Goal: Task Accomplishment & Management: Manage account settings

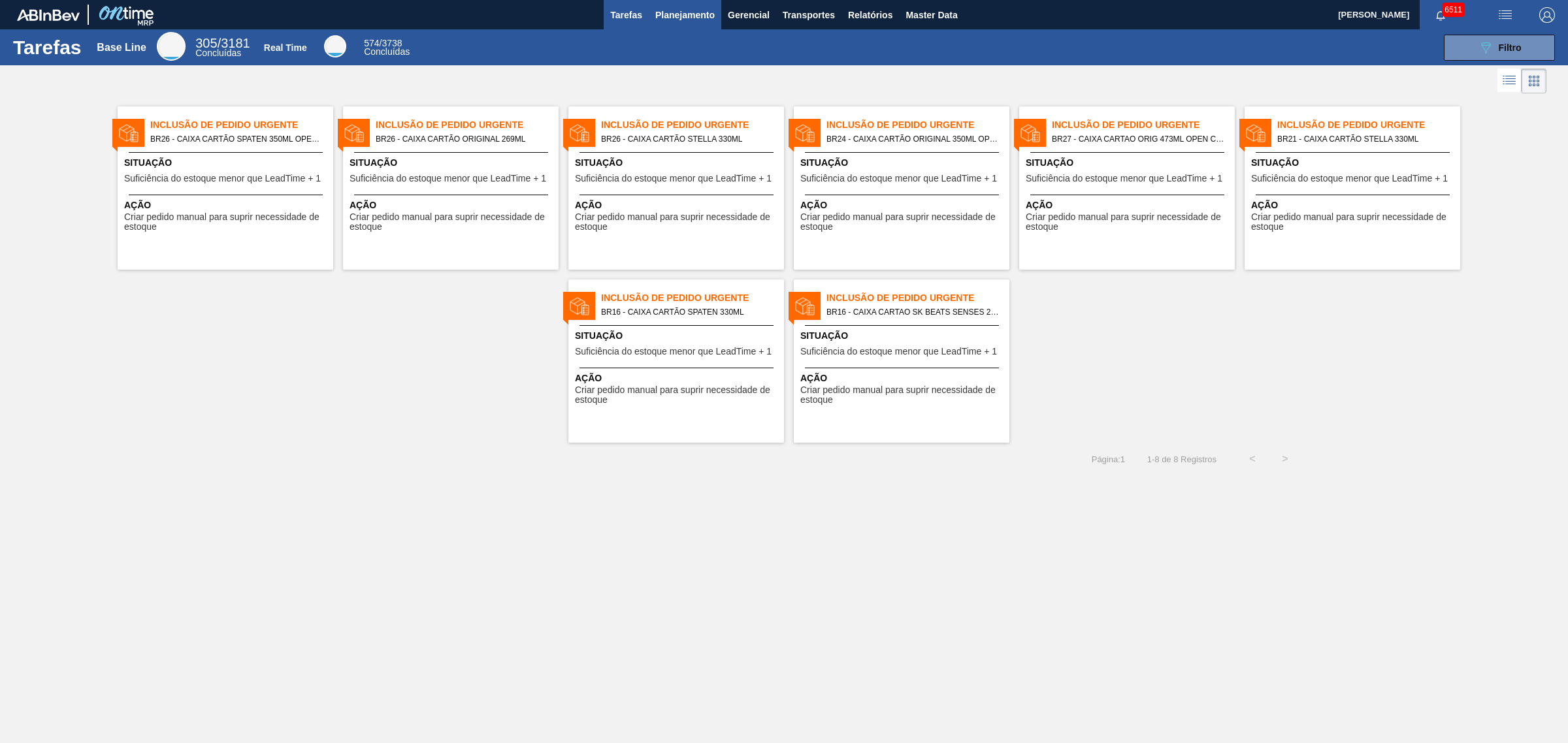
click at [678, 16] on span "Planejamento" at bounding box center [685, 15] width 59 height 16
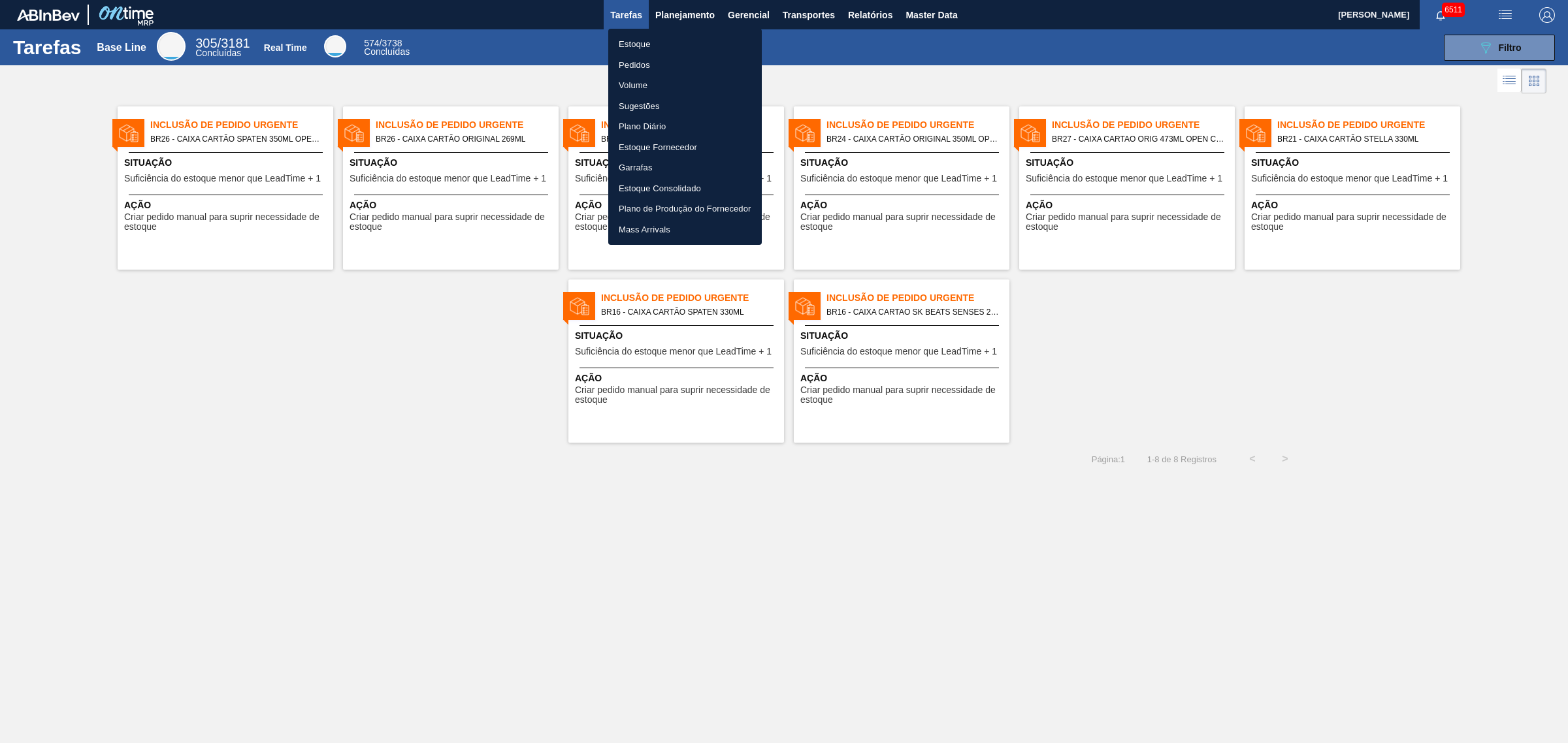
drag, startPoint x: 668, startPoint y: 41, endPoint x: 1455, endPoint y: 40, distance: 787.0
click at [668, 41] on li "Estoque" at bounding box center [685, 44] width 154 height 21
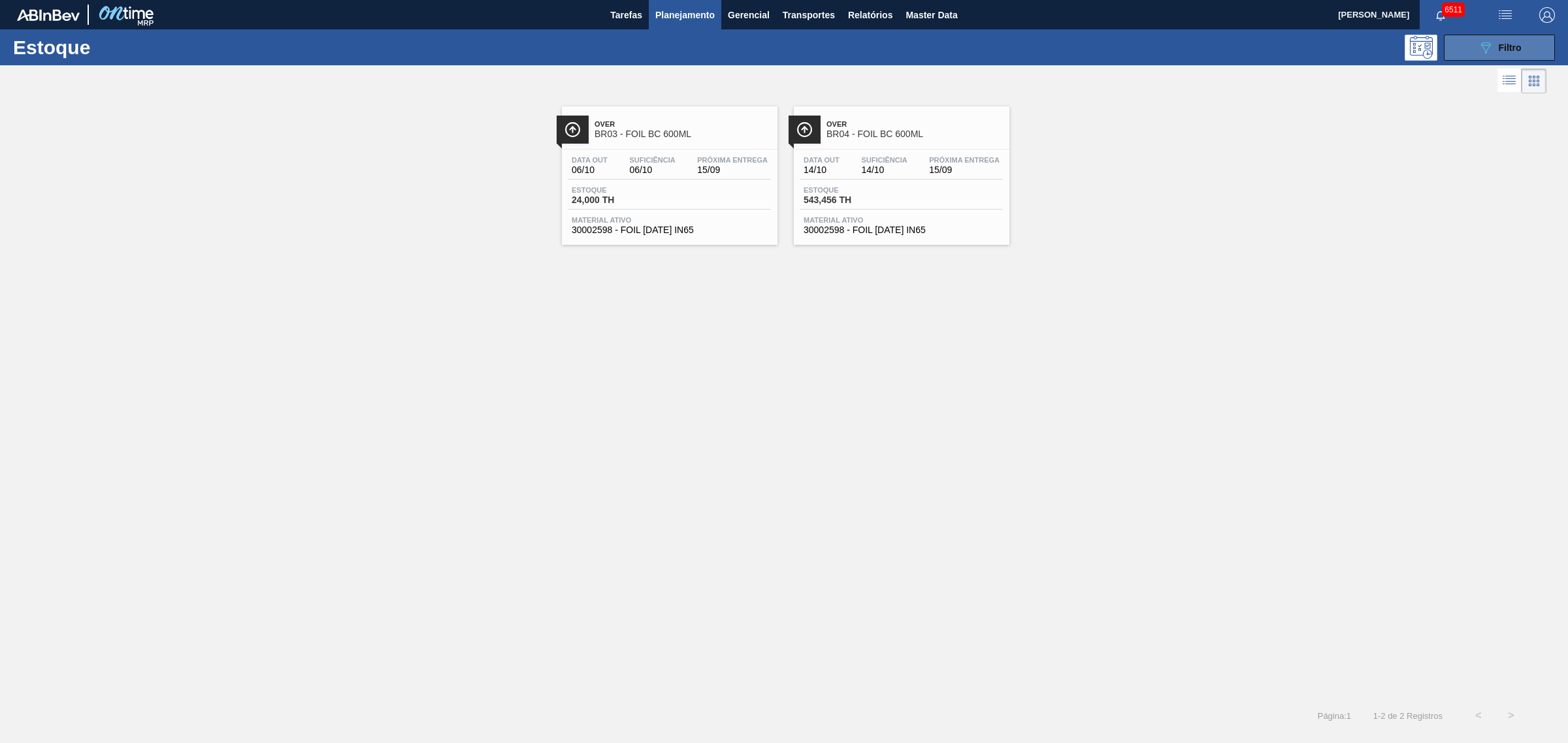
click at [1481, 47] on icon "089F7B8B-B2A5-4AFE-B5C0-19BA573D28AC" at bounding box center [1485, 47] width 16 height 16
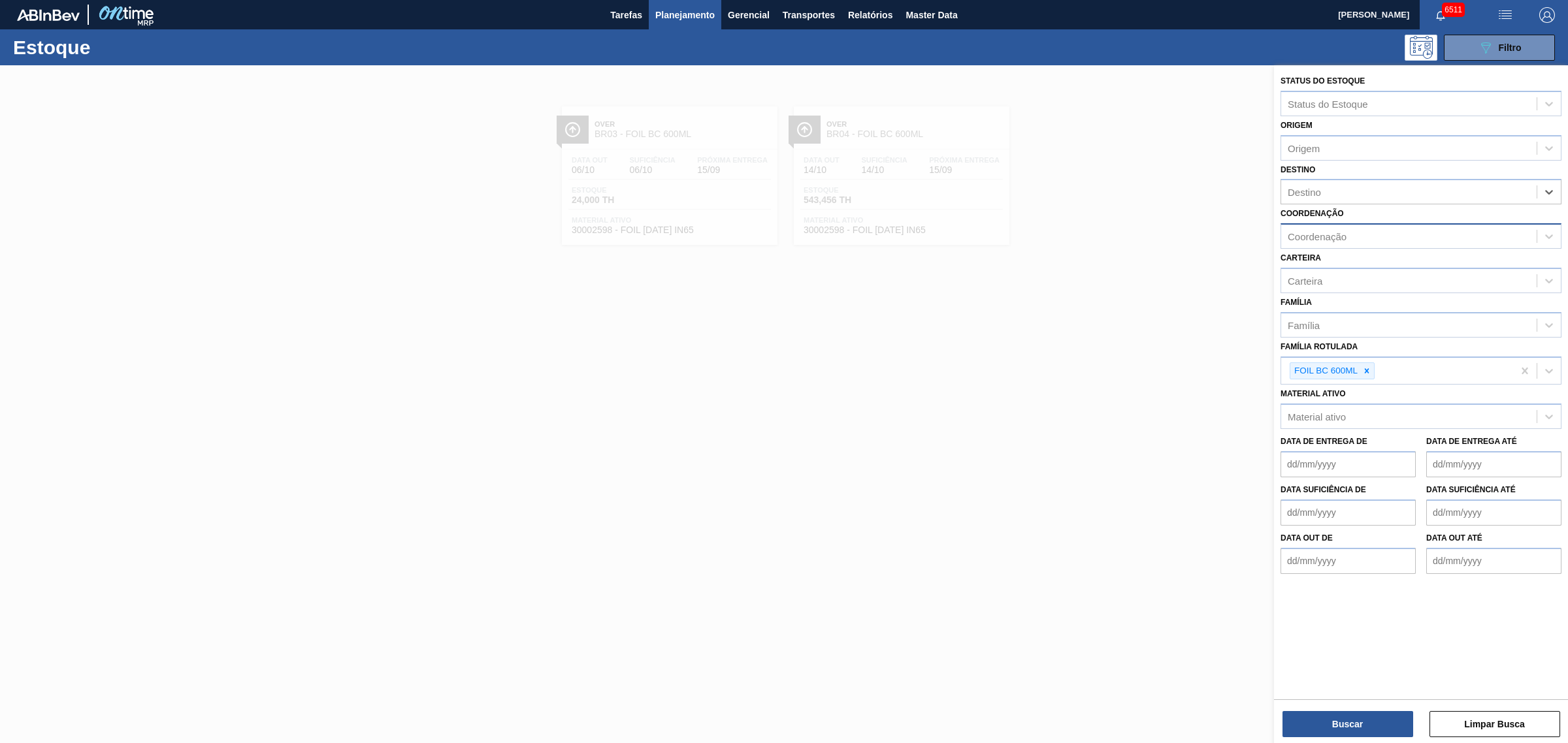
click at [1387, 237] on div "Coordenação" at bounding box center [1408, 236] width 256 height 19
type input "packag"
click at [1366, 369] on icon at bounding box center [1366, 374] width 9 height 9
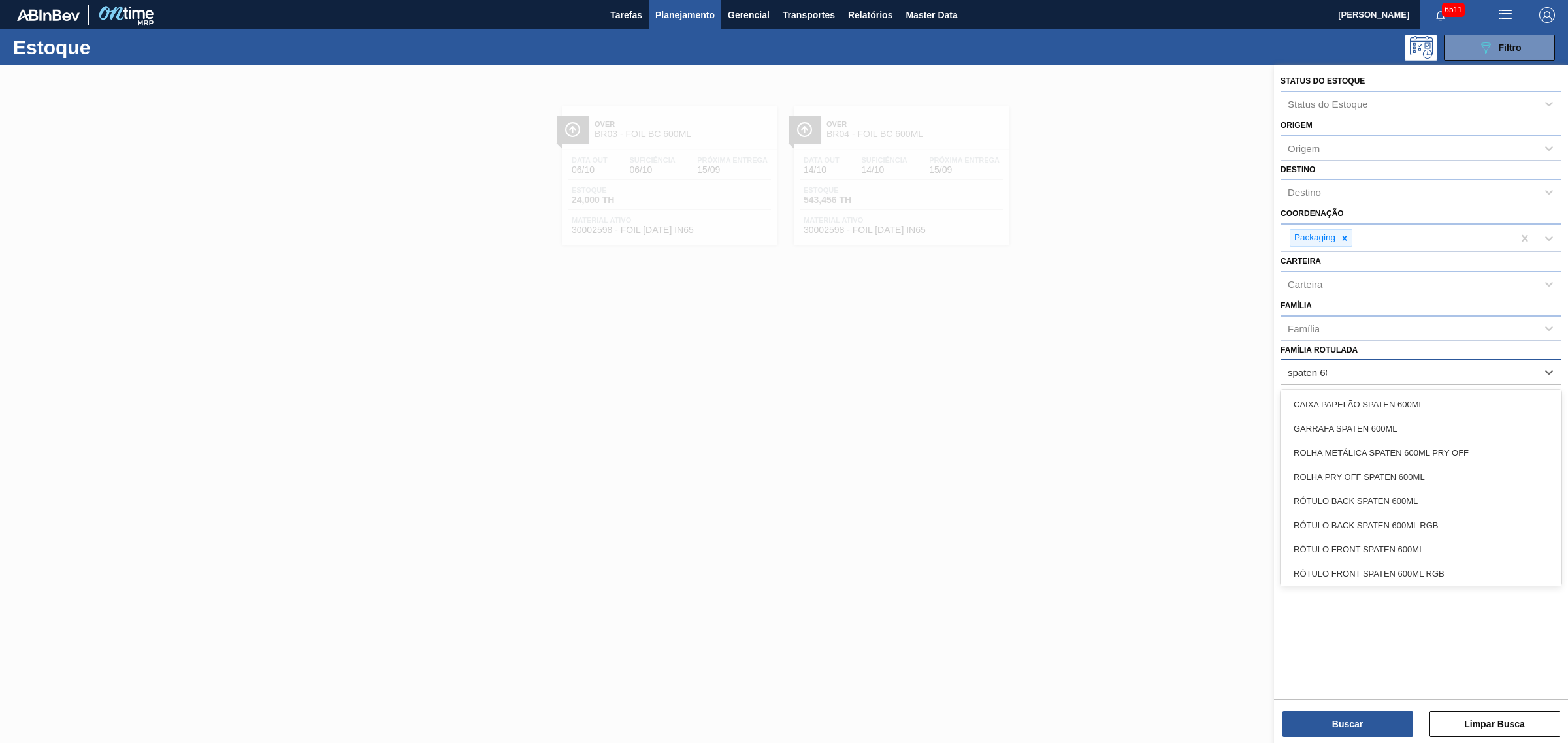
type Rotulada "spaten 600"
click at [1392, 393] on div "CAIXA PAPELÃO SPATEN 600ML" at bounding box center [1421, 404] width 281 height 24
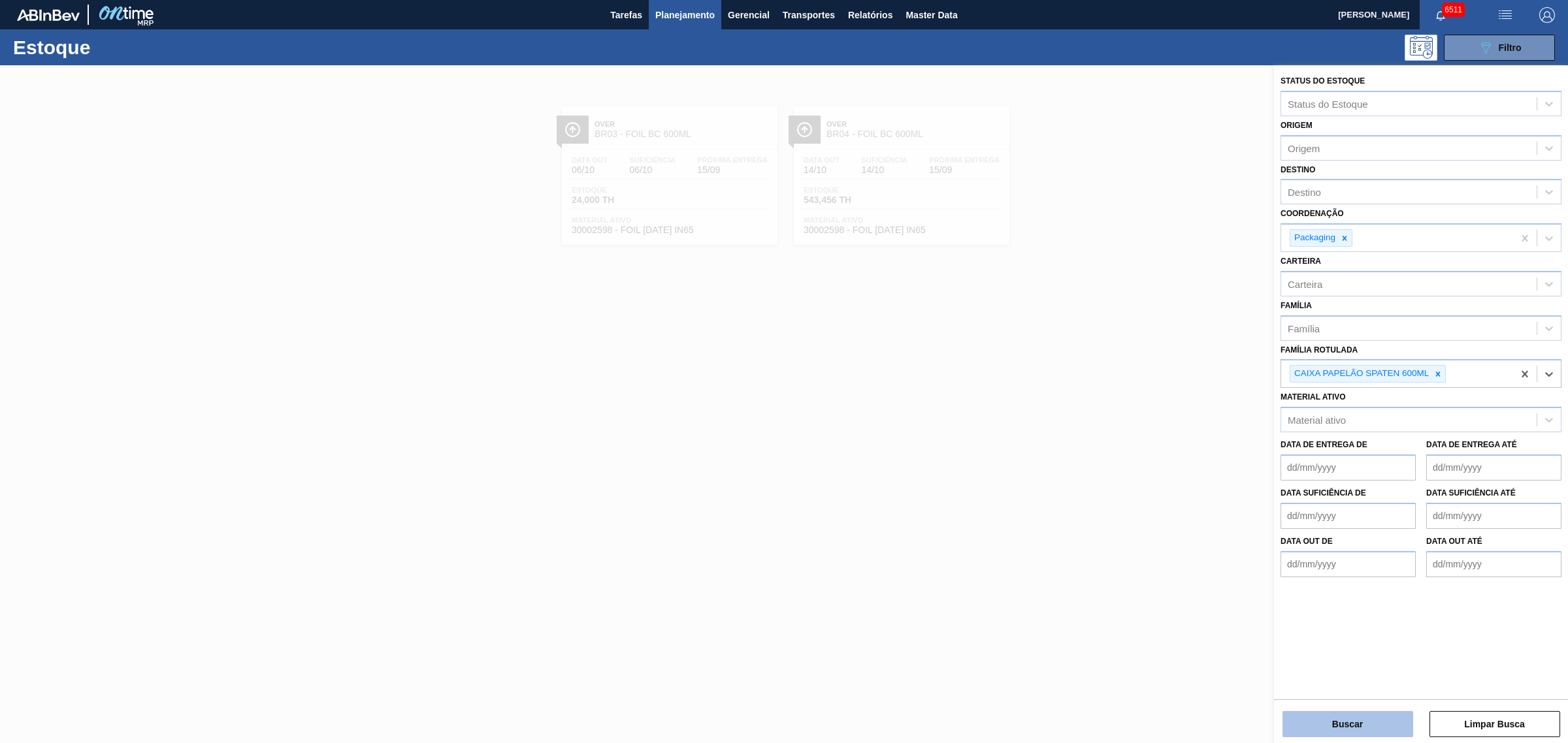
click at [1341, 727] on button "Buscar" at bounding box center [1348, 724] width 131 height 26
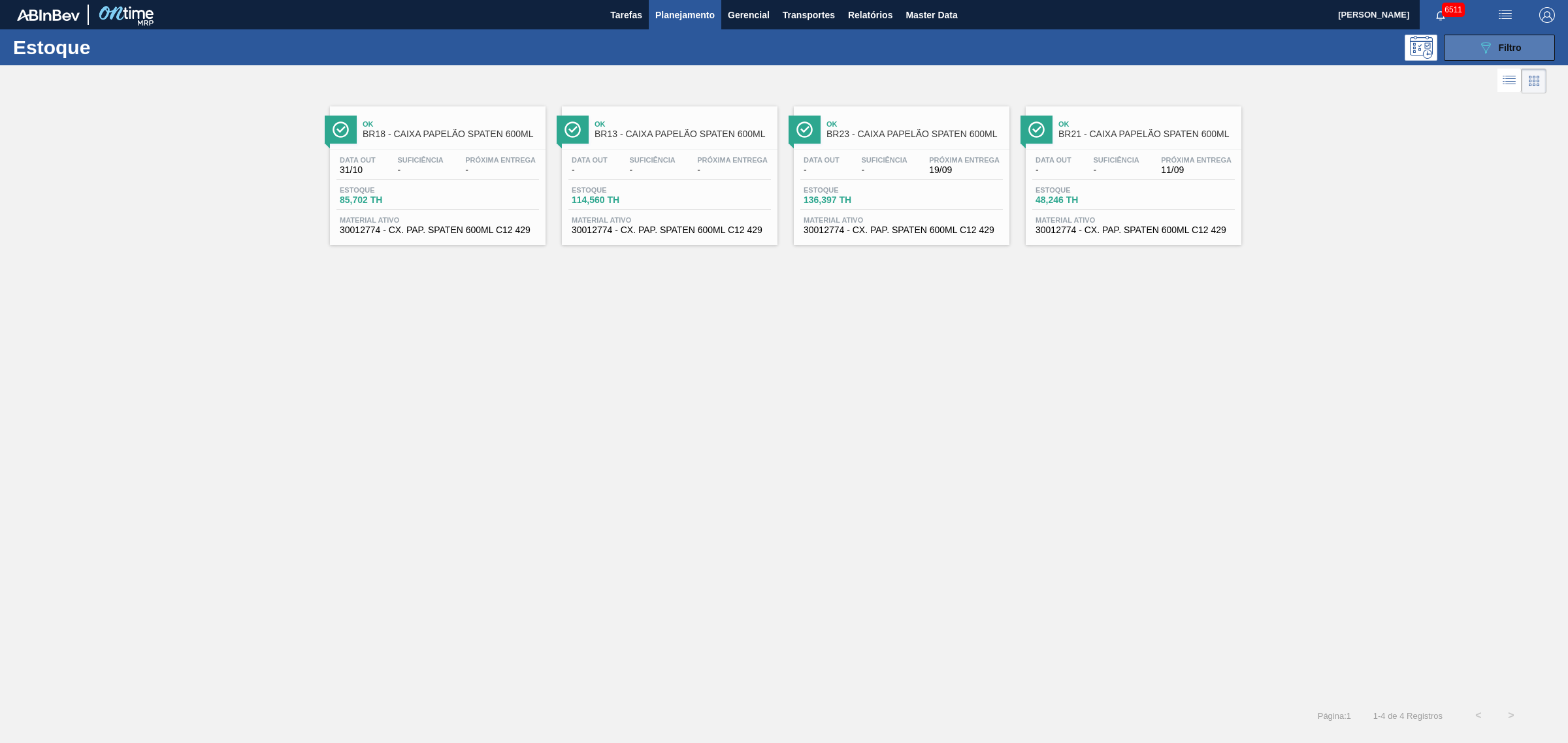
click at [1504, 46] on span "Filtro" at bounding box center [1510, 47] width 23 height 10
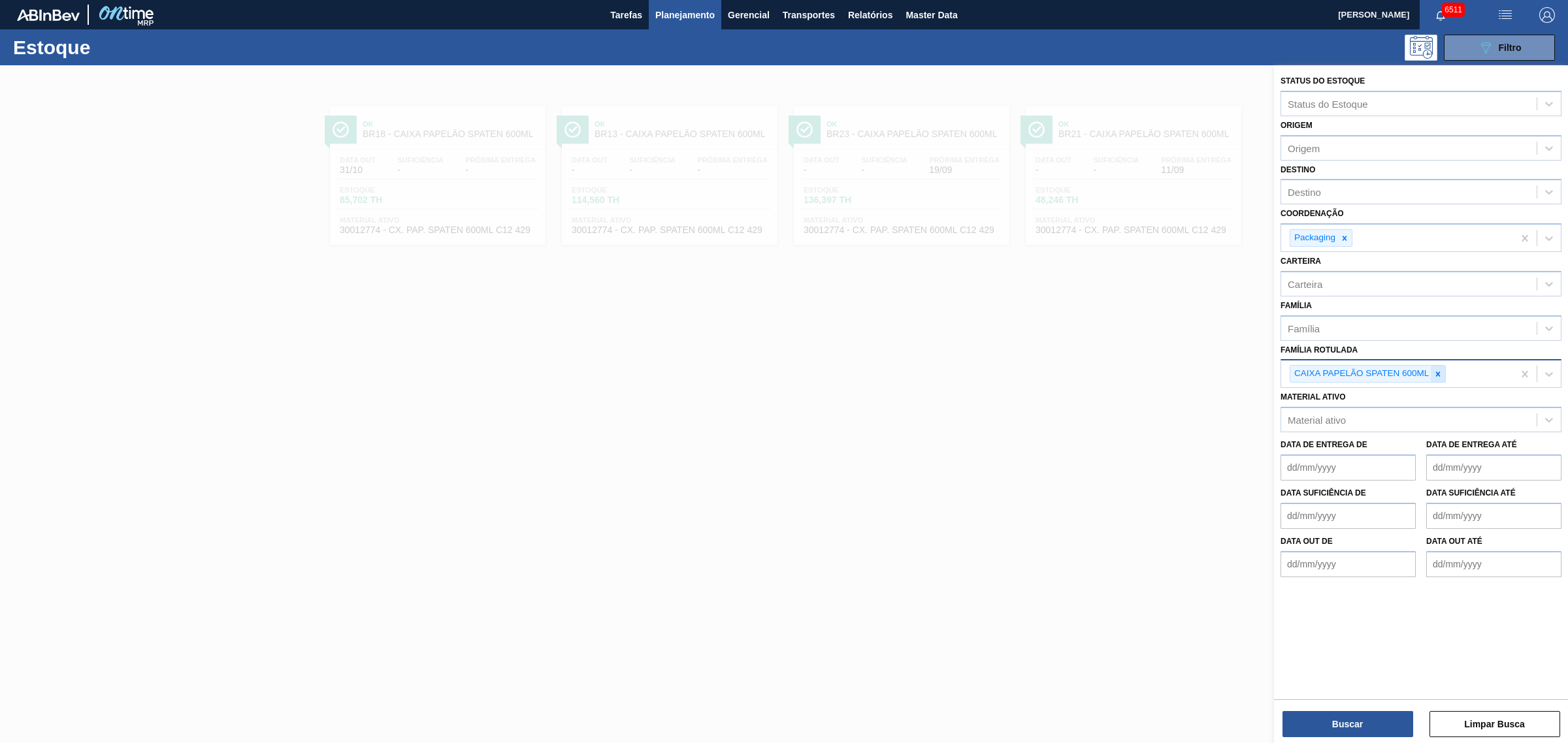
click at [1441, 371] on icon at bounding box center [1438, 374] width 9 height 9
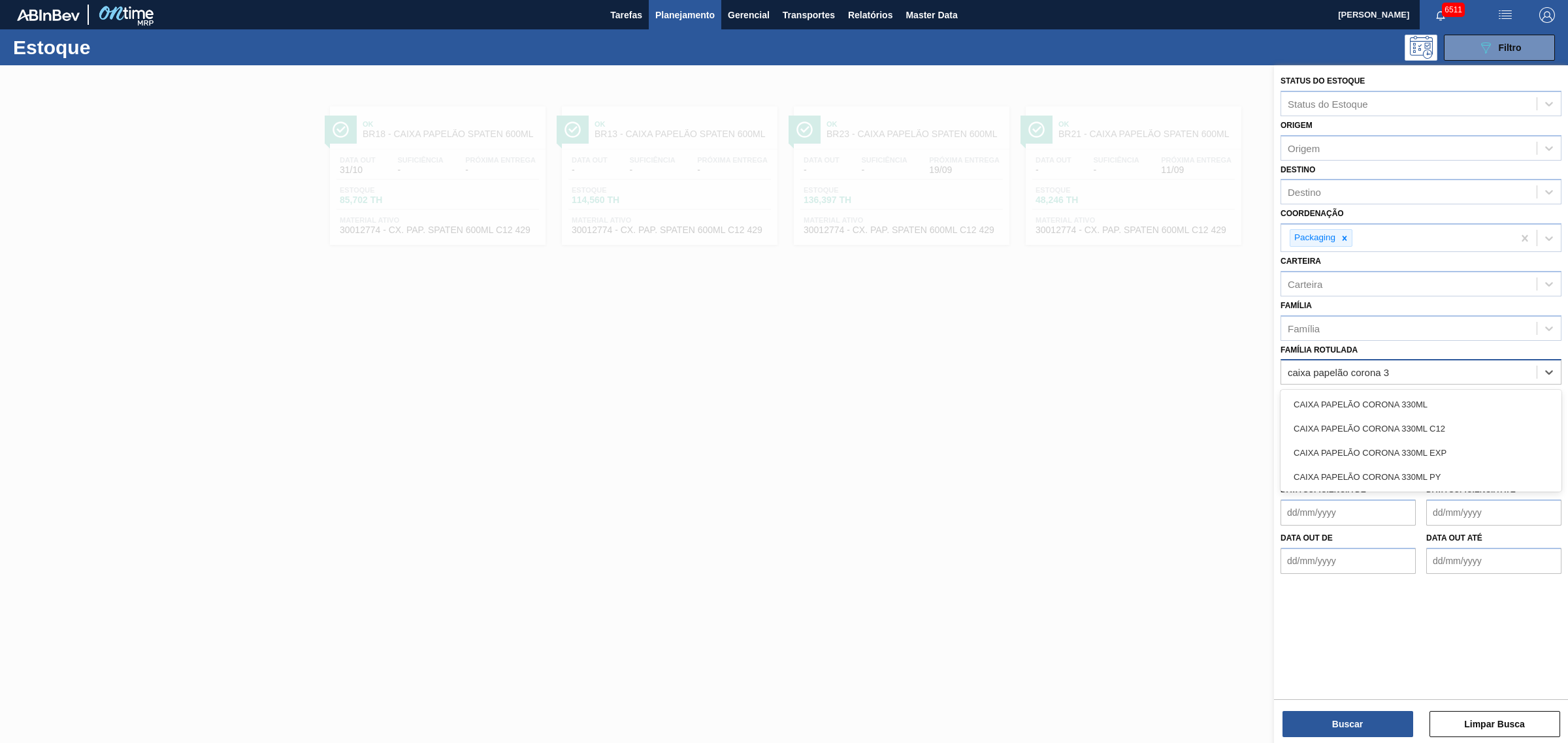
type Rotulada "caixa papelão corona 33"
click at [1455, 392] on div "CAIXA PAPELÃO CORONA 330ML" at bounding box center [1421, 404] width 281 height 24
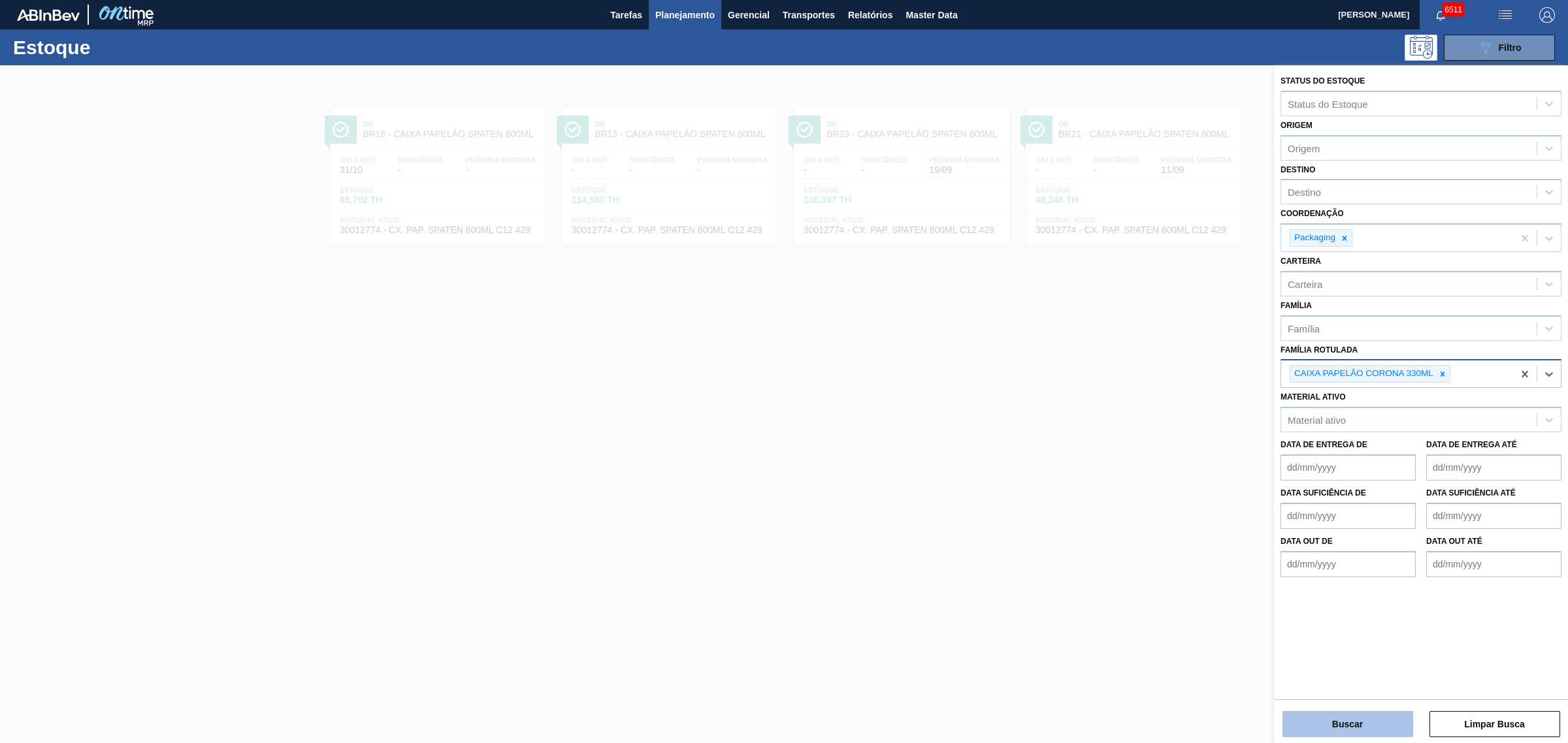
click at [1384, 717] on button "Buscar" at bounding box center [1348, 724] width 131 height 26
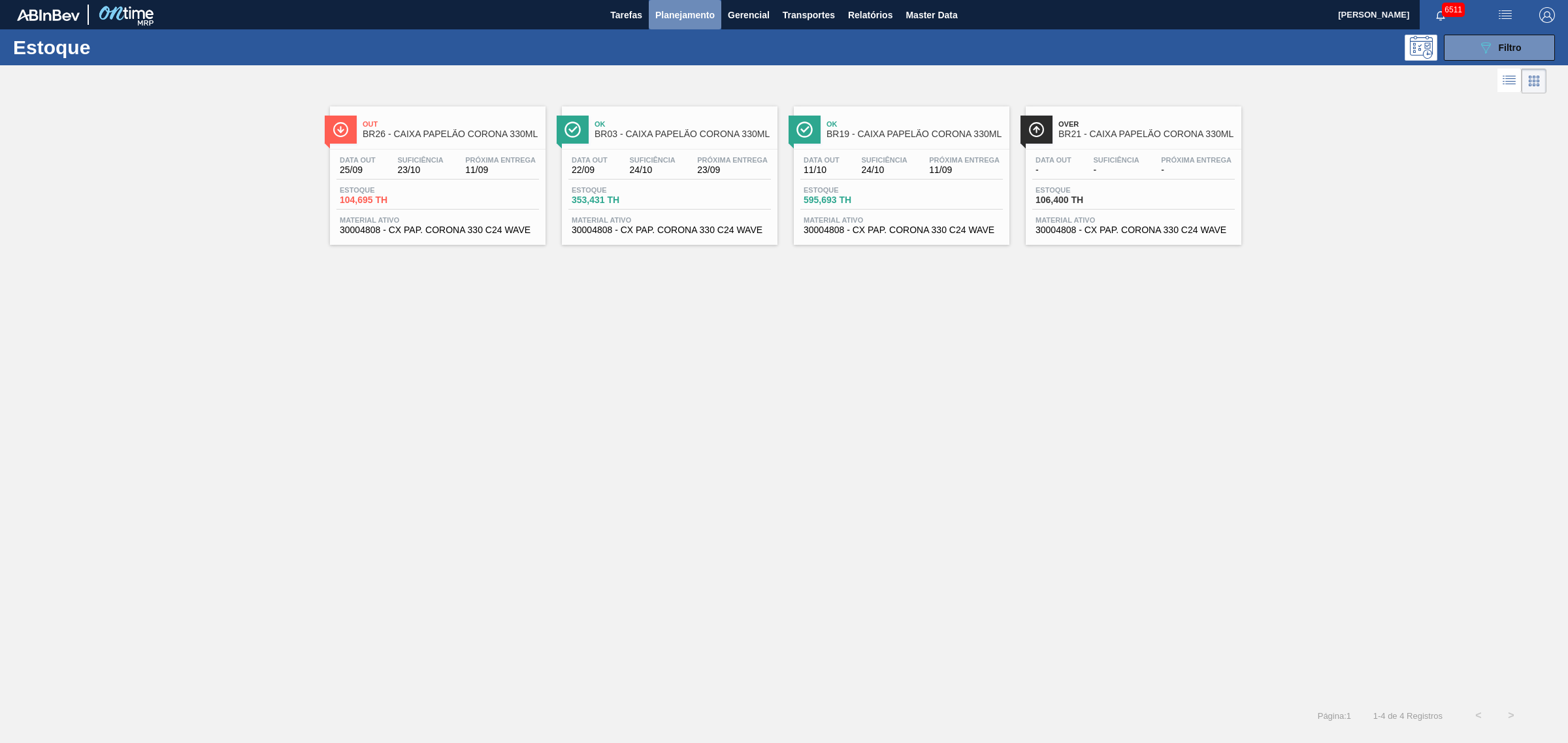
click at [700, 12] on span "Planejamento" at bounding box center [685, 15] width 59 height 16
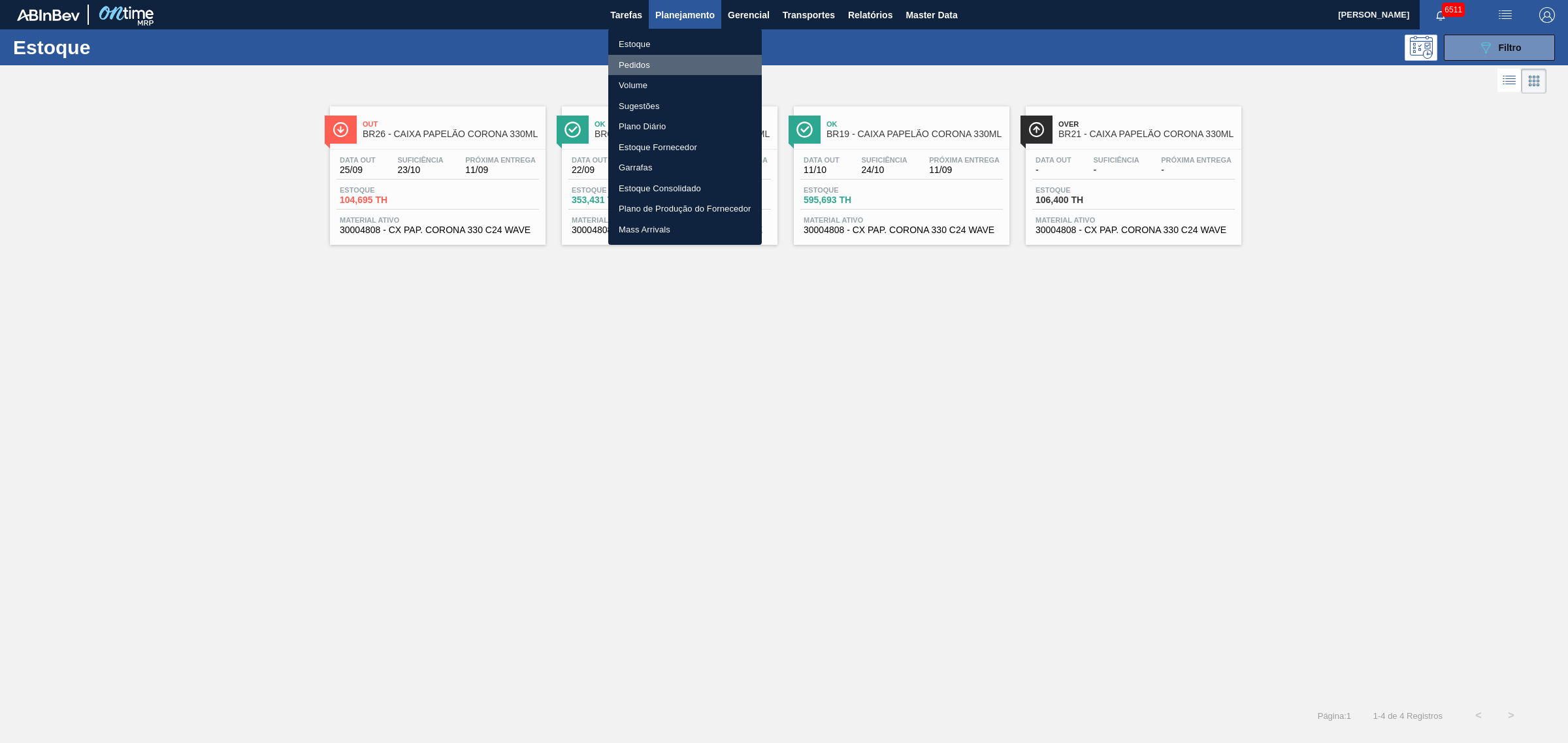
click at [648, 62] on li "Pedidos" at bounding box center [685, 65] width 154 height 21
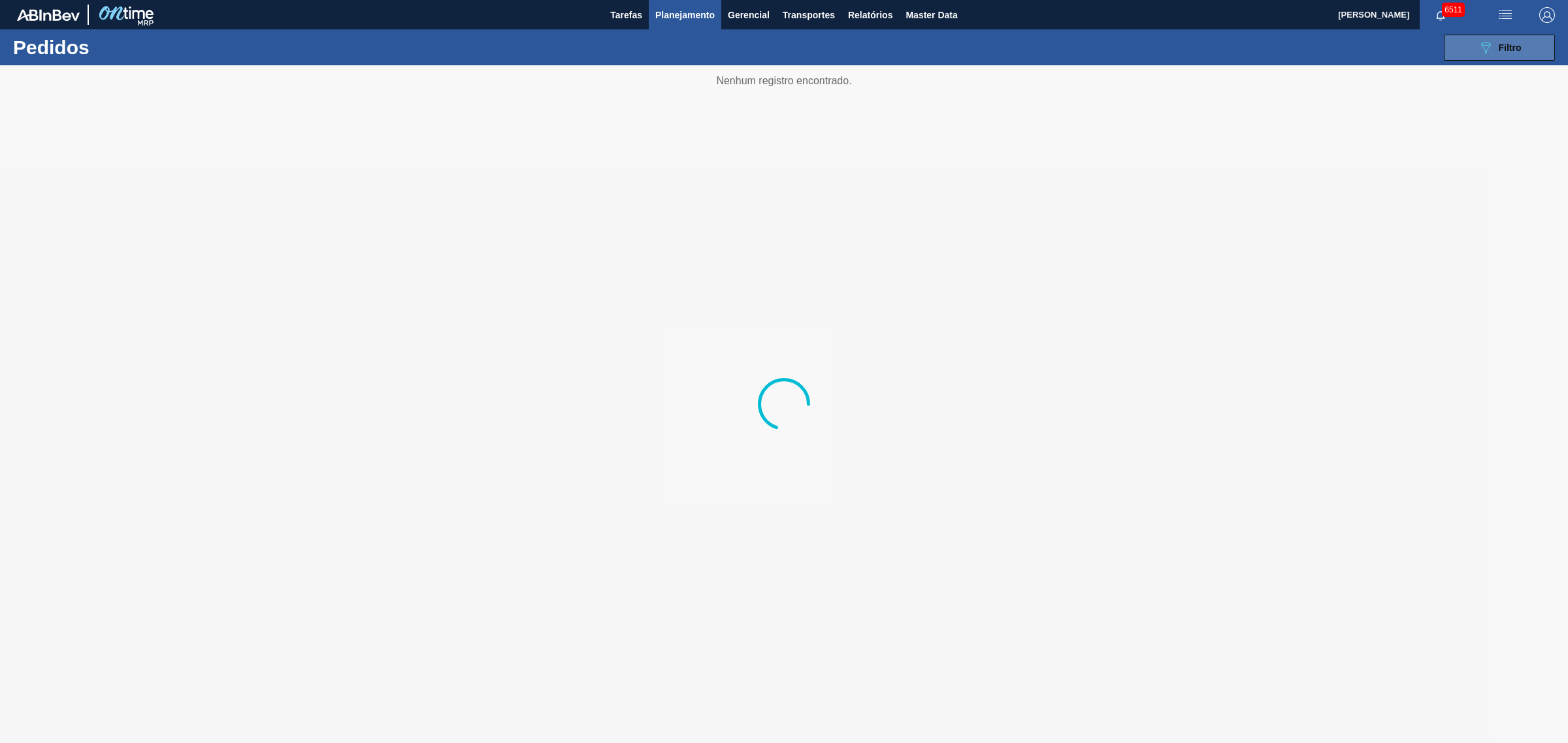
click at [1445, 36] on button "089F7B8B-B2A5-4AFE-B5C0-19BA573D28AC Filtro" at bounding box center [1500, 47] width 111 height 26
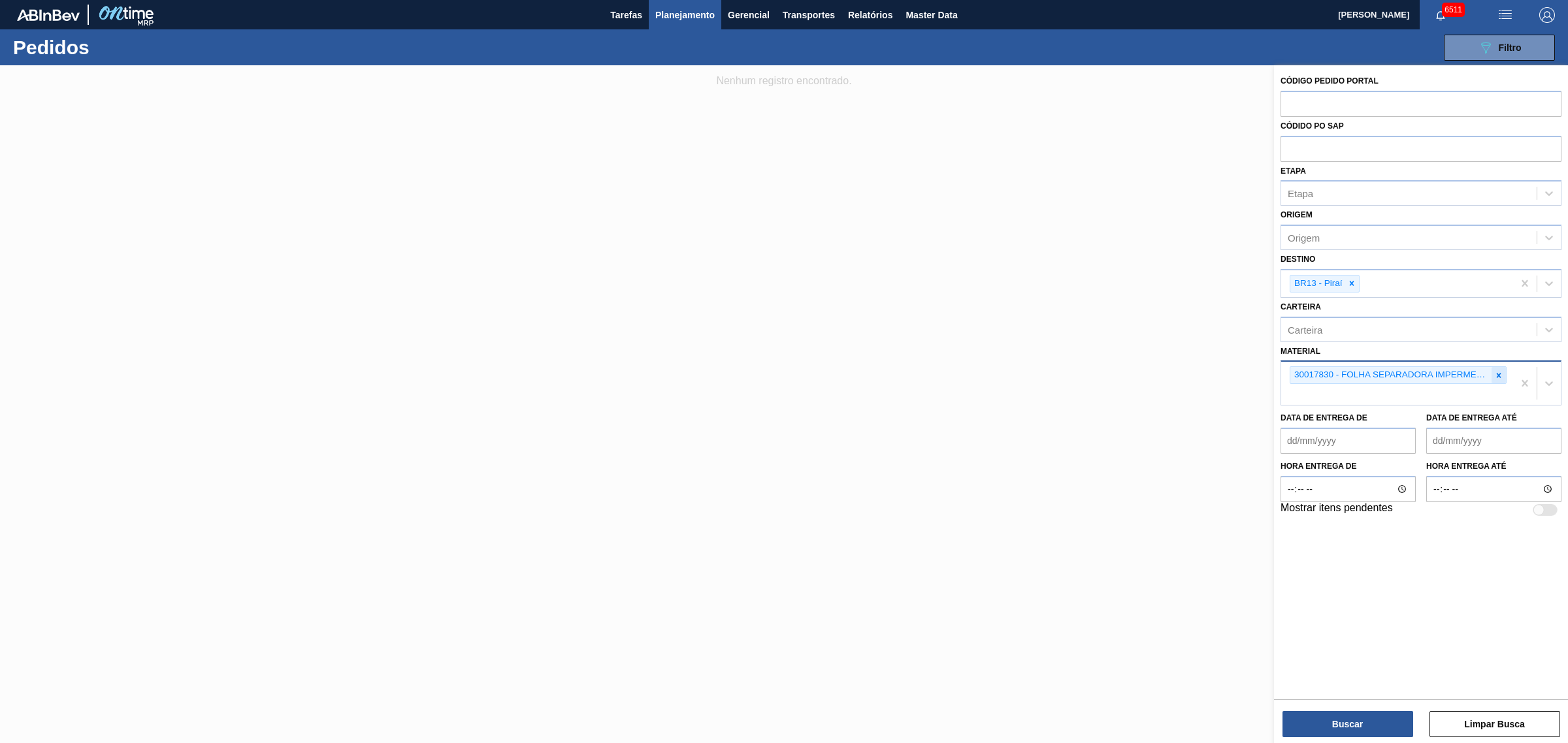
click at [1496, 378] on icon at bounding box center [1499, 375] width 9 height 9
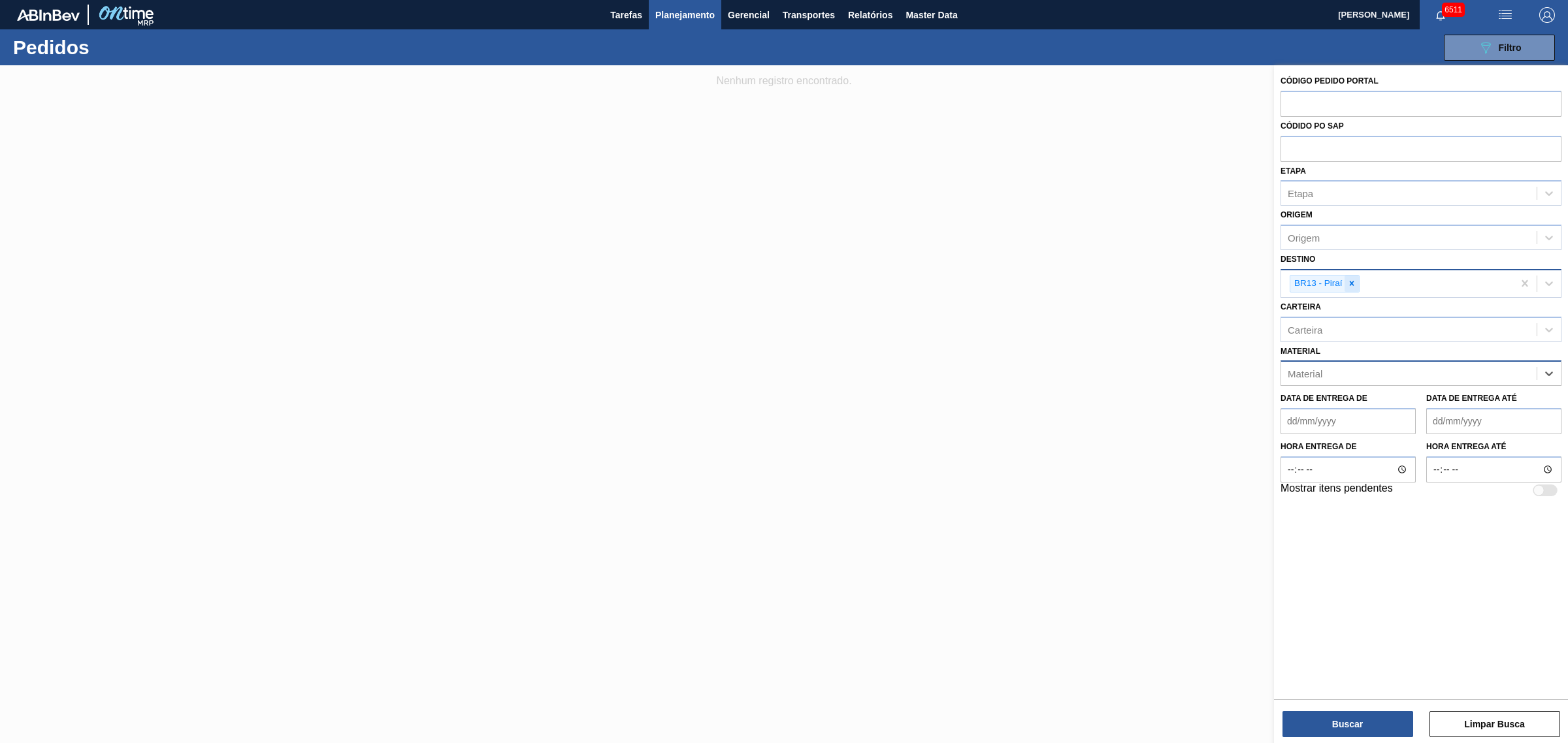
click at [1350, 285] on icon at bounding box center [1352, 283] width 9 height 9
click at [1324, 103] on input "text" at bounding box center [1421, 103] width 281 height 24
click at [1337, 155] on input "text" at bounding box center [1421, 148] width 281 height 24
type input "5800363956"
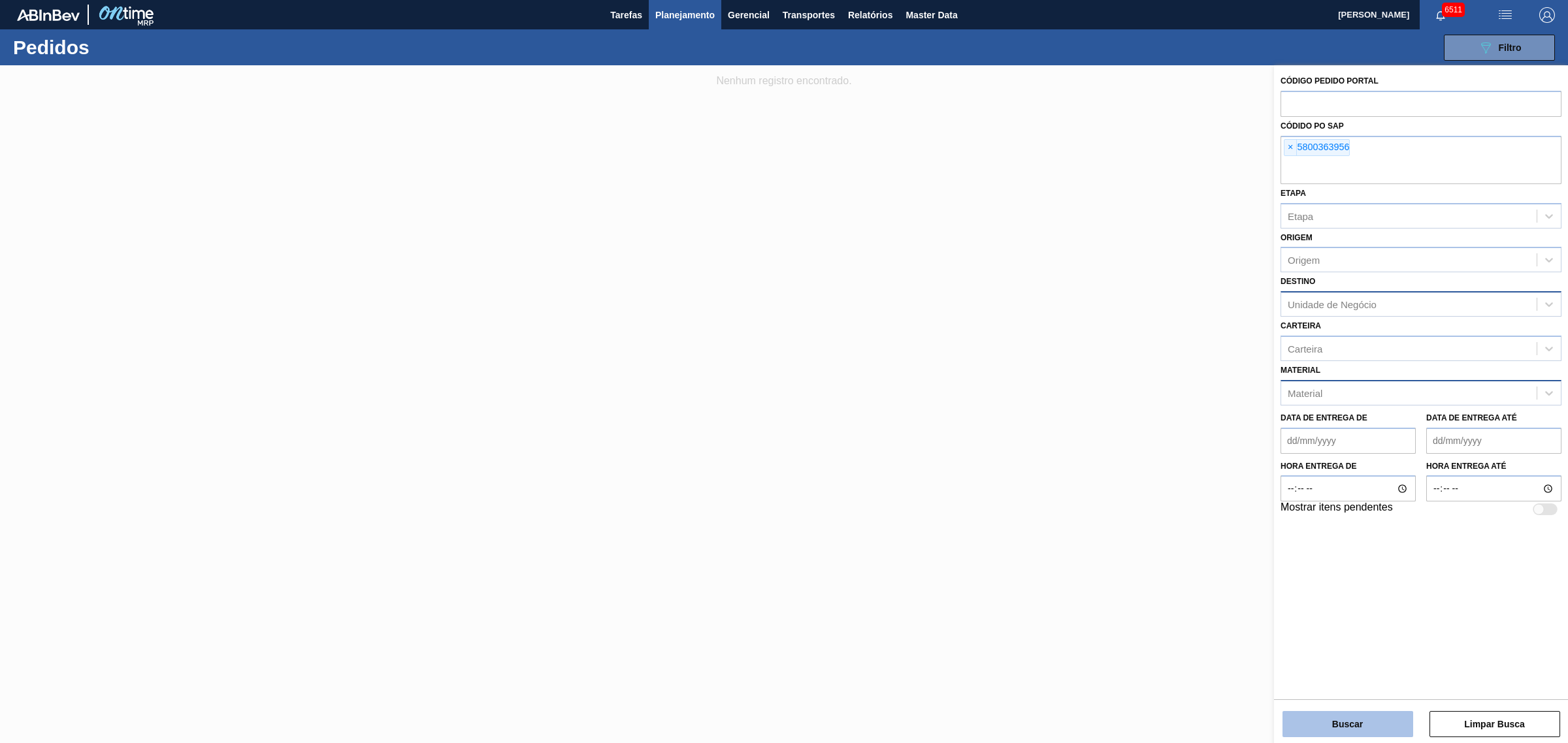
click at [1332, 736] on button "Buscar" at bounding box center [1348, 724] width 131 height 26
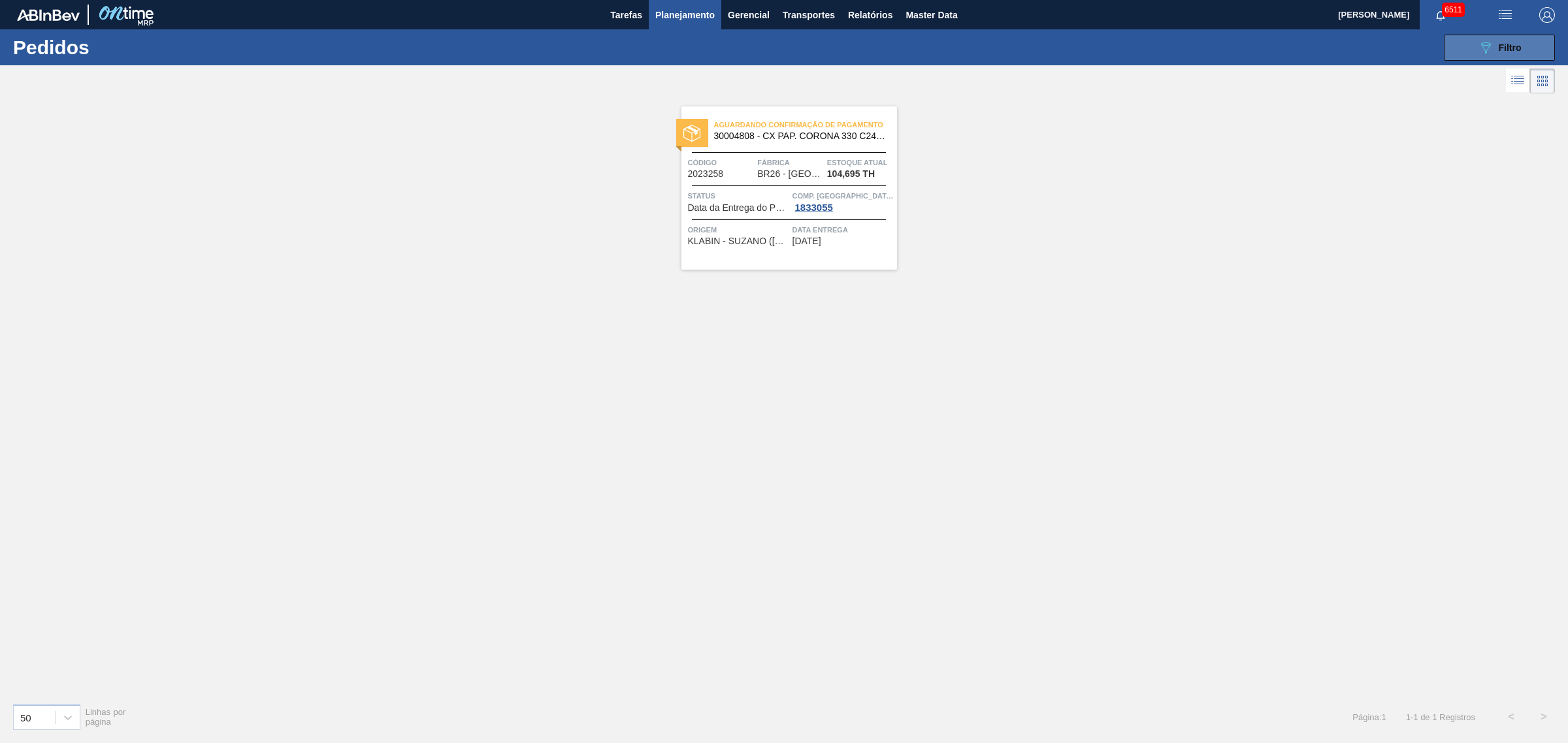
click at [1527, 57] on button "089F7B8B-B2A5-4AFE-B5C0-19BA573D28AC Filtro" at bounding box center [1500, 47] width 111 height 26
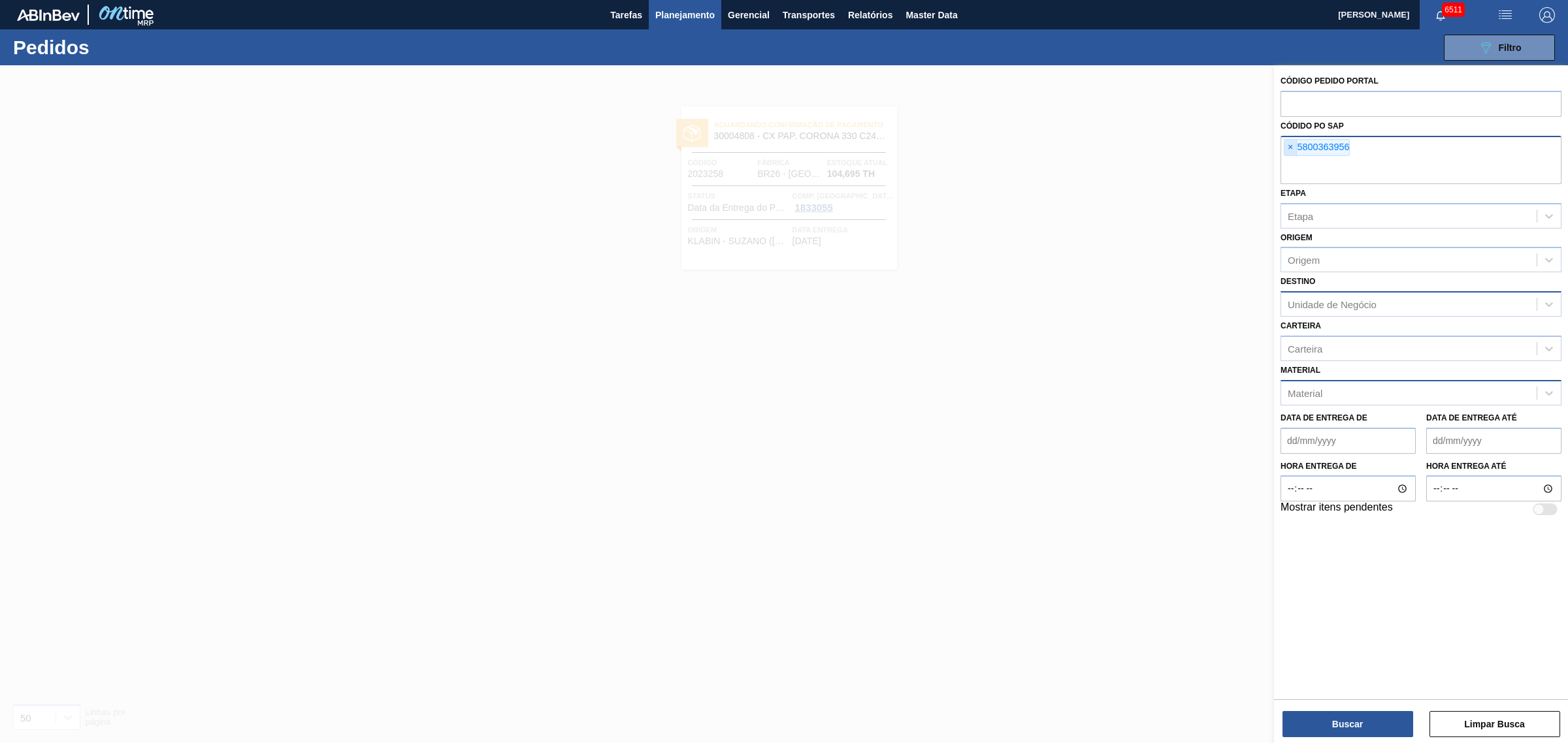
click at [1288, 145] on span "×" at bounding box center [1290, 148] width 13 height 16
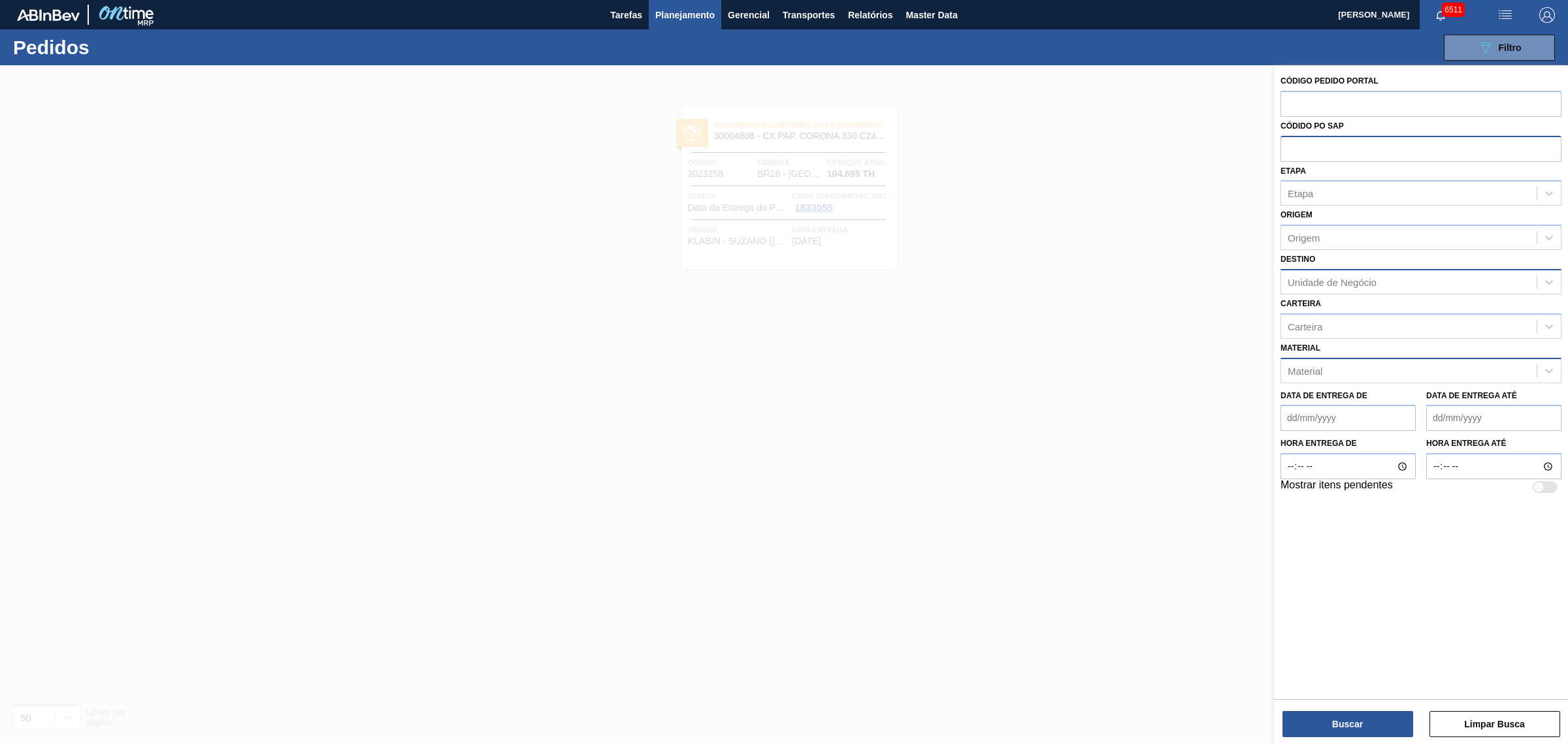
paste input "1971117"
type input "1971117"
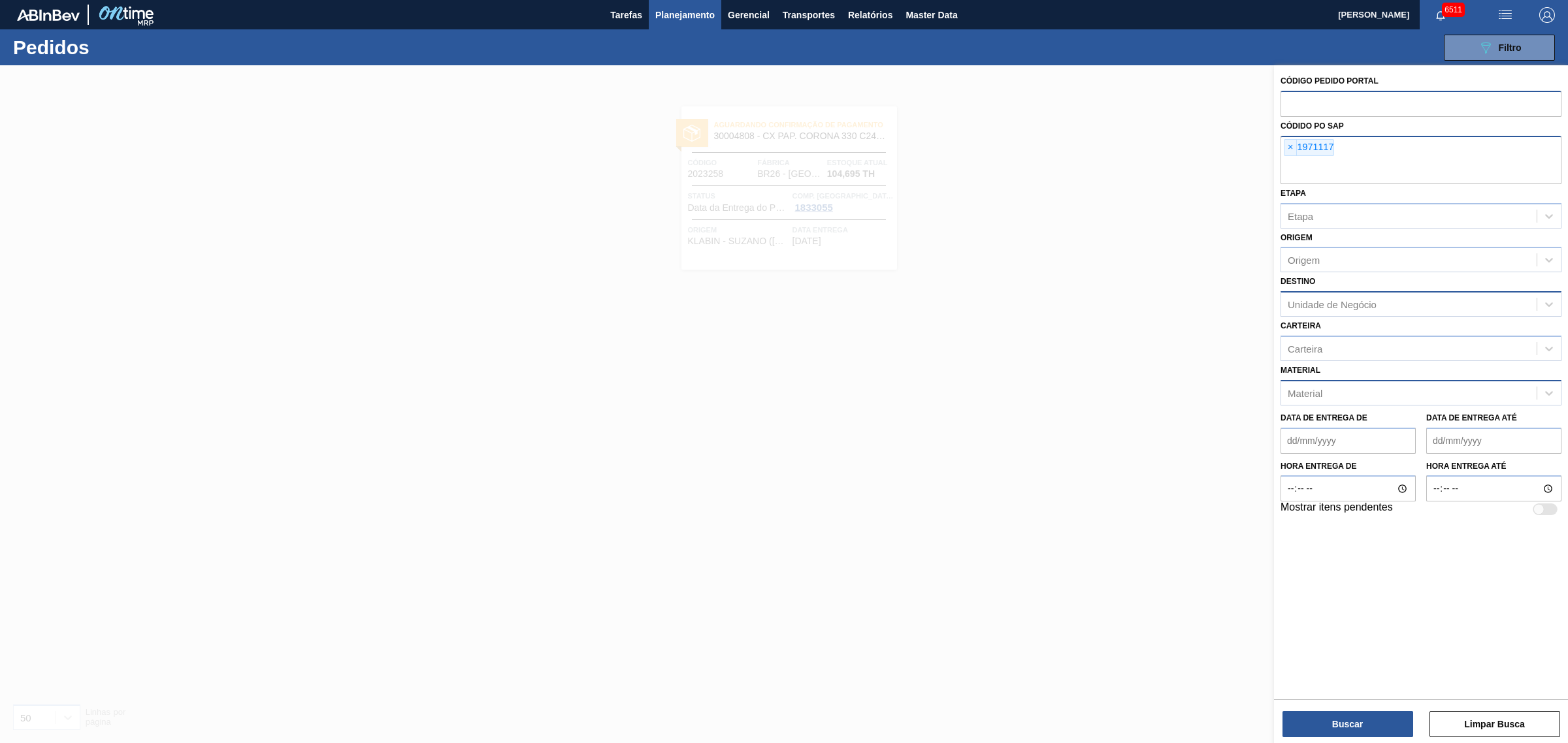
click at [1308, 100] on input "text" at bounding box center [1421, 103] width 281 height 24
paste input "1971117"
type input "1971117"
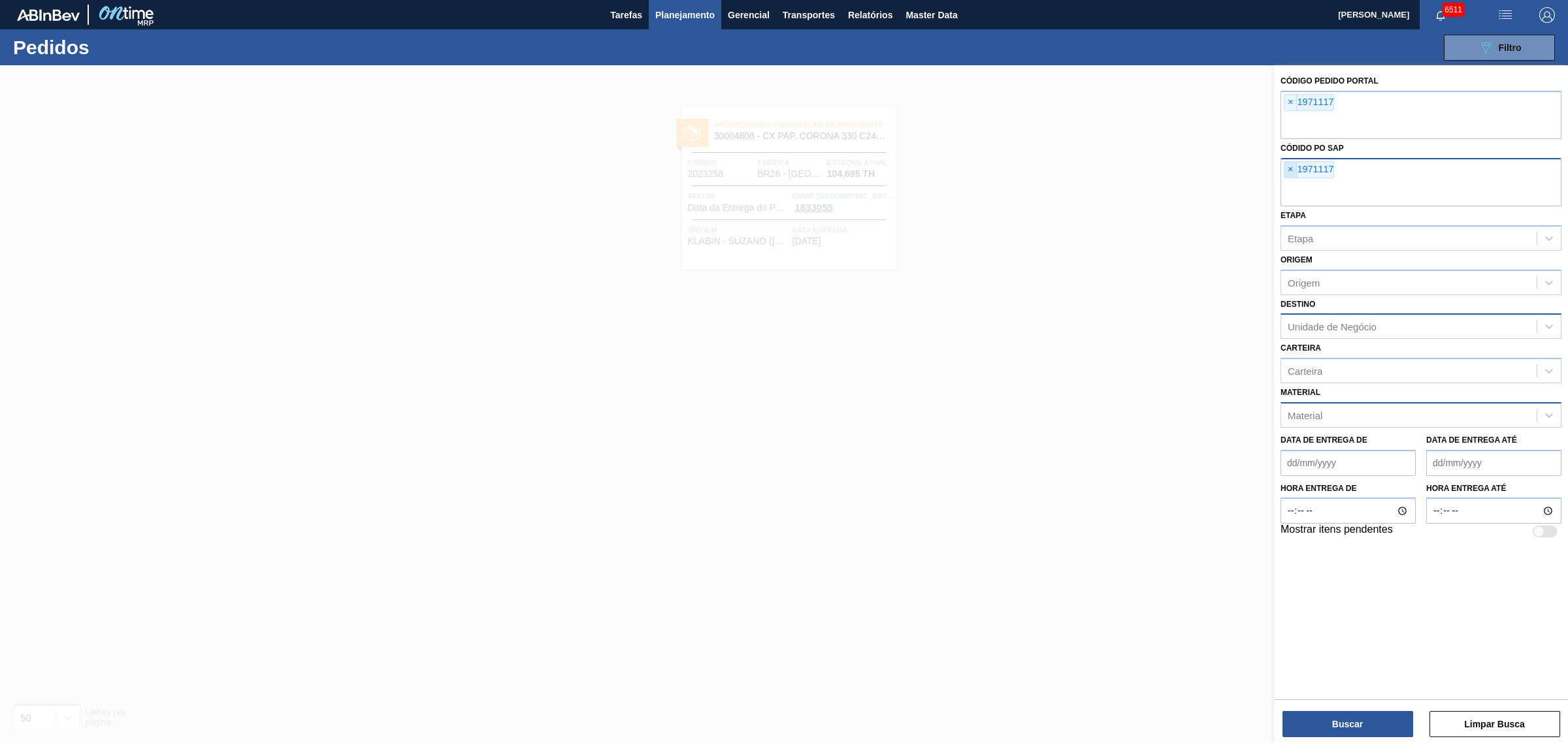
click at [1289, 167] on span "×" at bounding box center [1290, 170] width 13 height 16
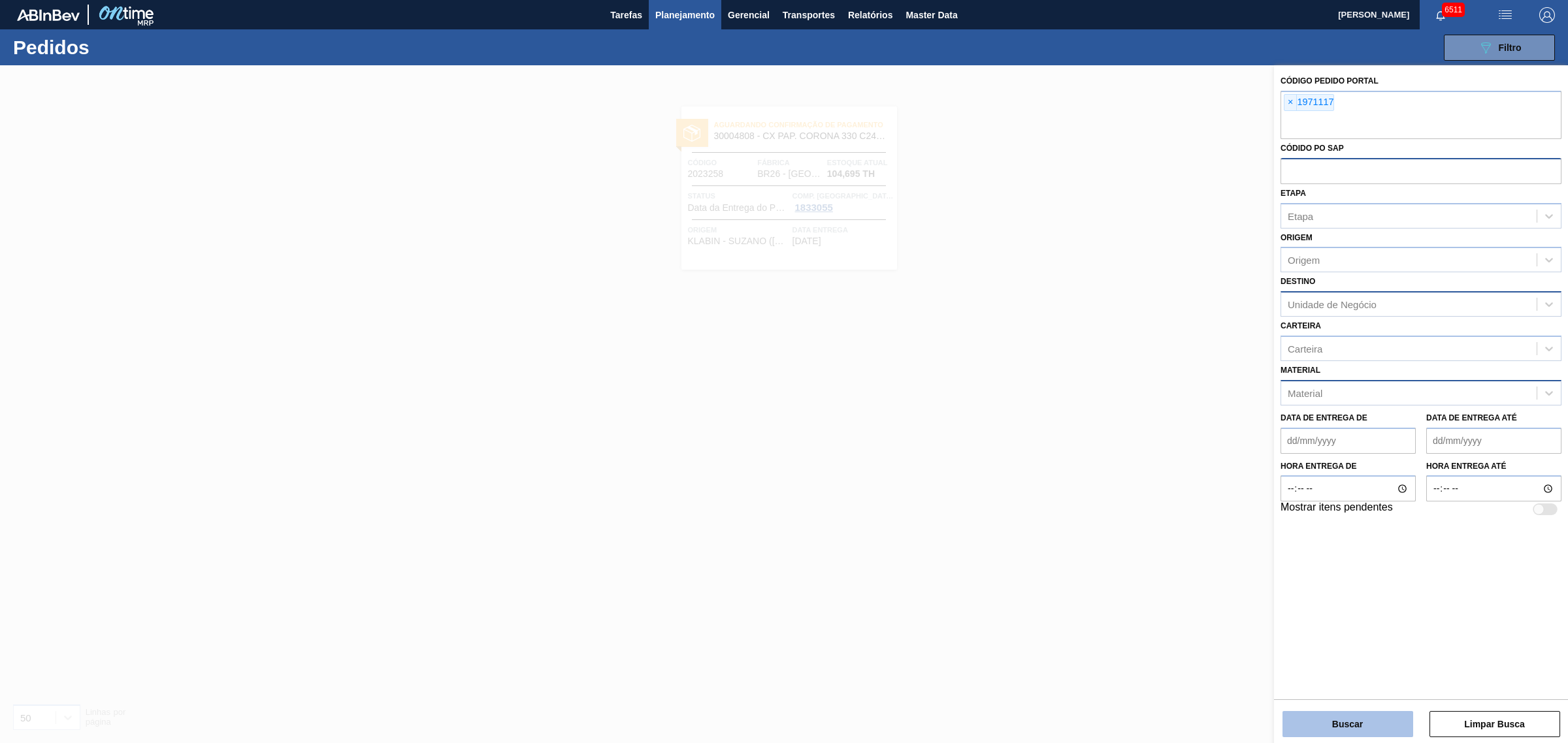
click at [1331, 716] on button "Buscar" at bounding box center [1348, 724] width 131 height 26
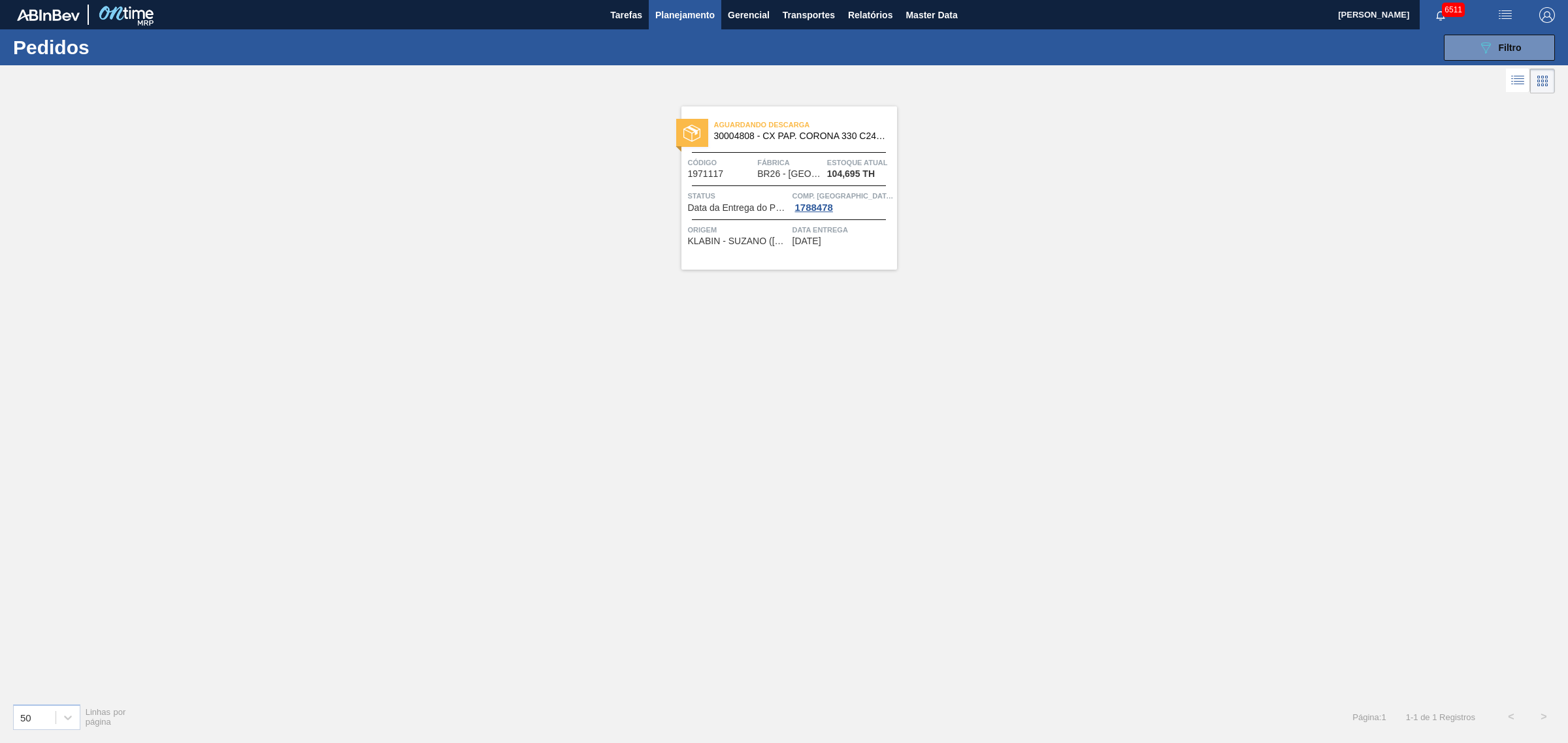
drag, startPoint x: 777, startPoint y: 227, endPoint x: 1151, endPoint y: 201, distance: 374.9
click at [1150, 201] on div "Aguardando Descarga 30004808 - CX PAP. CORONA 330 C24 WAVE Código 1971117 Fábri…" at bounding box center [784, 395] width 1568 height 596
click at [1545, 79] on icon at bounding box center [1543, 81] width 16 height 16
click at [1517, 79] on icon at bounding box center [1517, 80] width 16 height 16
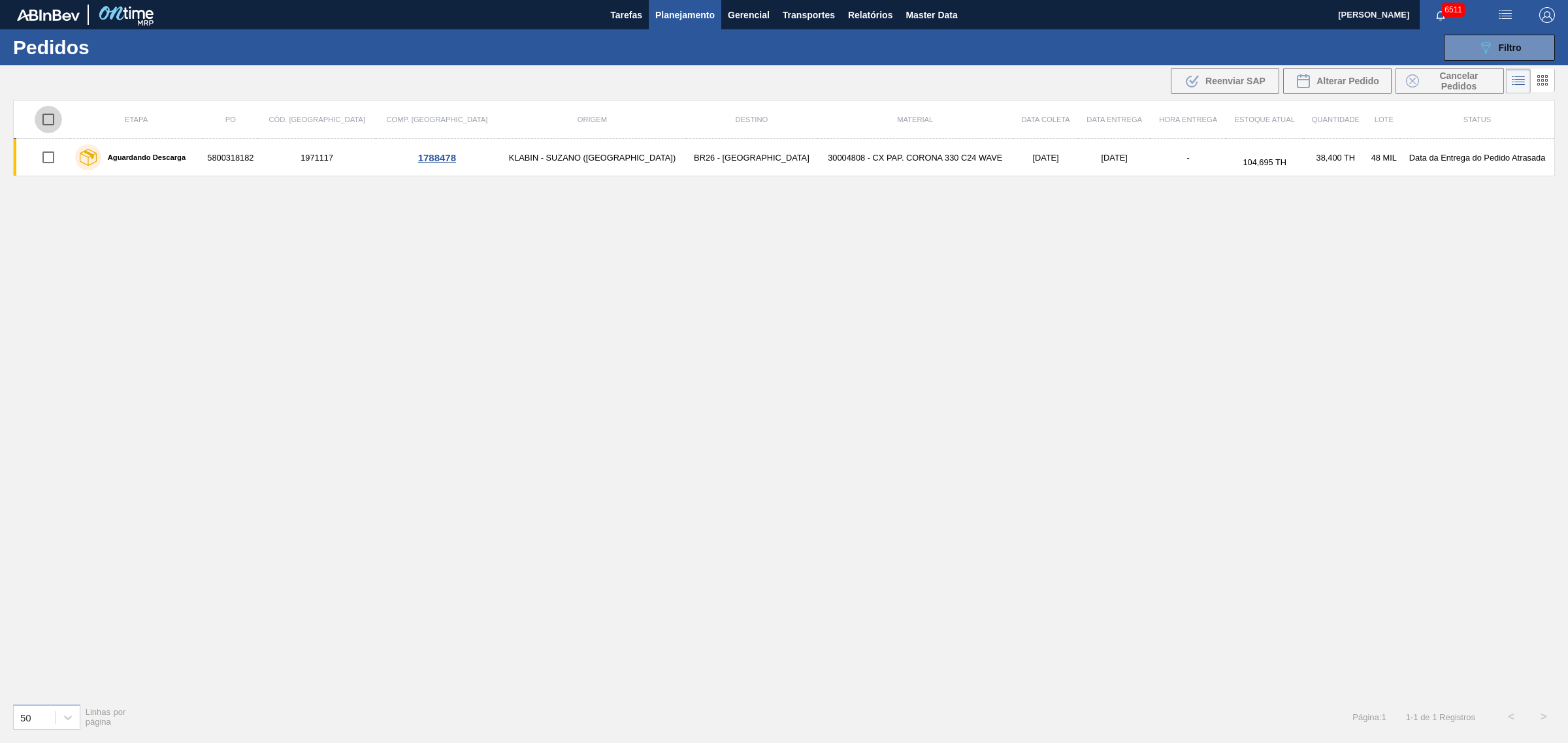
click at [53, 114] on input "checkbox" at bounding box center [48, 119] width 28 height 28
checkbox input "true"
click at [1472, 78] on span "Cancelar Pedidos" at bounding box center [1459, 81] width 69 height 21
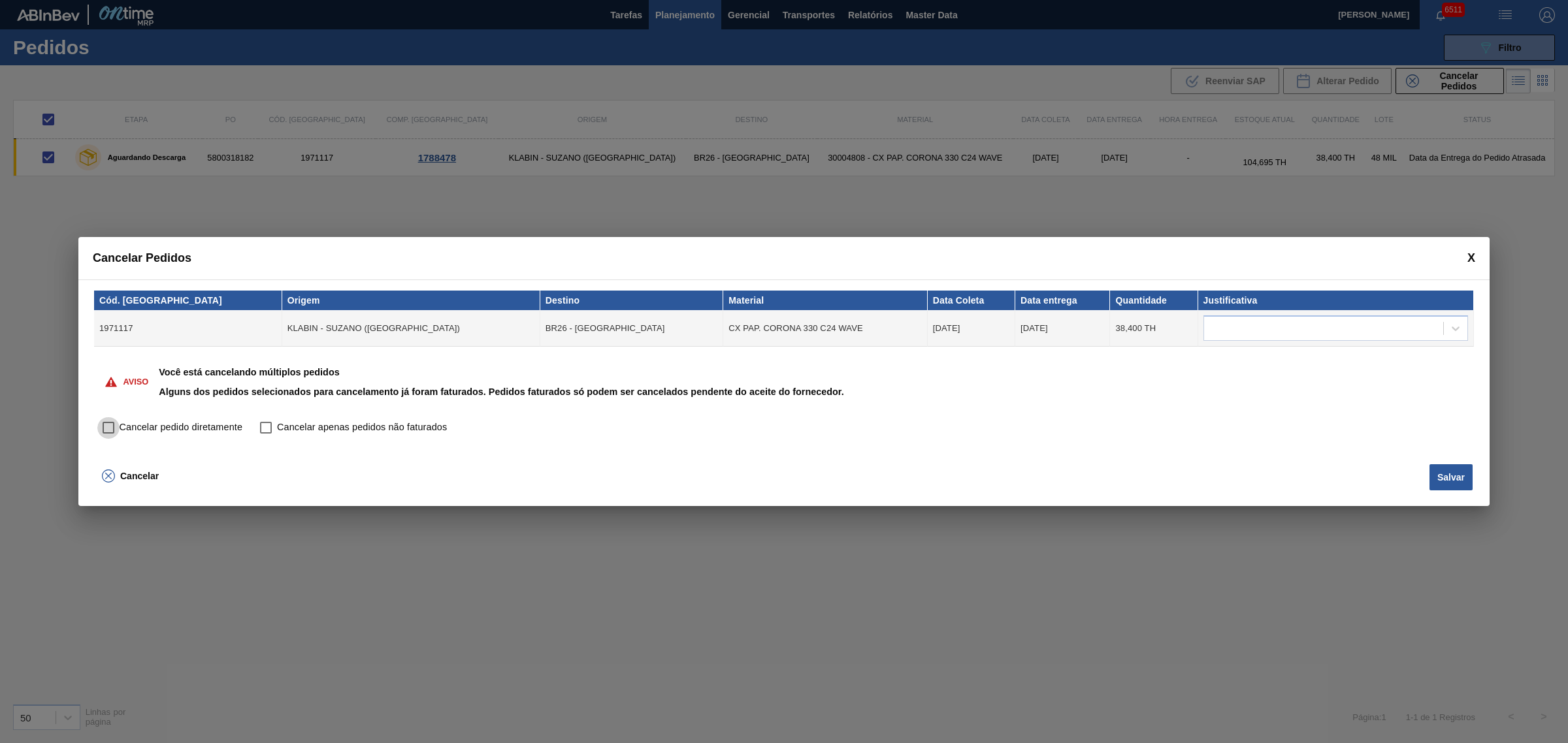
click at [109, 428] on input "Cancelar pedido diretamente" at bounding box center [108, 428] width 22 height 22
checkbox input "true"
click at [1472, 483] on button "Salvar" at bounding box center [1451, 477] width 43 height 26
click at [1240, 323] on div at bounding box center [1323, 329] width 239 height 19
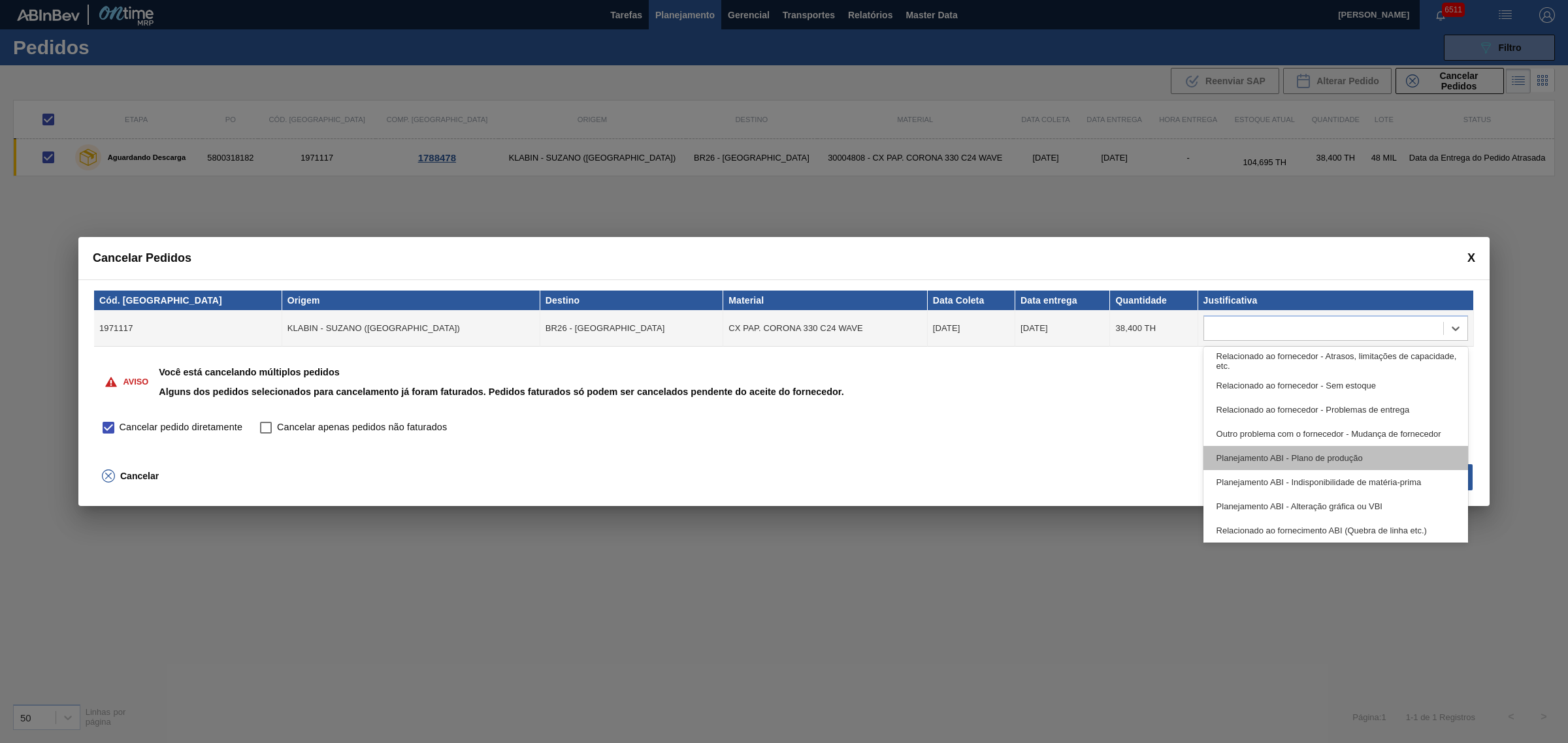
click at [1392, 464] on div "Planejamento ABI - Plano de produção" at bounding box center [1336, 458] width 265 height 24
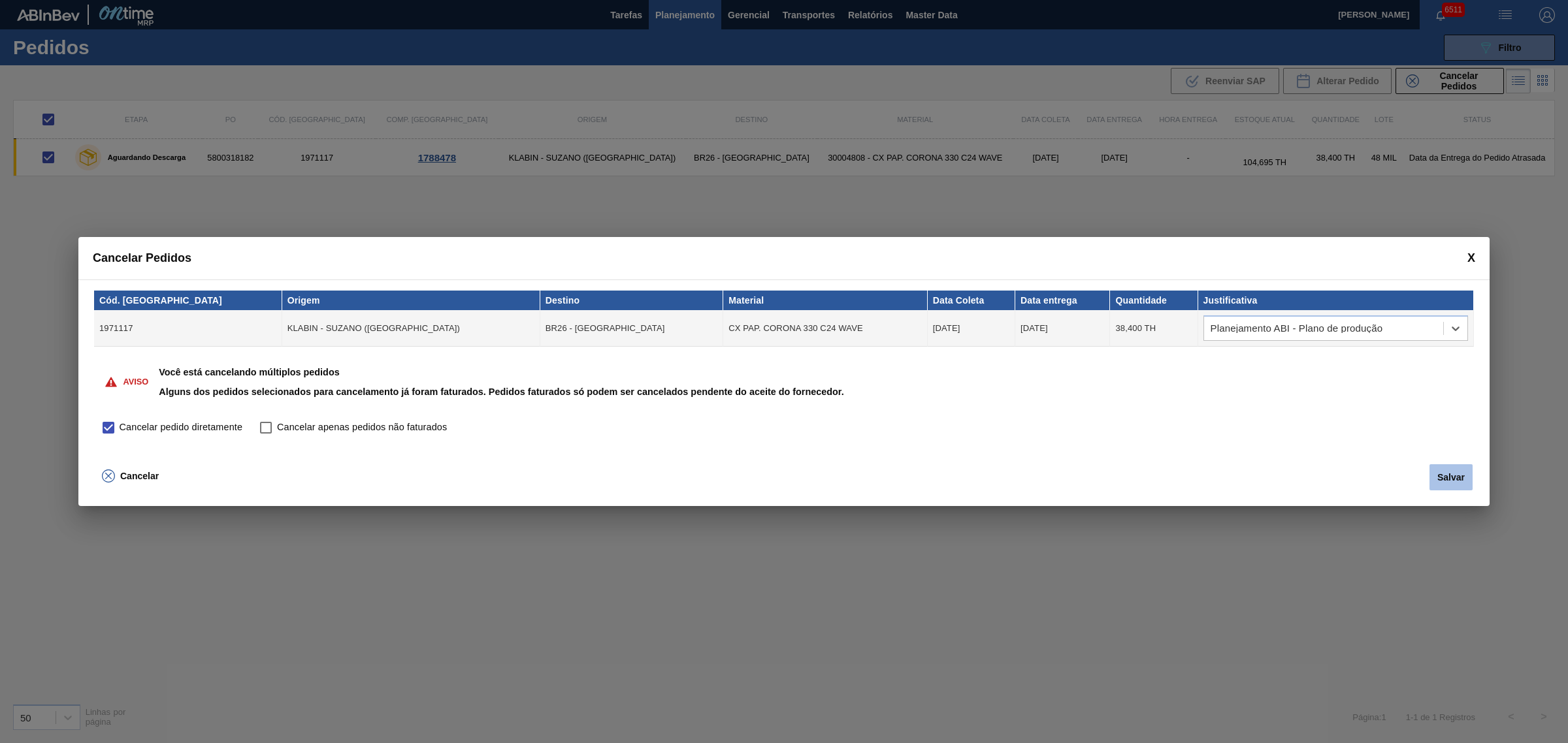
click at [1441, 466] on button "Salvar" at bounding box center [1451, 477] width 43 height 26
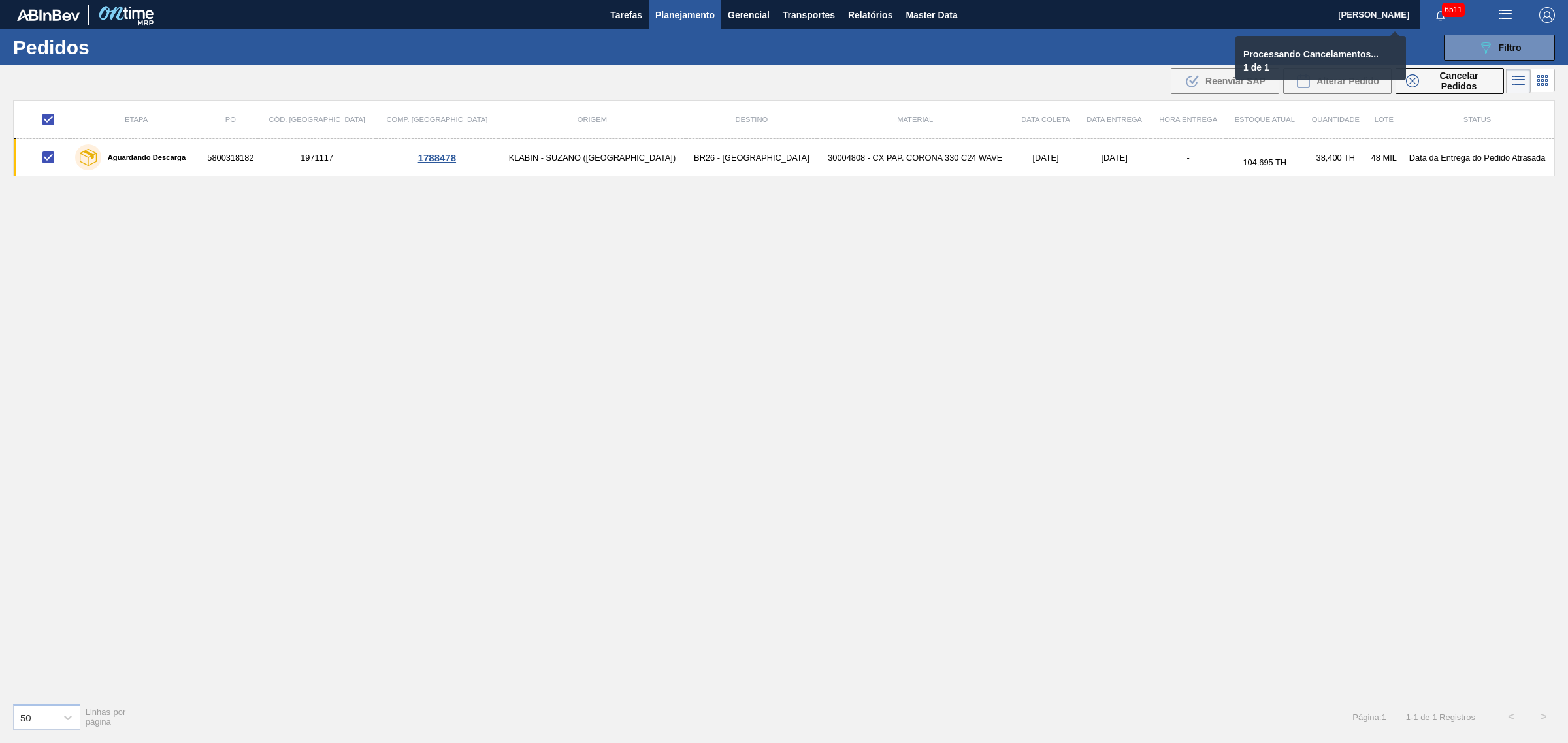
checkbox input "false"
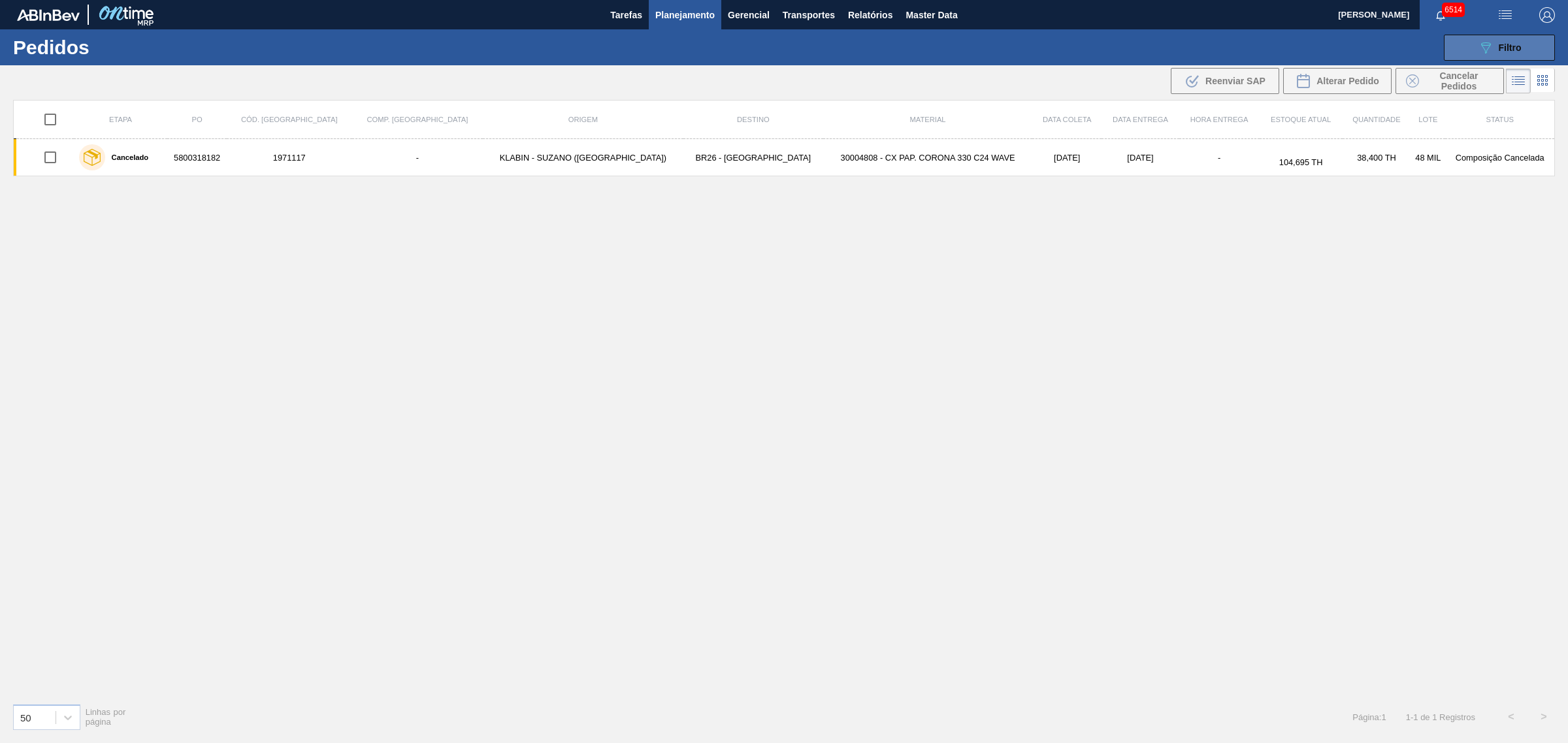
click at [1503, 37] on button "089F7B8B-B2A5-4AFE-B5C0-19BA573D28AC Filtro" at bounding box center [1500, 47] width 111 height 26
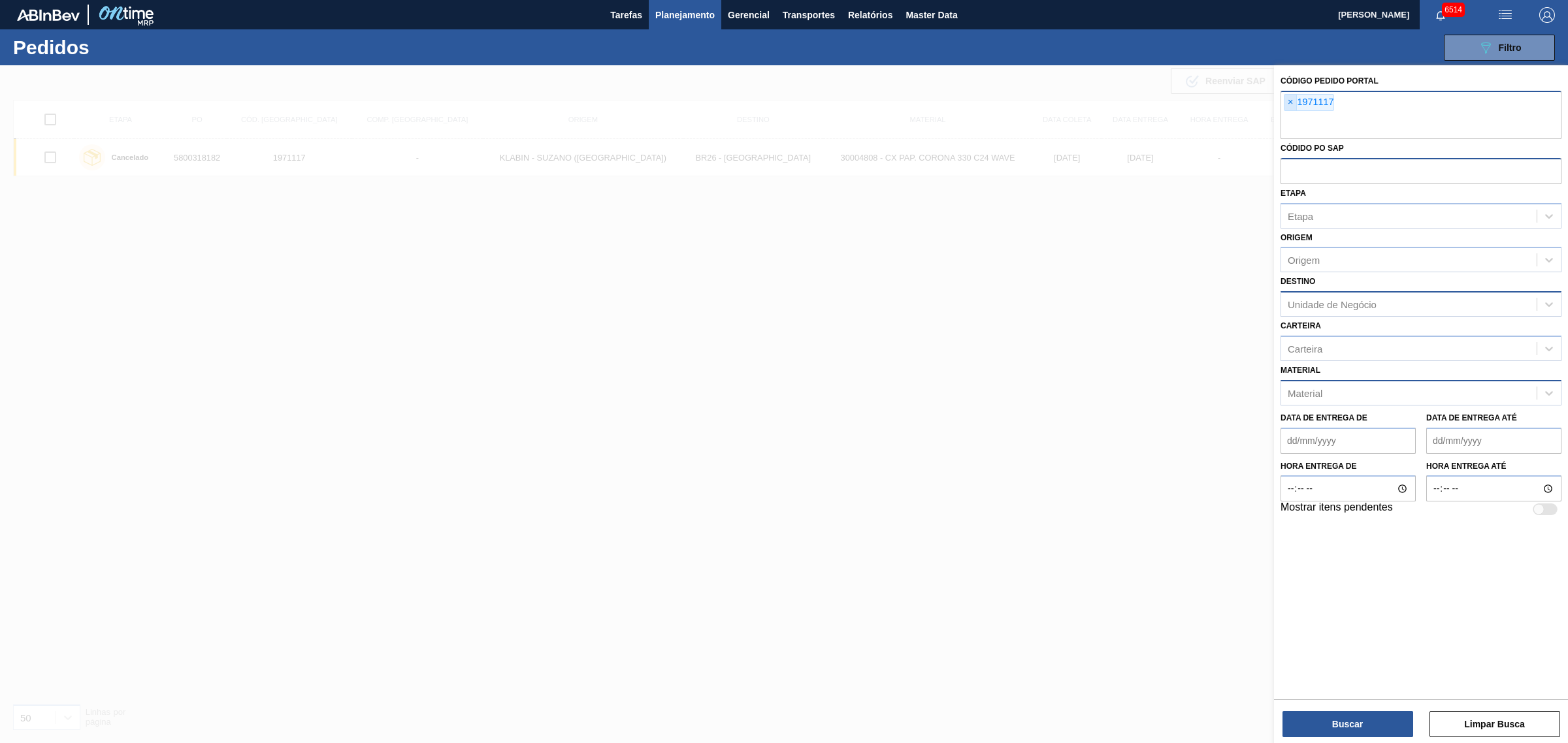
click at [1295, 105] on span "×" at bounding box center [1290, 102] width 13 height 16
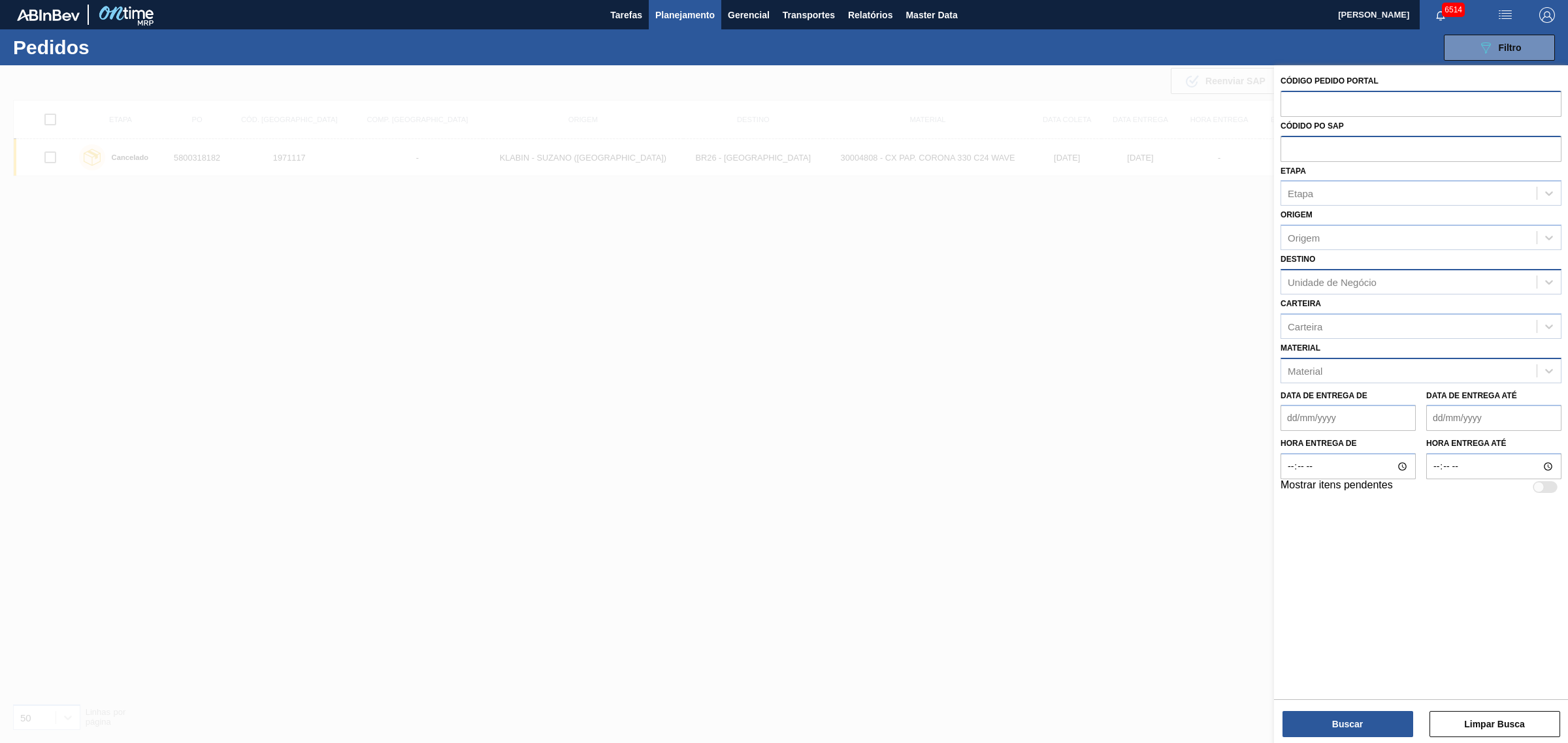
click at [1307, 144] on input "text" at bounding box center [1421, 148] width 281 height 24
paste input "5800329983"
type input "5800329983"
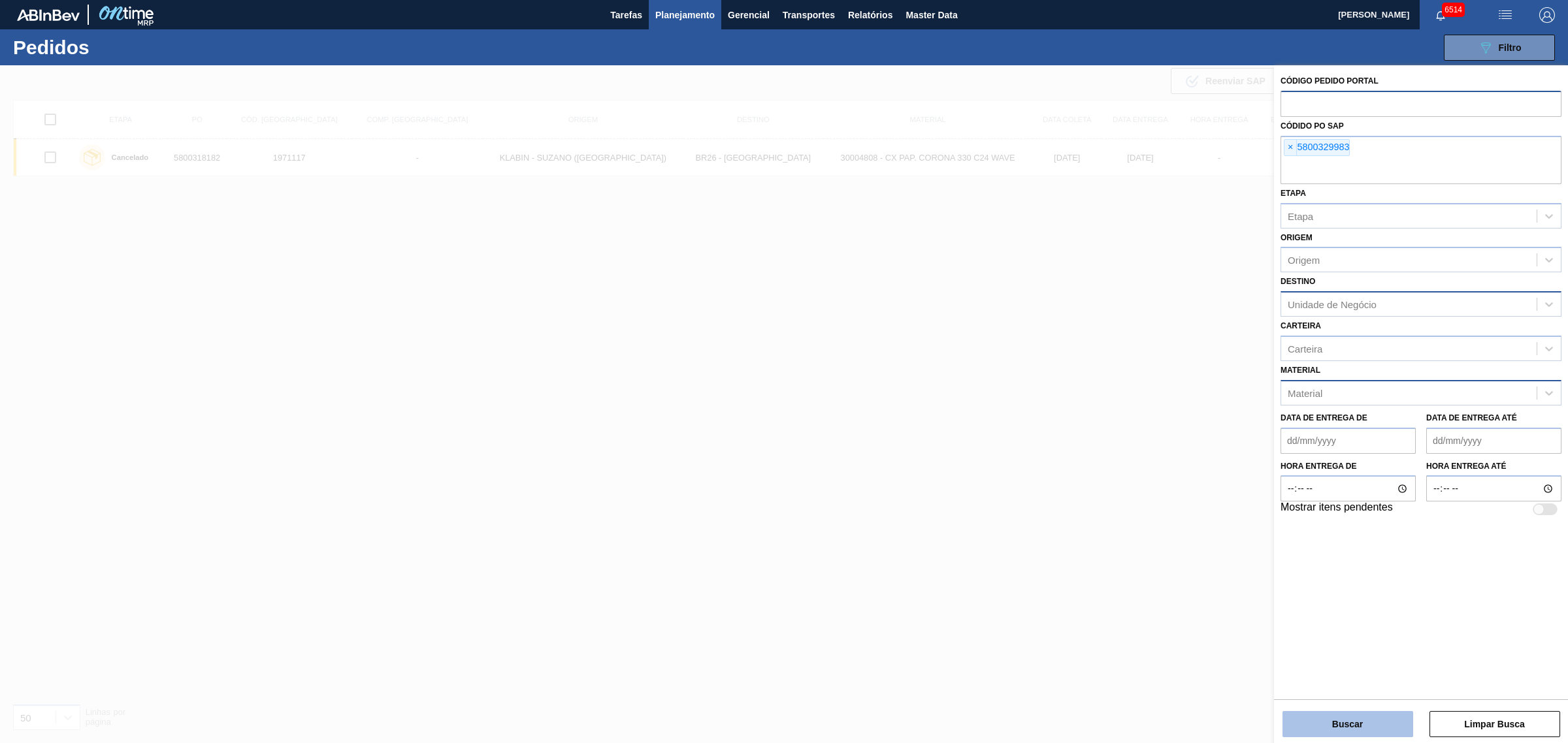
click at [1376, 731] on button "Buscar" at bounding box center [1348, 724] width 131 height 26
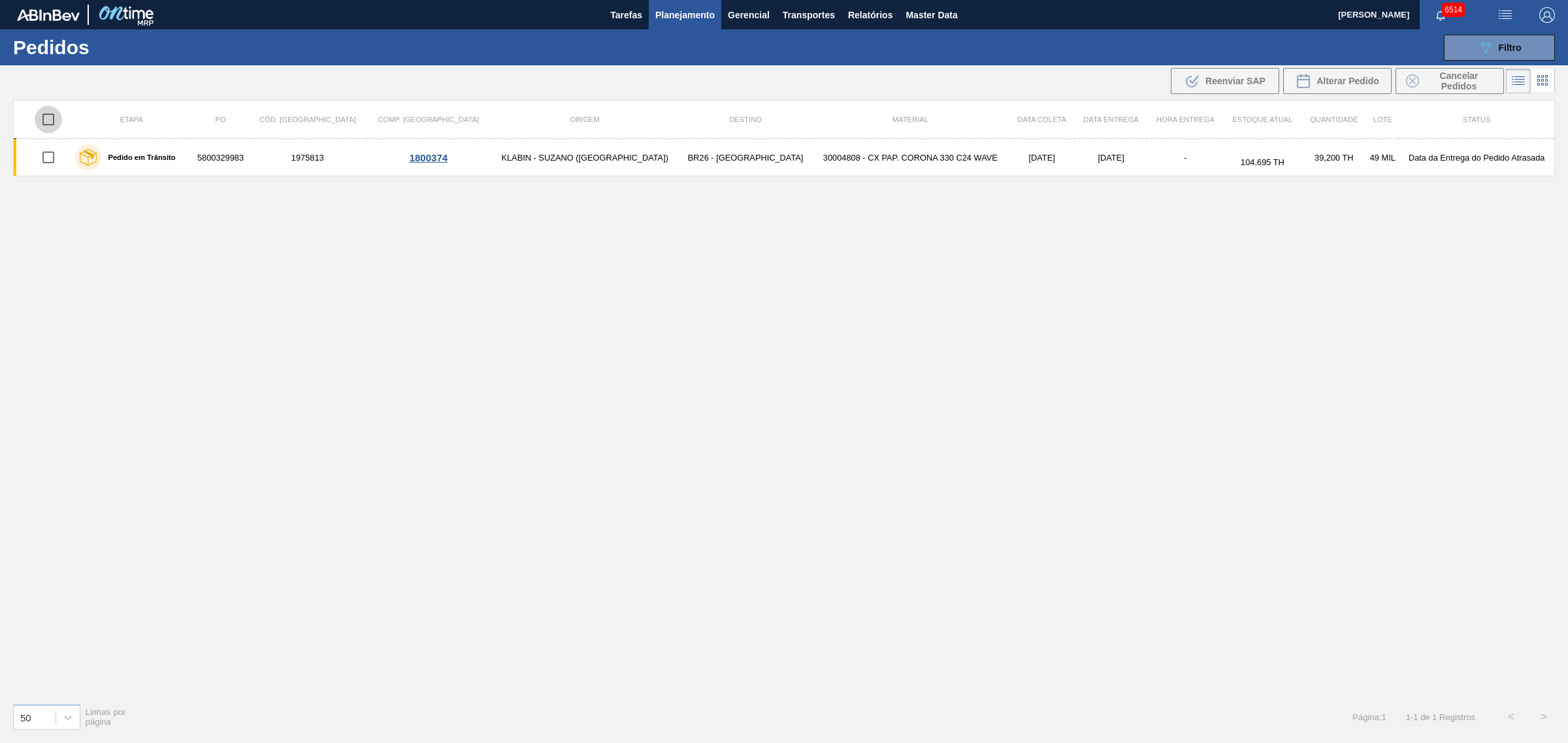
click at [59, 114] on input "checkbox" at bounding box center [48, 119] width 28 height 28
checkbox input "true"
click at [1410, 76] on icon at bounding box center [1412, 80] width 13 height 13
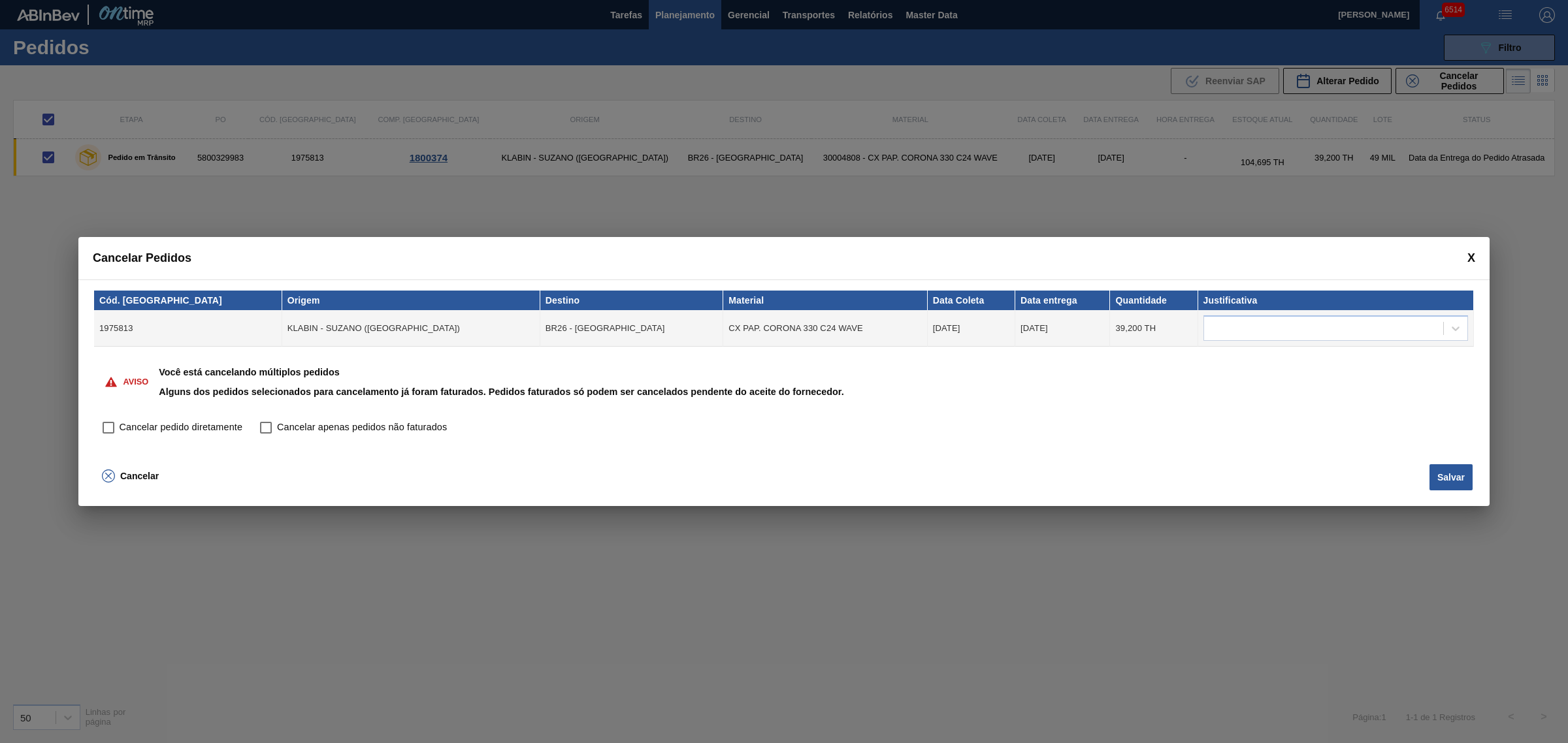
click at [120, 424] on span "Cancelar pedido diretamente" at bounding box center [181, 428] width 123 height 14
click at [120, 424] on input "Cancelar pedido diretamente" at bounding box center [108, 428] width 22 height 22
checkbox input "true"
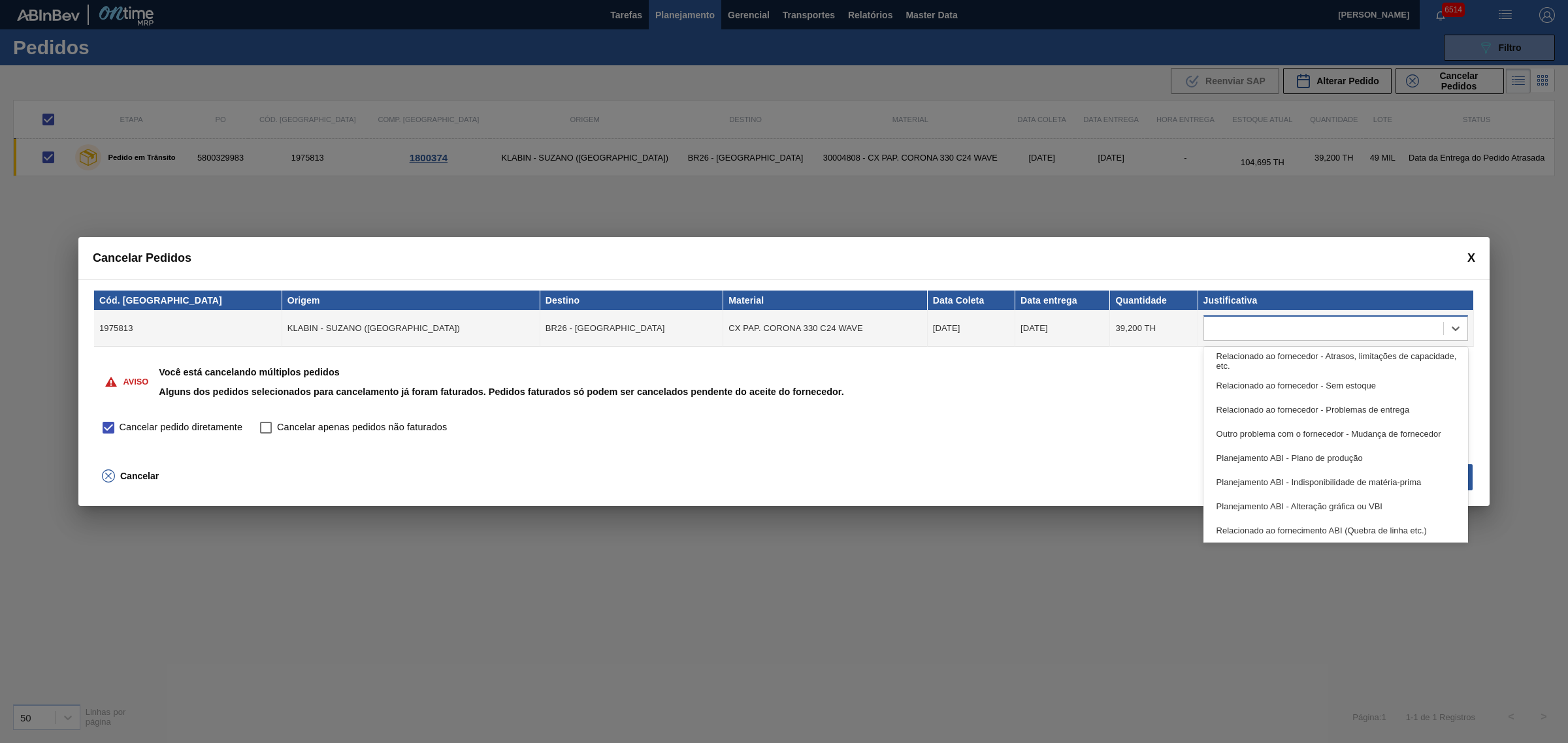
click at [1302, 331] on div at bounding box center [1323, 329] width 239 height 19
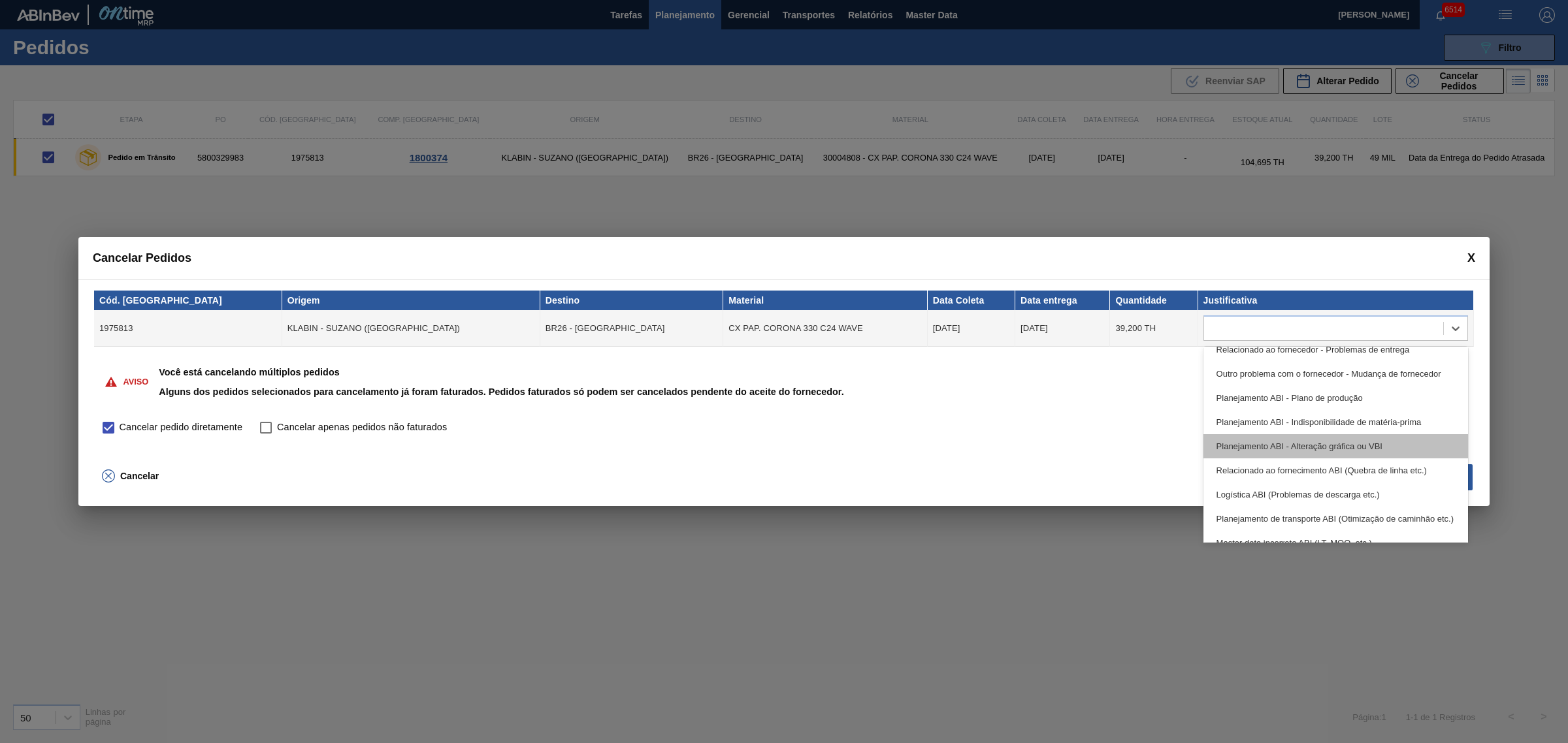
scroll to position [82, 0]
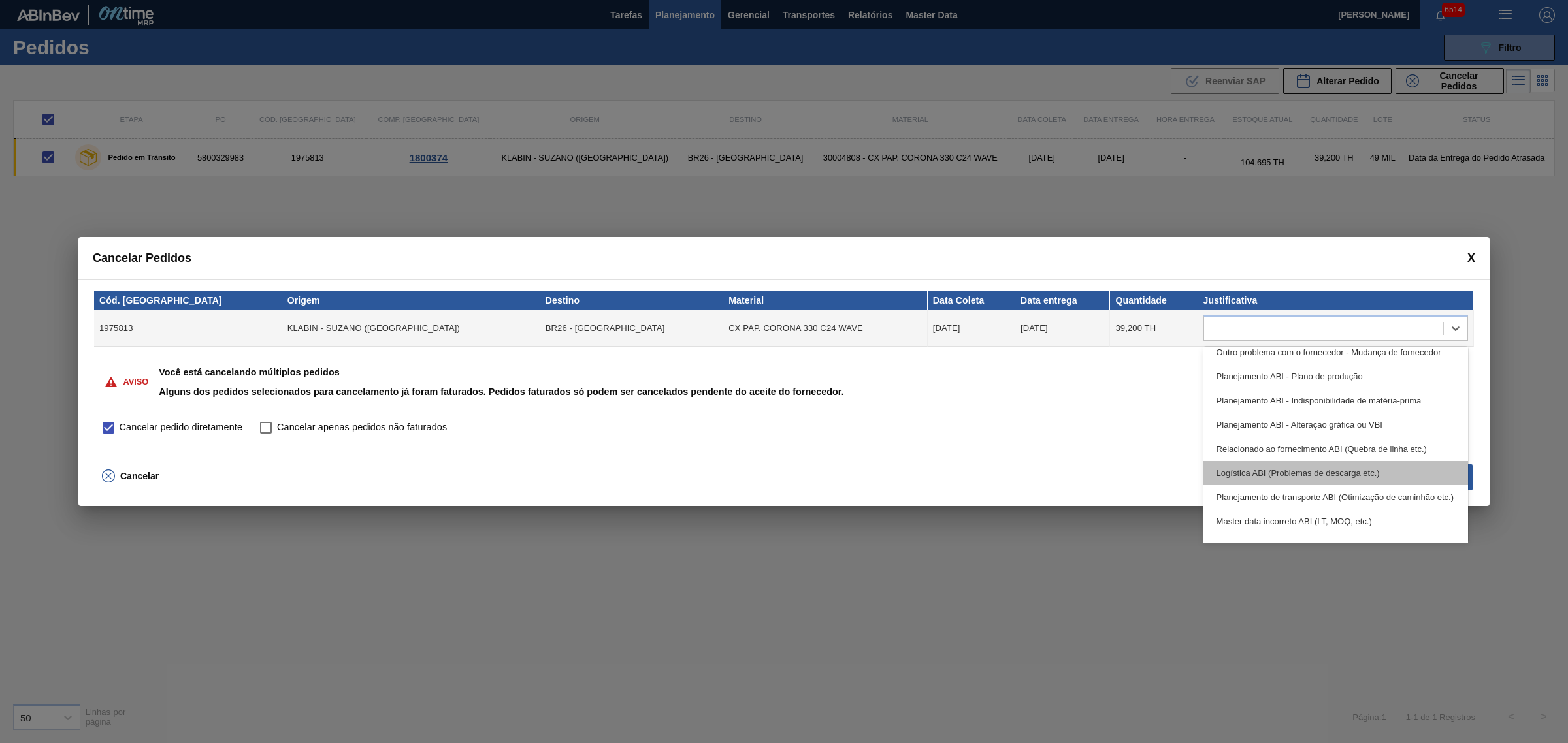
click at [1432, 470] on div "Logística ABI (Problemas de descarga etc.)" at bounding box center [1336, 473] width 265 height 24
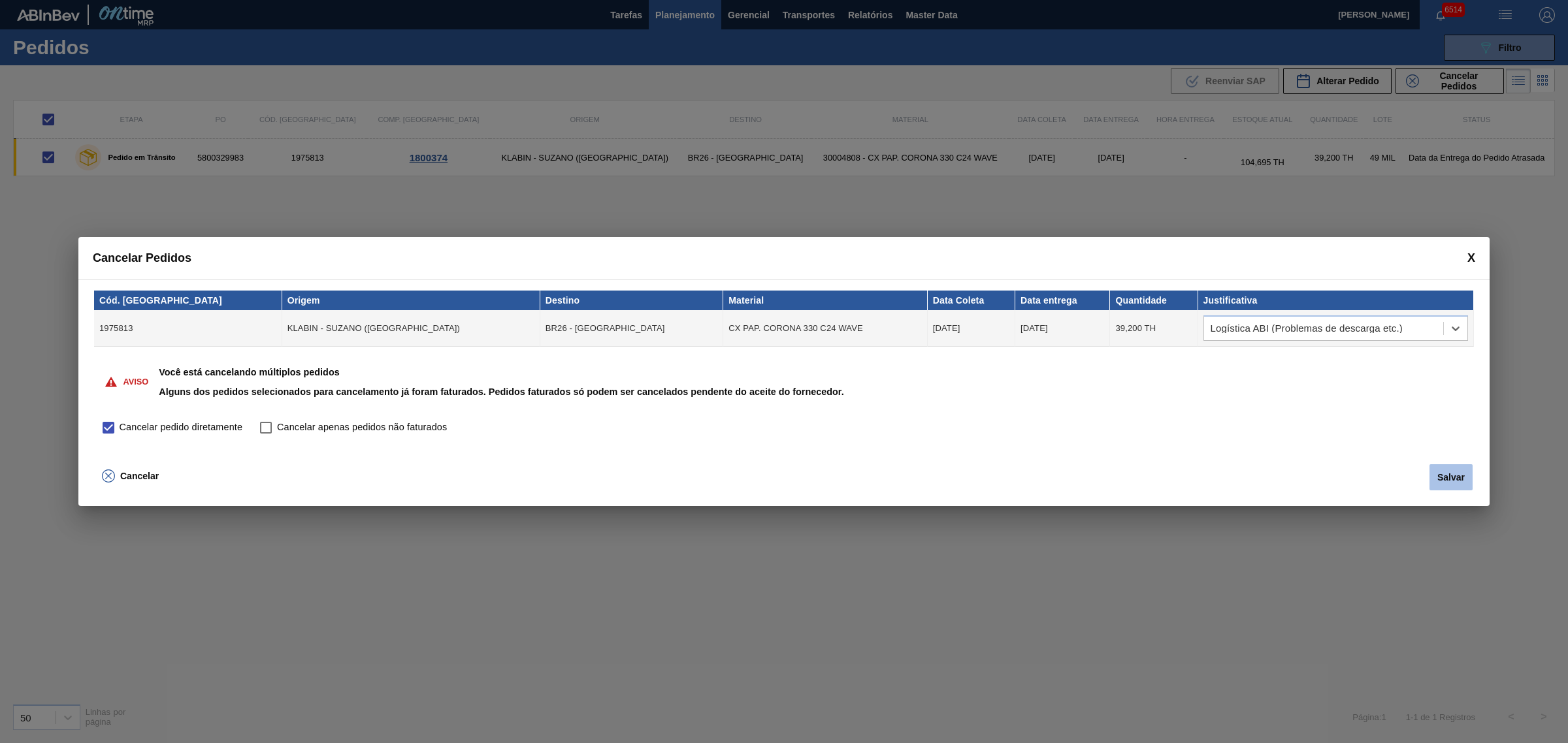
click at [1455, 478] on button "Salvar" at bounding box center [1451, 477] width 43 height 26
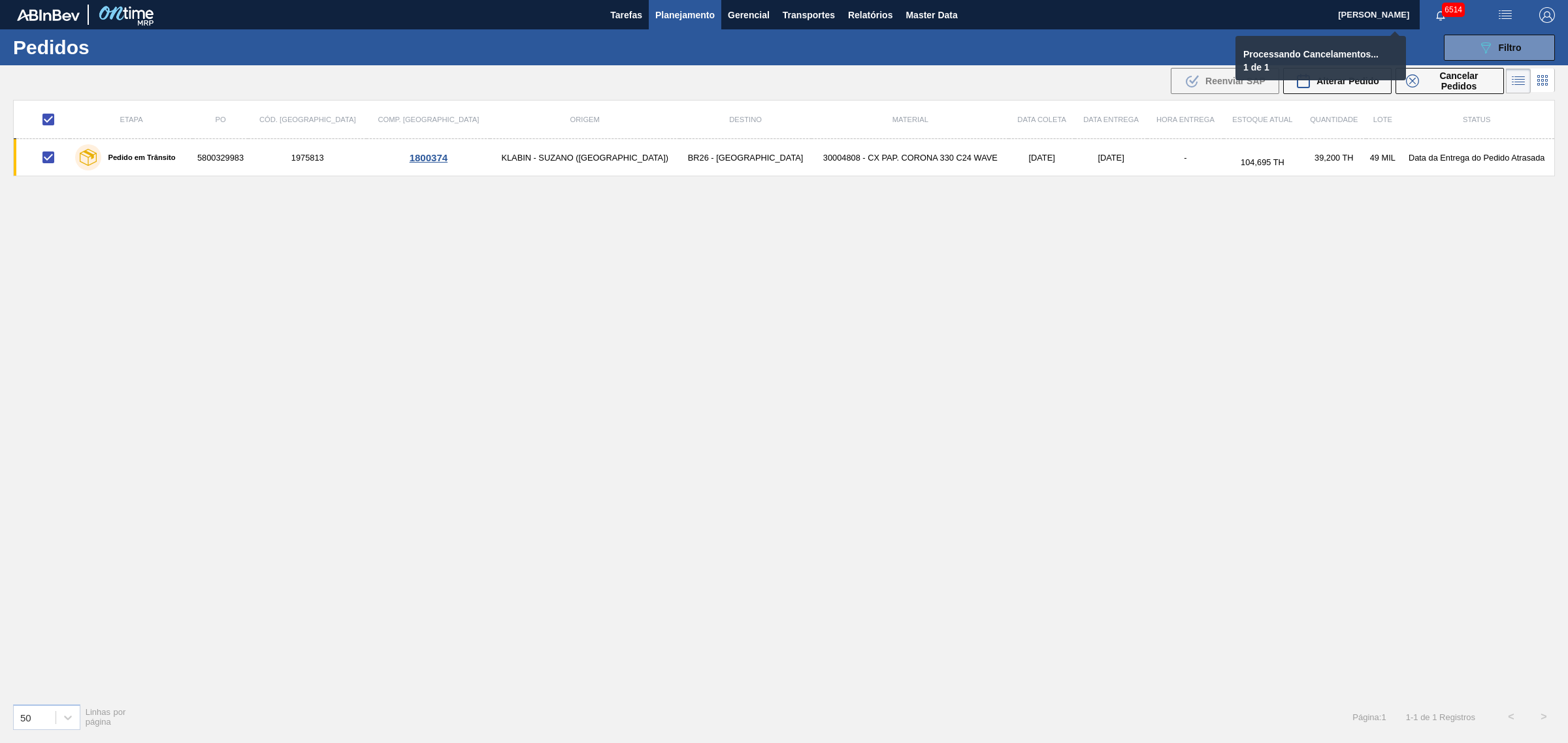
checkbox input "false"
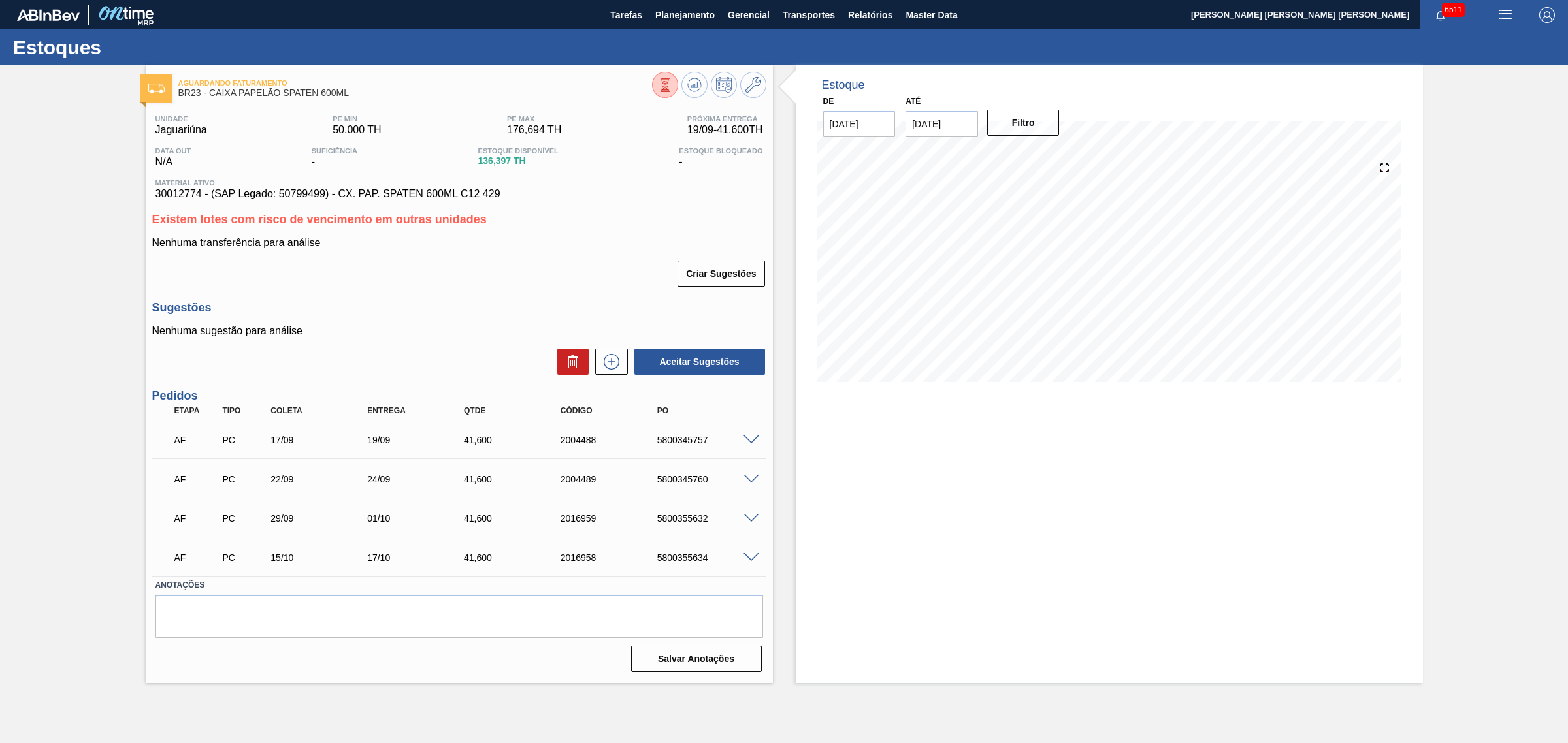
click at [754, 441] on span at bounding box center [751, 440] width 16 height 10
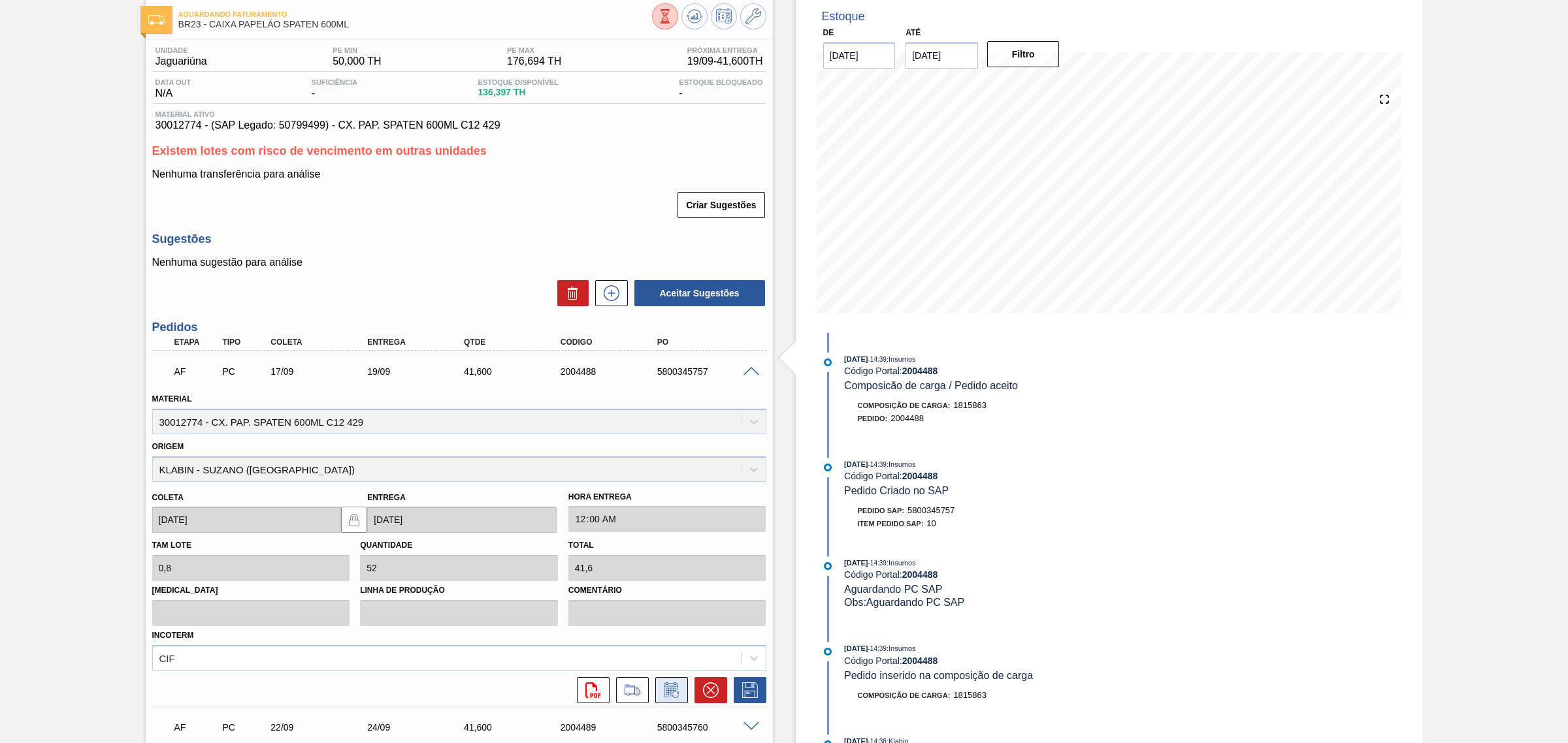
scroll to position [164, 0]
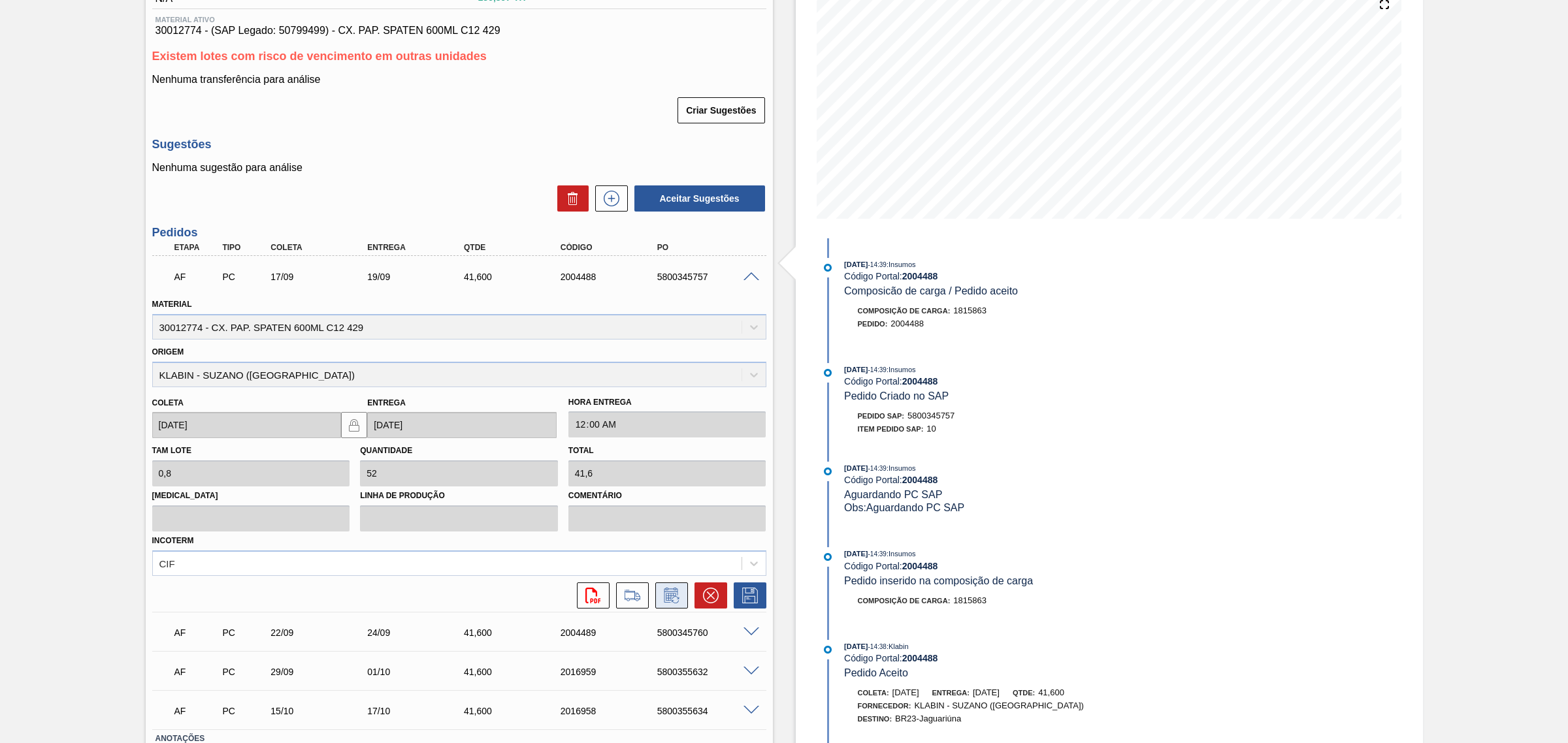
click at [683, 602] on button at bounding box center [672, 595] width 33 height 26
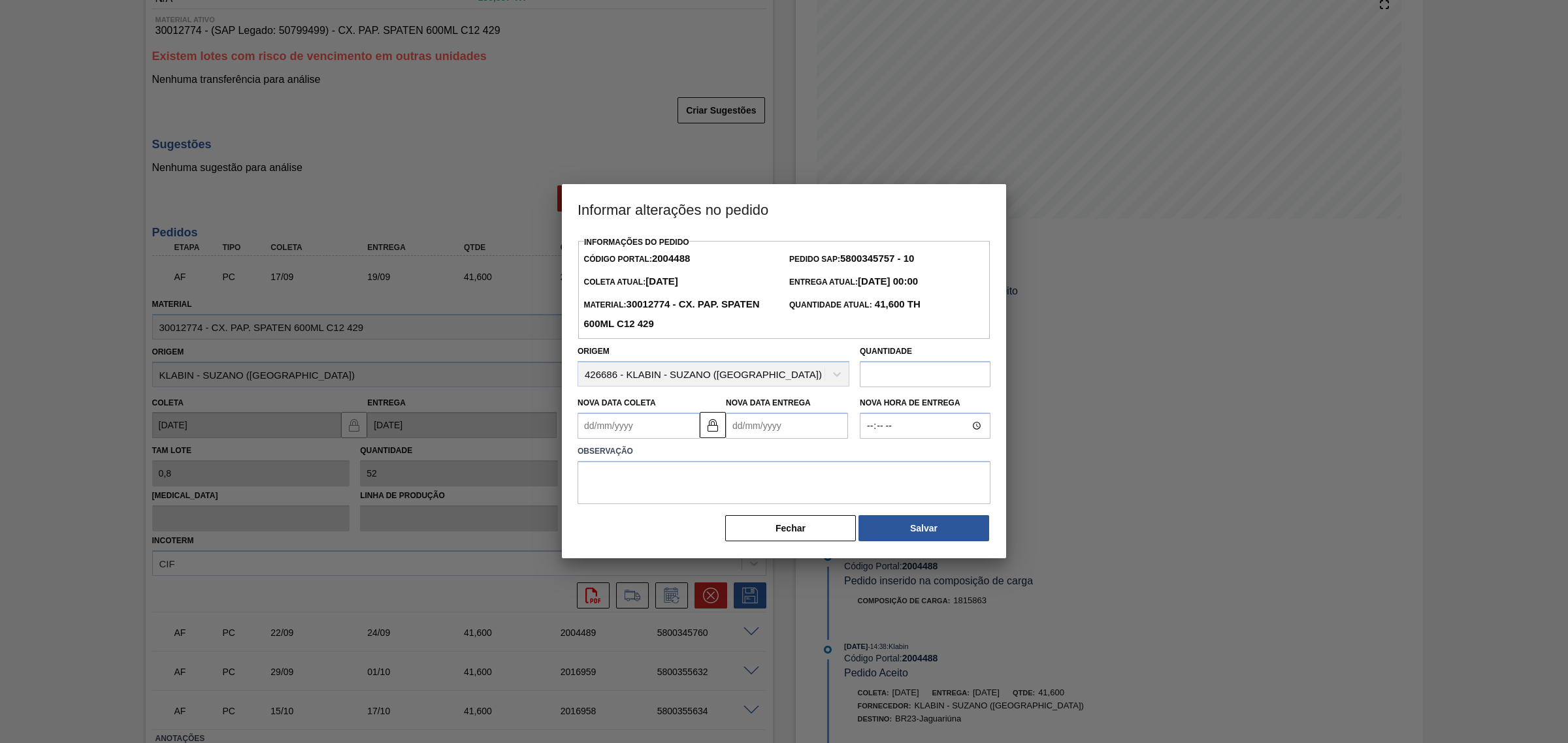
click at [770, 423] on Entrega2004488 "Nova Data Entrega" at bounding box center [787, 425] width 122 height 26
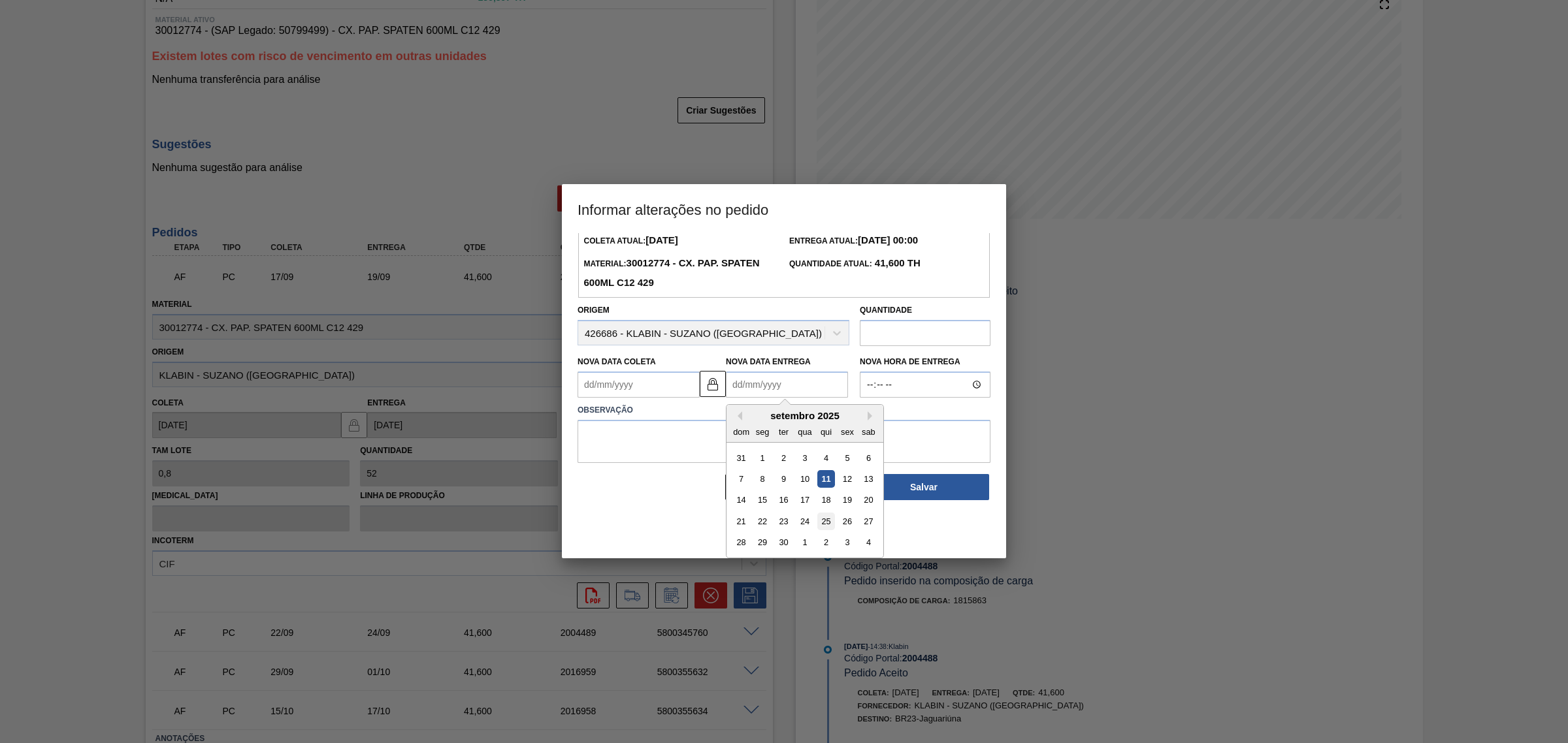
scroll to position [44, 0]
click at [827, 520] on div "25" at bounding box center [826, 519] width 18 height 18
type Coleta2004488 "23/09/2025"
type Entrega2004488 "25/09/2025"
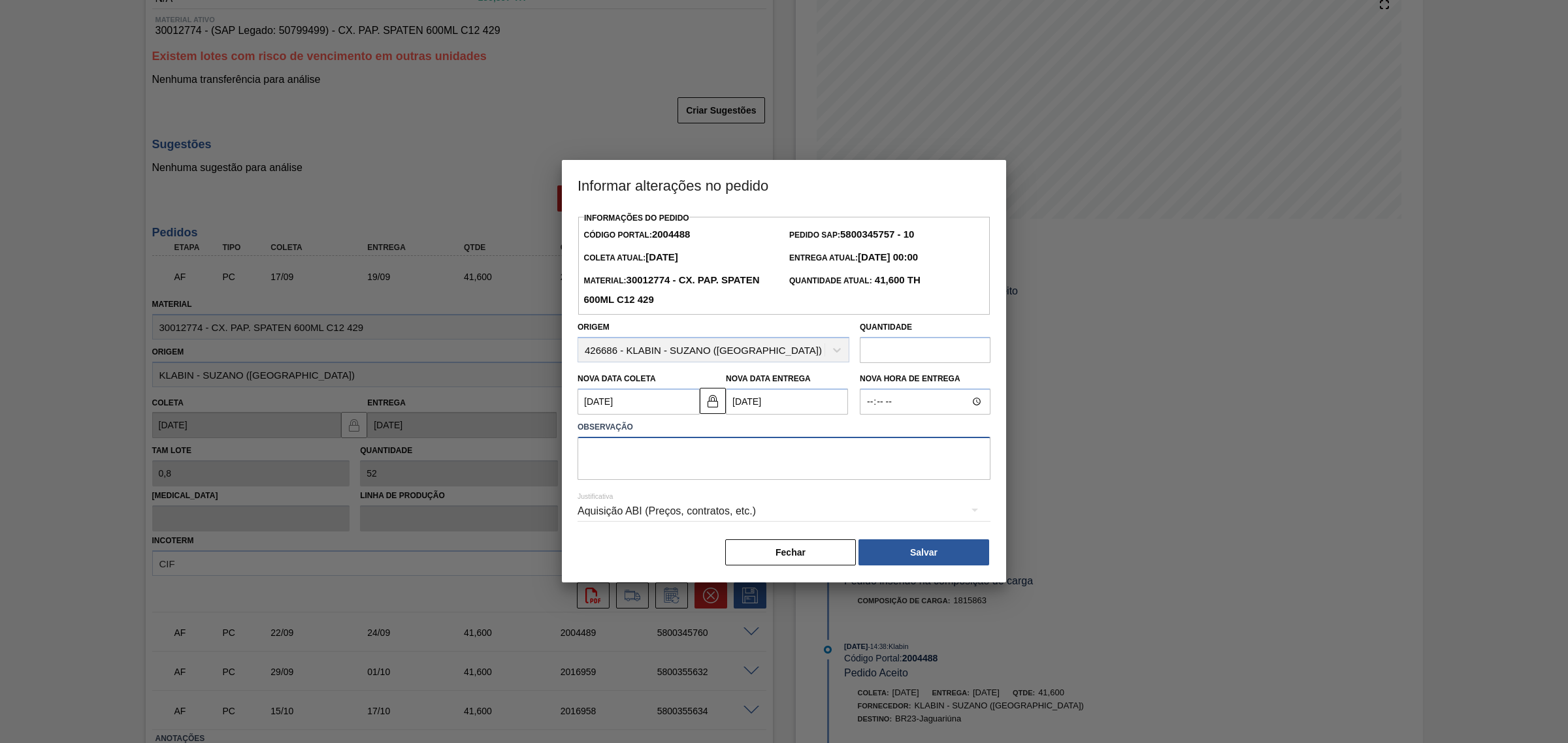
click at [775, 475] on textarea at bounding box center [783, 458] width 413 height 43
type textarea "AJUSTE DATA"
click at [754, 503] on div "Aquisição ABI (Preços, contratos, etc.)" at bounding box center [783, 511] width 413 height 36
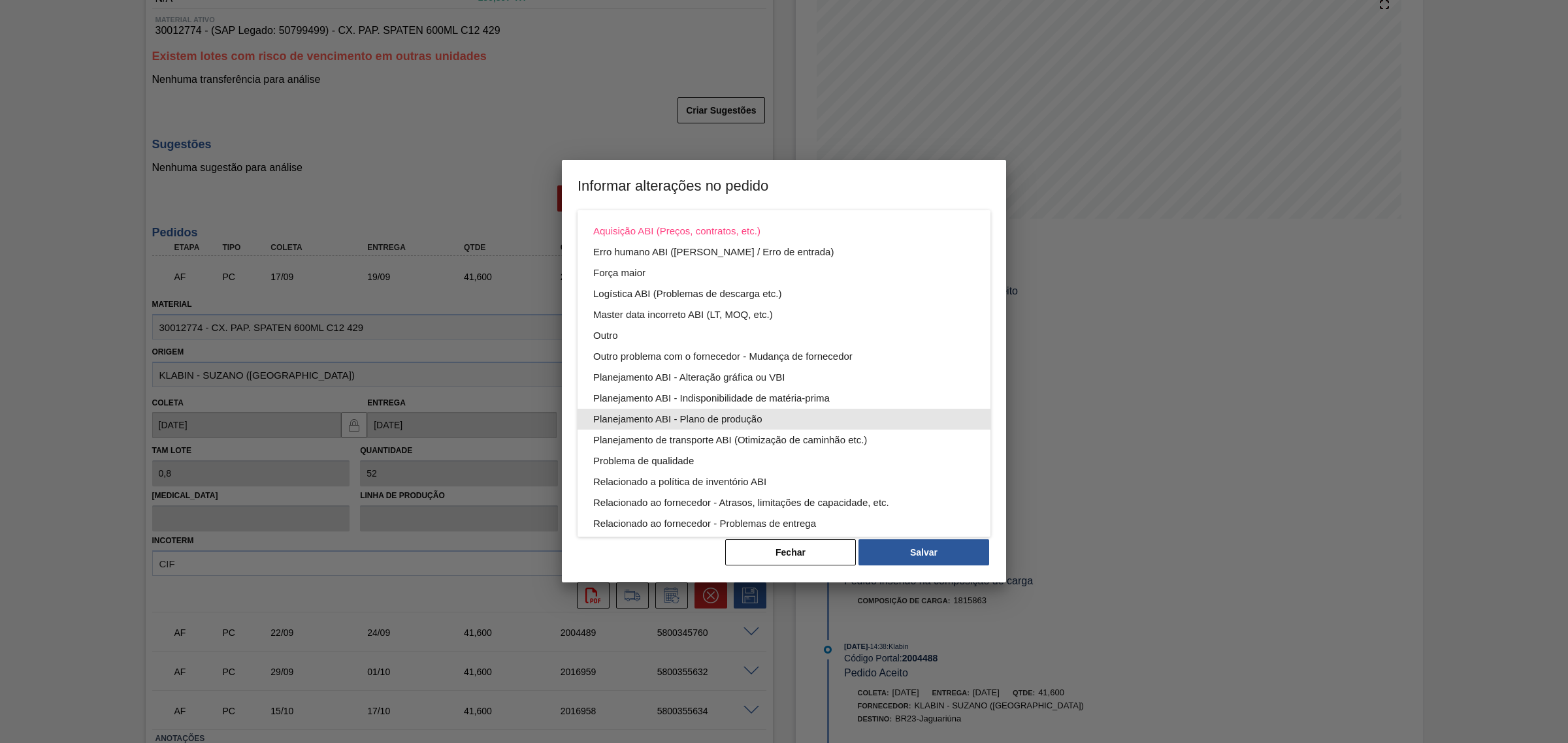
click at [810, 415] on div "Planejamento ABI - Plano de produção" at bounding box center [784, 419] width 381 height 21
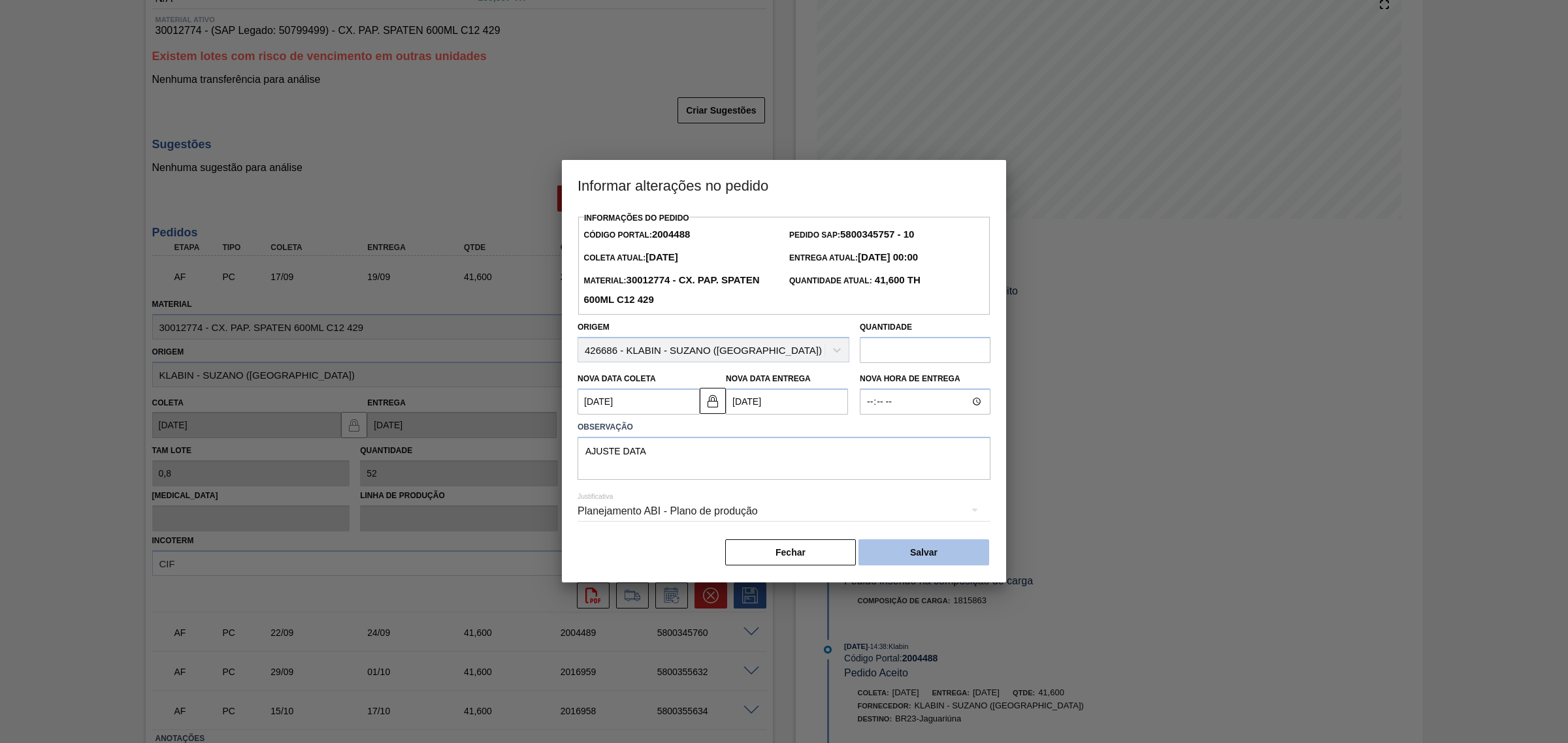
click at [943, 541] on button "Salvar" at bounding box center [923, 552] width 131 height 26
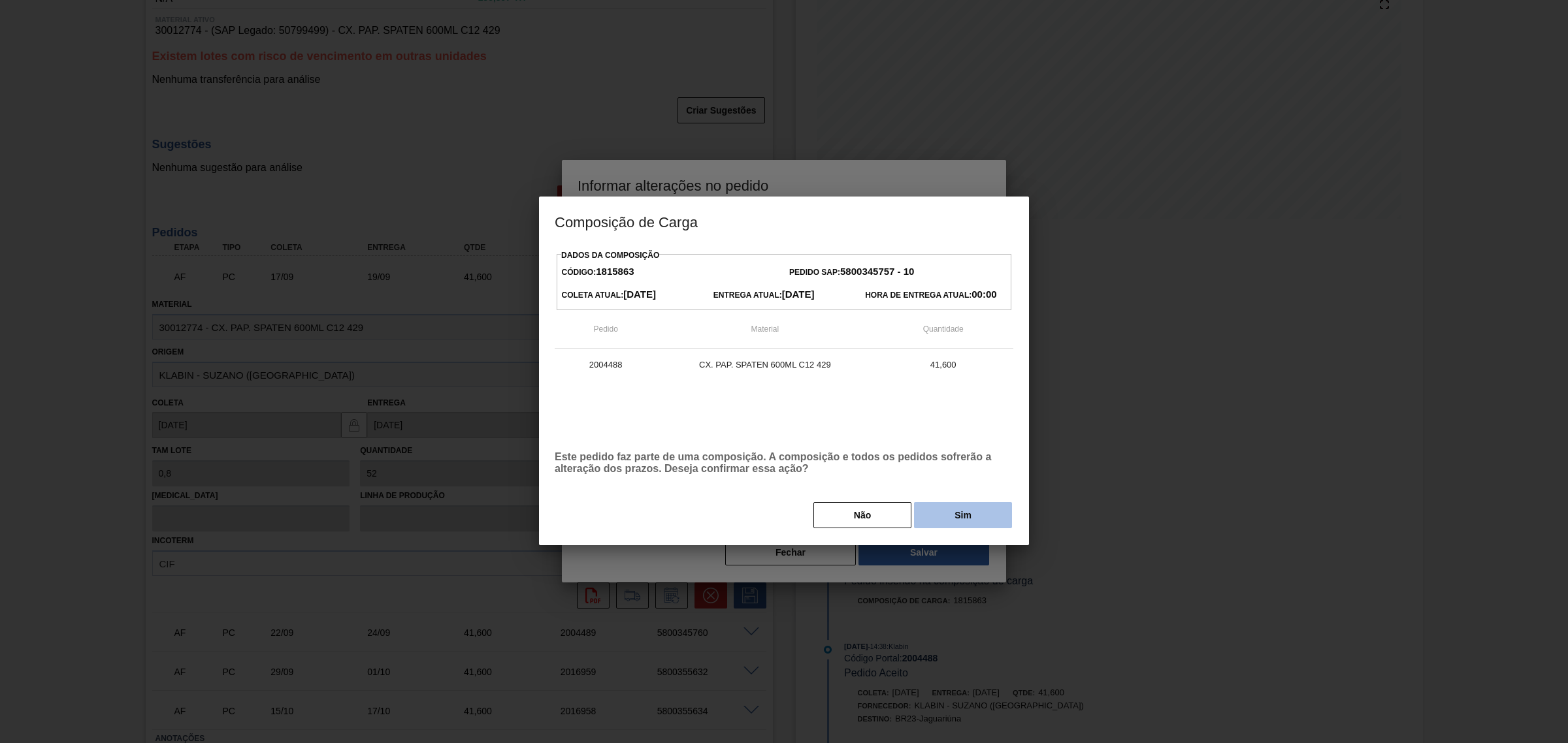
click at [939, 514] on button "Sim" at bounding box center [963, 514] width 98 height 26
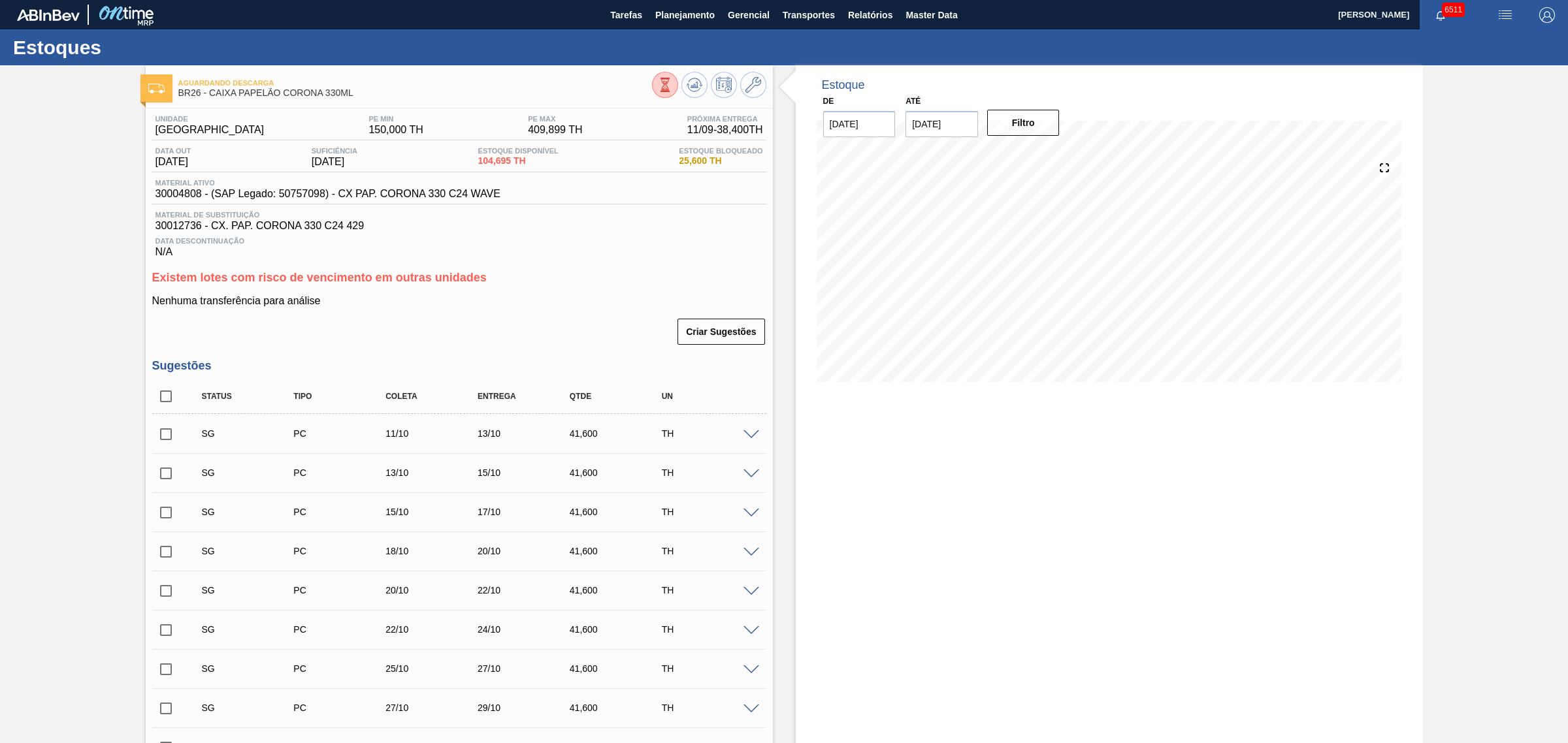
click at [1046, 503] on div "Estoque De [DATE] Até [DATE] Filtro" at bounding box center [1109, 685] width 627 height 1240
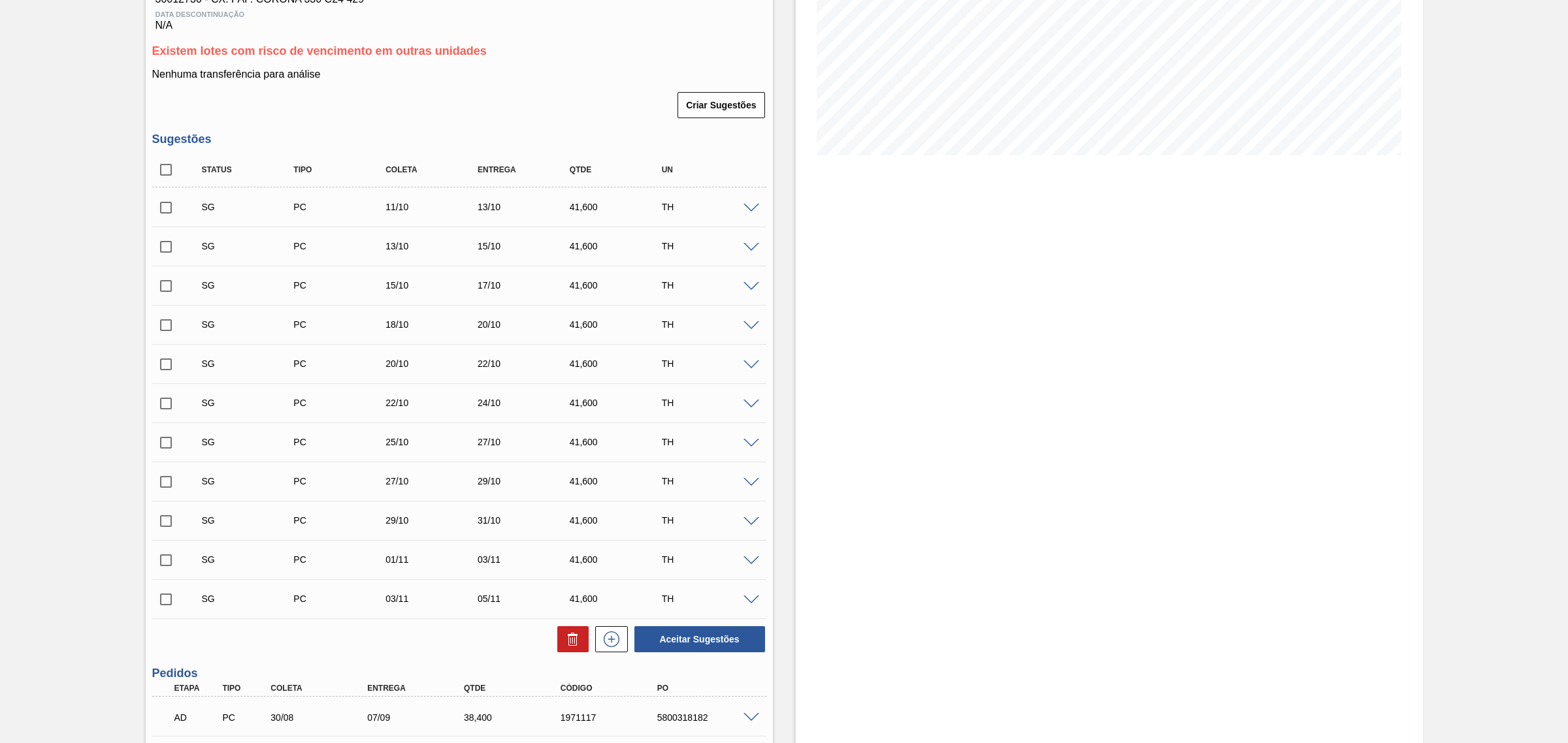
scroll to position [326, 0]
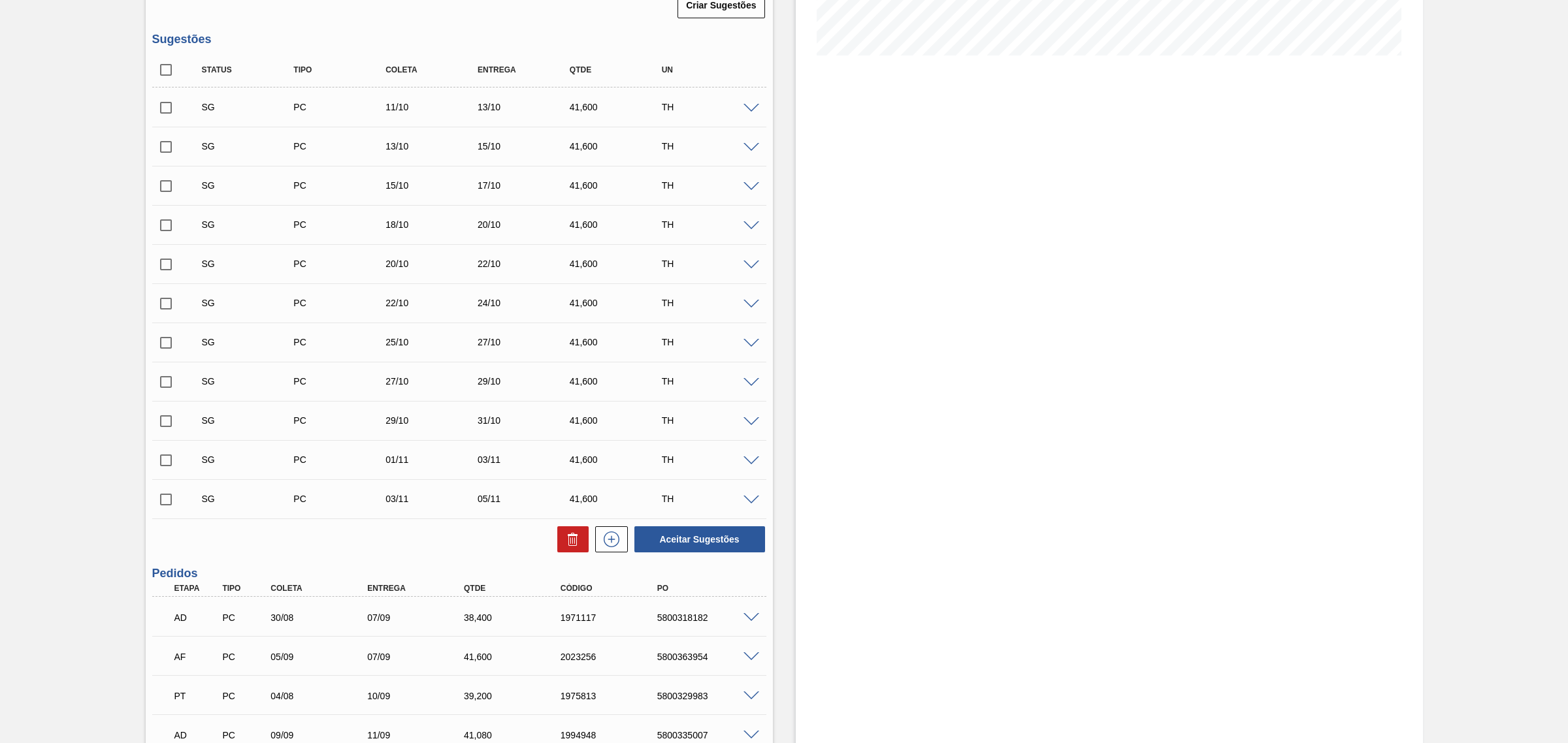
click at [166, 70] on input "checkbox" at bounding box center [165, 70] width 28 height 28
checkbox input "true"
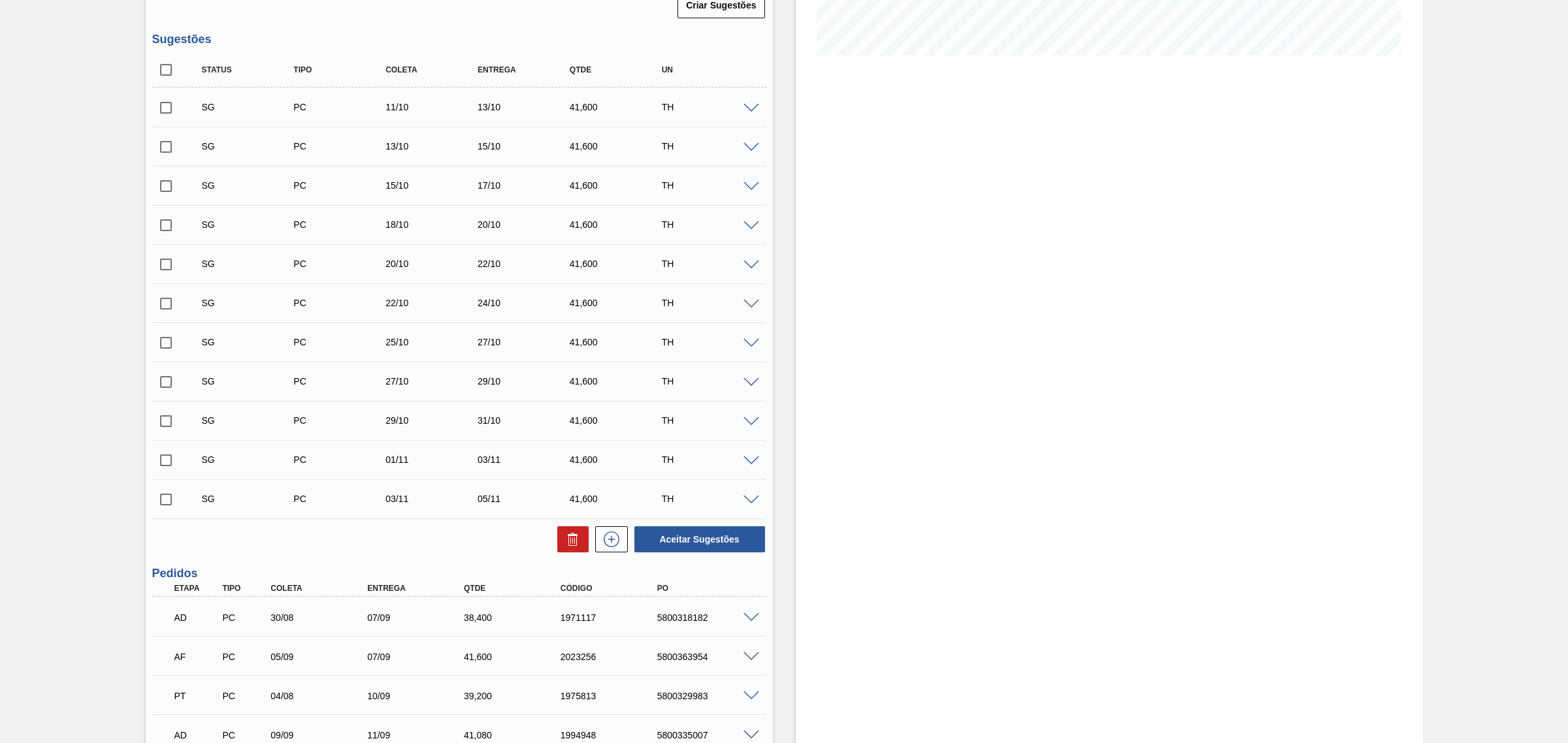
checkbox input "true"
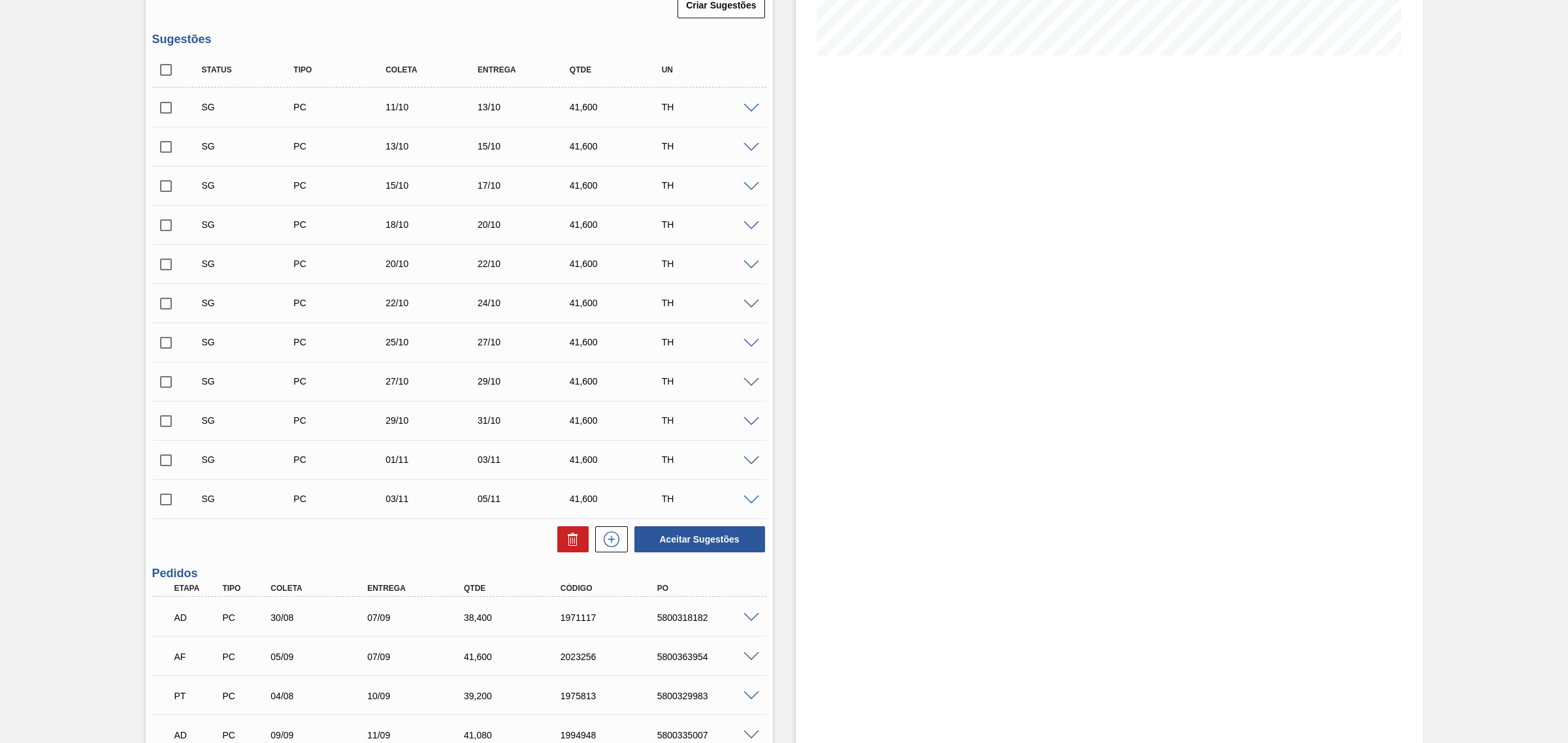
checkbox input "true"
click at [570, 552] on button at bounding box center [572, 539] width 31 height 26
checkbox input "false"
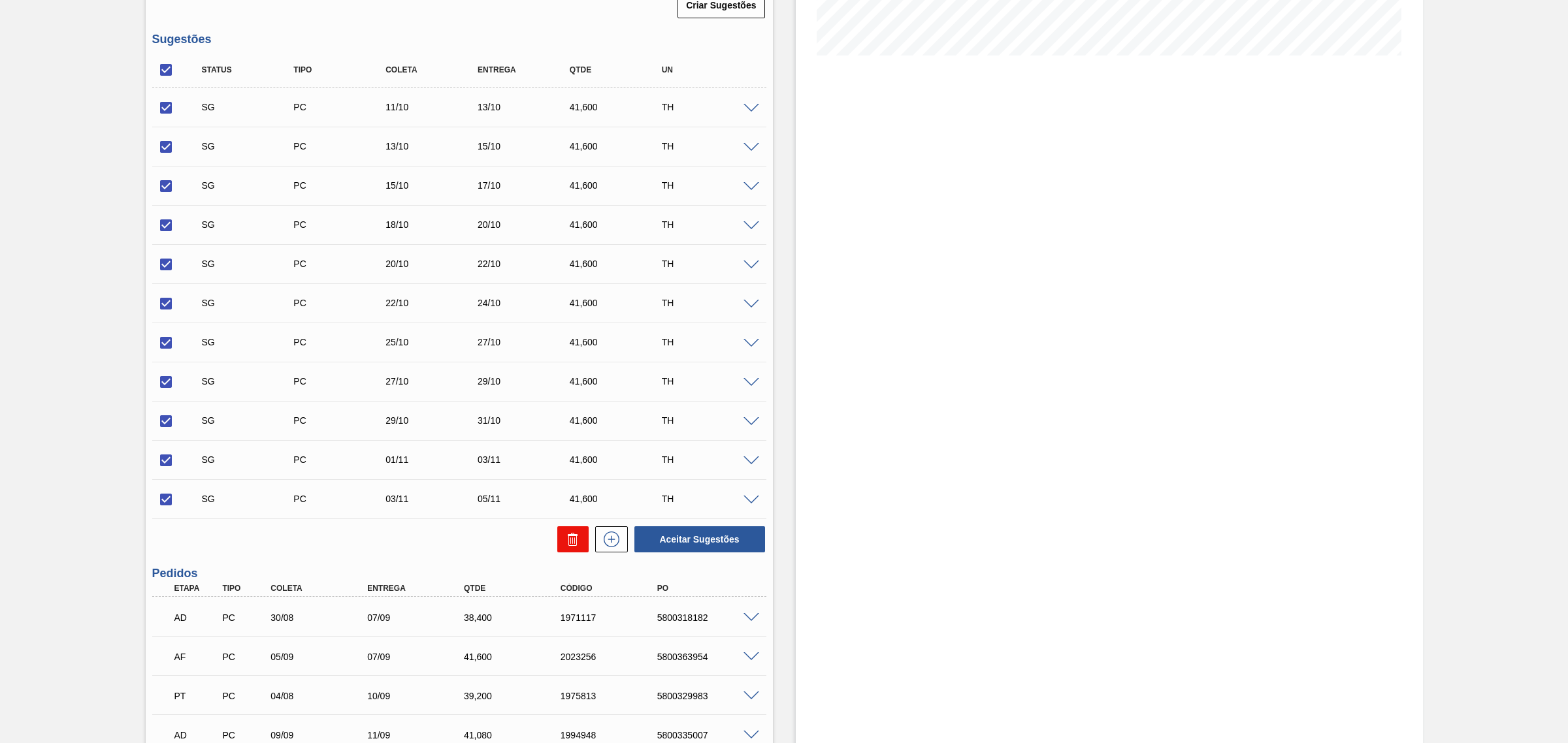
checkbox input "false"
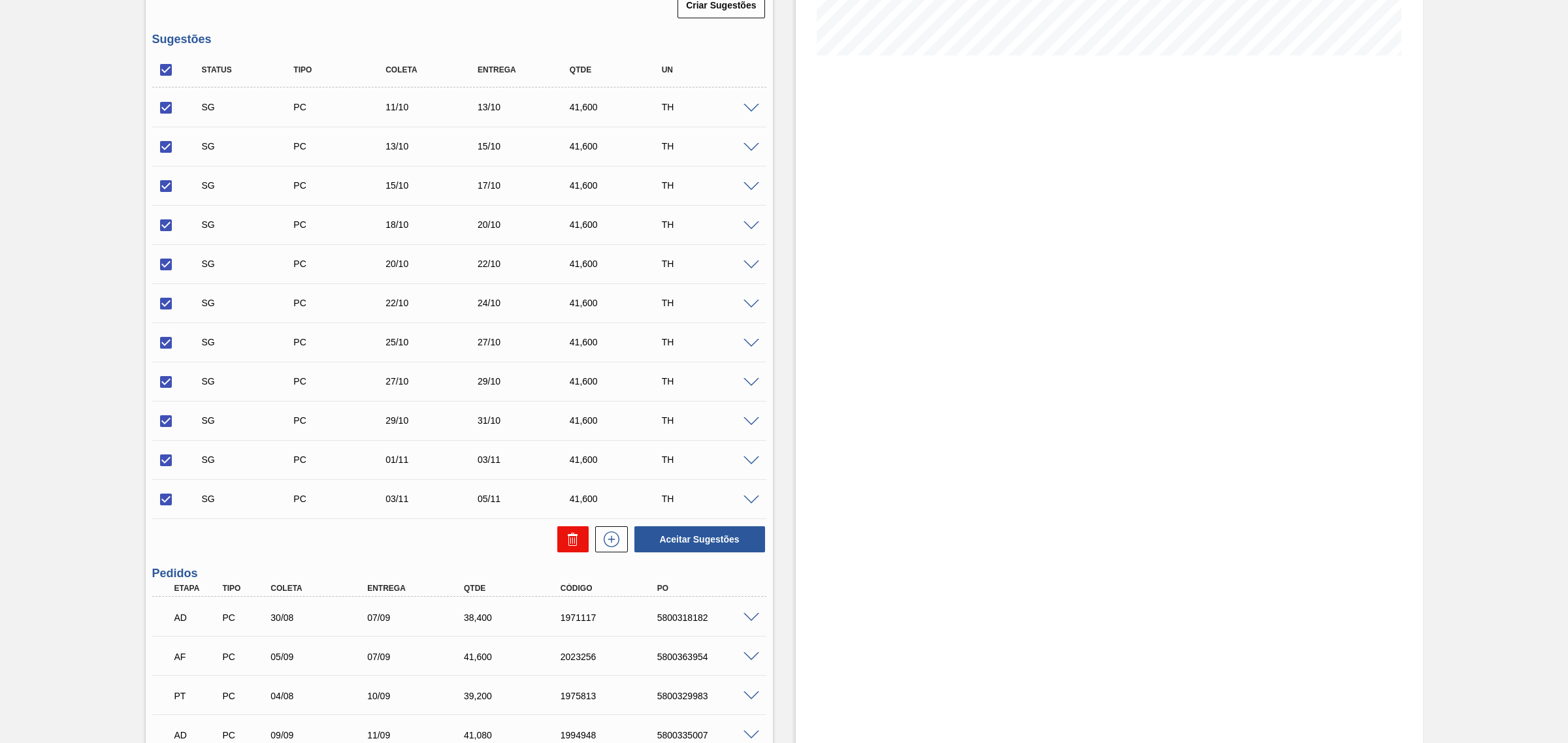
checkbox input "false"
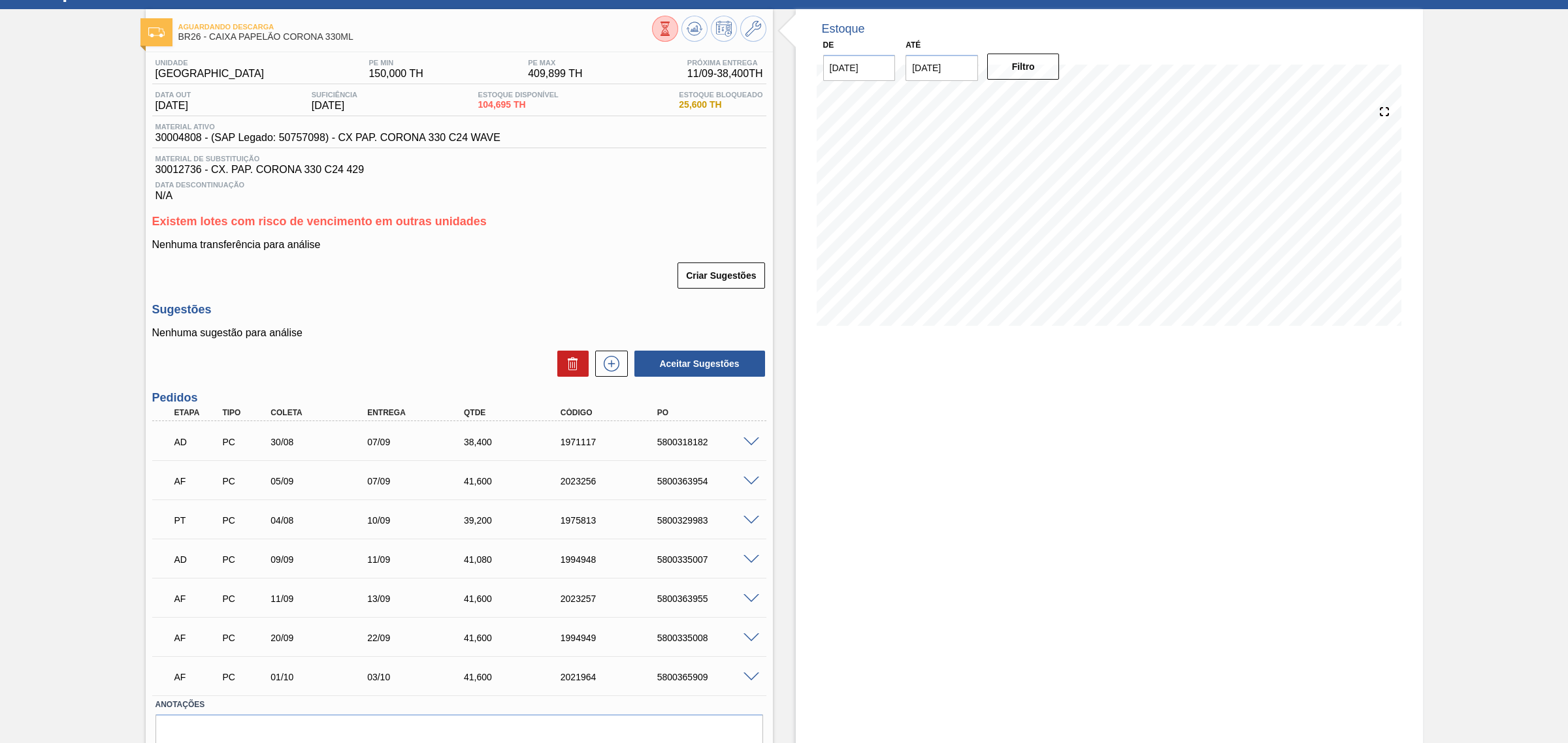
scroll to position [82, 0]
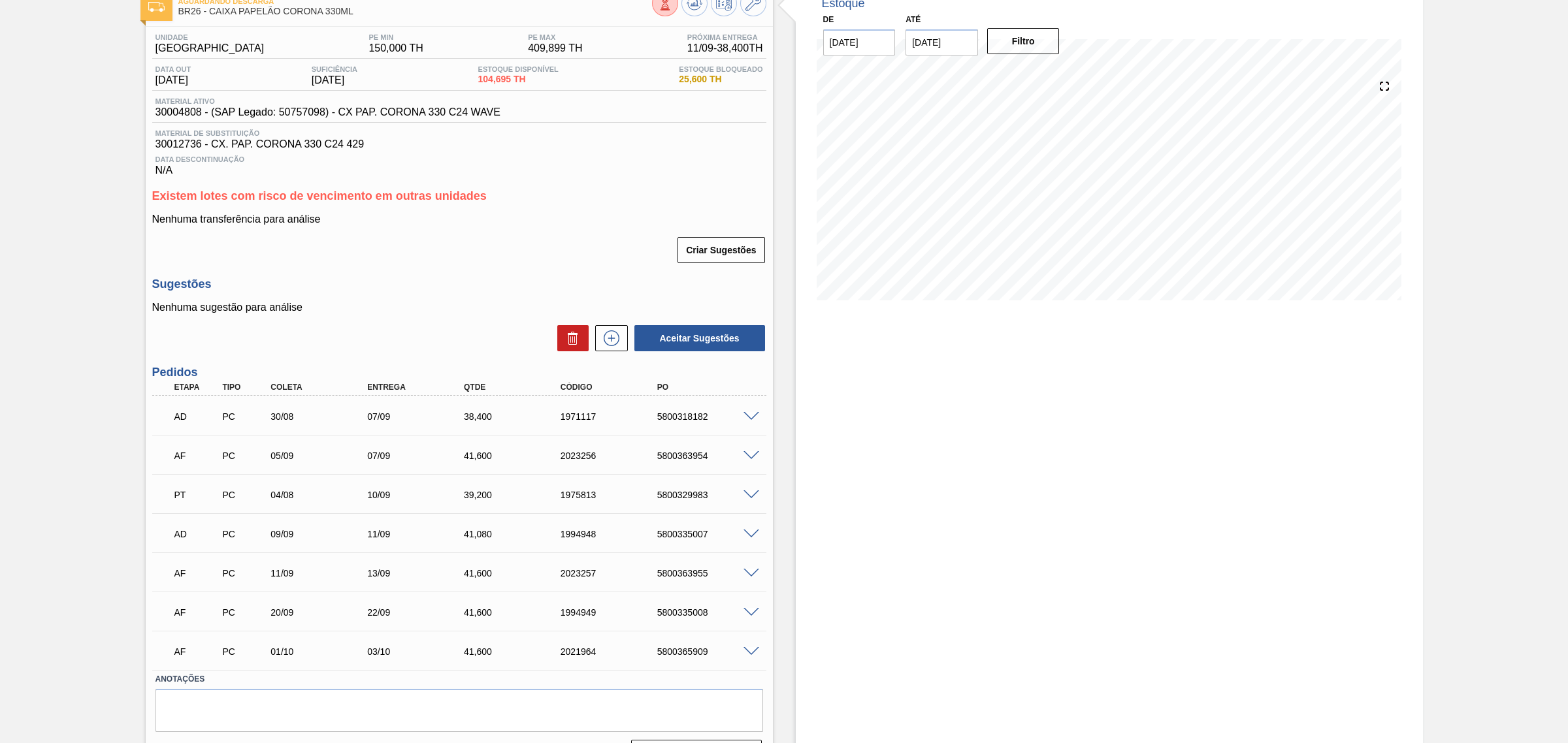
click at [753, 573] on span at bounding box center [751, 573] width 16 height 10
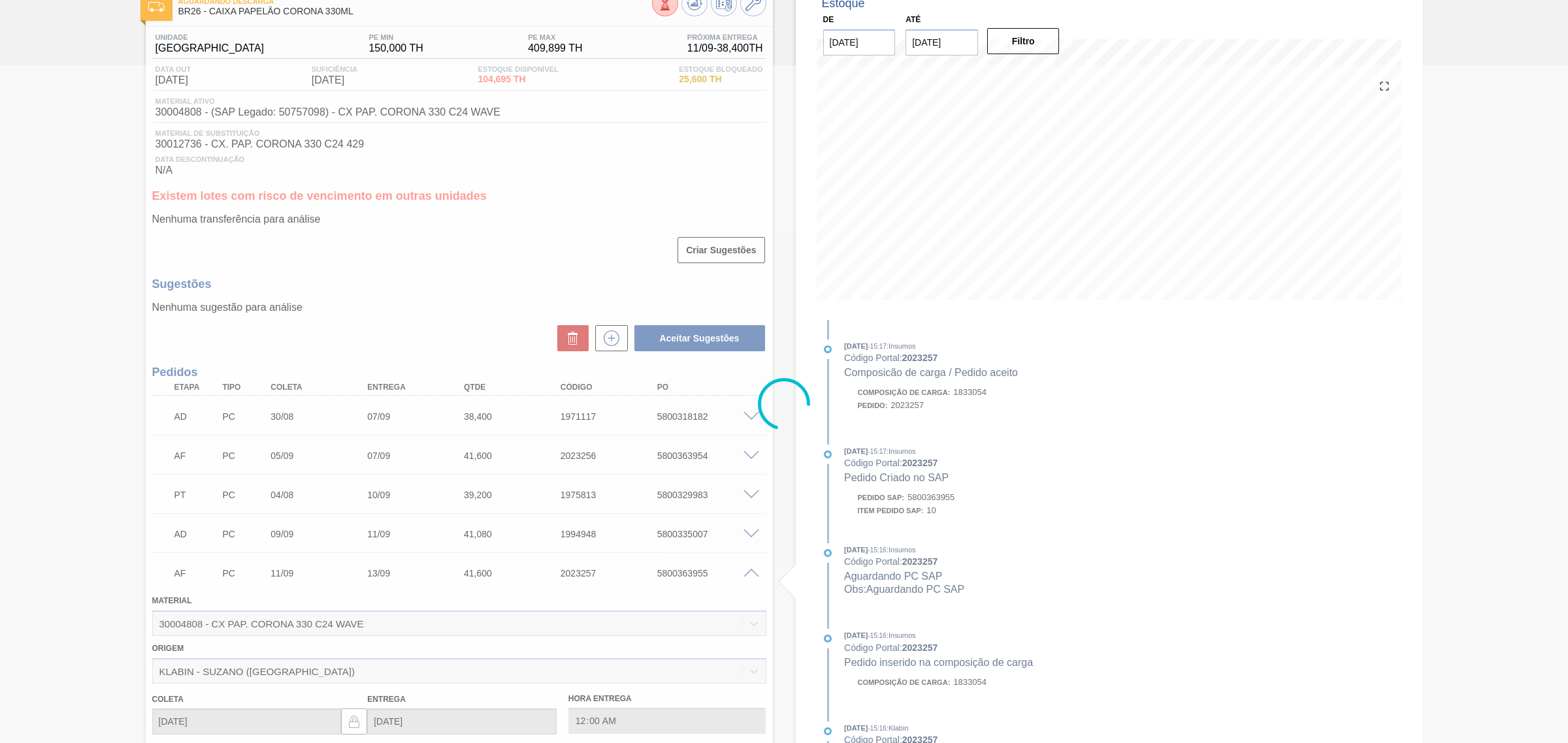
click at [753, 573] on div at bounding box center [784, 404] width 1568 height 678
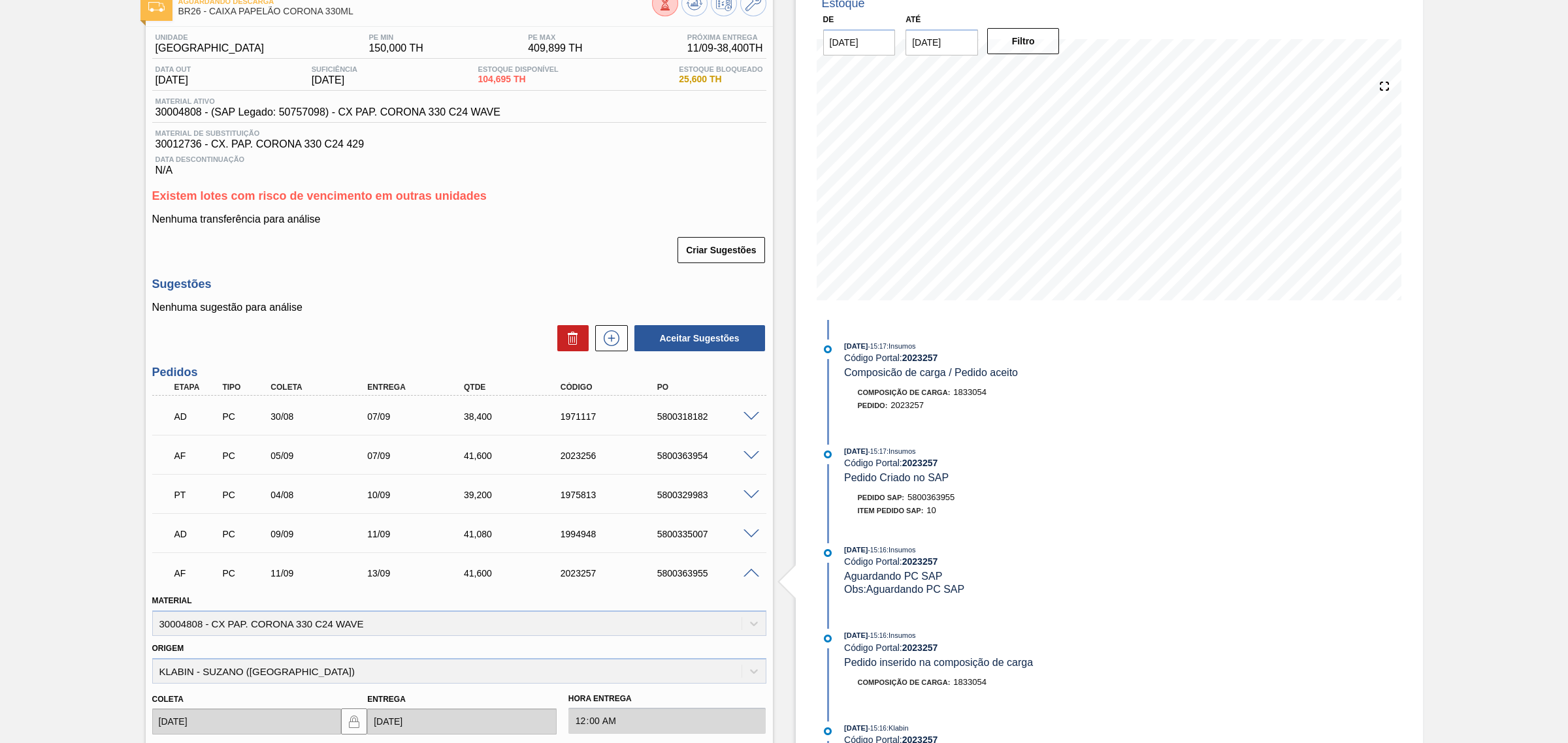
click at [753, 578] on span at bounding box center [751, 573] width 16 height 10
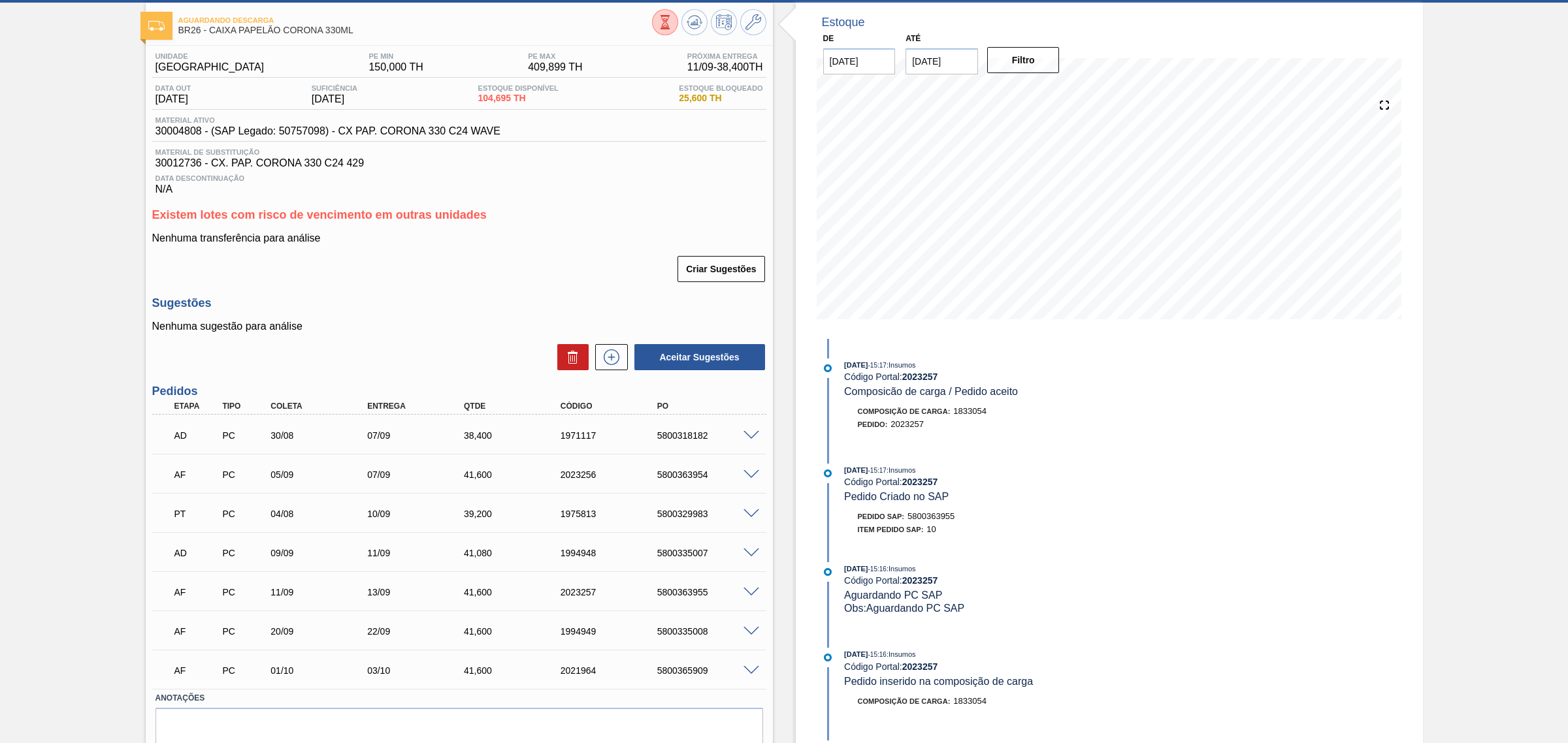
scroll to position [0, 0]
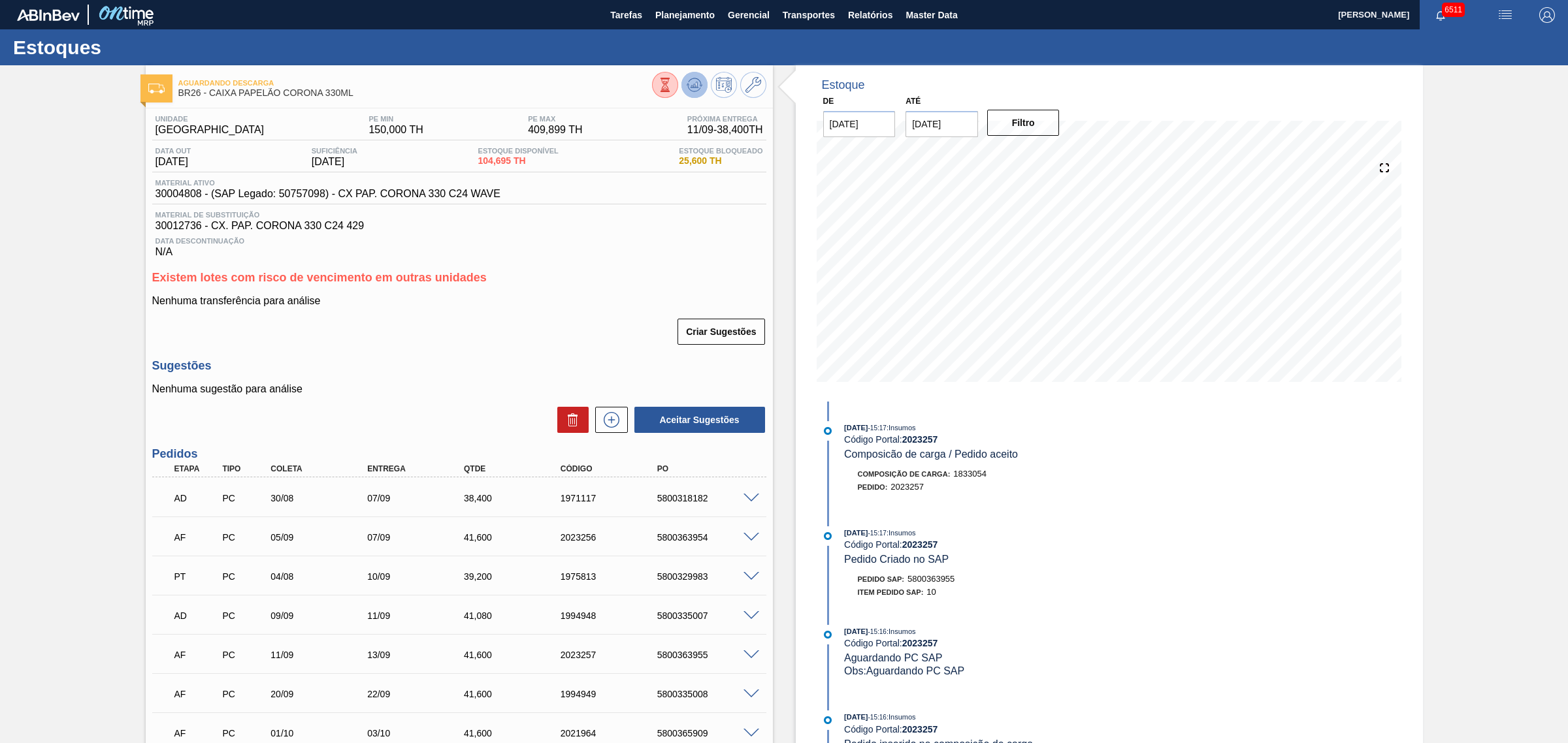
click at [687, 82] on icon at bounding box center [695, 84] width 16 height 16
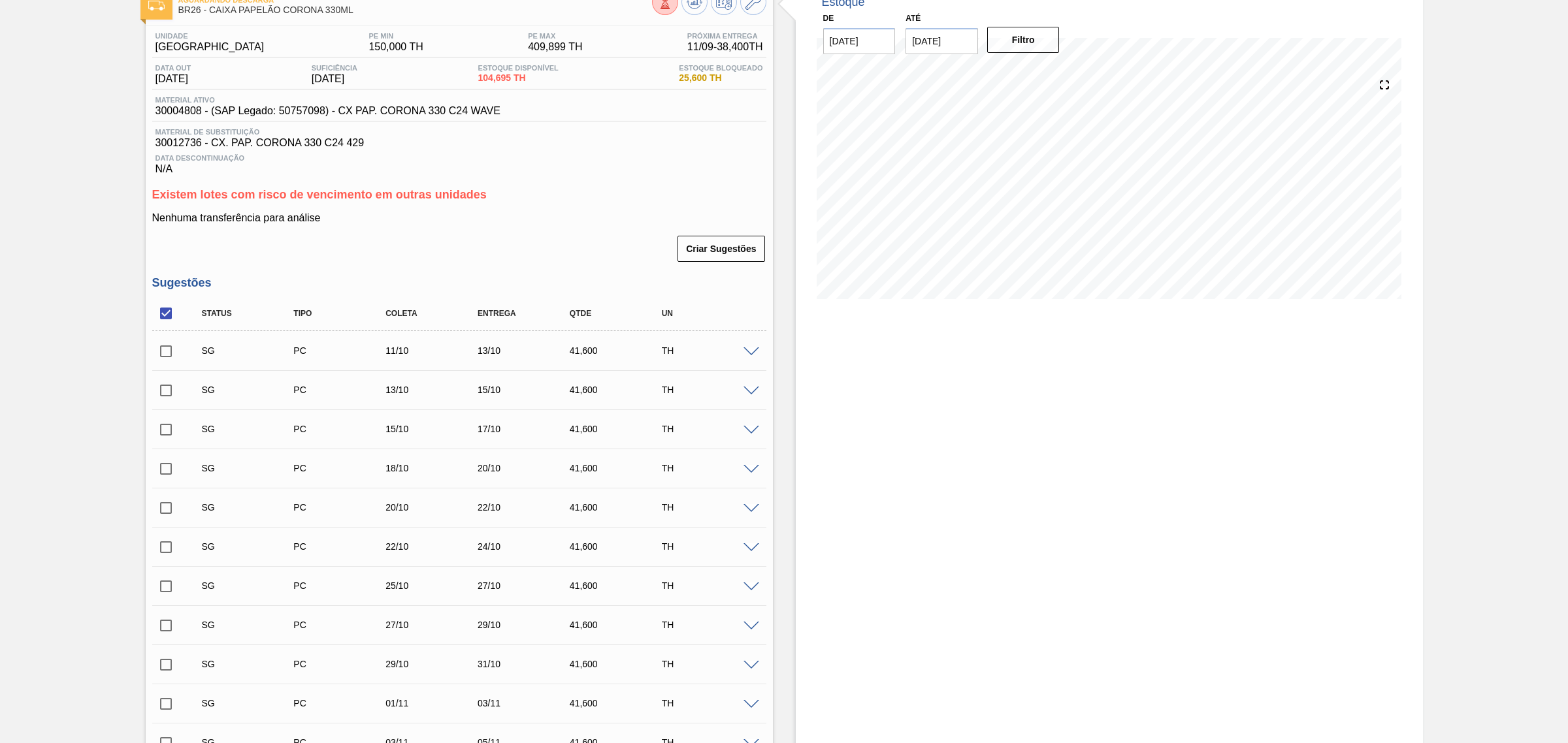
scroll to position [164, 0]
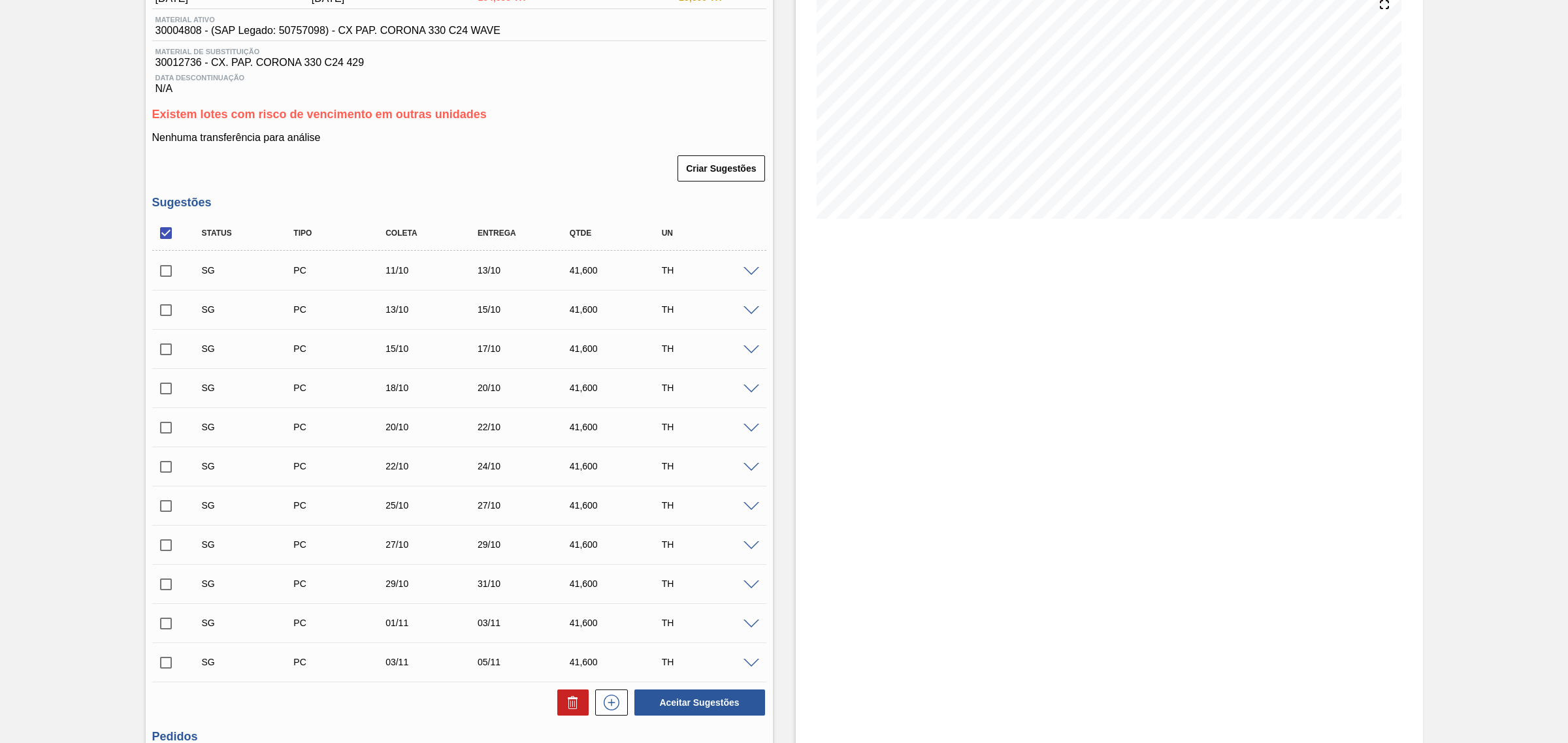
click at [169, 241] on input "checkbox" at bounding box center [165, 233] width 28 height 28
checkbox input "true"
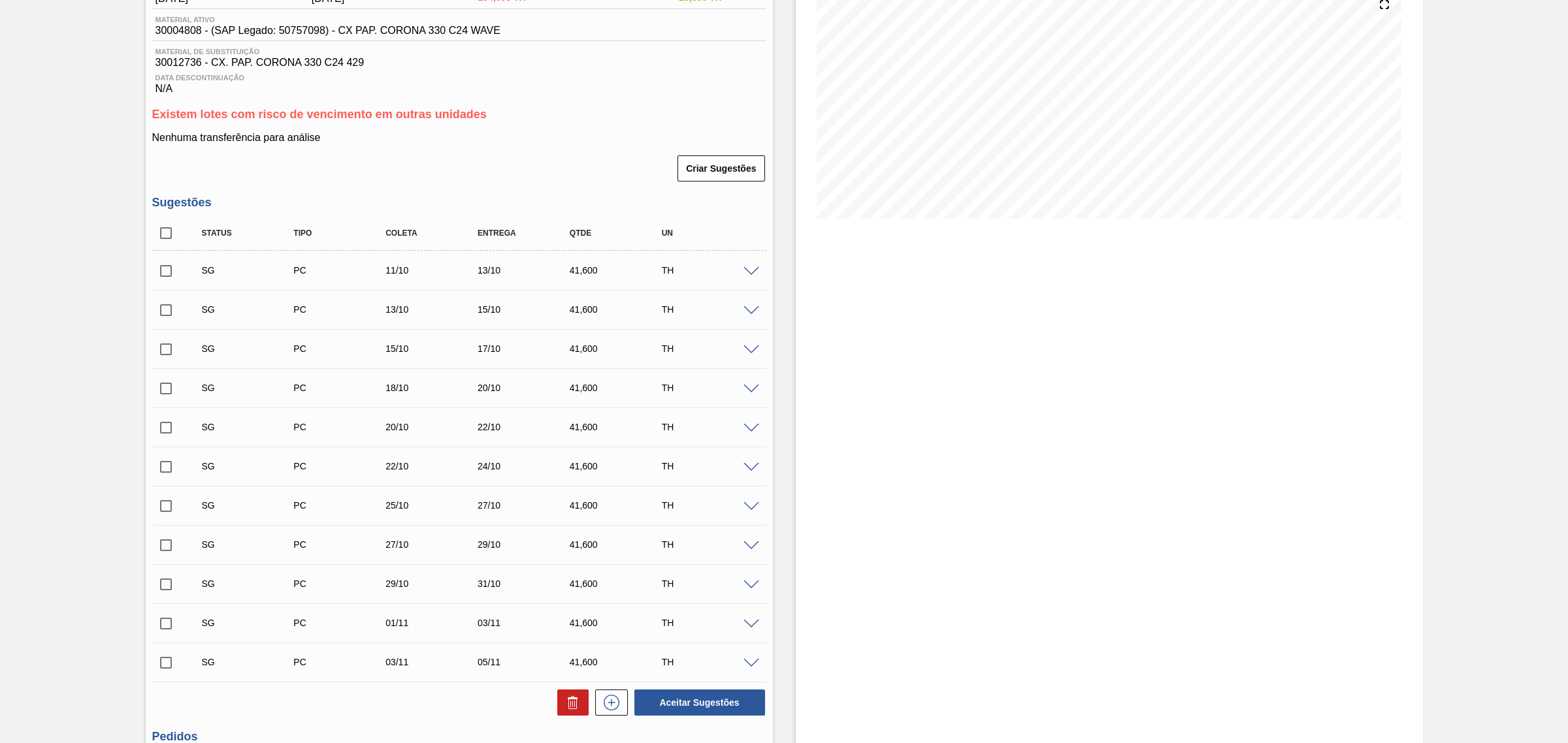
checkbox input "true"
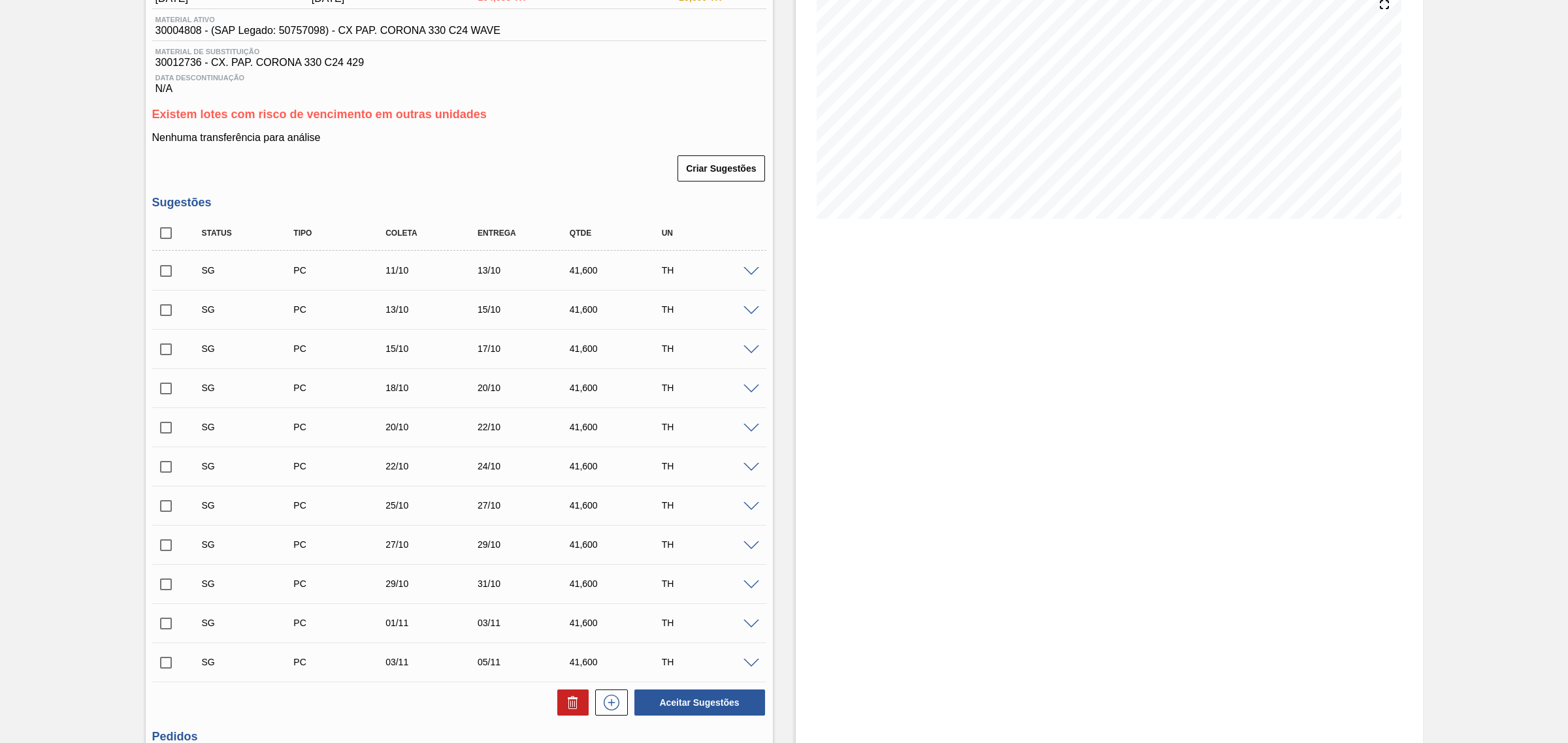
checkbox input "true"
click at [569, 696] on button at bounding box center [572, 703] width 31 height 26
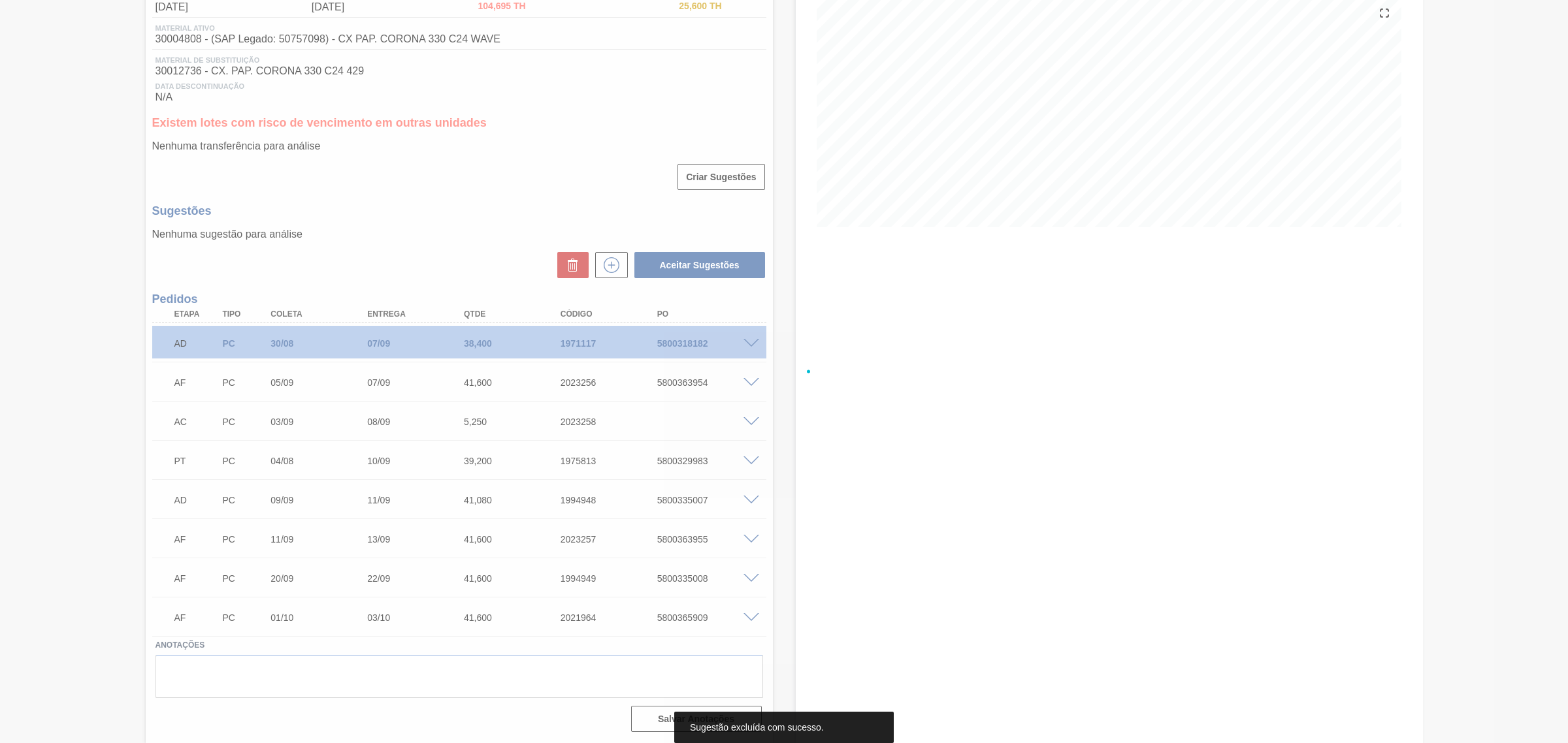
scroll to position [158, 0]
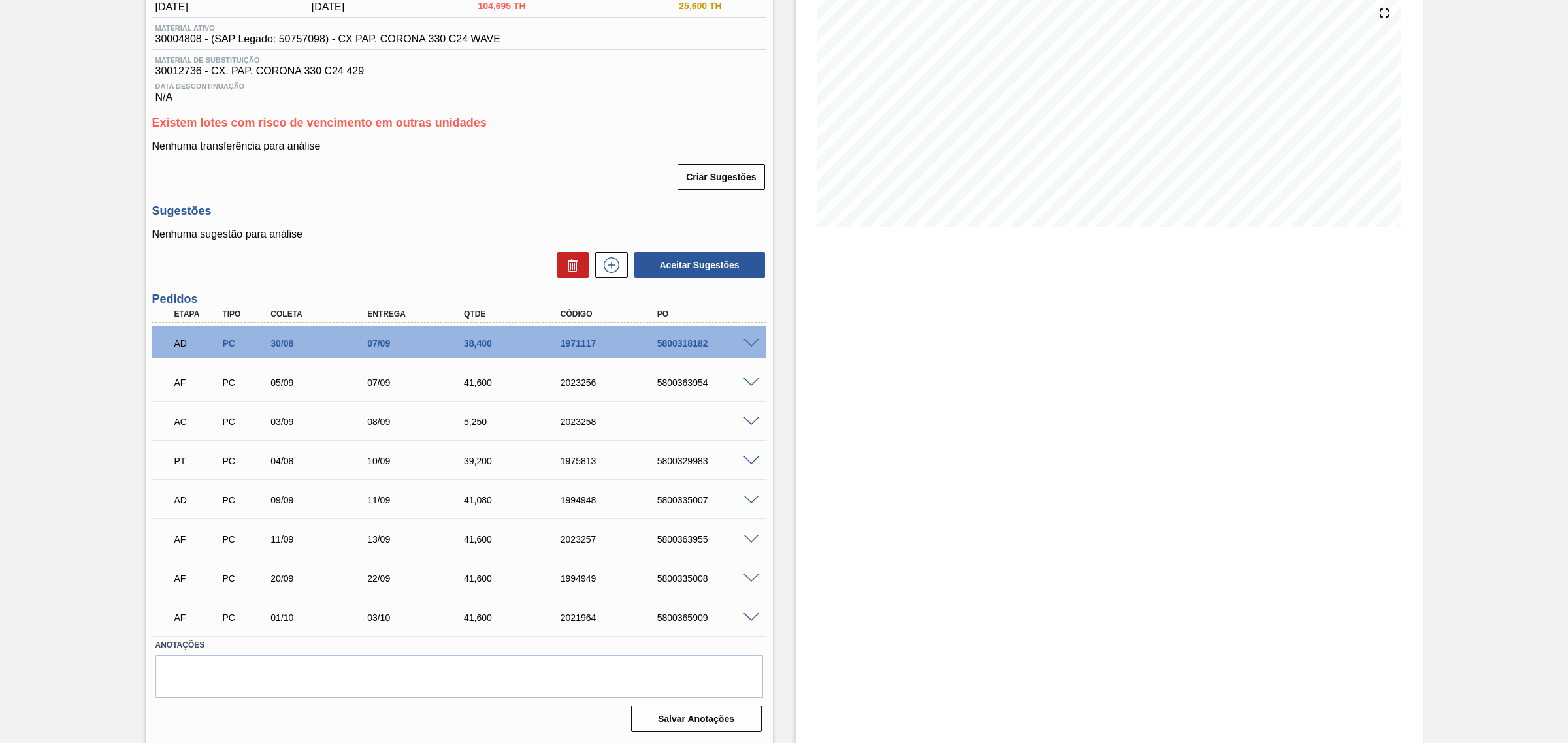
click at [749, 421] on span at bounding box center [751, 423] width 16 height 10
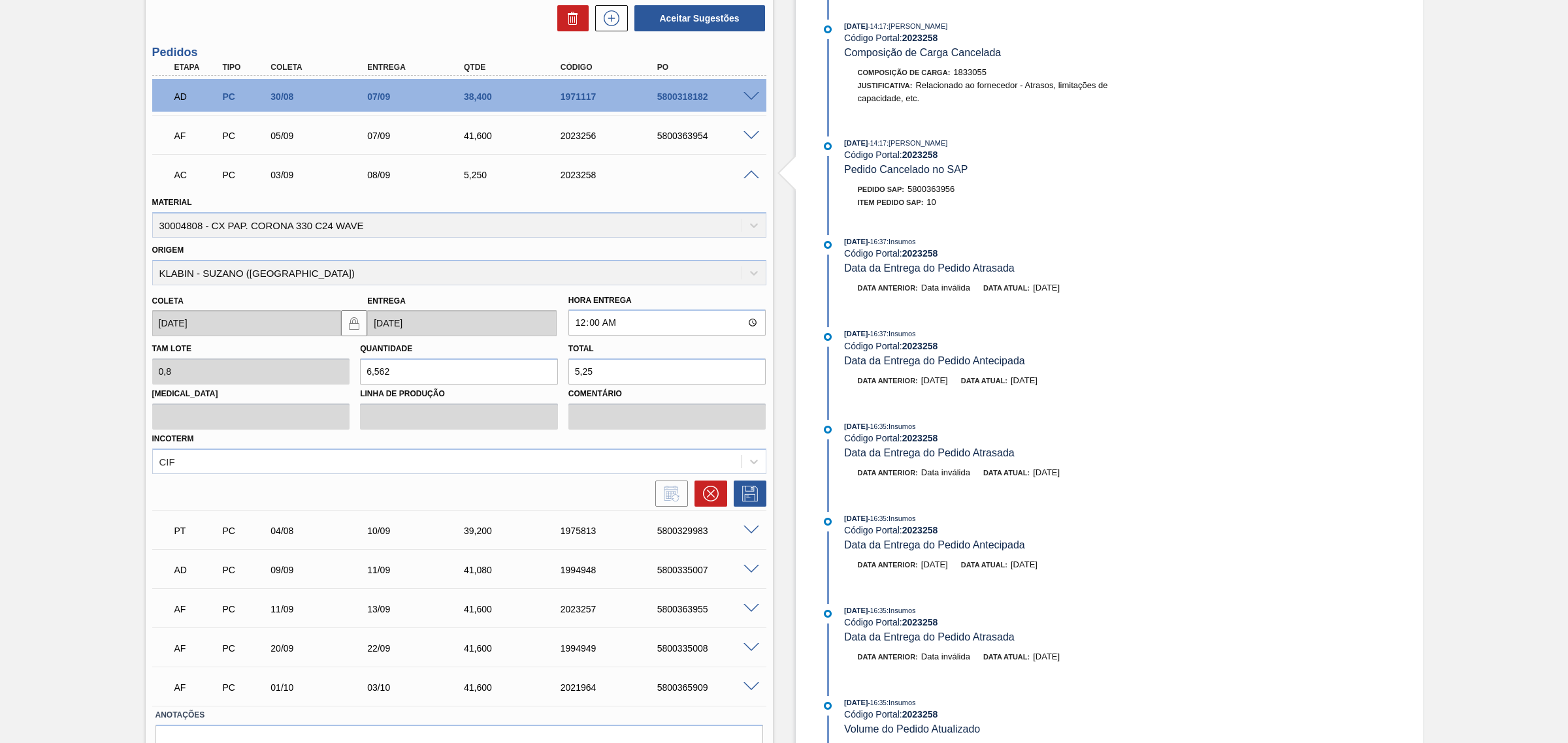
scroll to position [402, 0]
click at [710, 501] on icon at bounding box center [711, 493] width 16 height 16
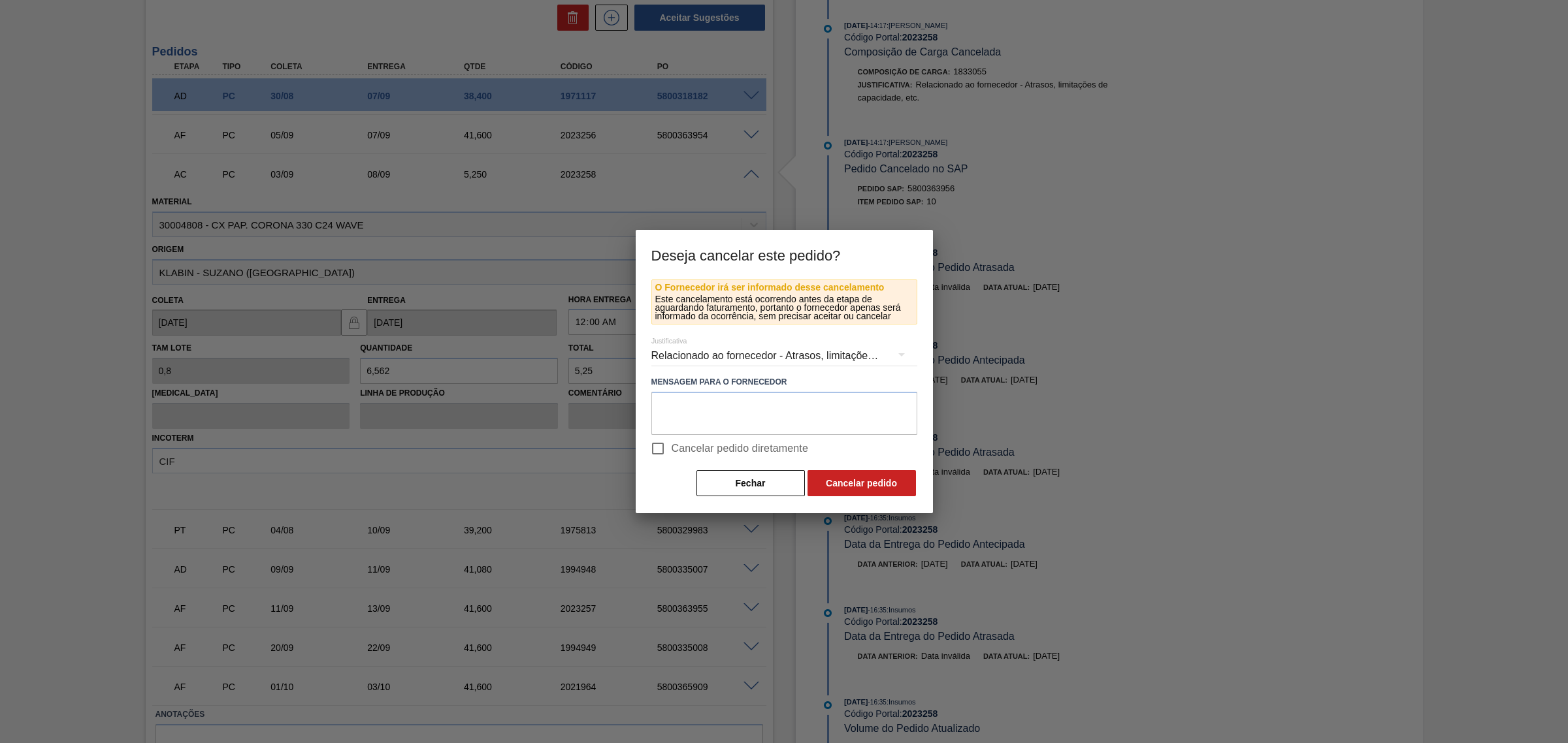
click at [721, 443] on span "Cancelar pedido diretamente" at bounding box center [740, 449] width 138 height 16
click at [672, 443] on input "Cancelar pedido diretamente" at bounding box center [657, 449] width 28 height 28
checkbox input "true"
click at [835, 492] on button "Cancelar pedido" at bounding box center [862, 482] width 109 height 26
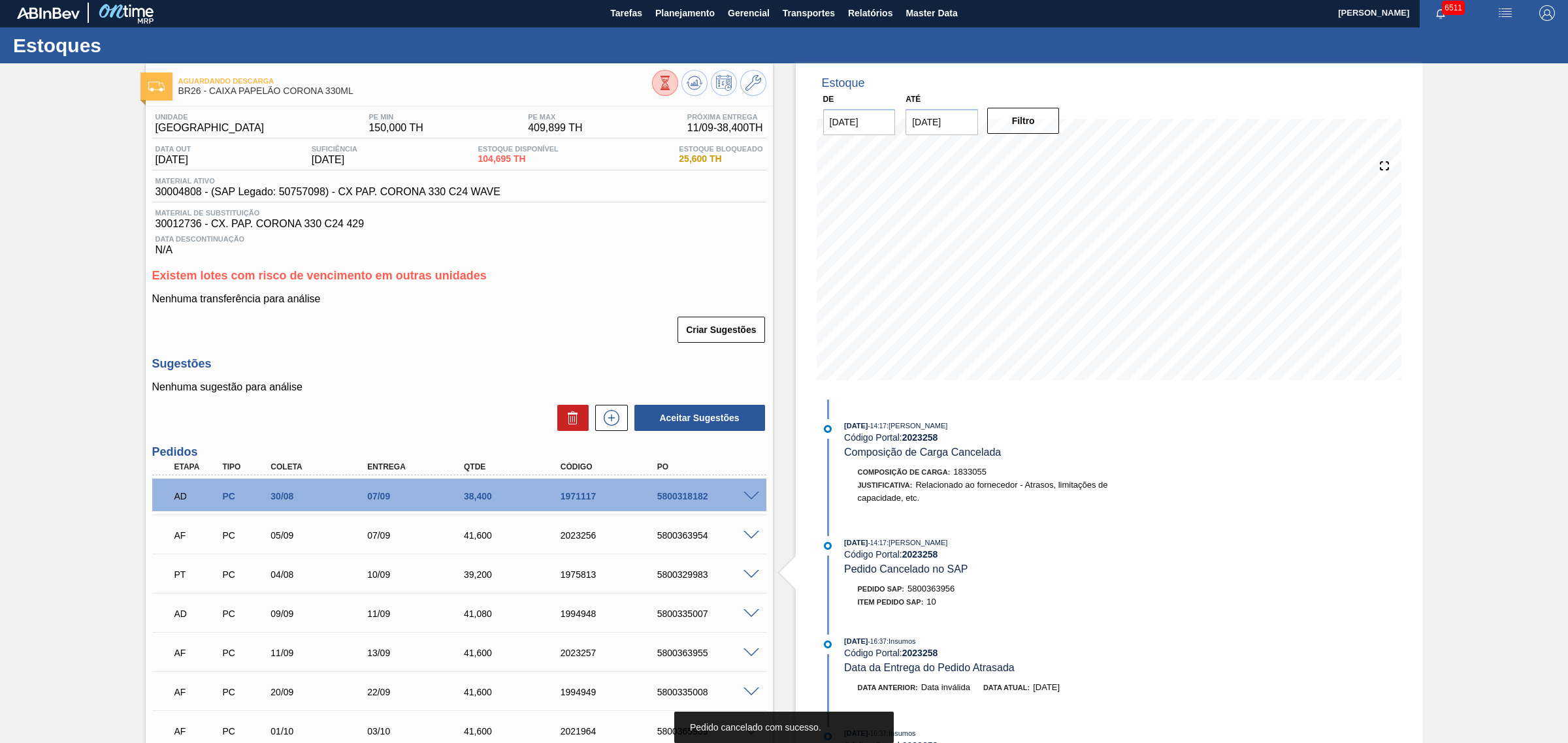
scroll to position [0, 0]
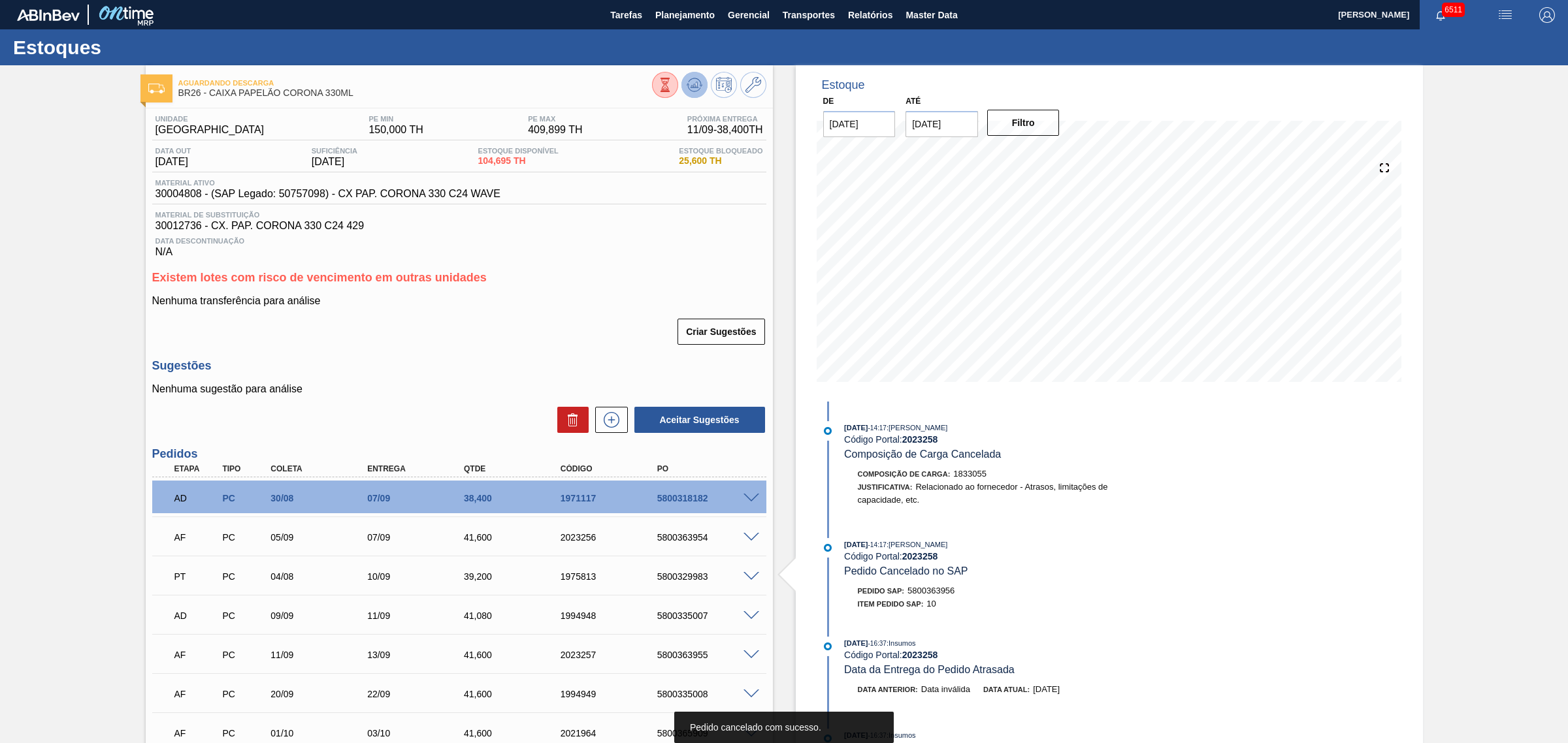
click at [700, 80] on icon at bounding box center [695, 84] width 16 height 16
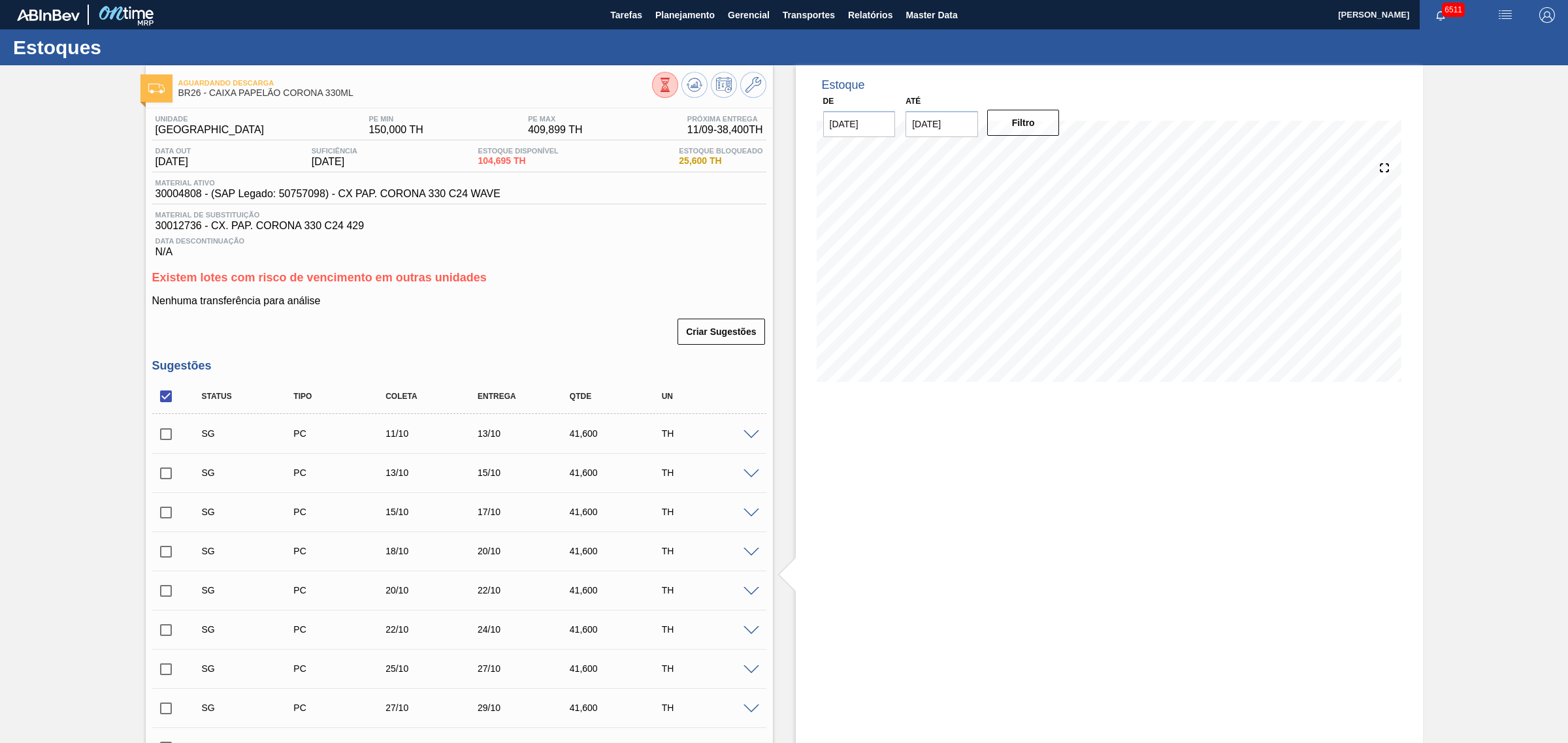
click at [161, 410] on input "checkbox" at bounding box center [165, 396] width 28 height 28
click at [165, 405] on input "checkbox" at bounding box center [165, 396] width 28 height 28
checkbox input "true"
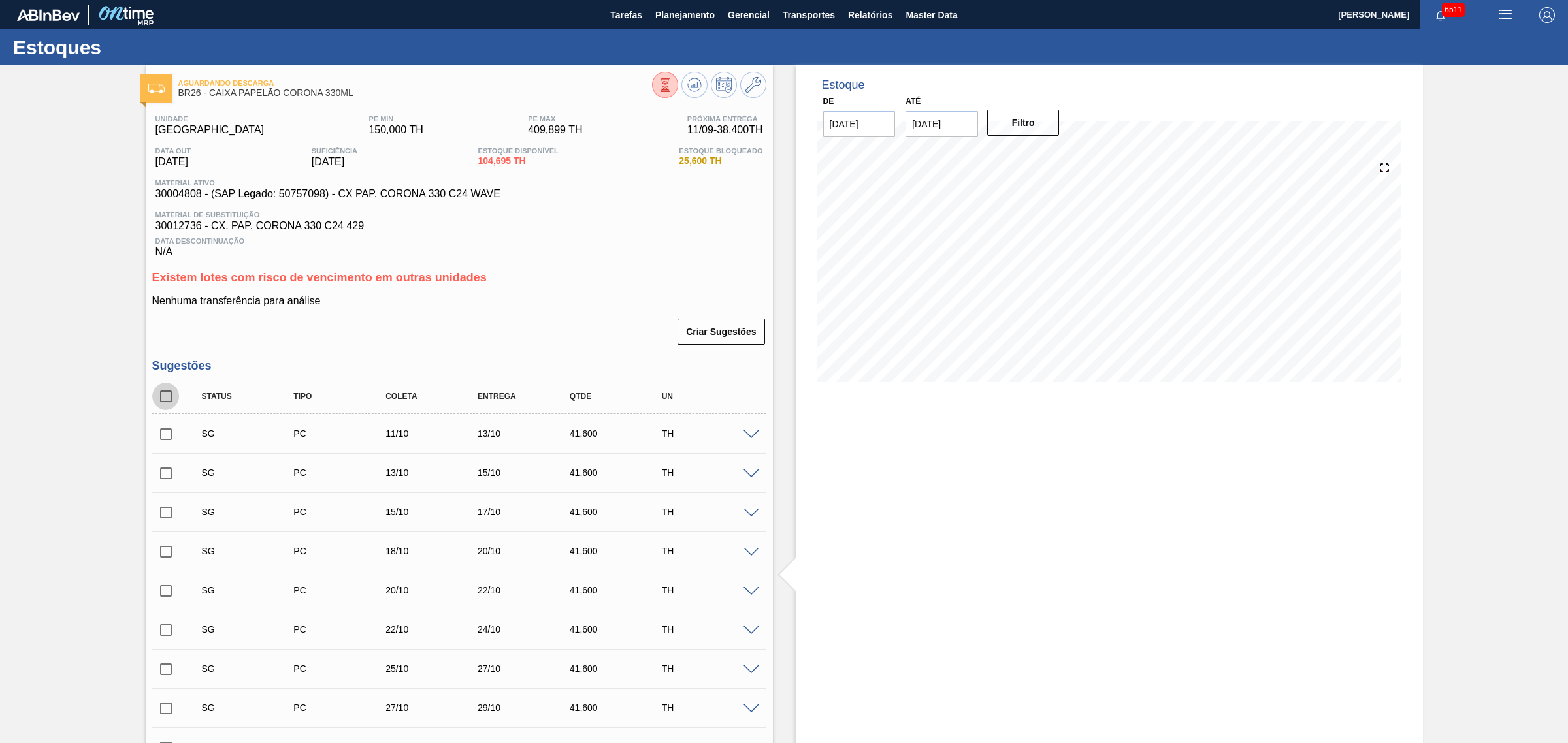
checkbox input "true"
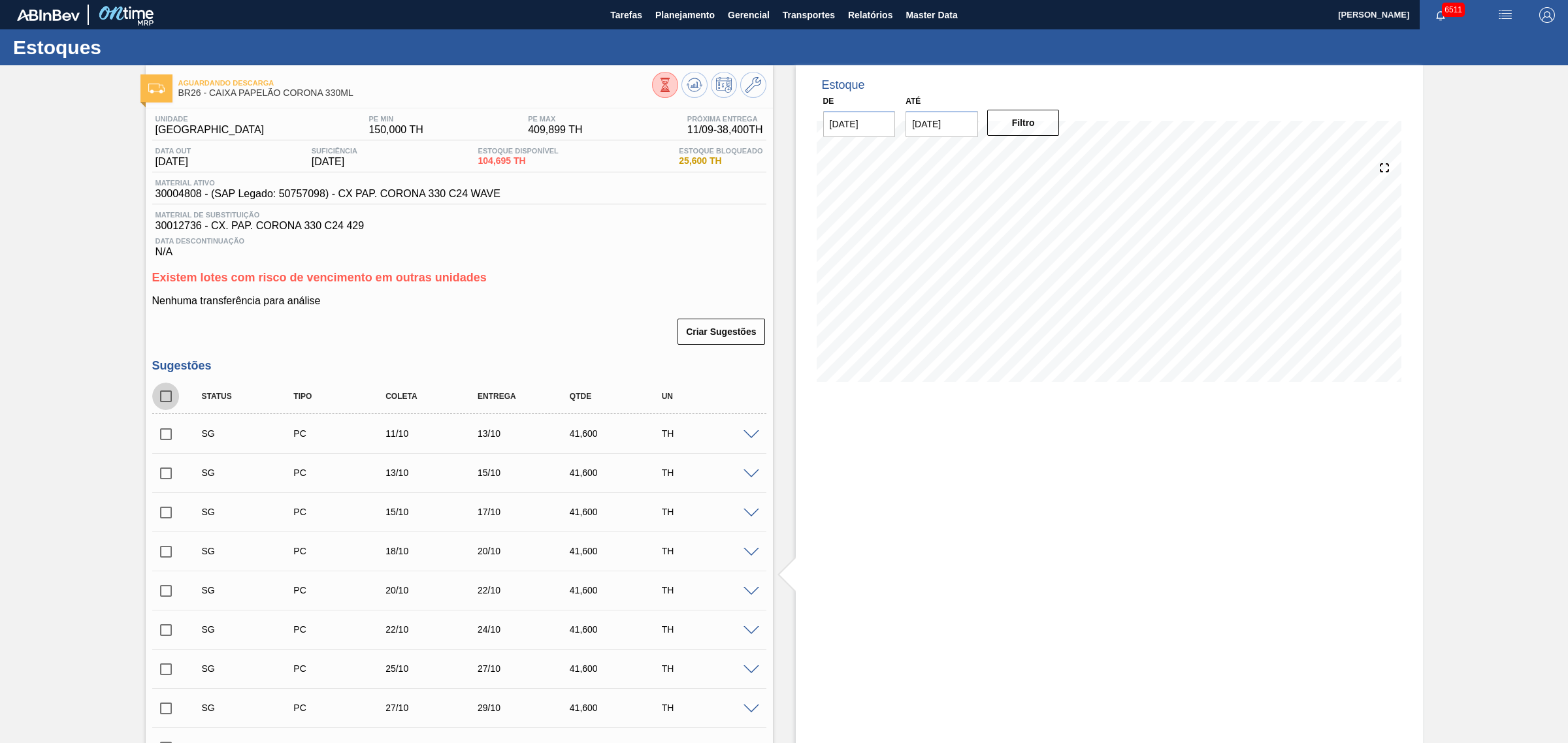
checkbox input "true"
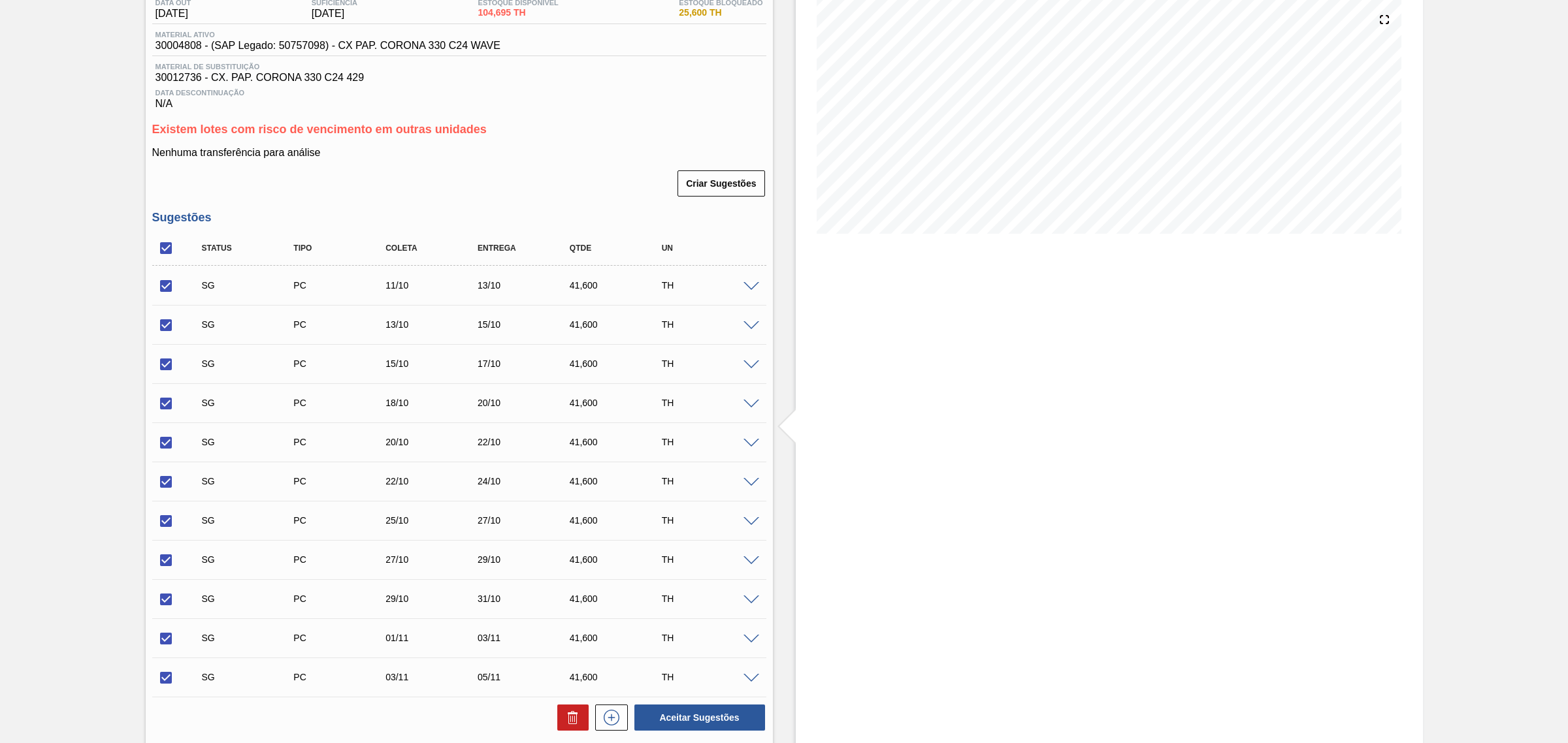
scroll to position [326, 0]
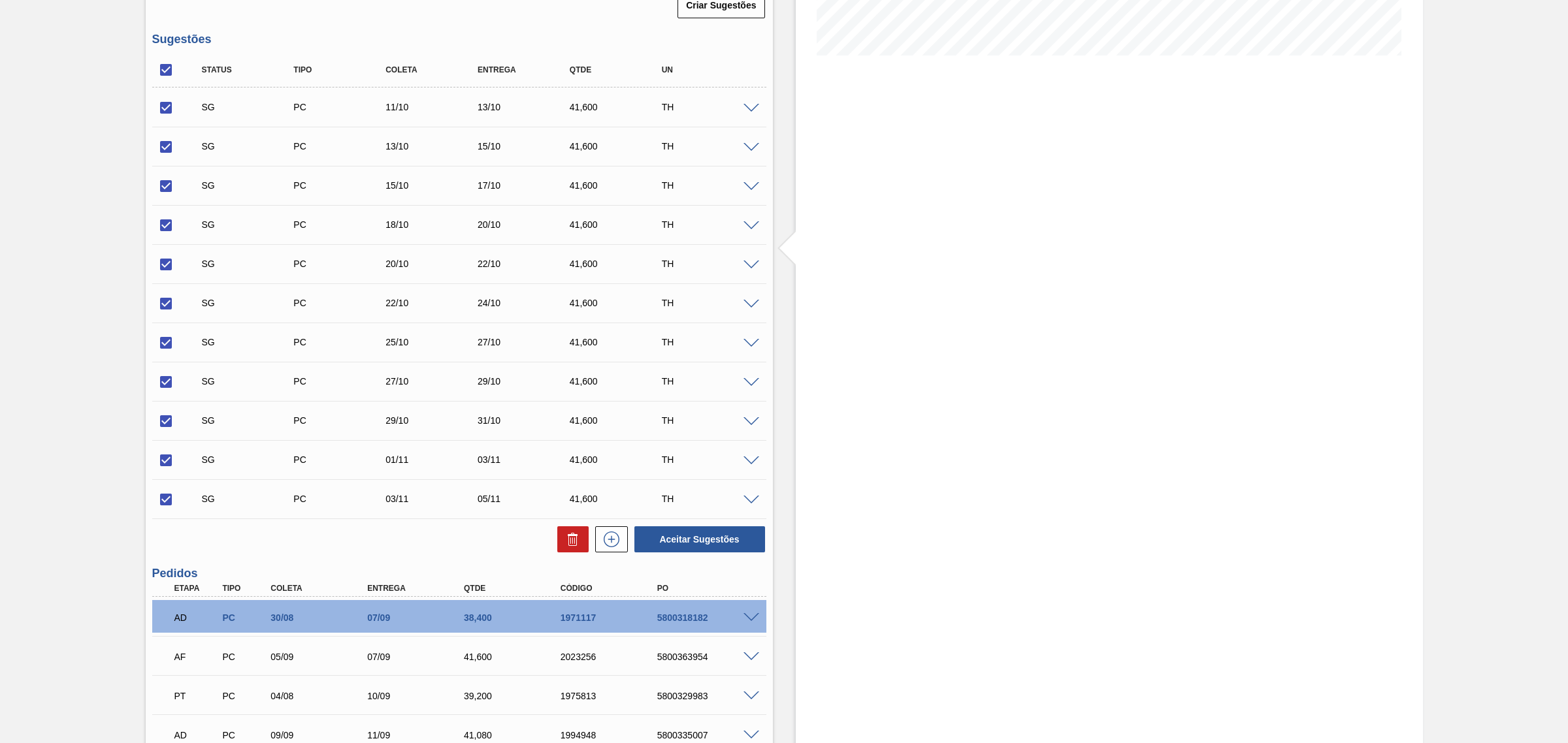
click at [582, 529] on div "Aceitar Sugestões" at bounding box center [459, 540] width 614 height 29
click at [571, 536] on icon at bounding box center [573, 535] width 10 height 2
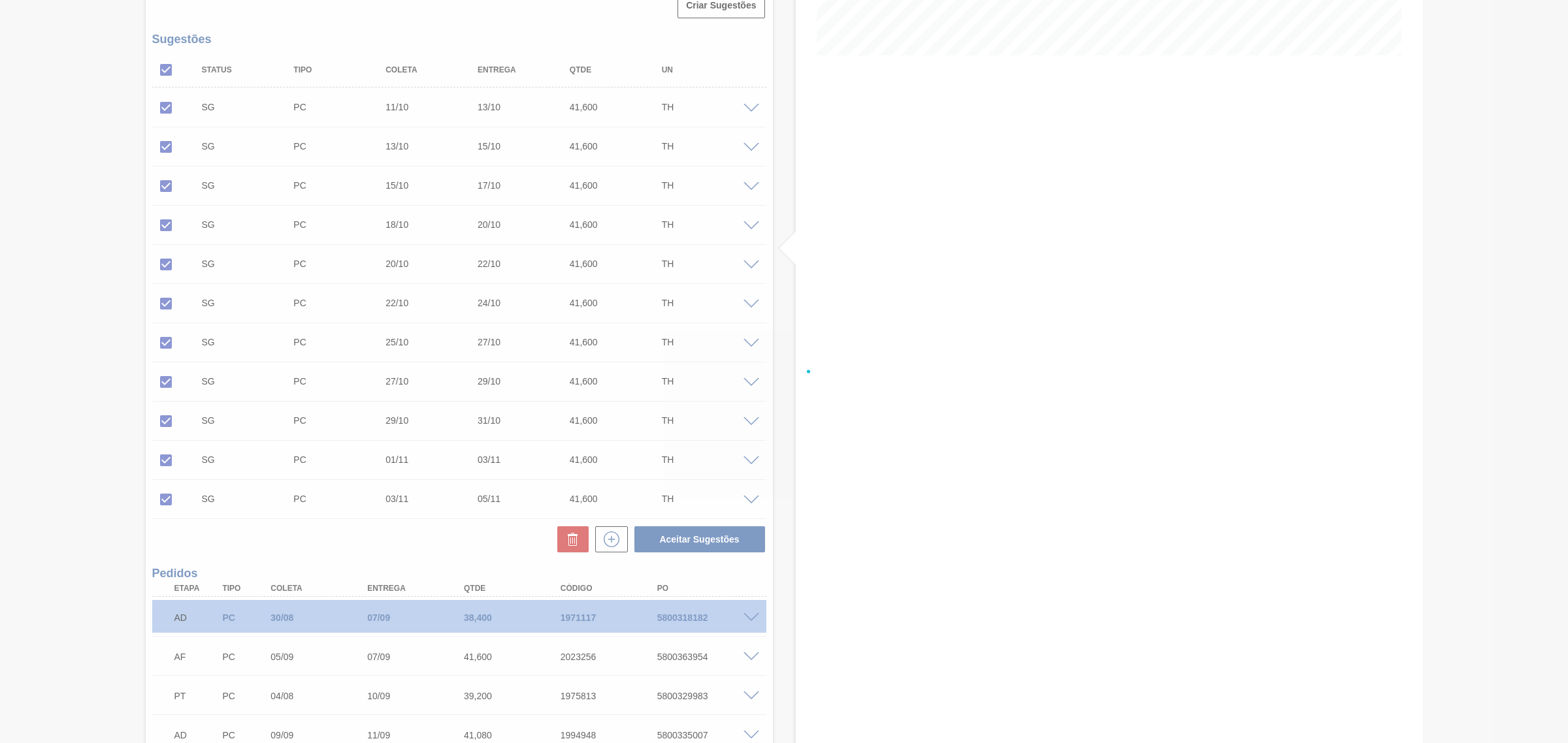
scroll to position [118, 0]
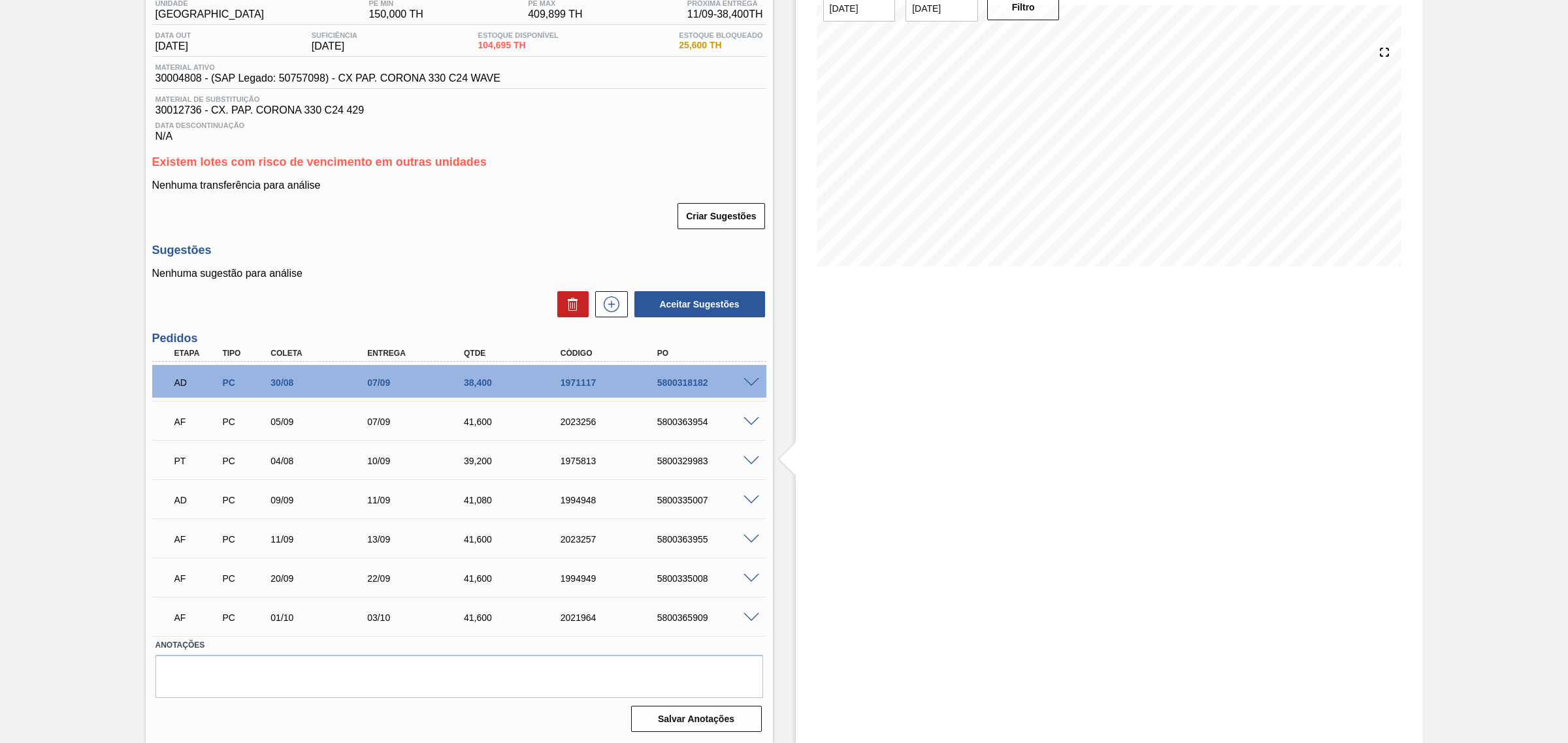
click at [749, 380] on span at bounding box center [751, 383] width 16 height 10
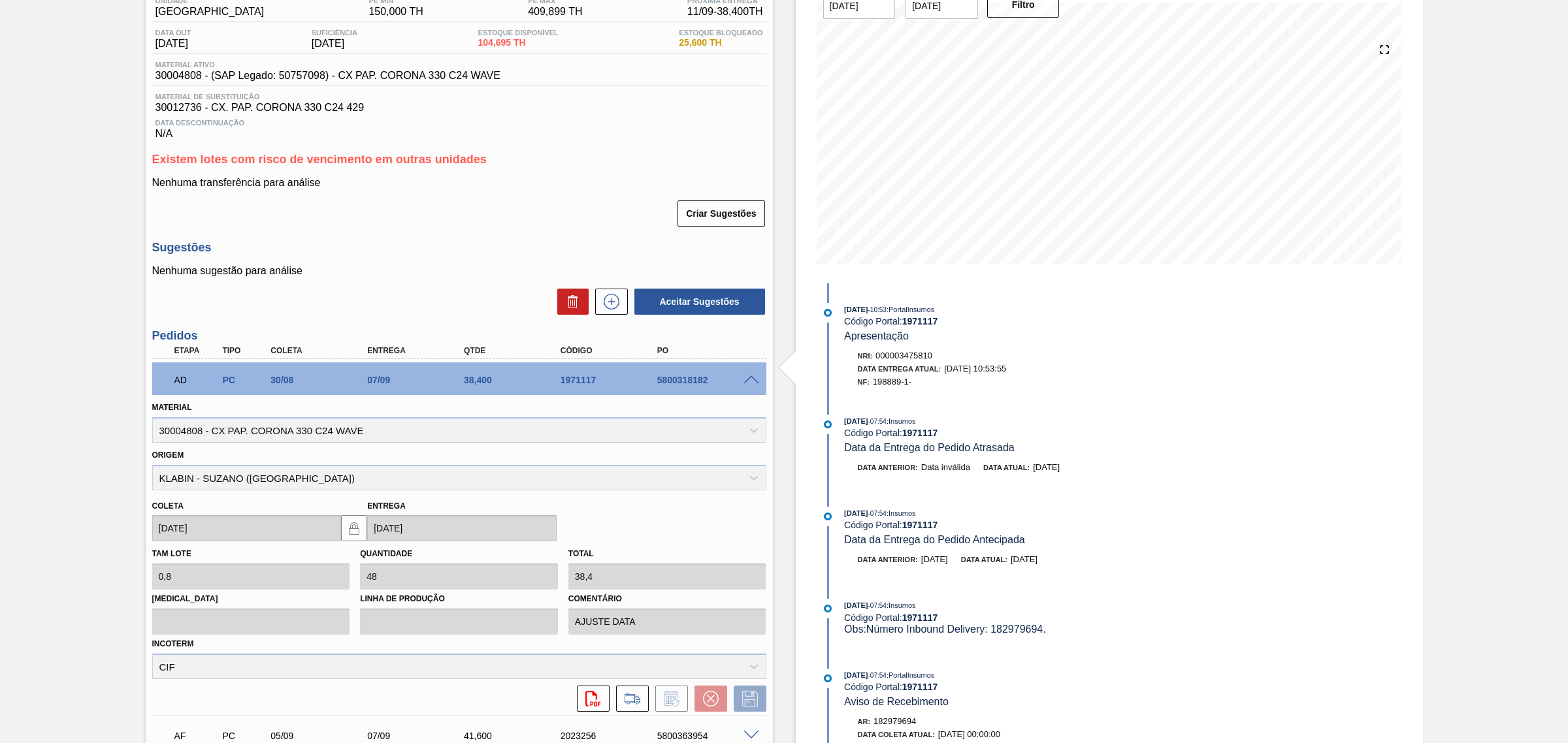
click at [749, 380] on span at bounding box center [751, 380] width 16 height 10
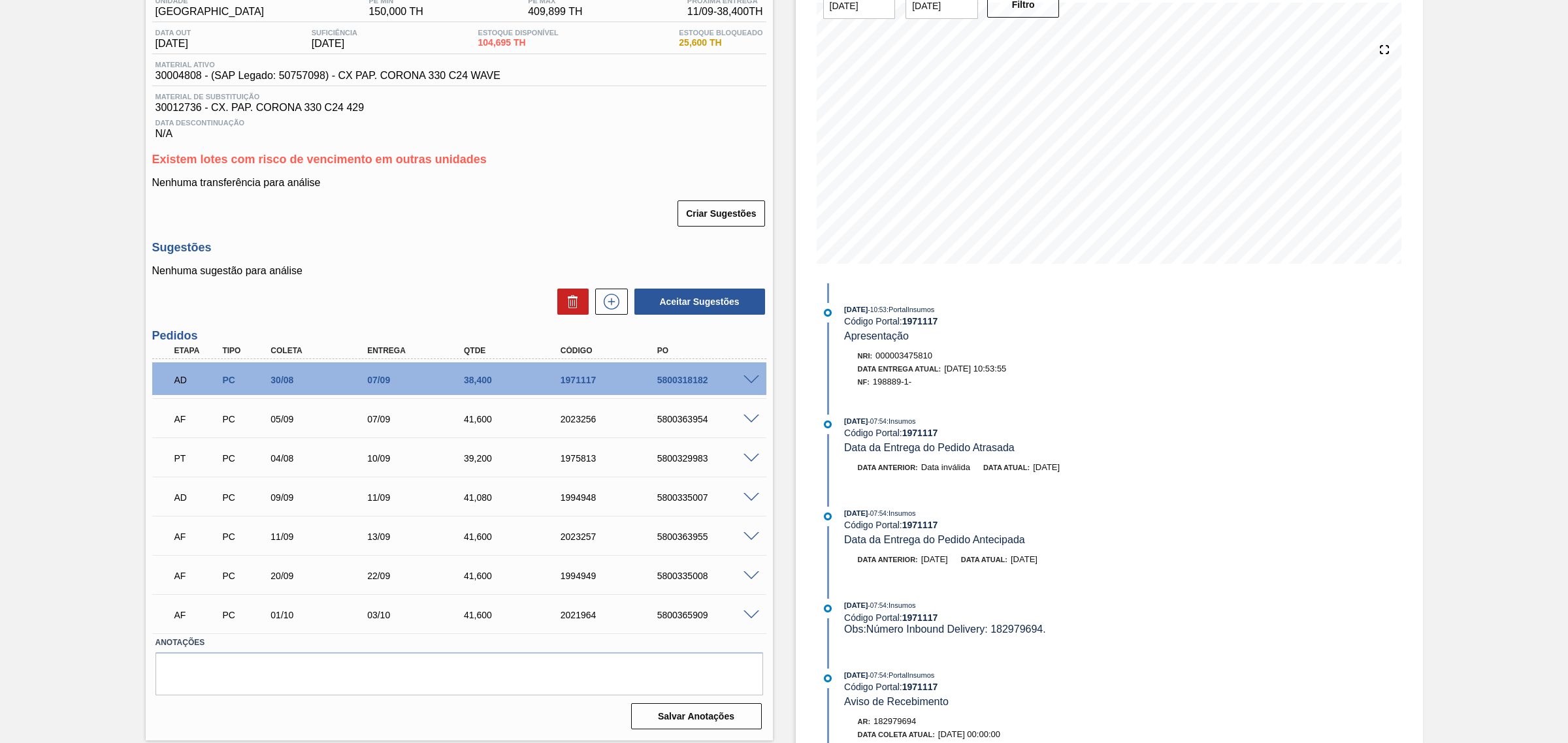
click at [751, 418] on span at bounding box center [751, 420] width 16 height 10
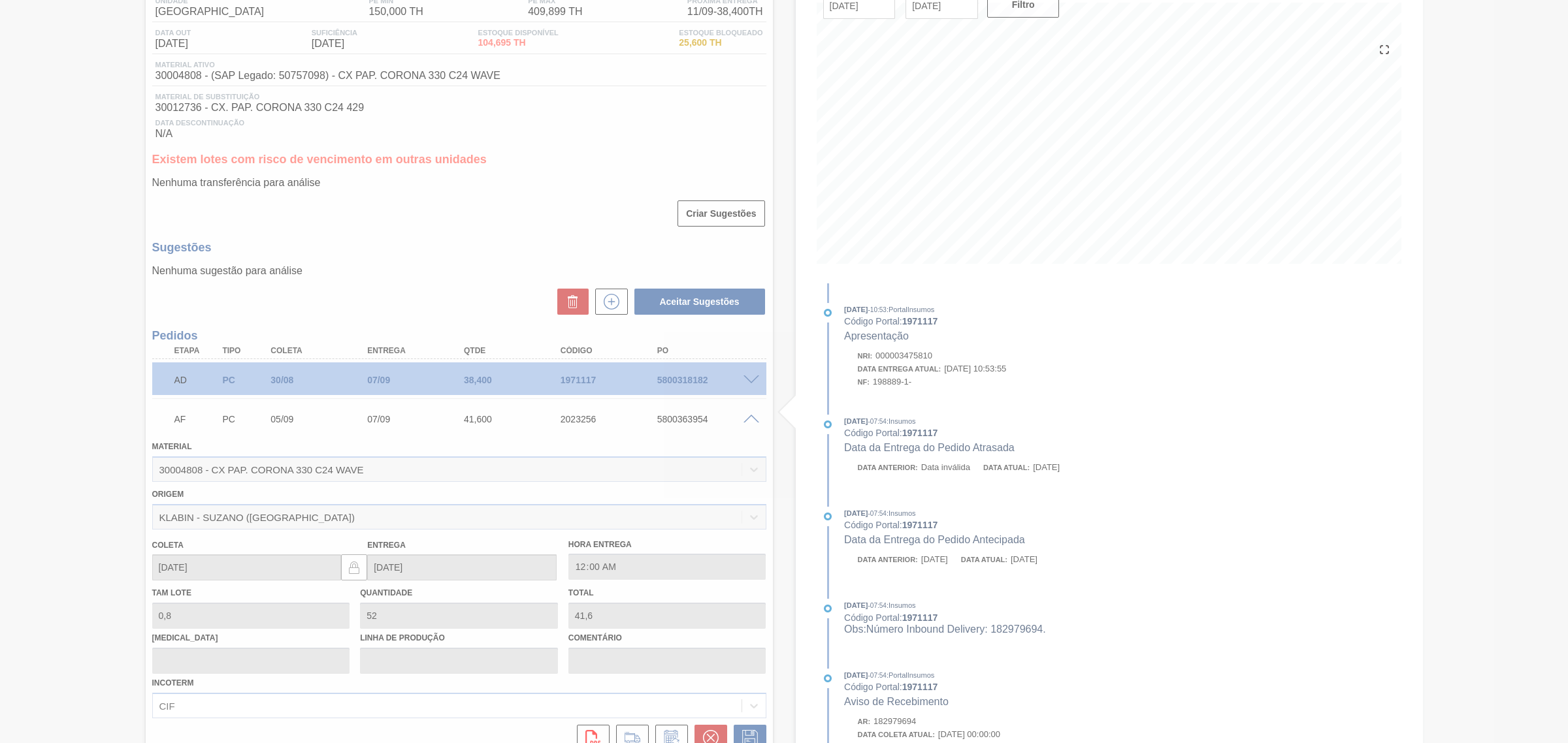
click at [751, 418] on div at bounding box center [784, 371] width 1568 height 743
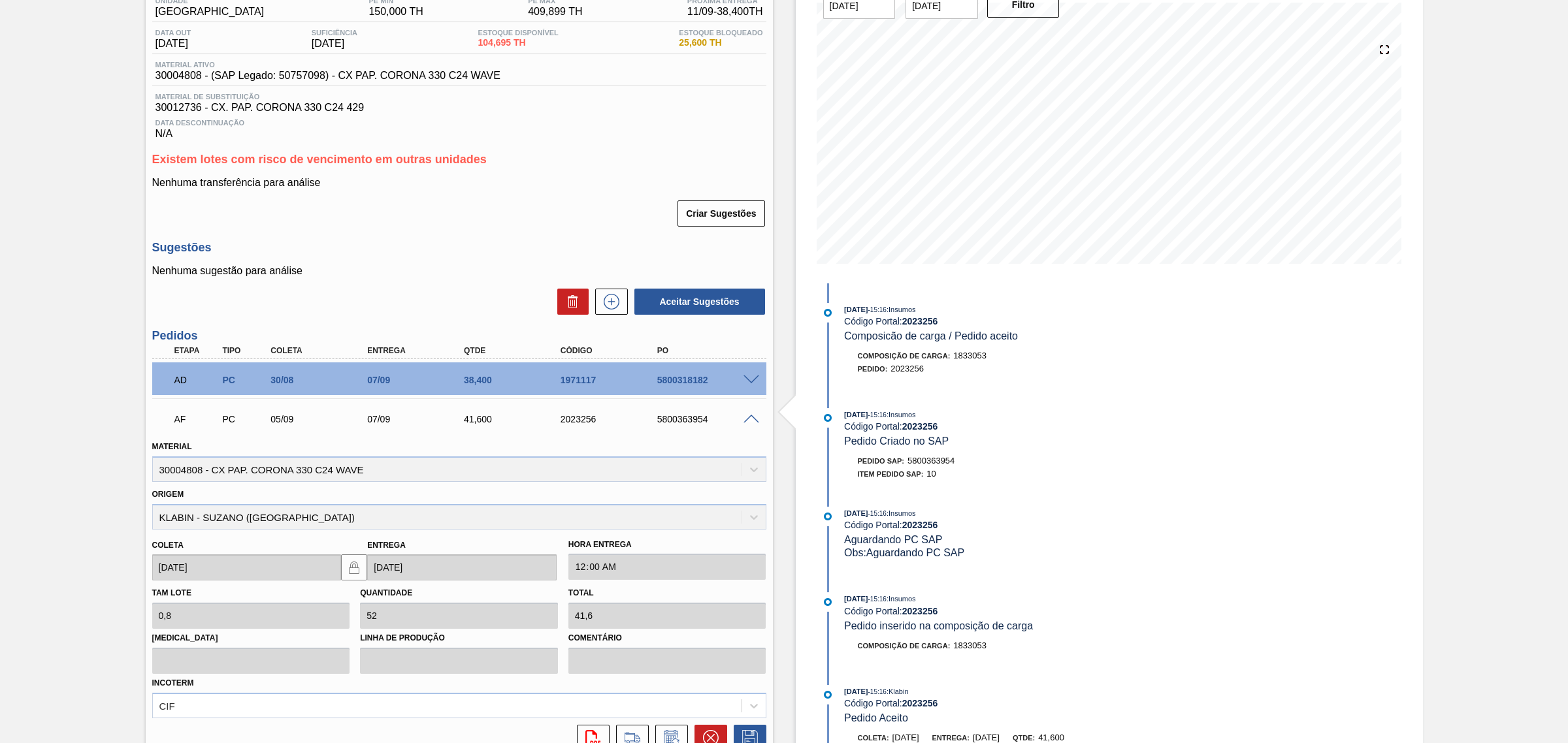
click at [745, 424] on span at bounding box center [751, 420] width 16 height 10
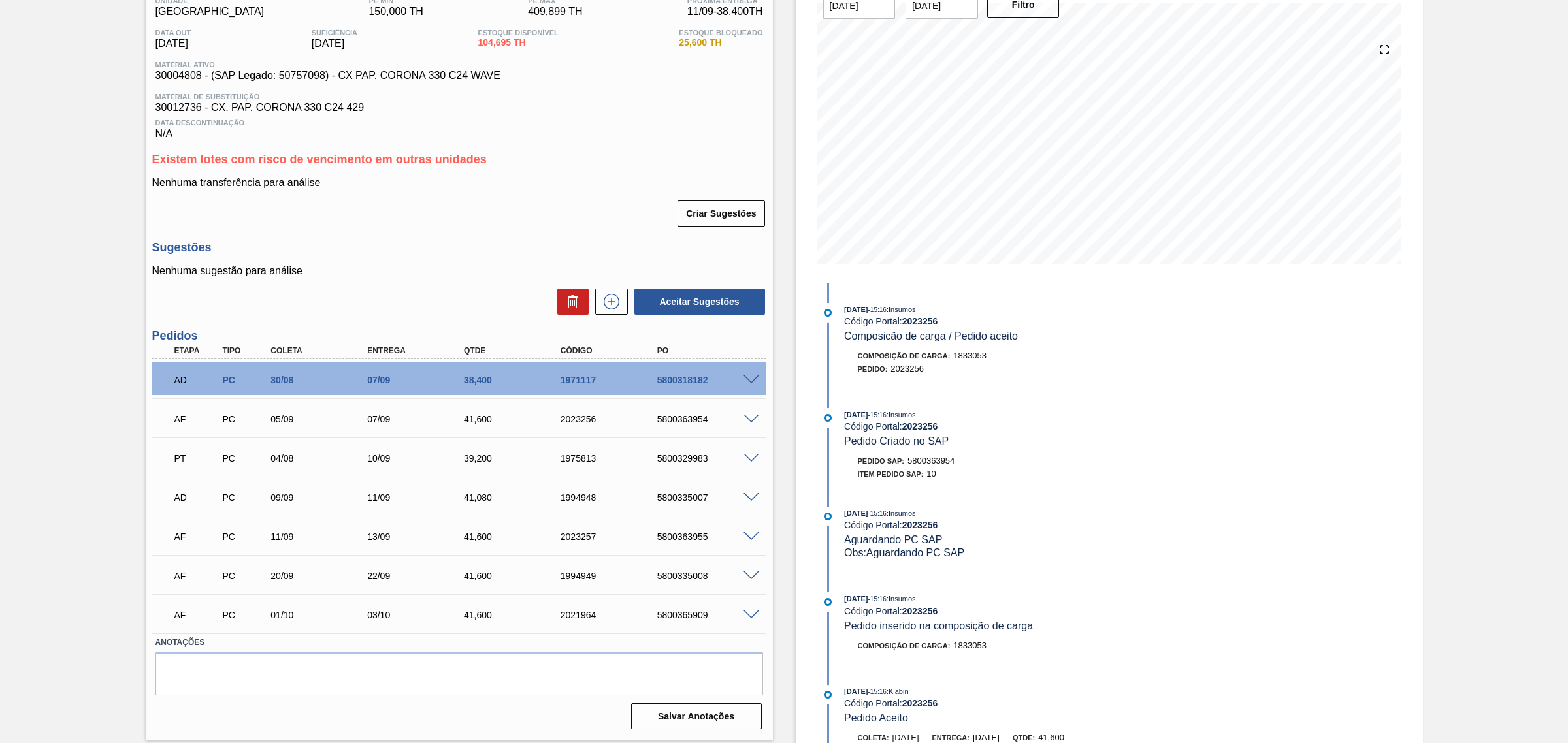
click at [754, 383] on span at bounding box center [751, 380] width 16 height 10
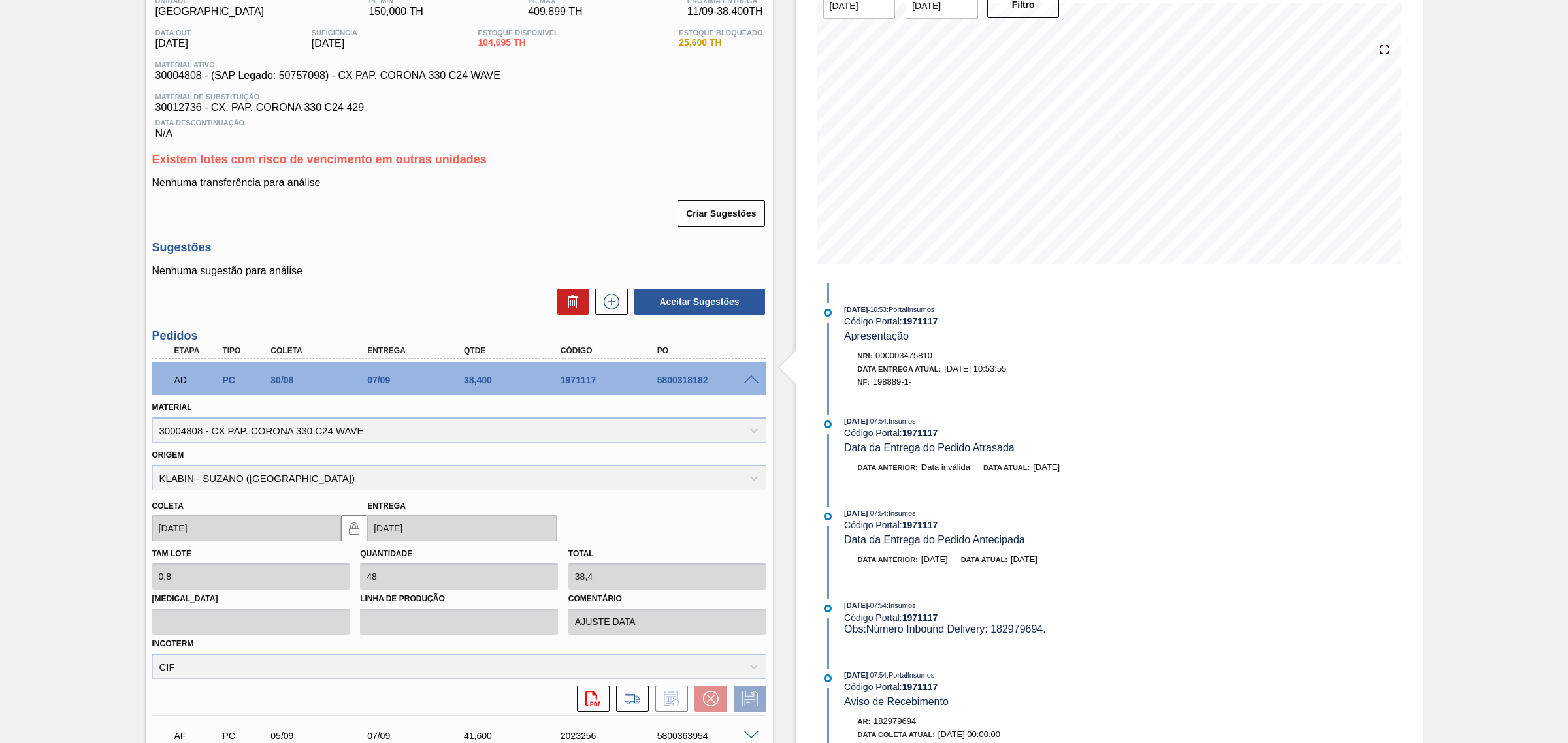
click at [757, 384] on span at bounding box center [751, 380] width 16 height 10
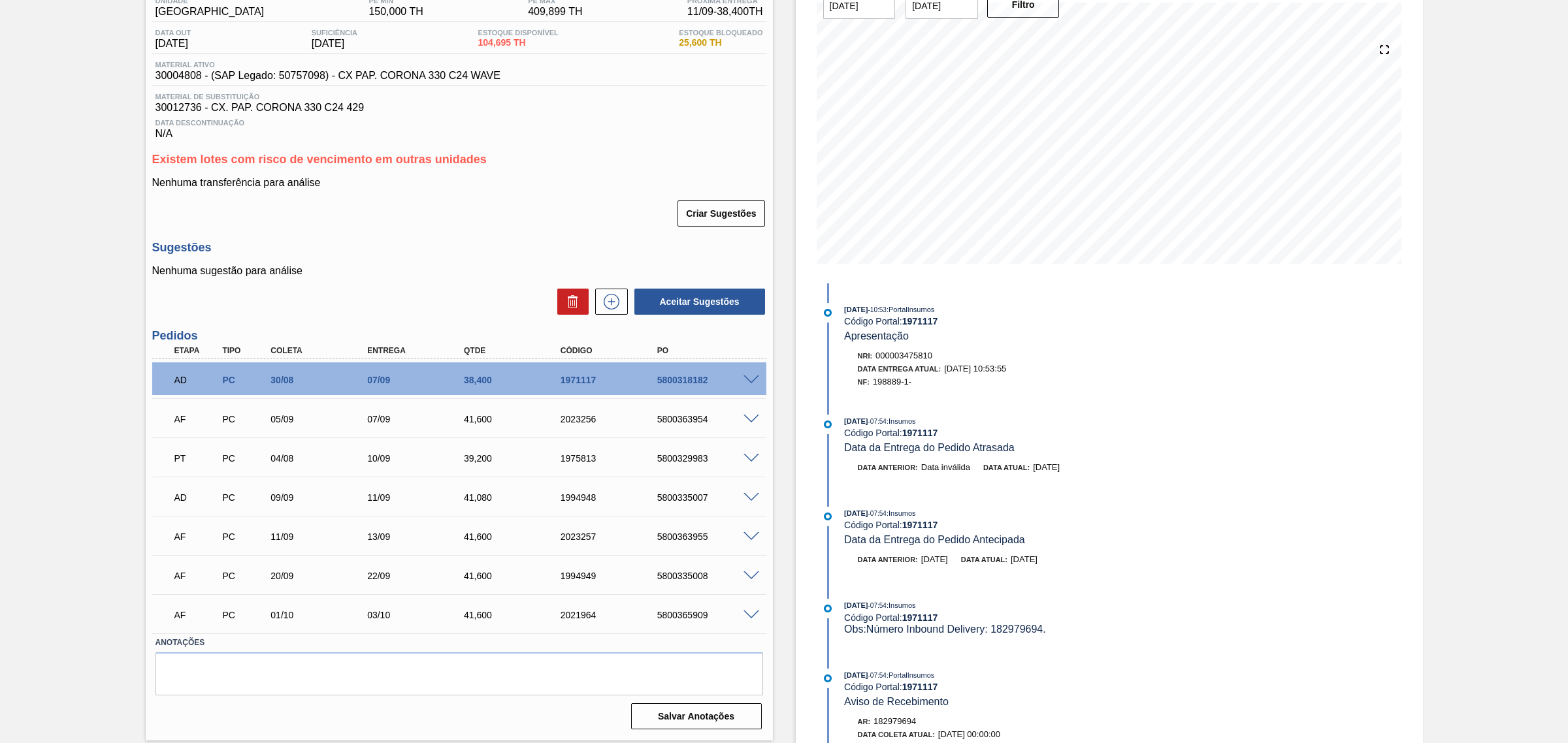
click at [749, 459] on span at bounding box center [751, 459] width 16 height 10
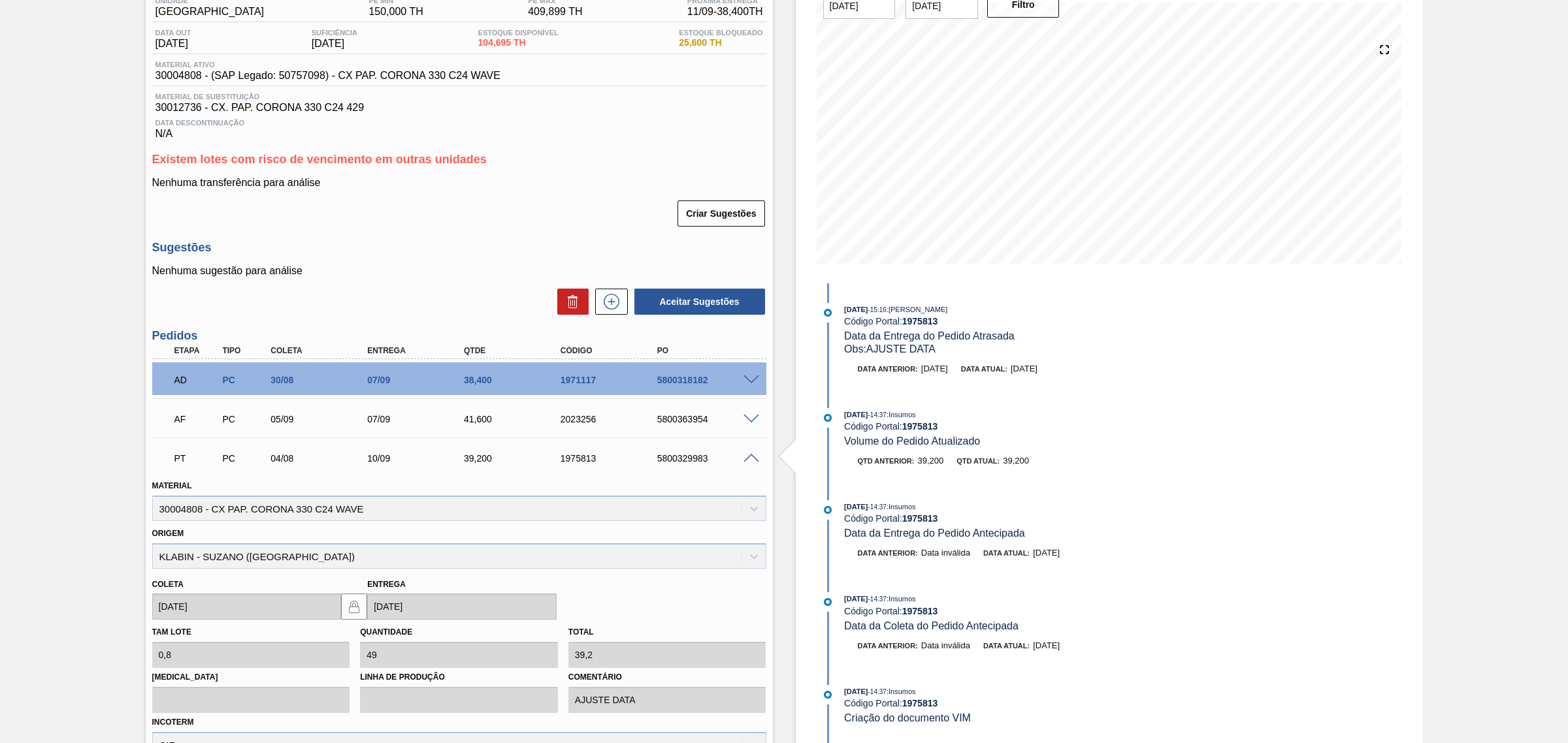
click at [749, 459] on span at bounding box center [751, 459] width 16 height 10
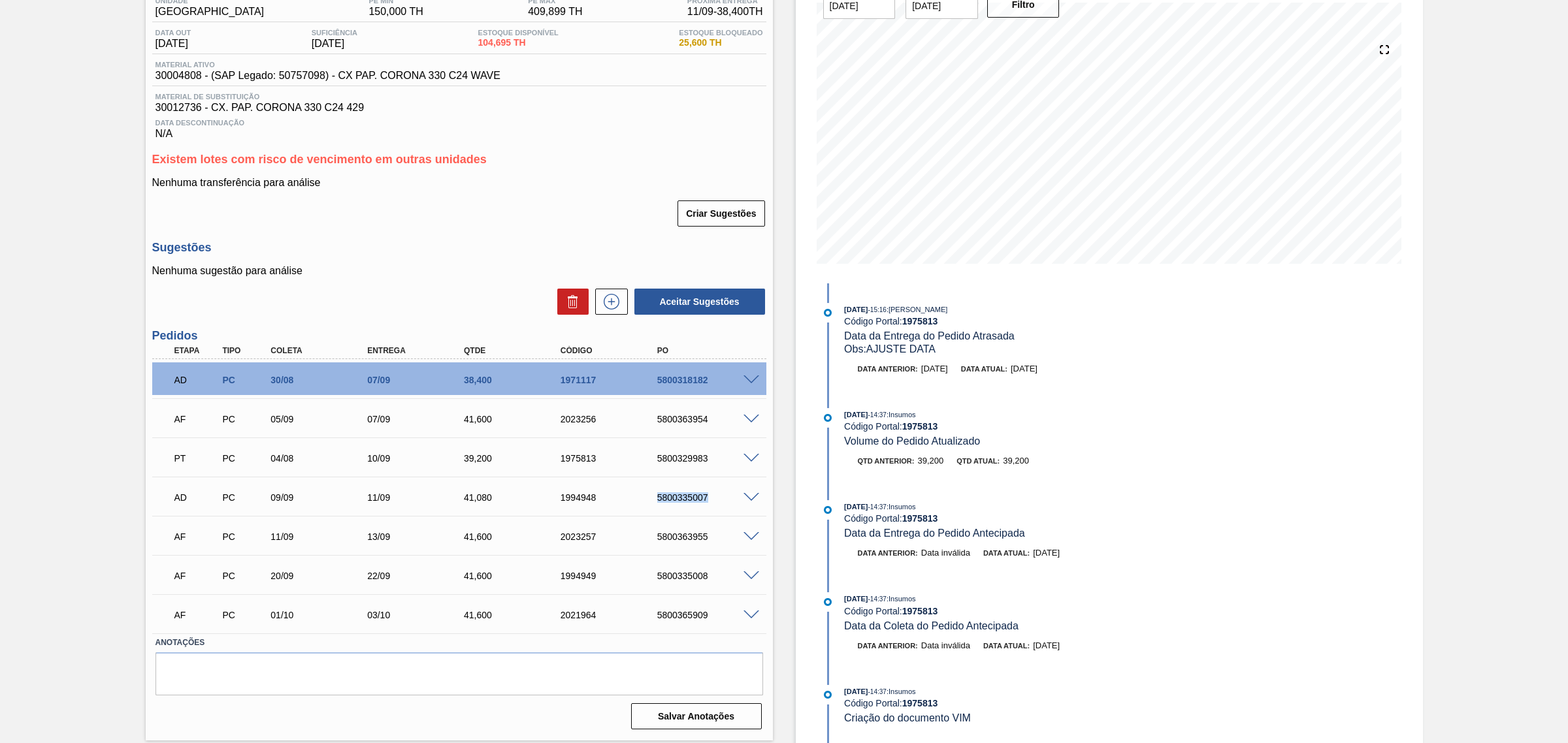
drag, startPoint x: 649, startPoint y: 500, endPoint x: 720, endPoint y: 501, distance: 71.0
click at [720, 501] on div "5800335007" at bounding box center [697, 498] width 97 height 10
drag, startPoint x: 642, startPoint y: 426, endPoint x: 711, endPoint y: 435, distance: 69.6
click at [711, 434] on div "AF PC 05/09 07/09 41,600 2023256 5800363954" at bounding box center [459, 417] width 614 height 33
click at [702, 424] on div "5800363954" at bounding box center [709, 419] width 110 height 10
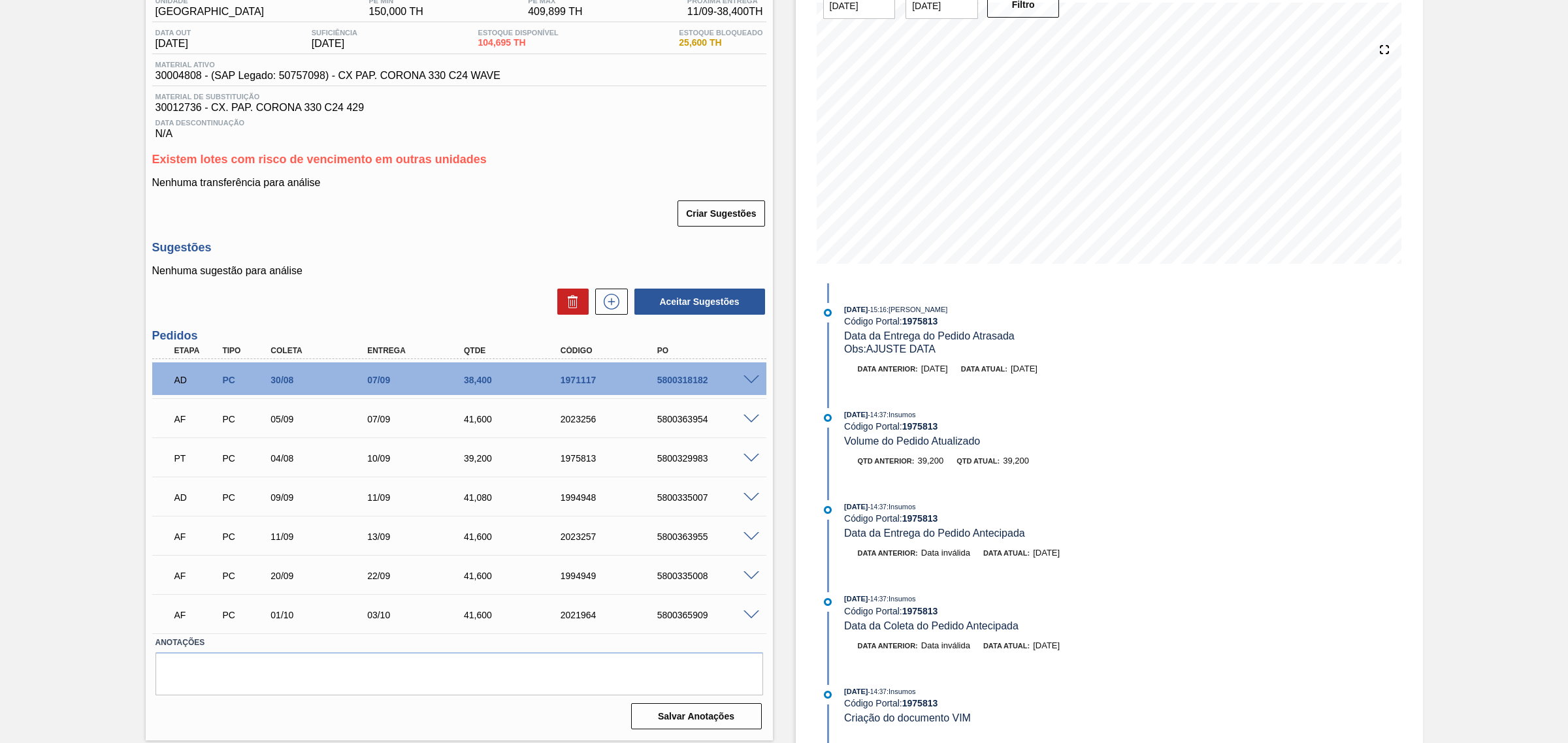
click at [753, 537] on span at bounding box center [751, 537] width 16 height 10
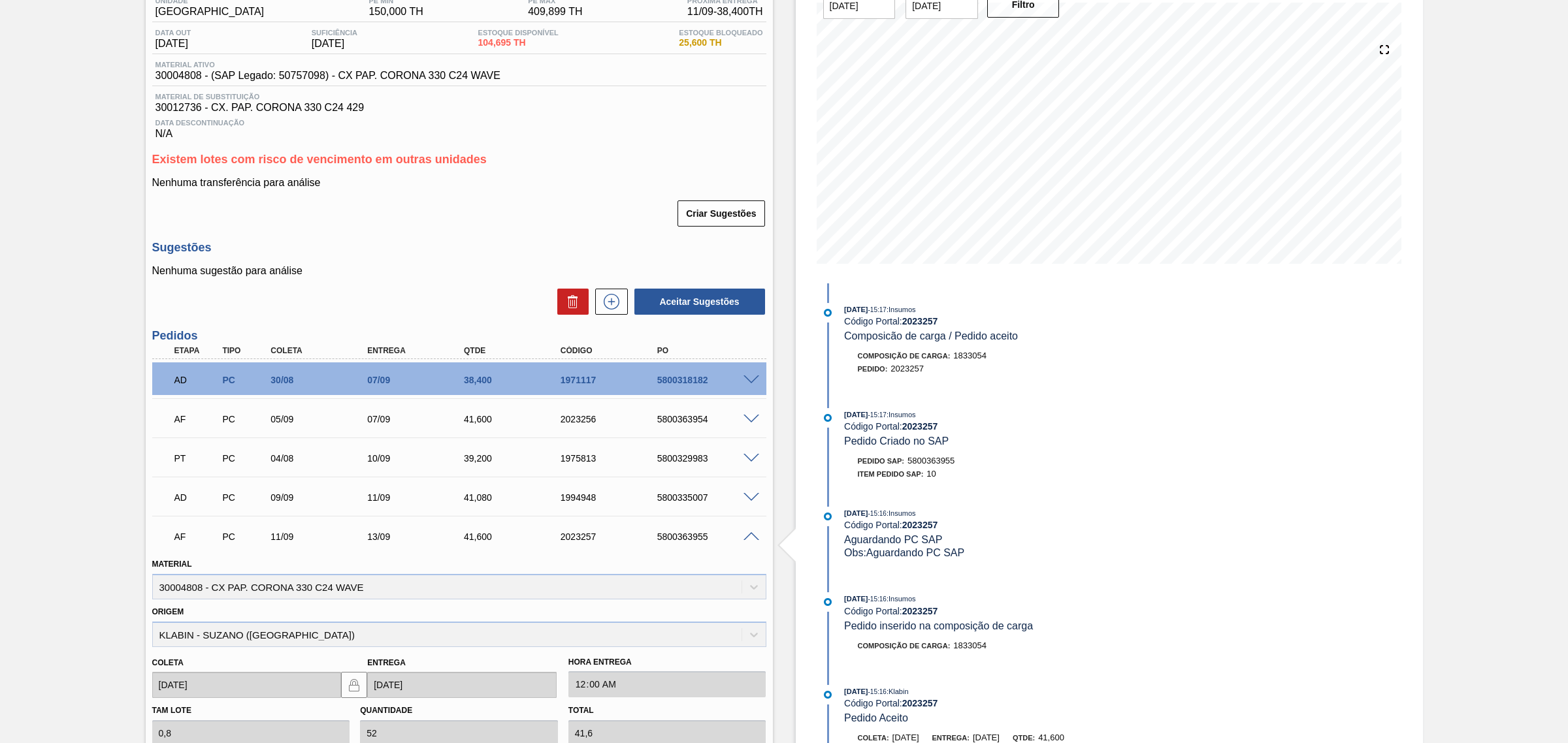
click at [755, 380] on span at bounding box center [751, 380] width 16 height 10
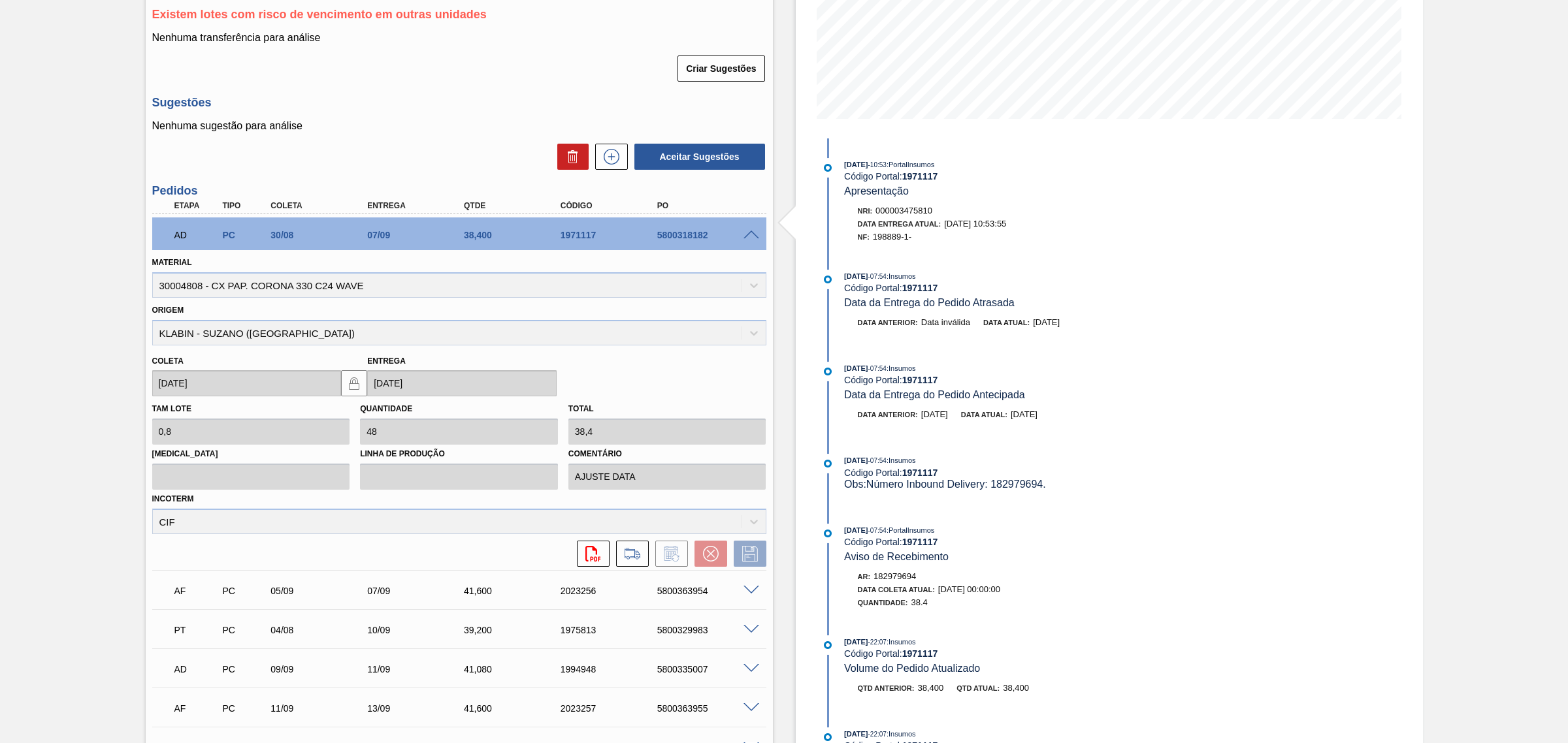
scroll to position [282, 0]
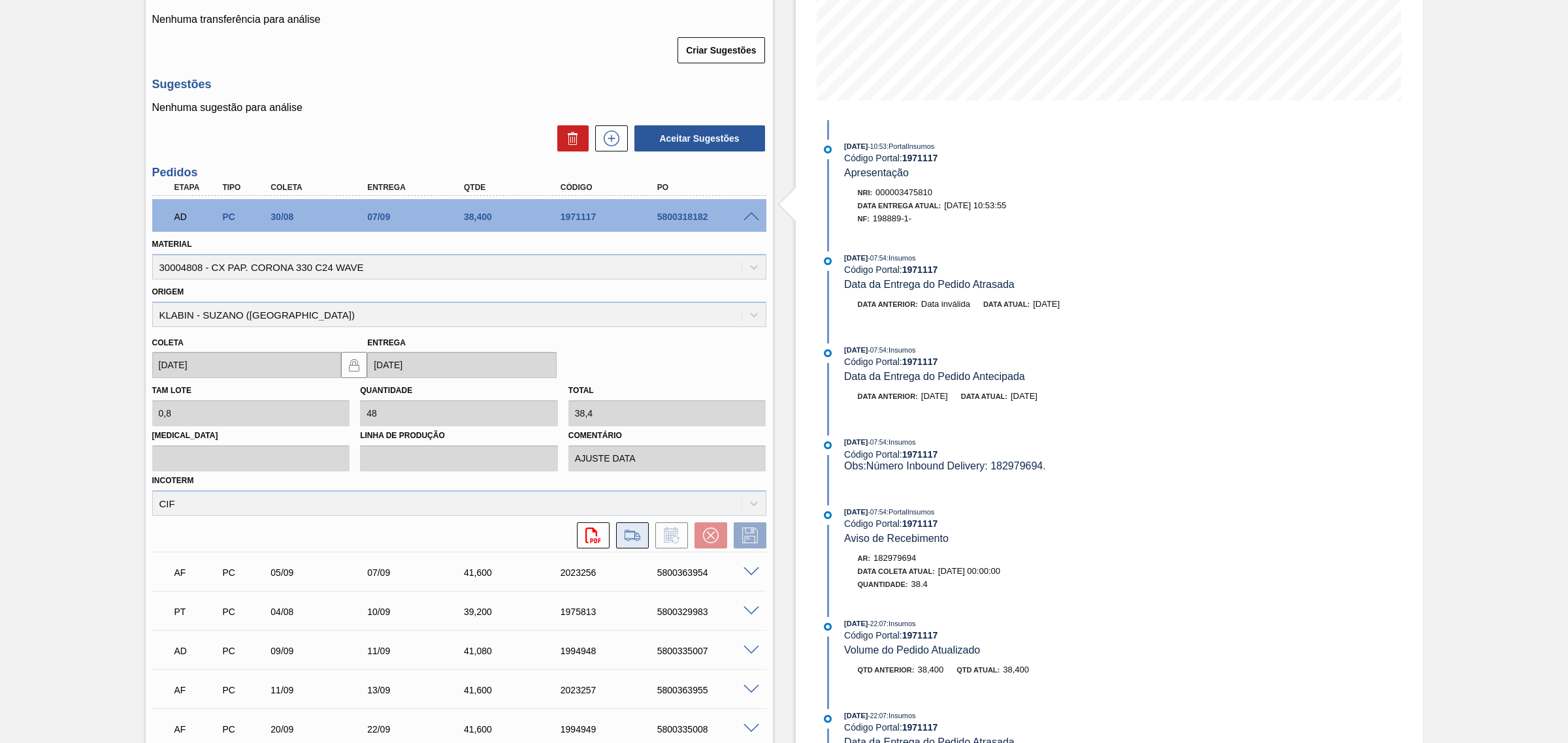
click at [645, 536] on button at bounding box center [632, 535] width 33 height 26
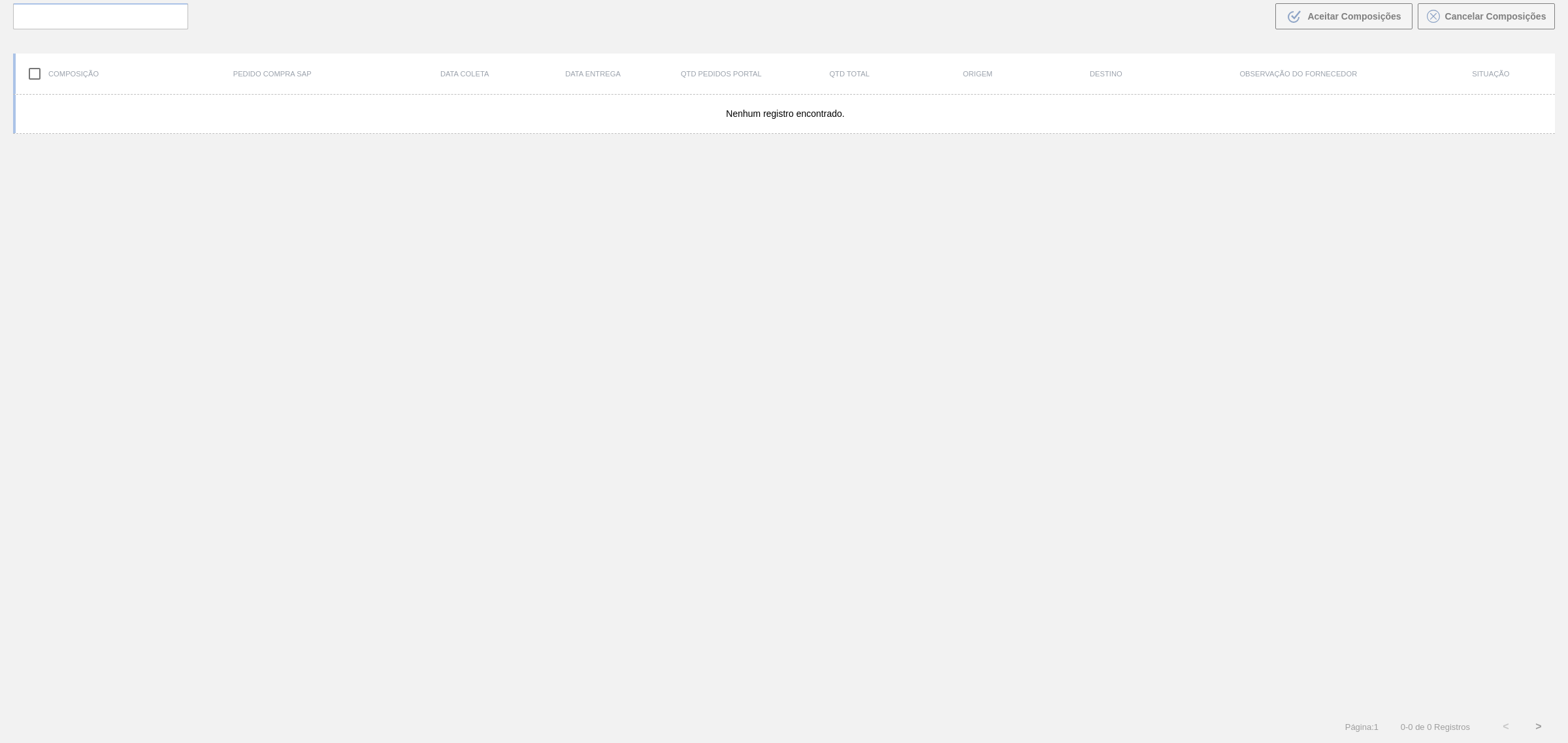
scroll to position [94, 0]
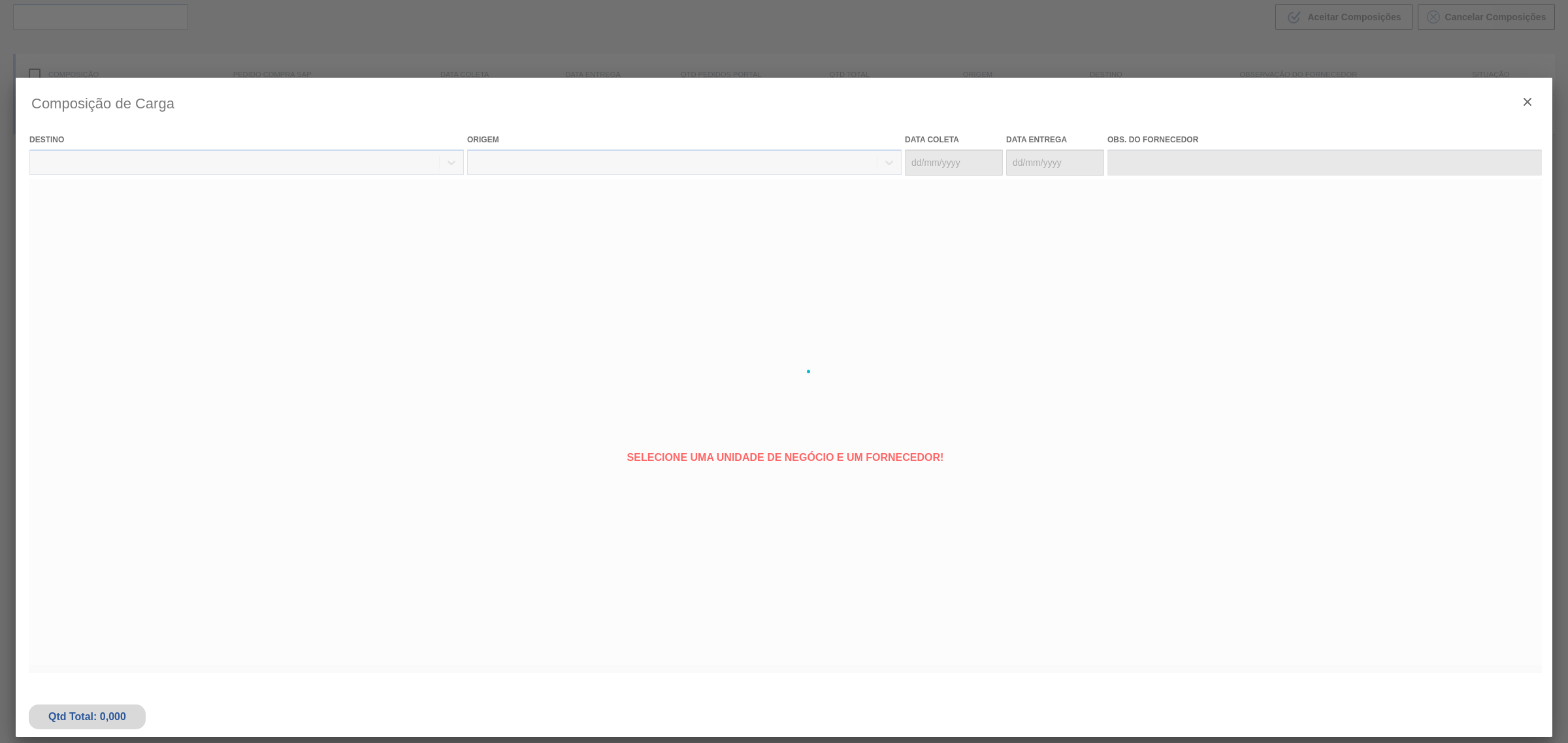
type coleta "29/08/2025"
type entrega "31/08/2025"
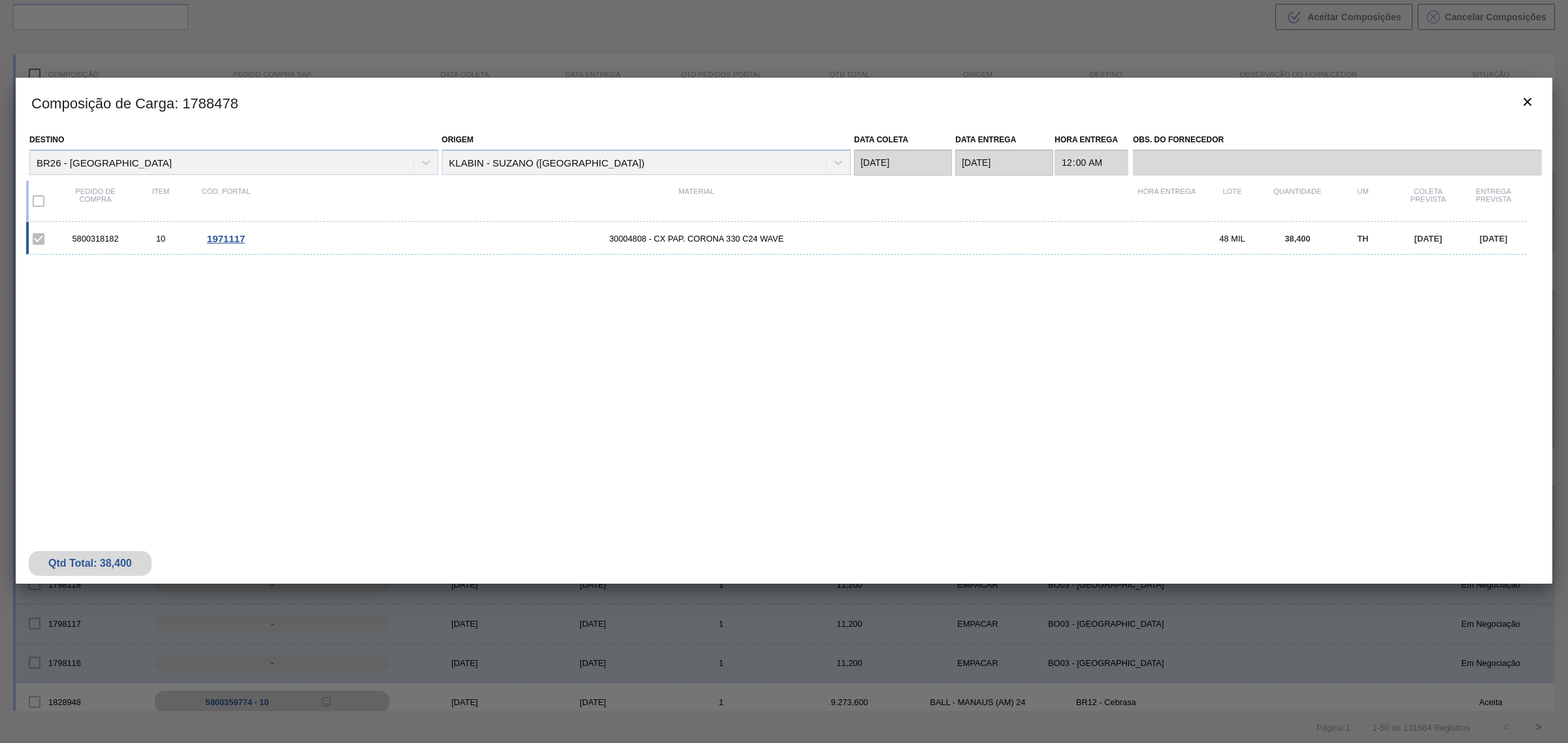
click at [670, 57] on div at bounding box center [784, 371] width 1568 height 743
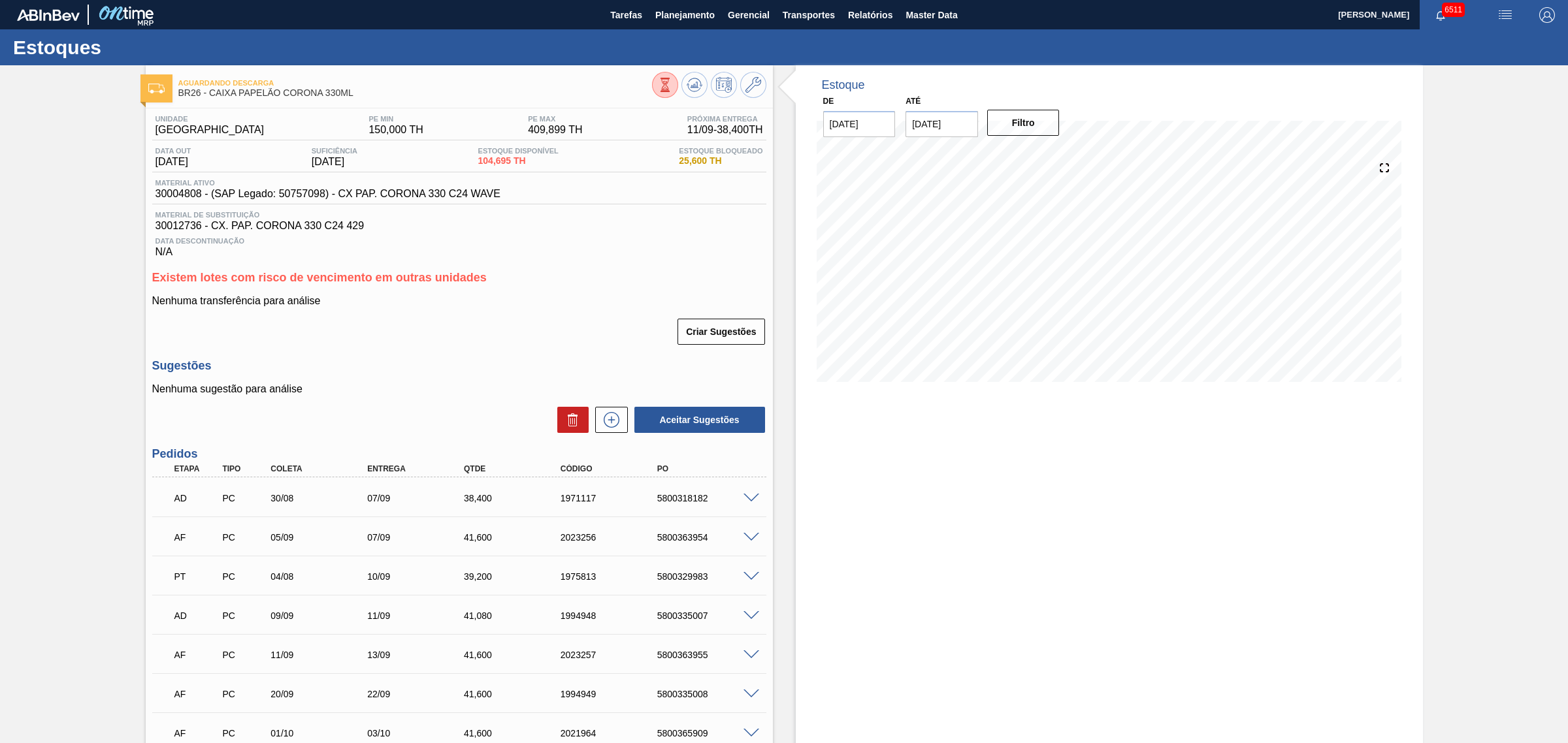
click at [749, 503] on span at bounding box center [751, 498] width 16 height 10
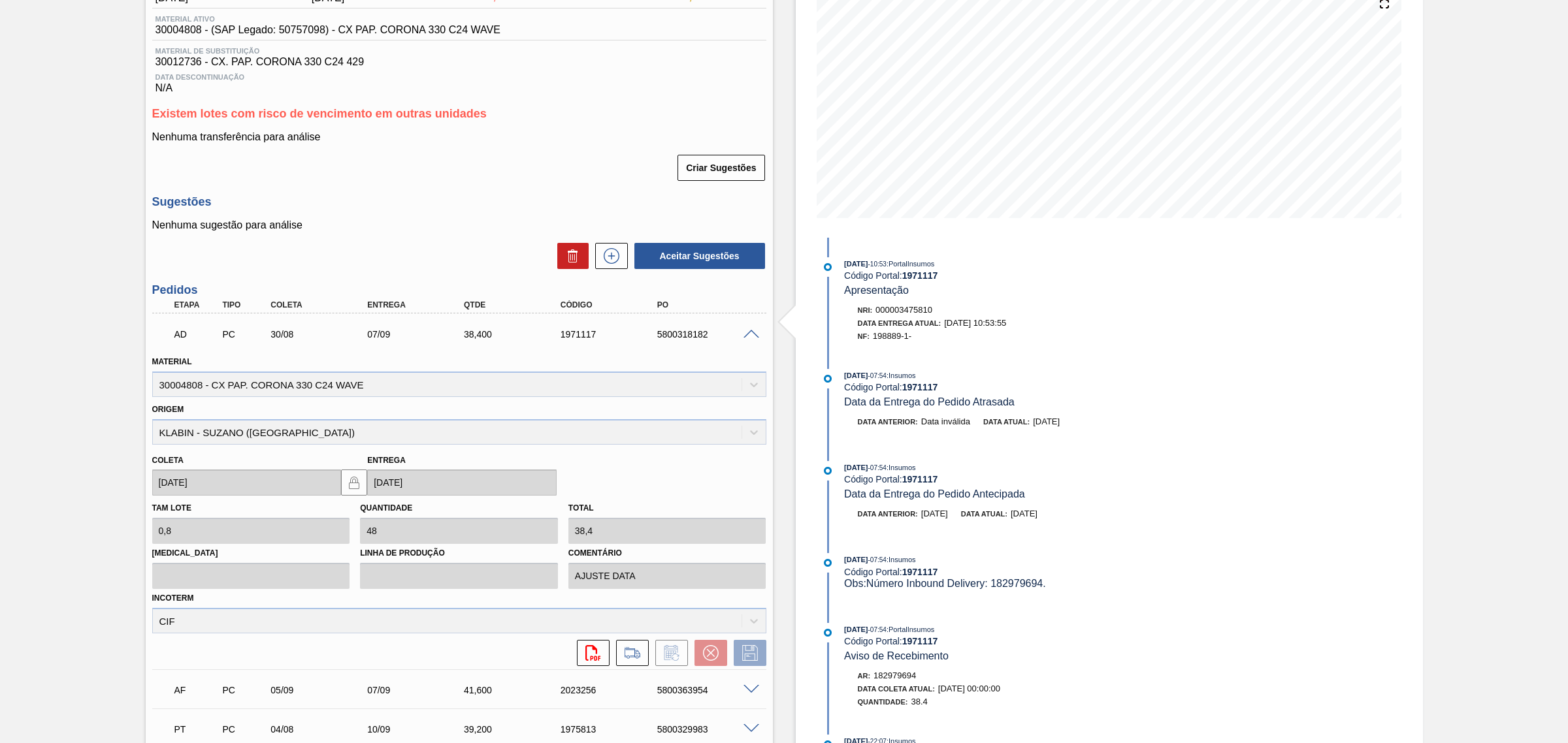
scroll to position [164, 0]
click at [587, 331] on div "AD PC 30/08 07/09 38,400 1971117 5800318182" at bounding box center [456, 333] width 580 height 26
click at [586, 333] on div "1971117" at bounding box center [612, 335] width 110 height 10
copy div "1971117"
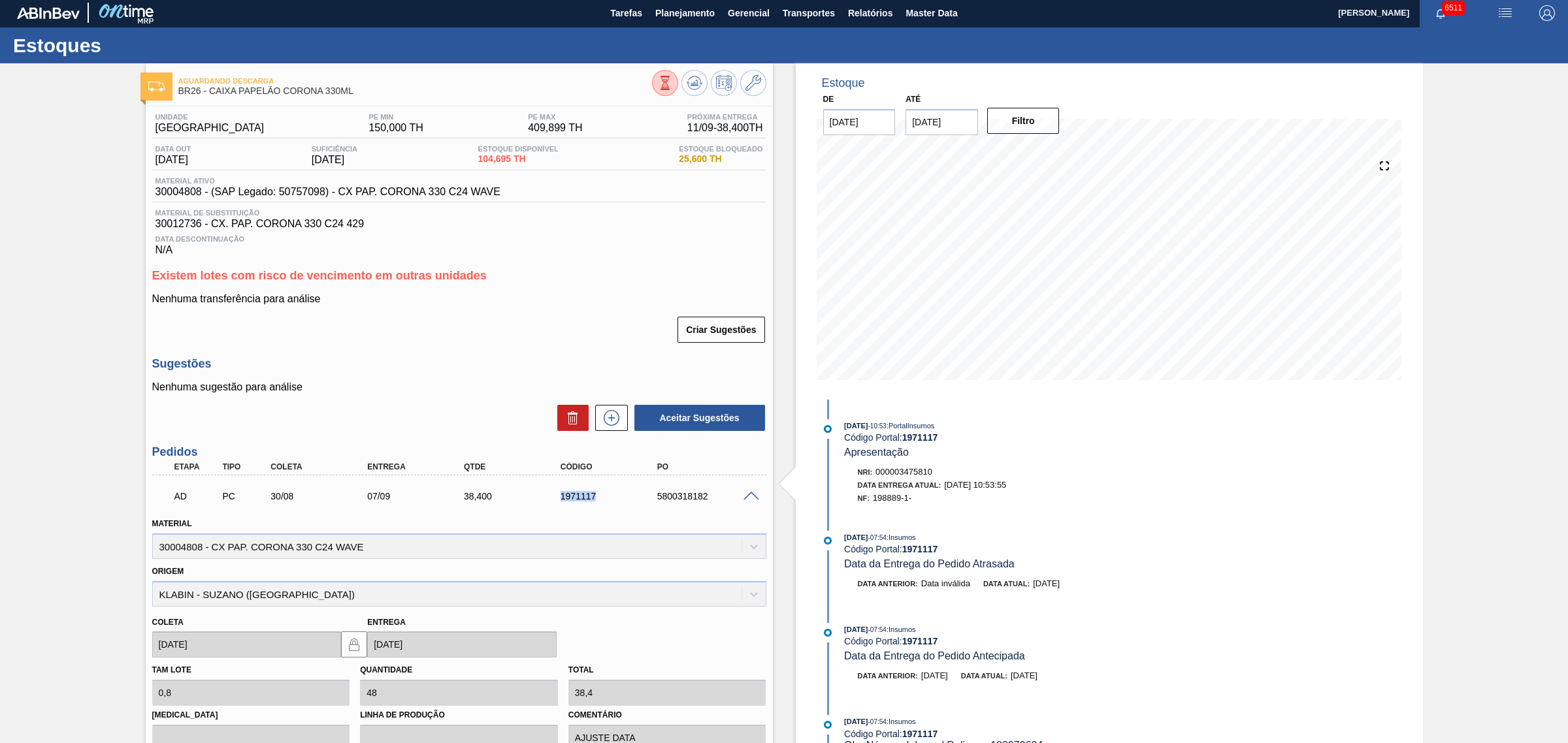
scroll to position [0, 0]
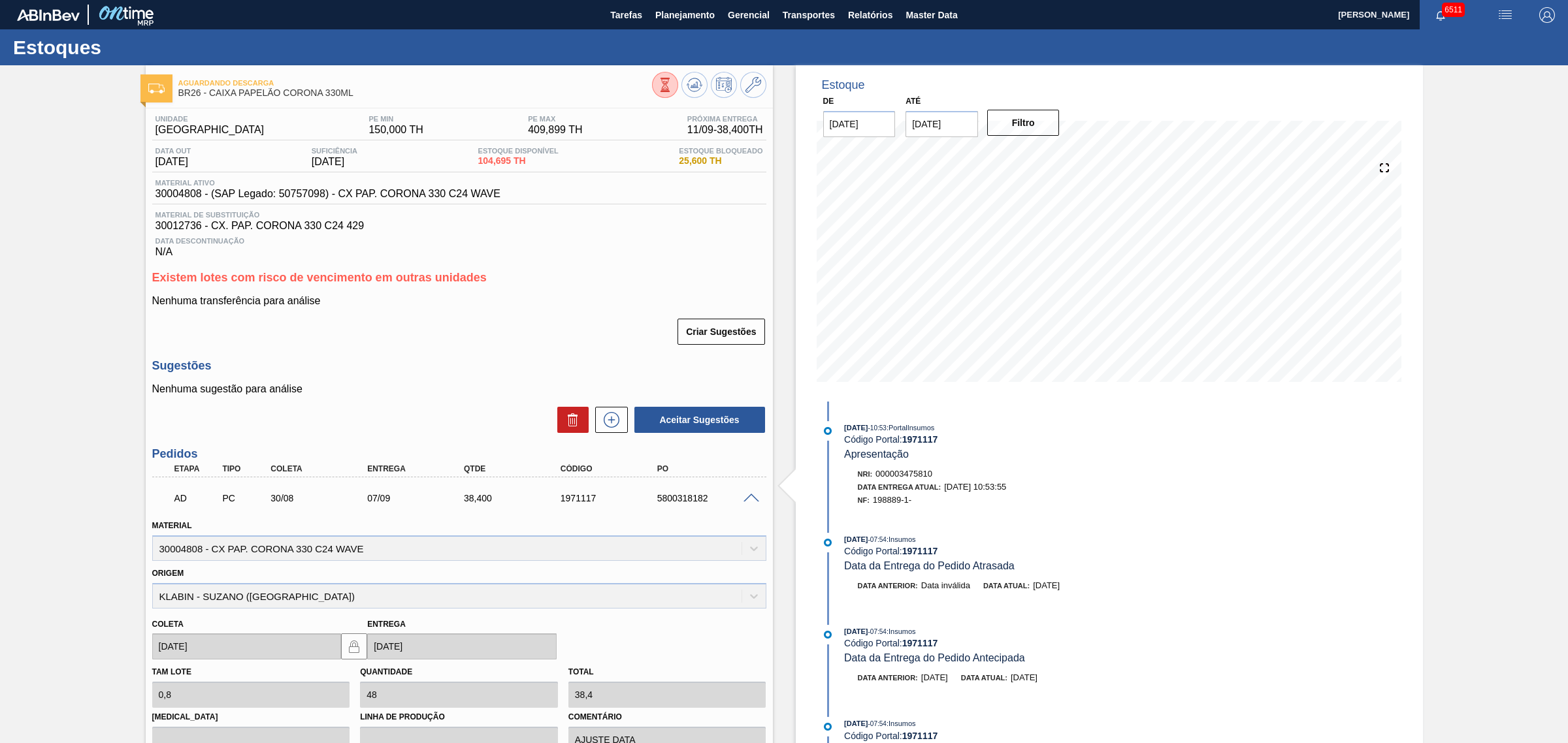
click at [752, 495] on div at bounding box center [753, 498] width 26 height 10
click at [752, 499] on span at bounding box center [751, 498] width 16 height 10
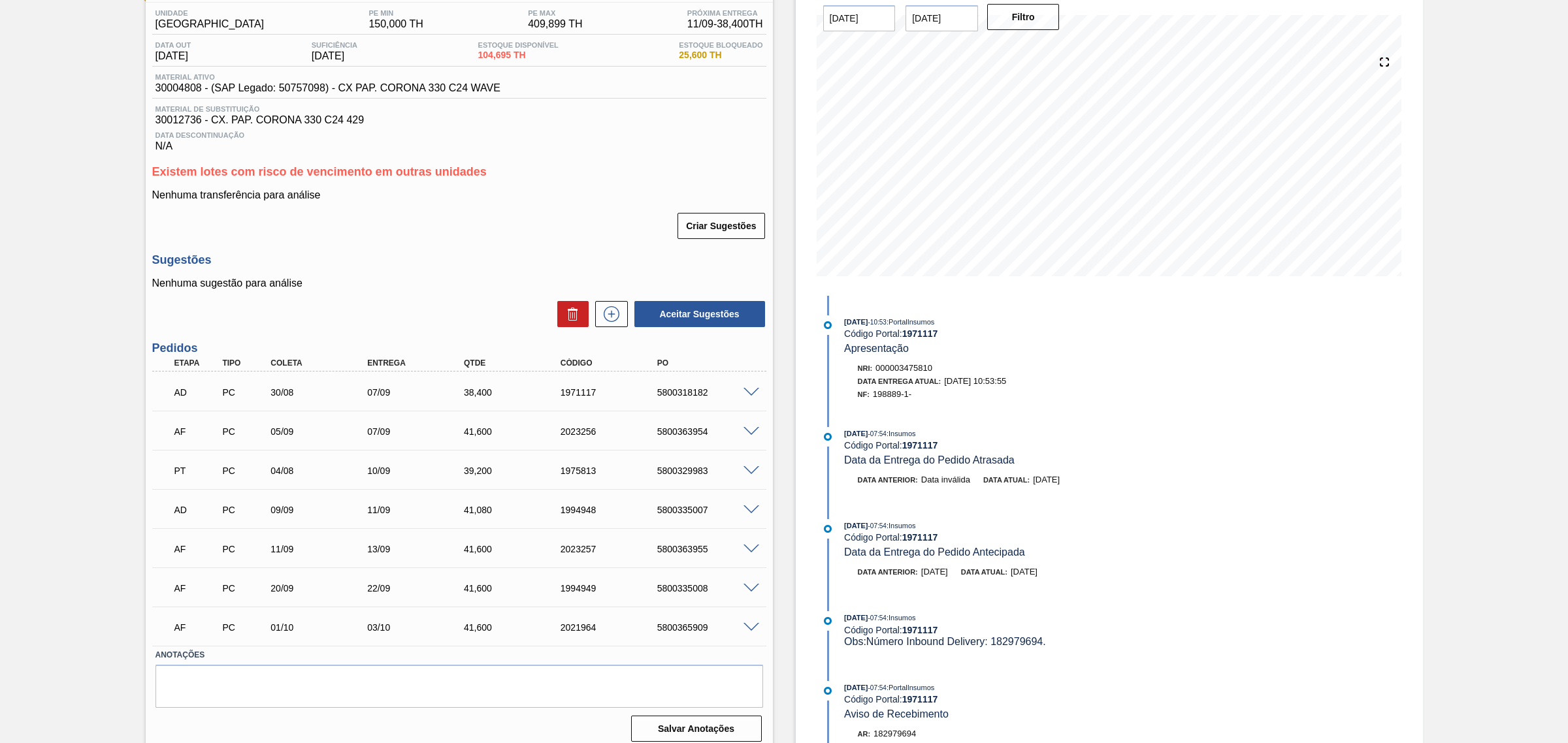
scroll to position [118, 0]
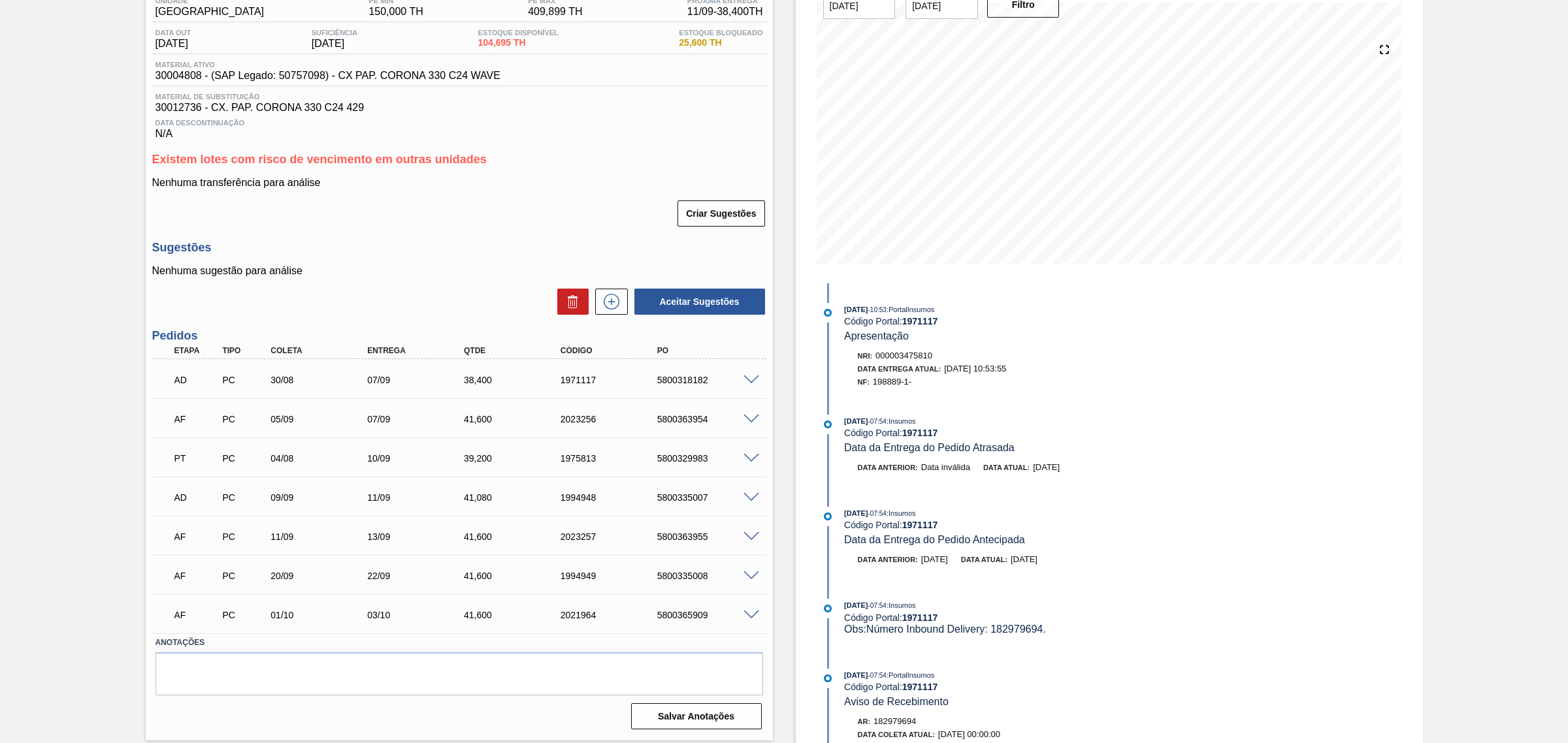
click at [691, 540] on div "5800363955" at bounding box center [709, 536] width 110 height 10
copy div "5800363955"
click at [754, 536] on span at bounding box center [751, 537] width 16 height 10
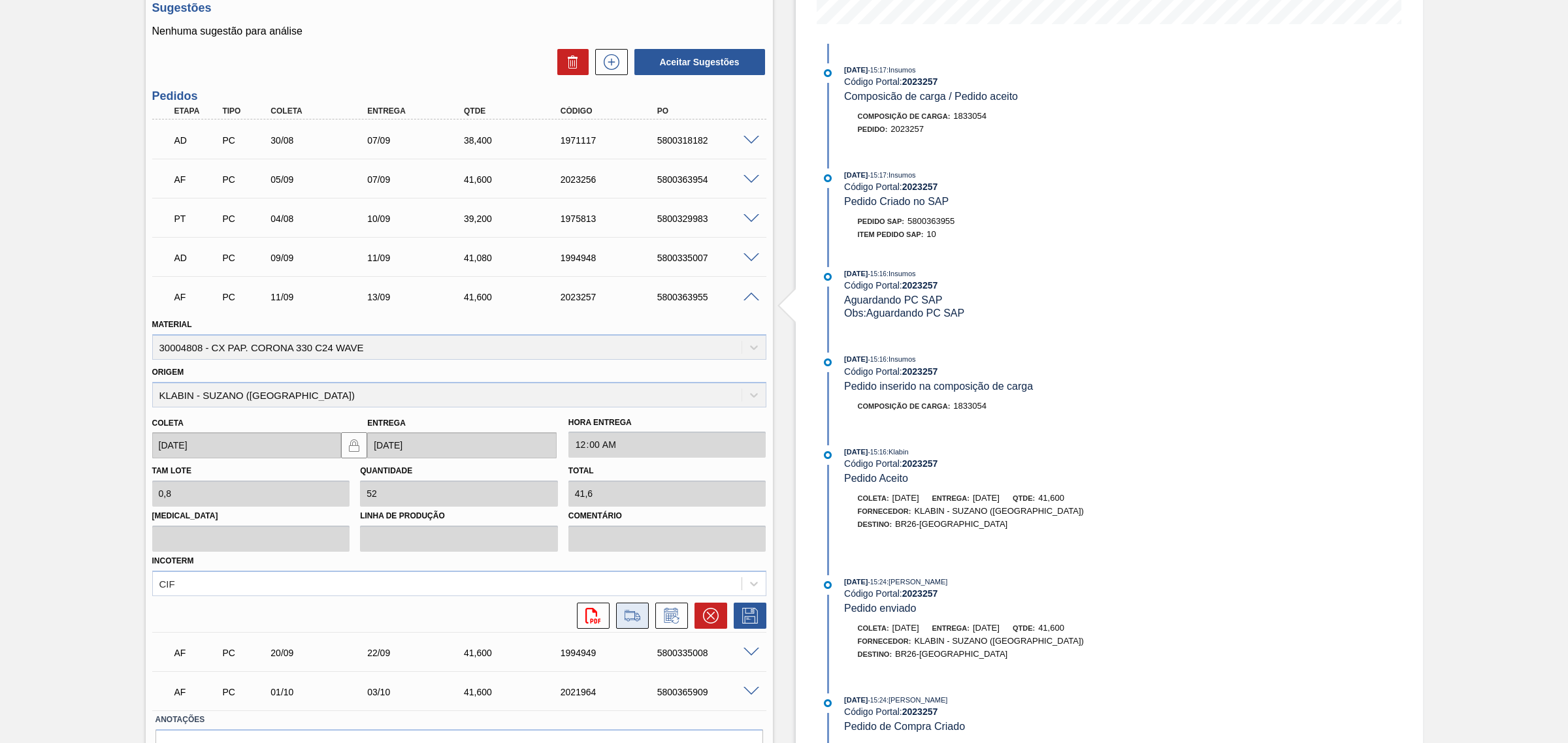
scroll to position [434, 0]
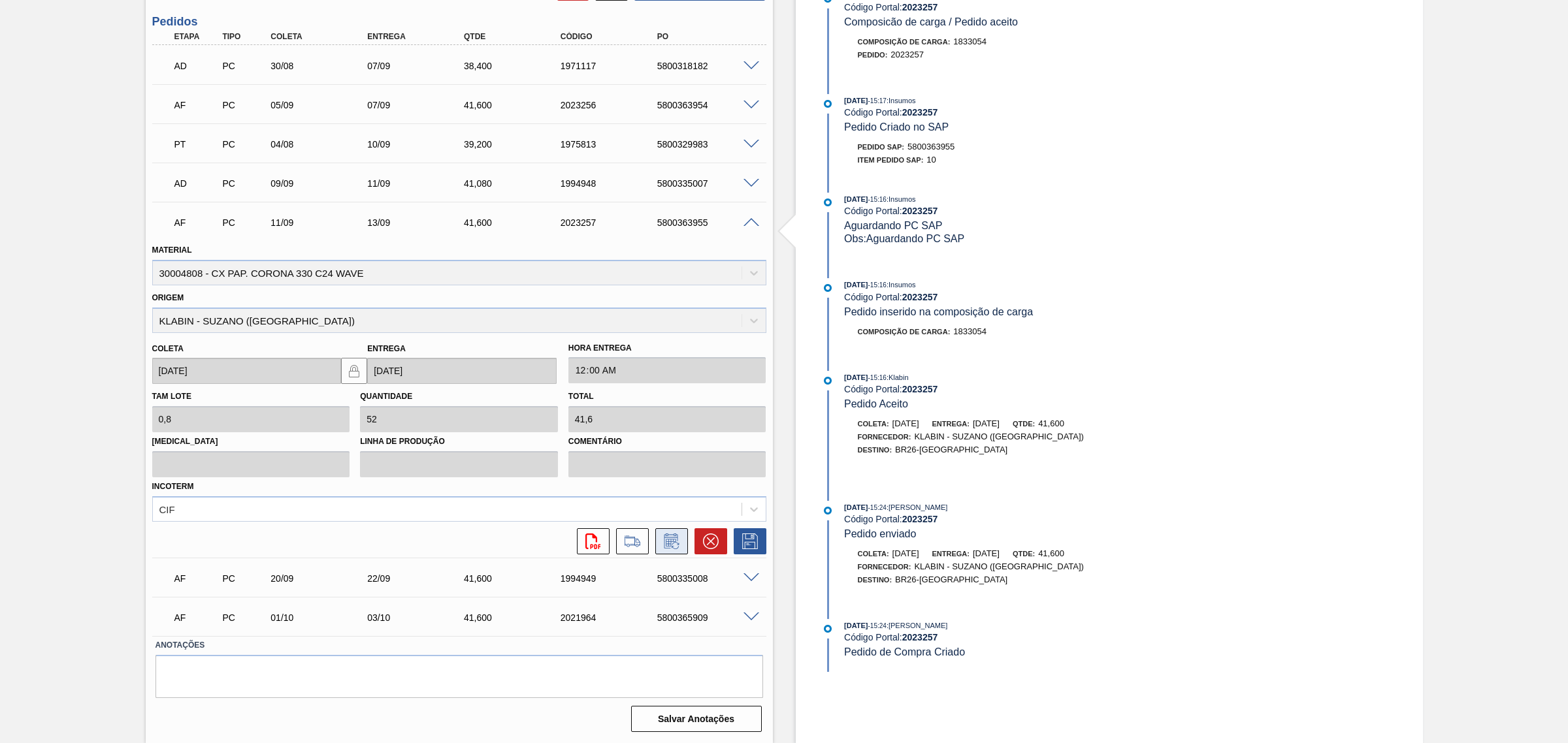
click at [667, 542] on icon at bounding box center [672, 541] width 21 height 16
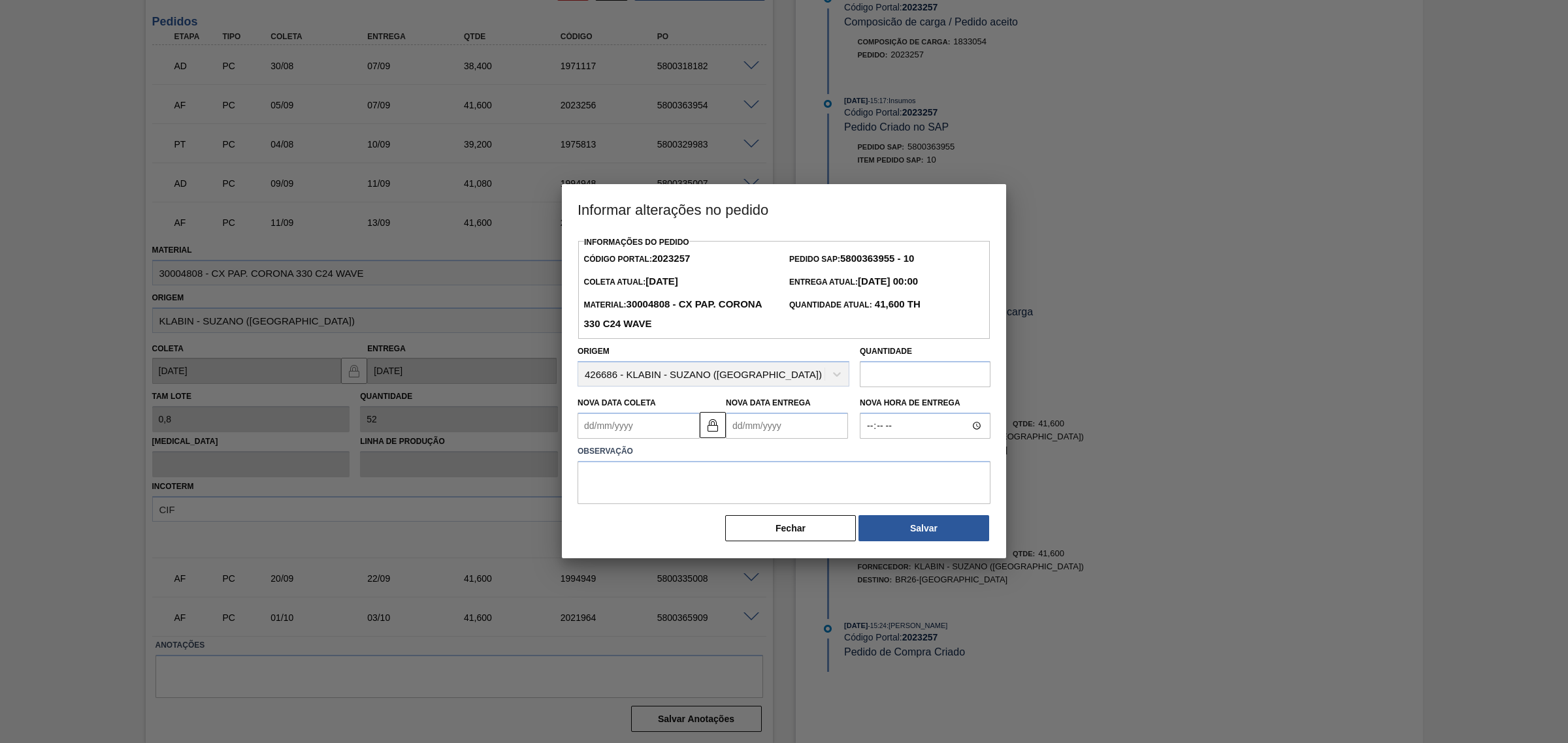
click at [751, 424] on Entrega2023257 "Nova Data Entrega" at bounding box center [787, 425] width 122 height 26
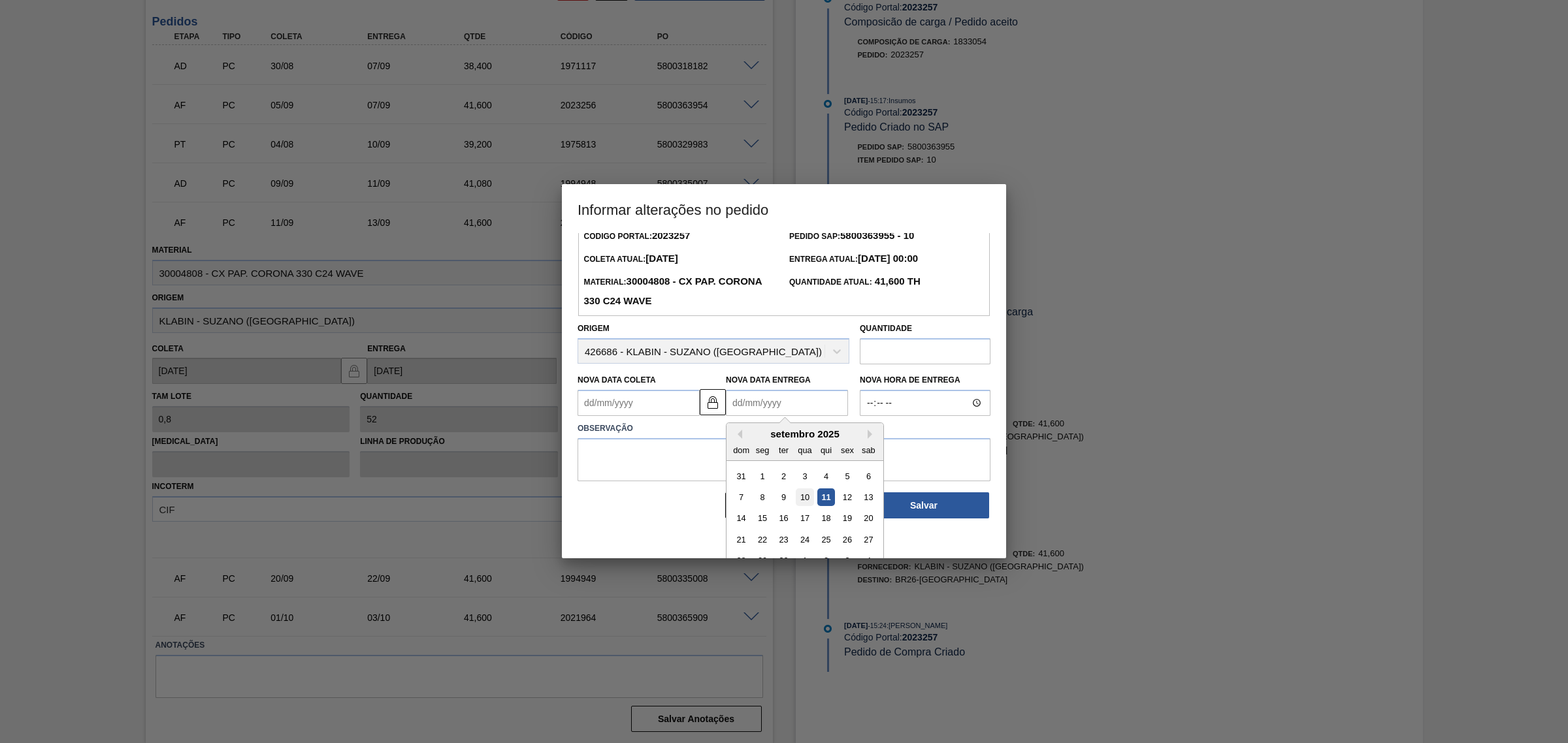
scroll to position [44, 0]
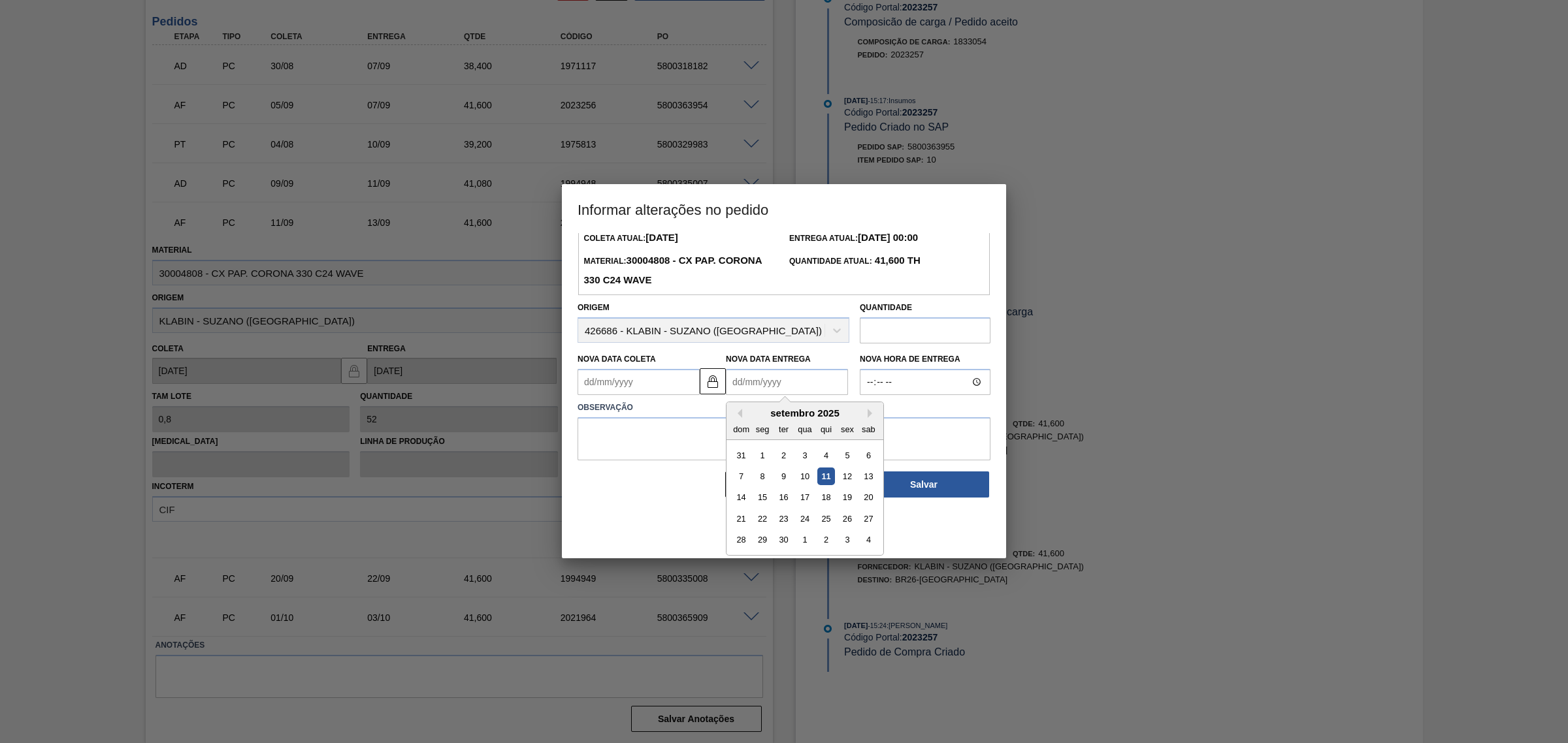
click at [635, 377] on div "Informações do Pedido Código Portal: 2023257 Pedido SAP: 5800363955 - 10 Coleta…" at bounding box center [783, 344] width 413 height 310
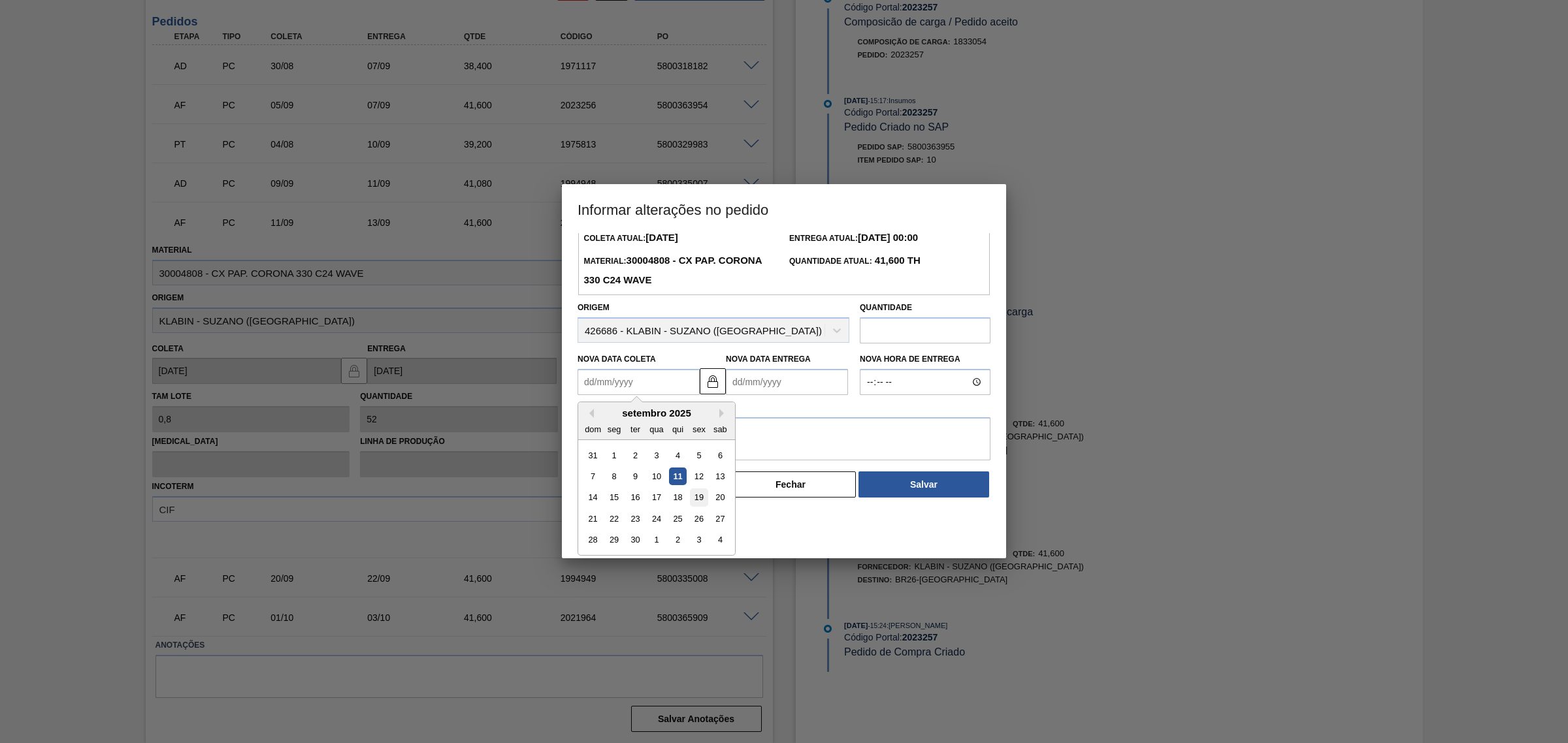
click at [698, 505] on div "19" at bounding box center [699, 498] width 18 height 18
type Coleta2023257 "19/09/2025"
type Entrega2023257 "21/09/2025"
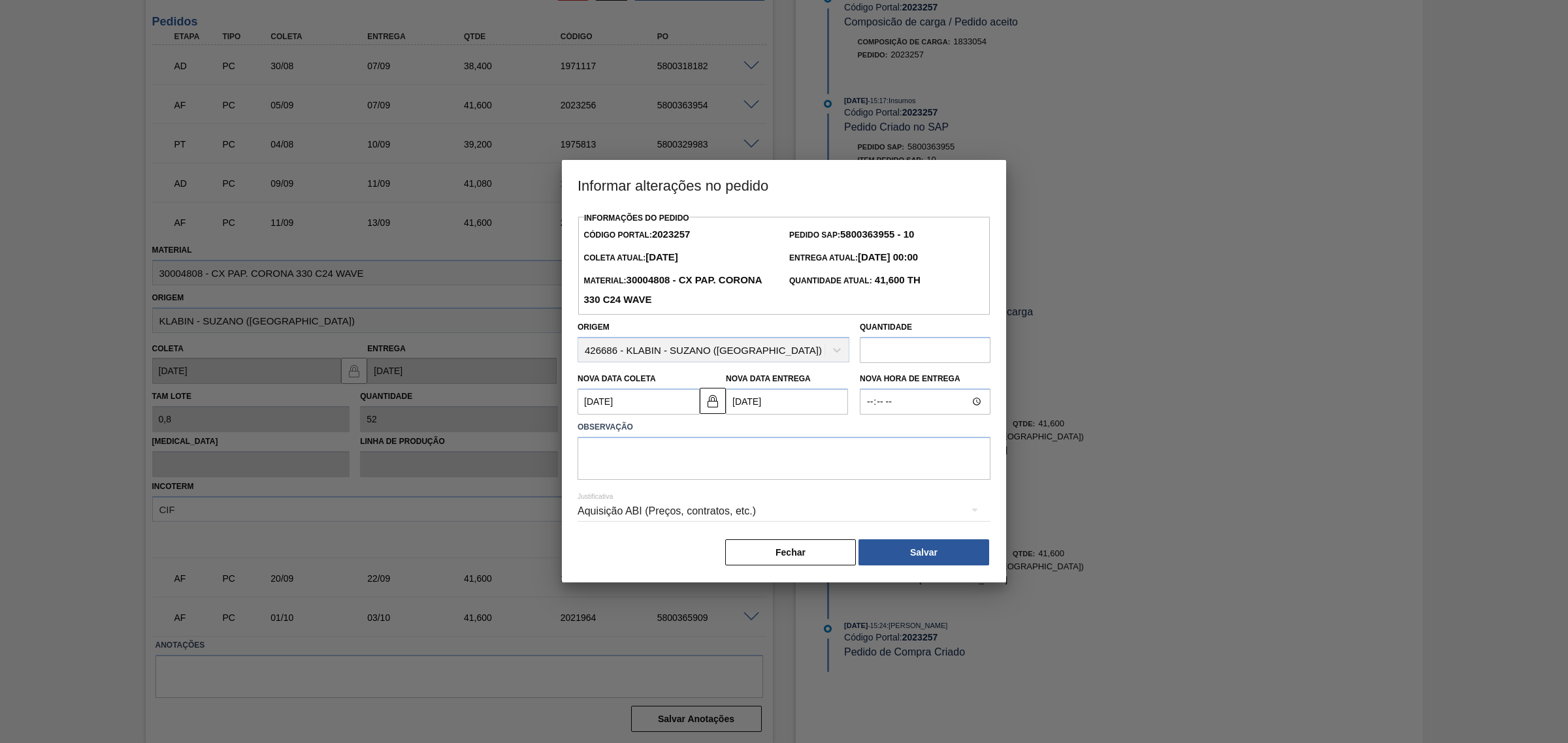
scroll to position [0, 0]
click at [704, 476] on textarea at bounding box center [783, 458] width 413 height 43
type textarea "Coleta FOB - Carro retornou"
click at [730, 499] on div "Aquisição ABI (Preços, contratos, etc.)" at bounding box center [783, 511] width 413 height 36
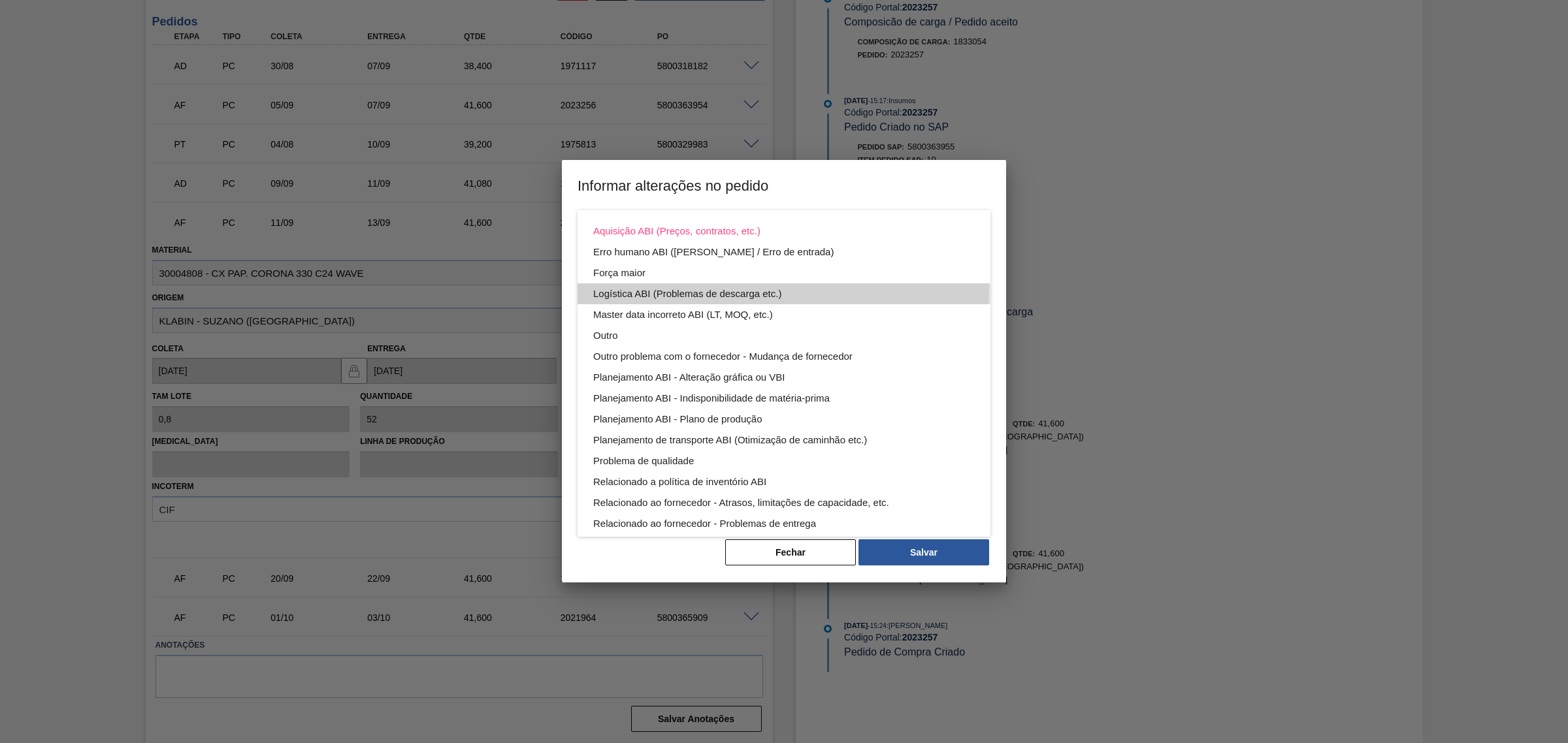
click at [775, 288] on div "Logística ABI (Problemas de descarga etc.)" at bounding box center [784, 293] width 381 height 21
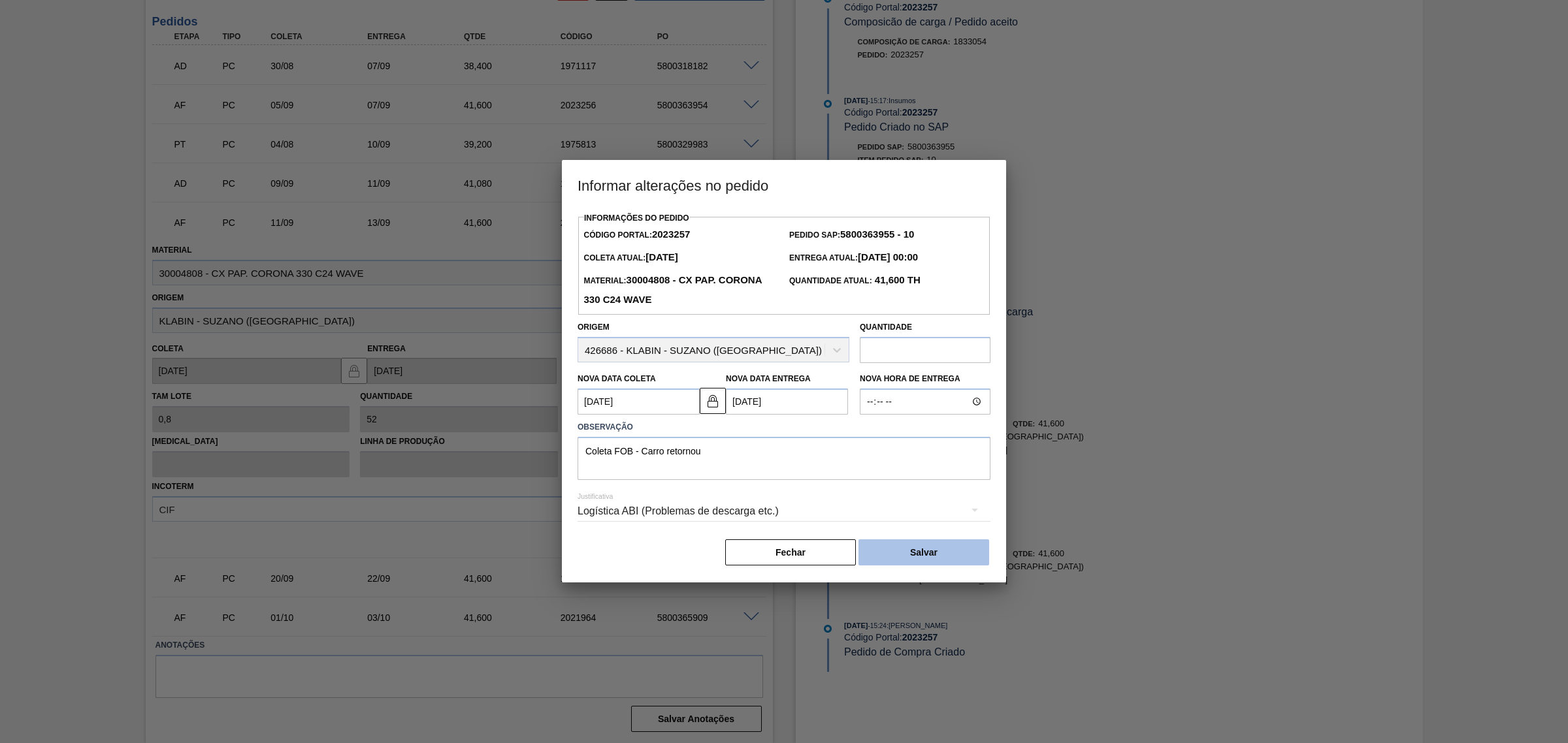
click at [913, 546] on button "Salvar" at bounding box center [923, 552] width 131 height 26
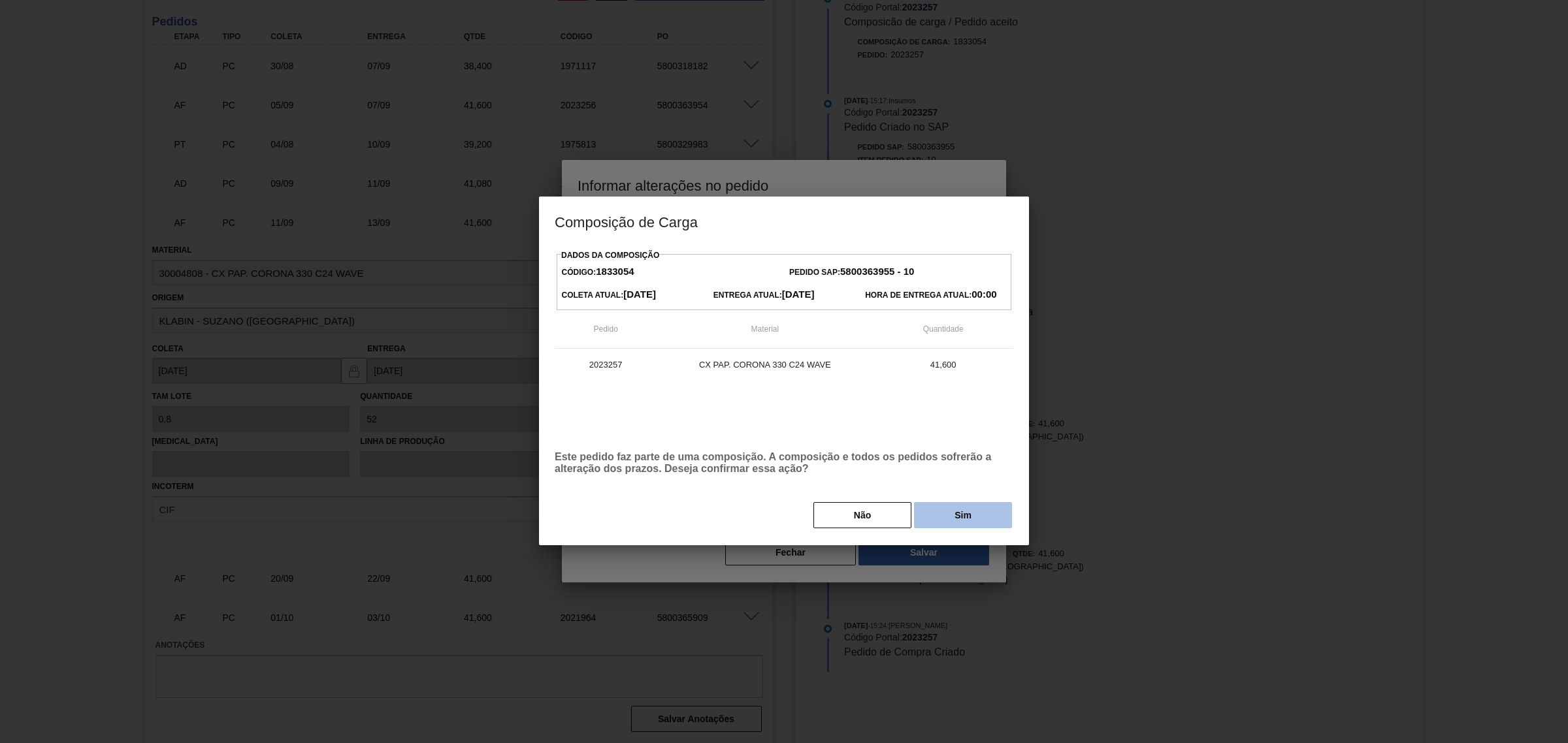
click at [968, 516] on button "Sim" at bounding box center [963, 514] width 98 height 26
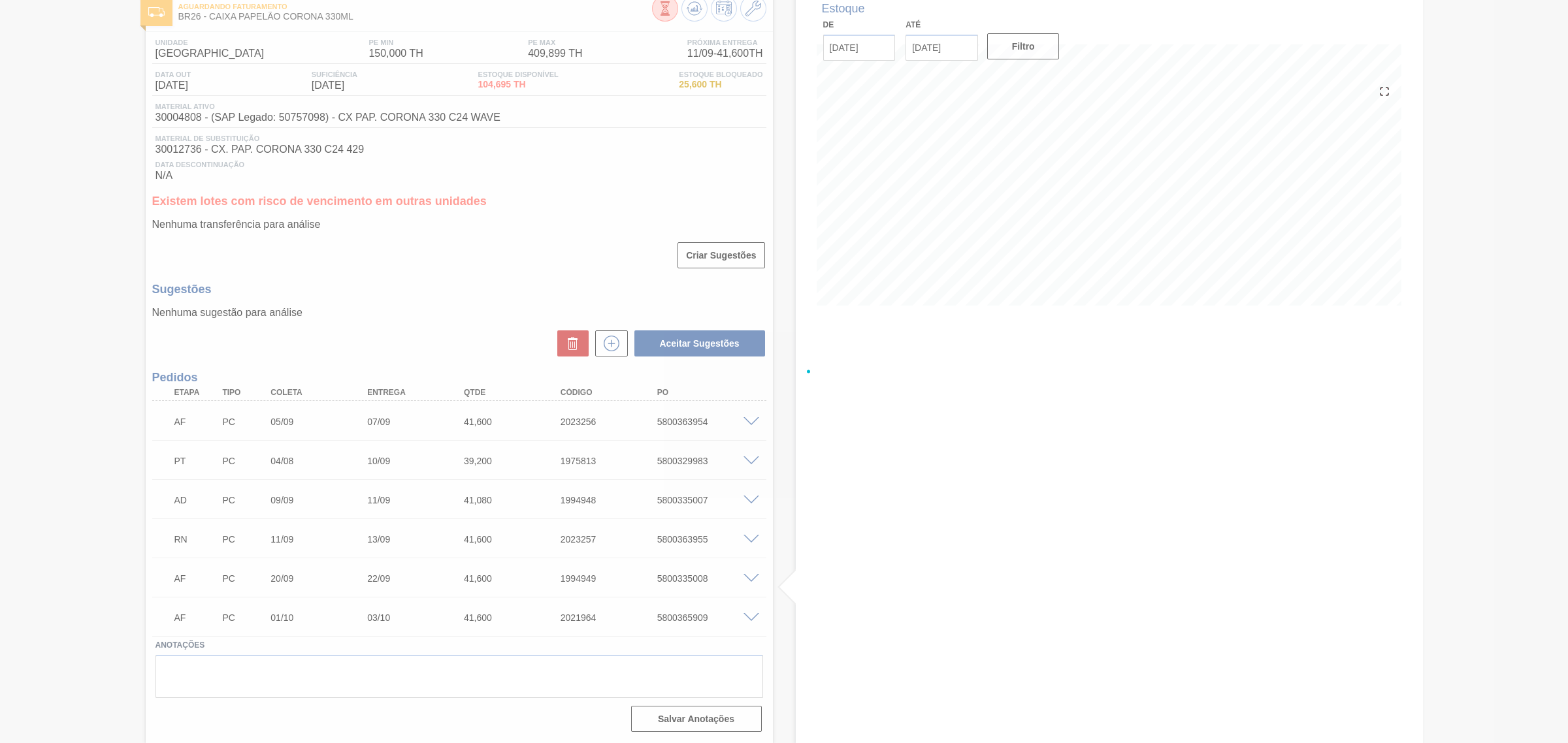
scroll to position [79, 0]
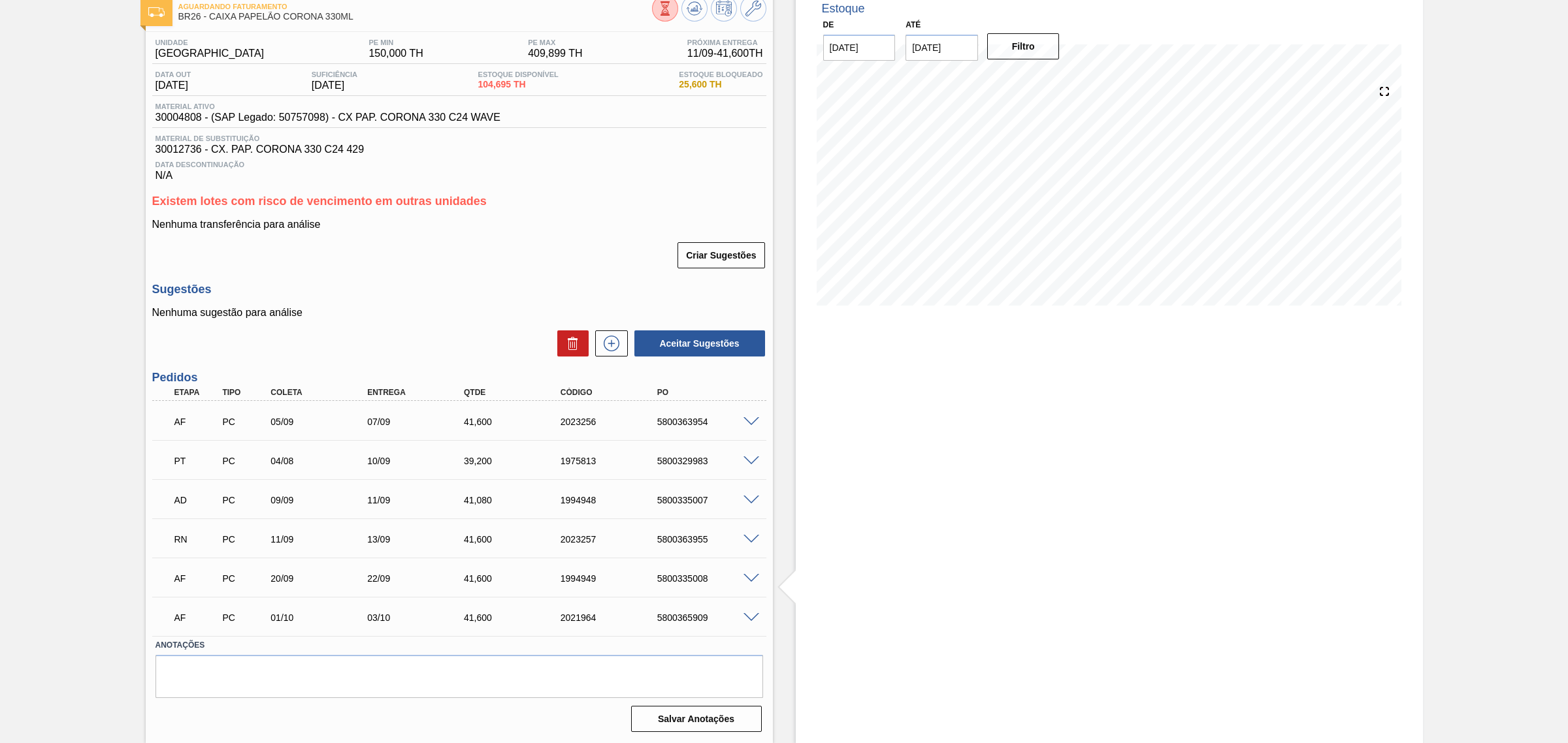
click at [749, 418] on span at bounding box center [751, 423] width 16 height 10
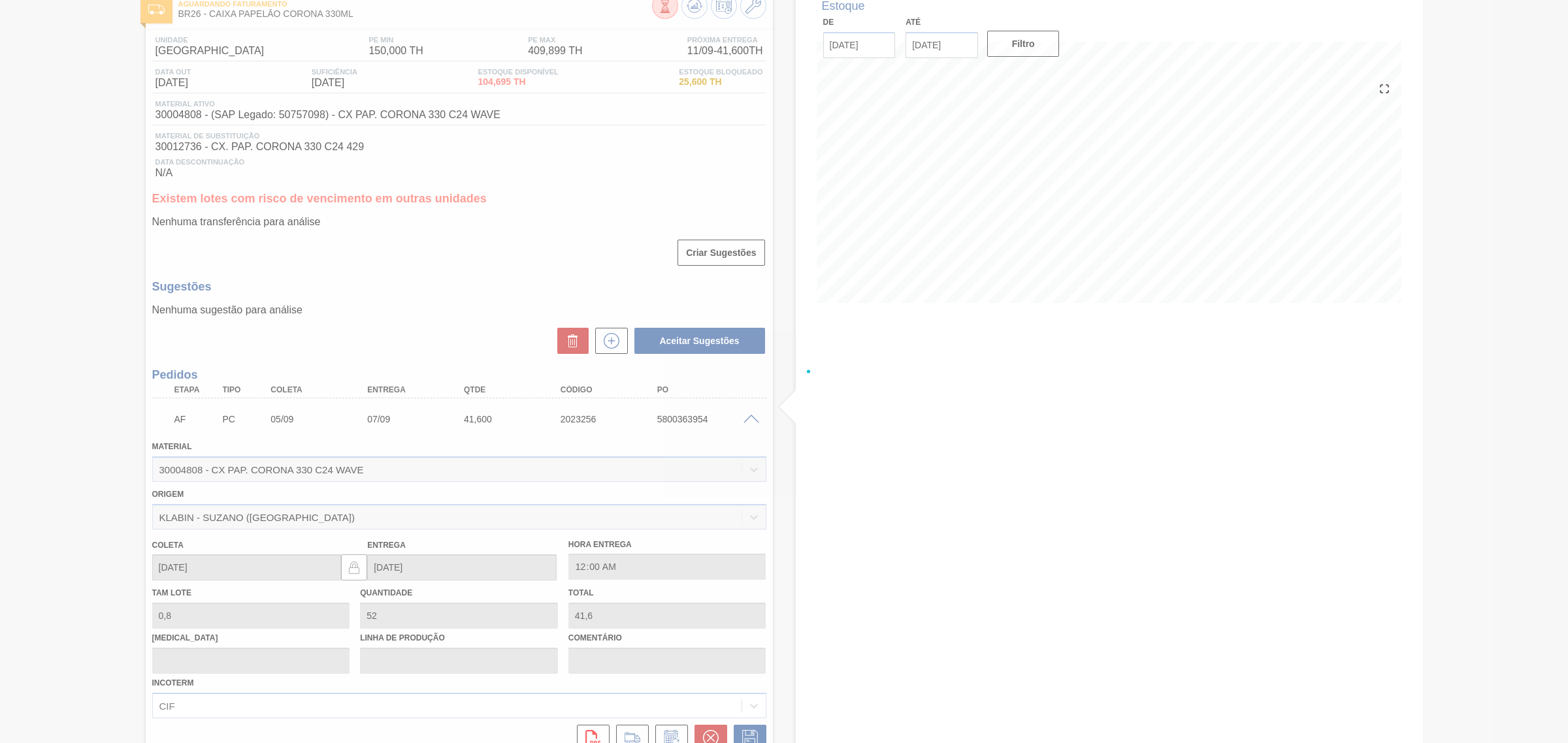
scroll to position [395, 0]
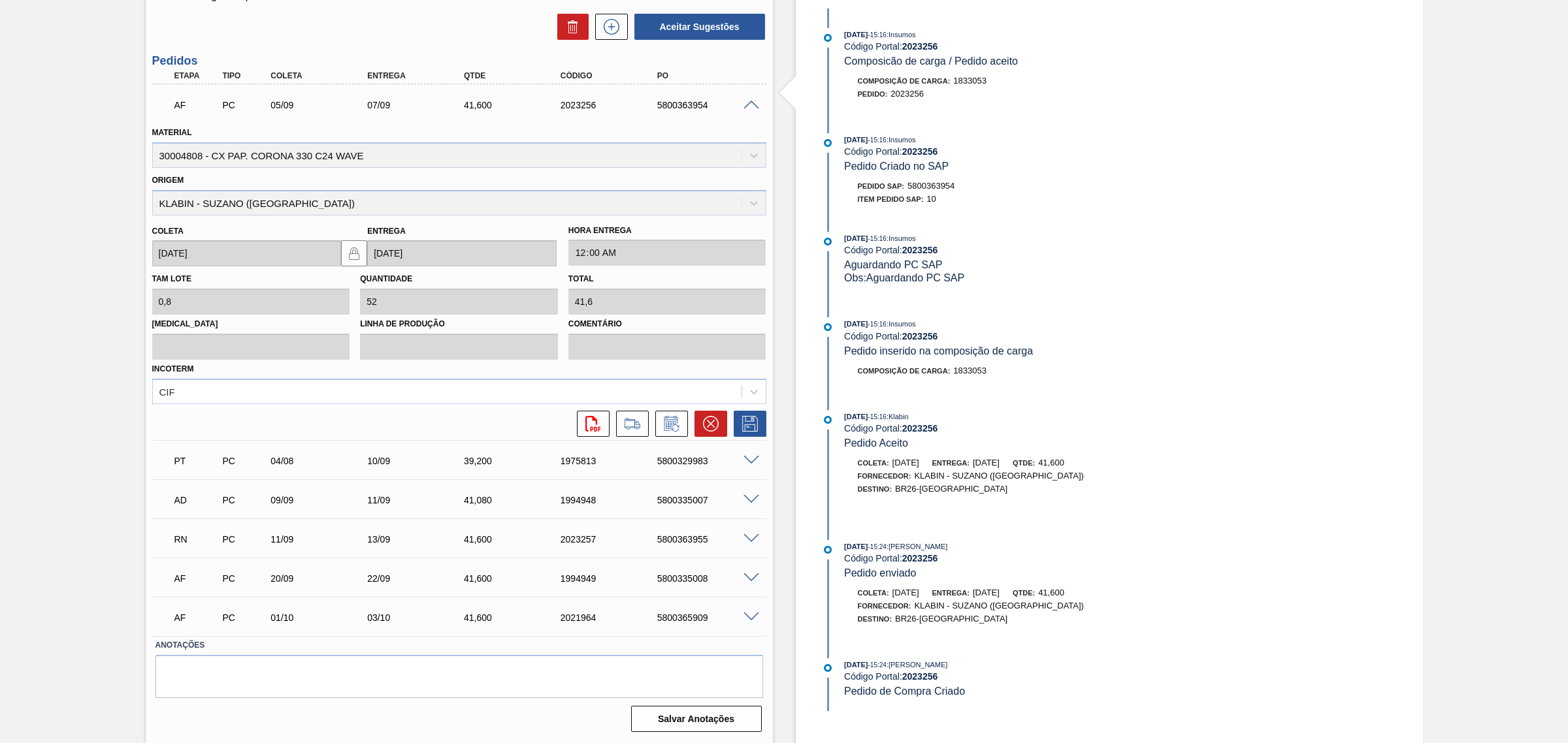
click at [754, 106] on span at bounding box center [751, 105] width 16 height 10
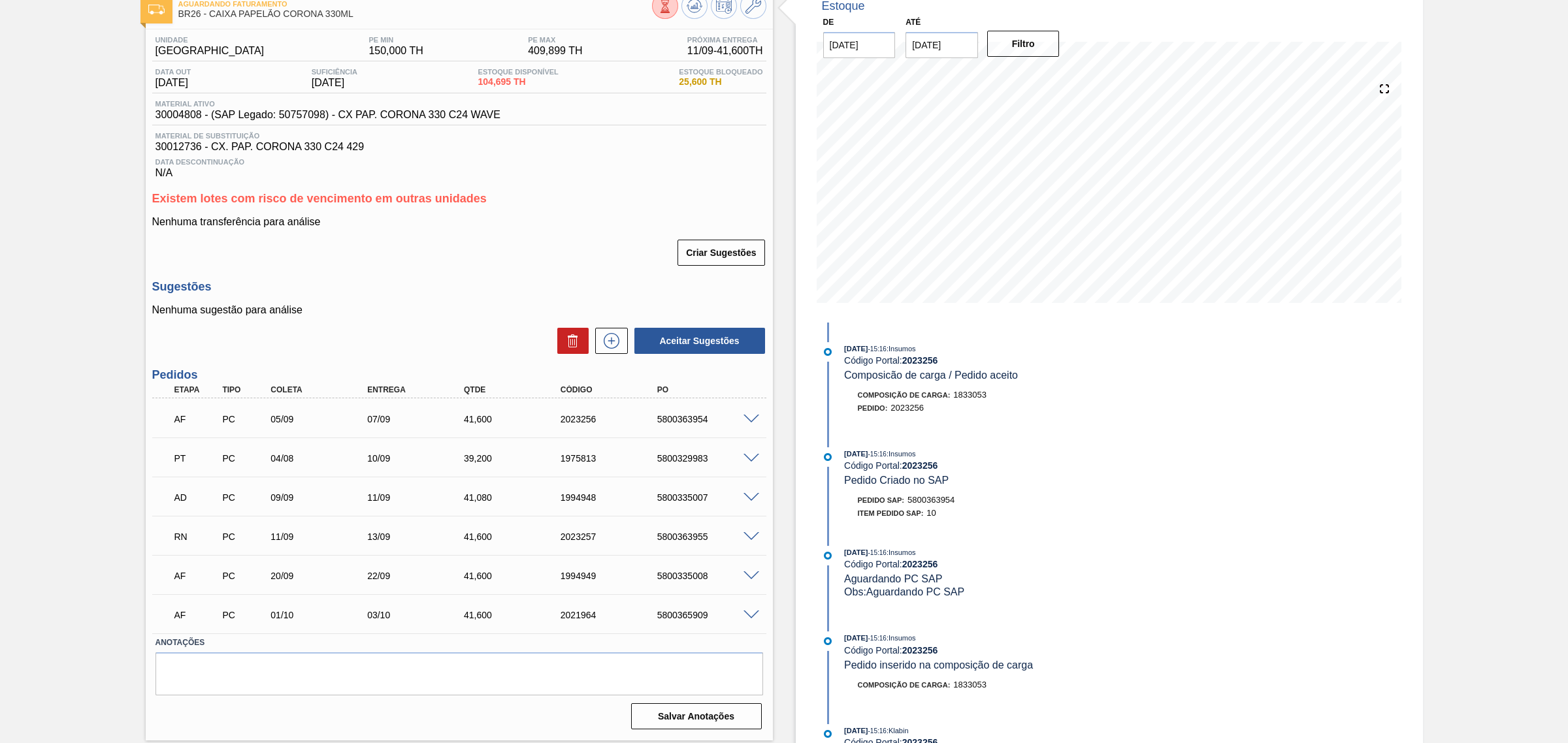
click at [756, 420] on span at bounding box center [751, 420] width 16 height 10
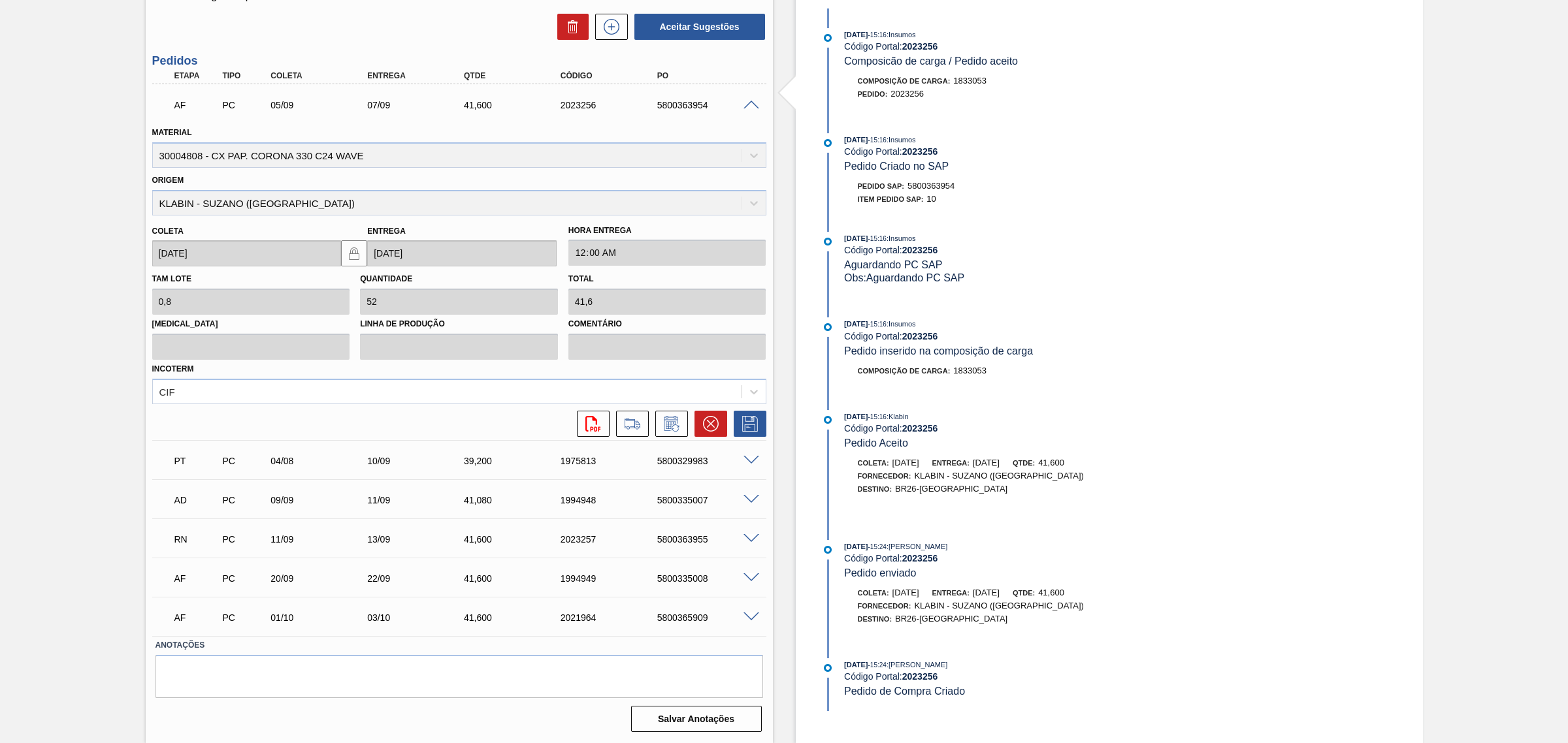
click at [755, 103] on span at bounding box center [751, 105] width 16 height 10
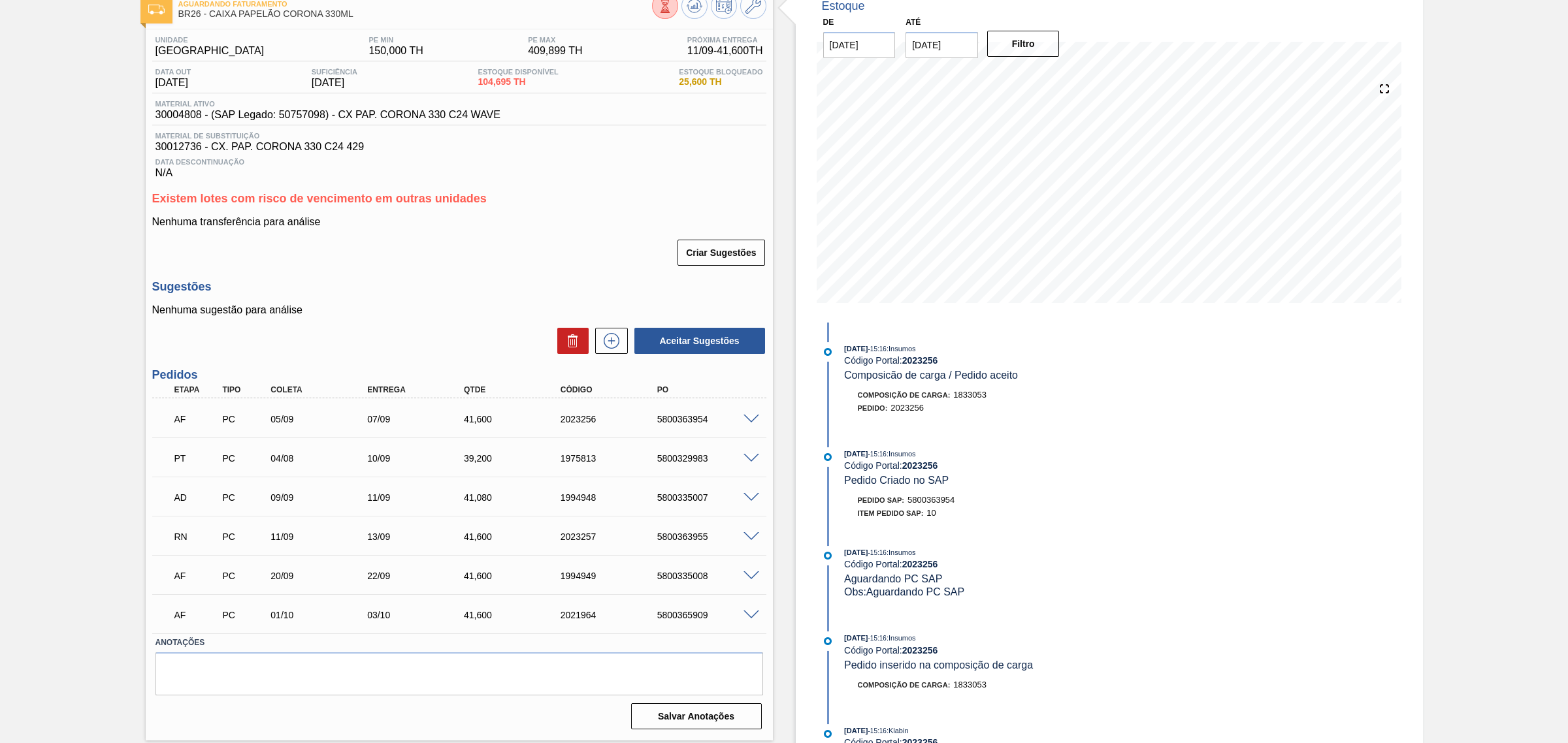
click at [684, 581] on div "5800335008" at bounding box center [709, 576] width 110 height 10
copy div "5800335008"
click at [743, 576] on span at bounding box center [751, 576] width 16 height 10
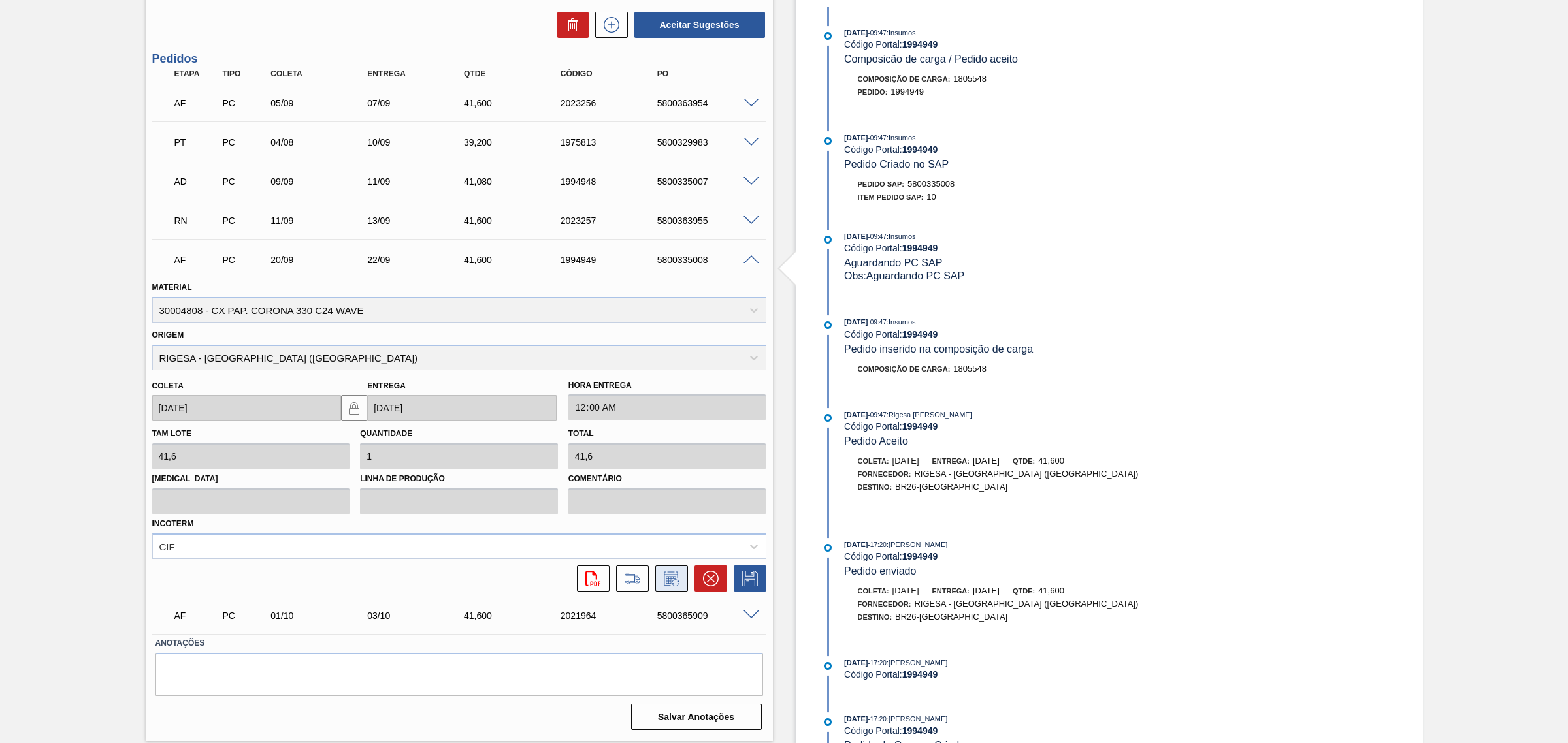
click at [672, 575] on icon at bounding box center [672, 579] width 21 height 16
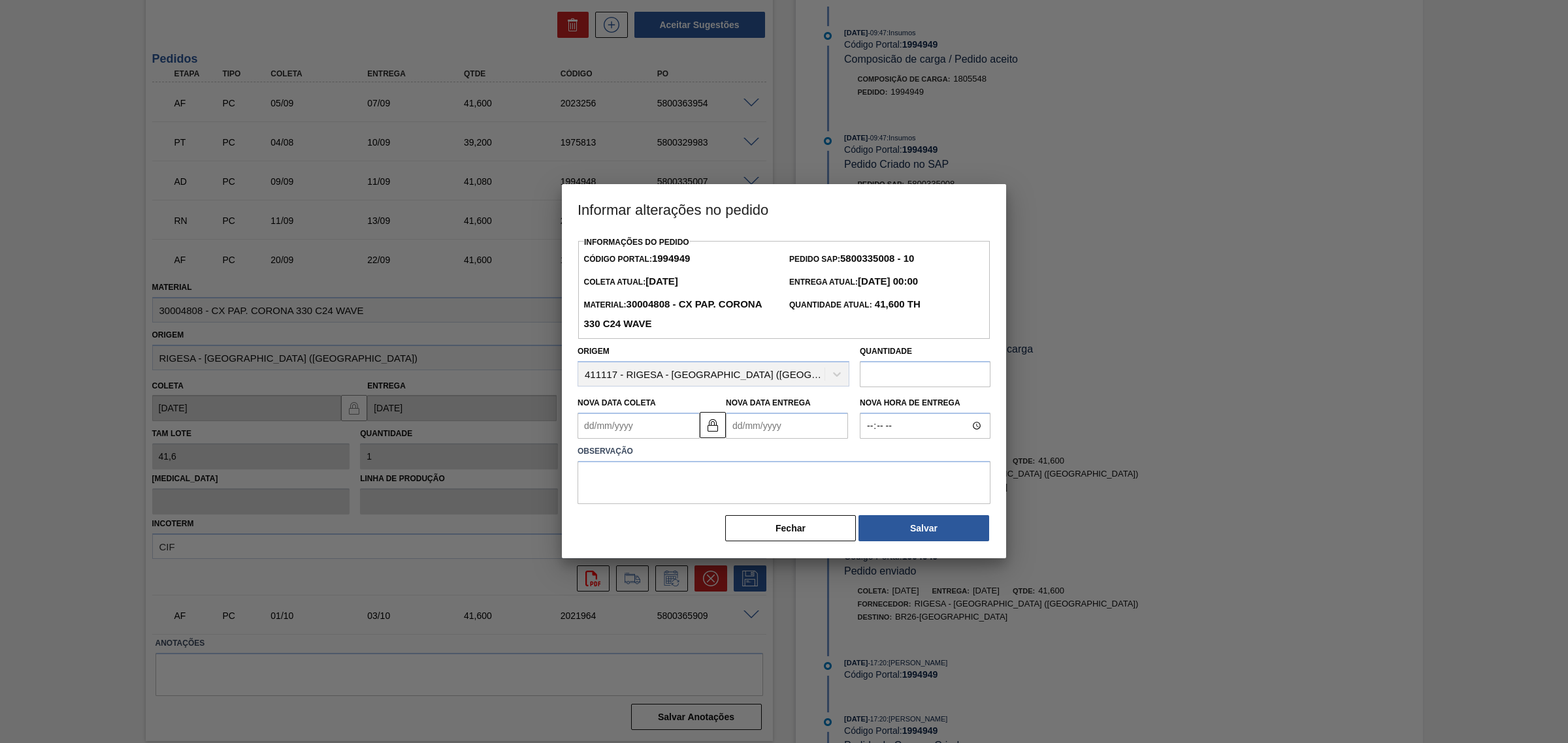
click at [754, 425] on Entrega1994949 "Nova Data Entrega" at bounding box center [787, 425] width 122 height 26
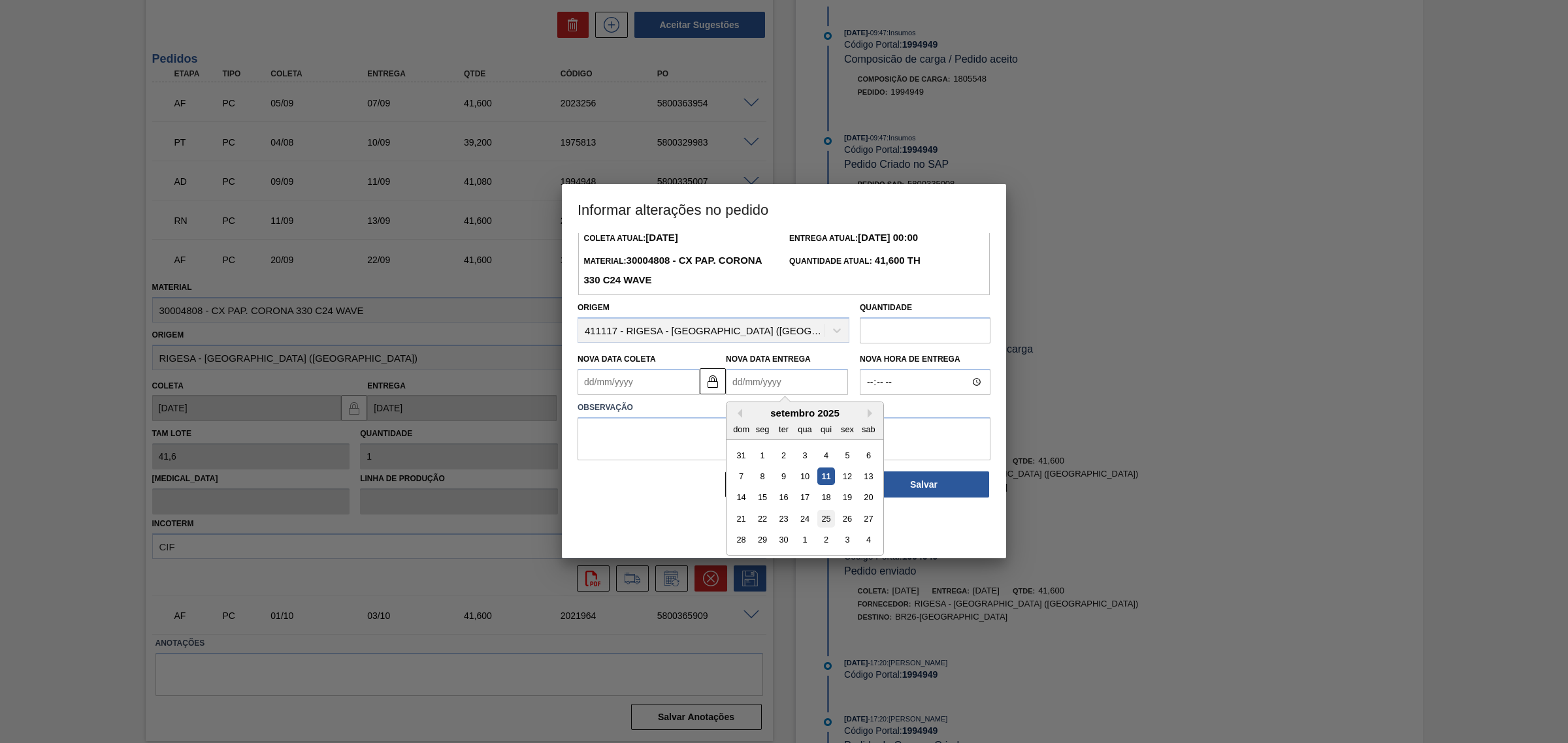
click at [828, 521] on div "25" at bounding box center [826, 519] width 18 height 18
type Coleta1994949 "23/09/2025"
type Entrega1994949 "25/09/2025"
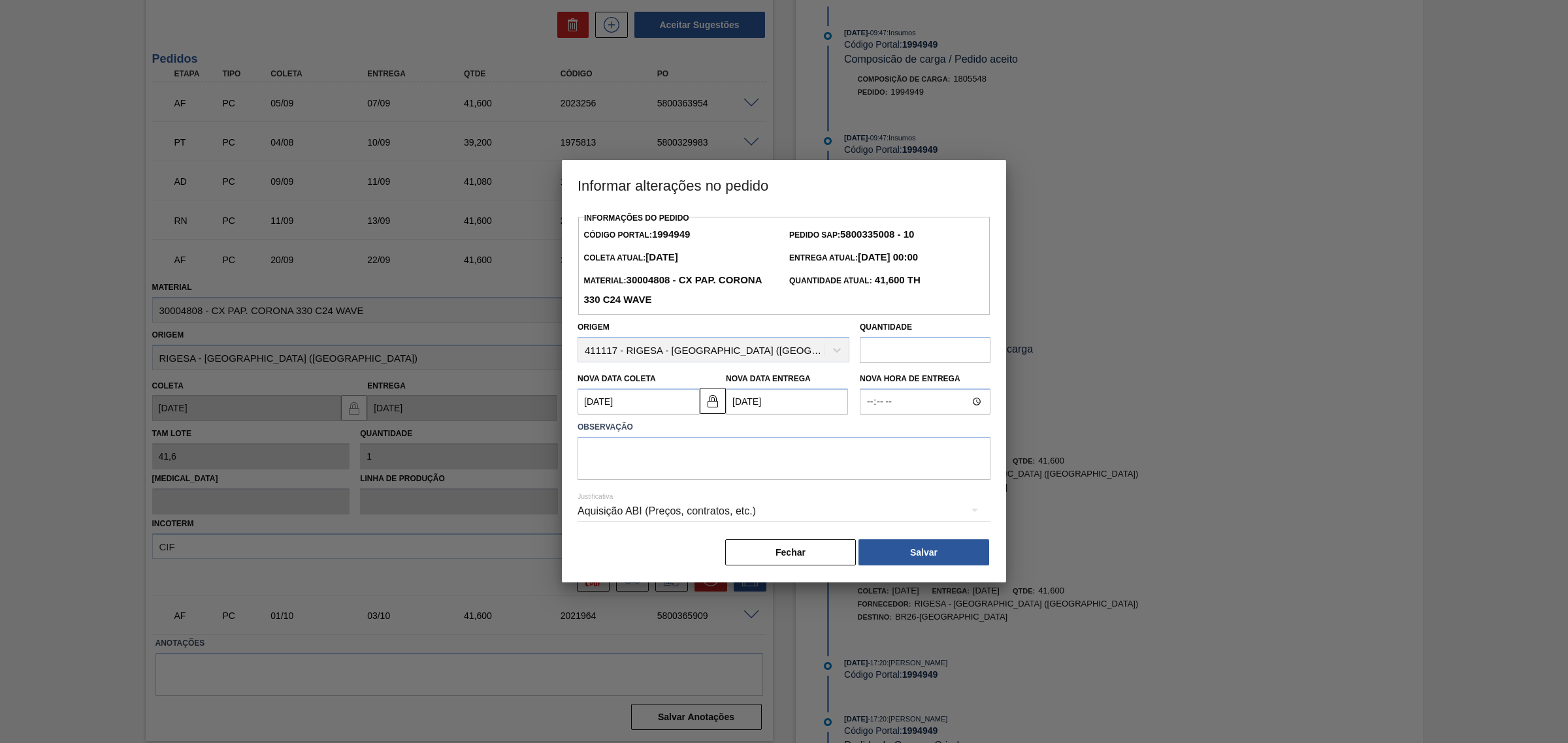
scroll to position [0, 0]
click at [786, 473] on textarea at bounding box center [783, 458] width 413 height 43
type textarea "AJUSTE DATA"
click at [755, 509] on div "Aquisição ABI (Preços, contratos, etc.)" at bounding box center [783, 511] width 413 height 36
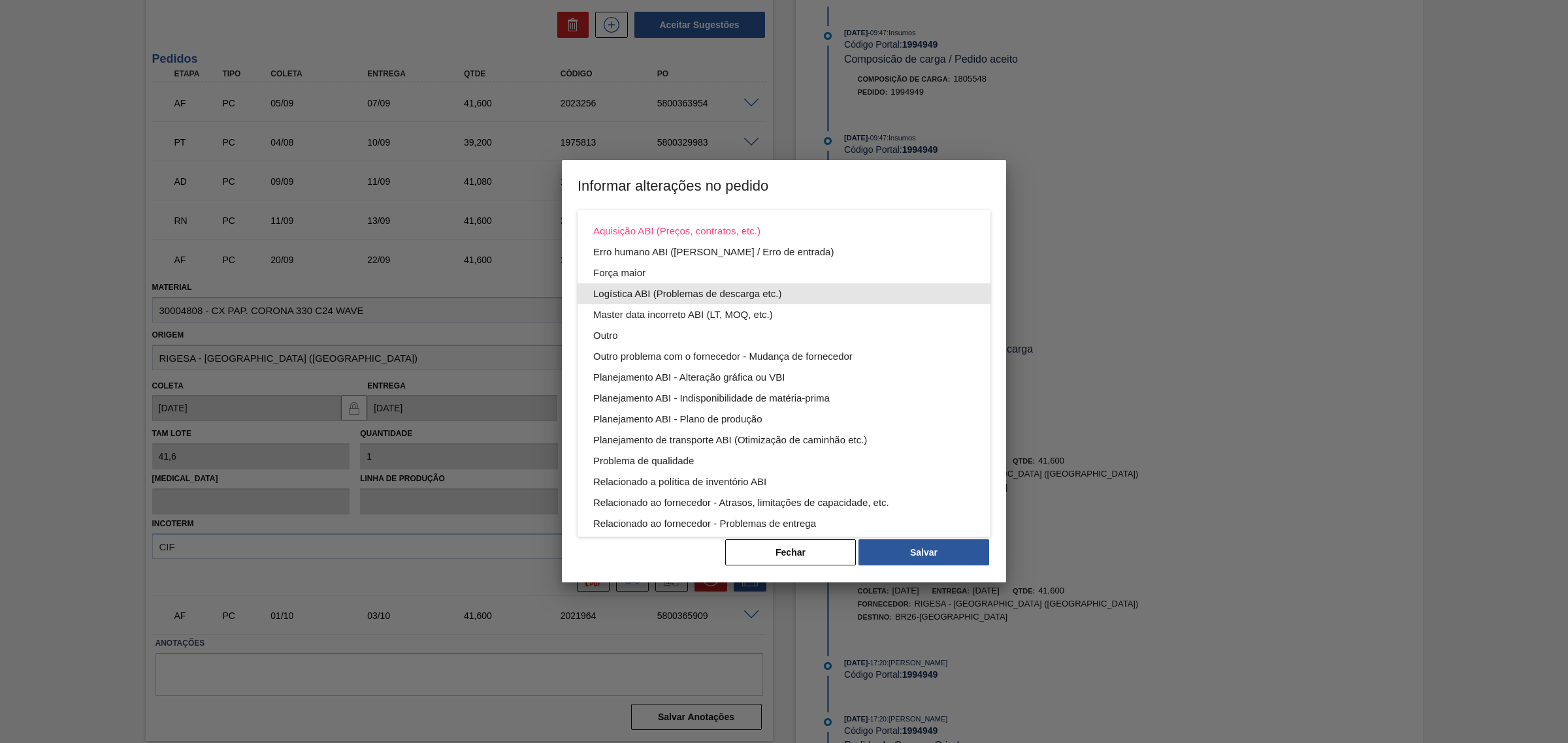
click at [771, 293] on div "Logística ABI (Problemas de descarga etc.)" at bounding box center [784, 293] width 381 height 21
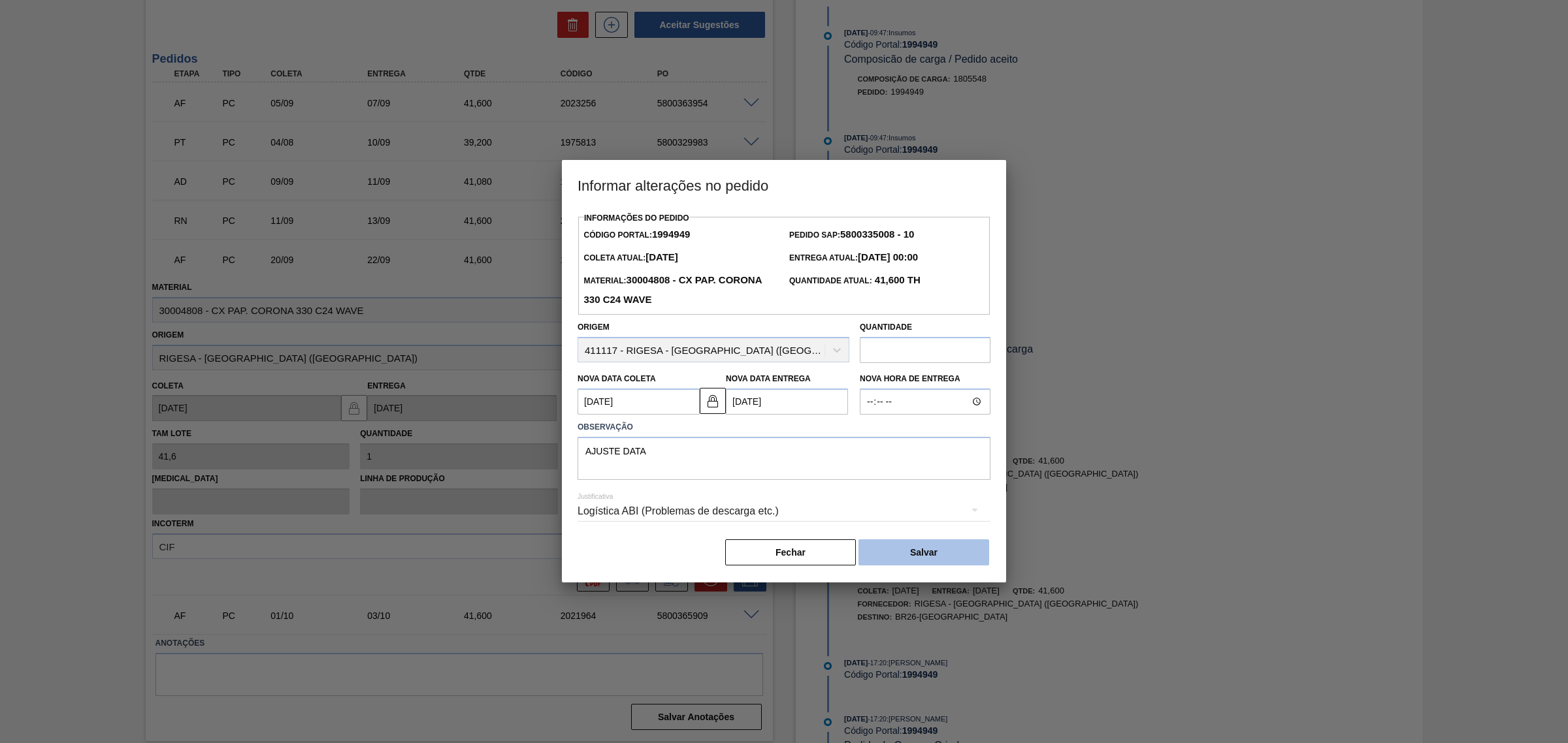
click at [932, 553] on button "Salvar" at bounding box center [923, 552] width 131 height 26
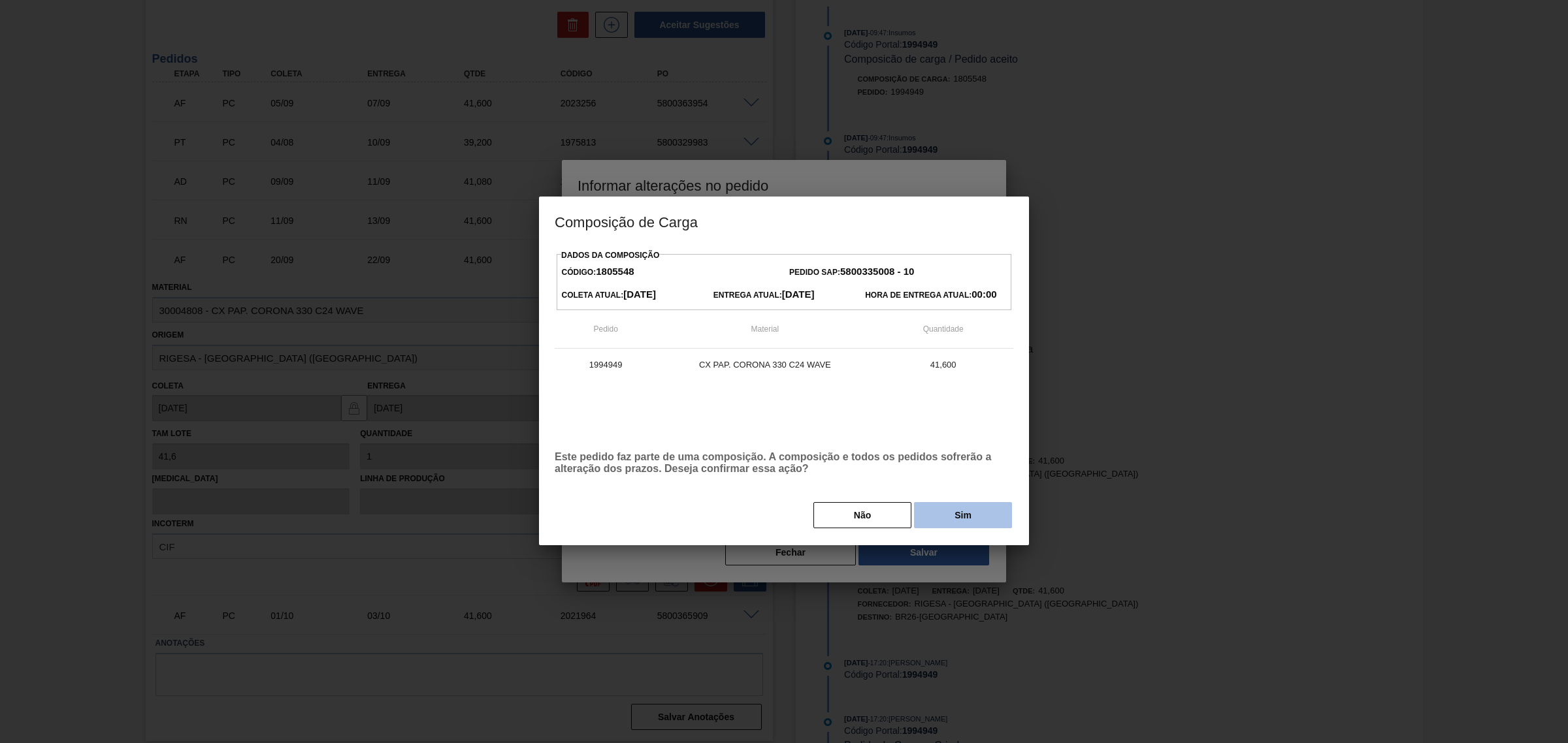
click at [951, 528] on button "Sim" at bounding box center [963, 514] width 98 height 26
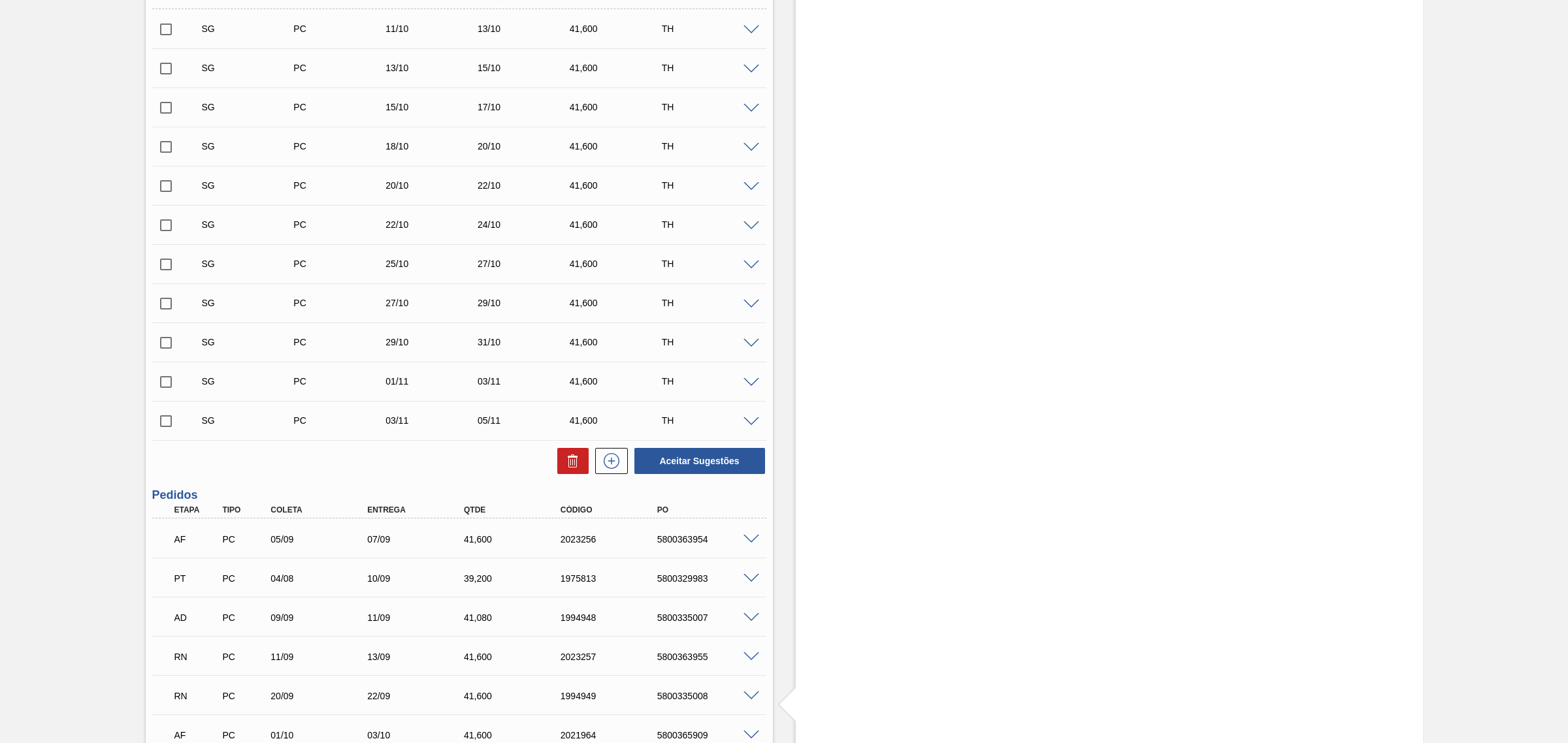
scroll to position [525, 0]
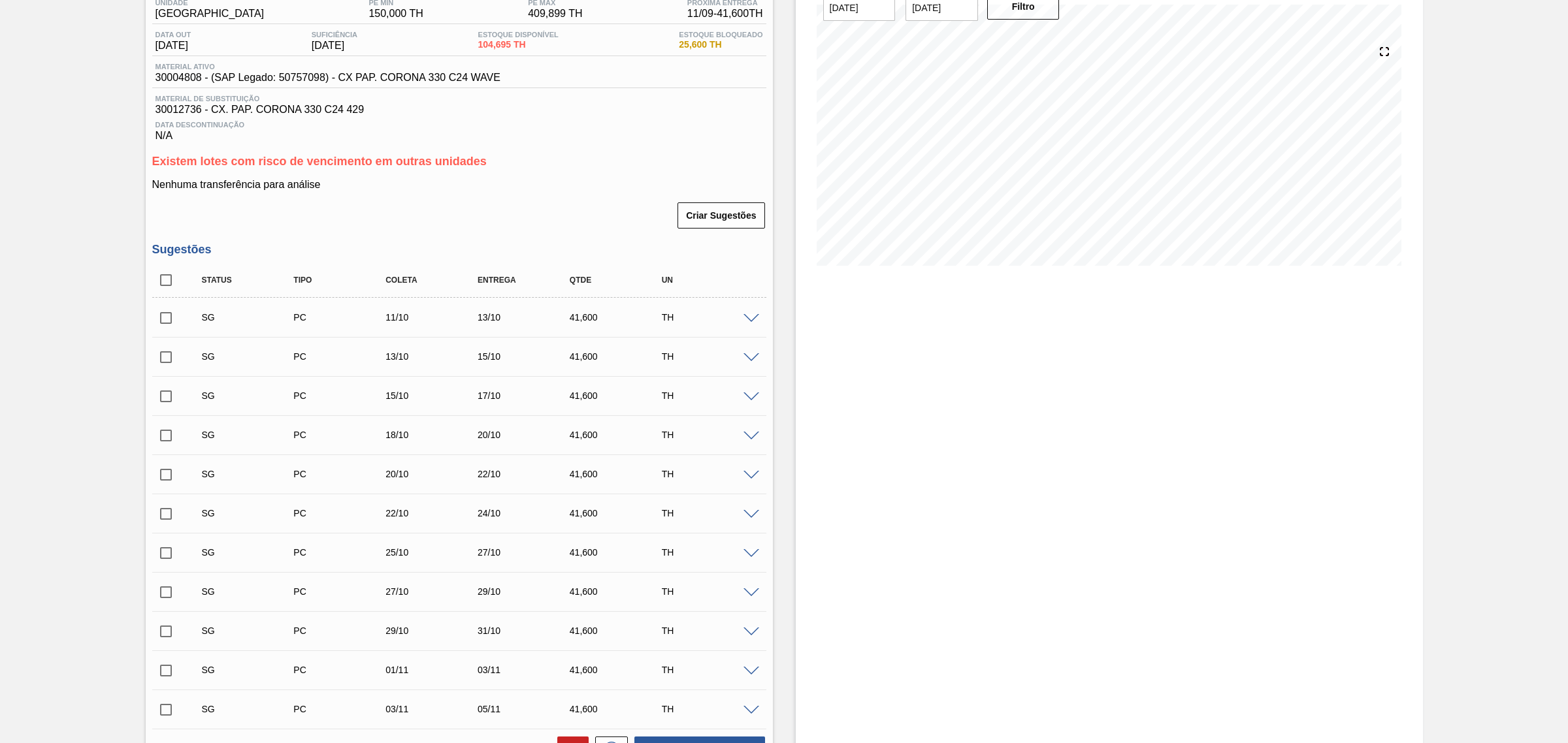
click at [158, 281] on input "checkbox" at bounding box center [165, 280] width 28 height 28
checkbox input "true"
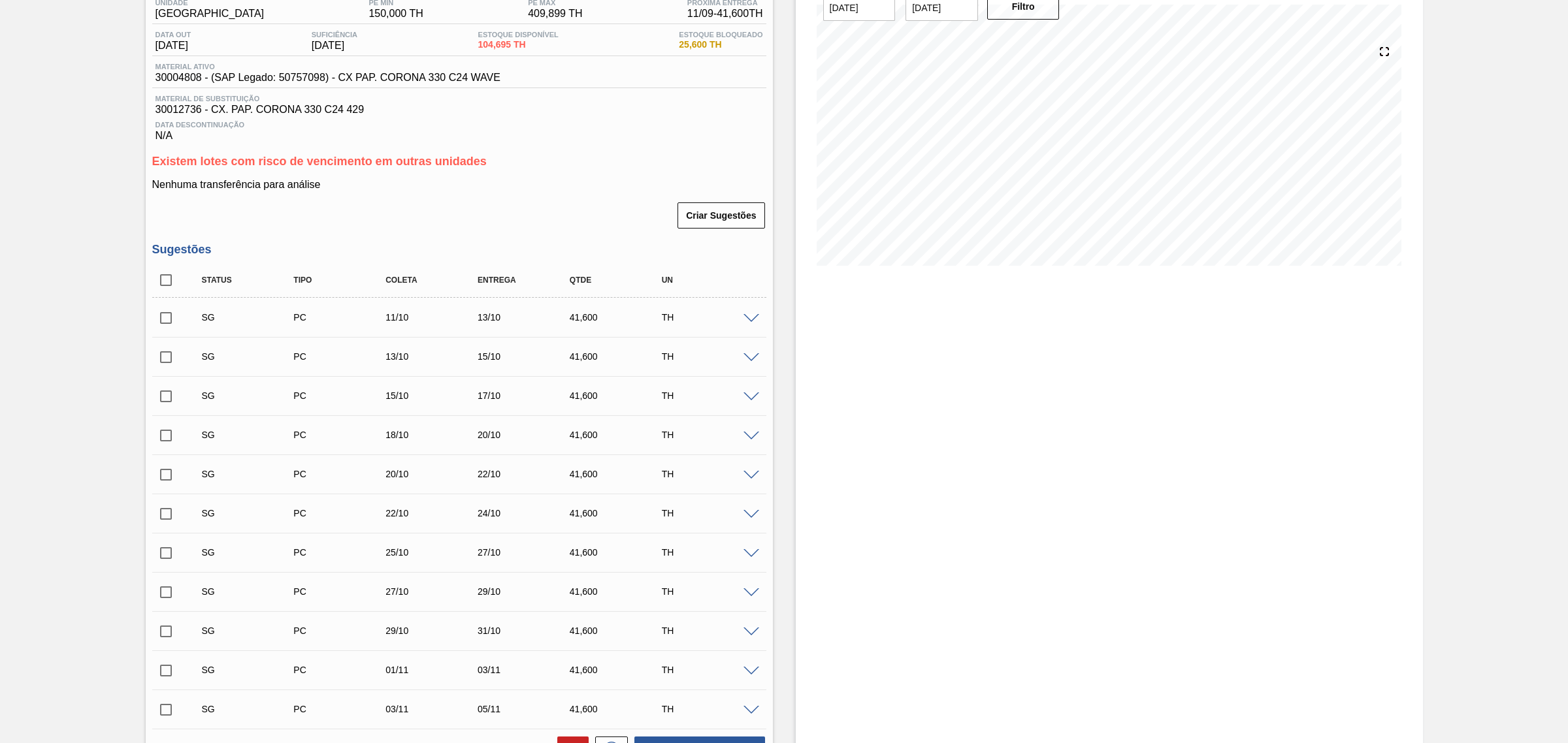
checkbox input "true"
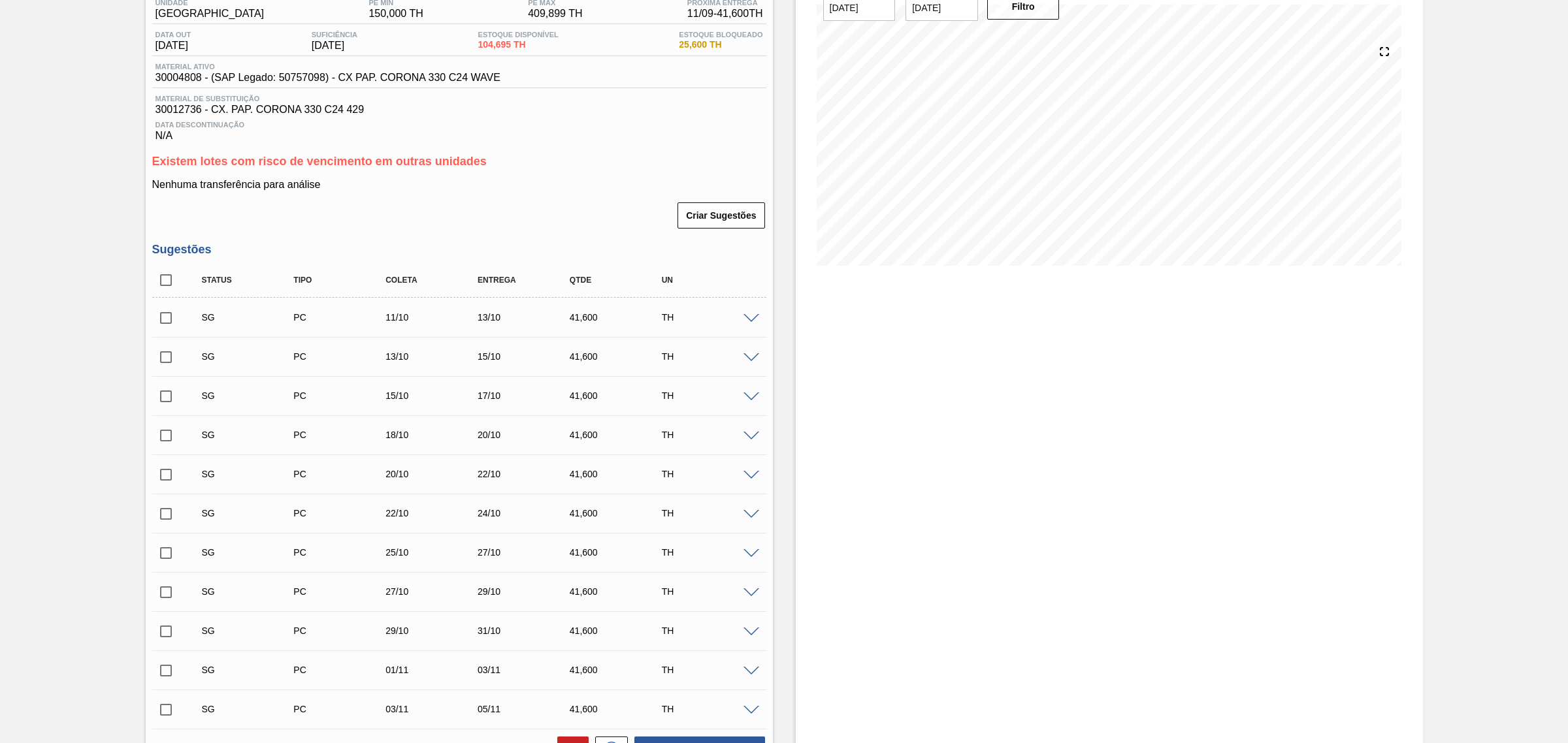
checkbox input "true"
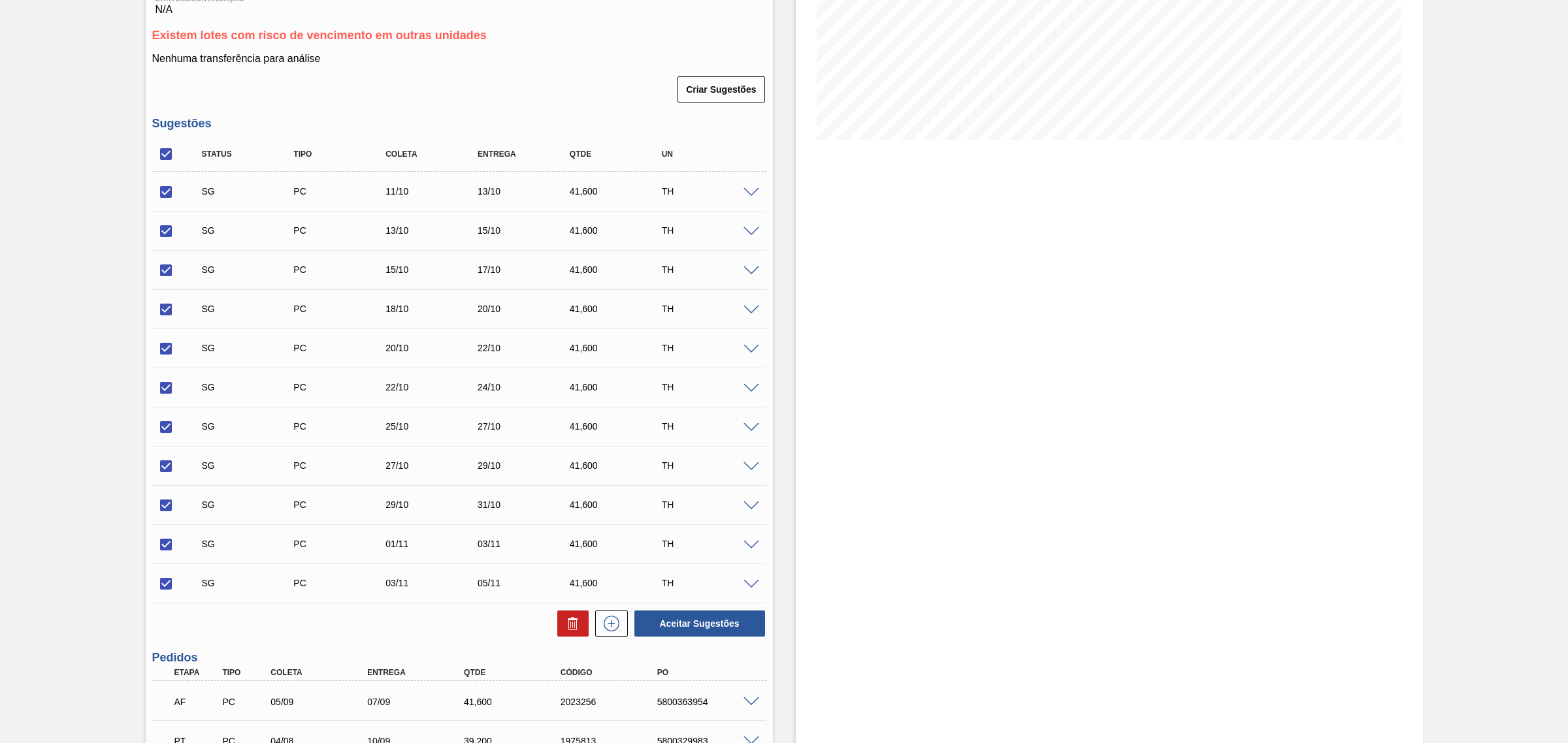
scroll to position [361, 0]
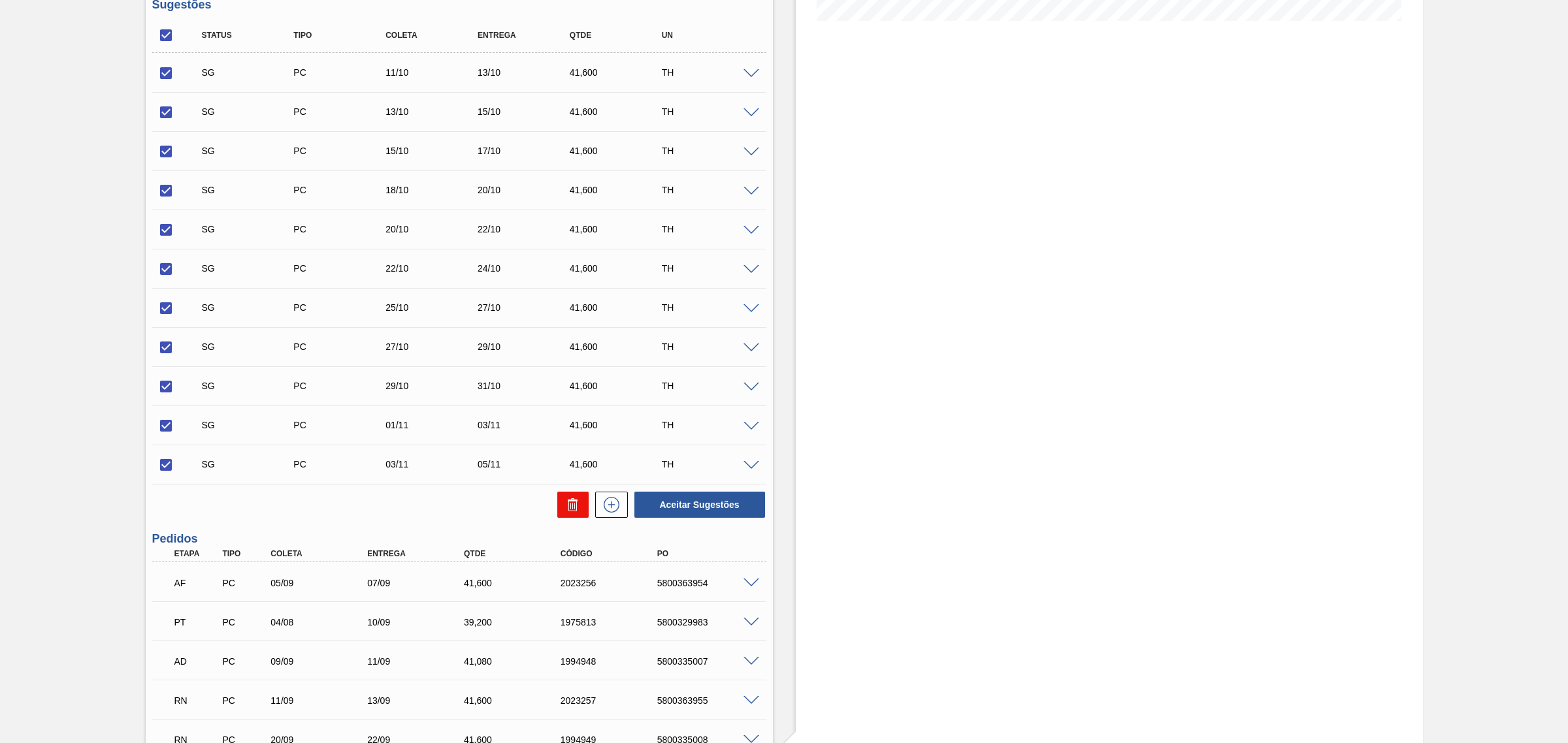
click at [573, 501] on icon at bounding box center [573, 504] width 16 height 16
checkbox input "false"
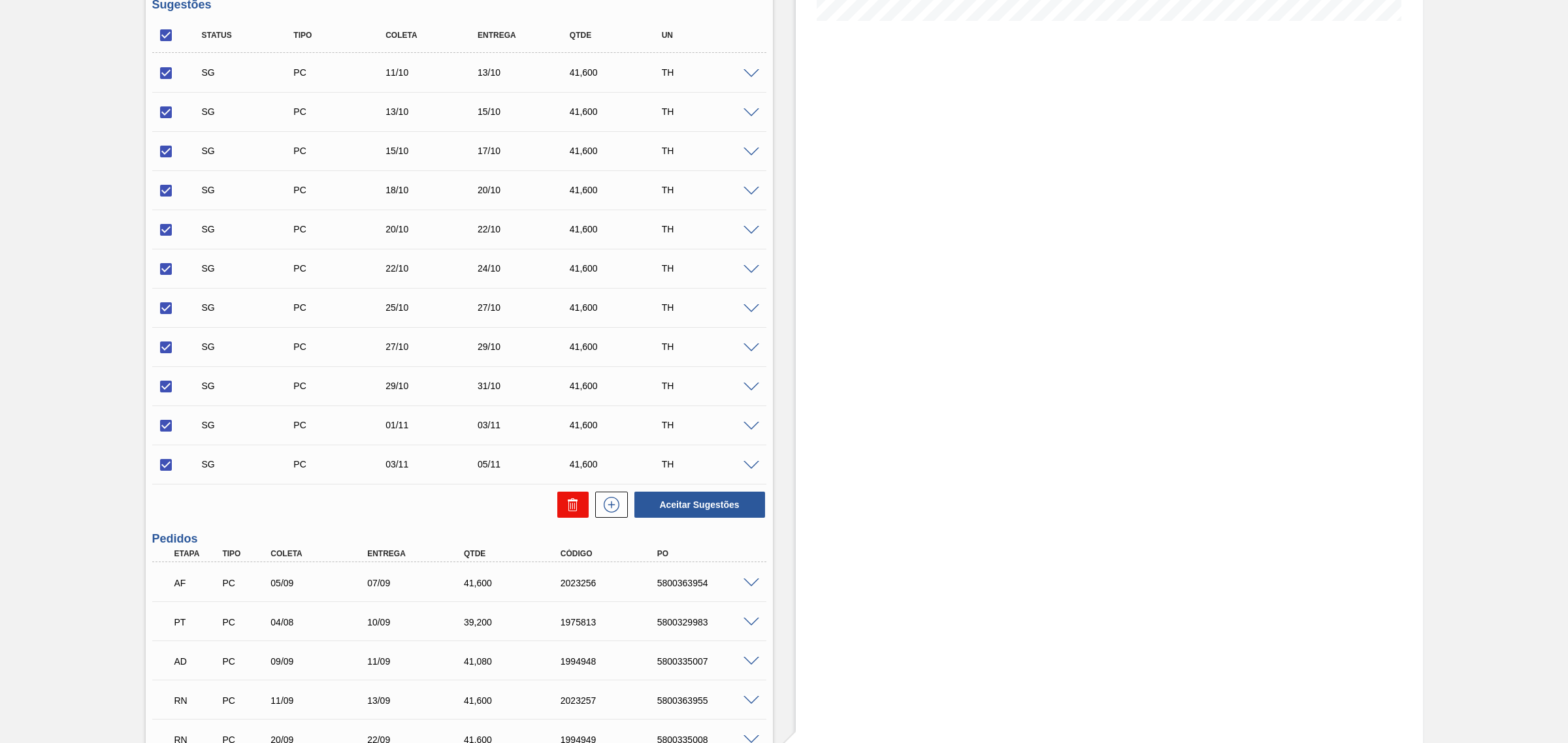
checkbox input "false"
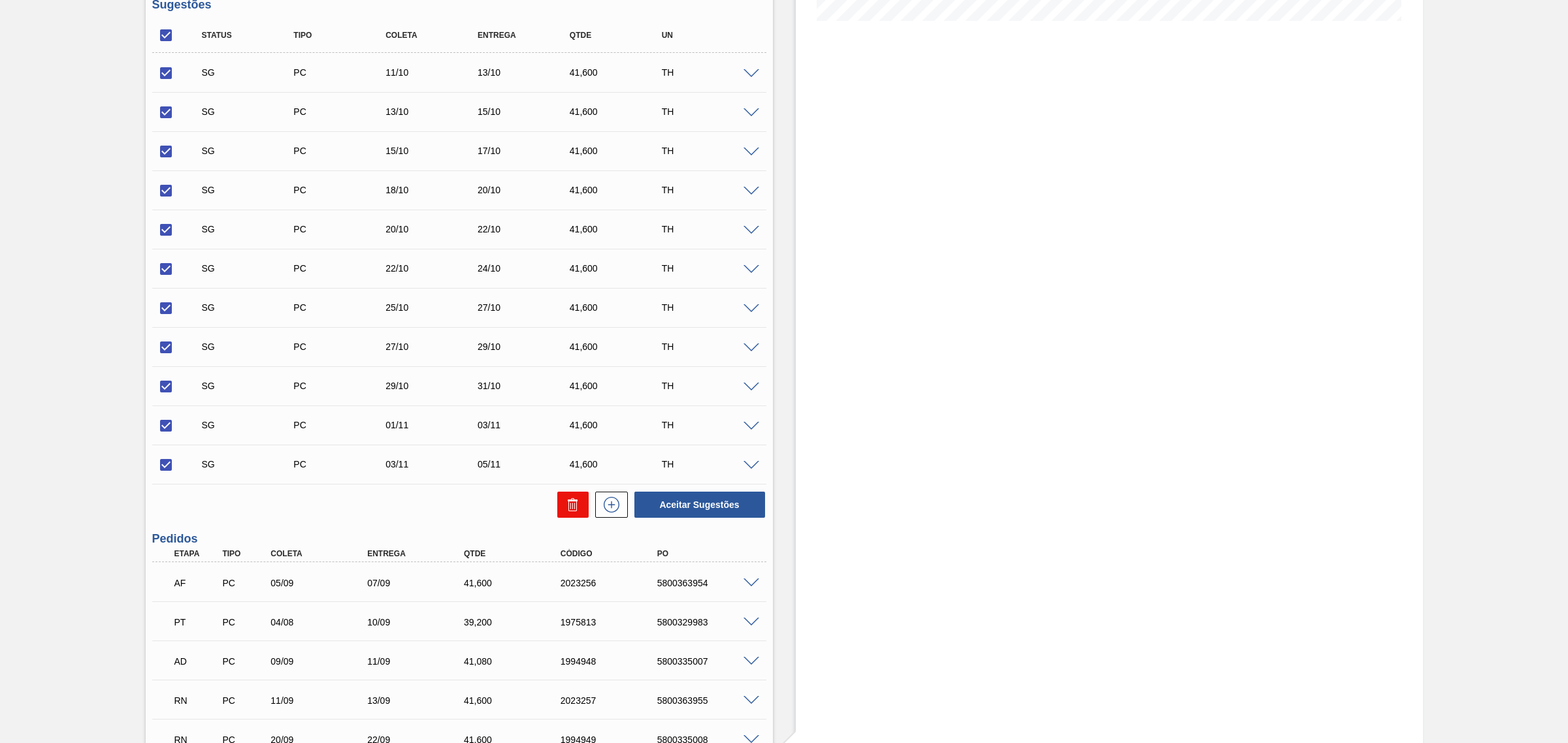
checkbox input "false"
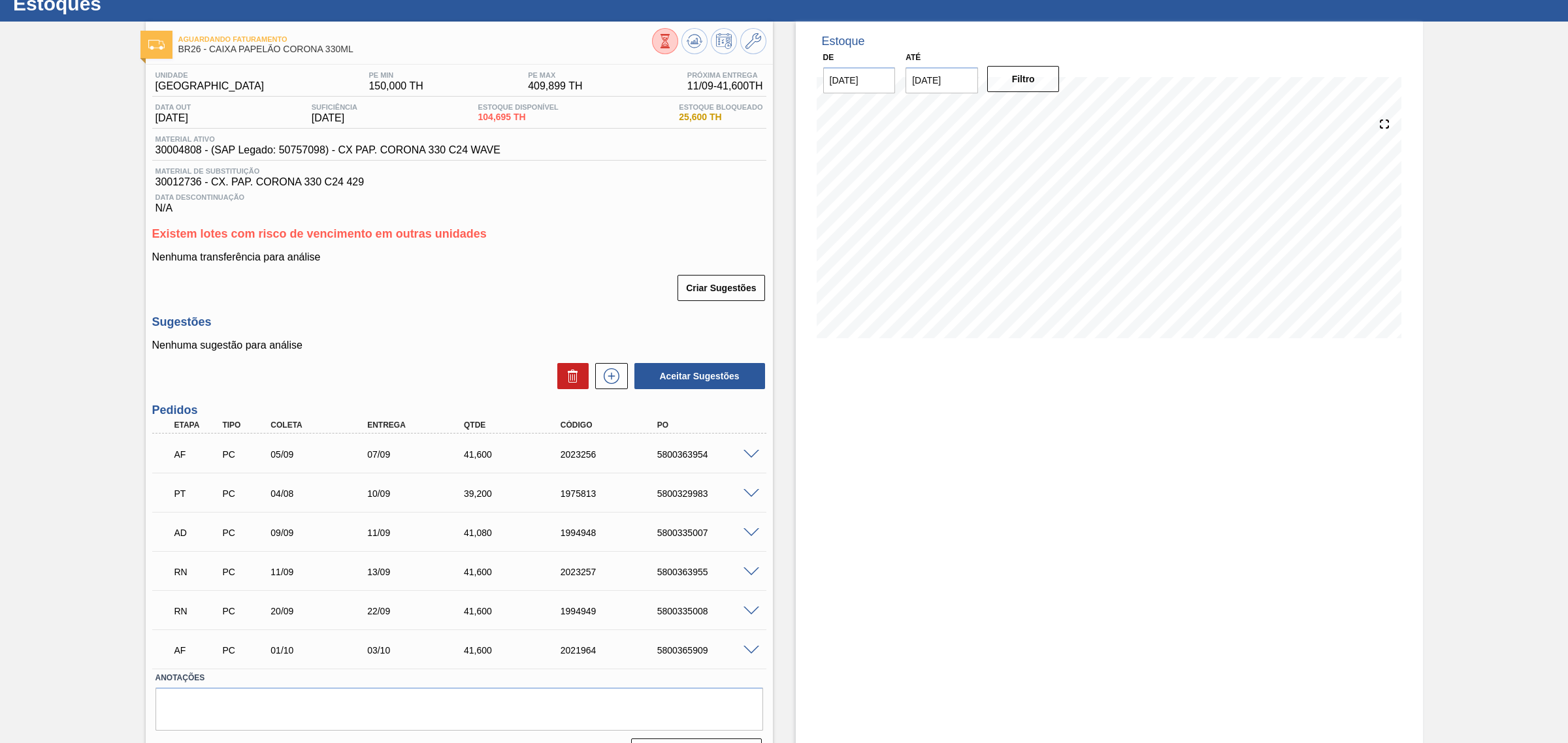
scroll to position [82, 0]
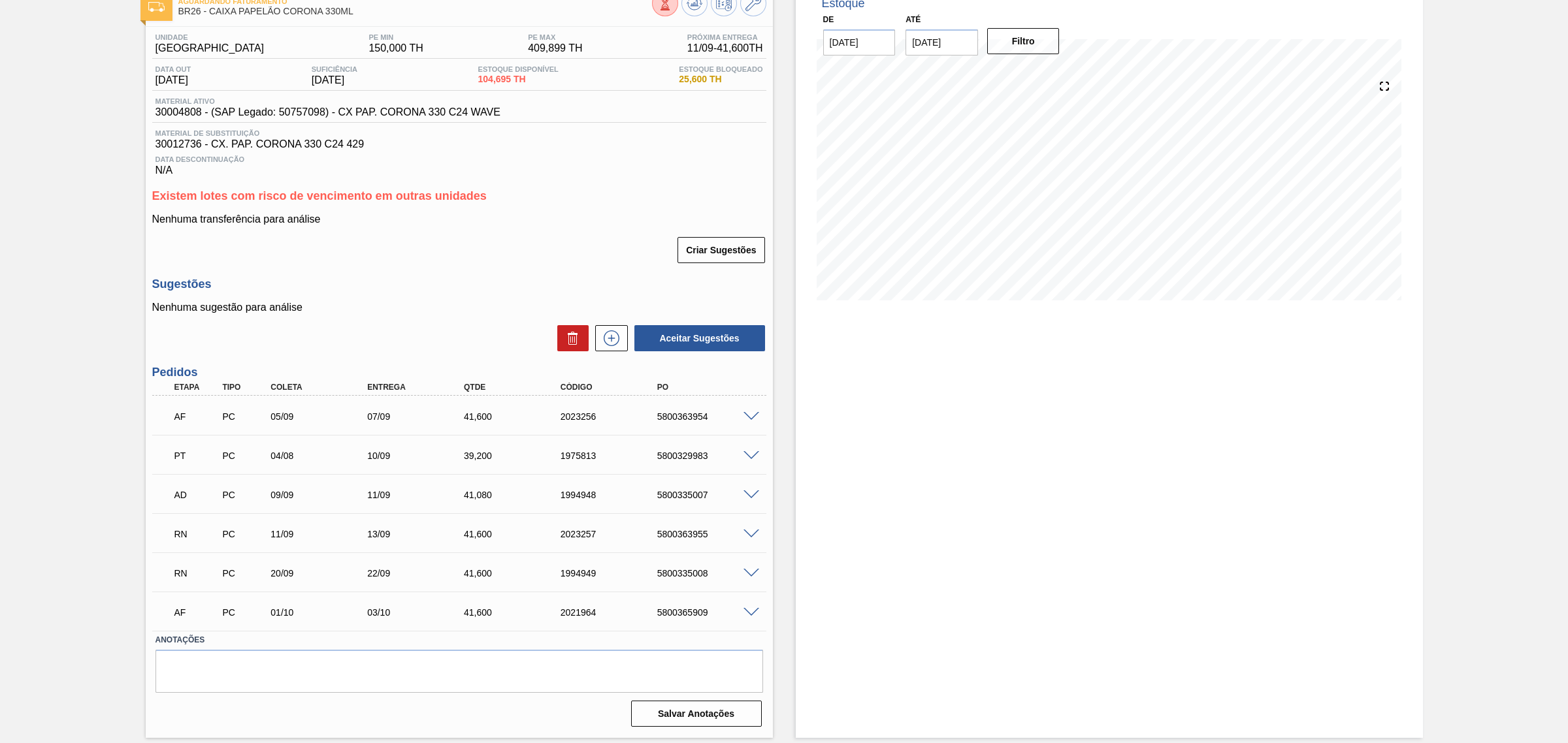
click at [752, 415] on span at bounding box center [751, 417] width 16 height 10
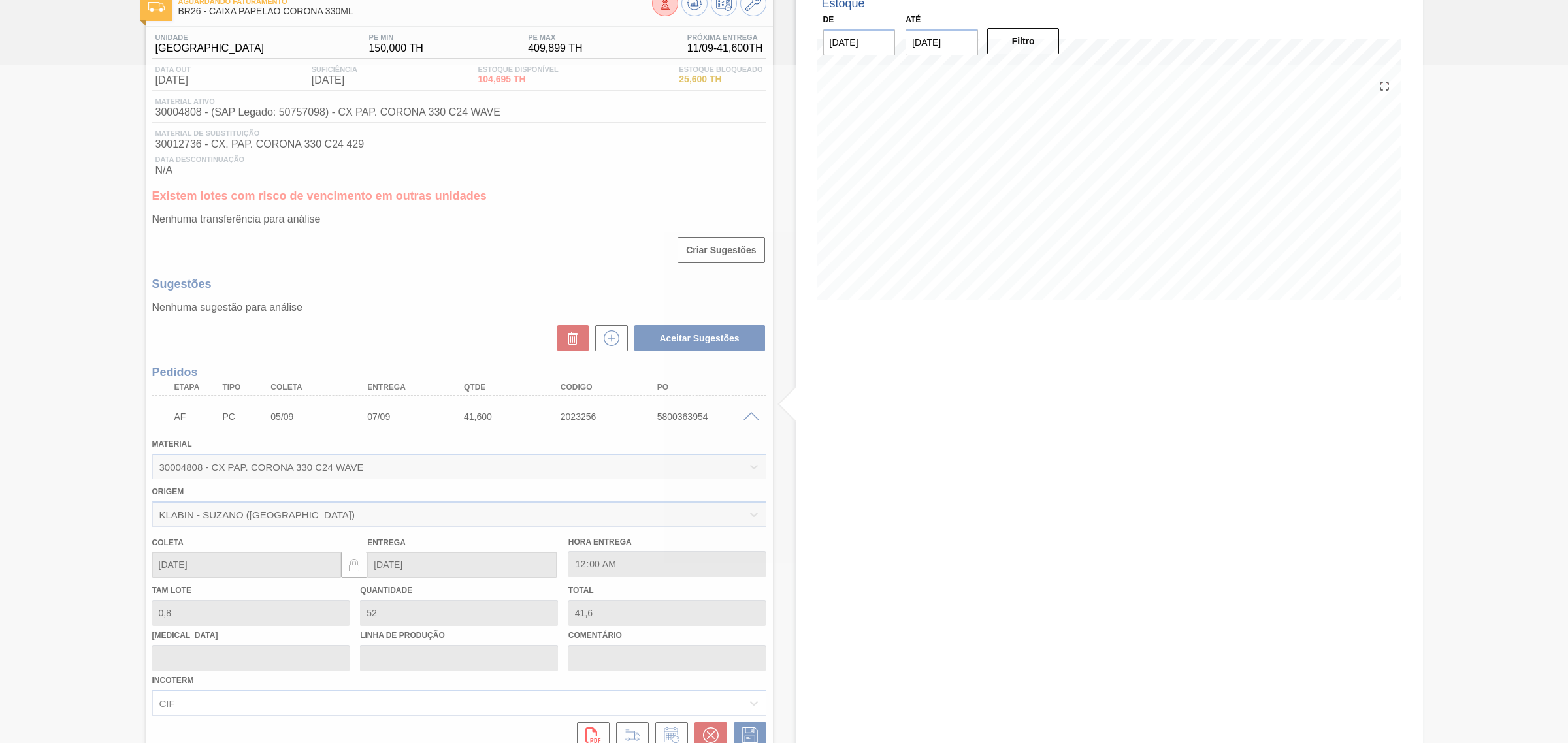
click at [714, 740] on div at bounding box center [784, 404] width 1568 height 678
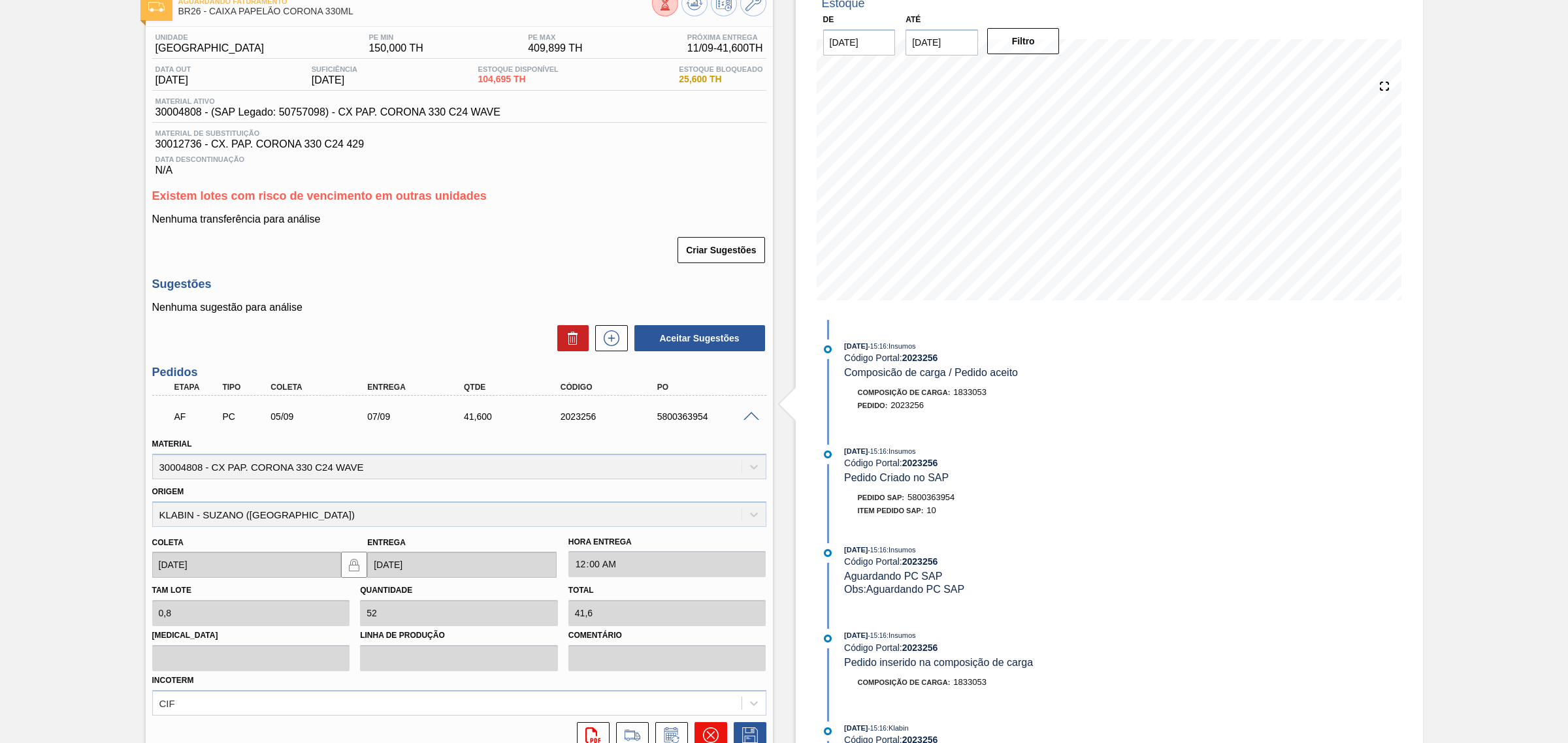
click at [713, 736] on icon at bounding box center [711, 735] width 16 height 16
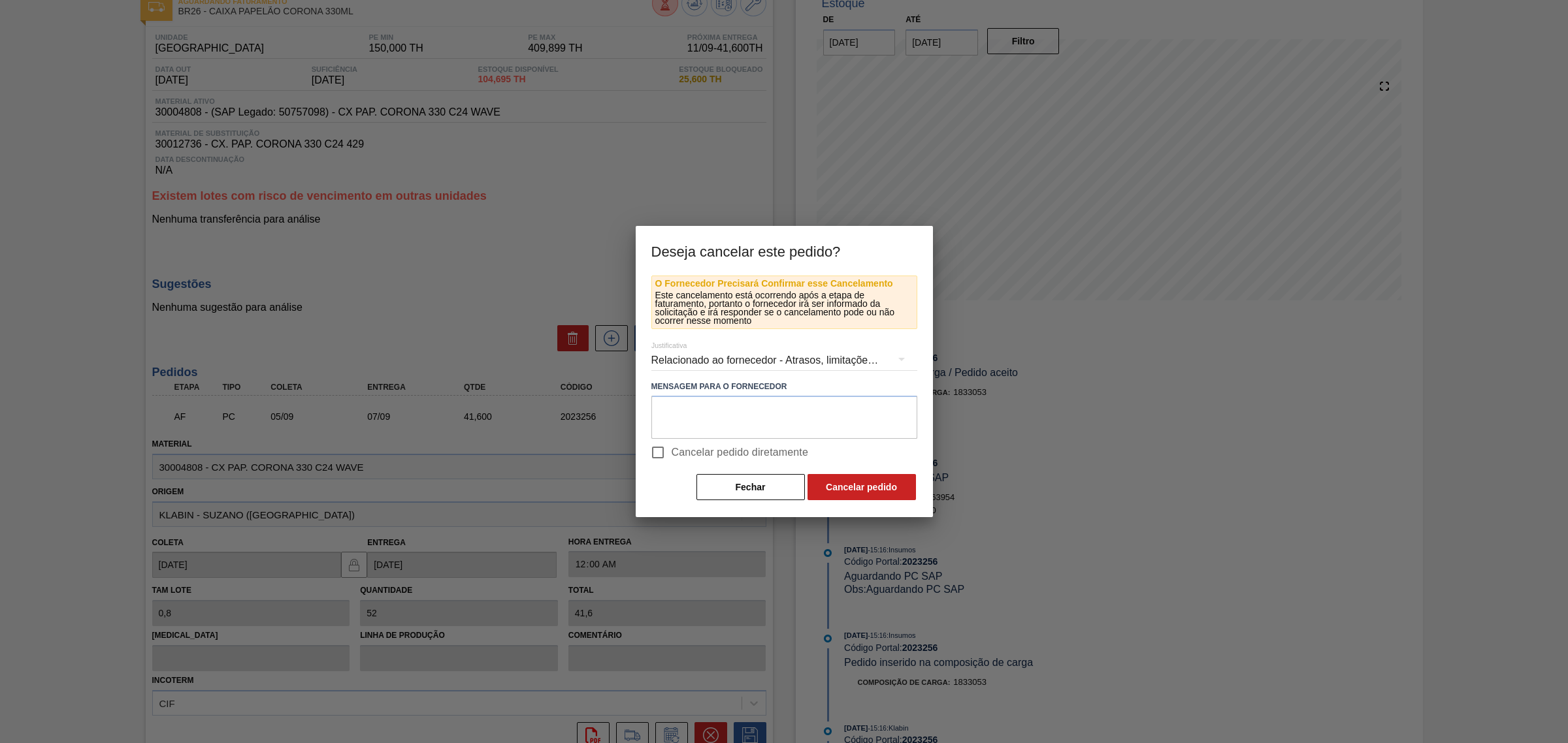
click at [694, 451] on span "Cancelar pedido diretamente" at bounding box center [740, 452] width 138 height 16
click at [672, 451] on input "Cancelar pedido diretamente" at bounding box center [657, 452] width 28 height 28
checkbox input "true"
click at [853, 476] on button "Cancelar pedido" at bounding box center [862, 487] width 109 height 26
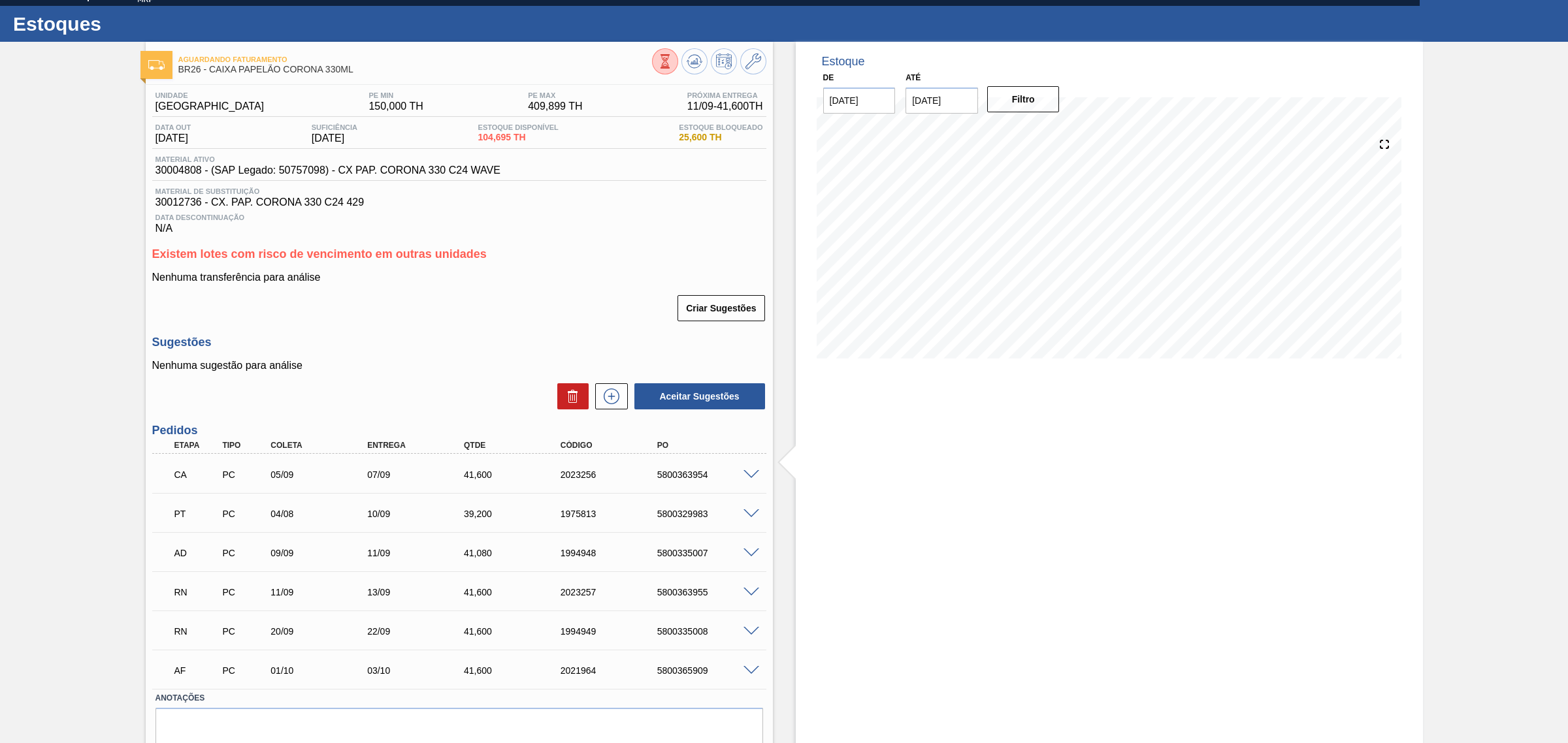
scroll to position [0, 0]
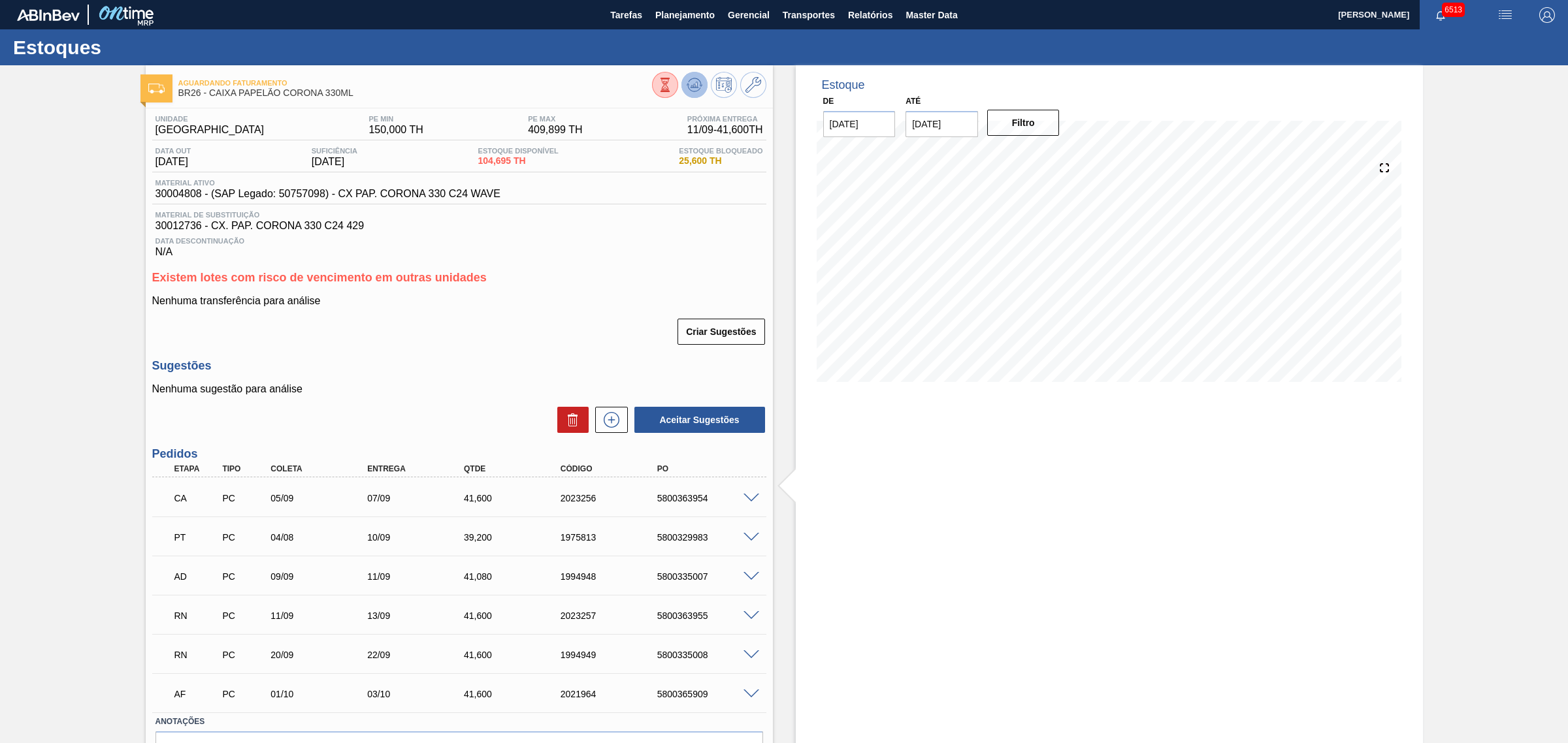
click at [688, 76] on button at bounding box center [695, 84] width 26 height 26
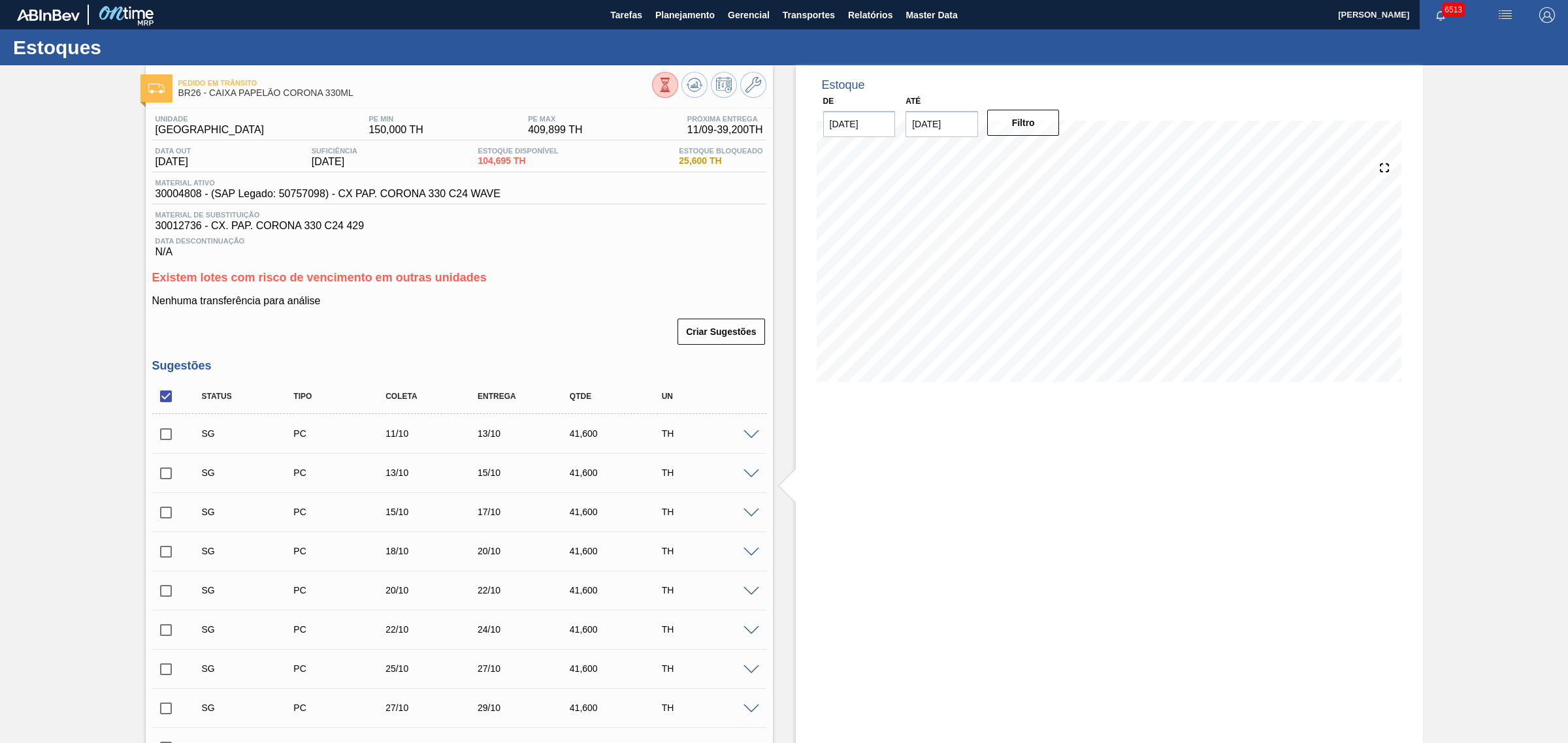
click at [160, 398] on input "checkbox" at bounding box center [165, 396] width 28 height 28
click at [162, 397] on input "checkbox" at bounding box center [165, 396] width 28 height 28
checkbox input "true"
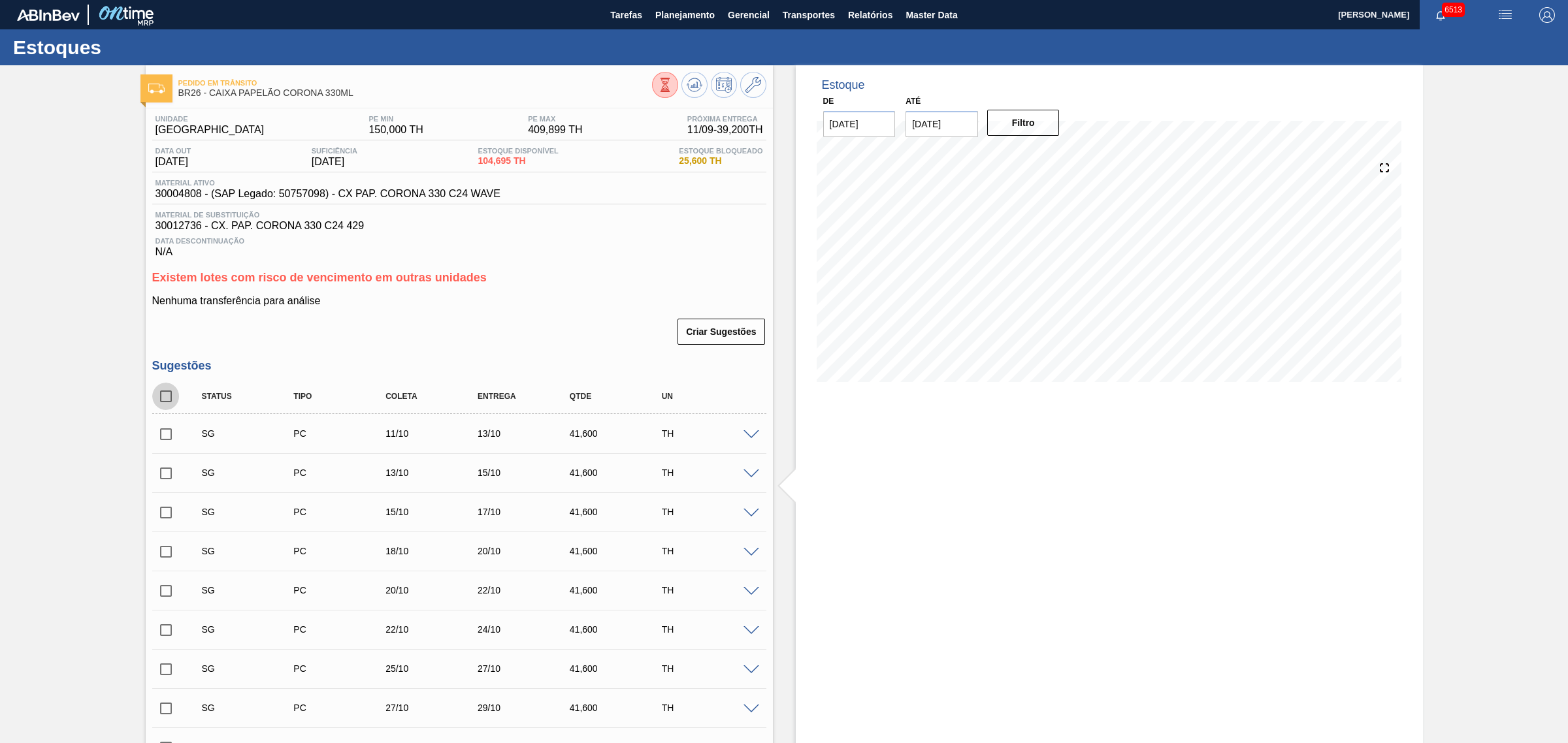
checkbox input "true"
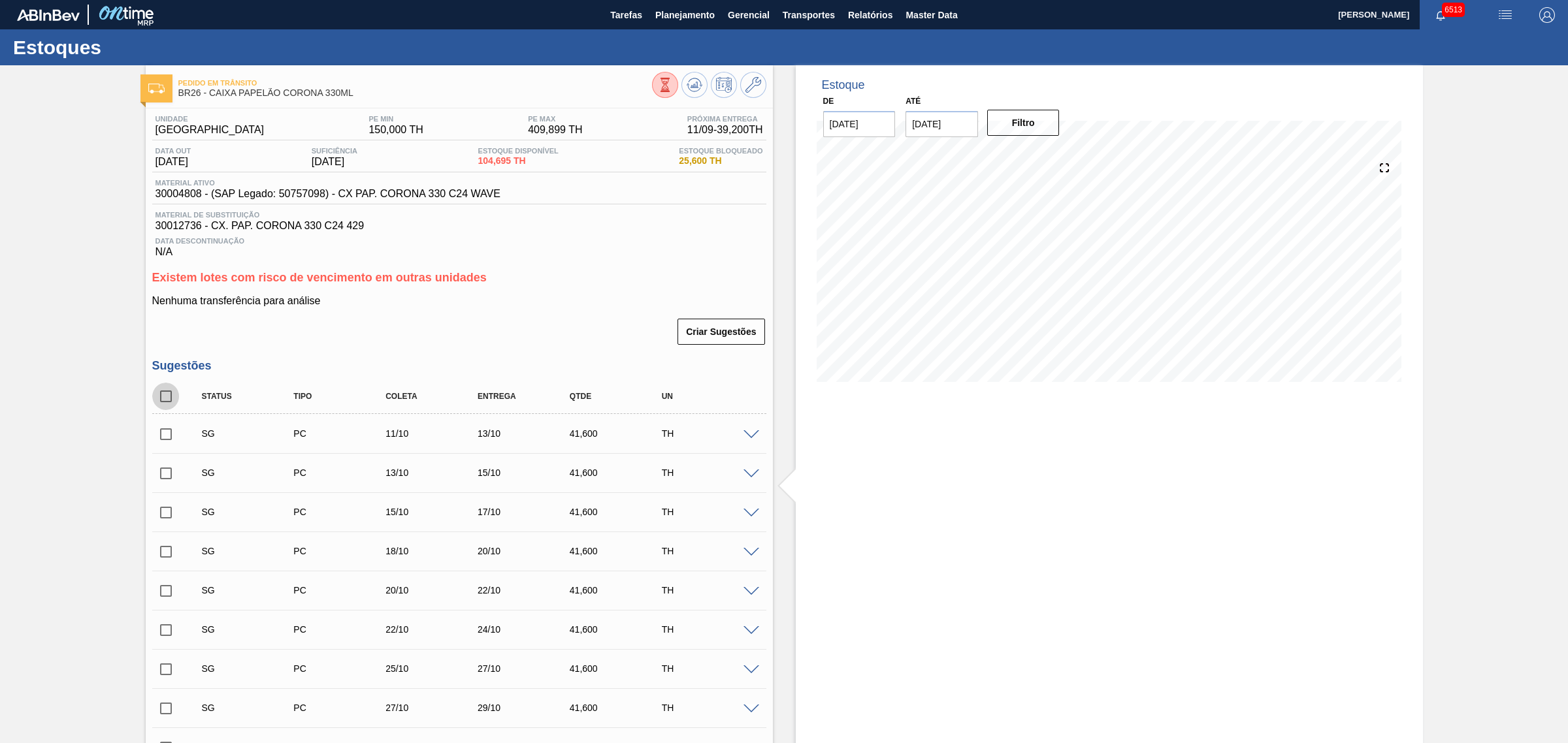
checkbox input "true"
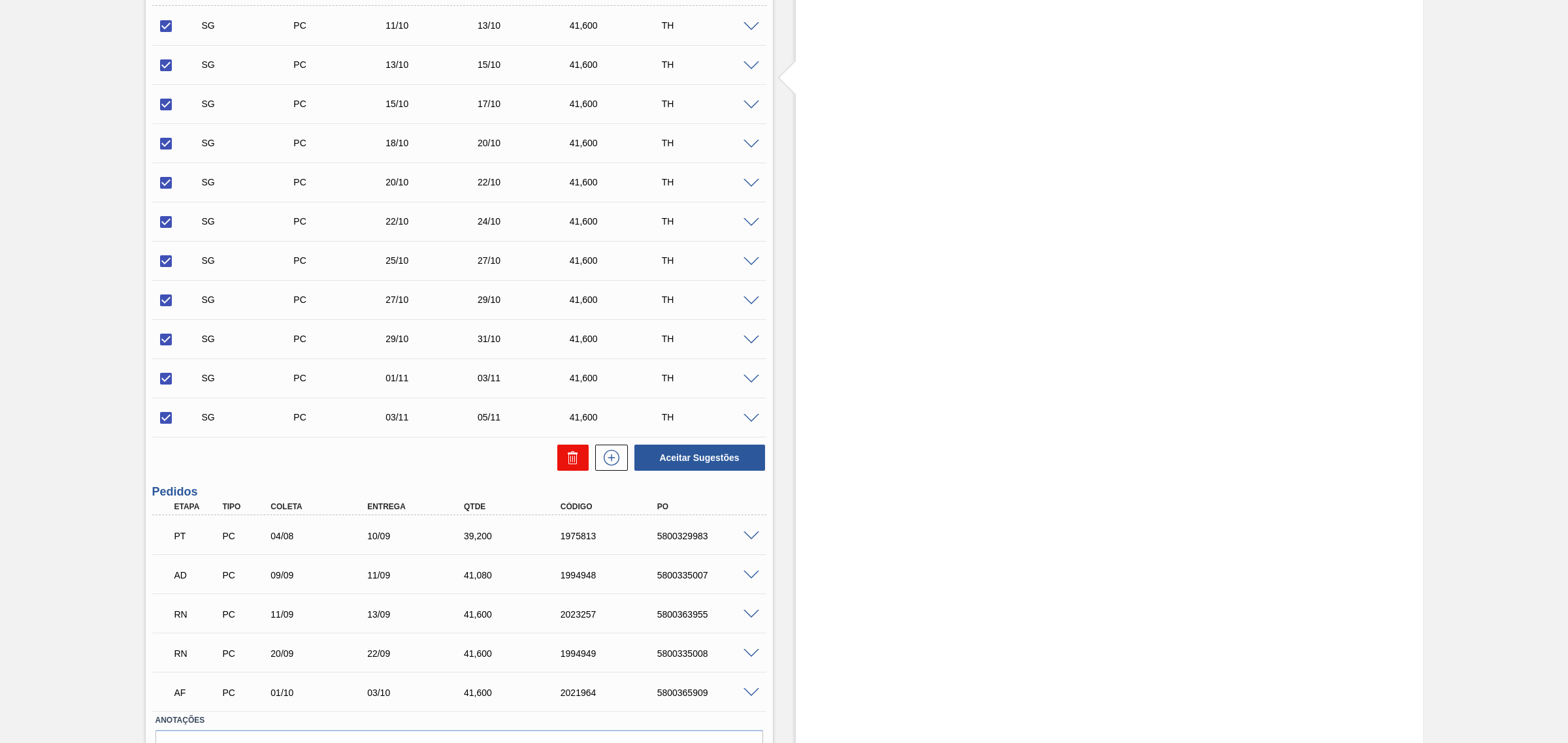
click at [569, 459] on icon at bounding box center [573, 457] width 16 height 16
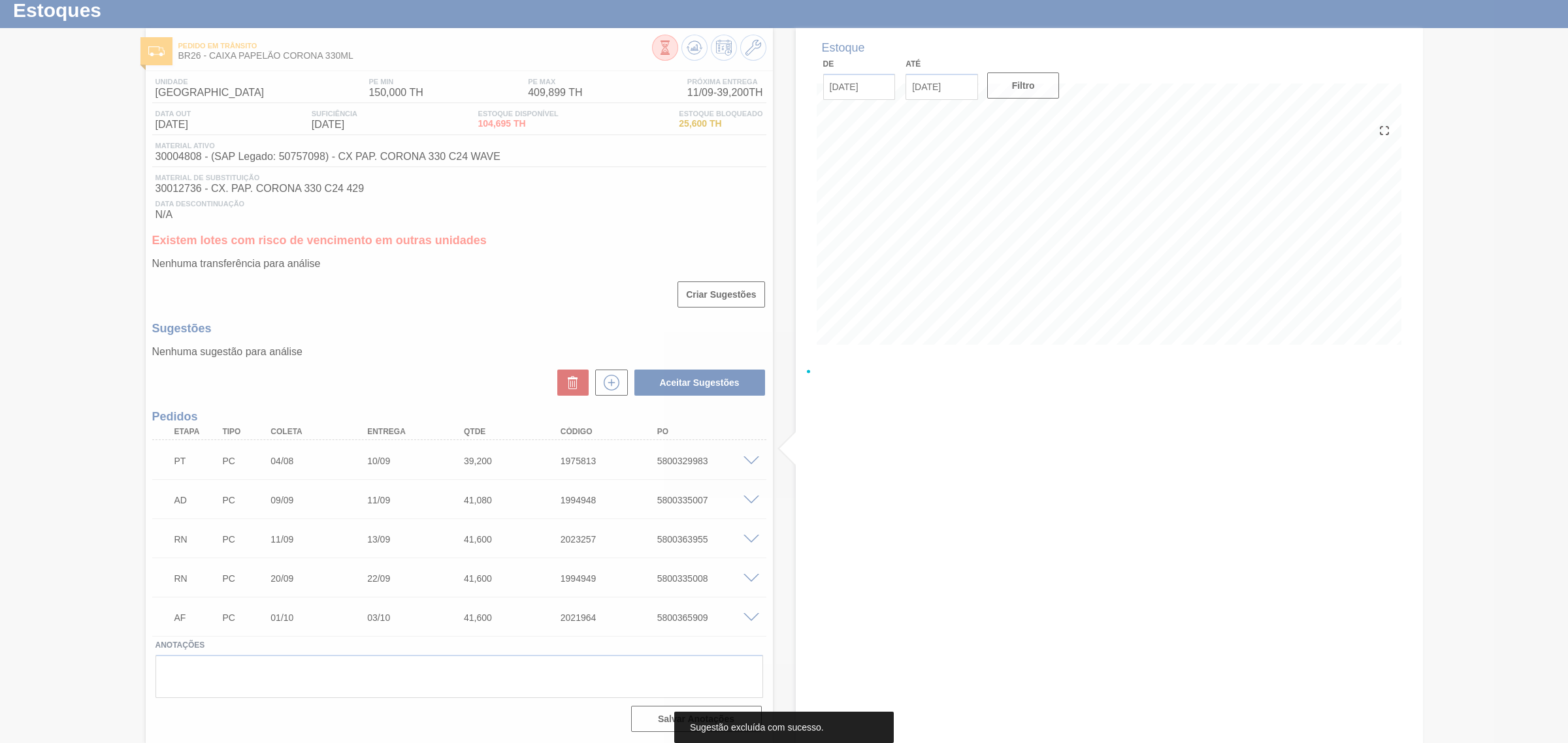
scroll to position [40, 0]
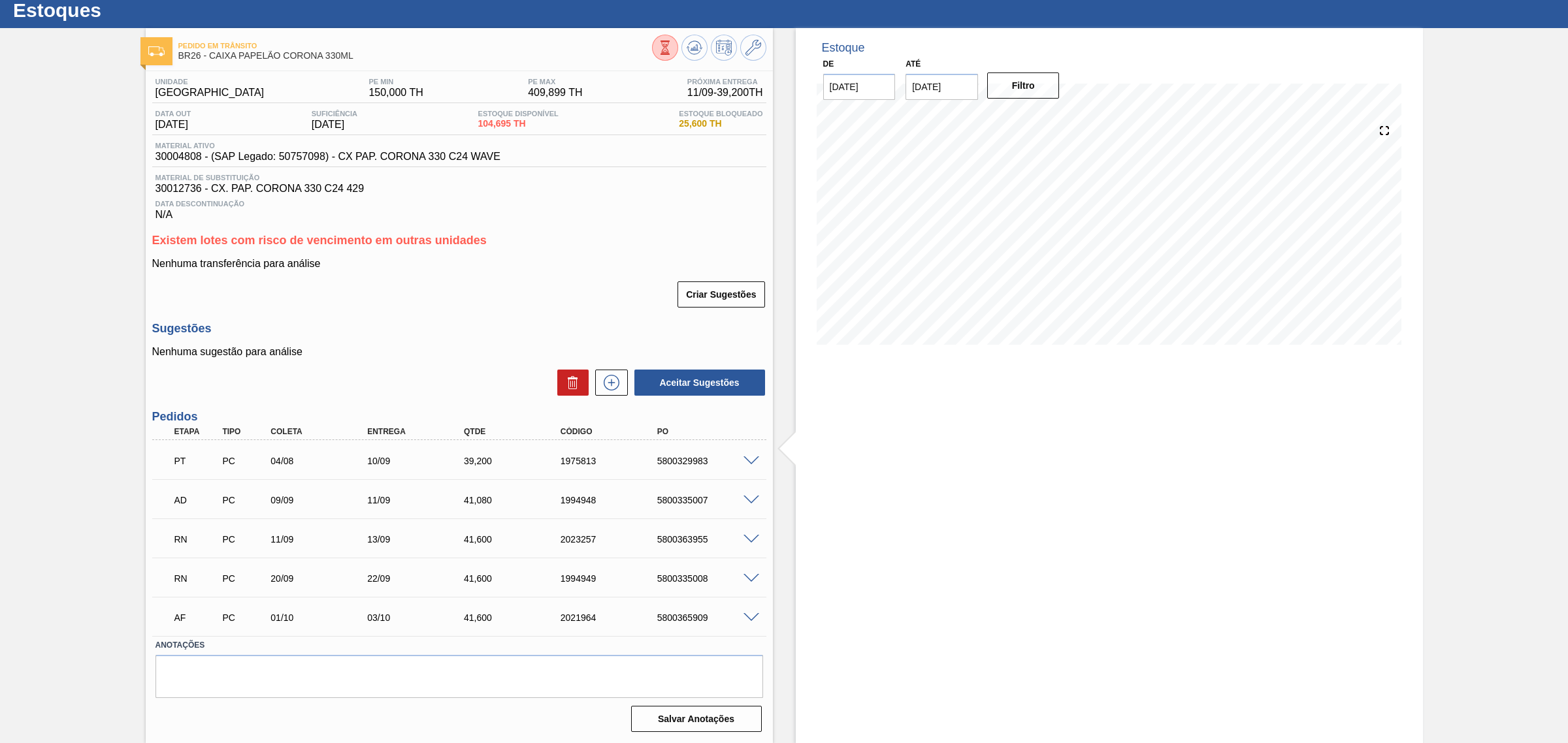
click at [754, 459] on span at bounding box center [751, 461] width 16 height 10
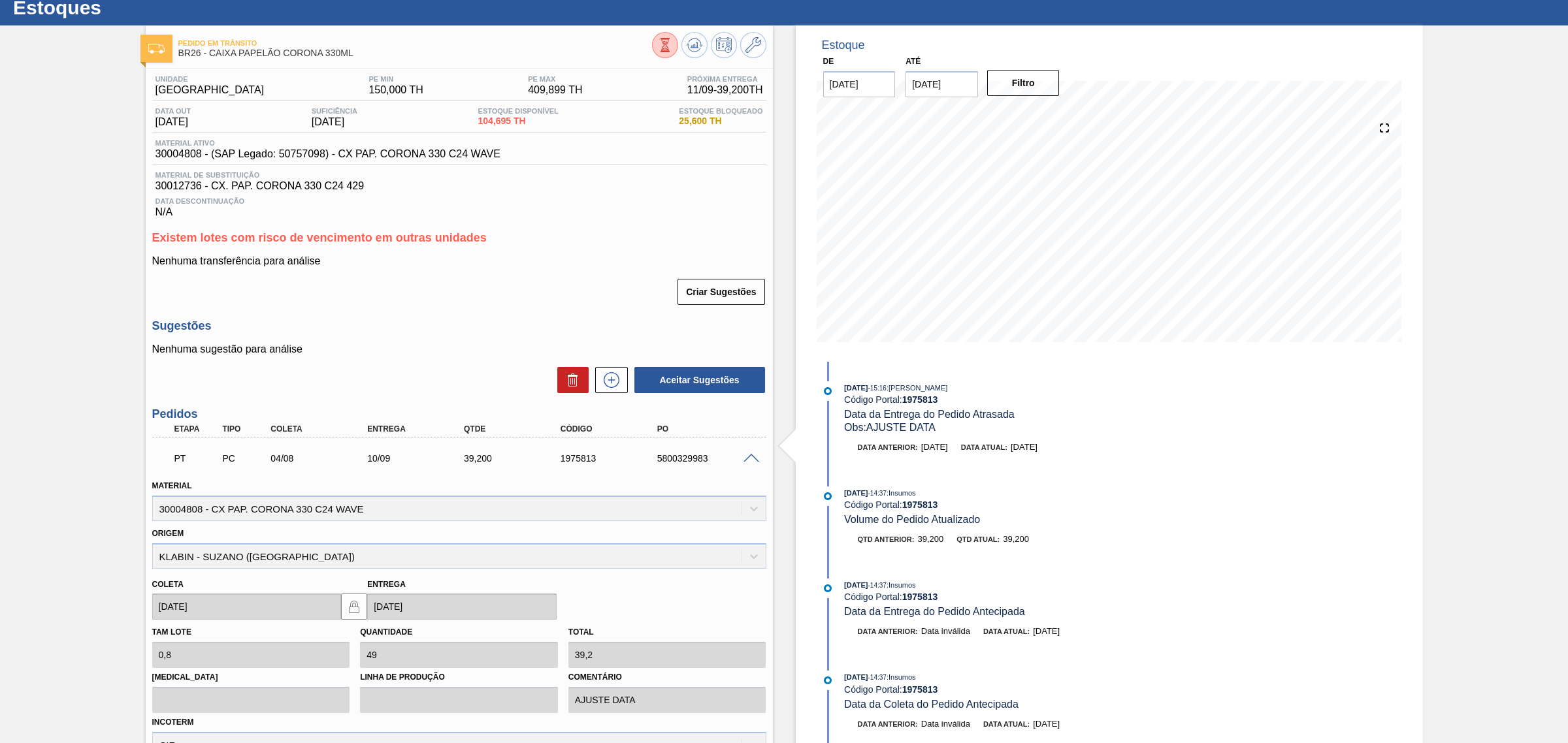
click at [746, 458] on span at bounding box center [751, 459] width 16 height 10
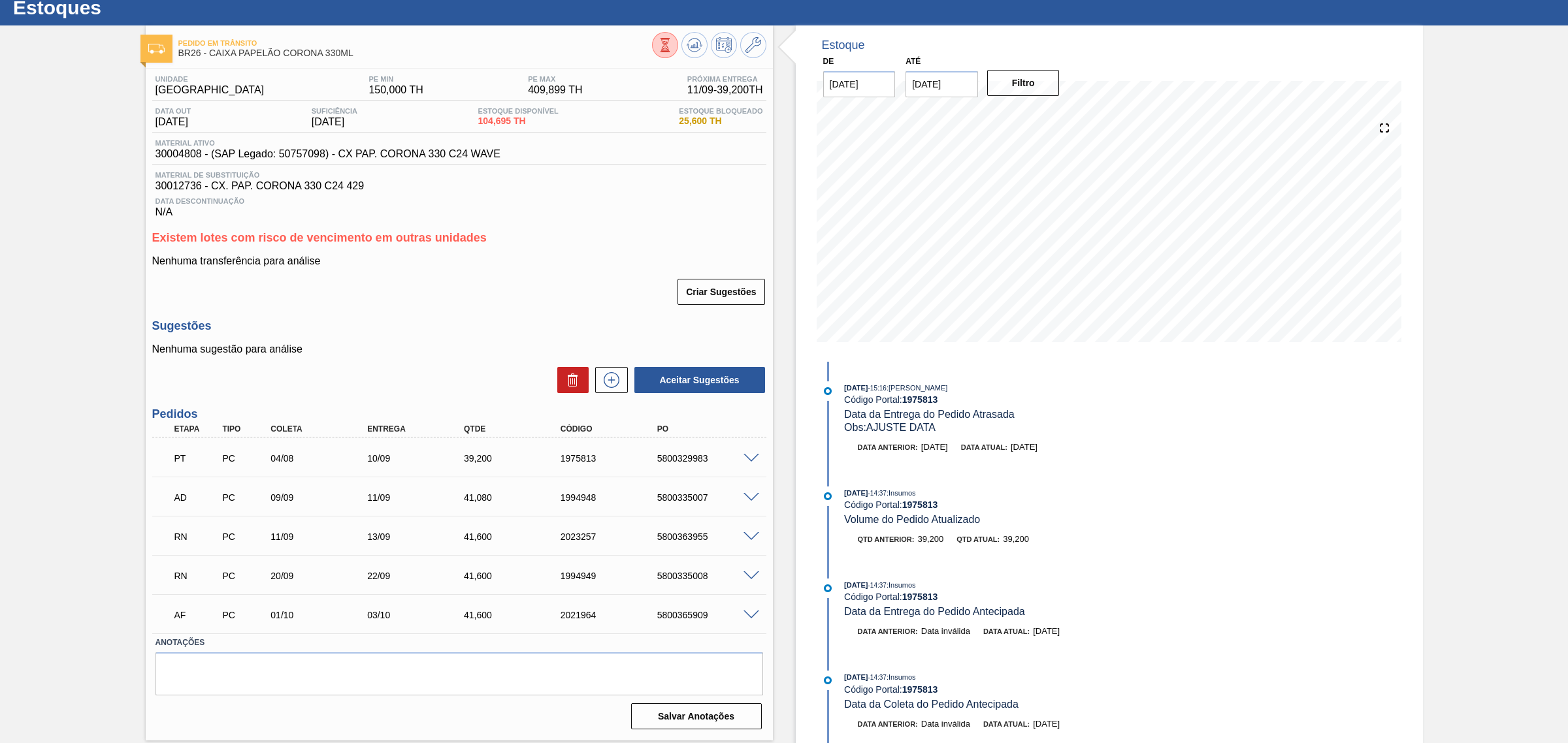
click at [754, 498] on span at bounding box center [751, 498] width 16 height 10
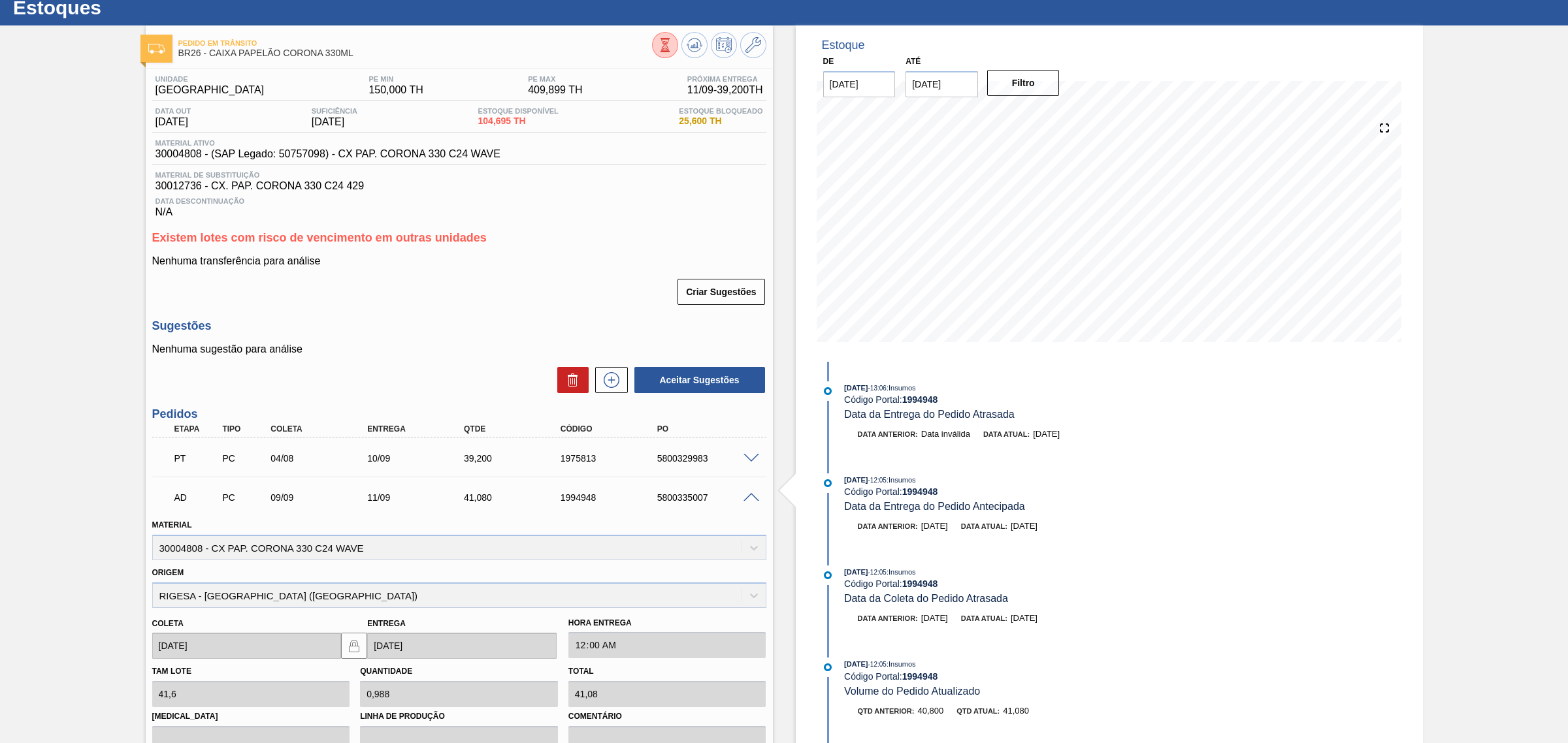
click at [754, 498] on span at bounding box center [751, 498] width 16 height 10
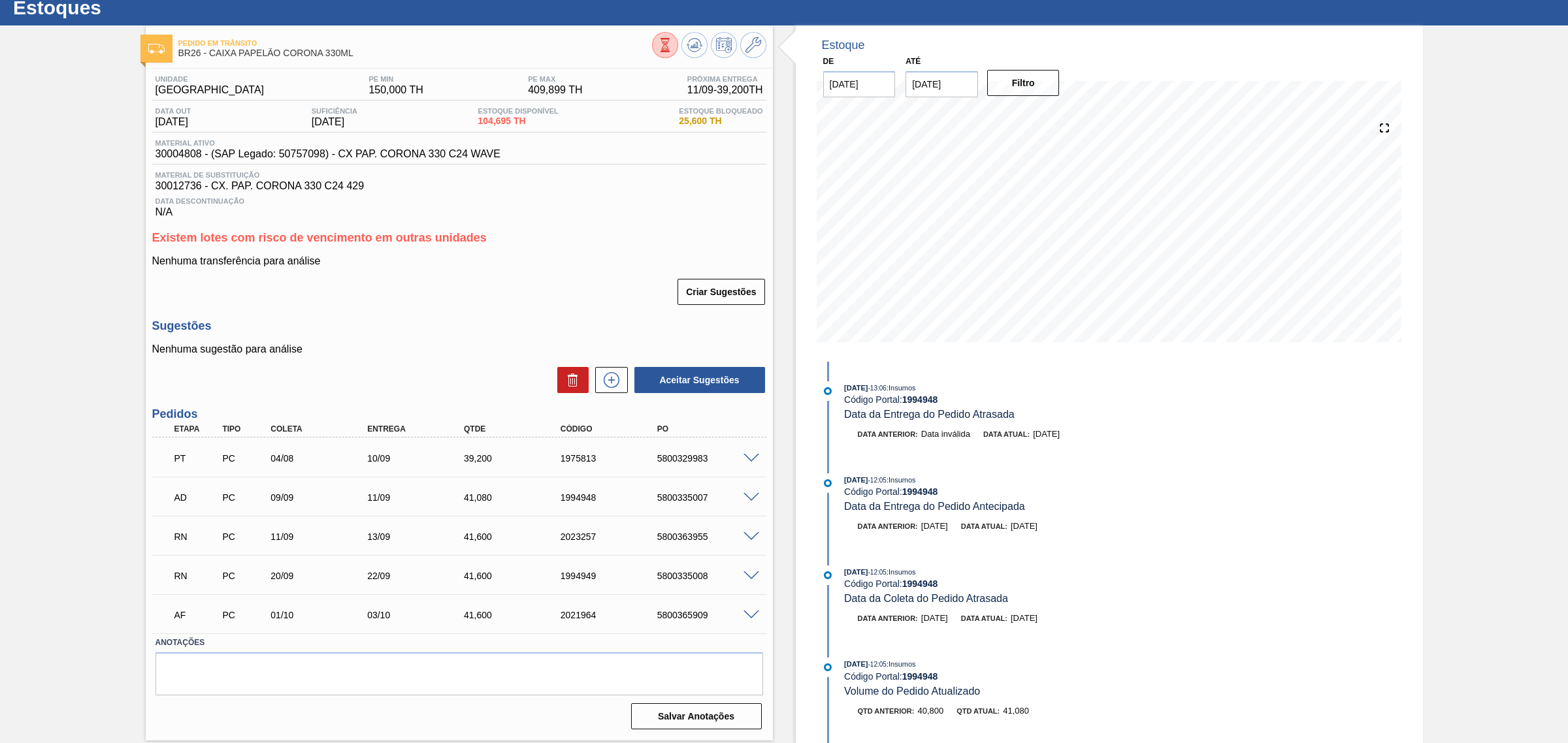
click at [754, 460] on span at bounding box center [751, 459] width 16 height 10
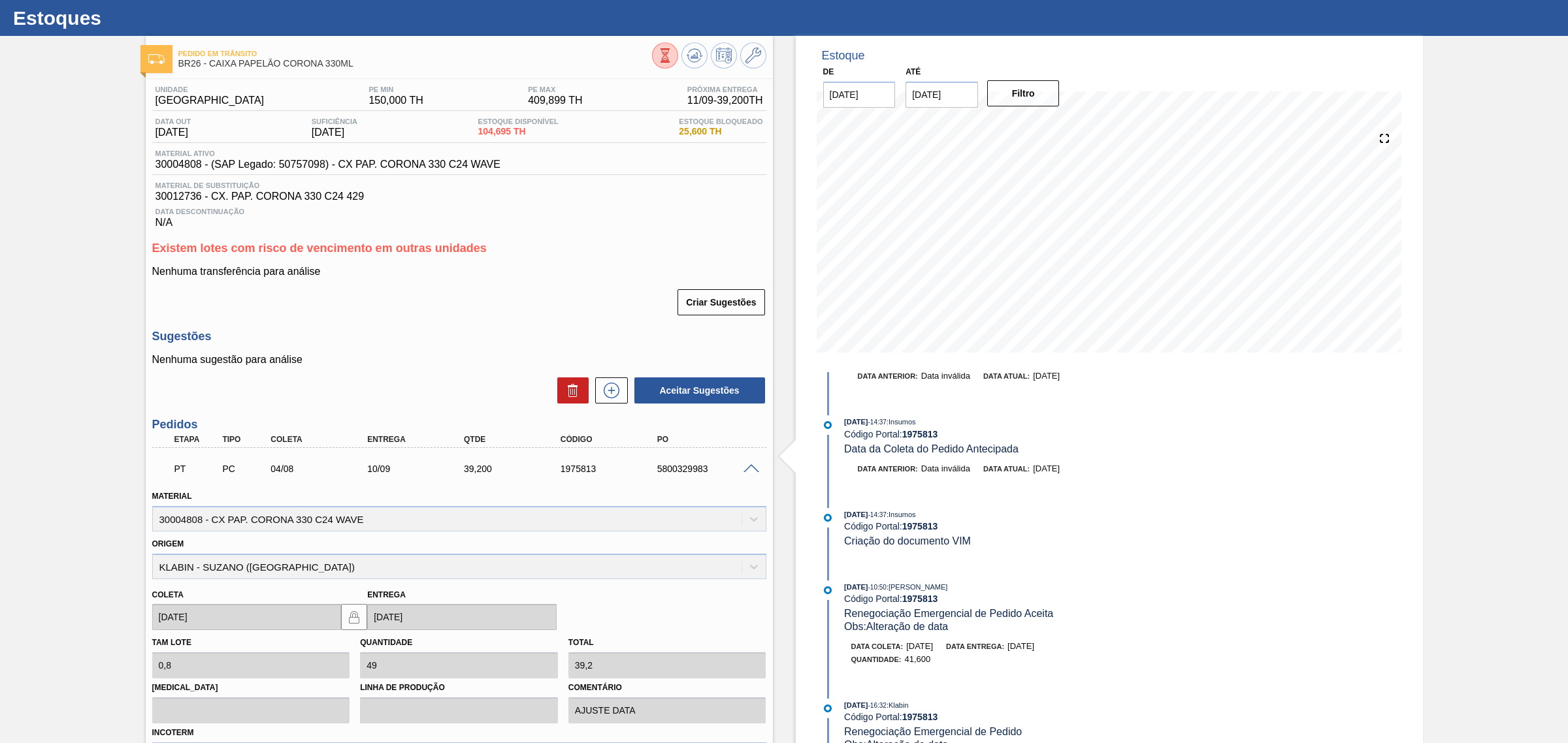
scroll to position [242, 0]
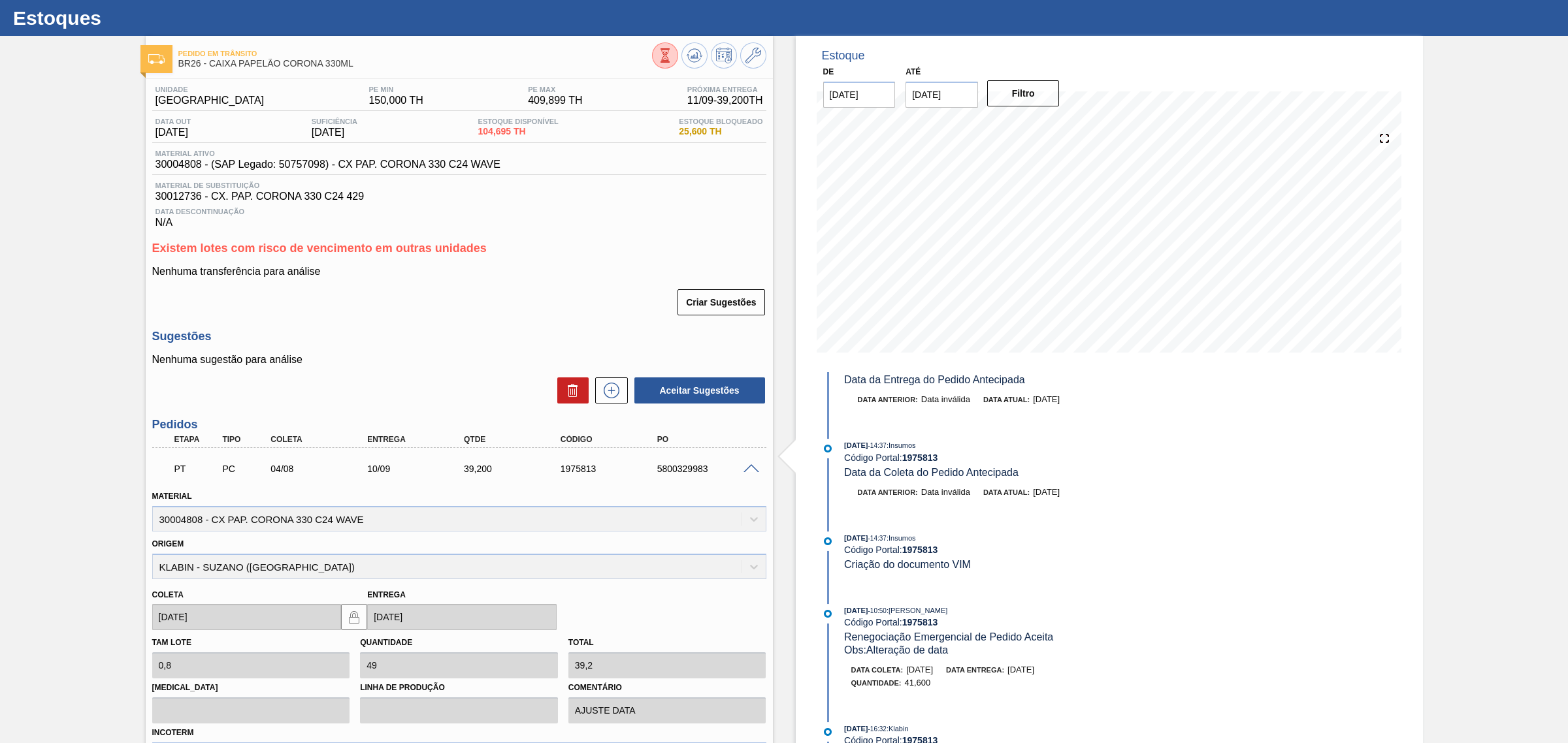
click at [754, 468] on span at bounding box center [751, 470] width 16 height 10
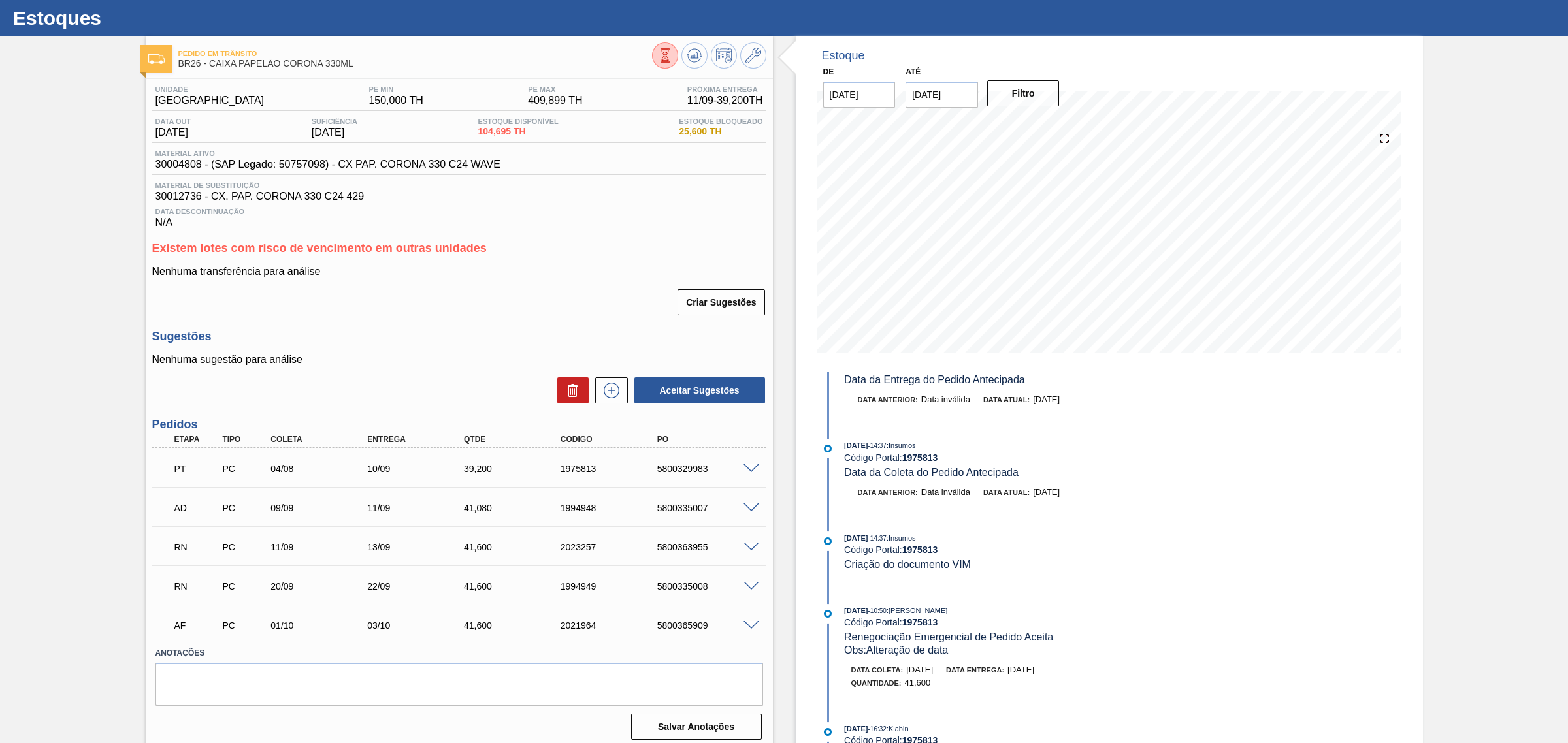
click at [757, 552] on span at bounding box center [751, 547] width 16 height 10
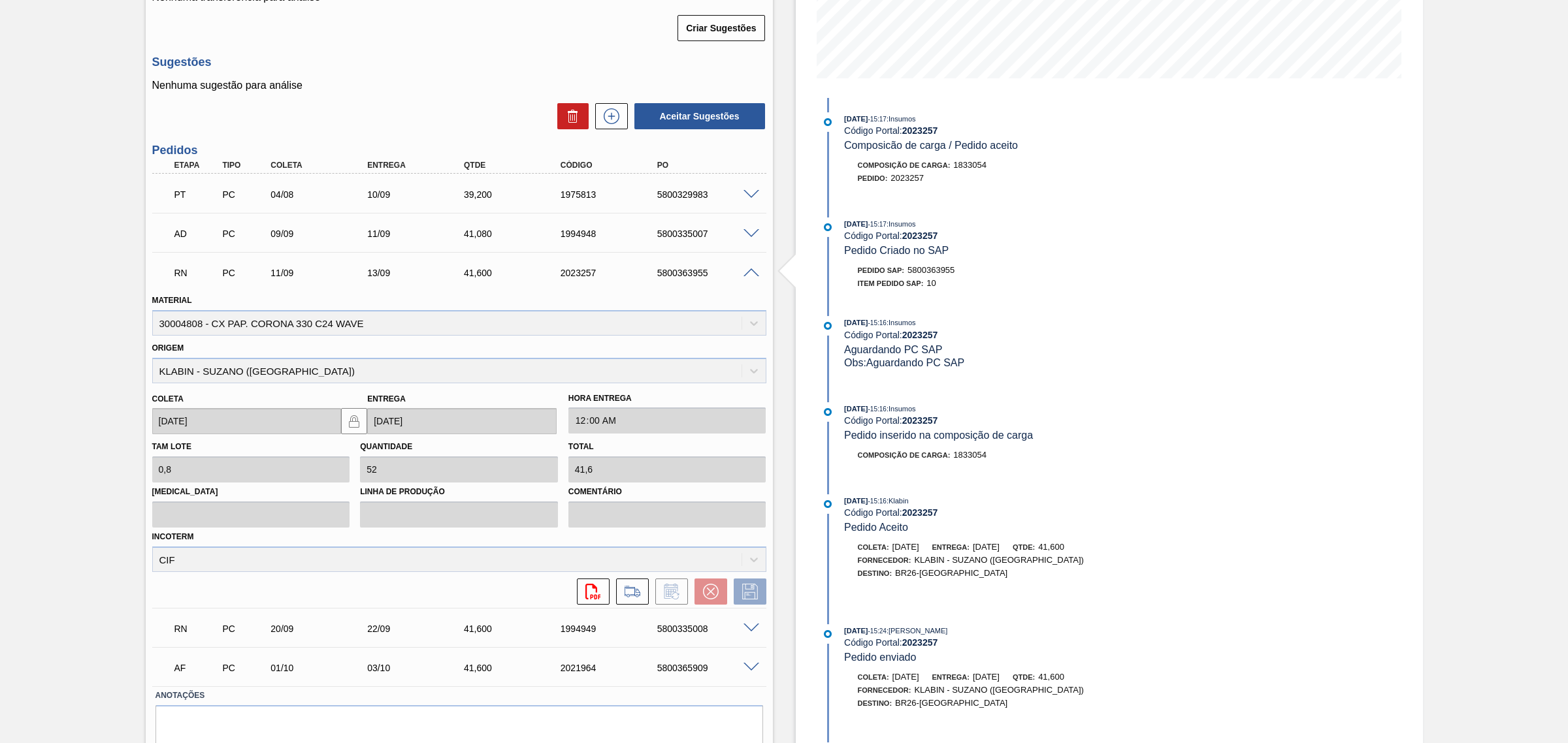
scroll to position [326, 0]
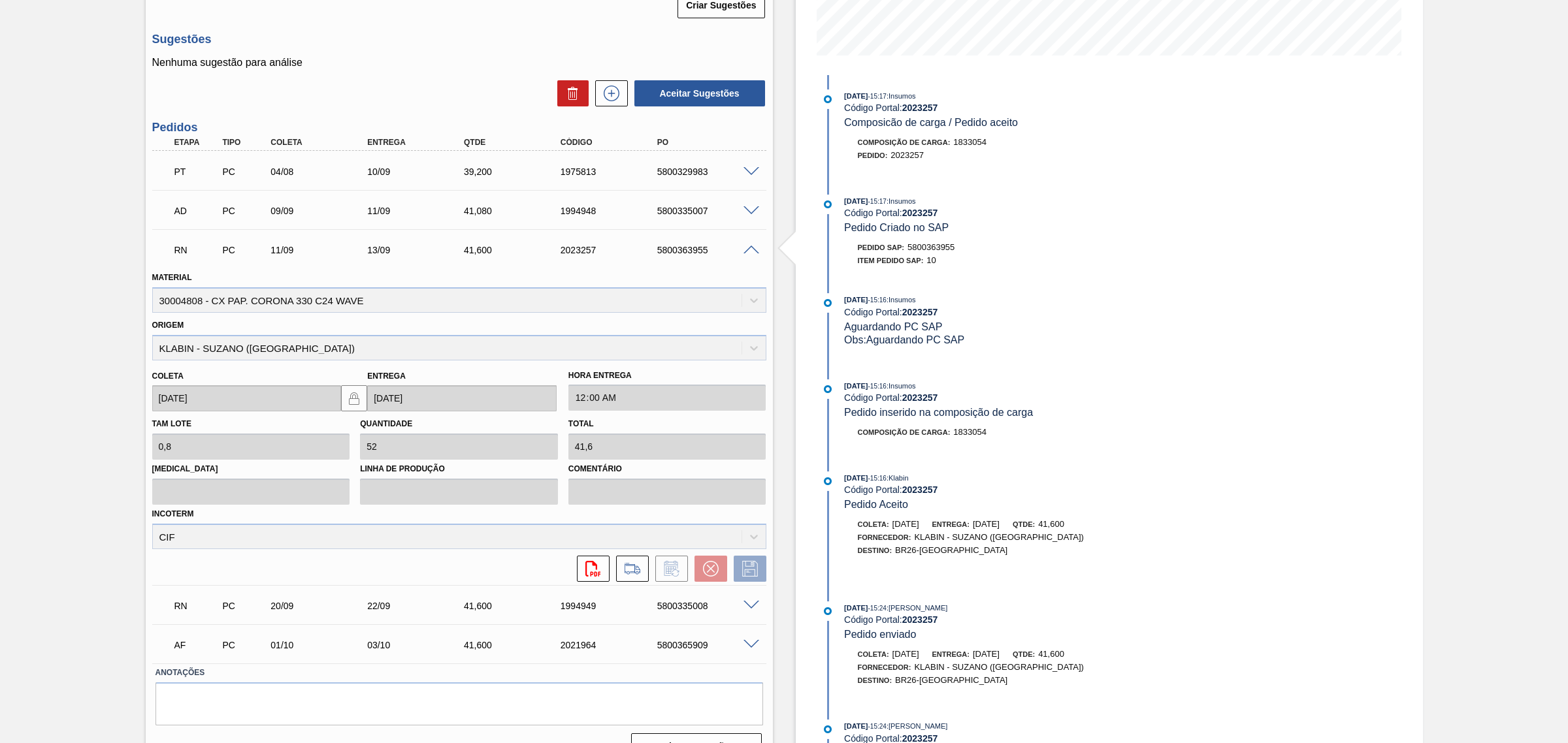
click at [754, 250] on span at bounding box center [751, 250] width 16 height 10
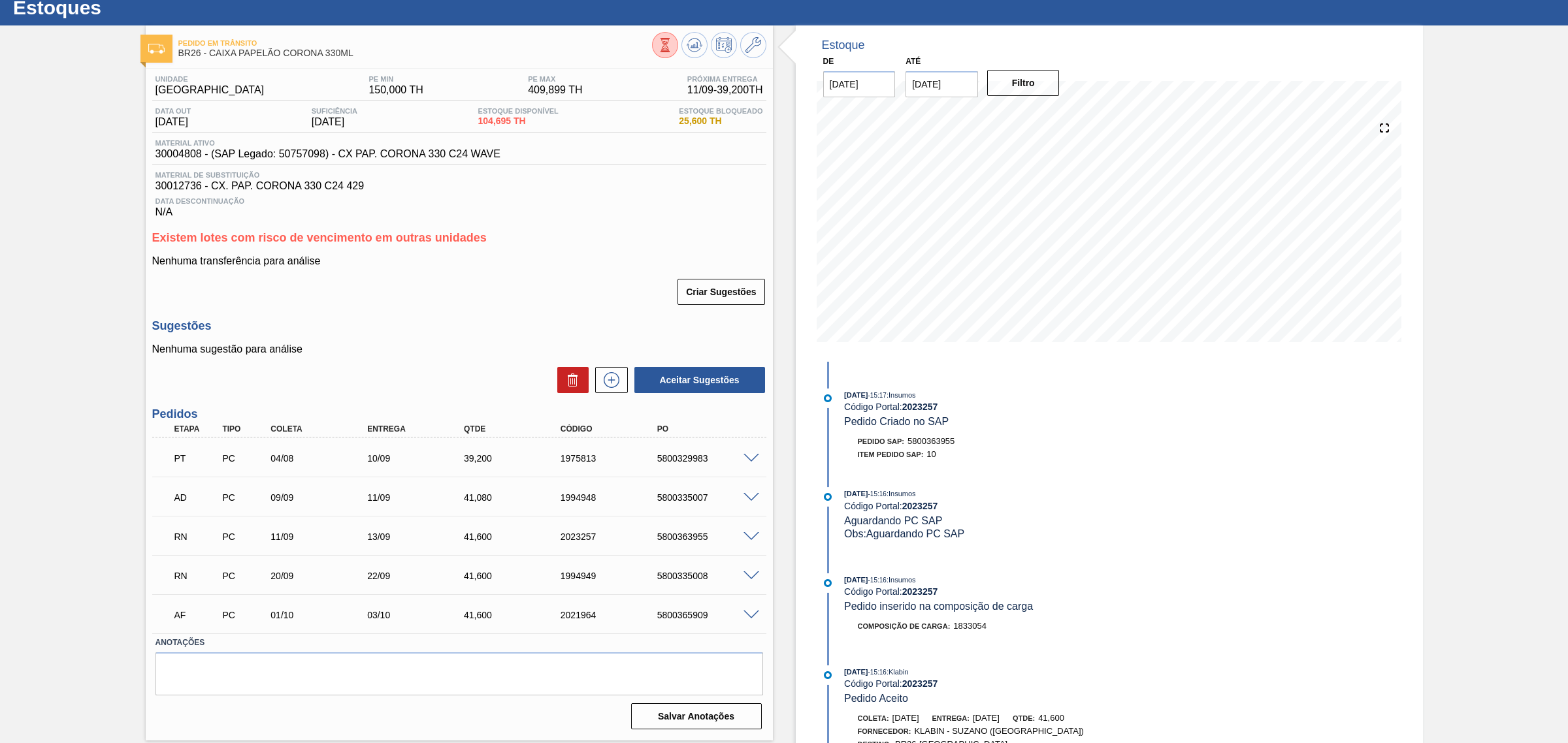
click at [751, 460] on span at bounding box center [751, 459] width 16 height 10
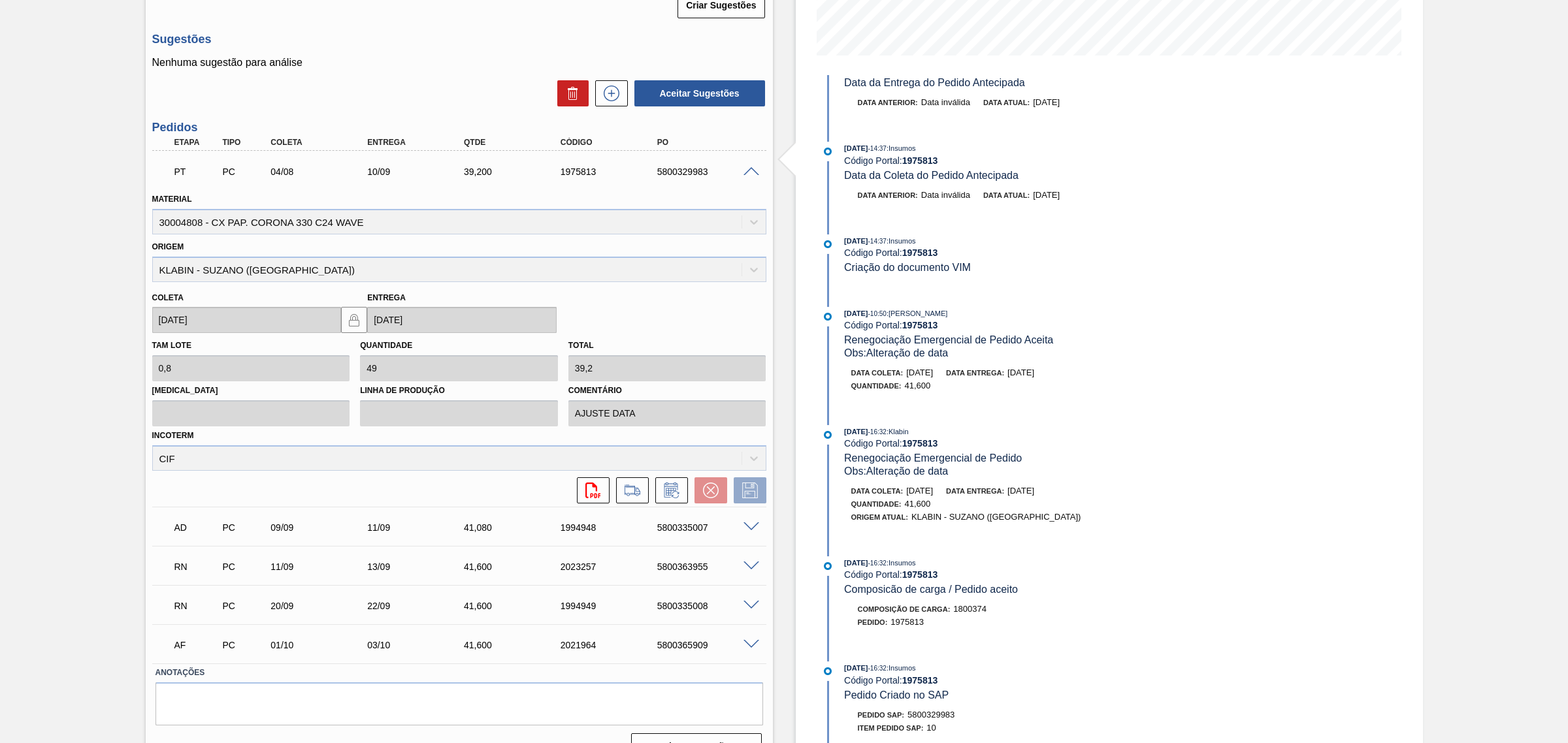
click at [749, 175] on span at bounding box center [751, 172] width 16 height 10
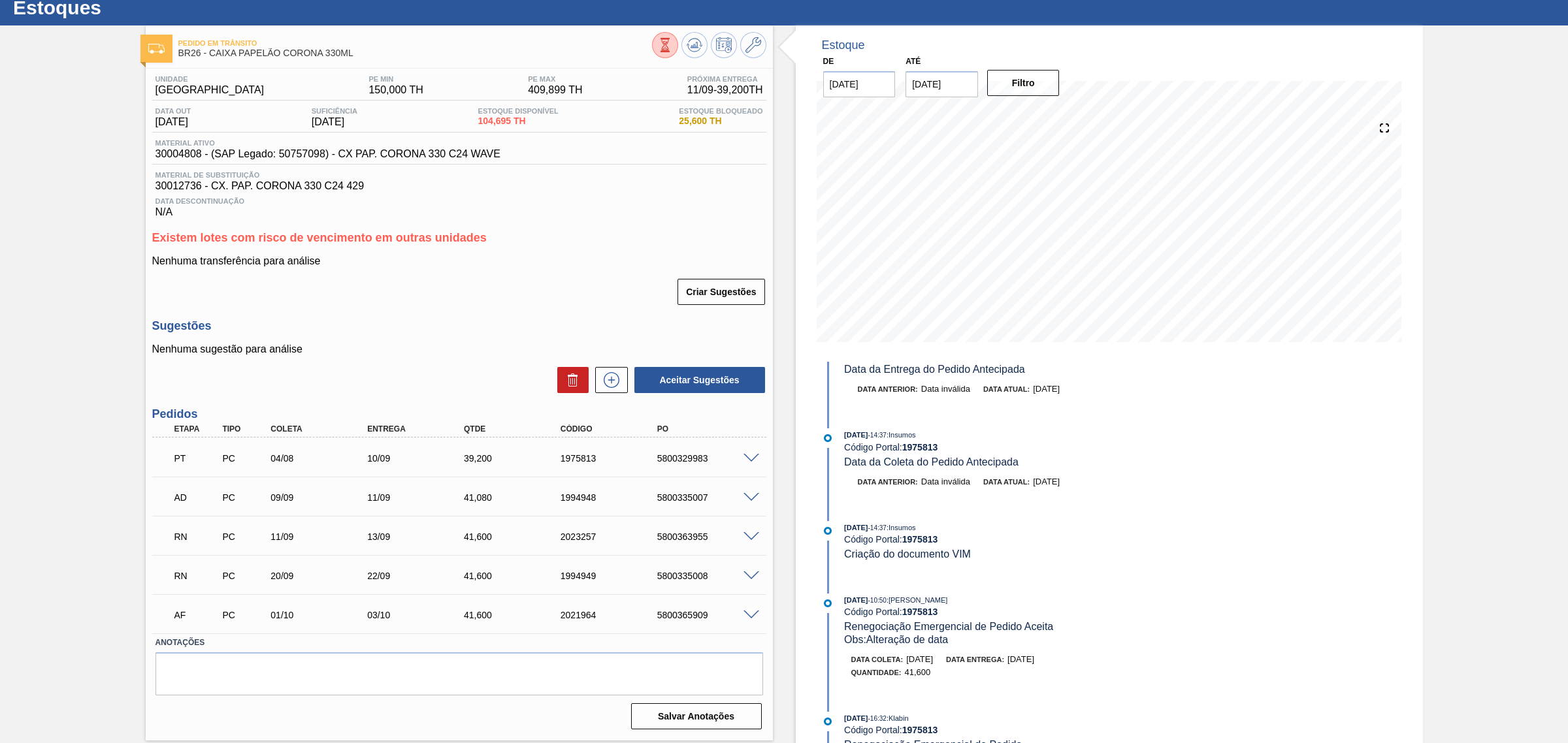
click at [661, 464] on div "5800329983" at bounding box center [709, 458] width 110 height 10
copy div "5800329983"
click at [701, 41] on button at bounding box center [695, 45] width 26 height 26
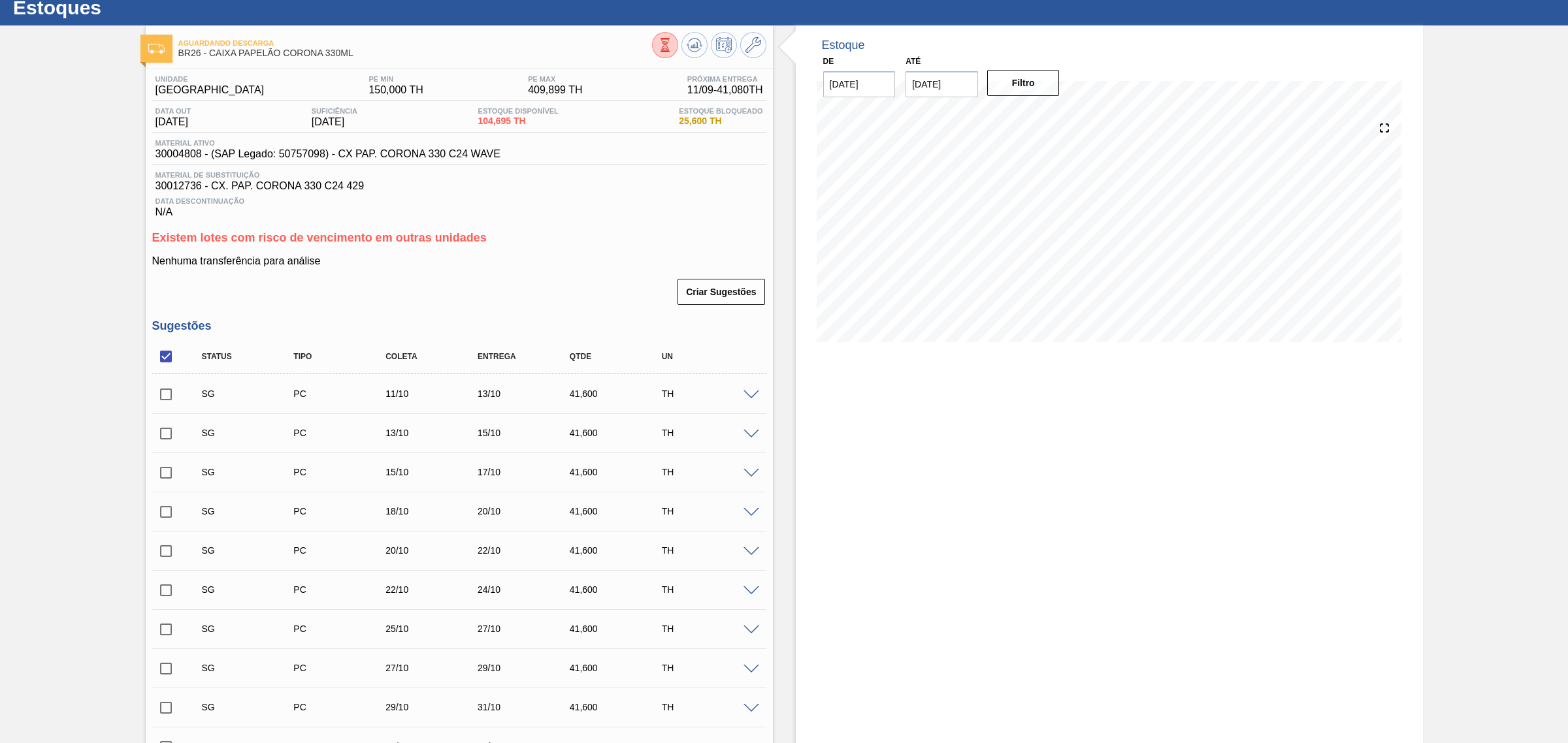
click at [172, 359] on input "checkbox" at bounding box center [165, 356] width 28 height 28
checkbox input "true"
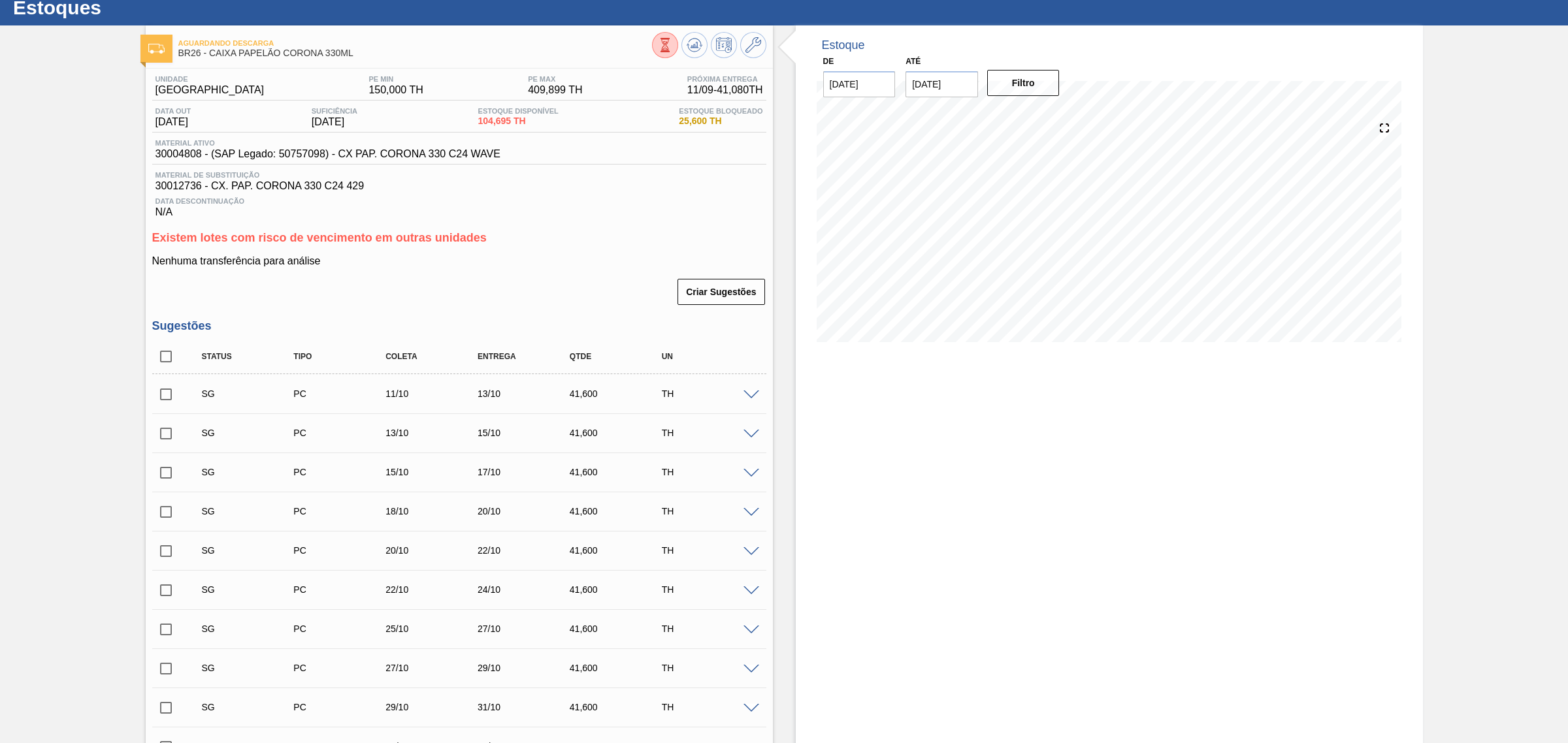
checkbox input "true"
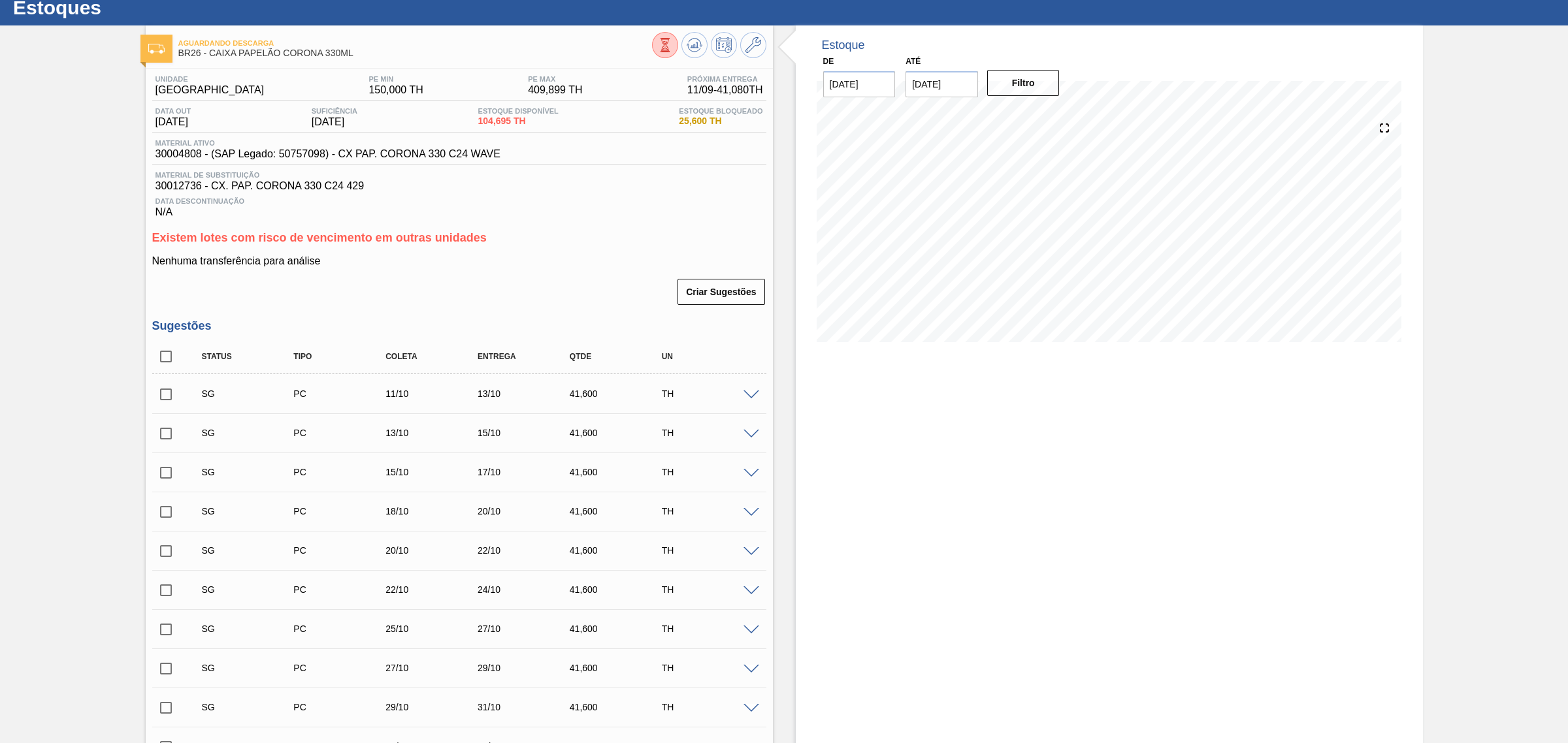
checkbox input "true"
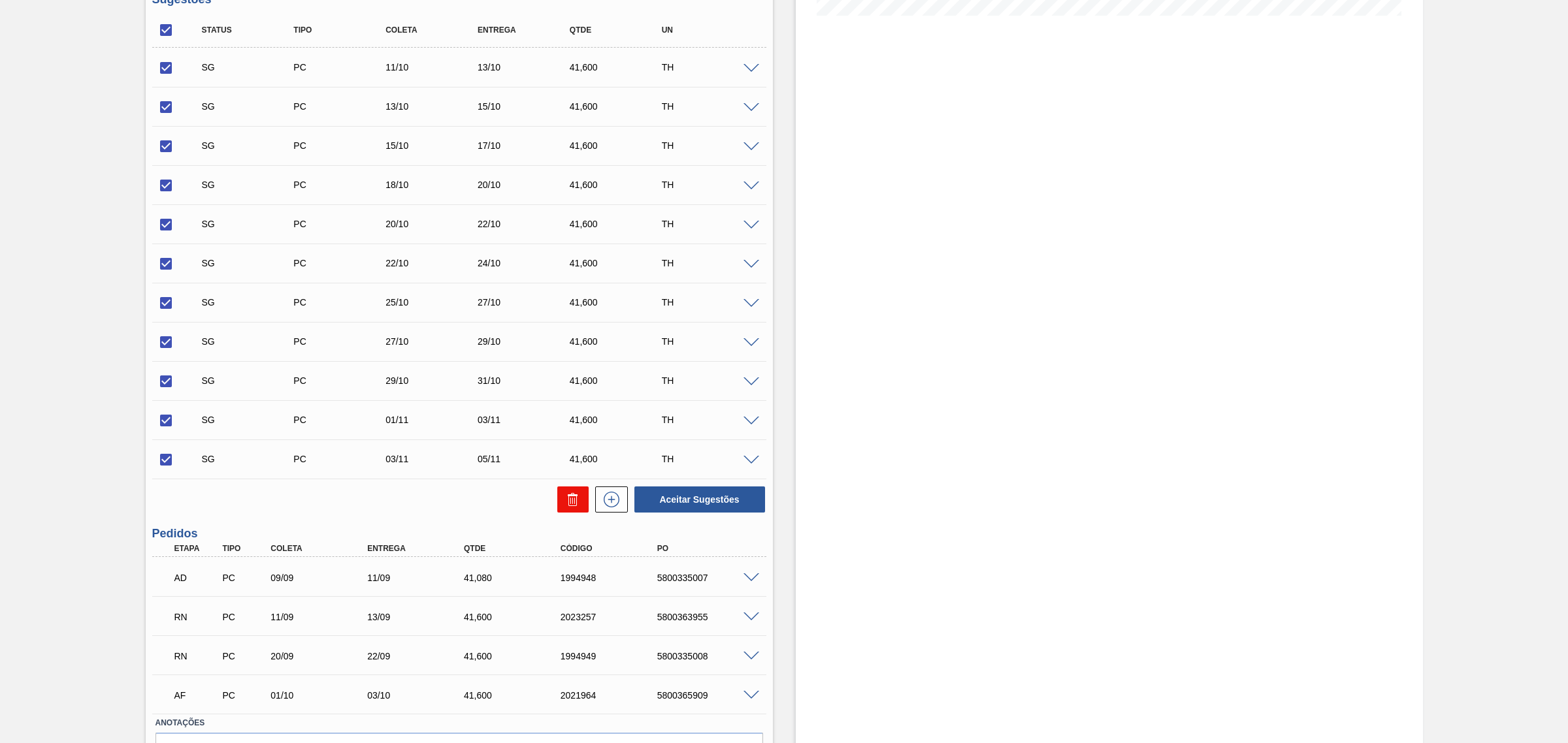
click at [571, 496] on icon at bounding box center [573, 495] width 10 height 2
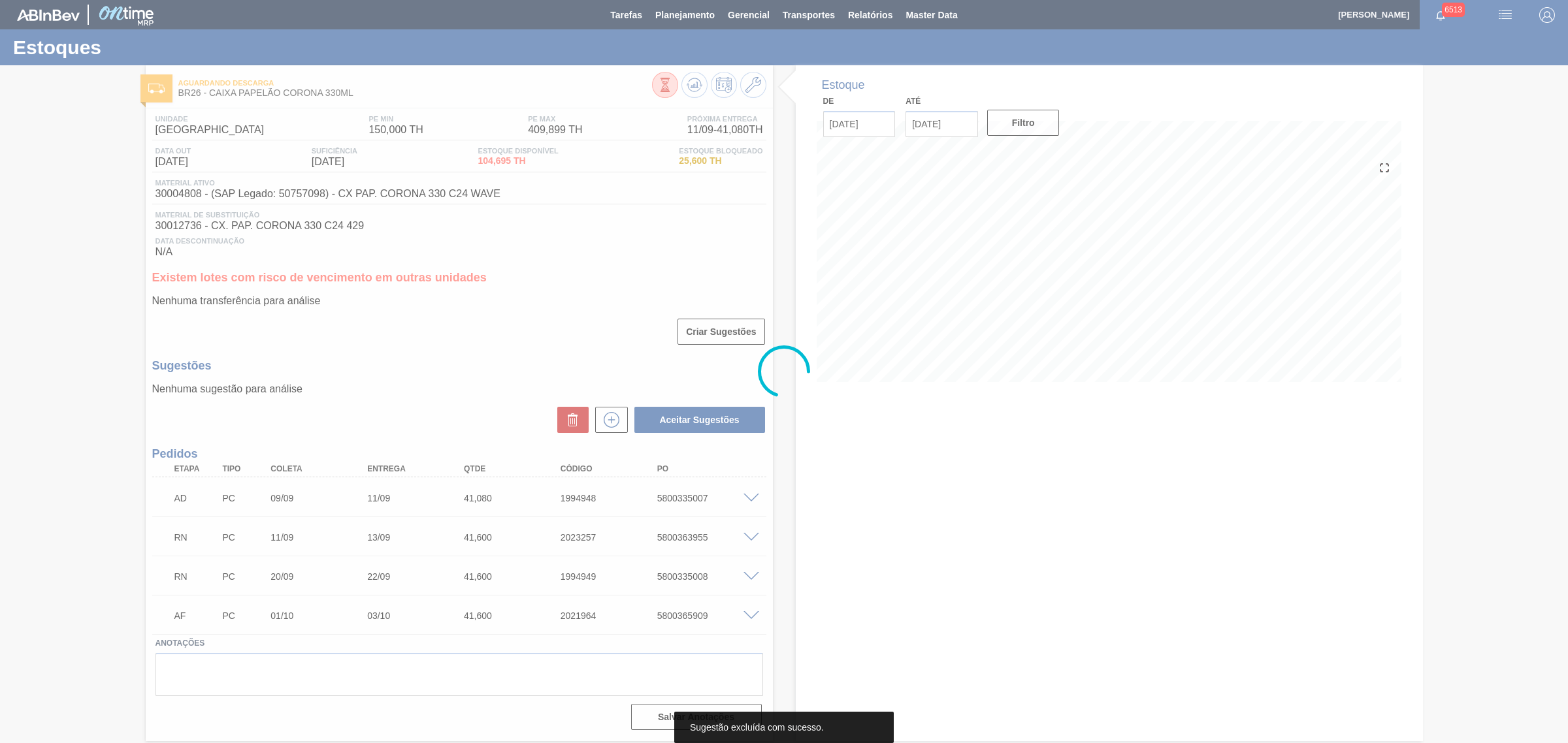
scroll to position [1, 0]
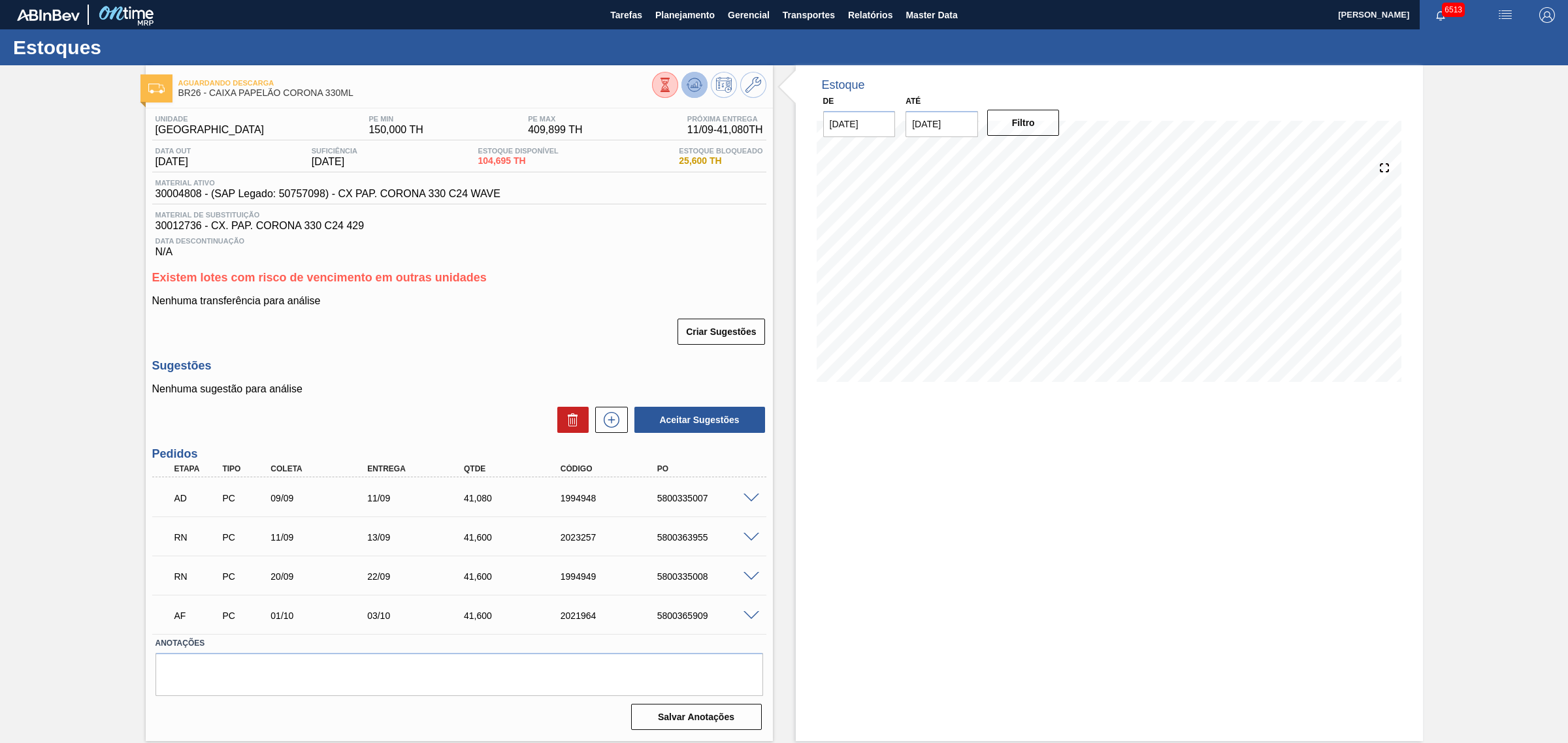
click at [691, 86] on icon at bounding box center [695, 84] width 8 height 6
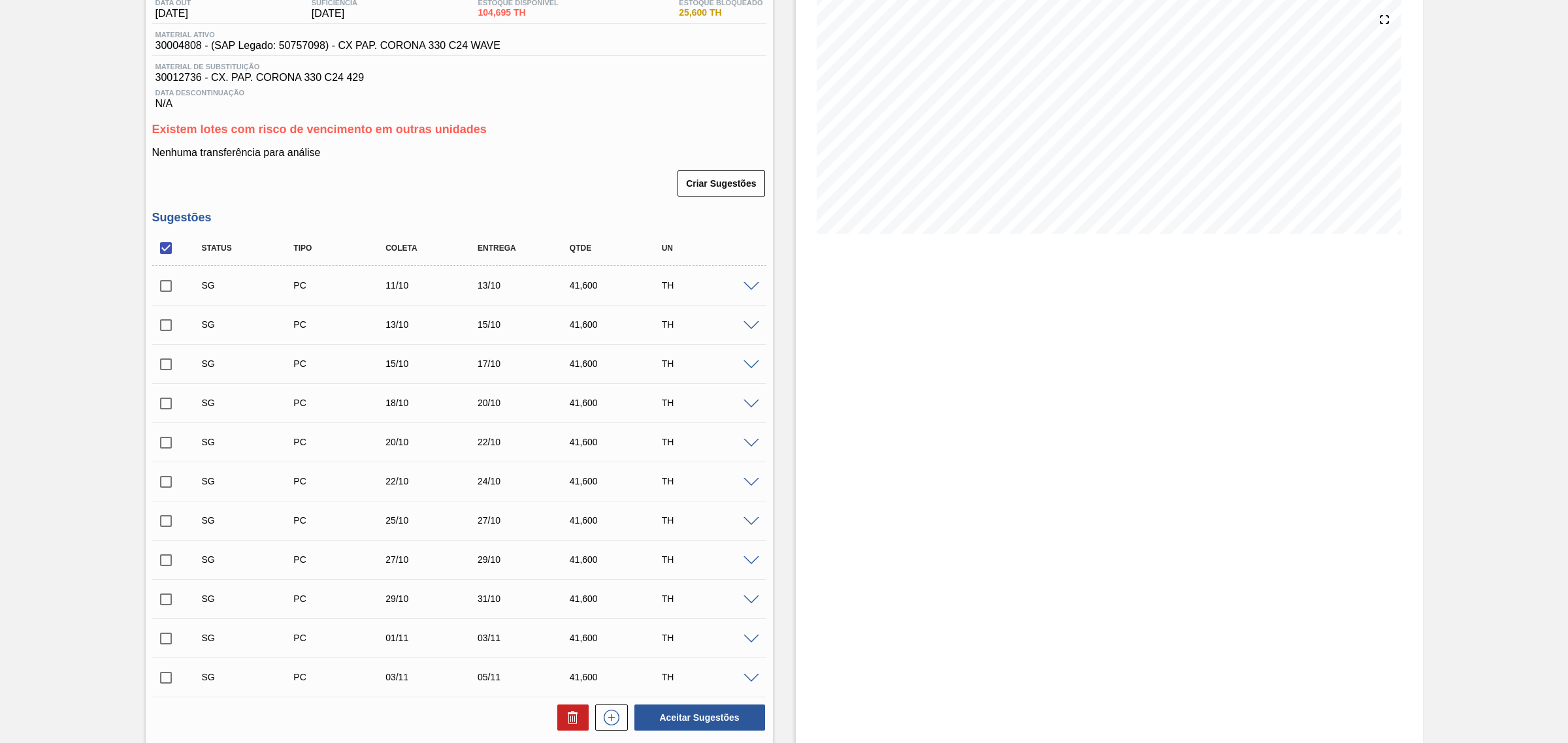
scroll to position [245, 0]
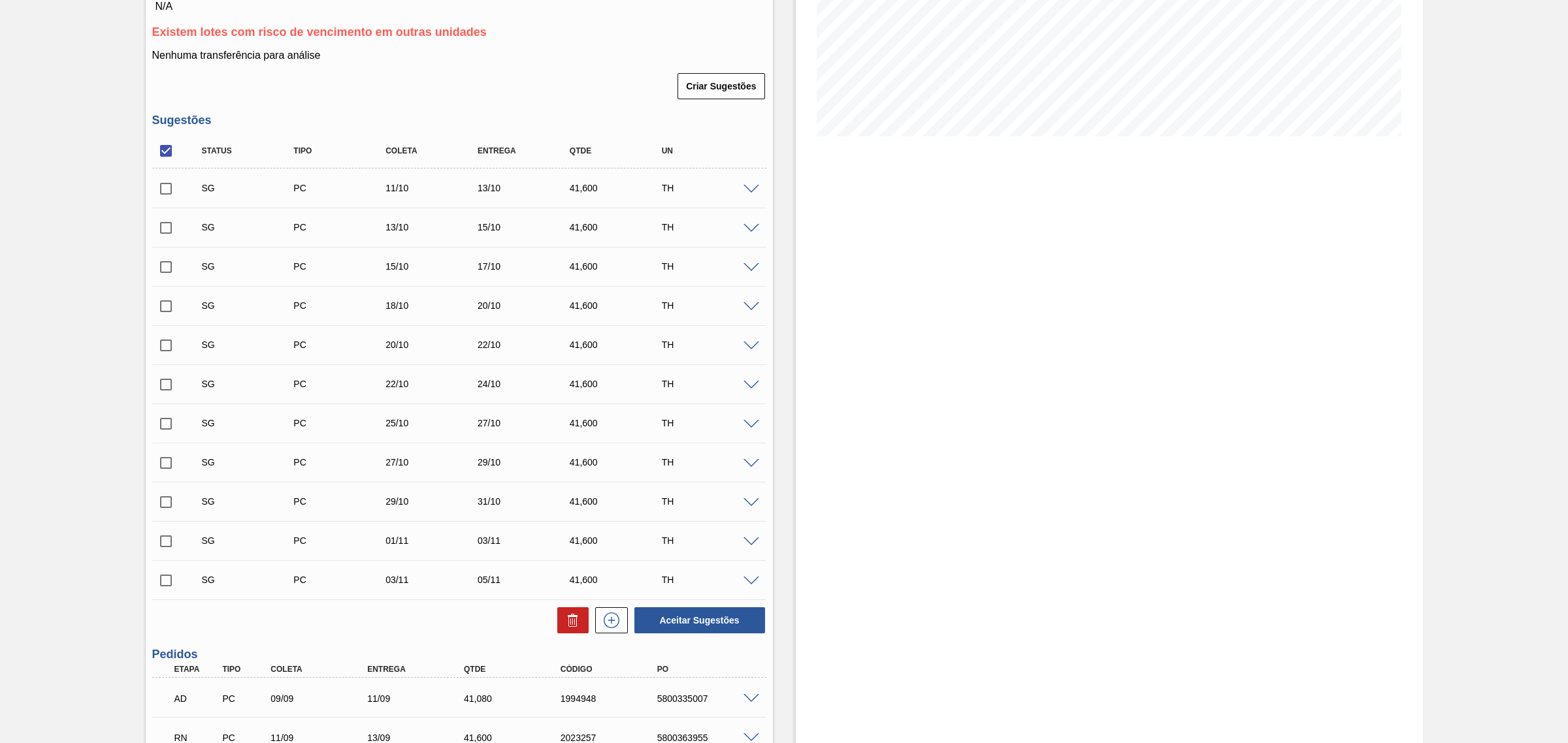
click at [750, 190] on span at bounding box center [751, 190] width 16 height 10
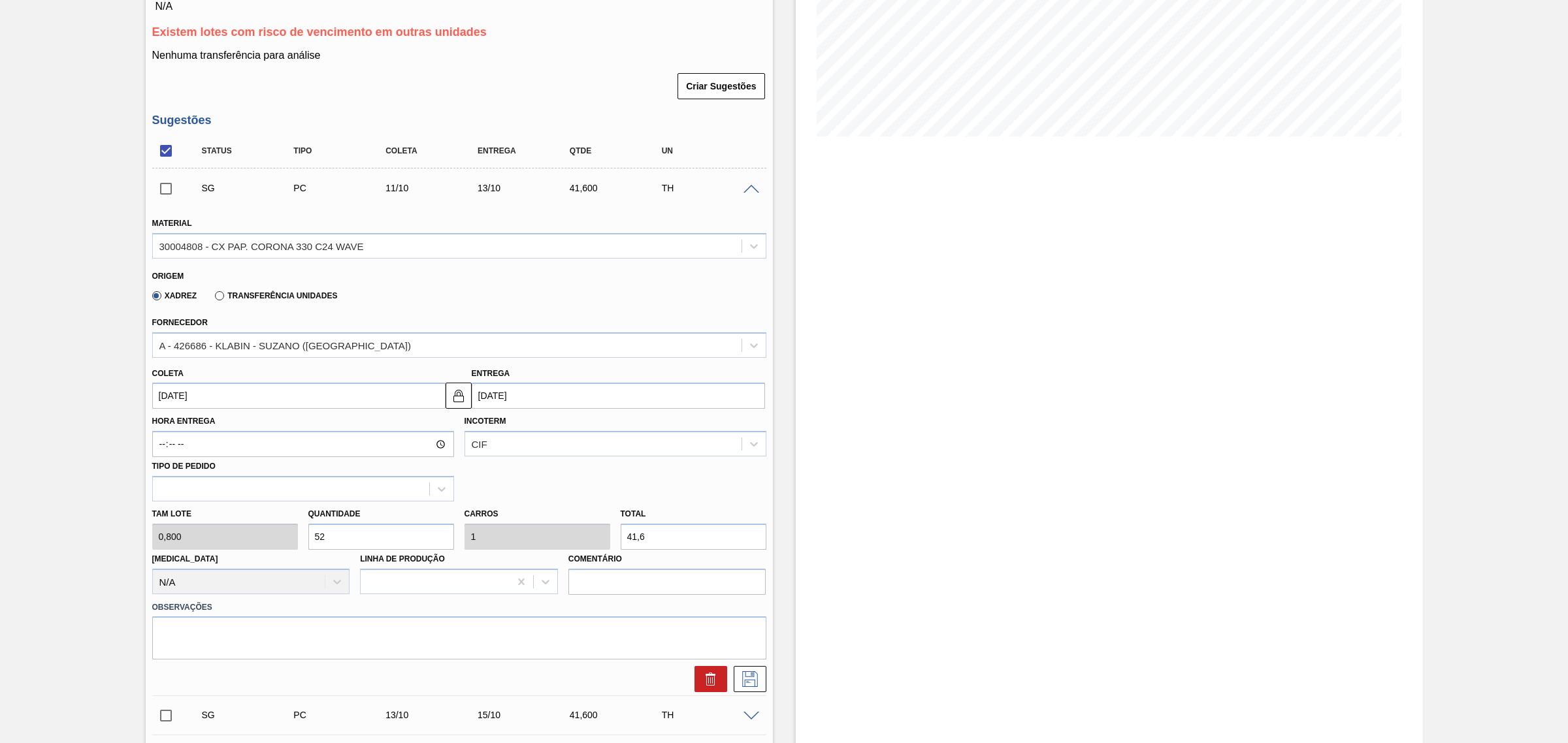
click at [520, 402] on input "13/10/2025" at bounding box center [619, 396] width 294 height 26
click at [614, 428] on button "Next Month" at bounding box center [618, 427] width 9 height 9
click at [569, 558] on div "27" at bounding box center [571, 554] width 18 height 18
type input "25/11/2025"
type input "27/11/2025"
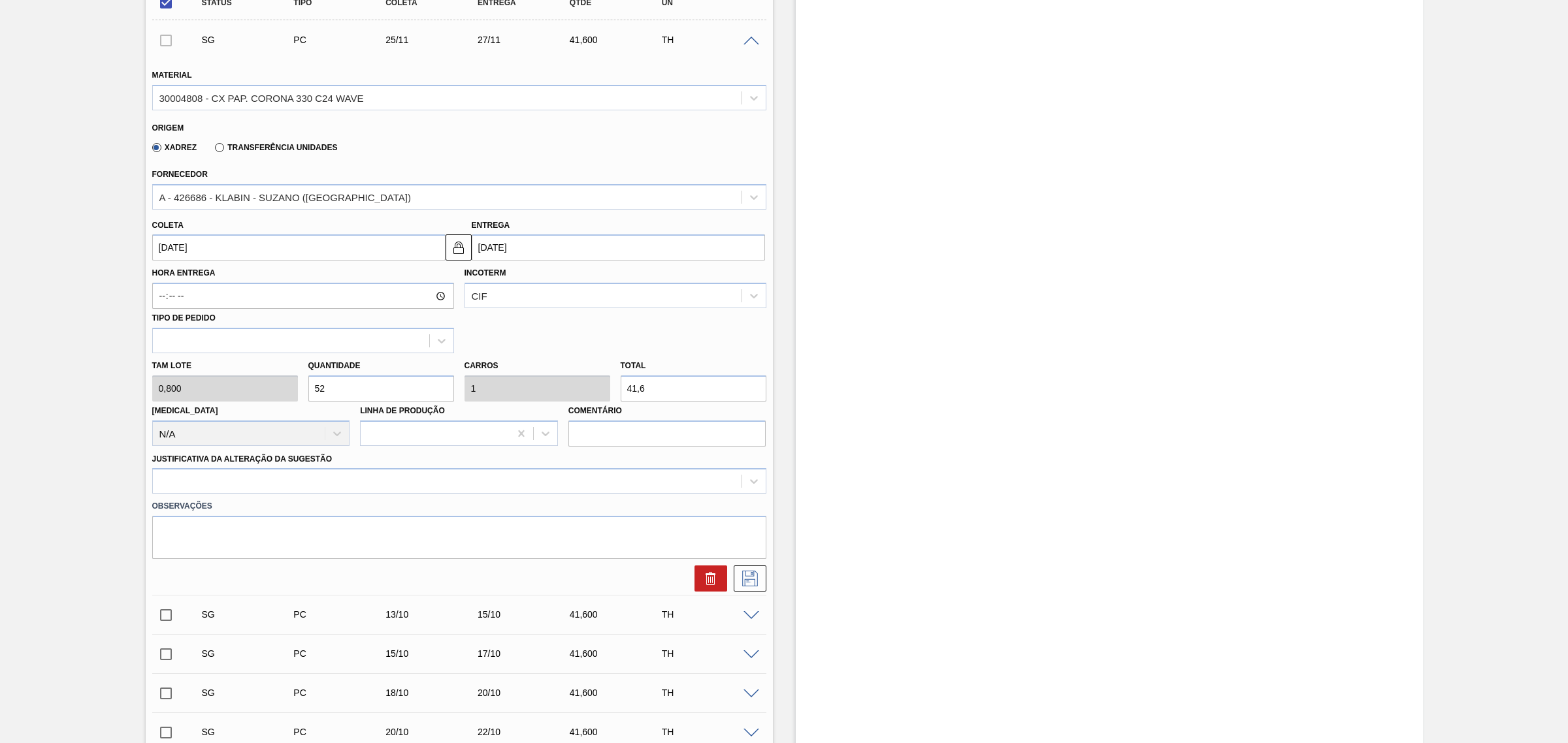
scroll to position [409, 0]
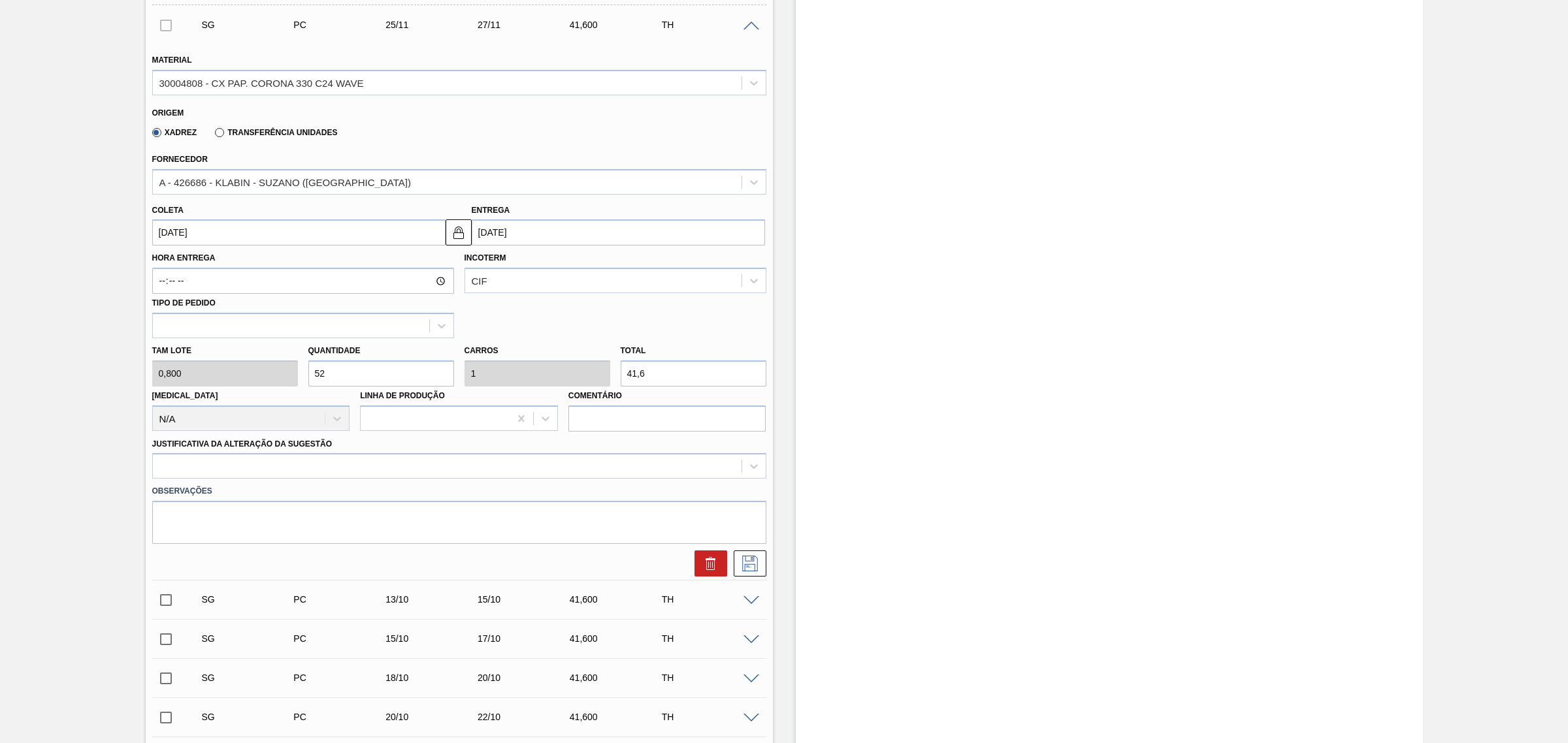
click at [523, 233] on input "27/11/2025" at bounding box center [619, 232] width 294 height 26
click at [488, 265] on div "novembro 2025" at bounding box center [551, 263] width 157 height 11
click at [482, 268] on button "Previous Month" at bounding box center [484, 263] width 9 height 9
click at [614, 376] on div "27" at bounding box center [614, 369] width 18 height 18
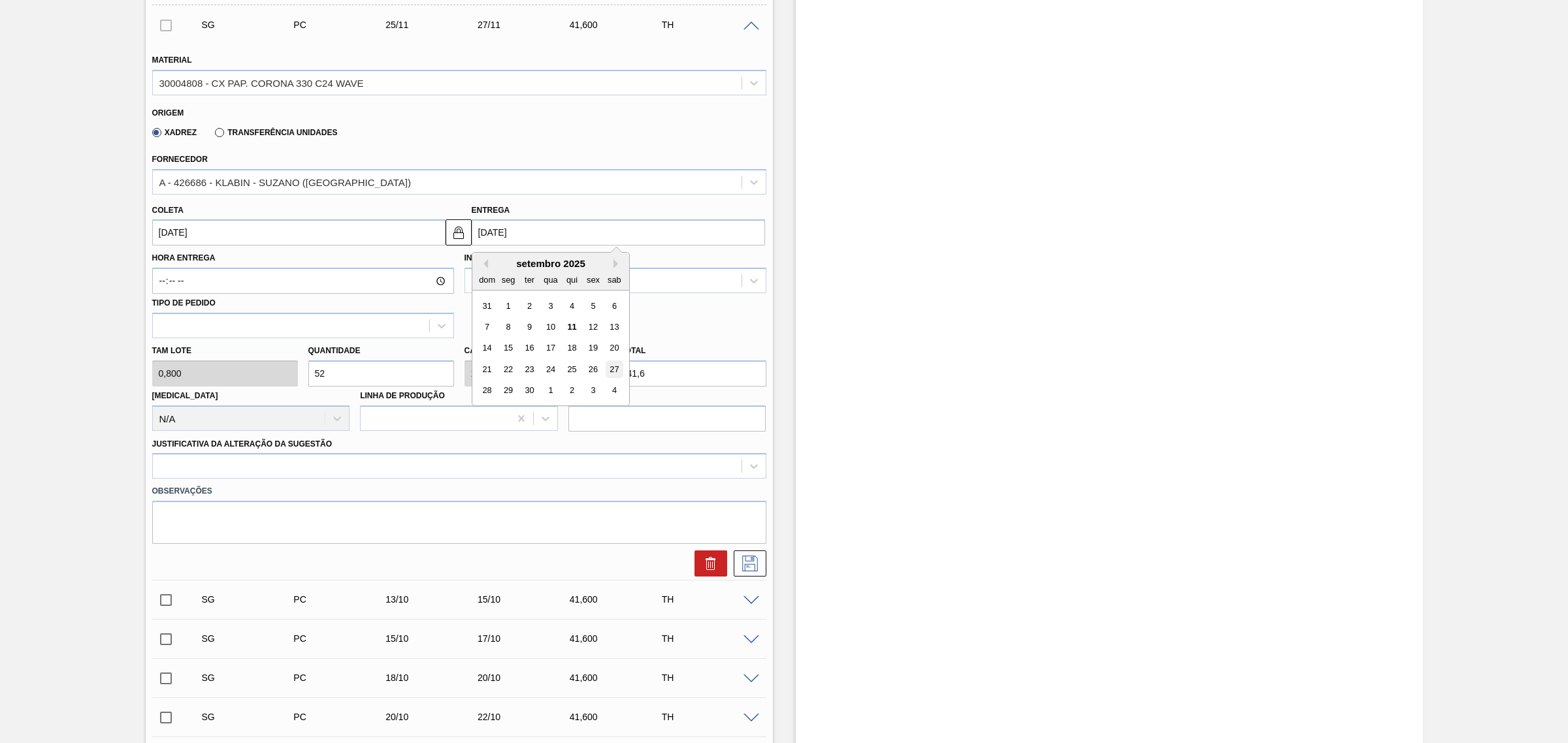
type input "25/09/2025"
type input "27/09/2025"
click at [513, 466] on div at bounding box center [447, 466] width 589 height 19
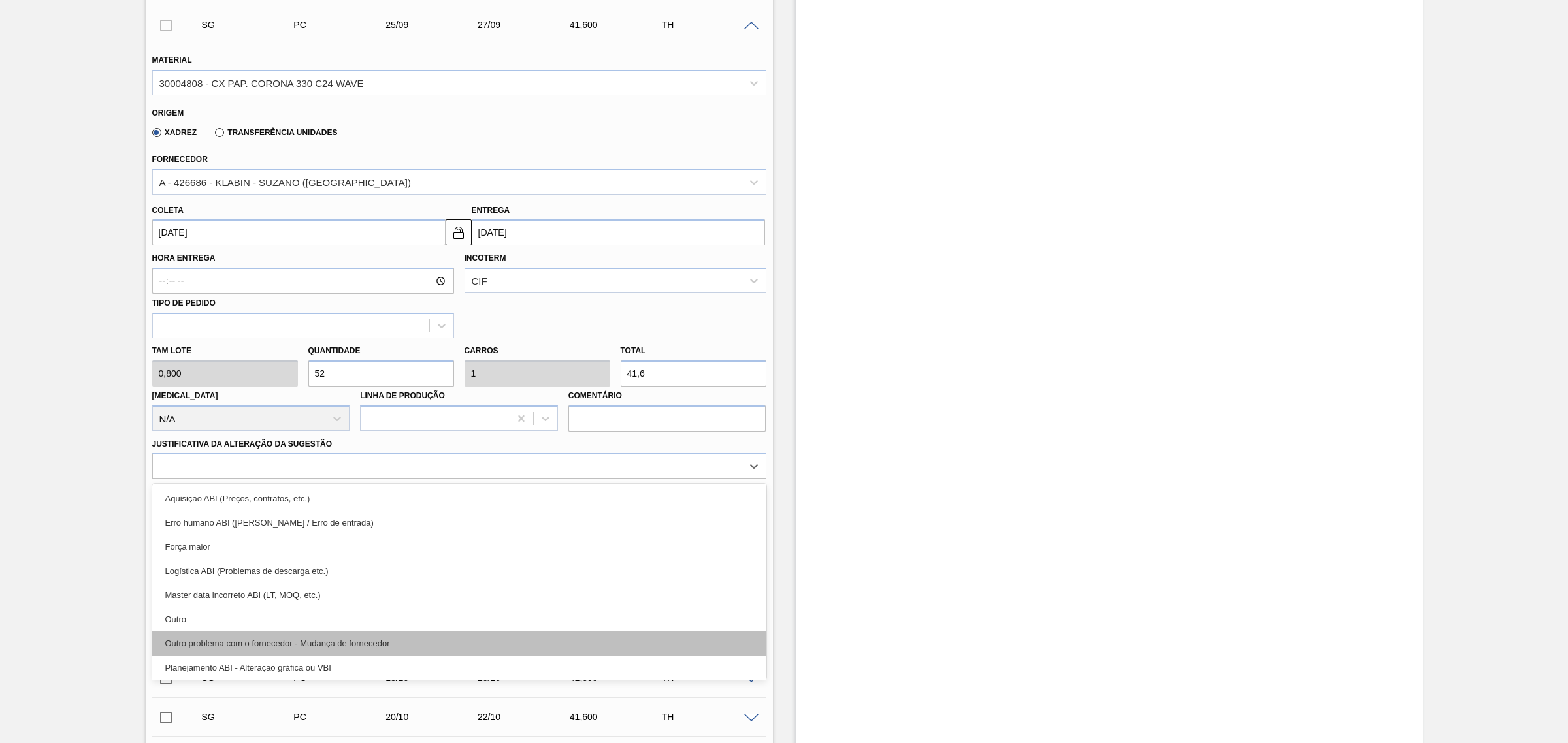
scroll to position [82, 0]
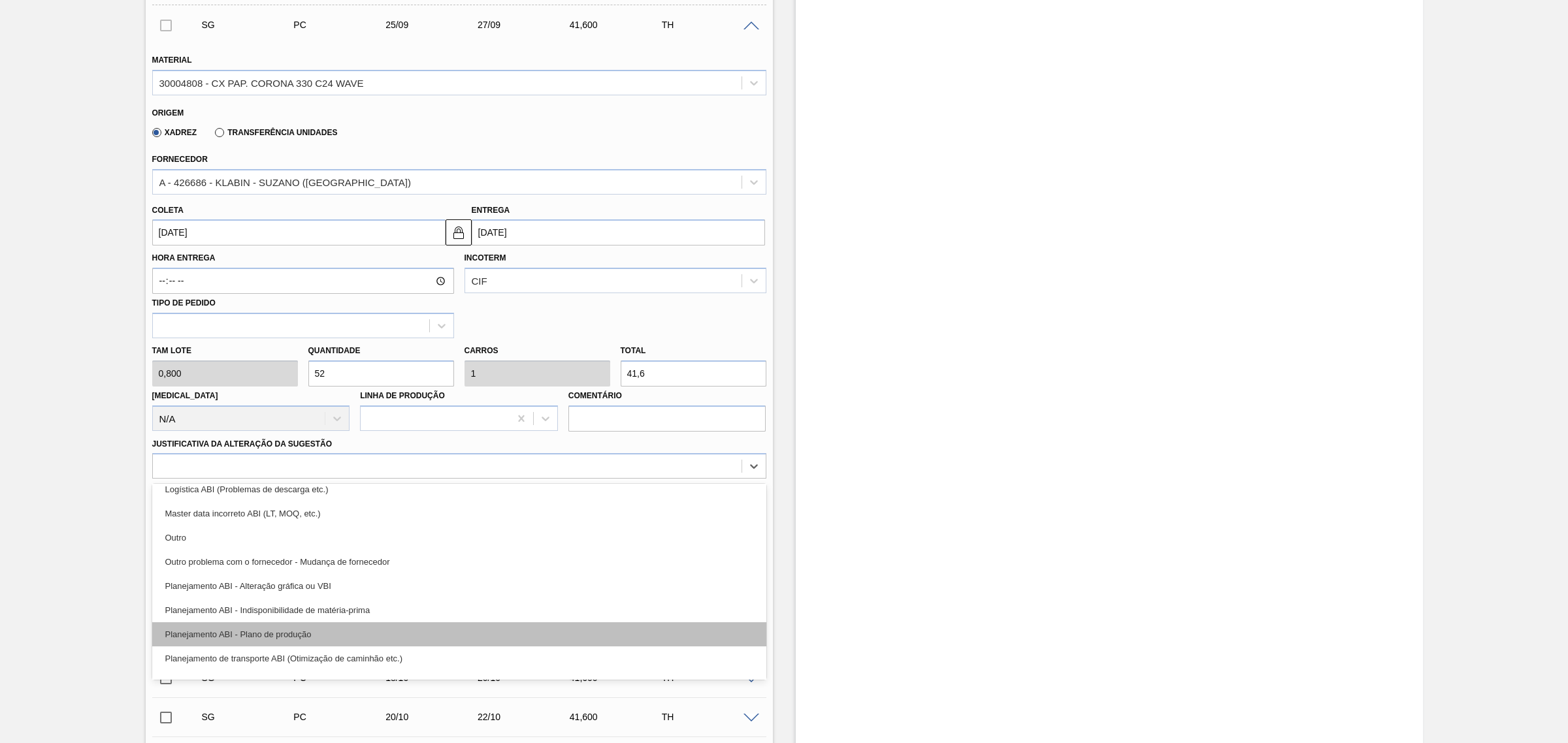
click at [414, 638] on div "Planejamento ABI - Plano de produção" at bounding box center [459, 634] width 614 height 24
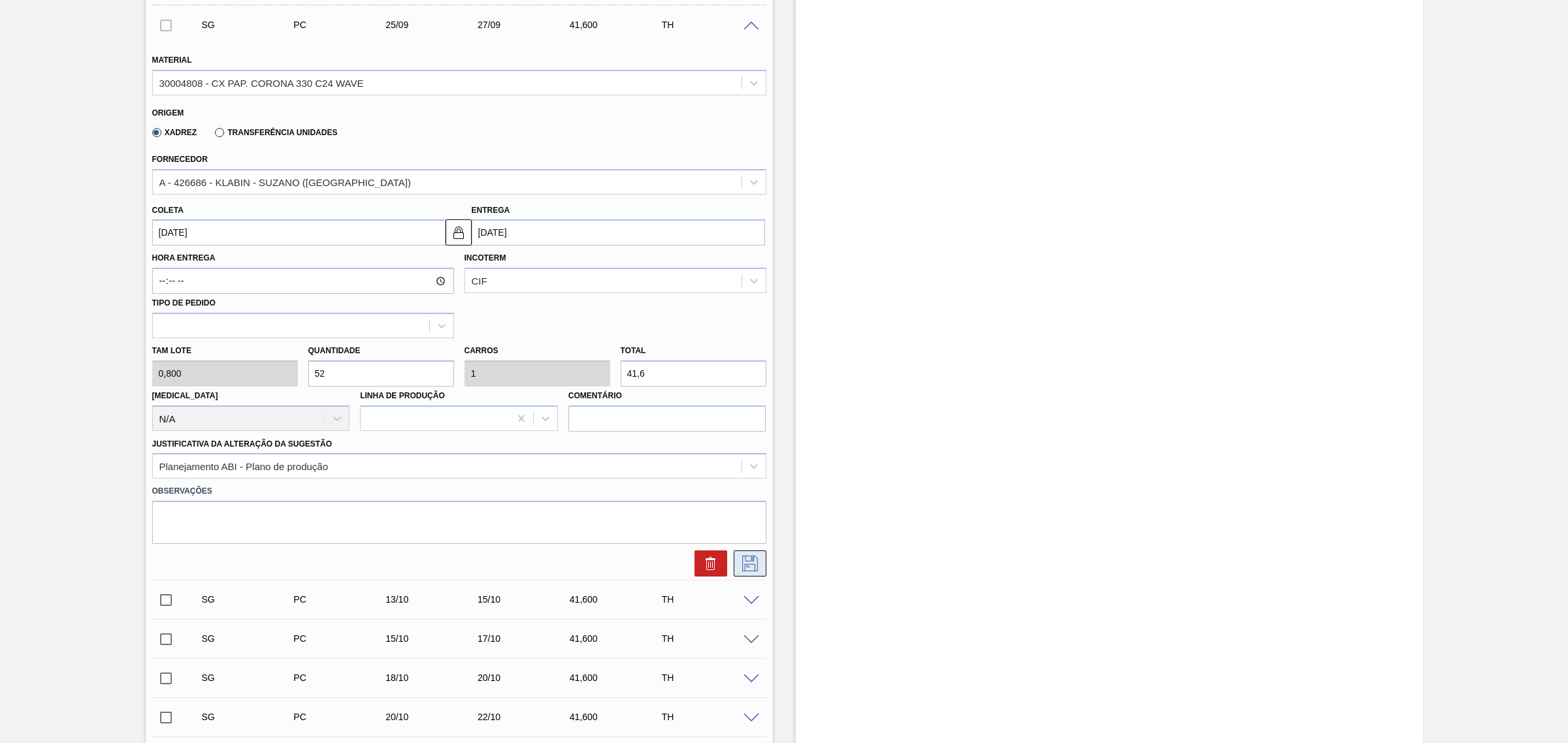
click at [756, 568] on icon at bounding box center [750, 563] width 16 height 16
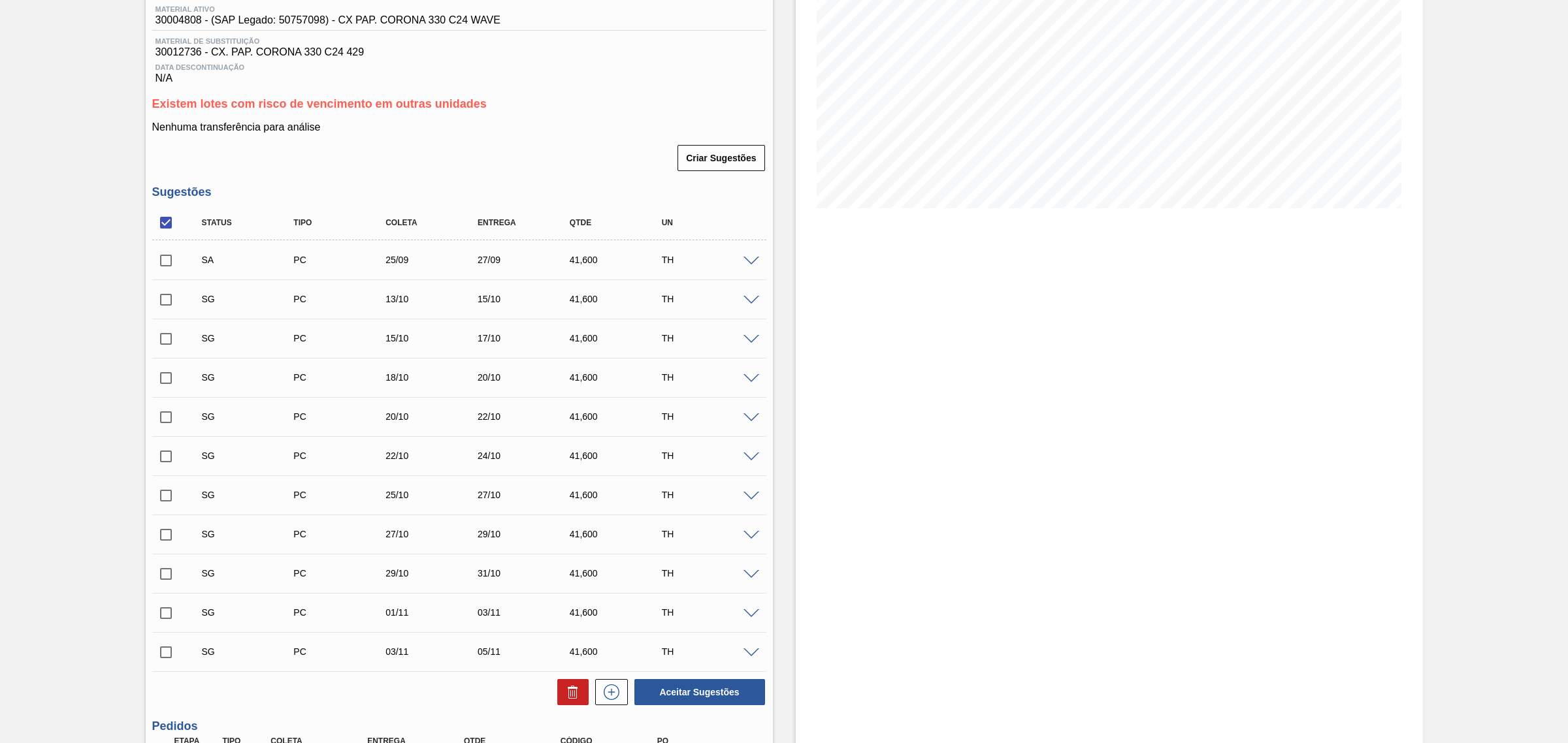
scroll to position [164, 0]
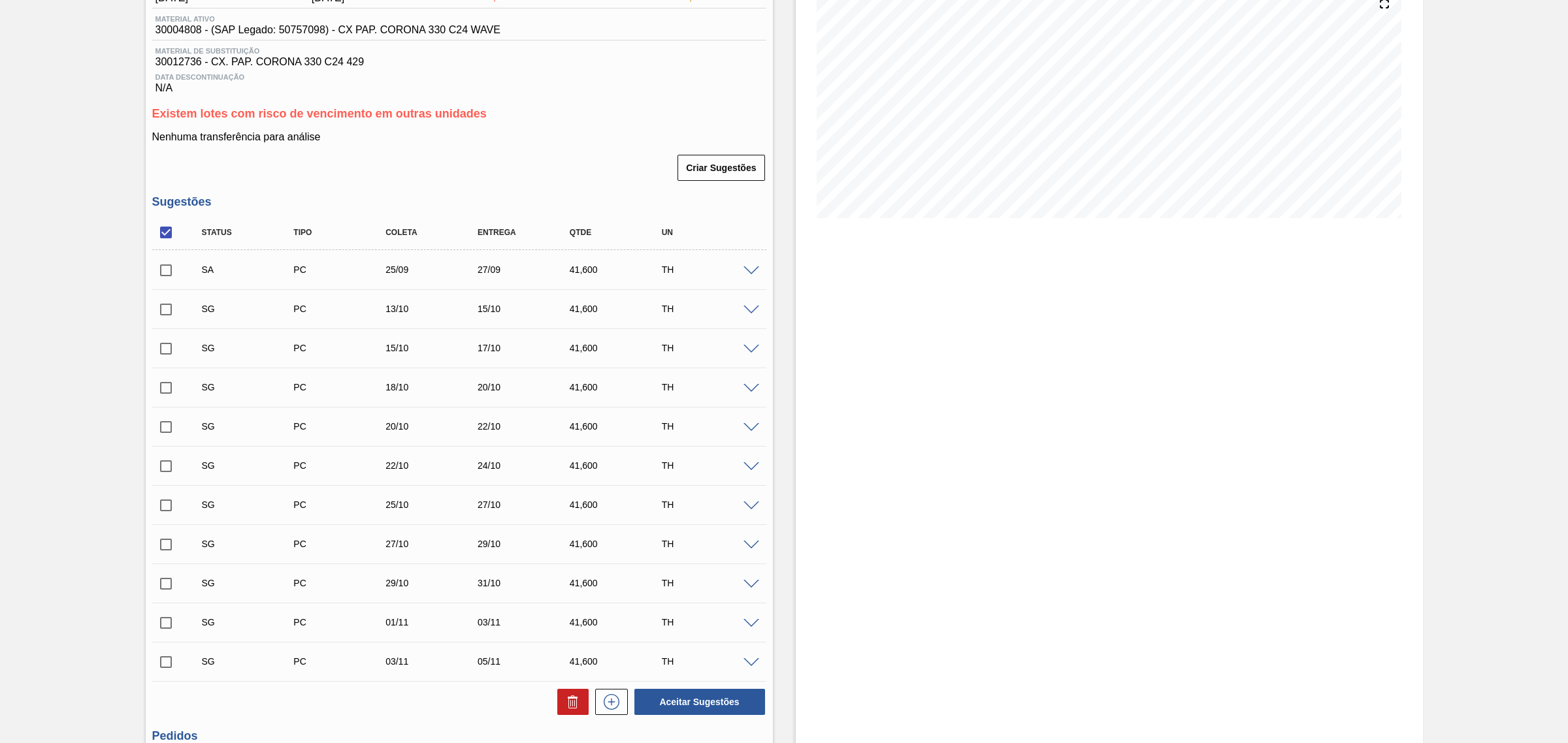
click at [746, 311] on span at bounding box center [751, 310] width 16 height 10
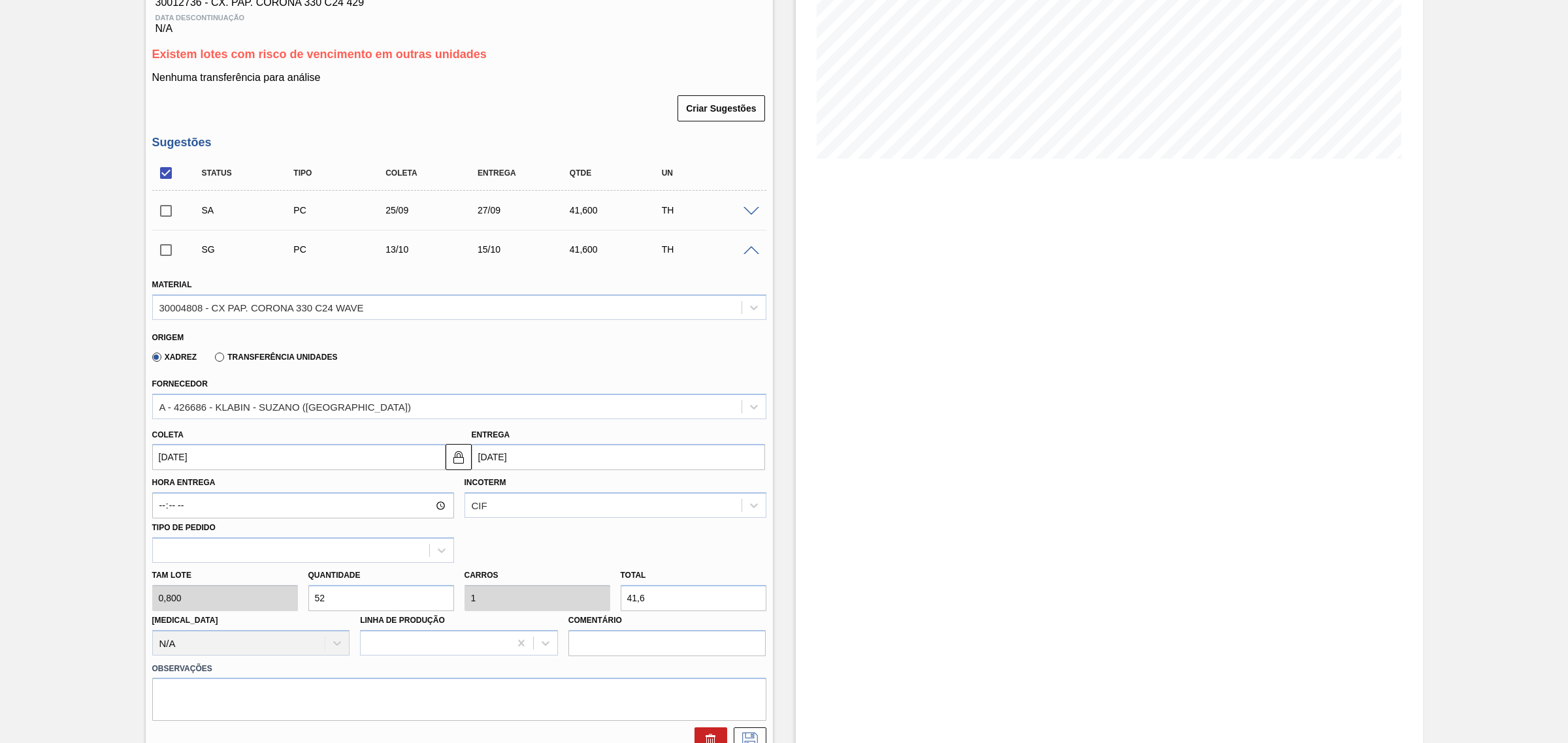
scroll to position [327, 0]
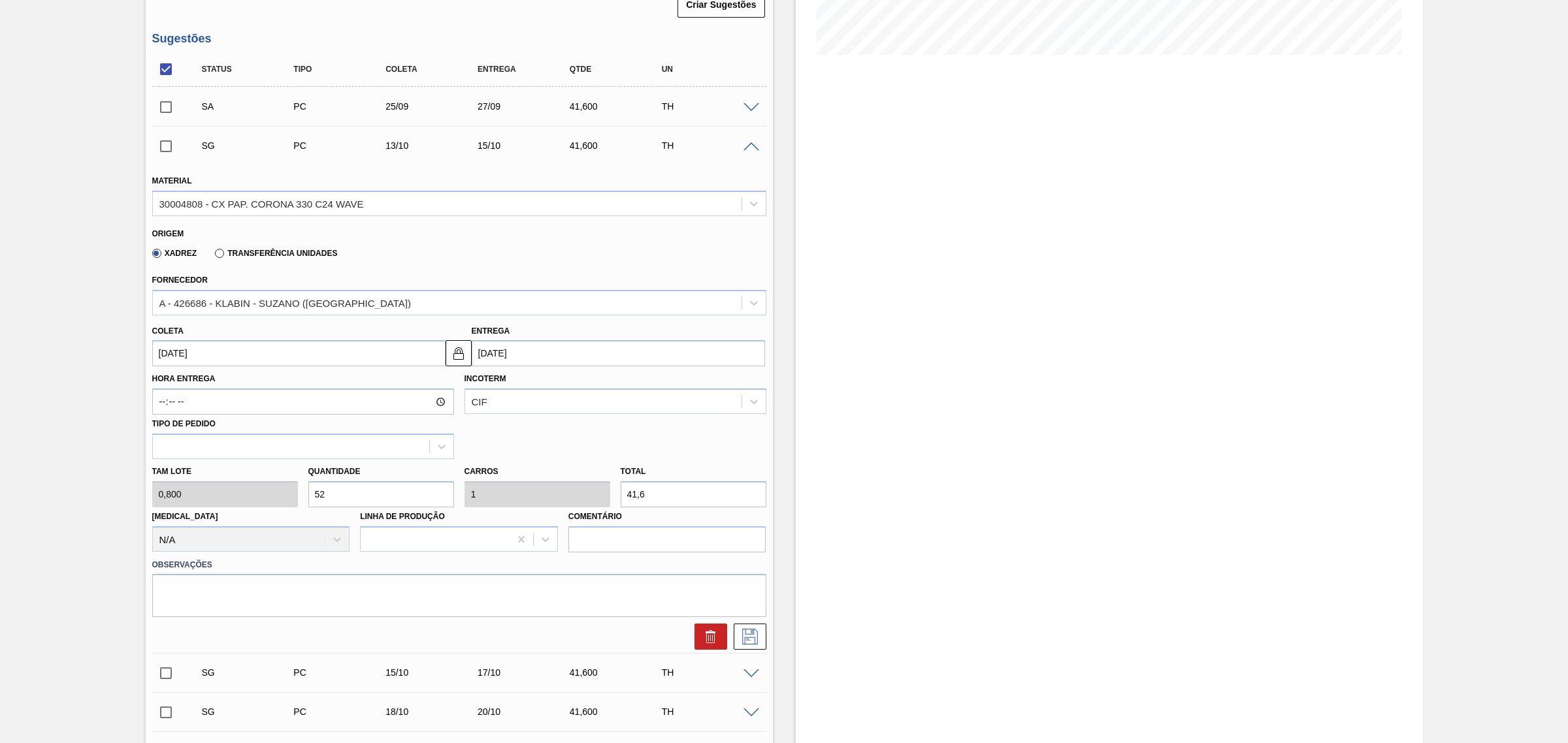
click at [557, 357] on input "15/10/2025" at bounding box center [619, 353] width 294 height 26
click at [482, 389] on button "Previous Month" at bounding box center [484, 385] width 9 height 9
click at [511, 516] on div "29" at bounding box center [508, 511] width 18 height 18
type input "27/09/2025"
type input "29/09/2025"
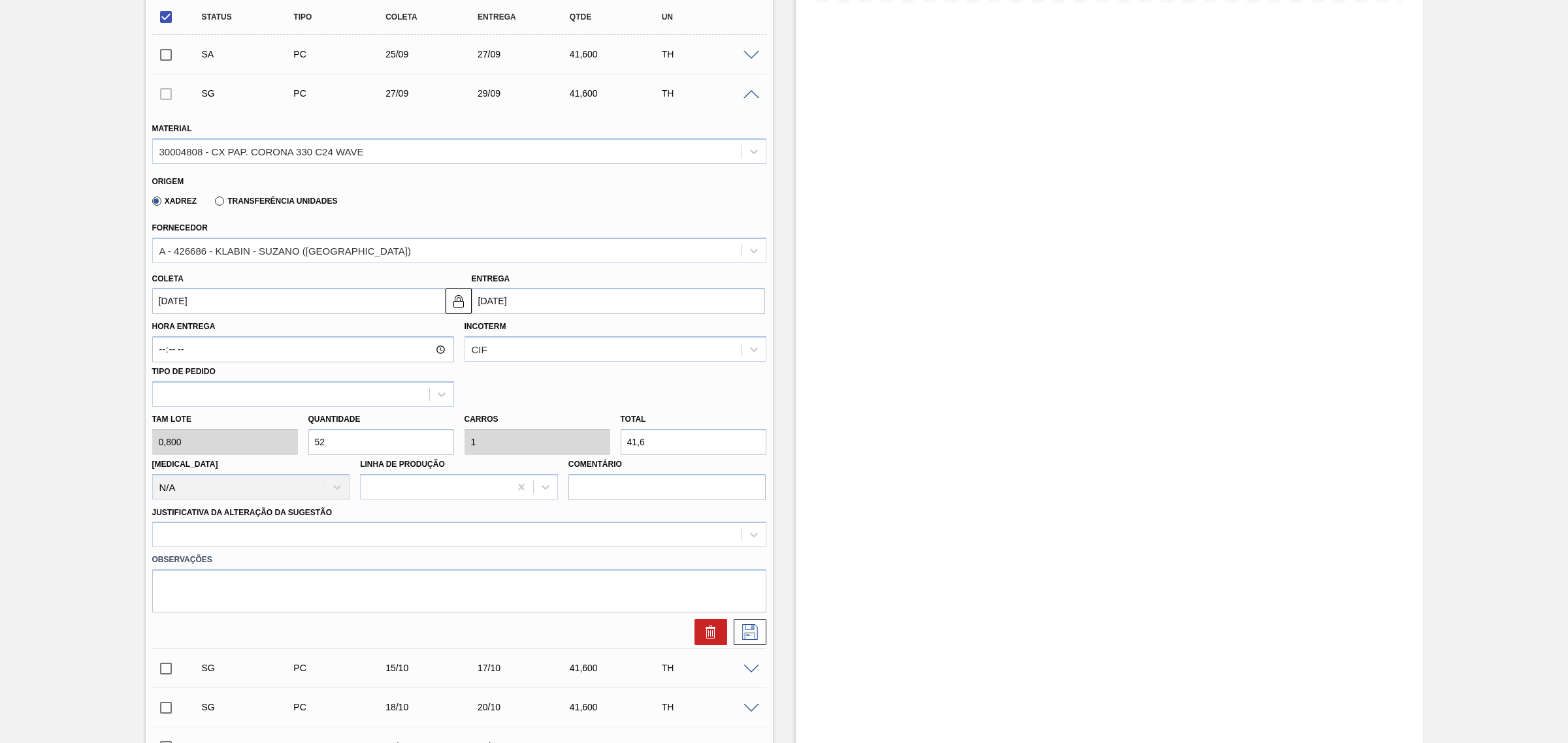
scroll to position [409, 0]
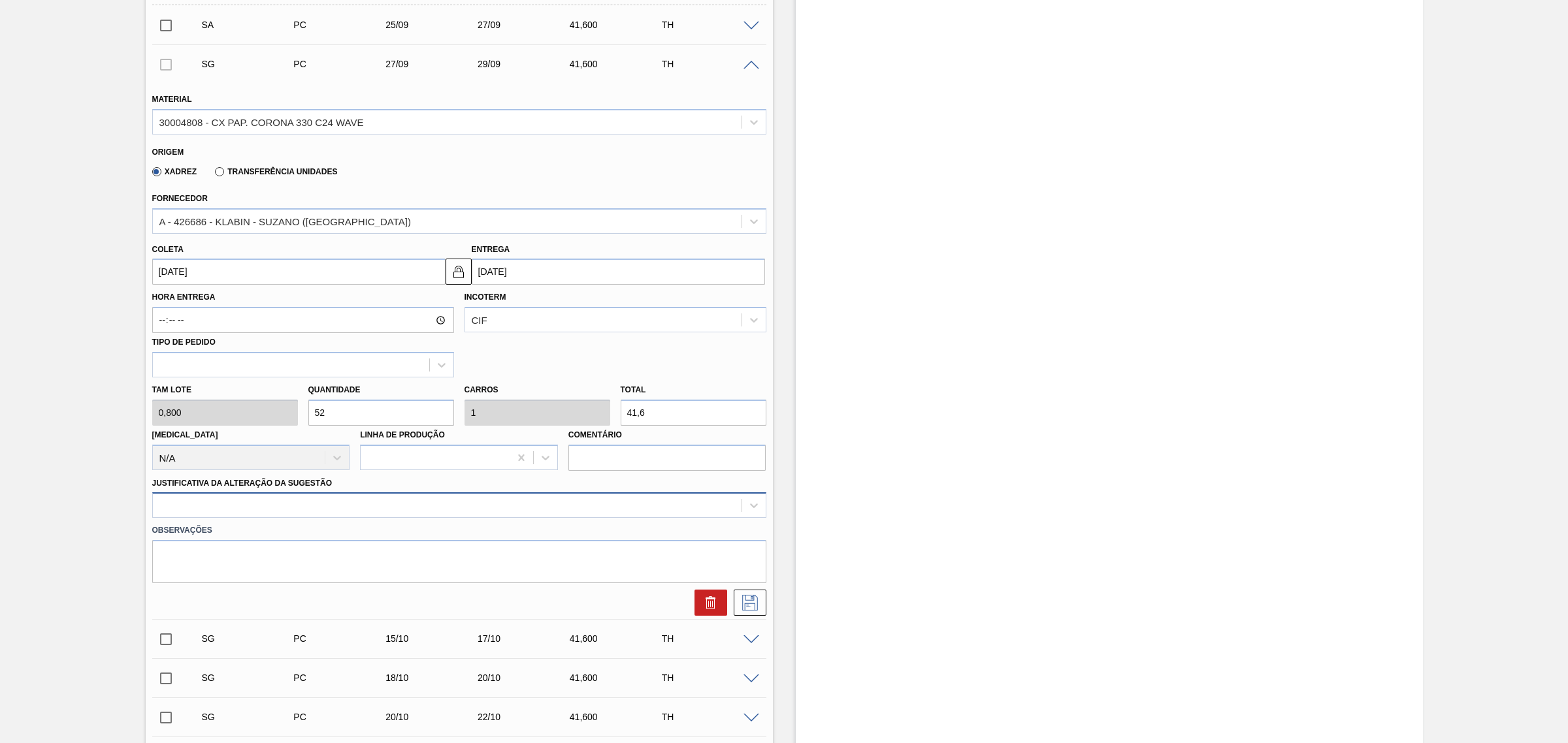
click at [432, 505] on div at bounding box center [447, 505] width 589 height 19
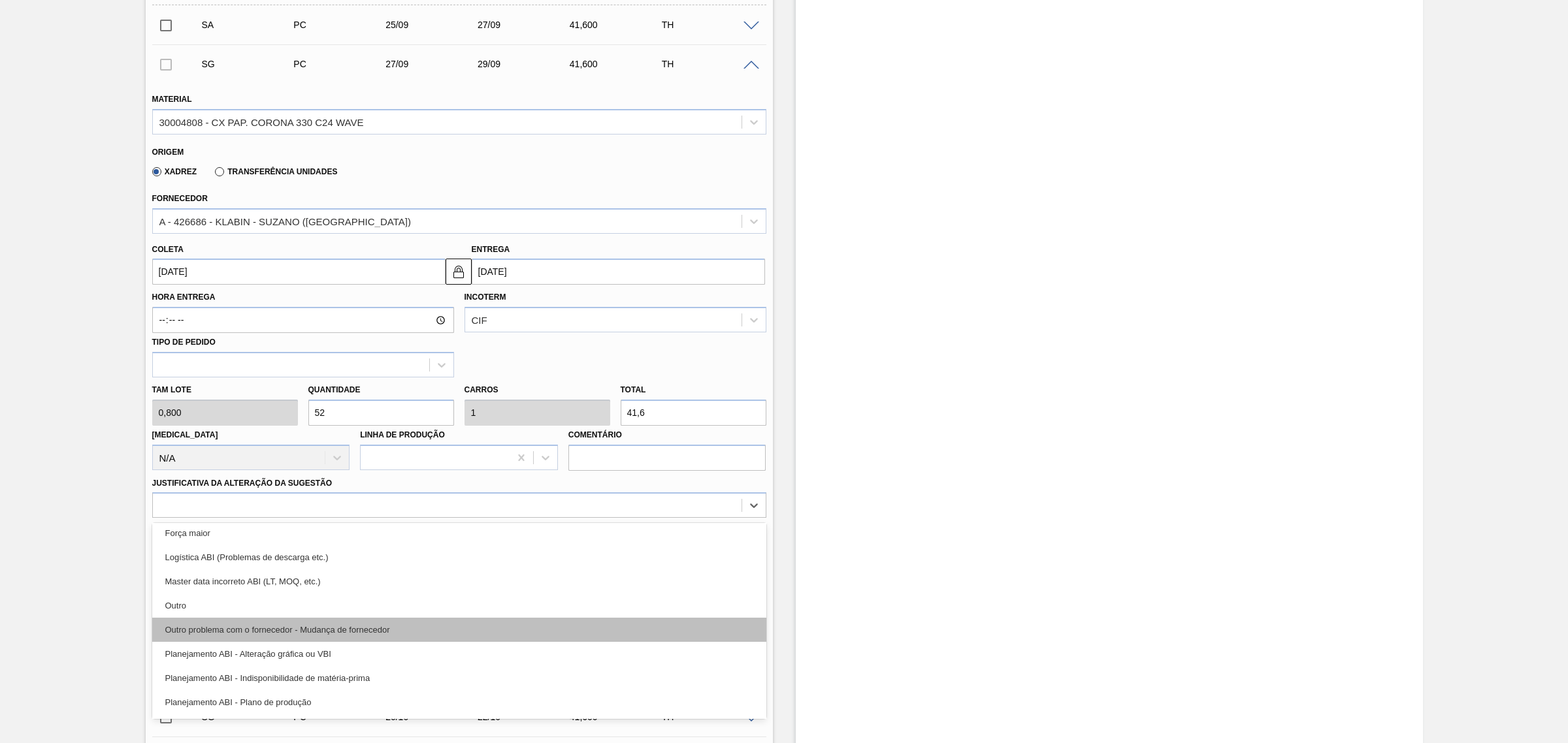
scroll to position [82, 0]
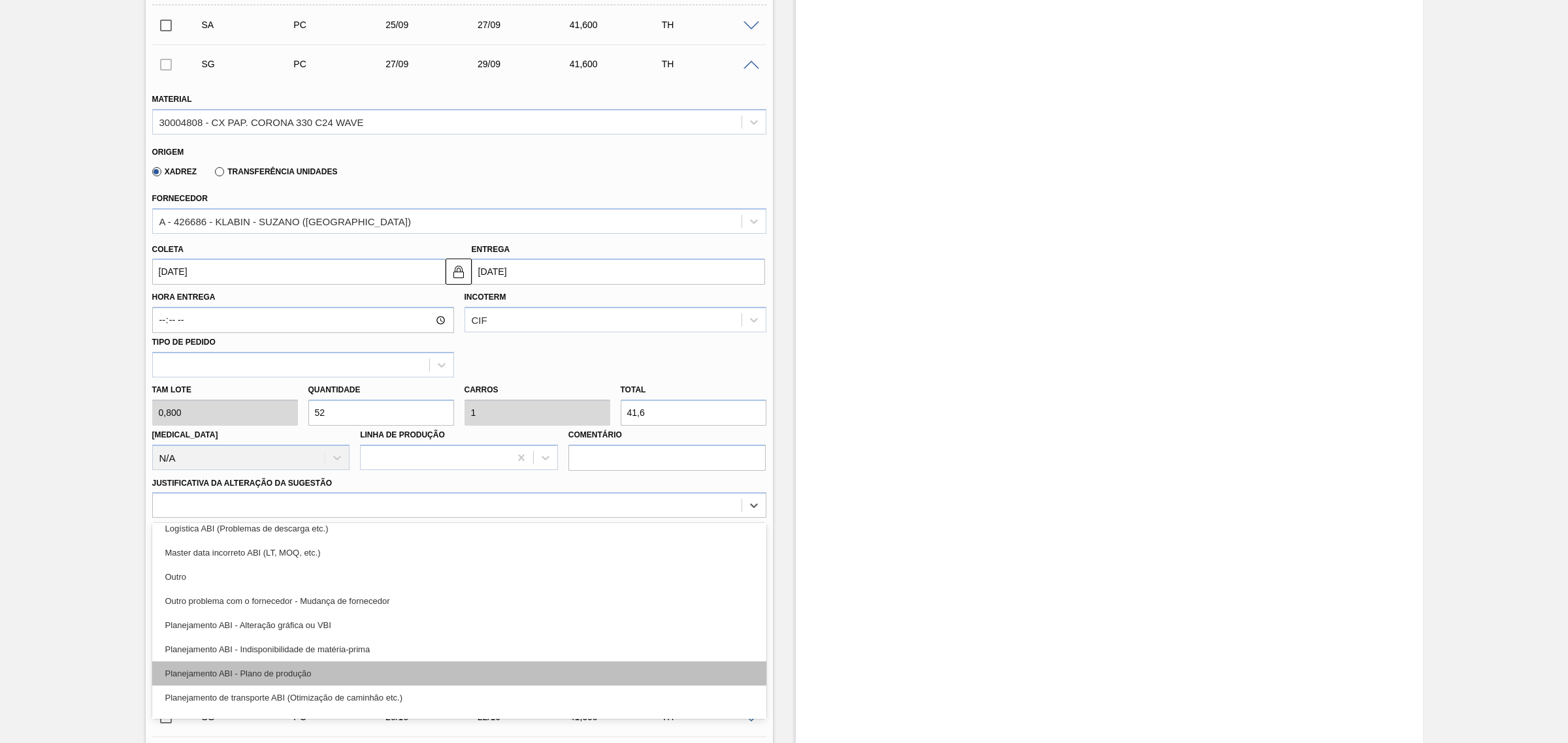
click at [420, 670] on div "Planejamento ABI - Plano de produção" at bounding box center [459, 673] width 614 height 24
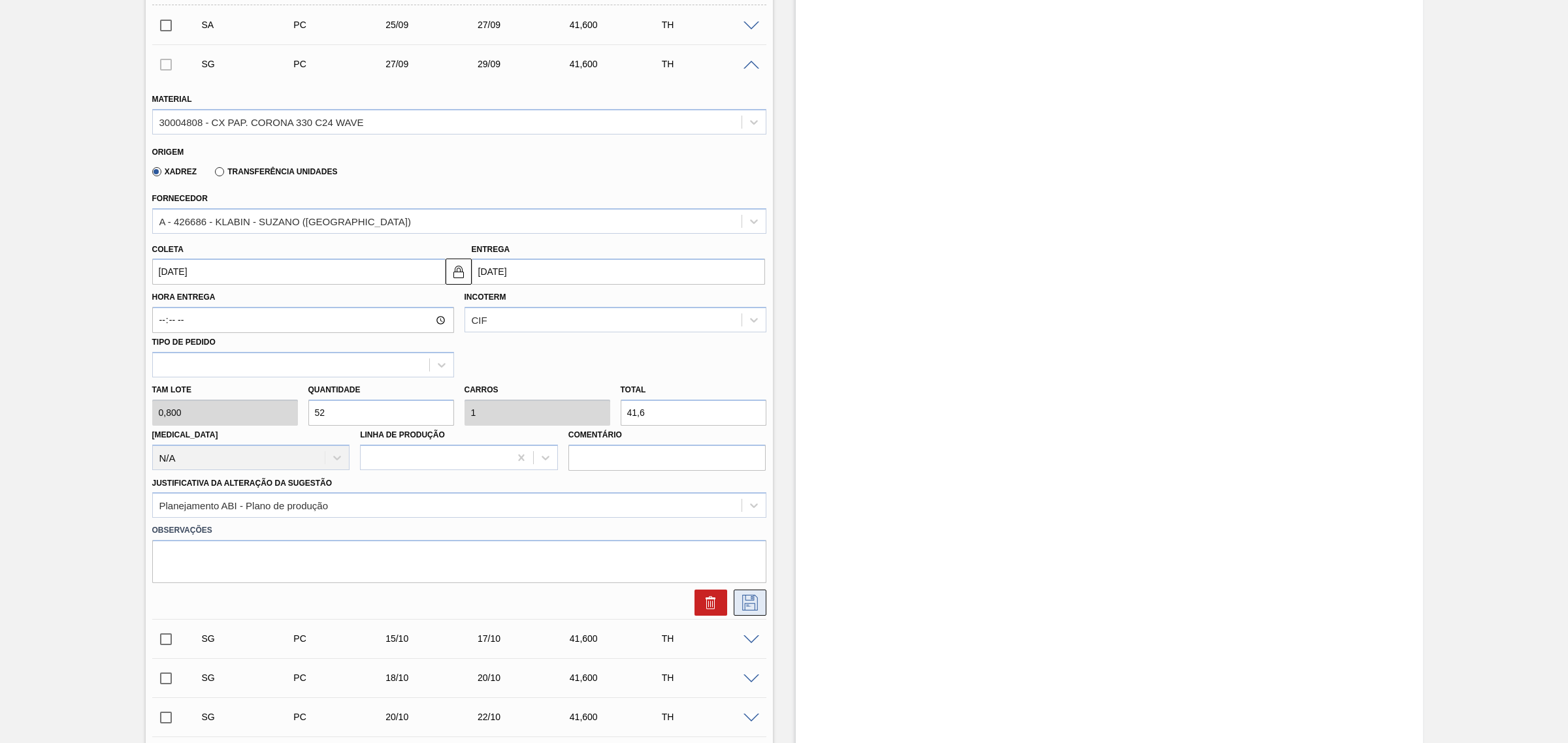
click at [747, 607] on icon at bounding box center [749, 602] width 21 height 16
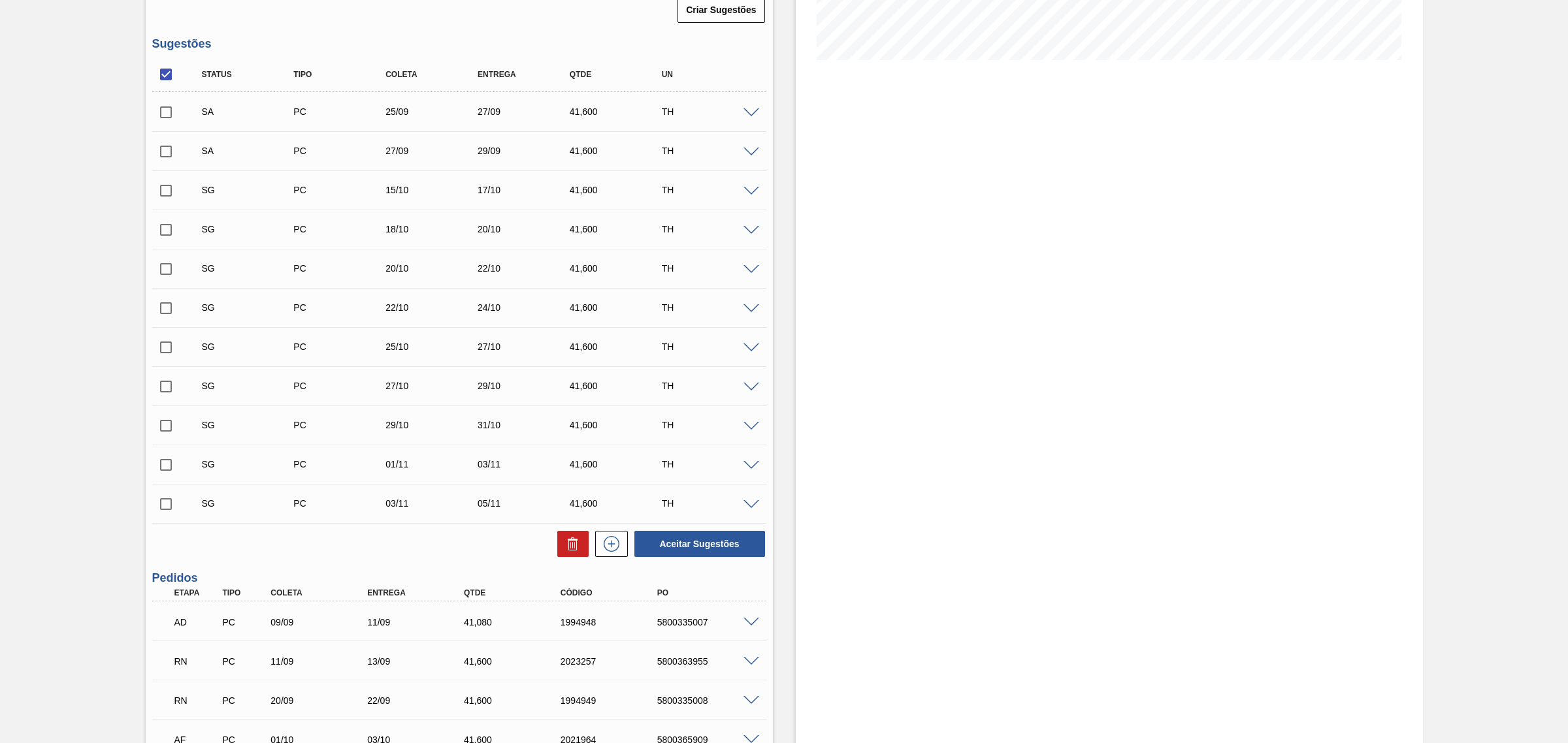
scroll to position [120, 0]
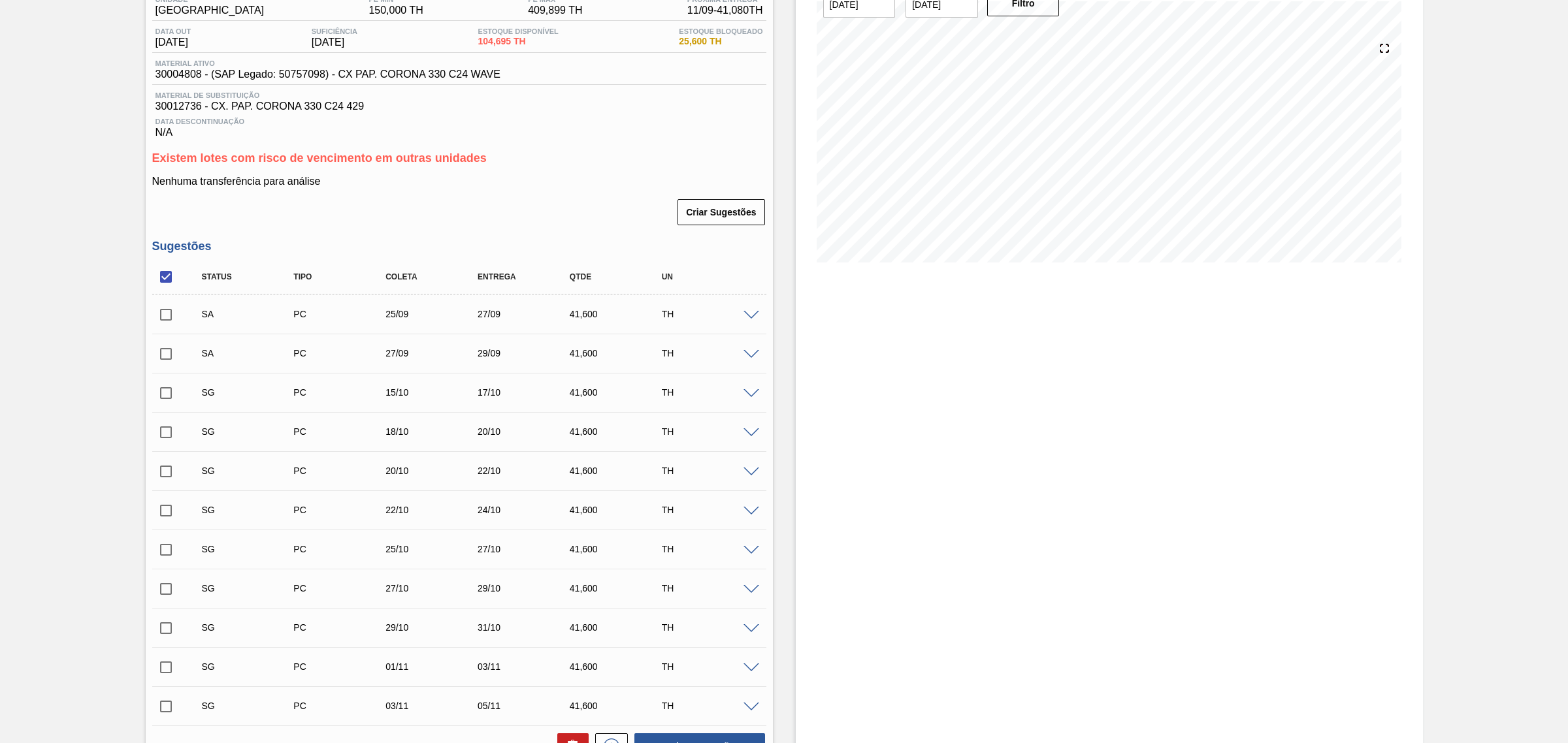
click at [749, 395] on span at bounding box center [751, 394] width 16 height 10
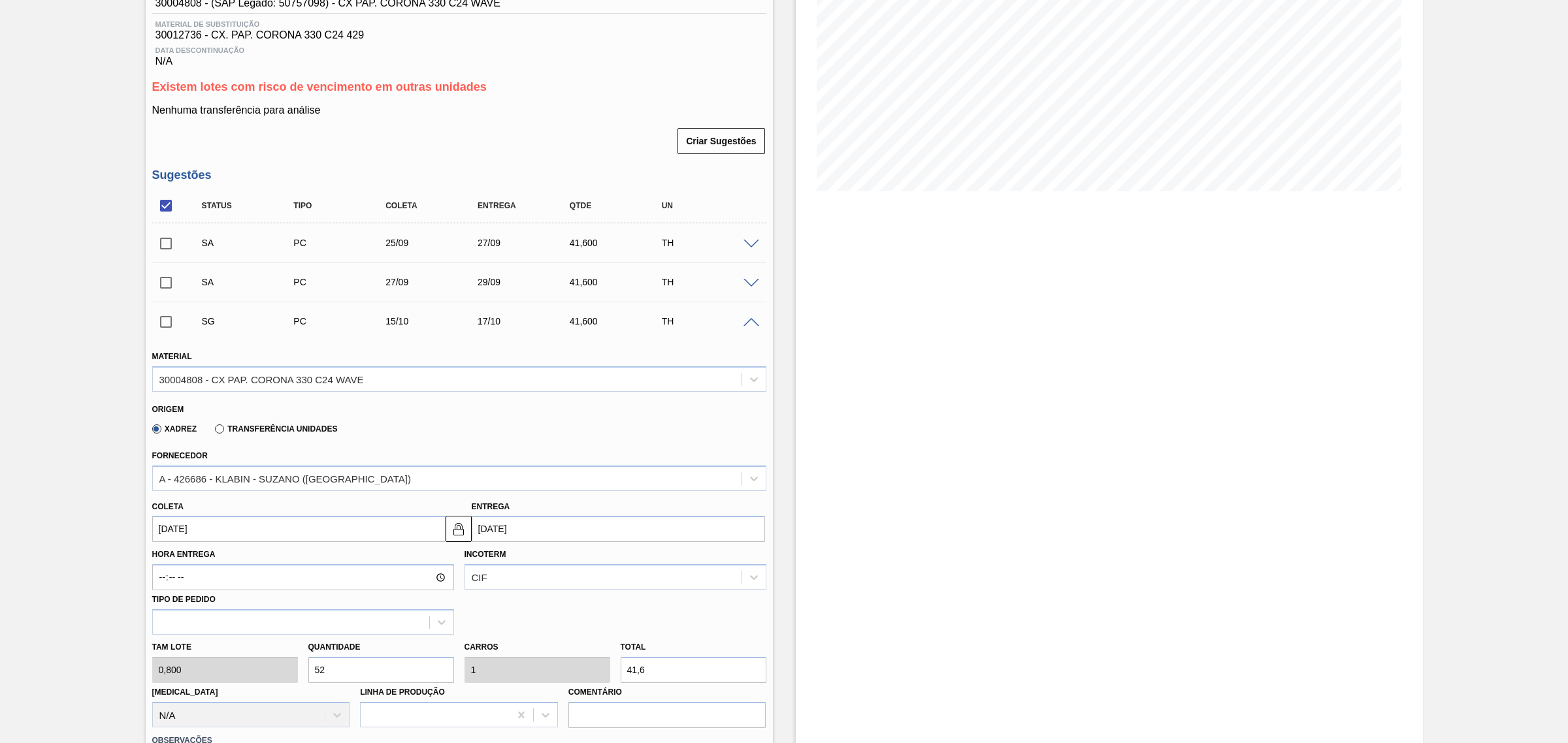
scroll to position [364, 0]
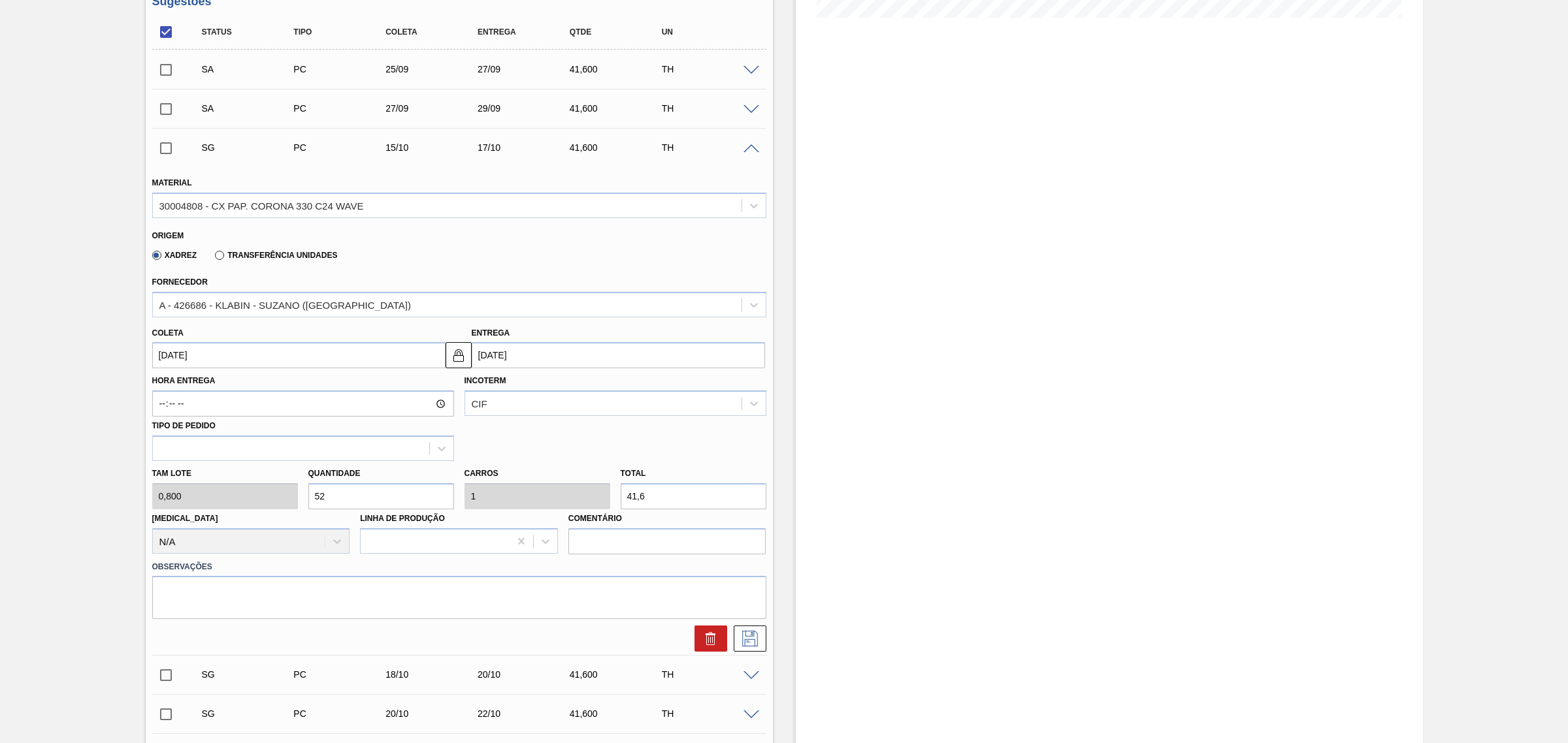
click at [539, 361] on input "17/10/2025" at bounding box center [619, 355] width 294 height 26
click at [508, 457] on div "6" at bounding box center [508, 450] width 18 height 18
type input "04/10/2025"
type input "06/10/2025"
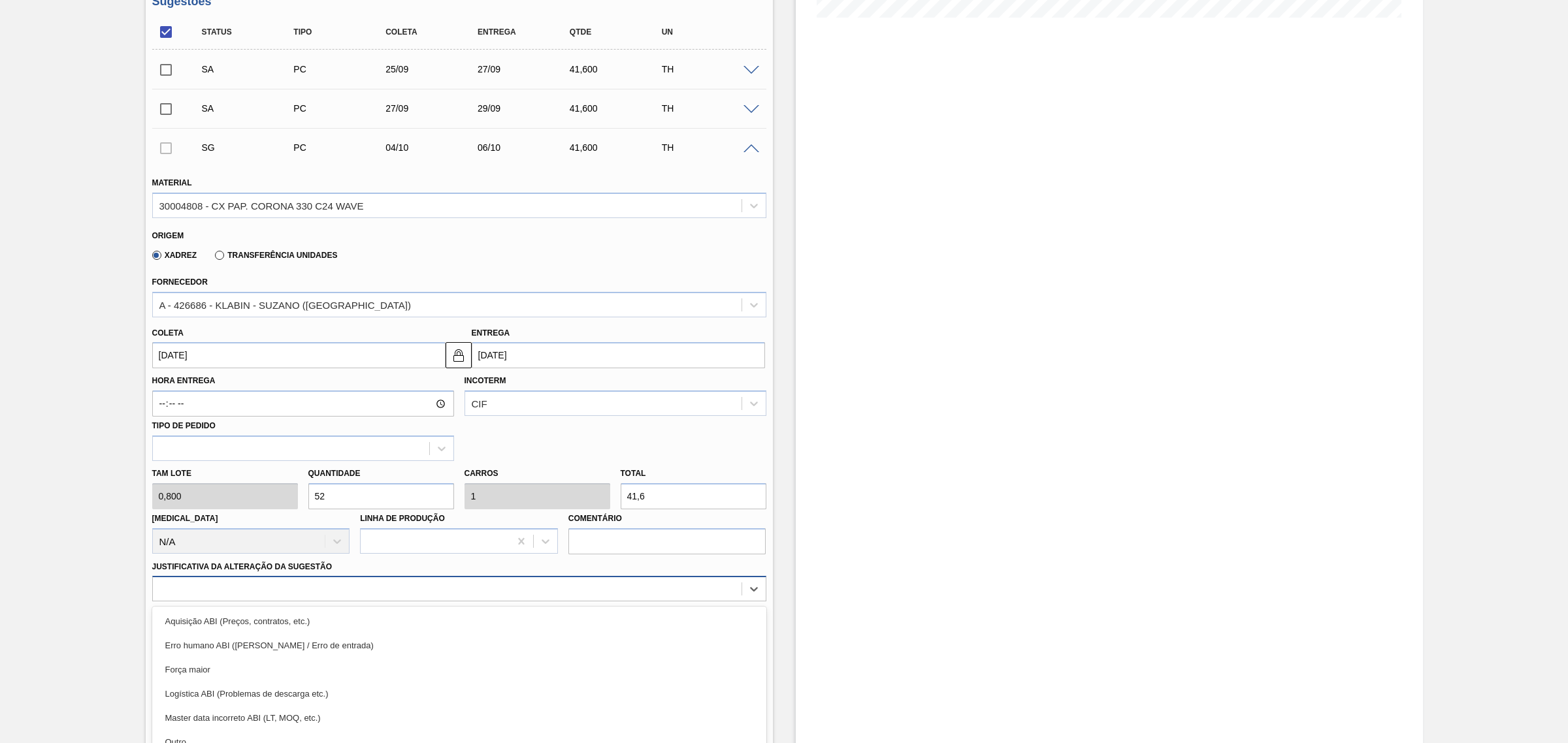
click at [529, 582] on div "option Erro humano ABI (Cálculo / Erro de entrada) focused, 2 of 18. 18 results…" at bounding box center [459, 589] width 614 height 25
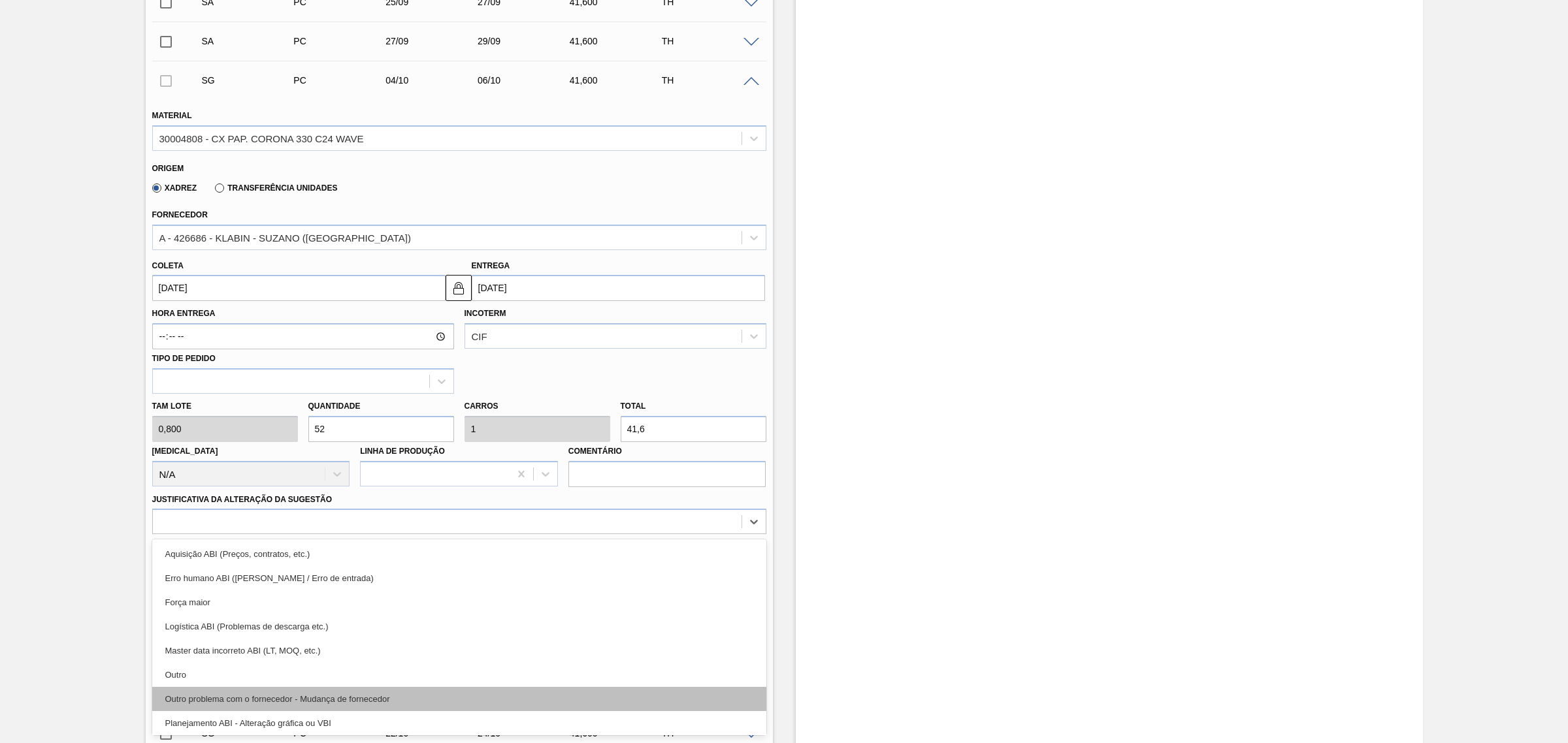
scroll to position [164, 0]
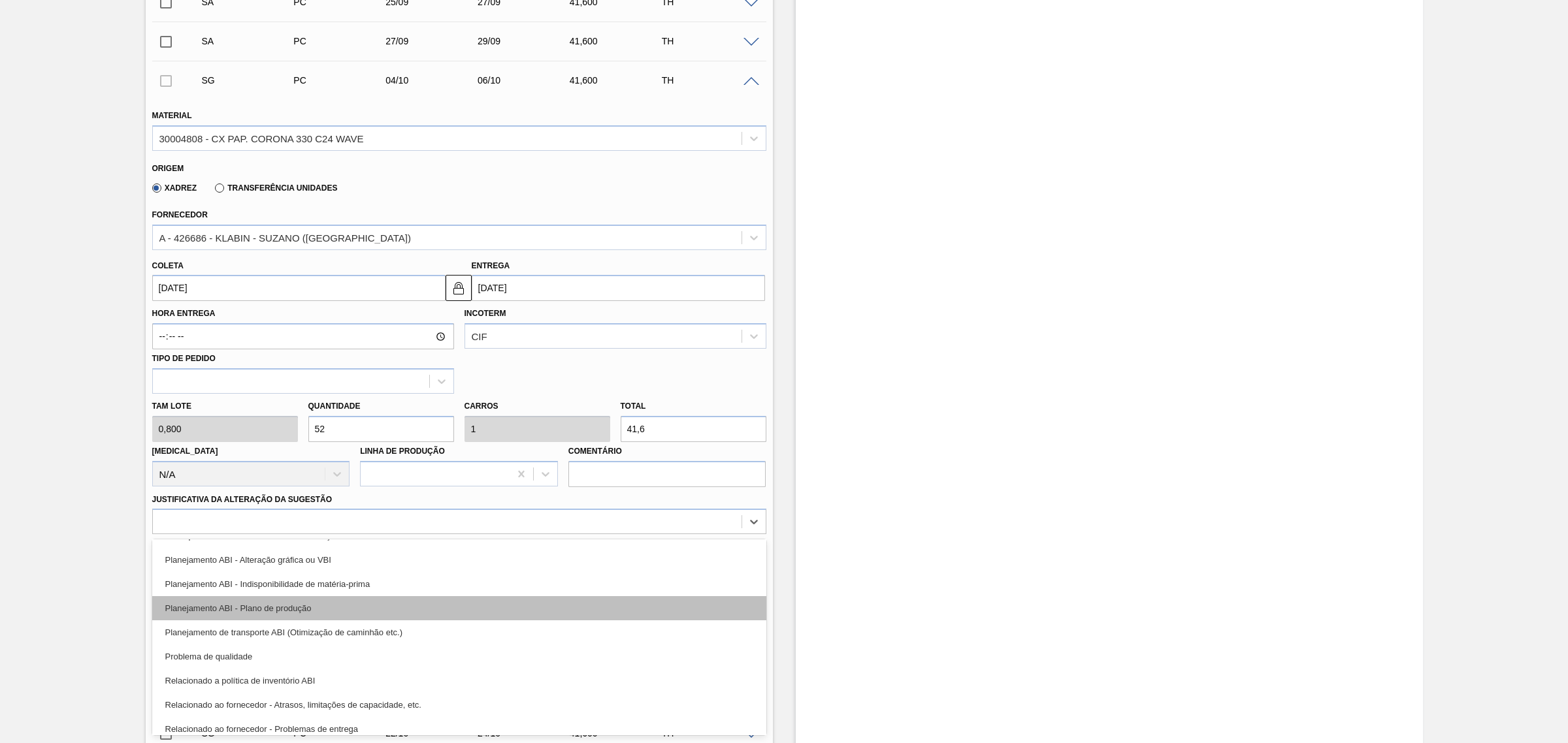
click at [428, 611] on div "Planejamento ABI - Plano de produção" at bounding box center [459, 608] width 614 height 24
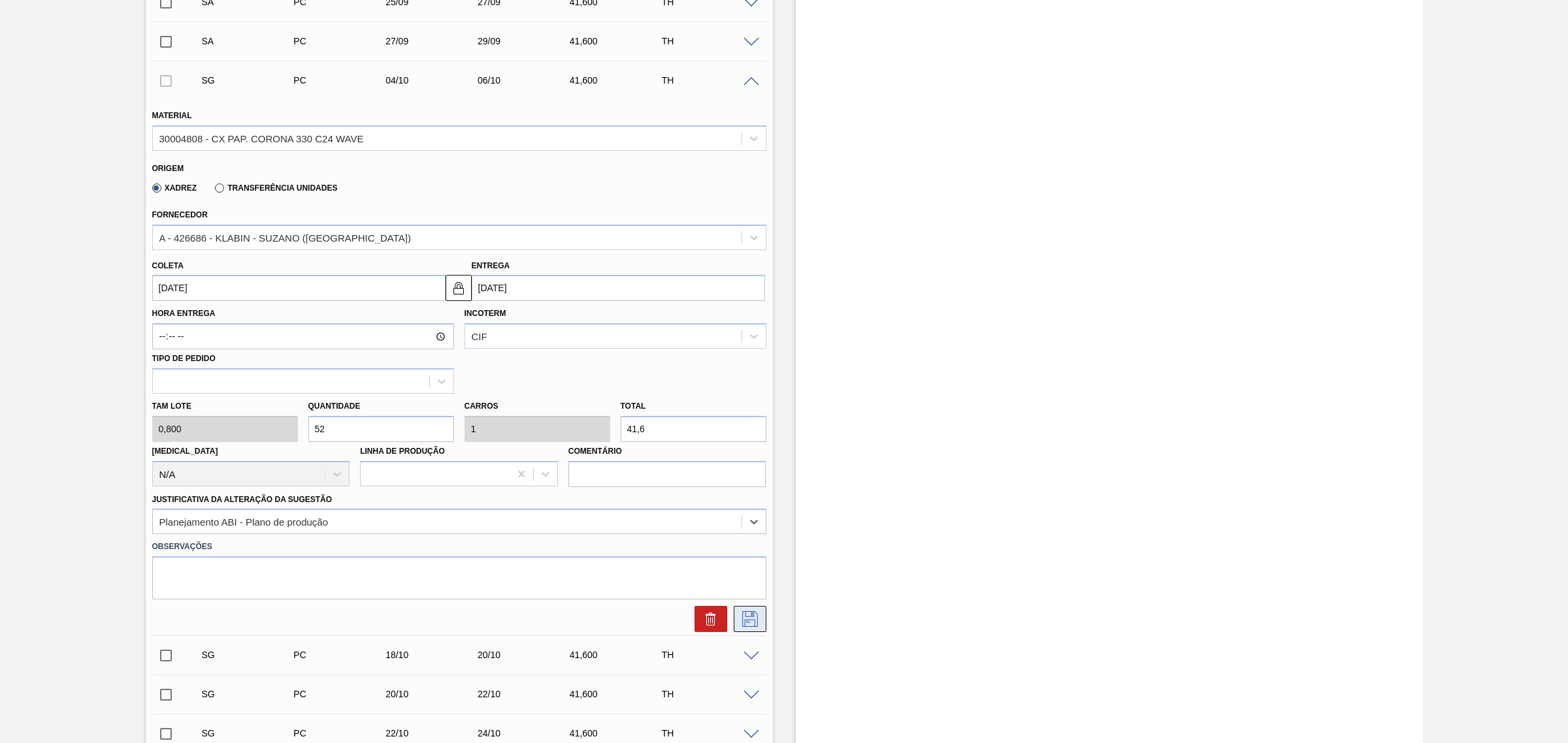
click at [739, 621] on icon at bounding box center [749, 619] width 21 height 16
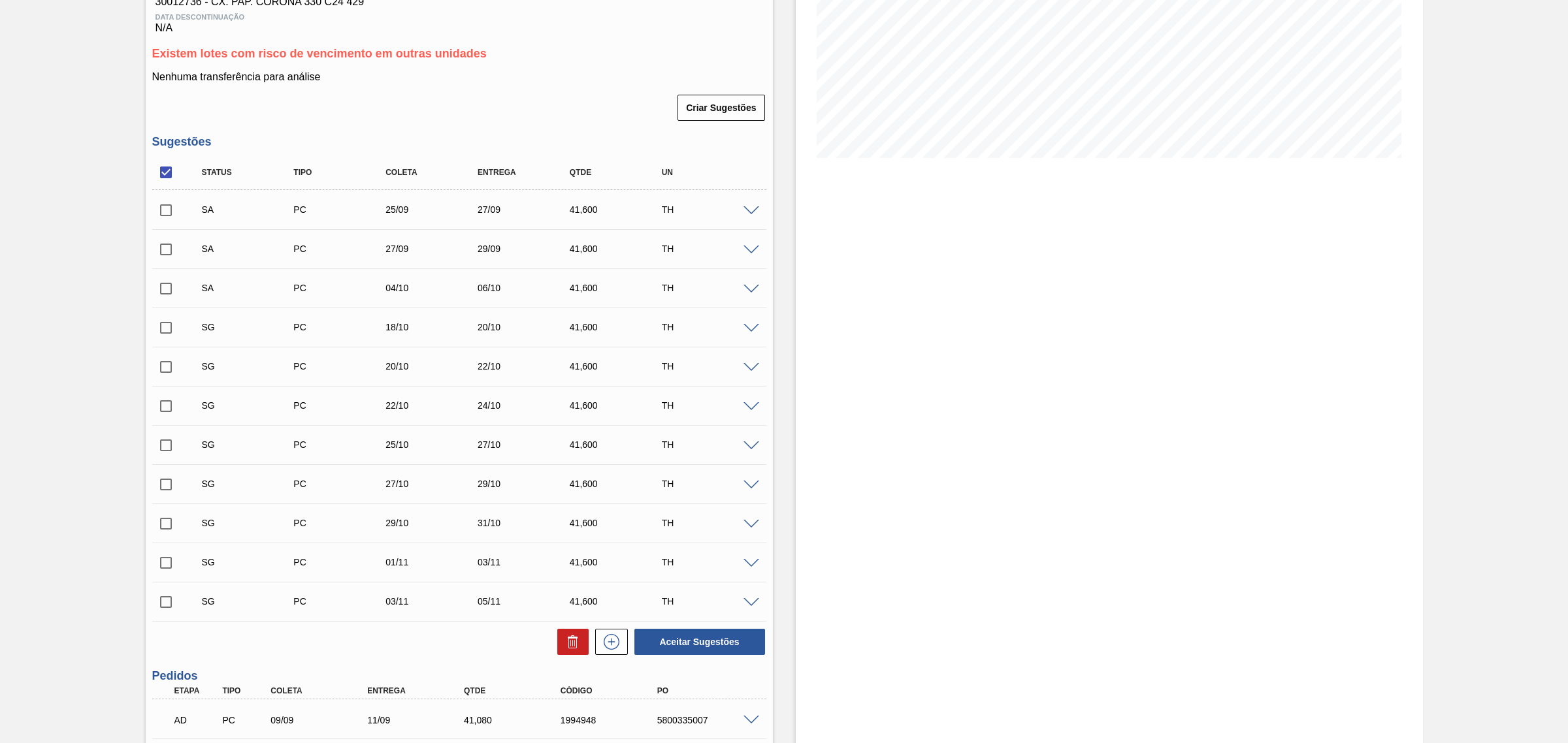
scroll to position [186, 0]
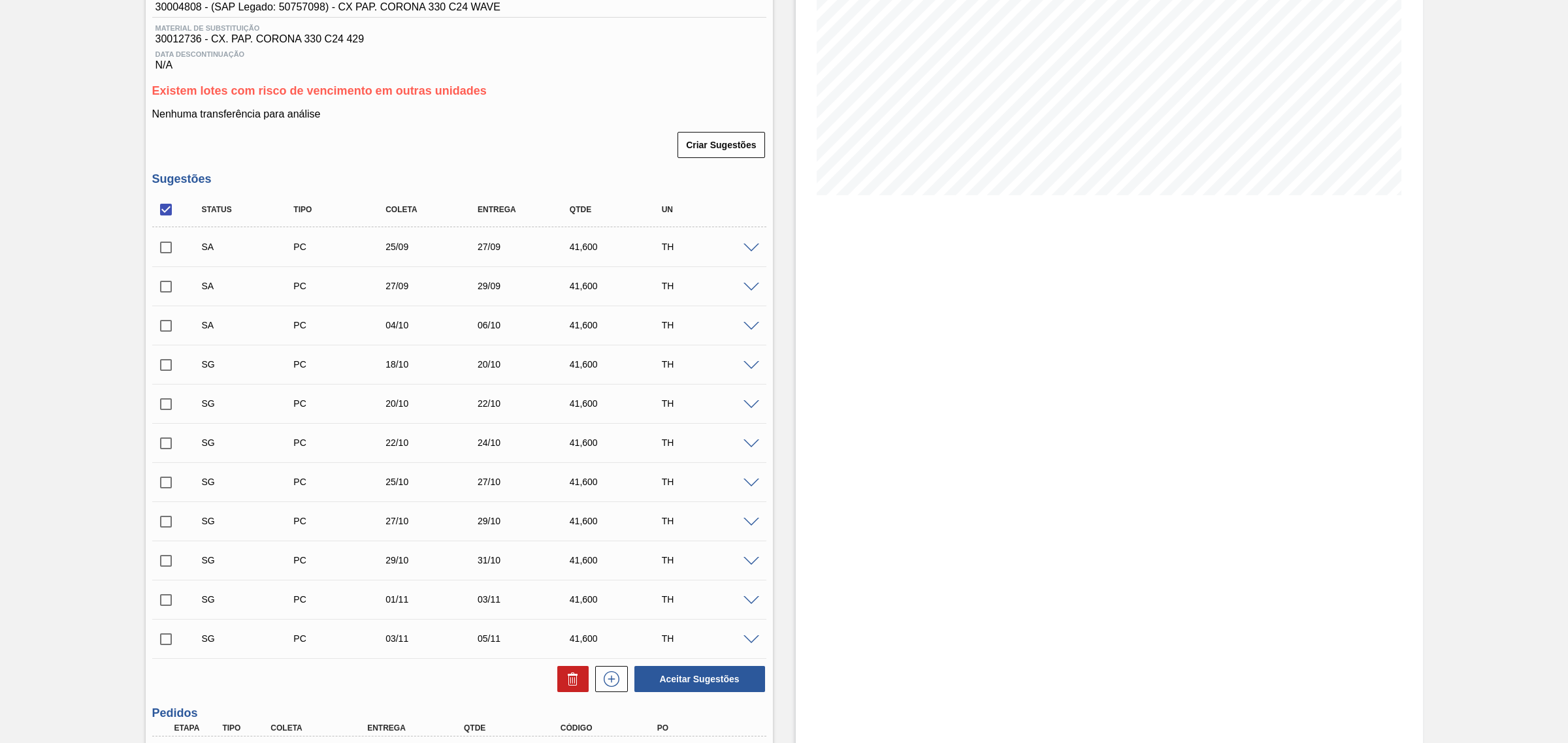
click at [754, 368] on span at bounding box center [751, 366] width 16 height 10
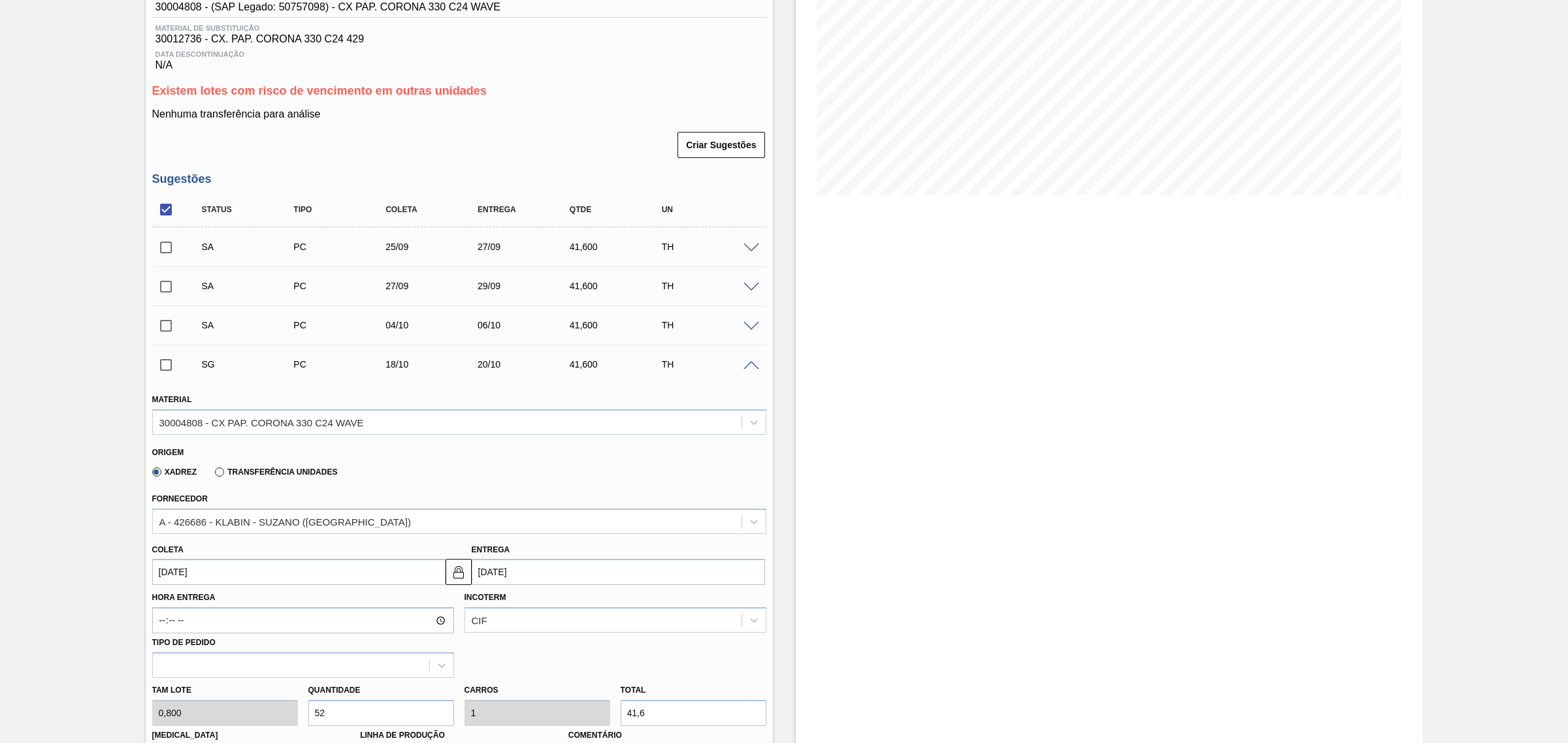
scroll to position [350, 0]
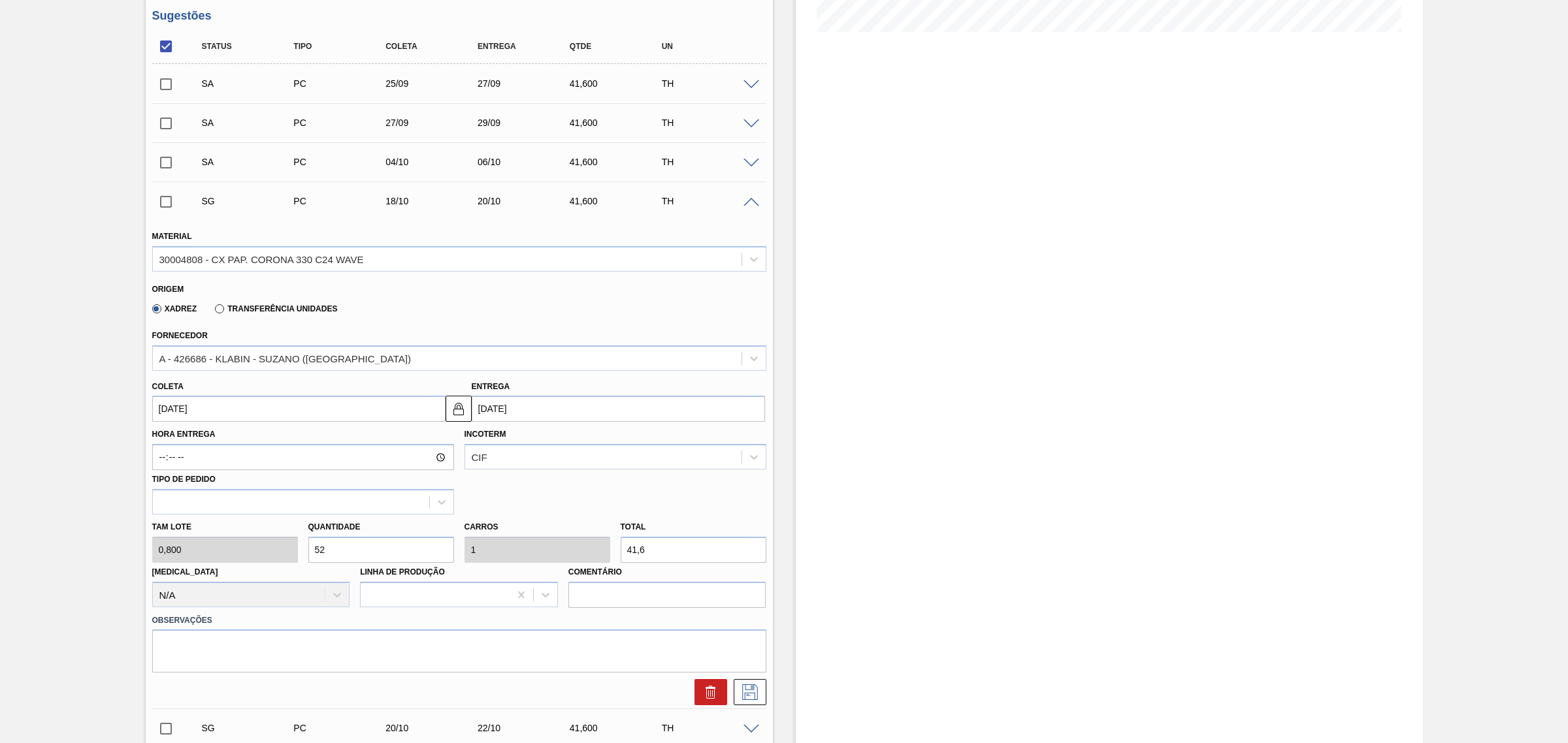
click at [555, 415] on input "20/10/2025" at bounding box center [619, 408] width 294 height 26
click at [619, 441] on button "Next Month" at bounding box center [618, 439] width 9 height 9
click at [482, 442] on button "Previous Month" at bounding box center [484, 439] width 9 height 9
click at [592, 506] on div "10" at bounding box center [592, 503] width 18 height 18
type input "08/10/2025"
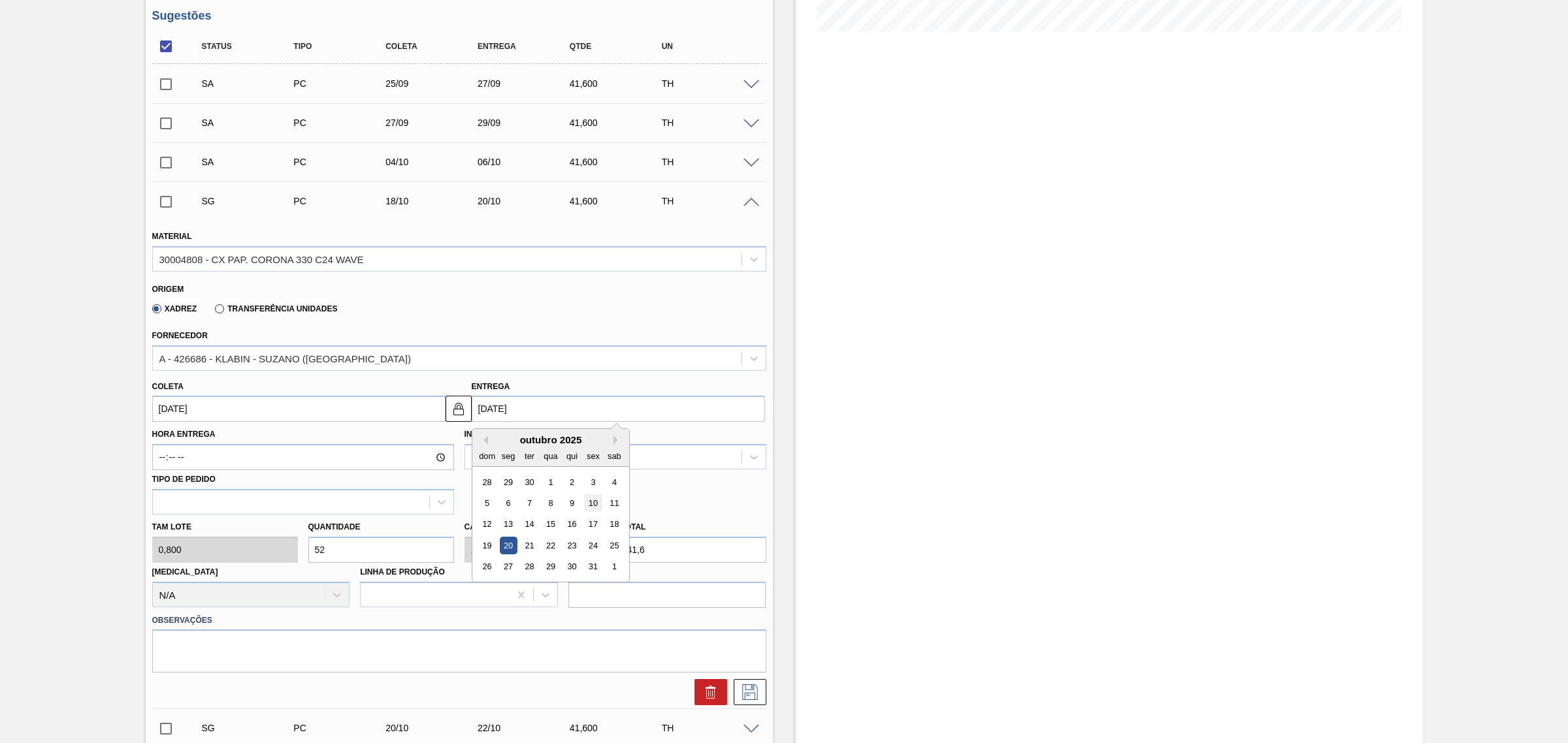
type input "10/10/2025"
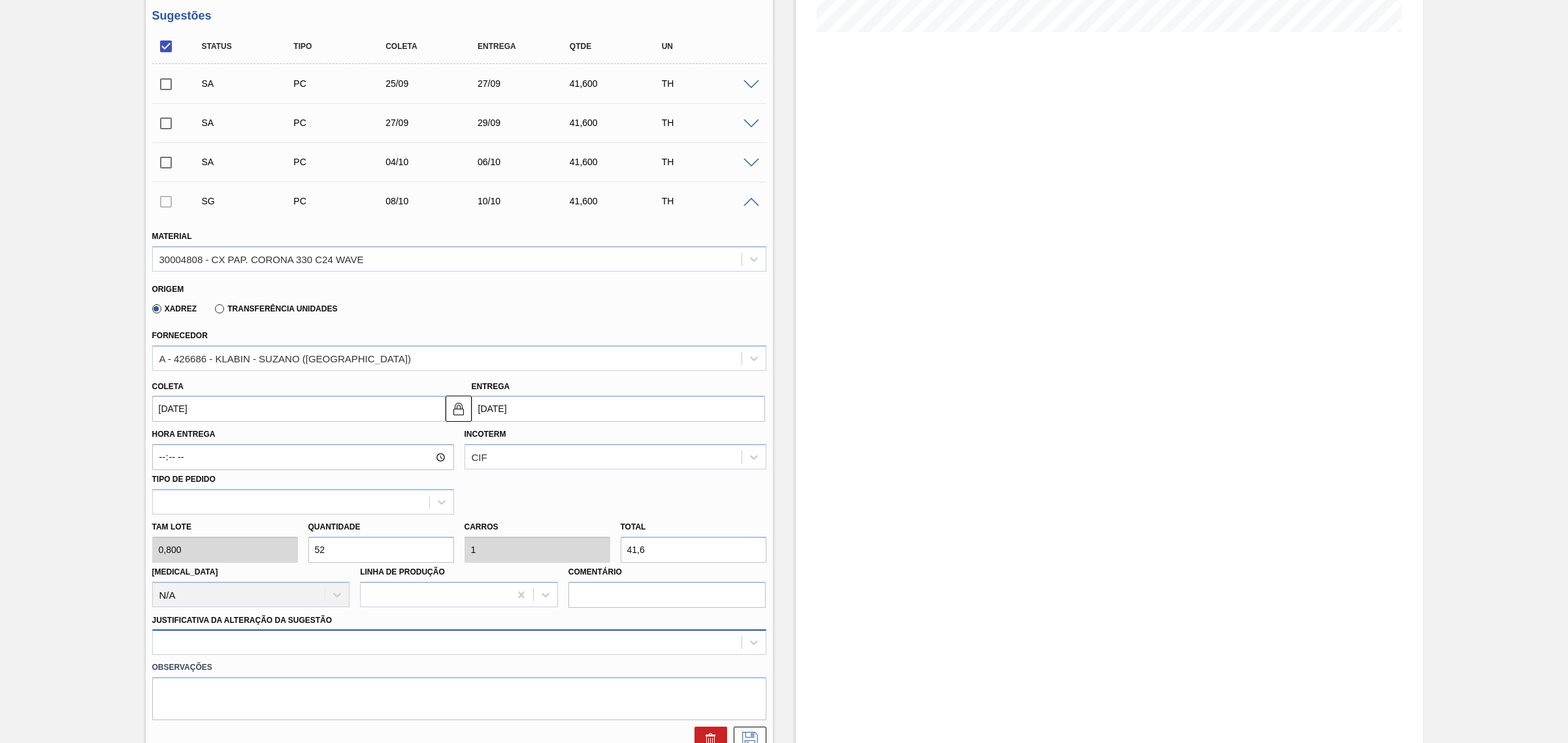
click at [578, 643] on div at bounding box center [459, 642] width 614 height 25
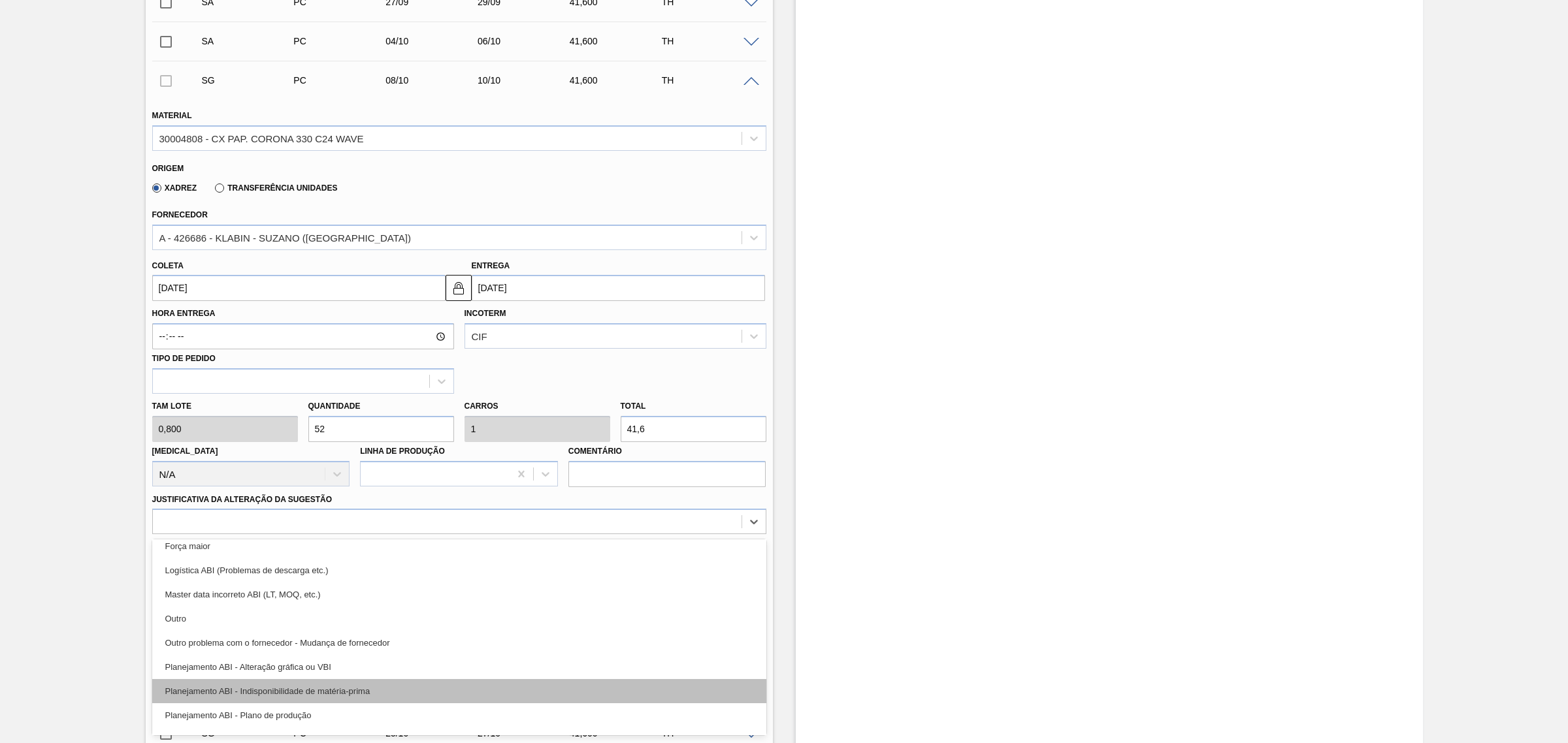
scroll to position [82, 0]
click at [481, 680] on div "Planejamento ABI - Plano de produção" at bounding box center [459, 690] width 614 height 24
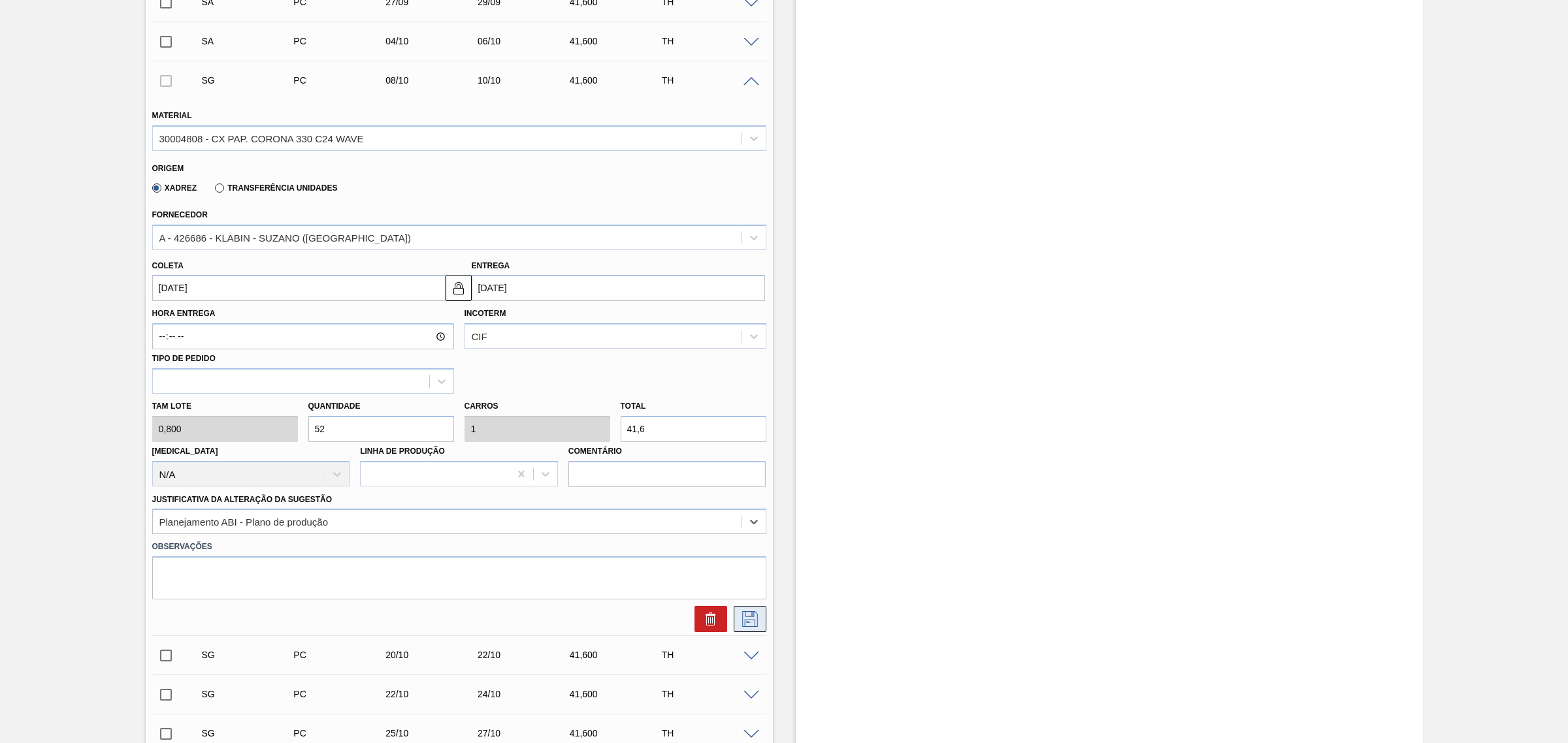
click at [762, 625] on button at bounding box center [750, 619] width 33 height 26
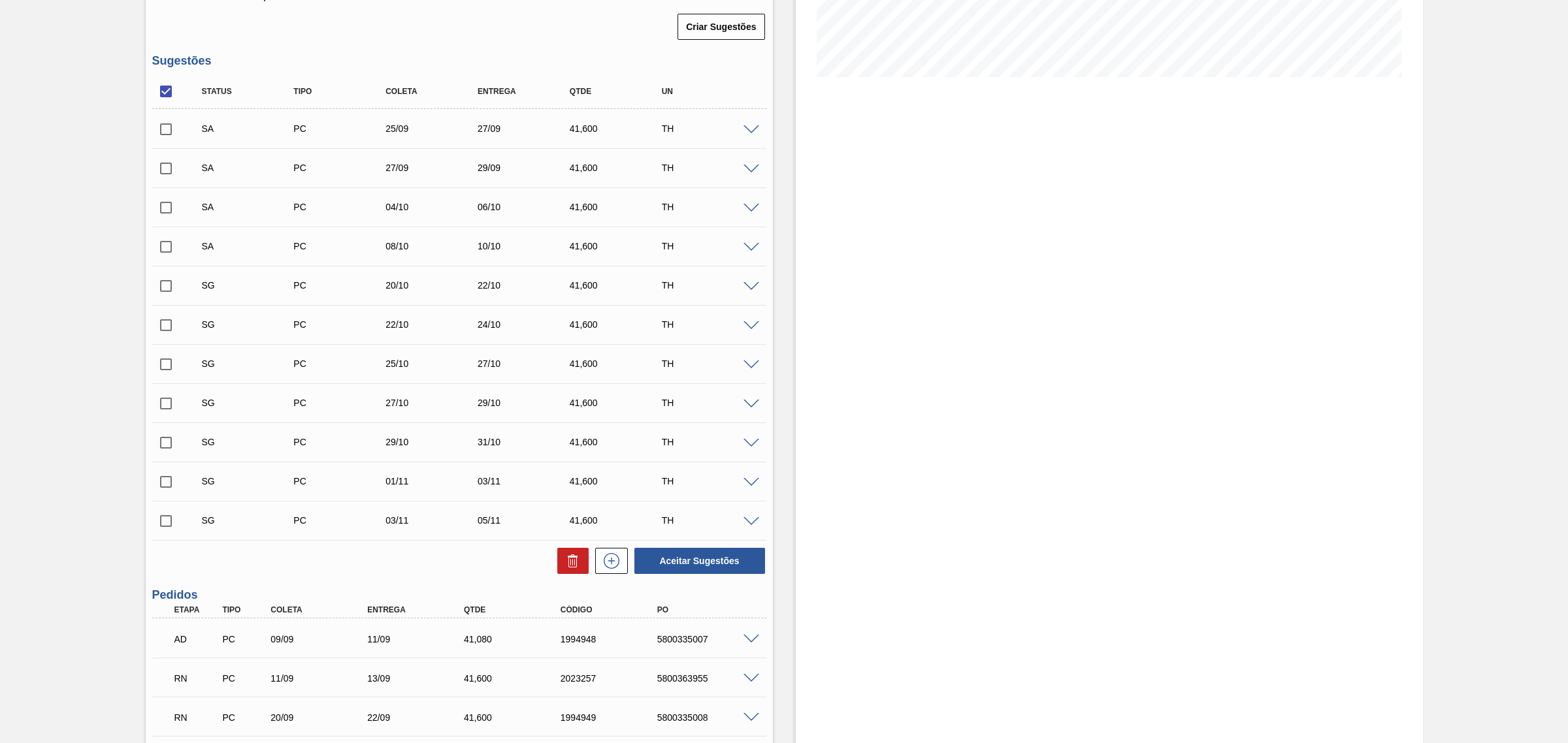
scroll to position [283, 0]
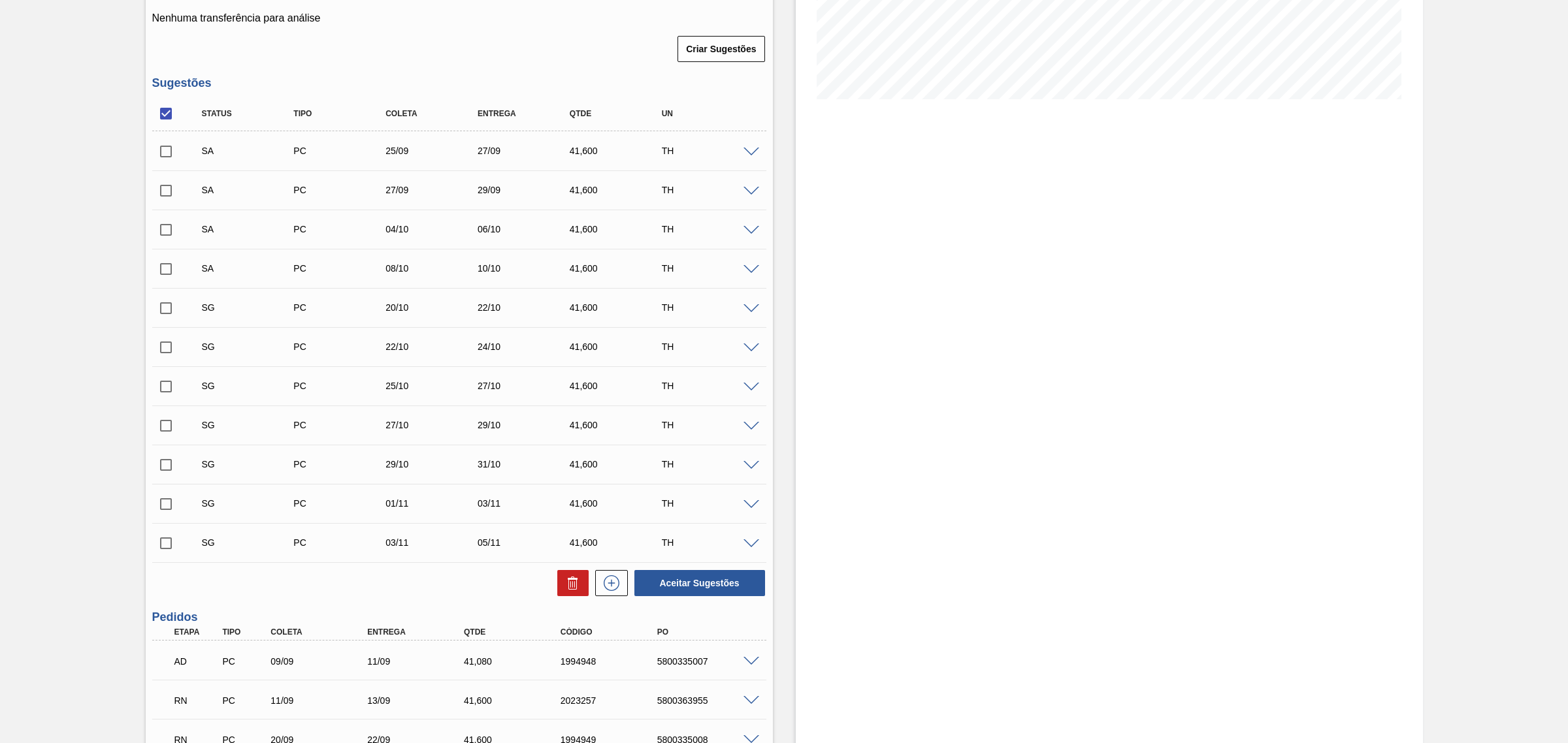
click at [176, 154] on input "checkbox" at bounding box center [165, 151] width 28 height 28
checkbox input "true"
click at [155, 202] on input "checkbox" at bounding box center [165, 191] width 28 height 28
checkbox input "true"
click at [170, 230] on input "checkbox" at bounding box center [165, 229] width 28 height 28
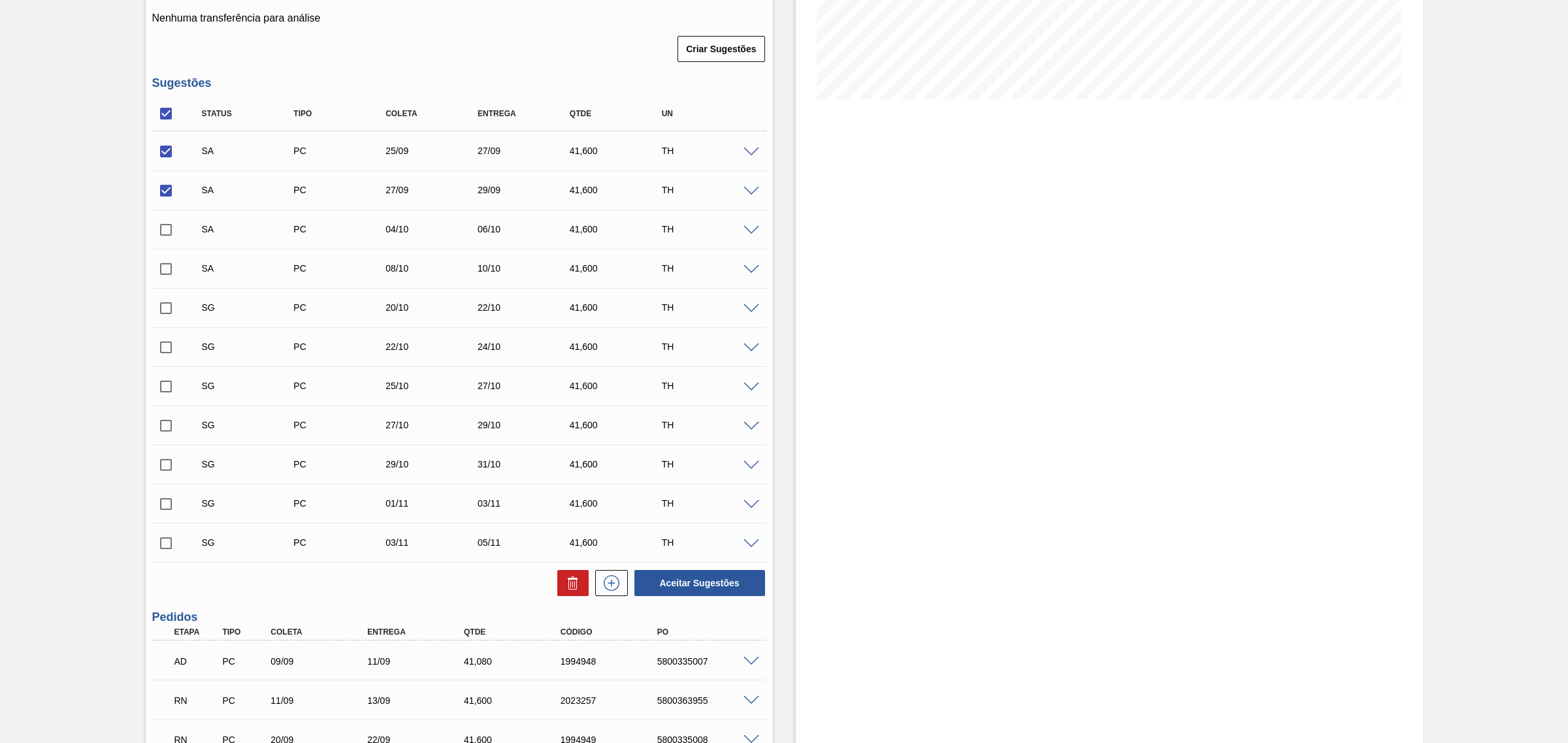
checkbox input "true"
click at [162, 275] on input "checkbox" at bounding box center [165, 269] width 28 height 28
checkbox input "true"
click at [703, 579] on button "Aceitar Sugestões" at bounding box center [700, 583] width 131 height 26
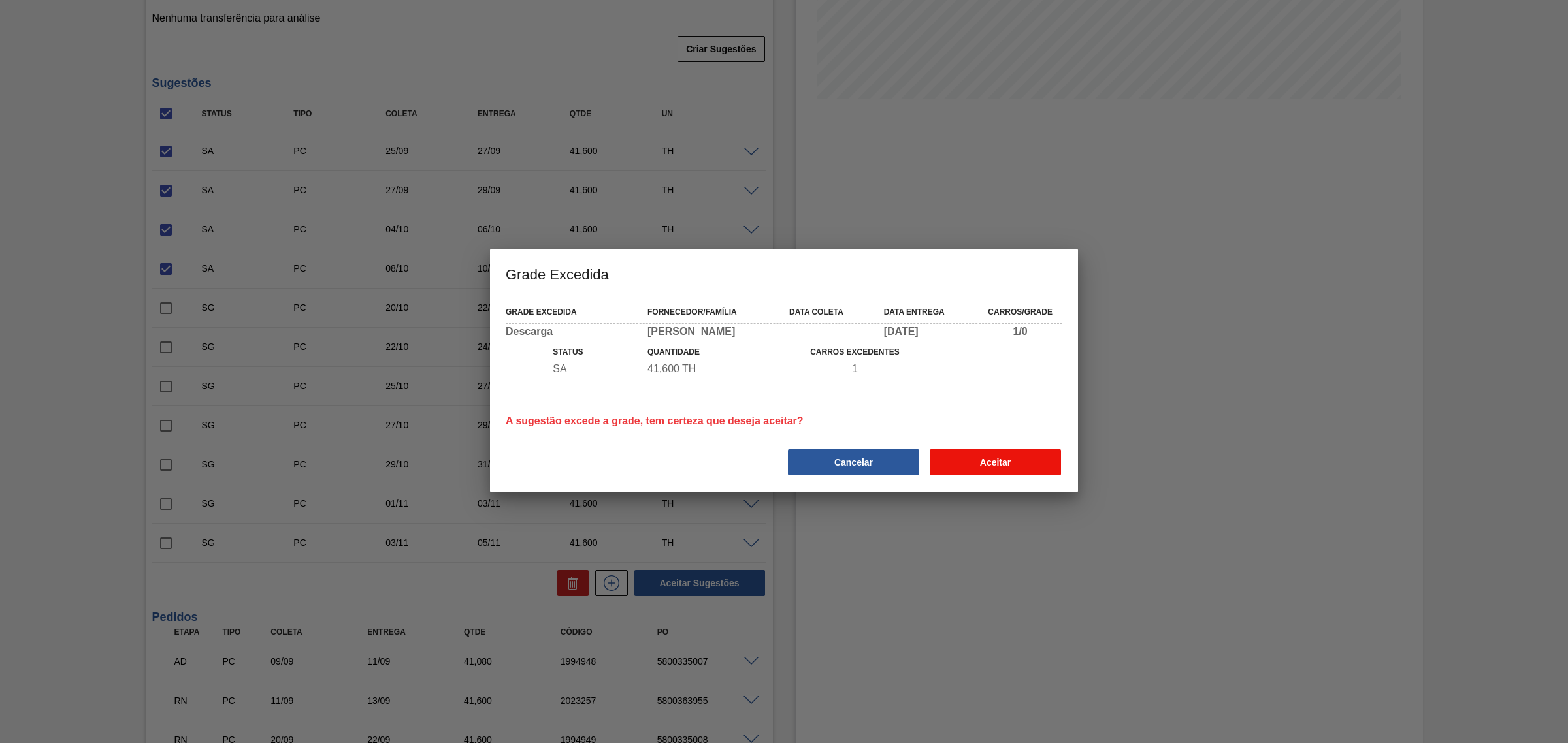
click at [993, 458] on button "Aceitar" at bounding box center [996, 462] width 132 height 26
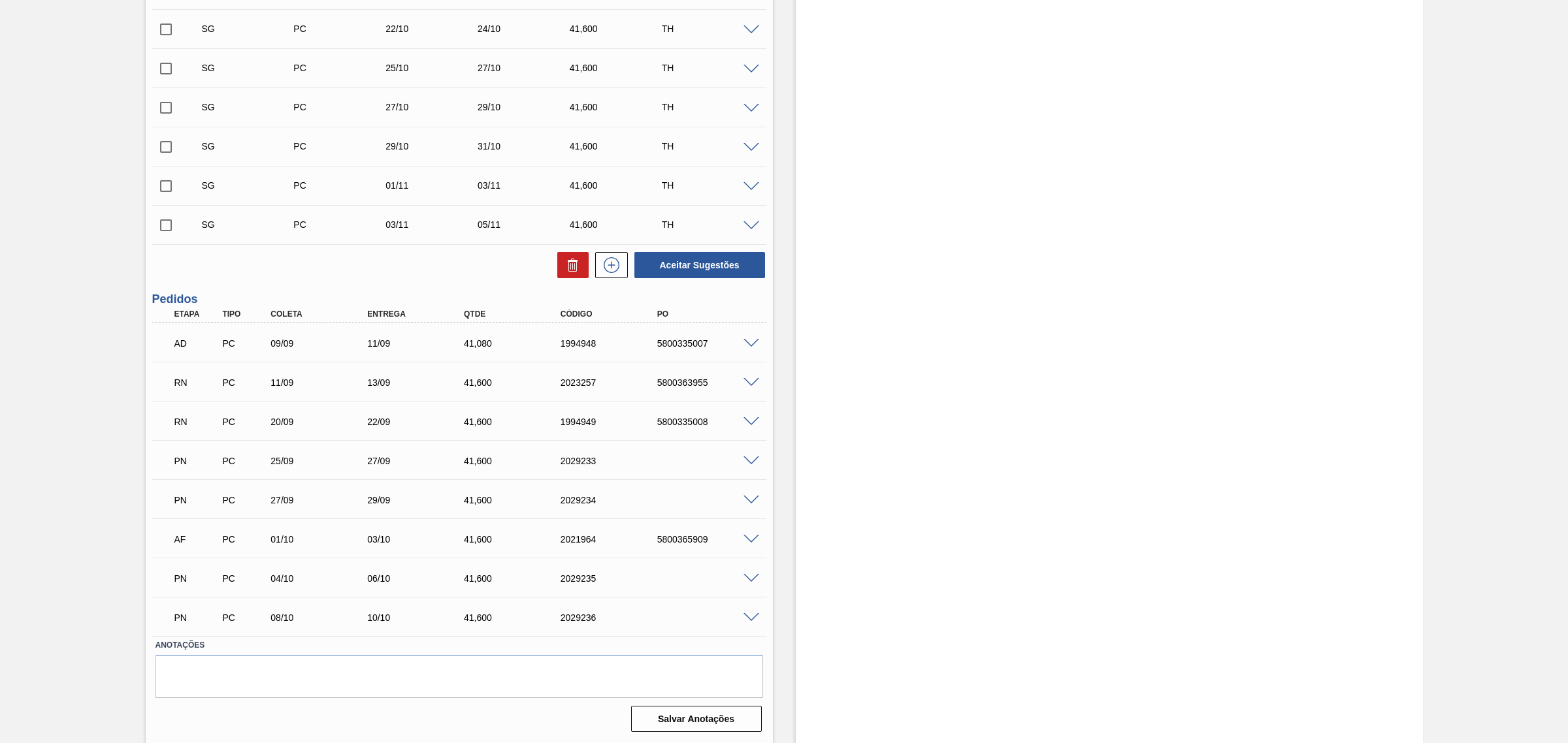
scroll to position [446, 0]
click at [570, 459] on div "2029233" at bounding box center [612, 460] width 110 height 10
copy div "2029233"
click at [575, 498] on div "2029234" at bounding box center [612, 500] width 110 height 10
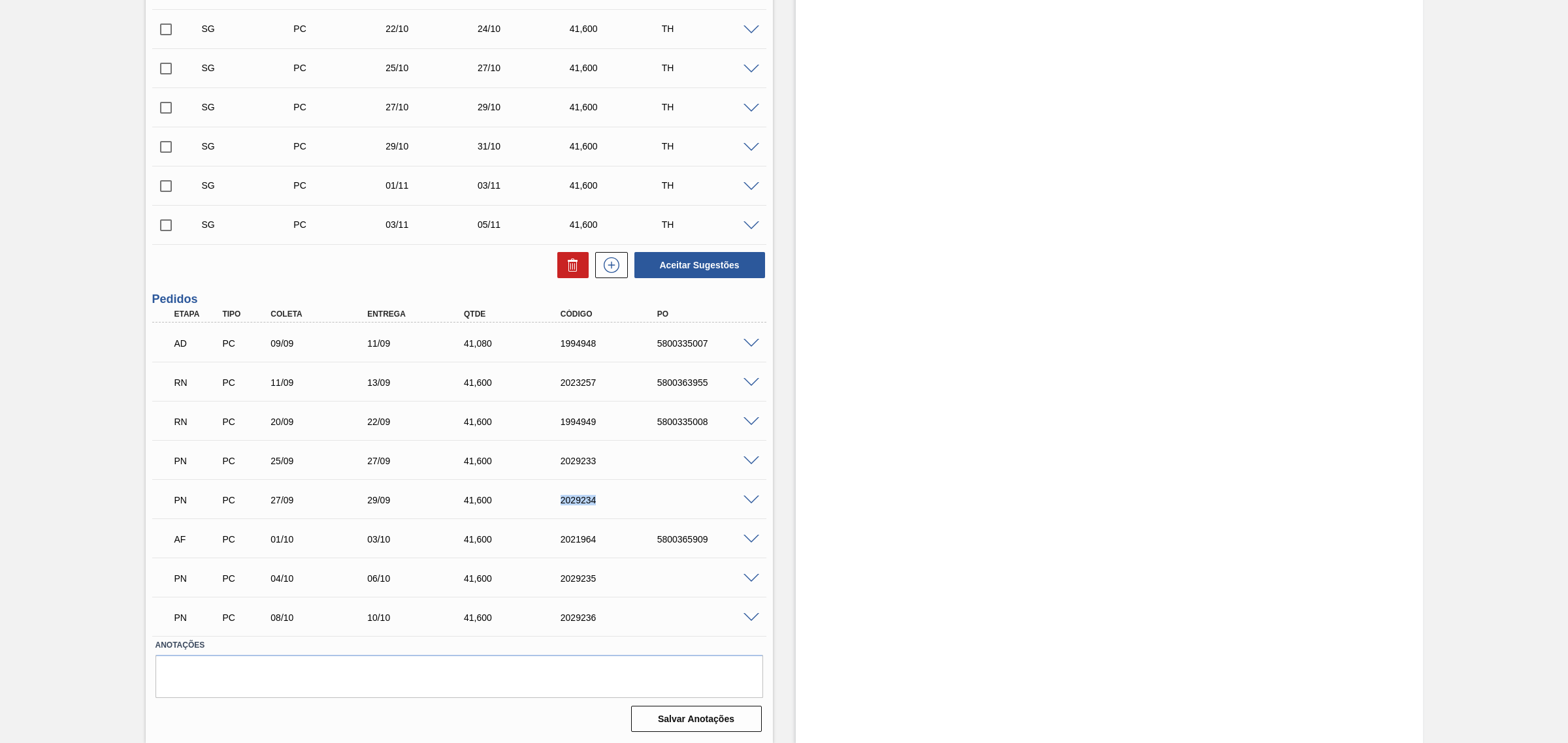
click at [575, 498] on div "2029234" at bounding box center [612, 500] width 110 height 10
copy div "2029234"
click at [579, 575] on div "2029235" at bounding box center [612, 579] width 110 height 10
copy div "2029235"
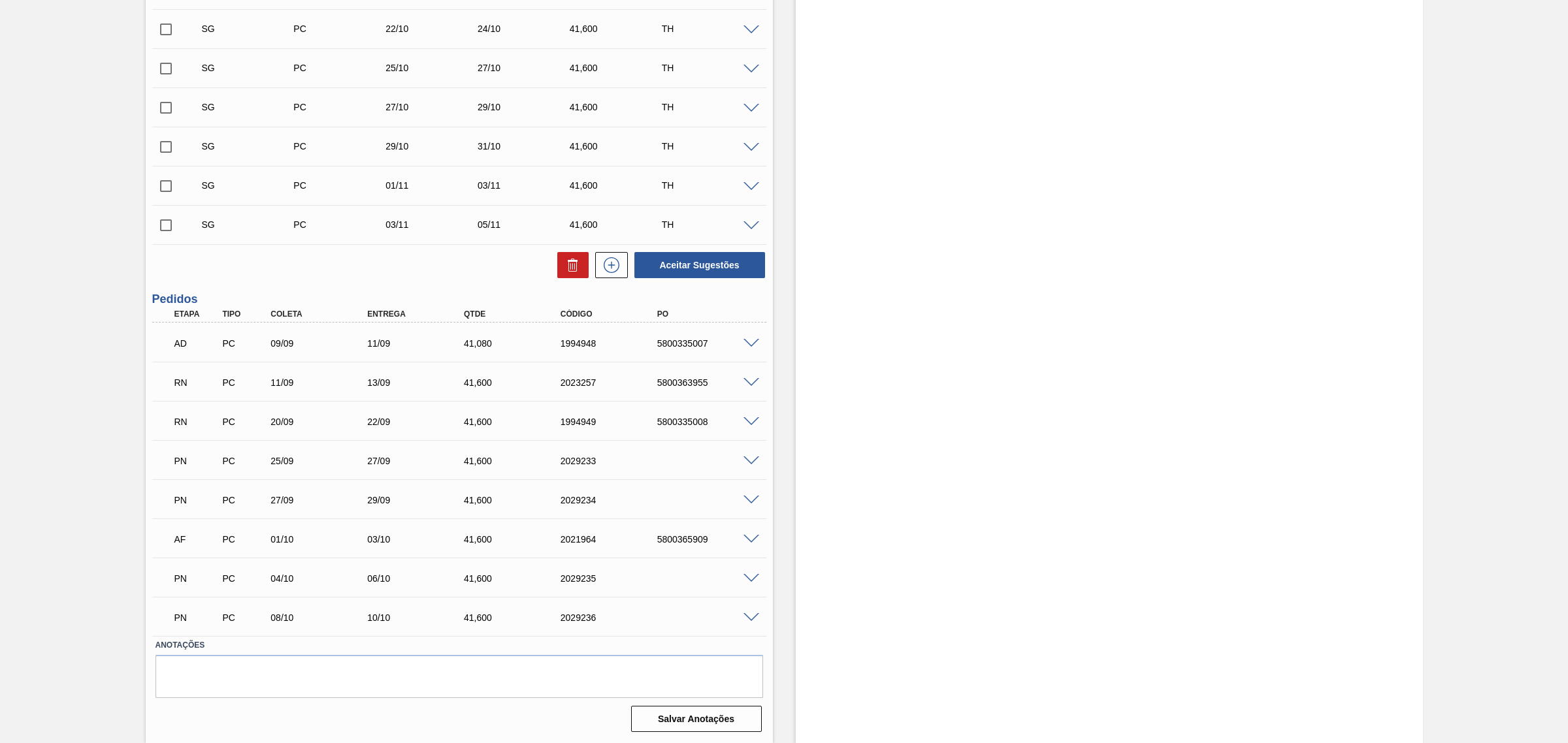
click at [575, 615] on div "2029236" at bounding box center [612, 617] width 110 height 10
copy div "2029236"
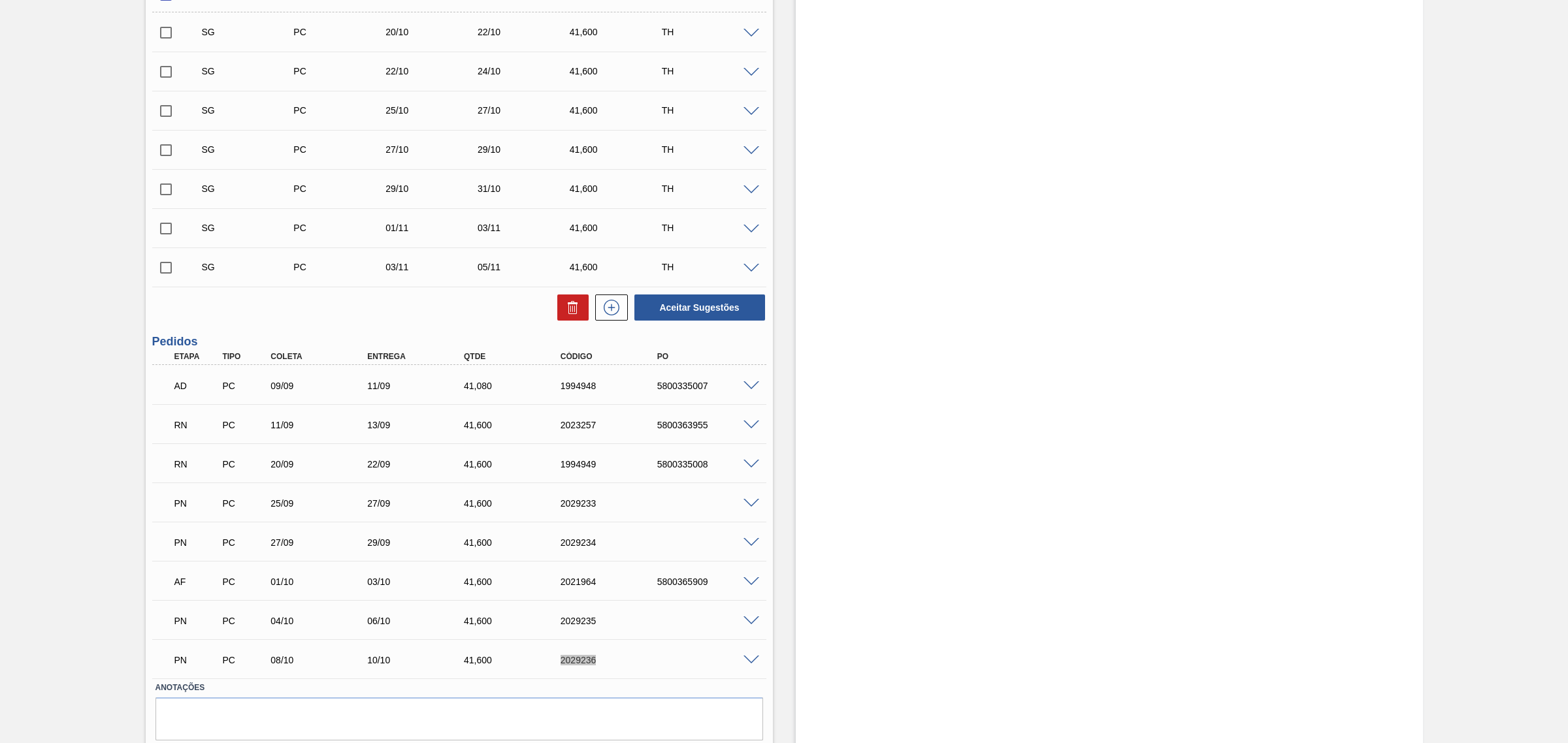
scroll to position [364, 0]
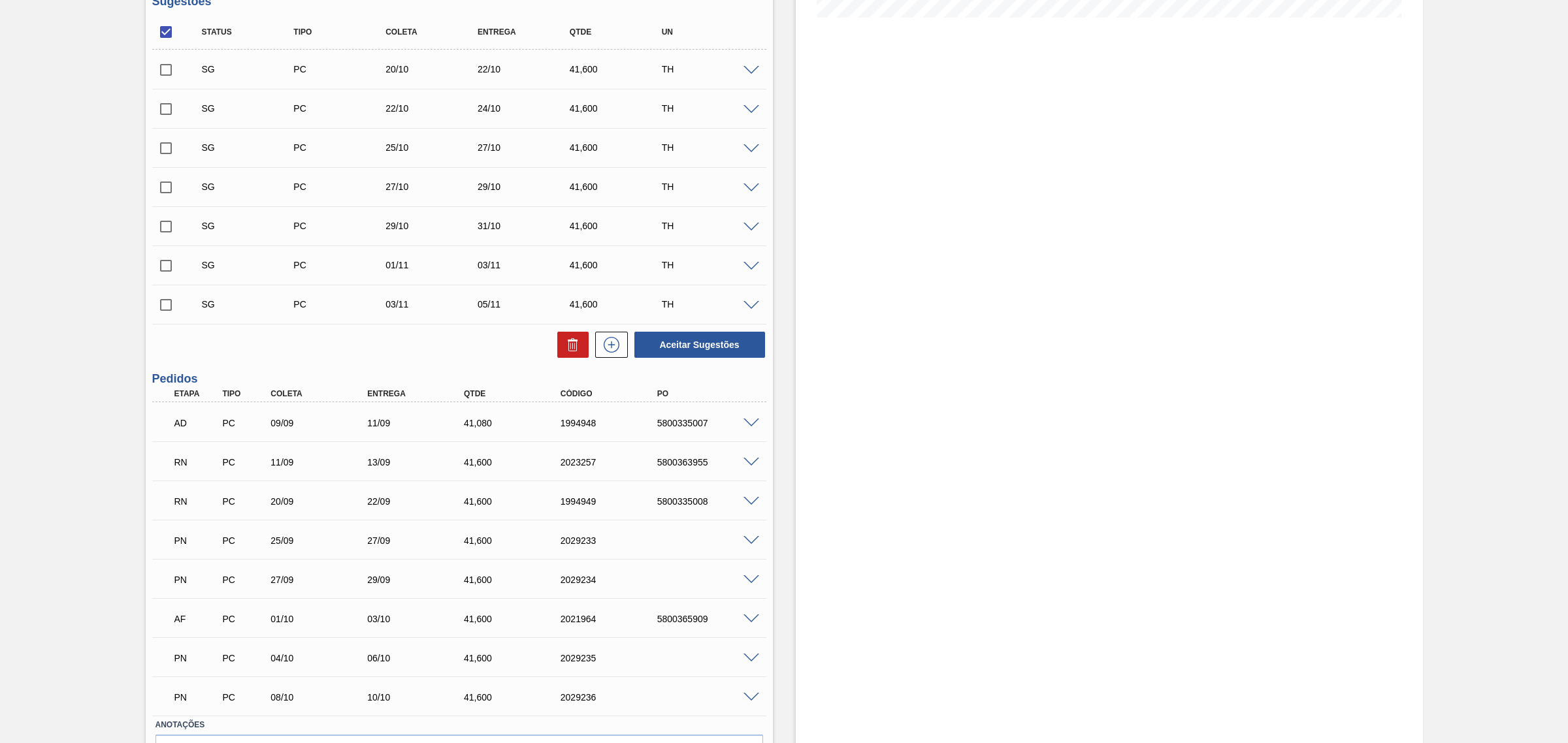
click at [1032, 390] on div "Estoque De 11/09/2025 Até 06/12/2025 Filtro" at bounding box center [1109, 261] width 627 height 1122
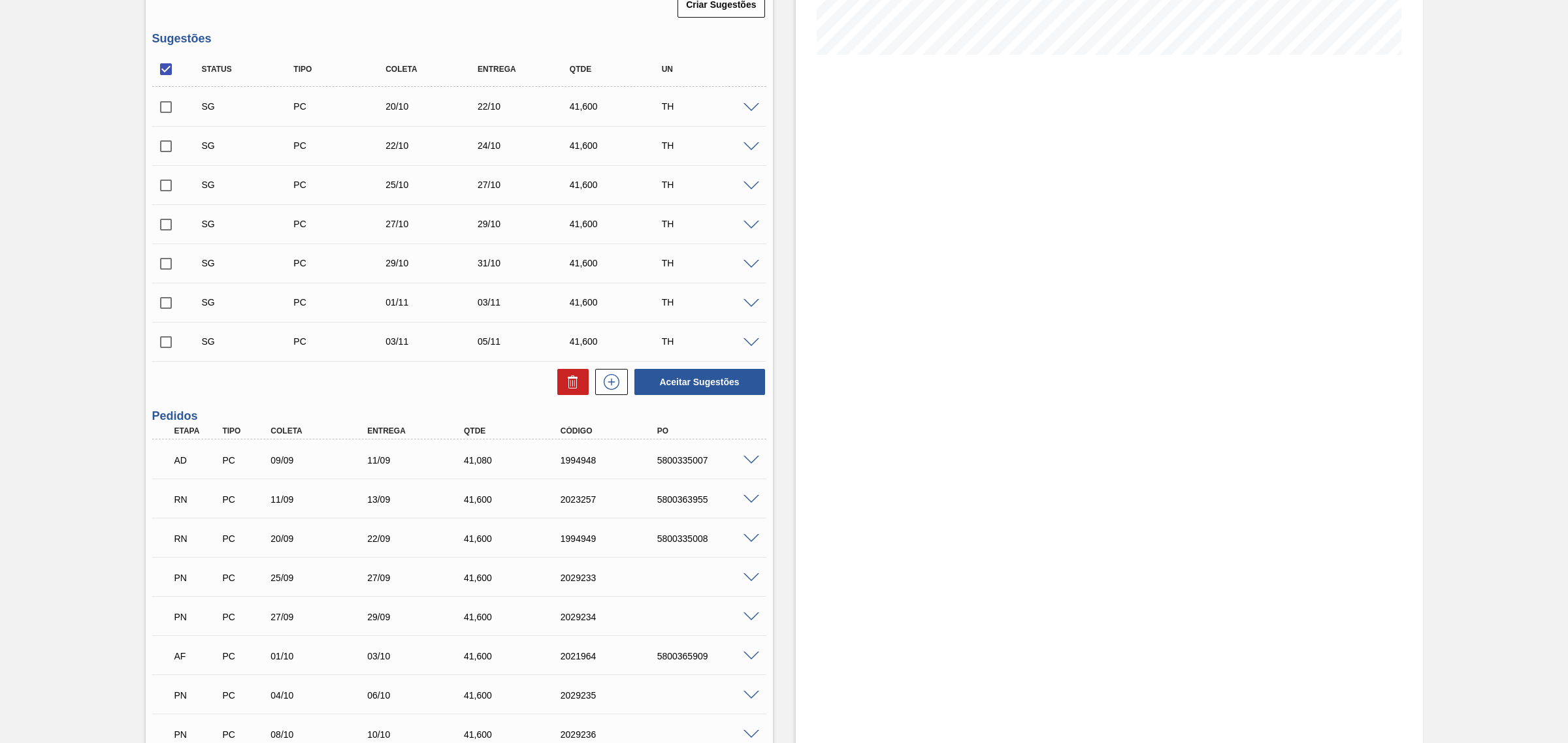
scroll to position [120, 0]
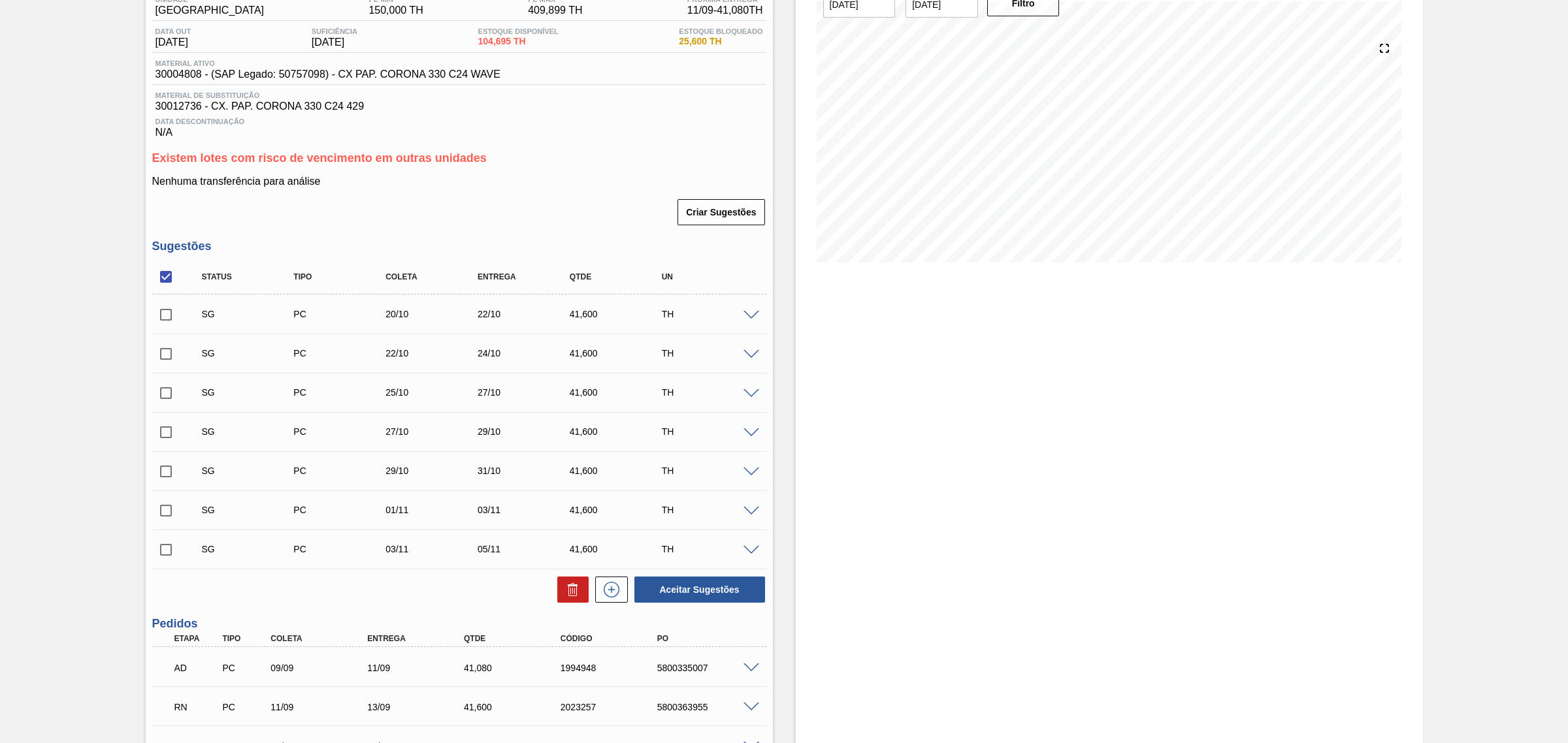
click at [745, 314] on span at bounding box center [751, 316] width 16 height 10
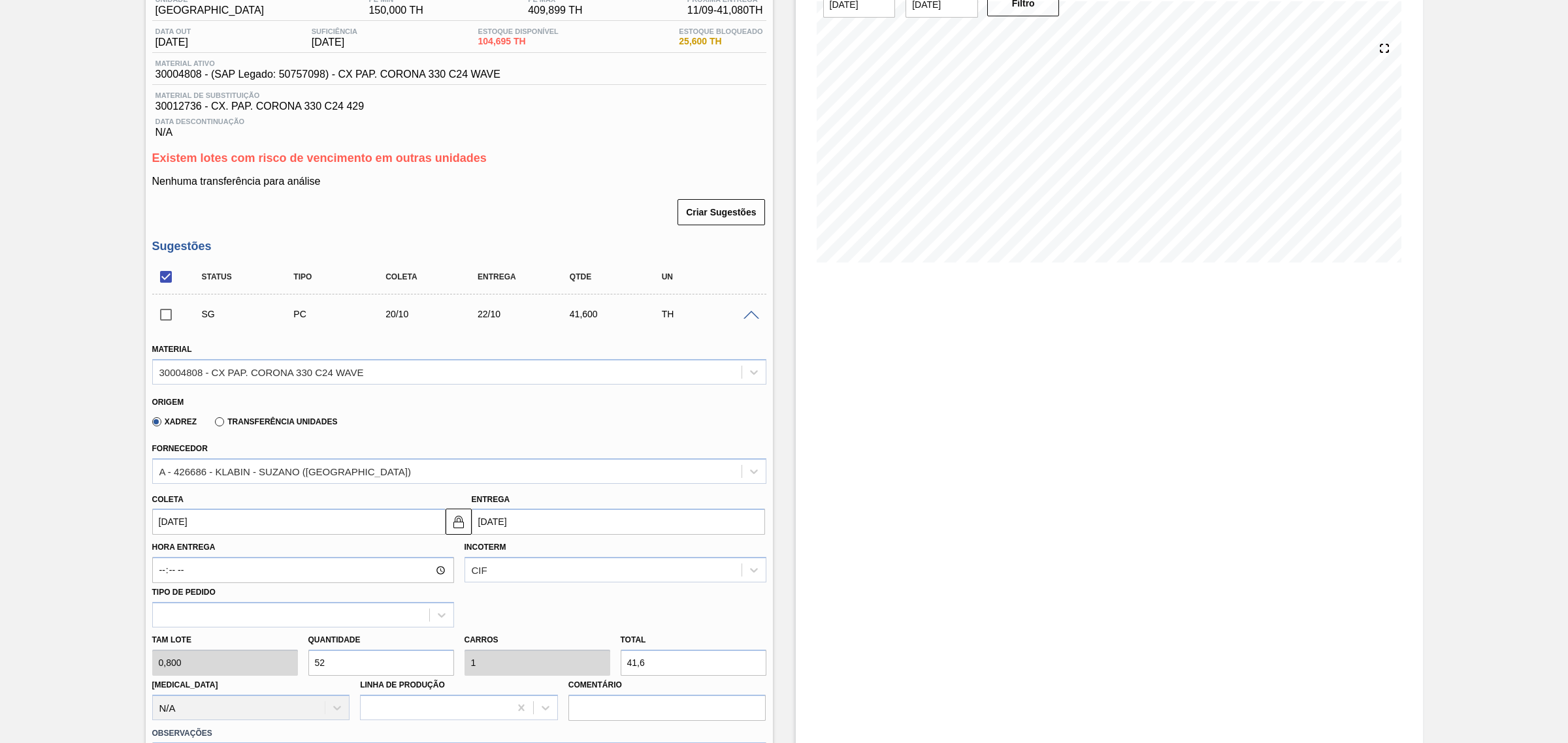
click at [746, 315] on span at bounding box center [751, 316] width 16 height 10
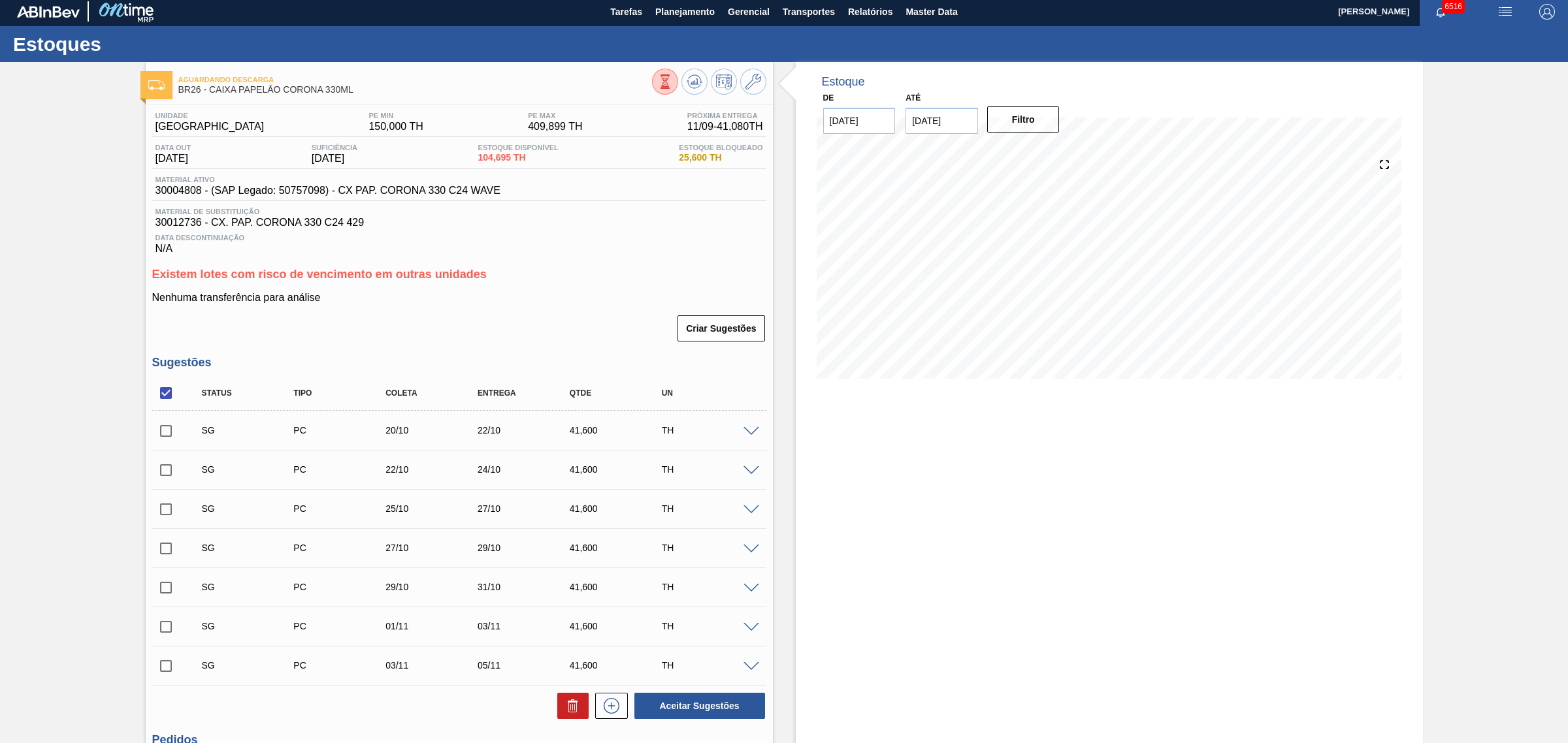
scroll to position [0, 0]
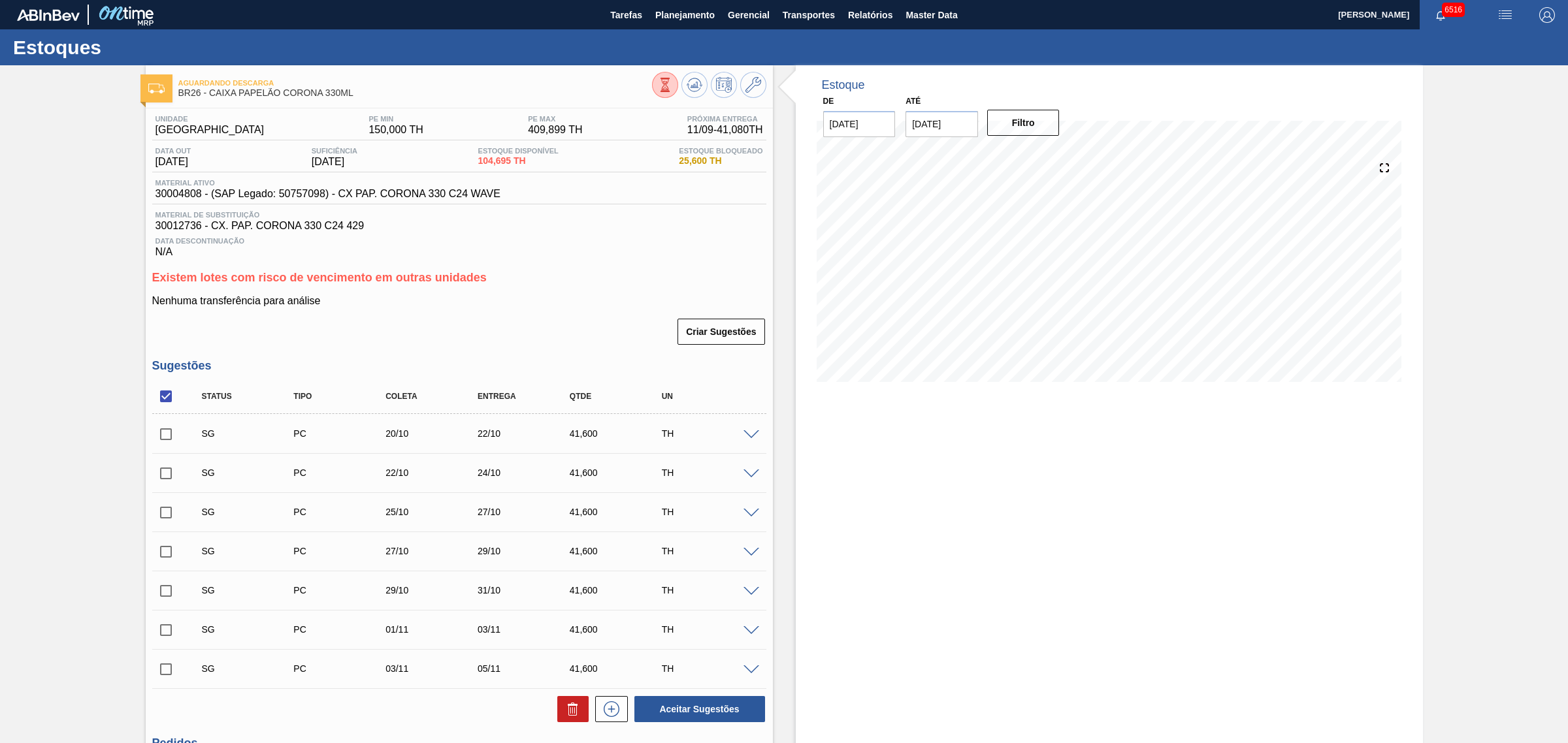
click at [745, 439] on span at bounding box center [751, 435] width 16 height 10
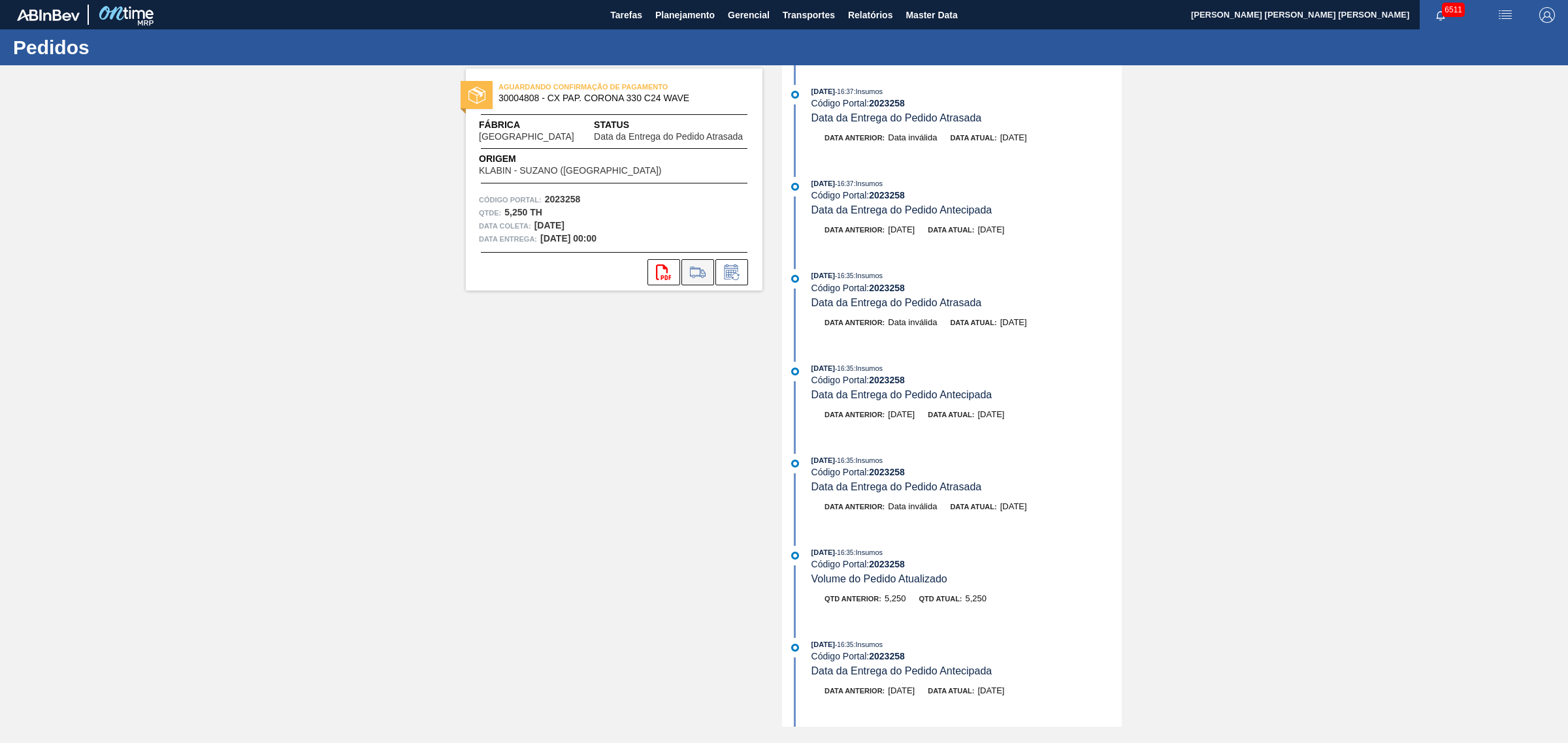
click at [707, 265] on icon at bounding box center [698, 272] width 21 height 16
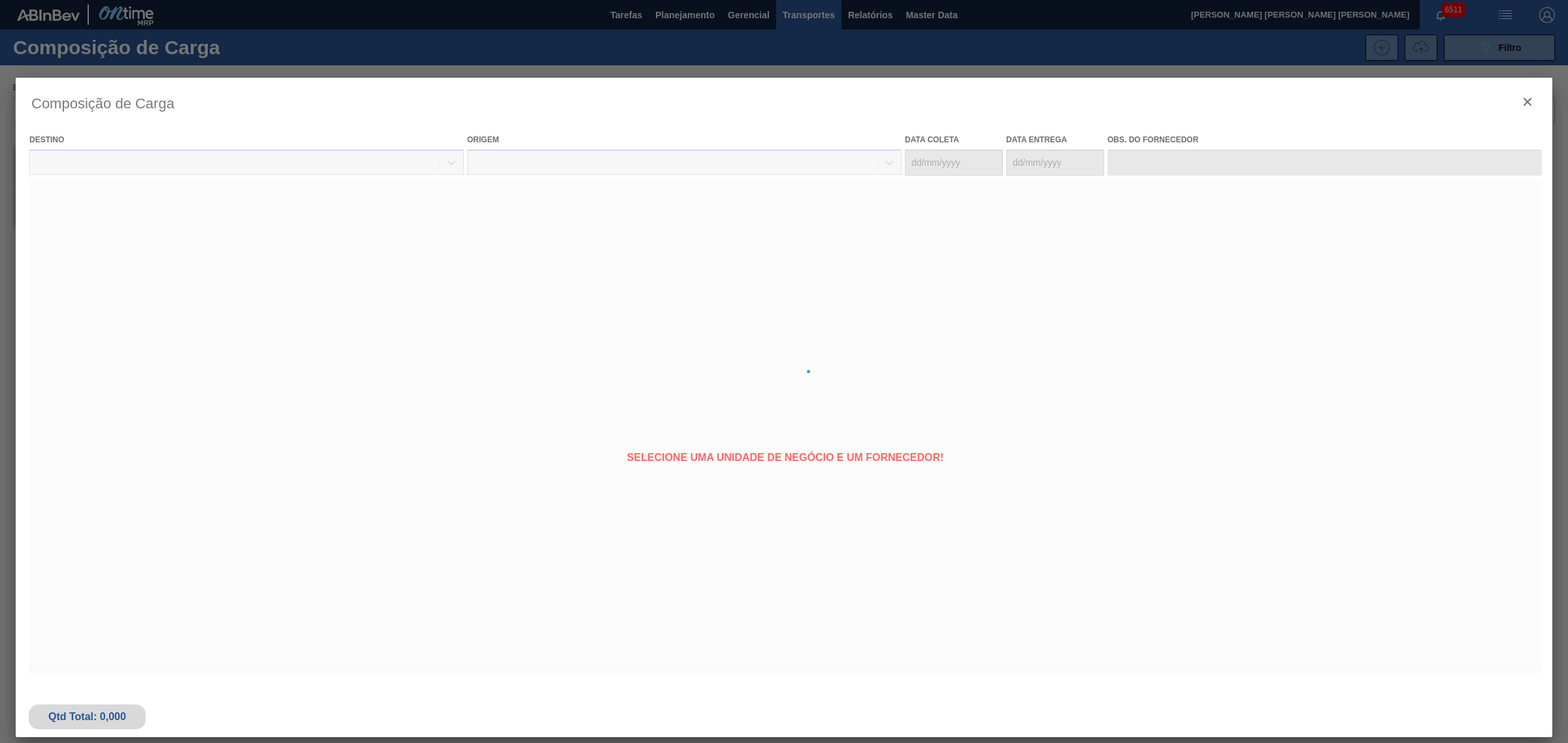
type coleta "[DATE]"
type entrega "[DATE]"
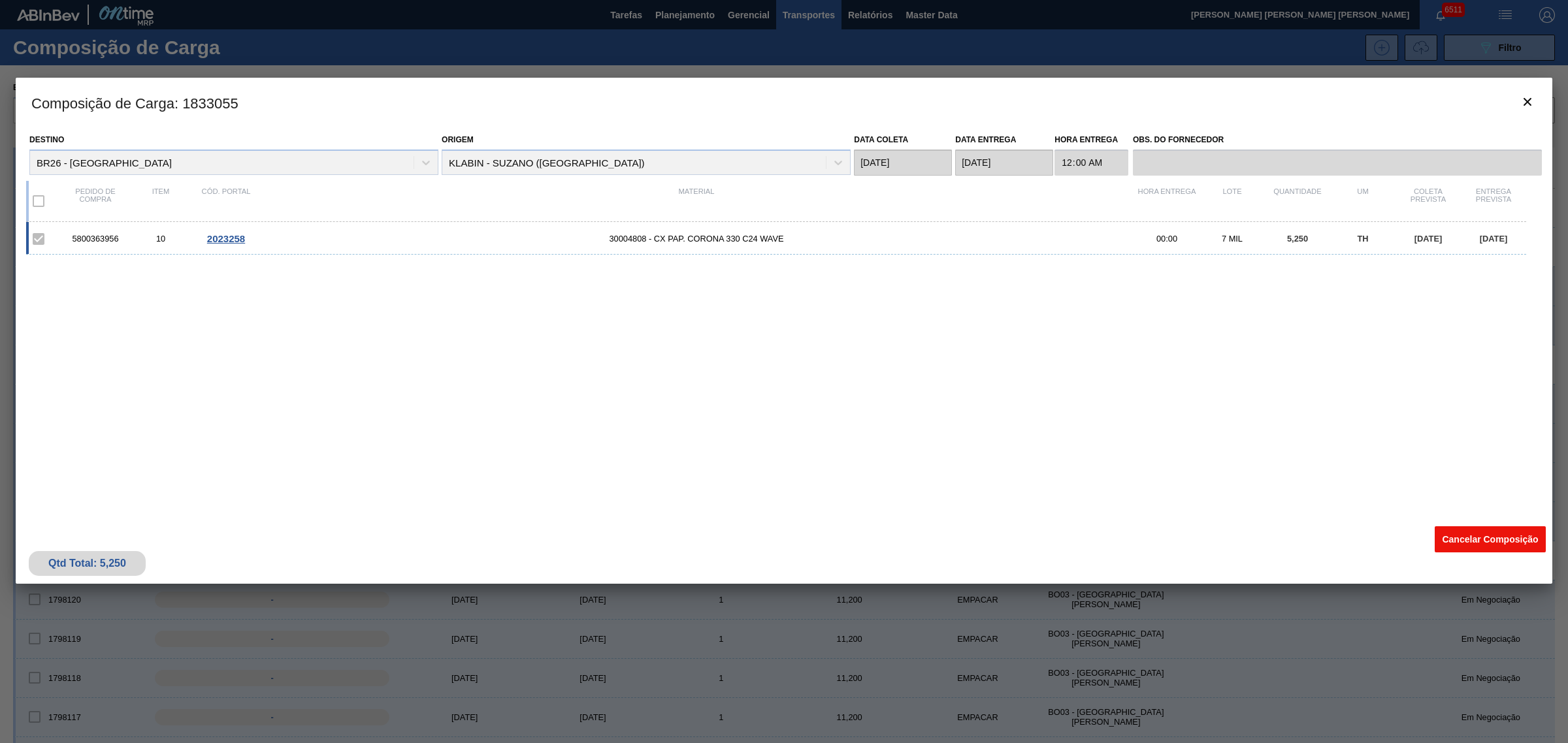
click at [1482, 530] on button "Cancelar Composição" at bounding box center [1490, 539] width 111 height 26
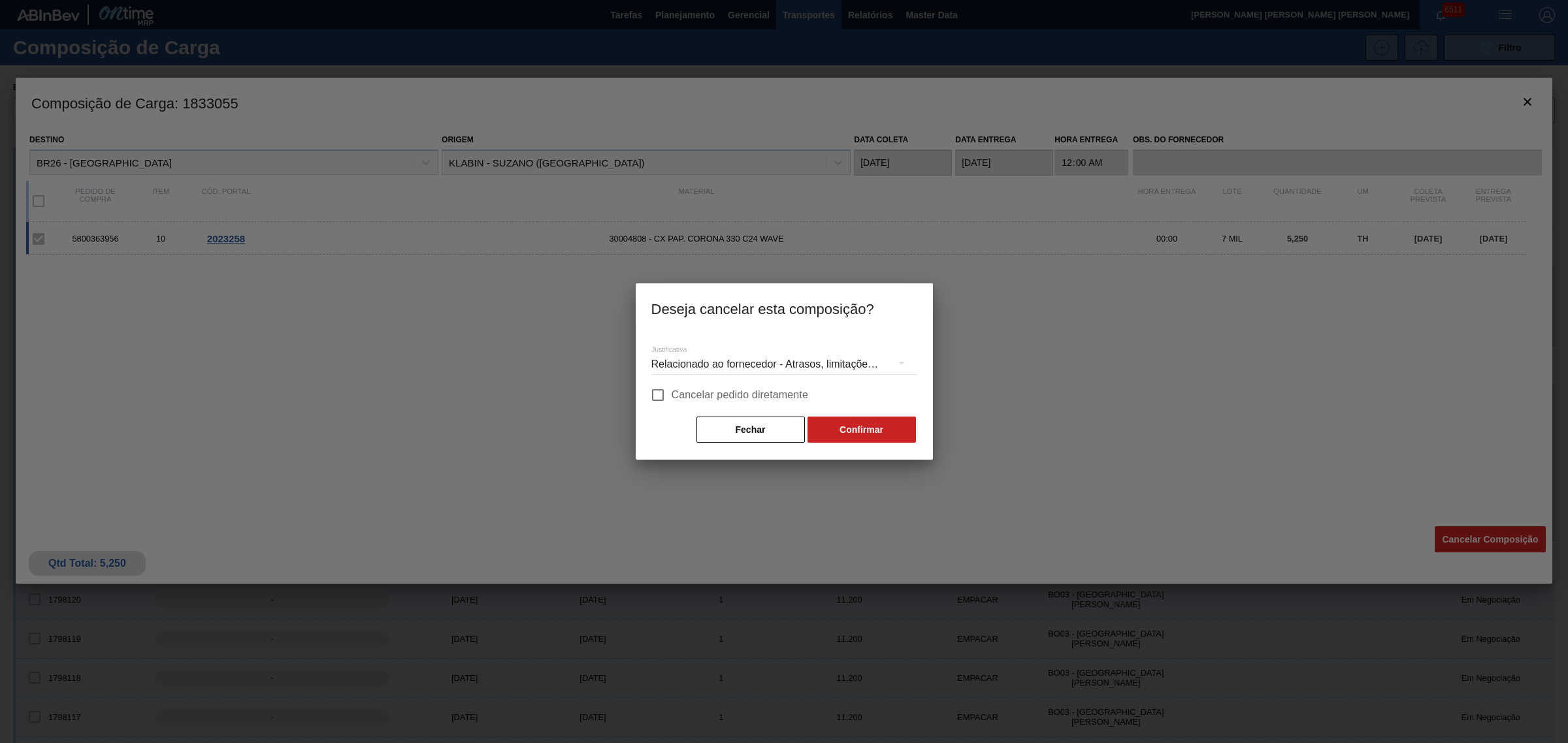
click at [754, 393] on span "Cancelar pedido diretamente" at bounding box center [740, 395] width 138 height 16
click at [672, 393] on input "Cancelar pedido diretamente" at bounding box center [657, 395] width 28 height 28
checkbox input "true"
click at [858, 432] on button "Confirmar" at bounding box center [862, 429] width 109 height 26
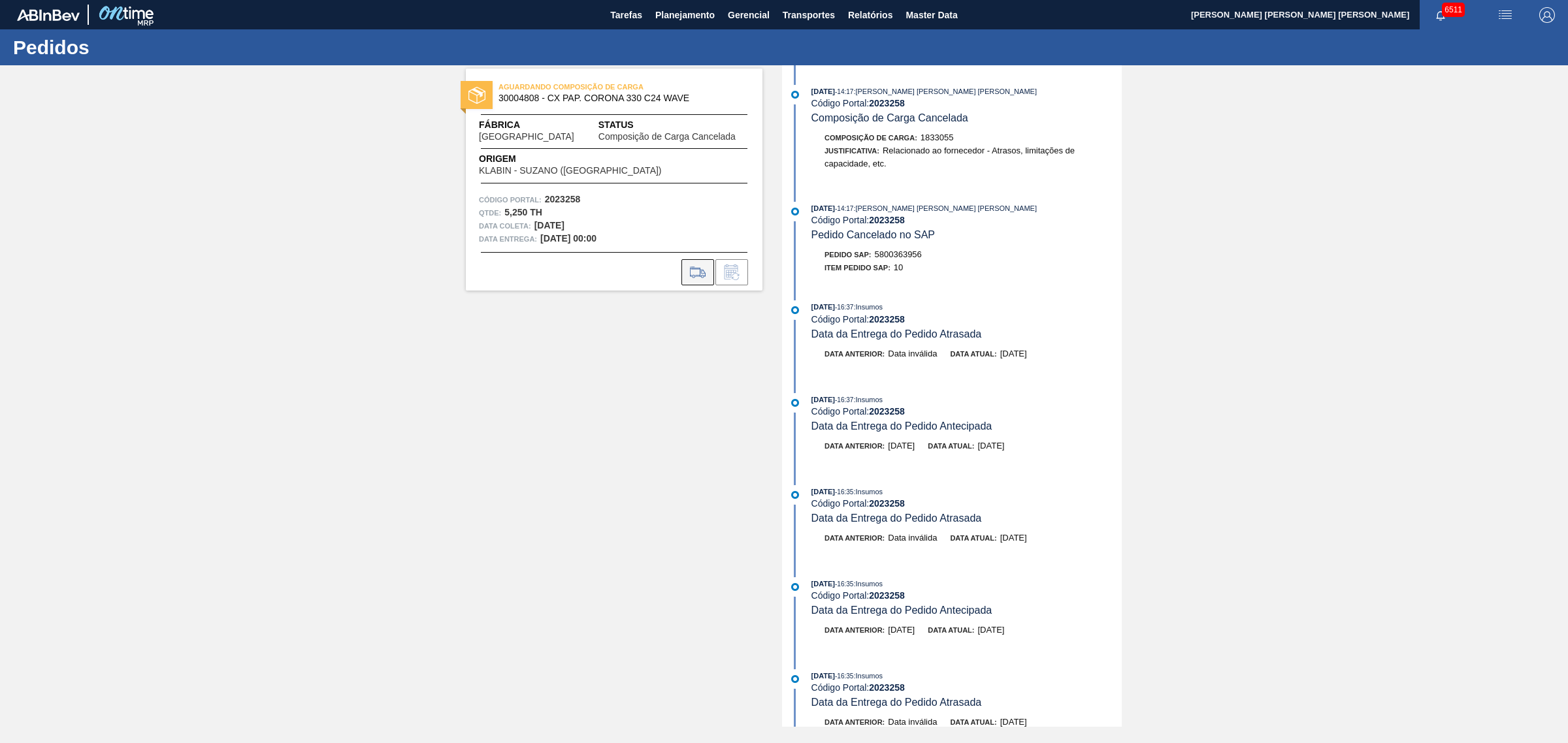
click at [698, 278] on icon at bounding box center [698, 272] width 21 height 16
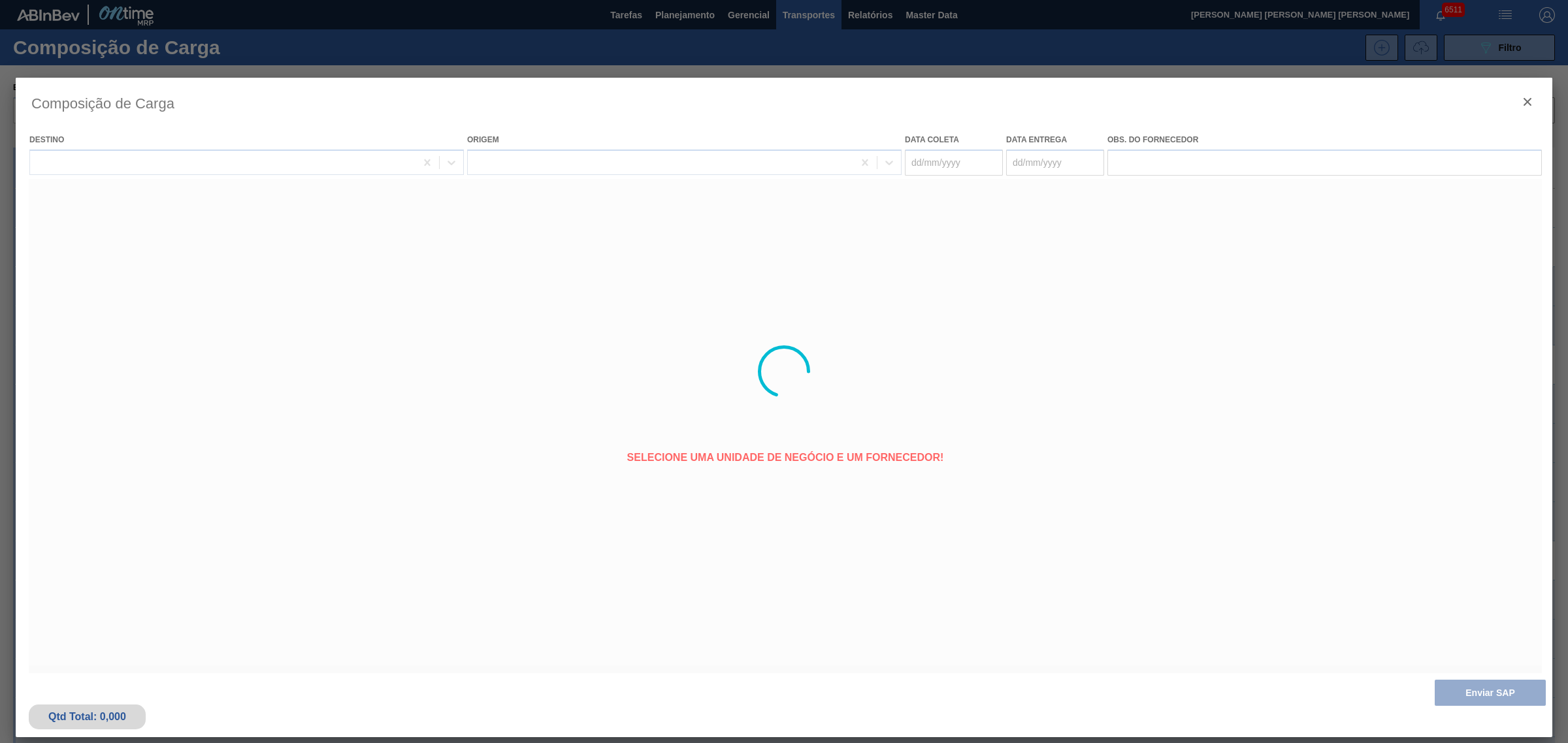
type coleta "03/09/2025"
type entrega "08/09/2025"
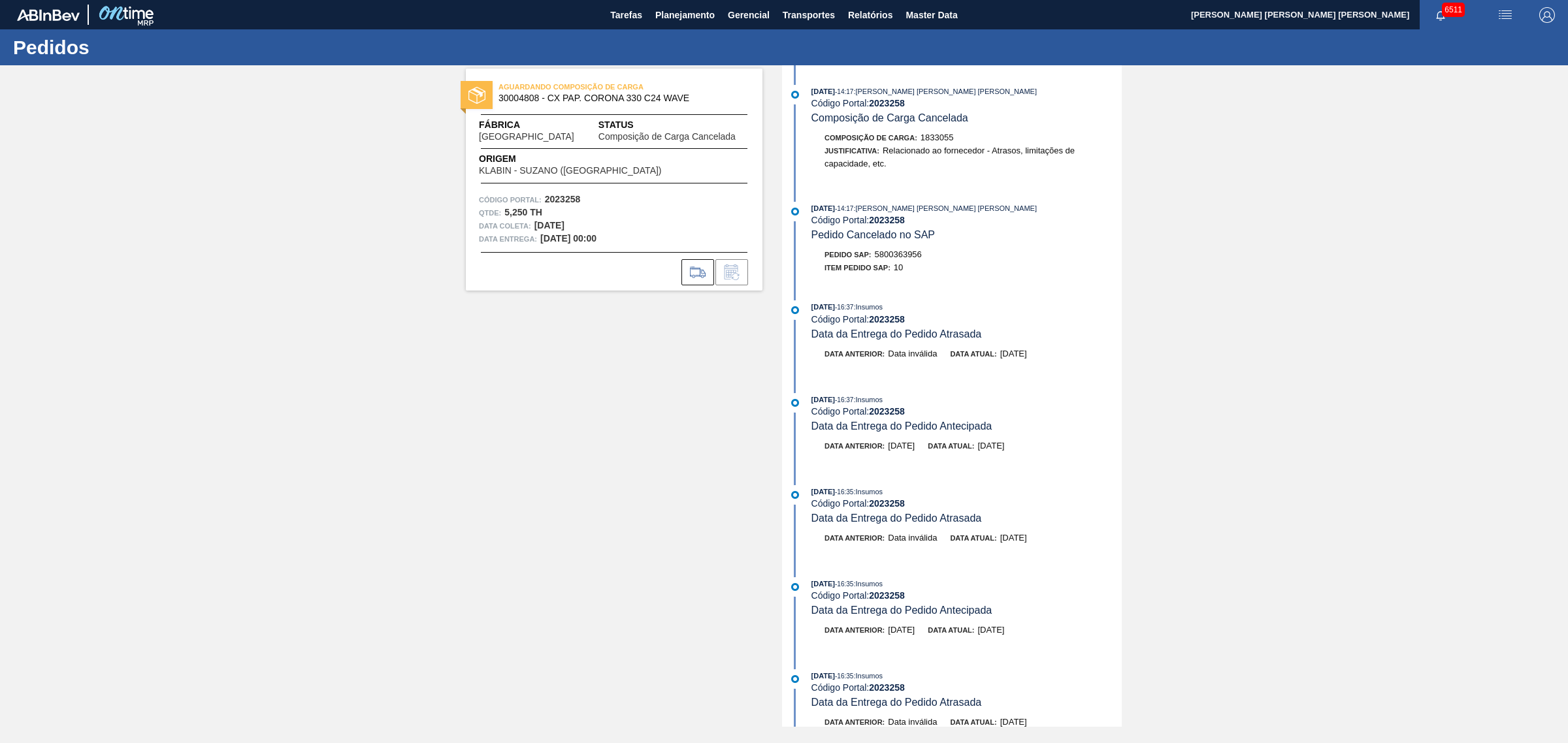
click at [664, 173] on div "Origem KLABIN - SUZANO (SP)" at bounding box center [614, 164] width 297 height 24
click at [1508, 10] on img "button" at bounding box center [1506, 15] width 16 height 16
click at [1431, 151] on div at bounding box center [784, 371] width 1568 height 743
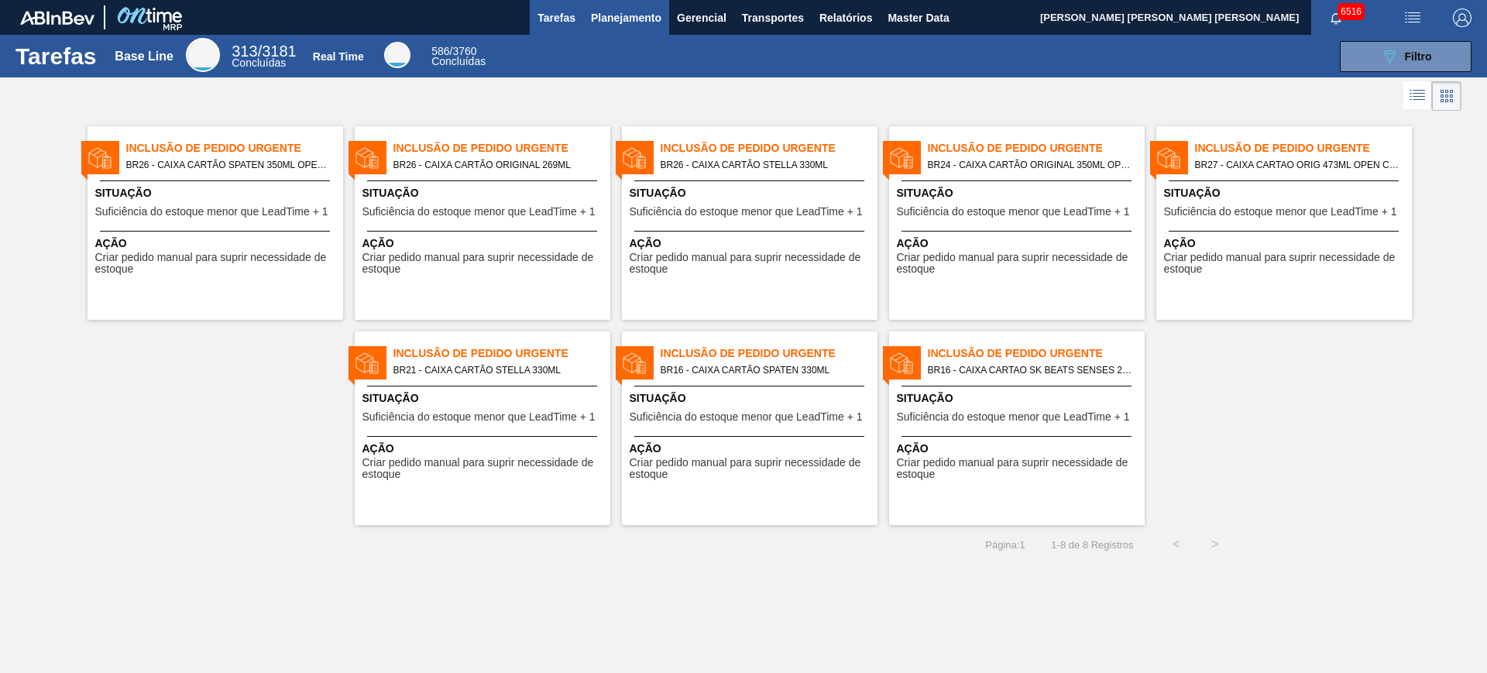
click at [618, 10] on span "Planejamento" at bounding box center [626, 18] width 70 height 19
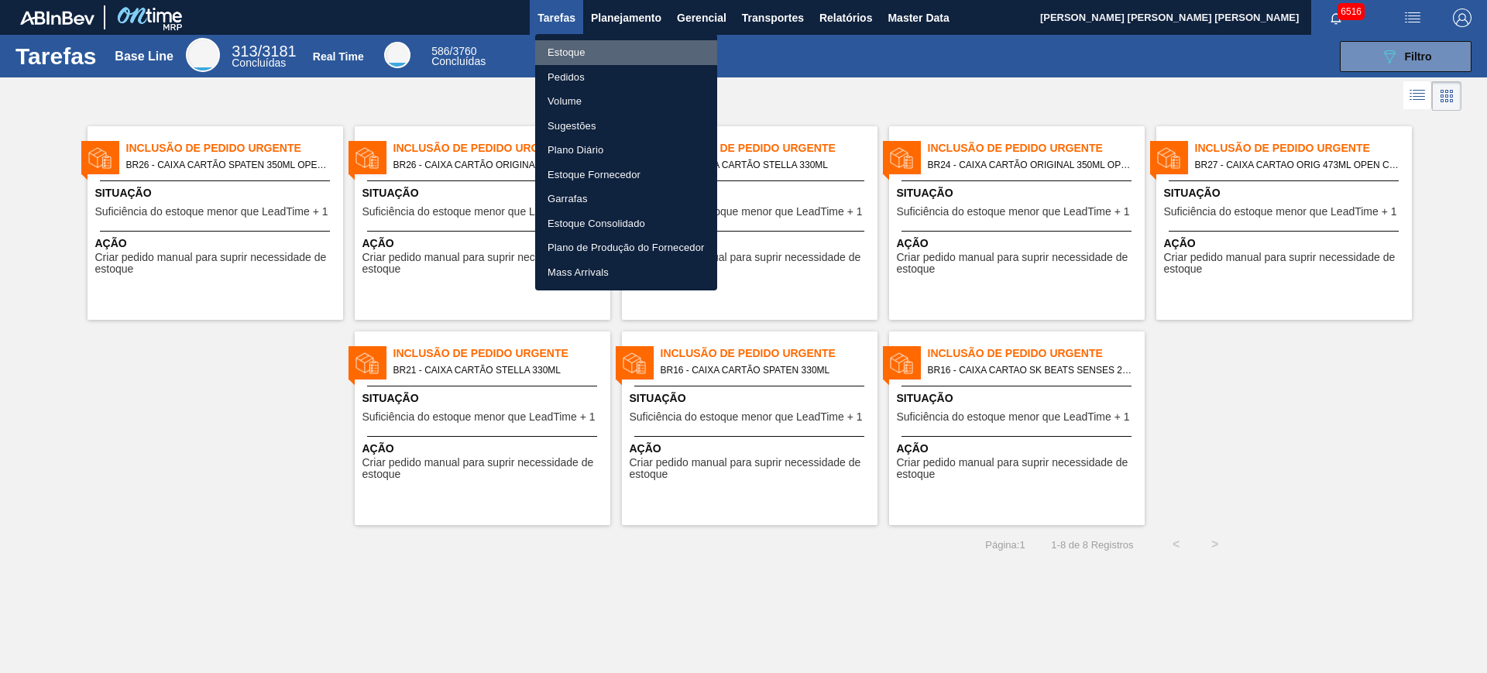
click at [617, 42] on li "Estoque" at bounding box center [626, 52] width 182 height 25
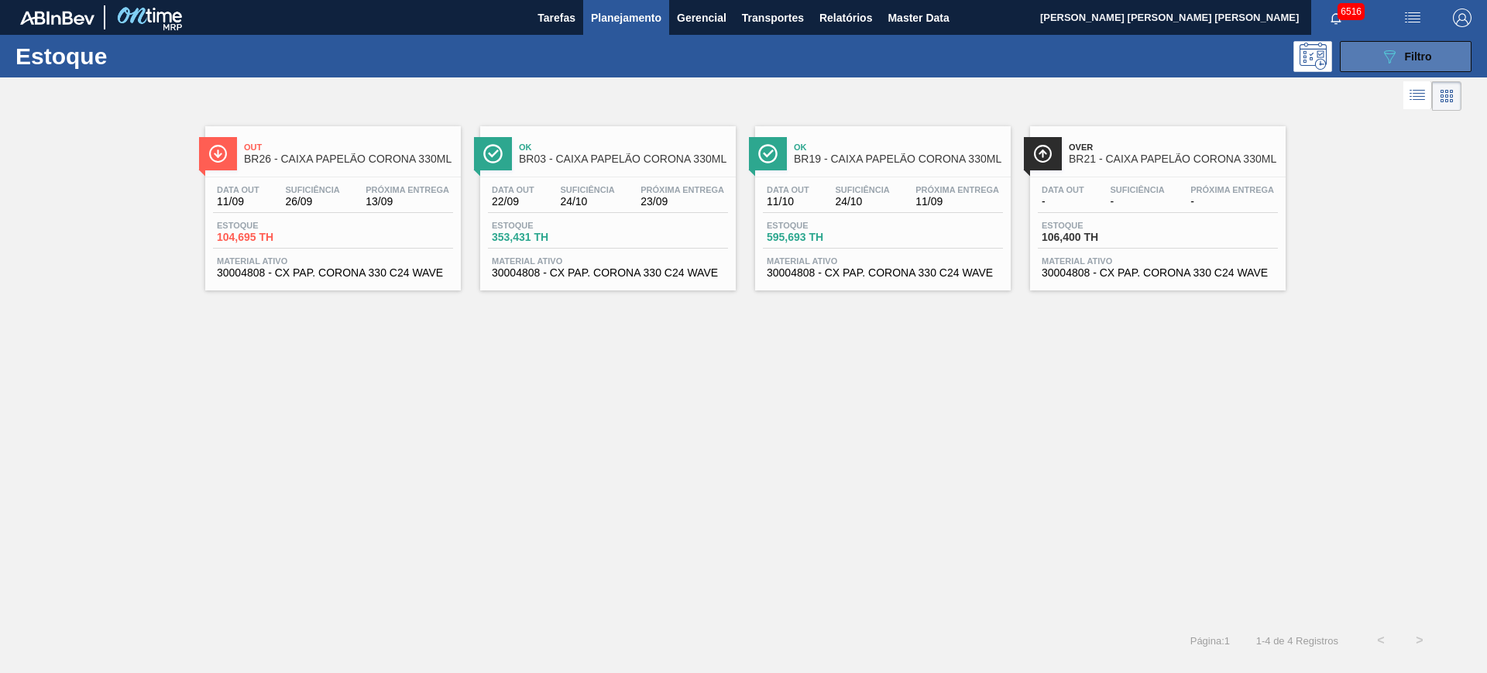
click at [1436, 49] on button "089F7B8B-B2A5-4AFE-B5C0-19BA573D28AC Filtro" at bounding box center [1406, 56] width 132 height 31
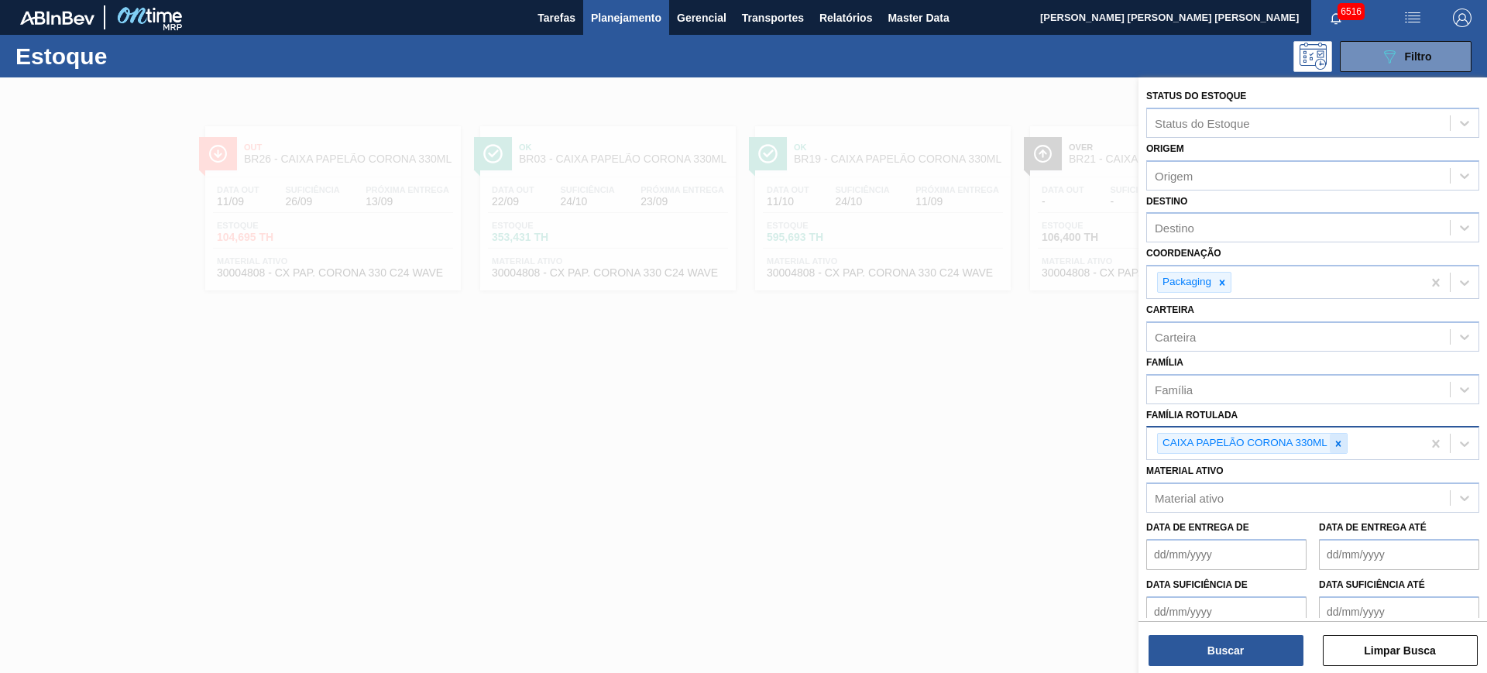
click at [1341, 441] on icon at bounding box center [1338, 443] width 11 height 11
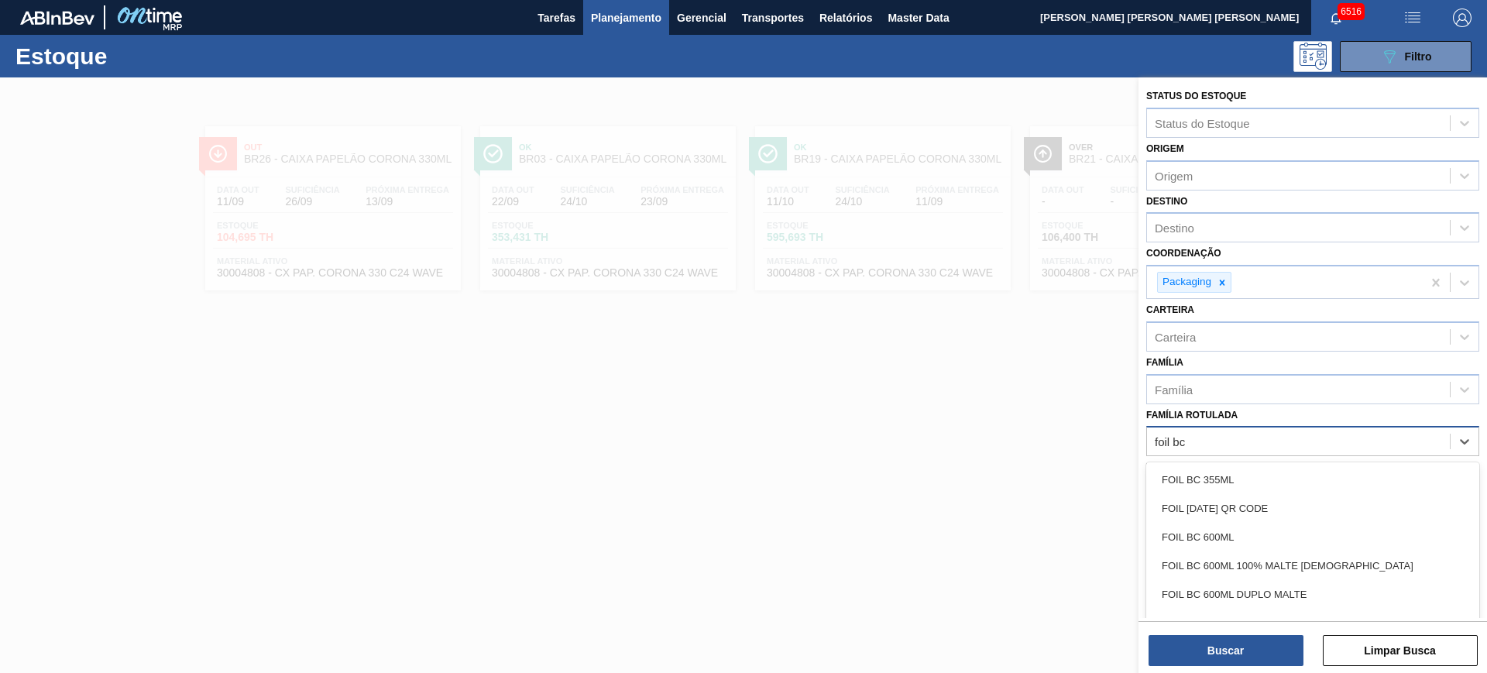
type Rotulada "foil bc p"
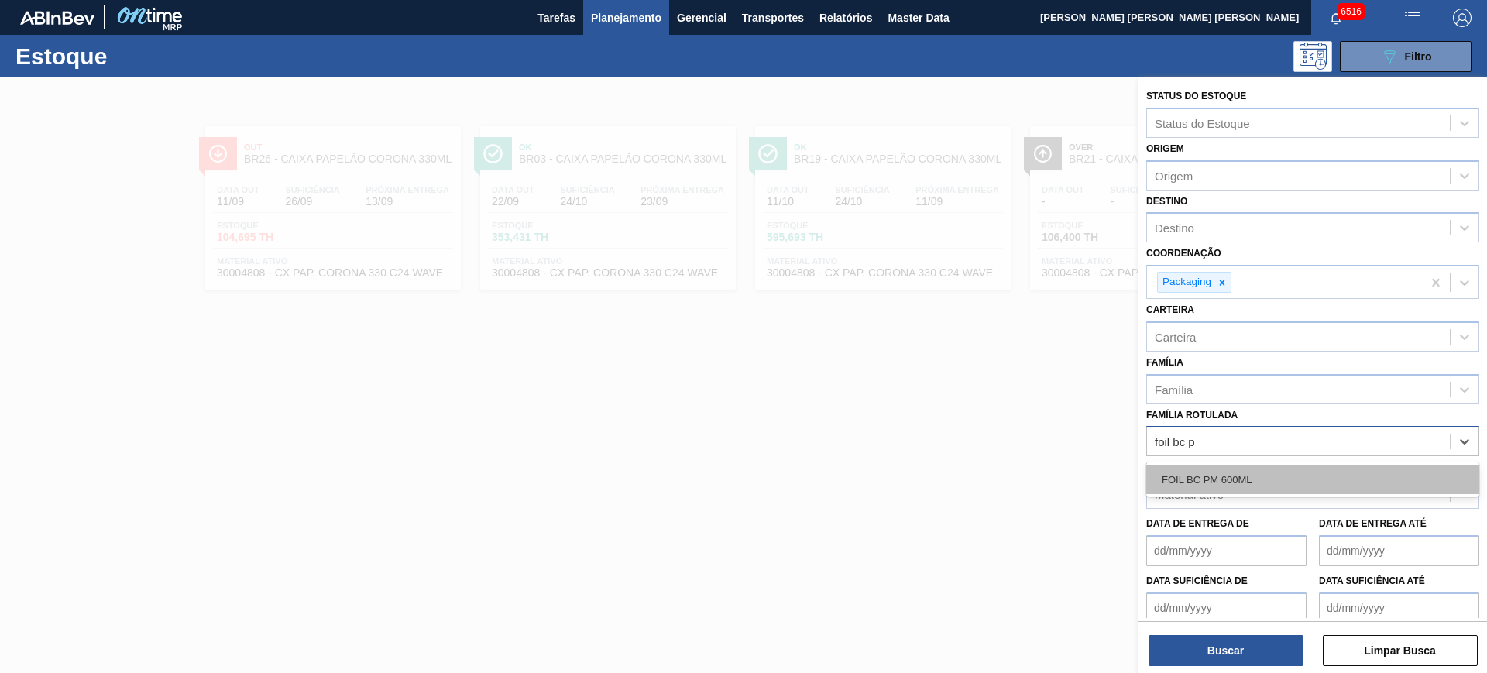
click at [1346, 465] on div "FOIL BC PM 600ML" at bounding box center [1312, 479] width 333 height 29
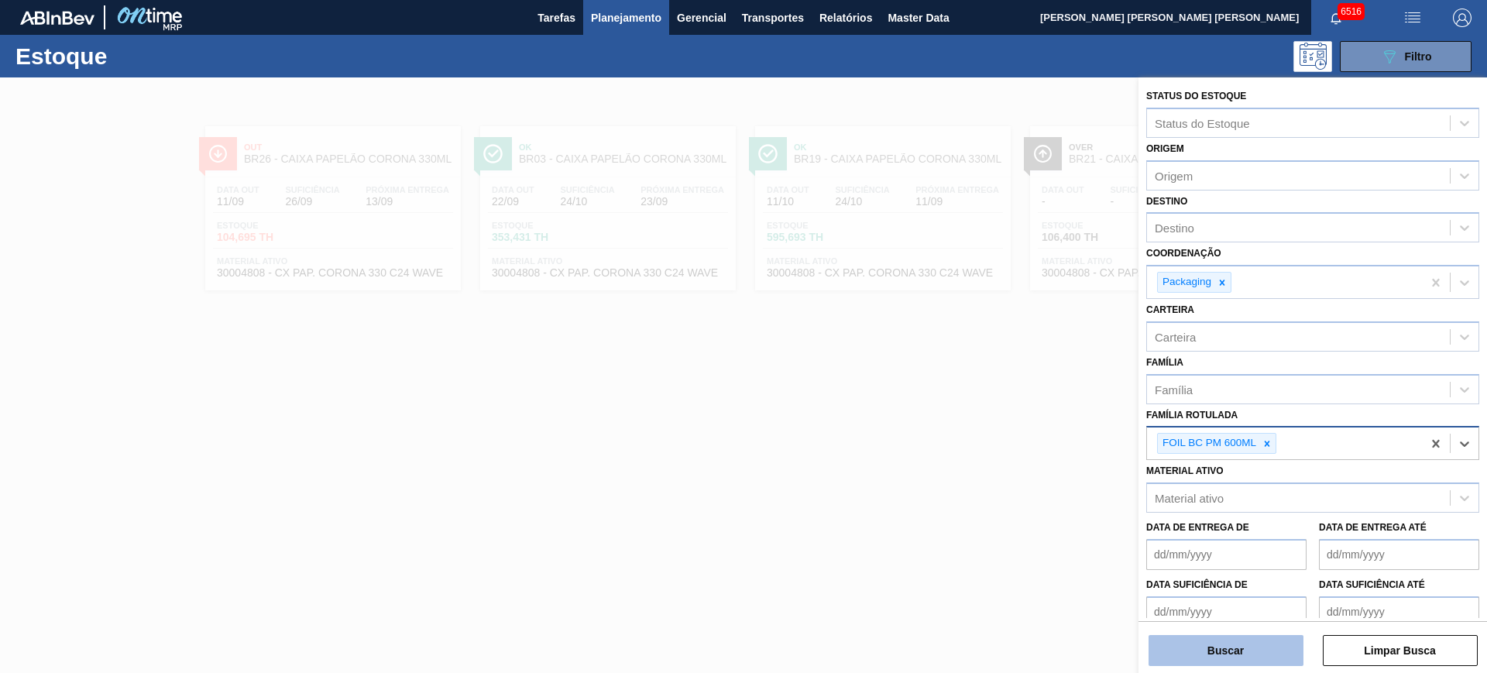
click at [1273, 640] on button "Buscar" at bounding box center [1225, 650] width 155 height 31
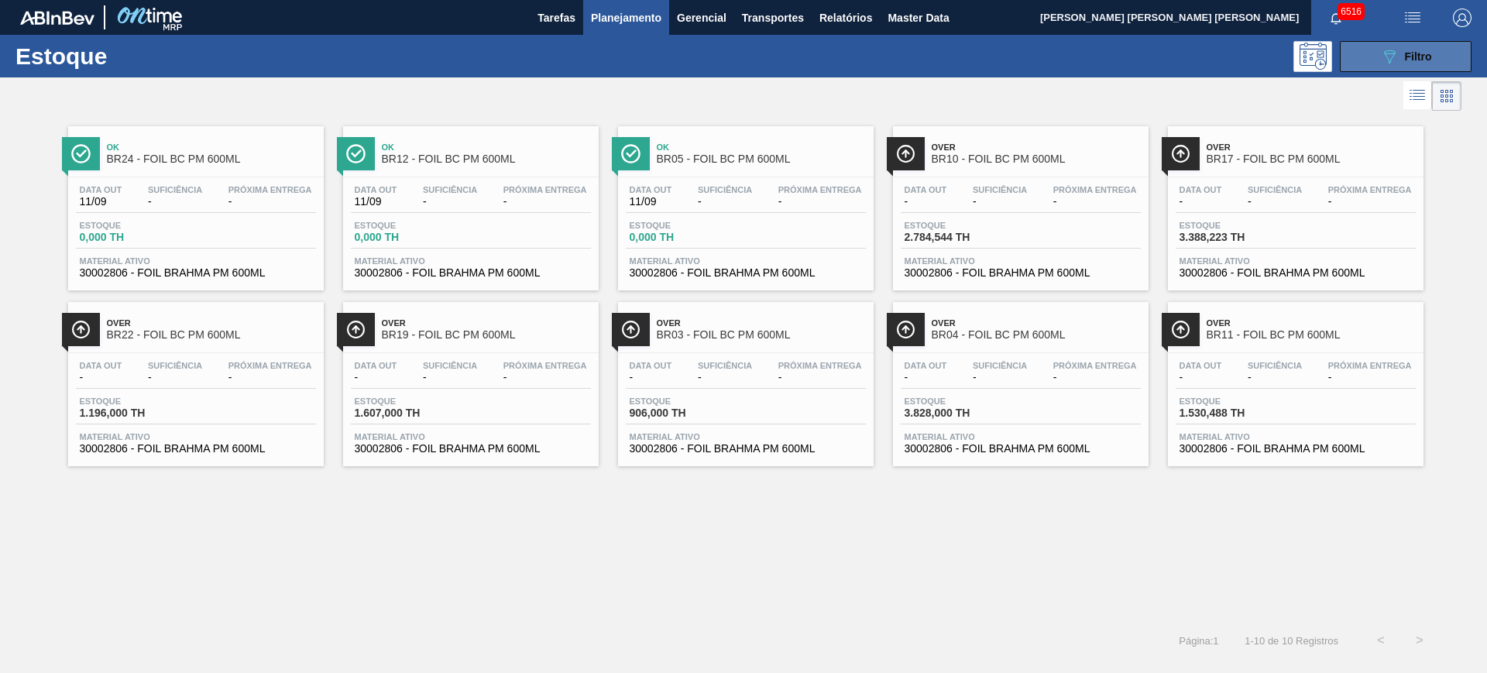
click at [1442, 43] on button "089F7B8B-B2A5-4AFE-B5C0-19BA573D28AC Filtro" at bounding box center [1406, 56] width 132 height 31
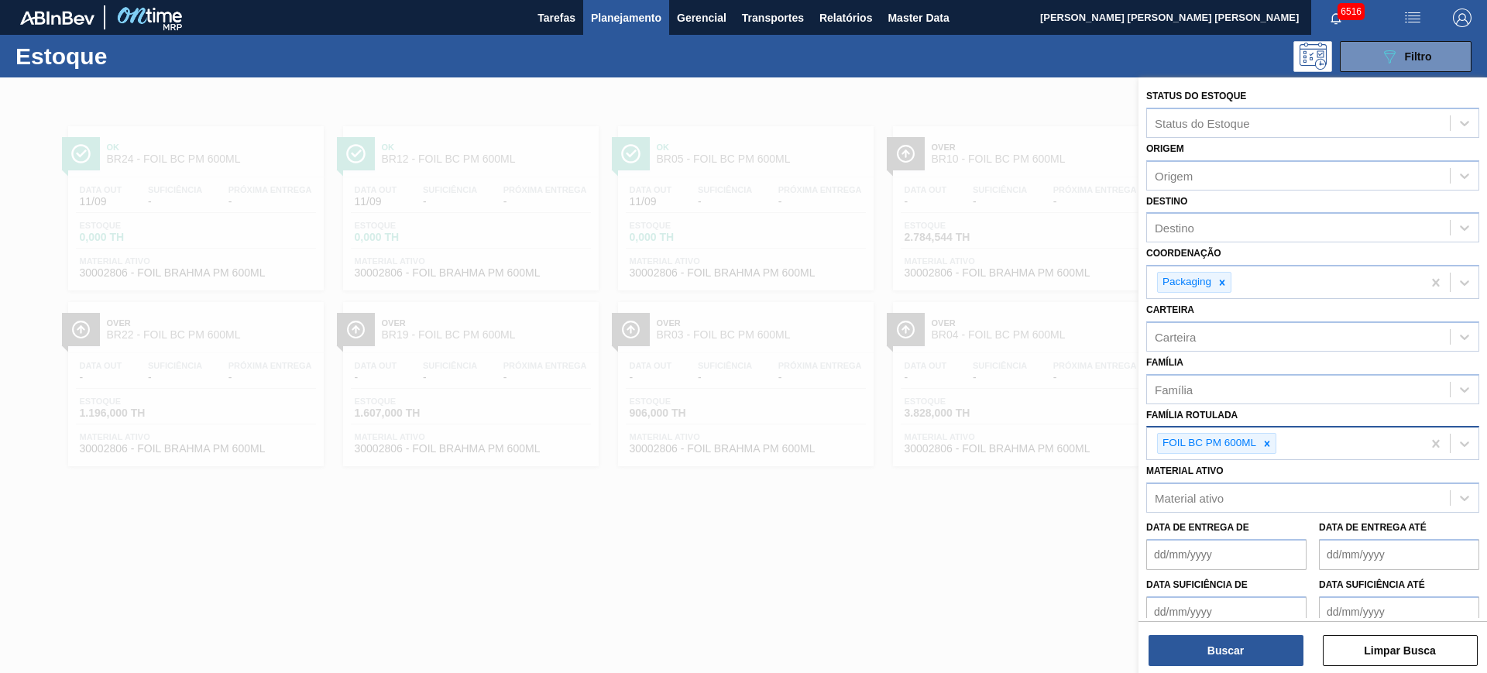
click at [756, 519] on div at bounding box center [743, 413] width 1487 height 673
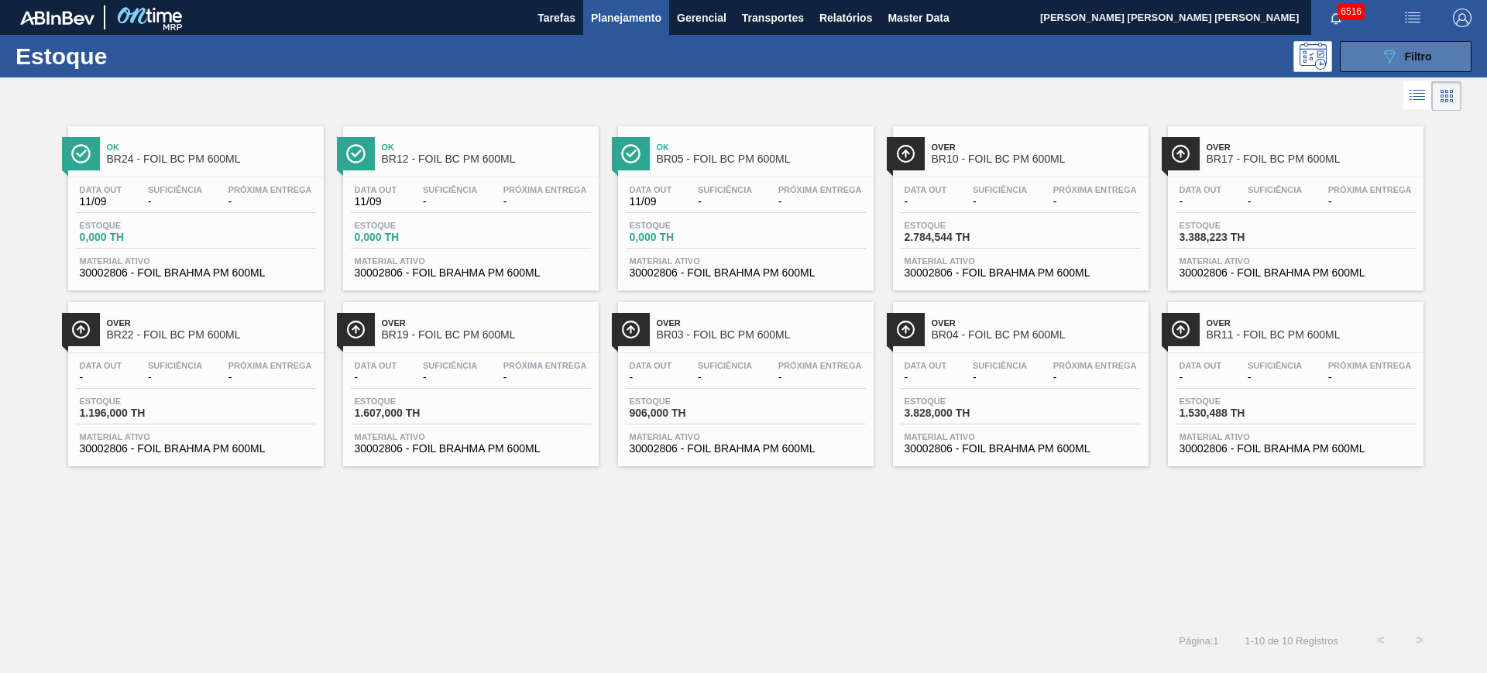
click at [1400, 50] on div "089F7B8B-B2A5-4AFE-B5C0-19BA573D28AC Filtro" at bounding box center [1406, 56] width 52 height 19
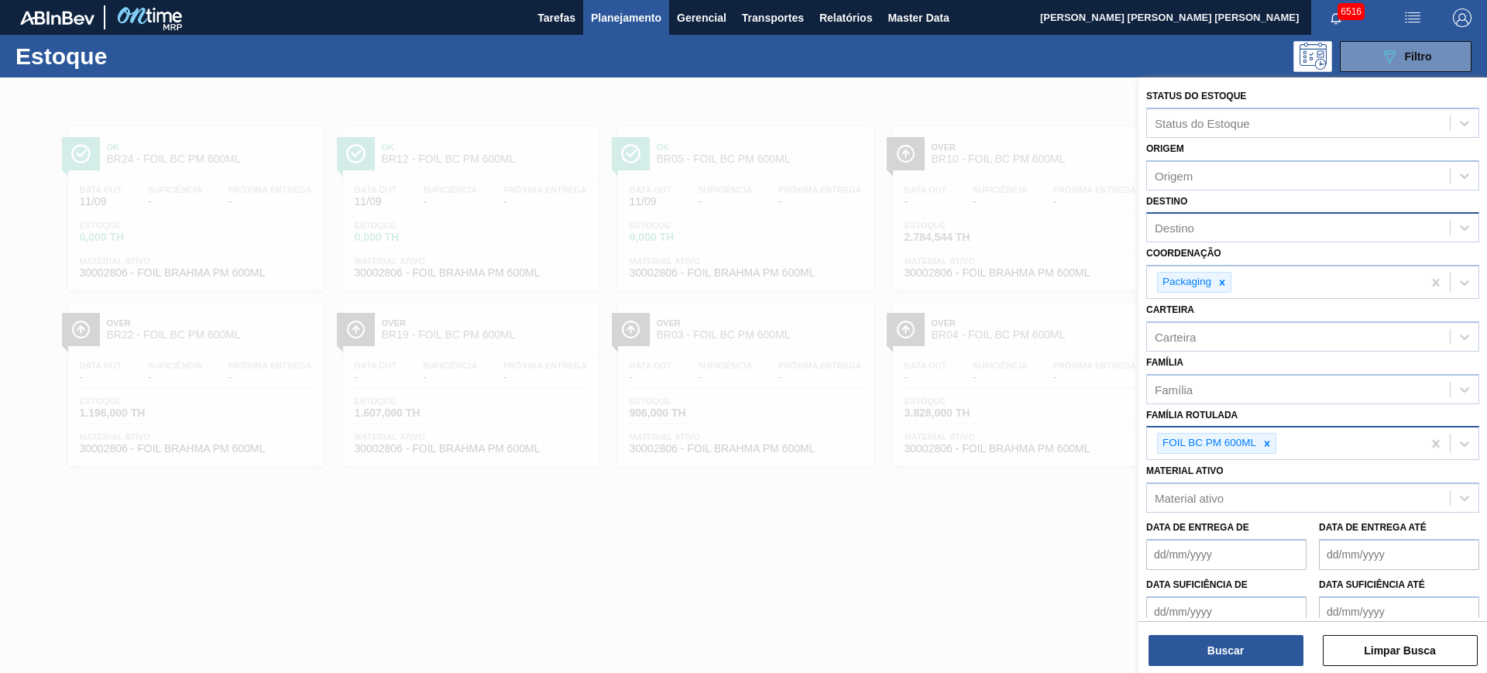
click at [1254, 239] on div "Destino" at bounding box center [1312, 227] width 333 height 30
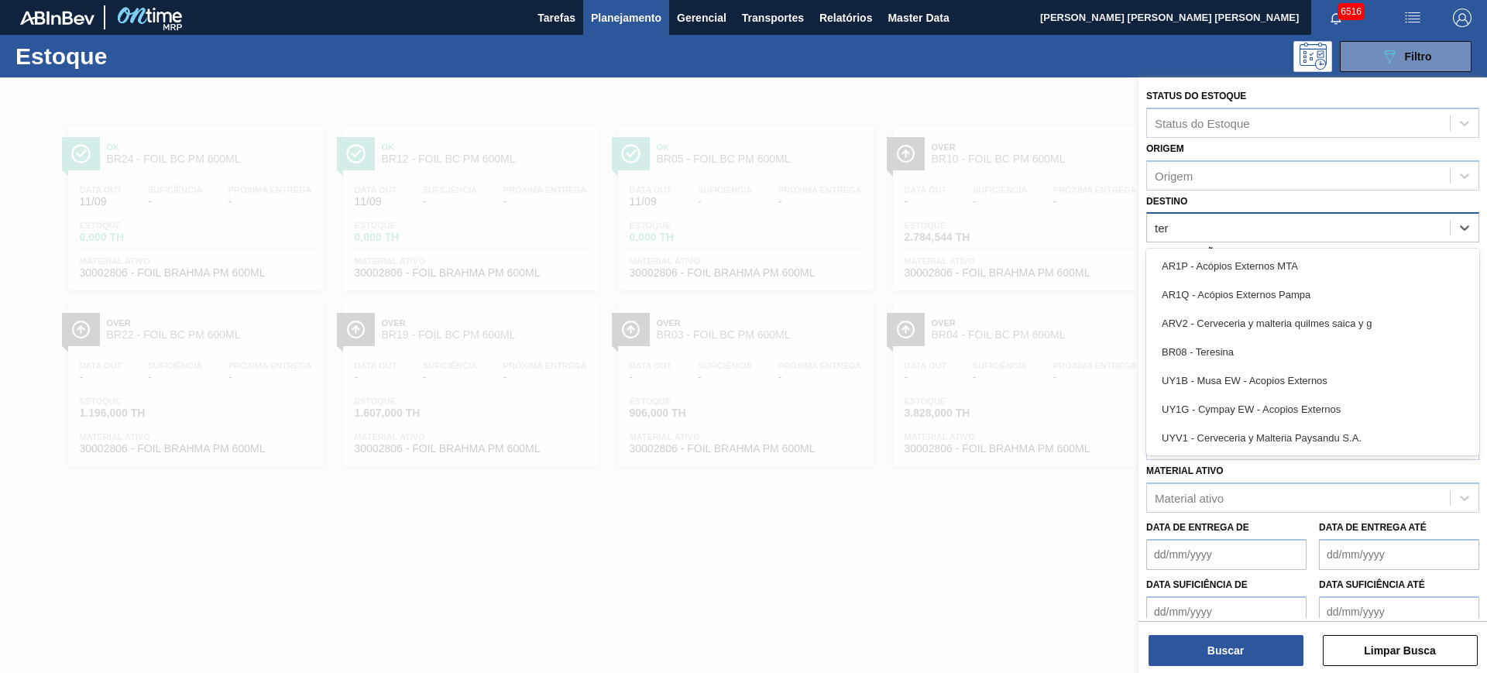
type input "tere"
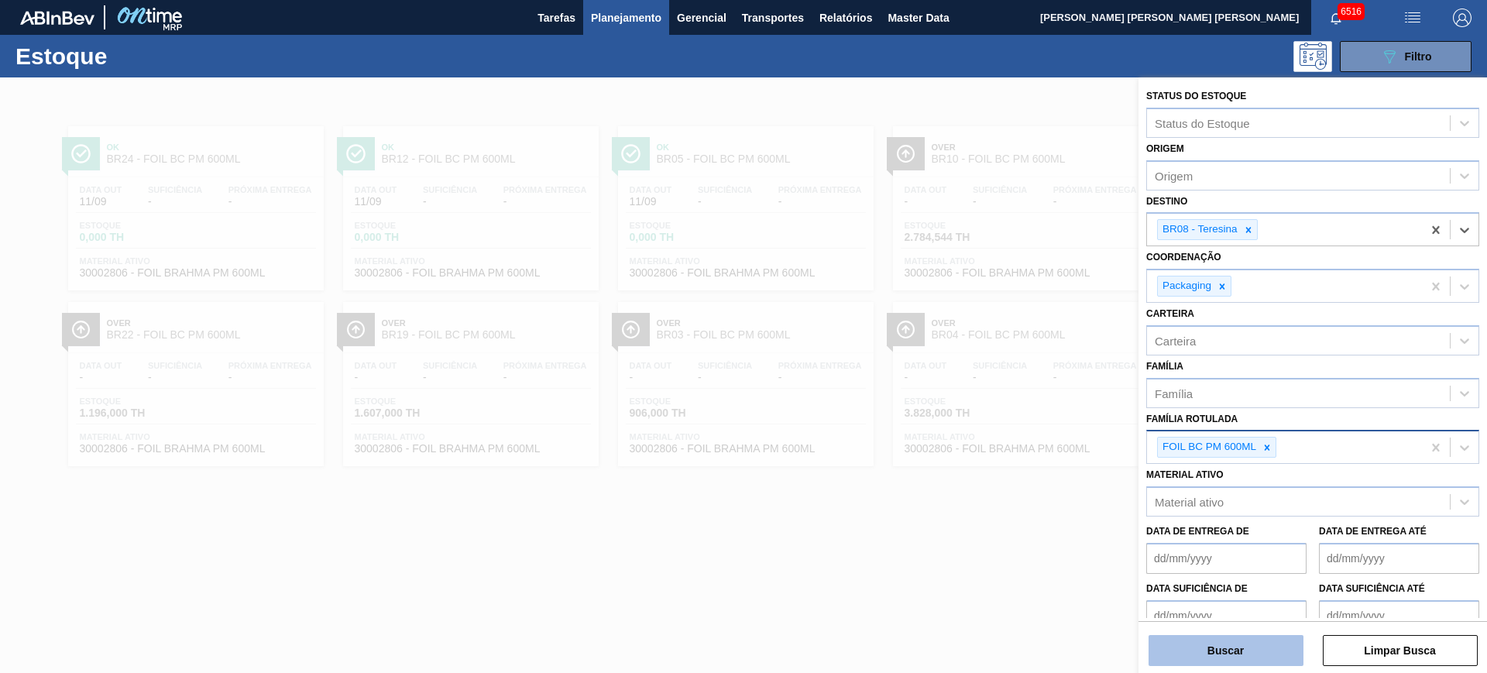
click at [1261, 640] on button "Buscar" at bounding box center [1225, 650] width 155 height 31
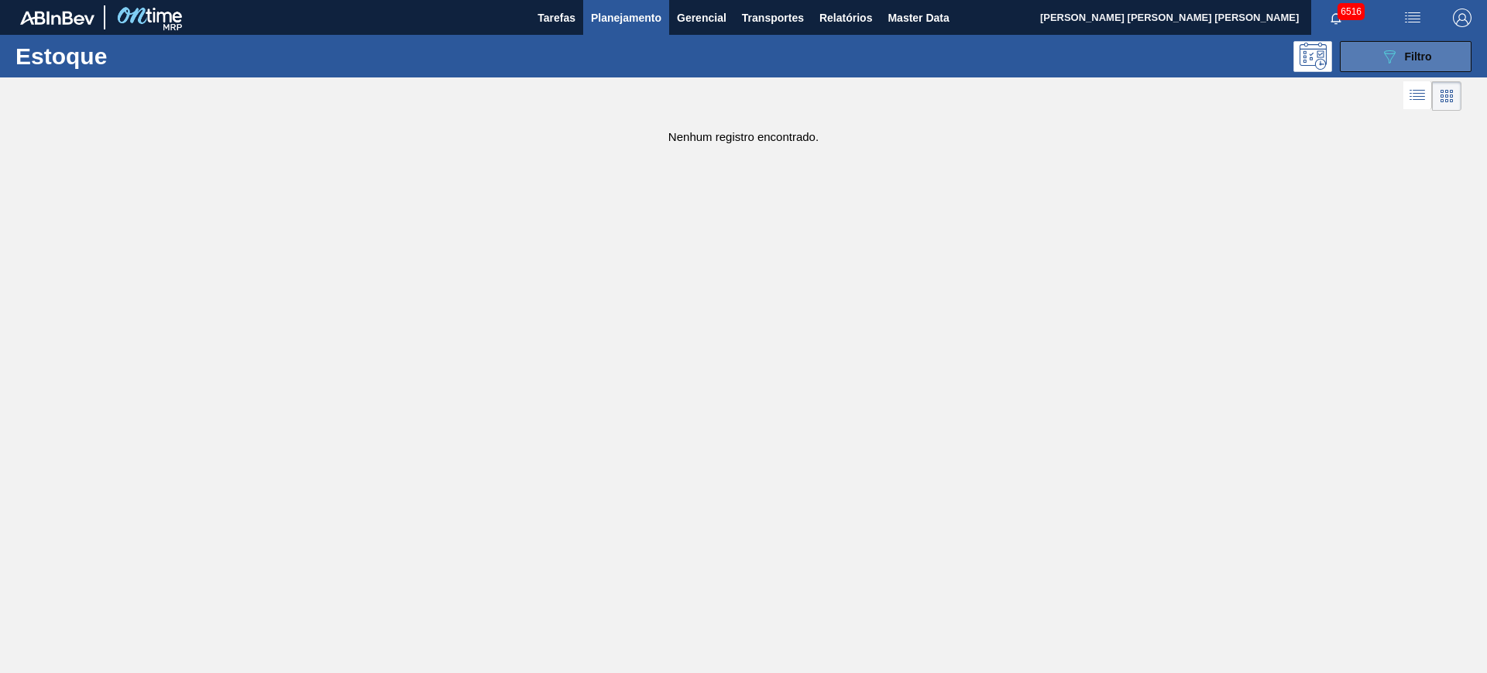
click at [1409, 63] on div "089F7B8B-B2A5-4AFE-B5C0-19BA573D28AC Filtro" at bounding box center [1406, 56] width 52 height 19
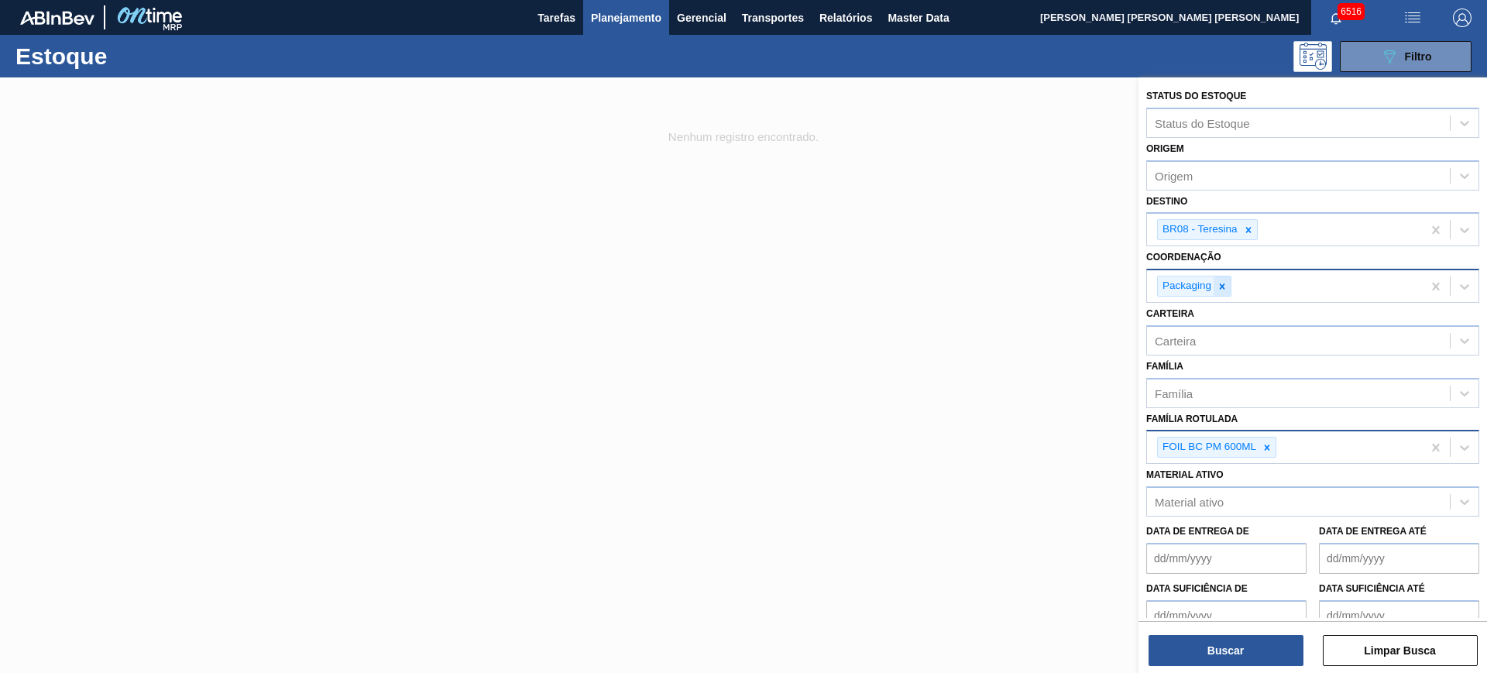
click at [1223, 286] on icon at bounding box center [1221, 285] width 5 height 5
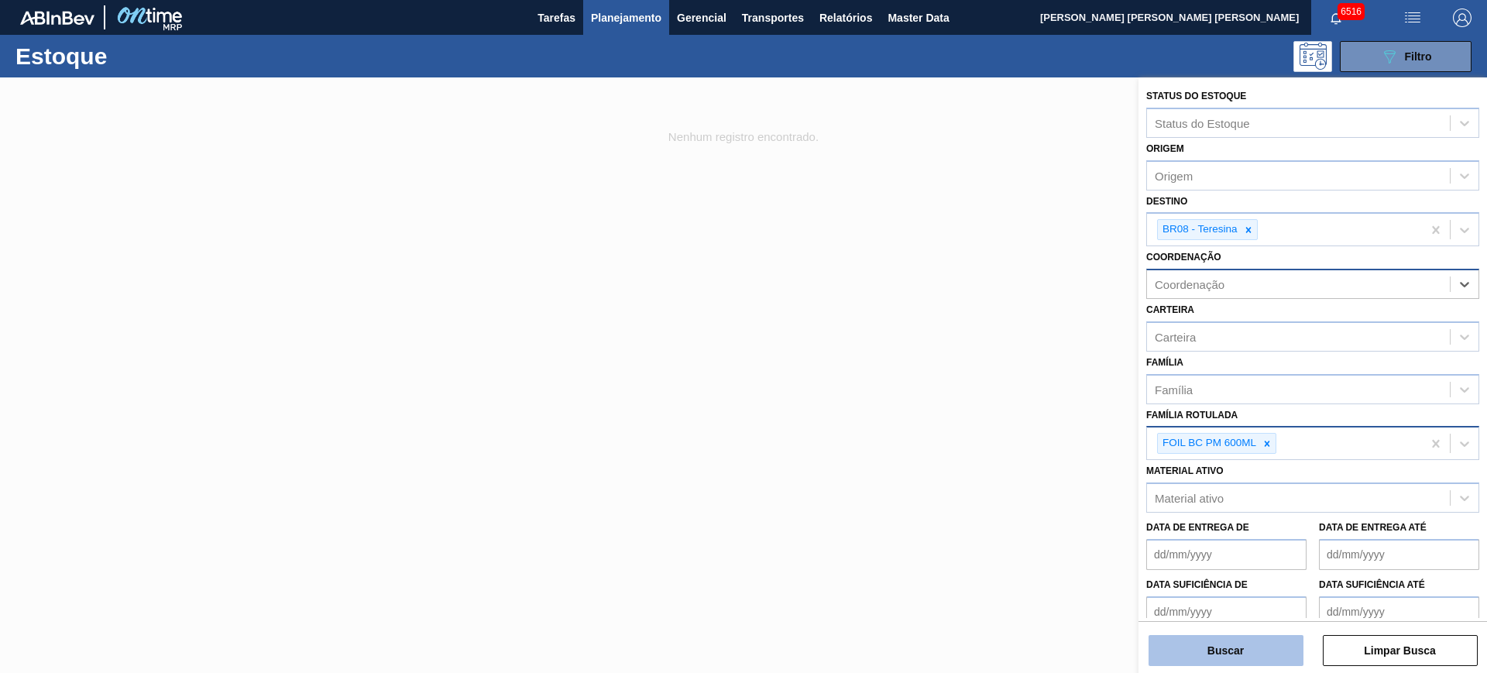
click at [1267, 655] on button "Buscar" at bounding box center [1225, 650] width 155 height 31
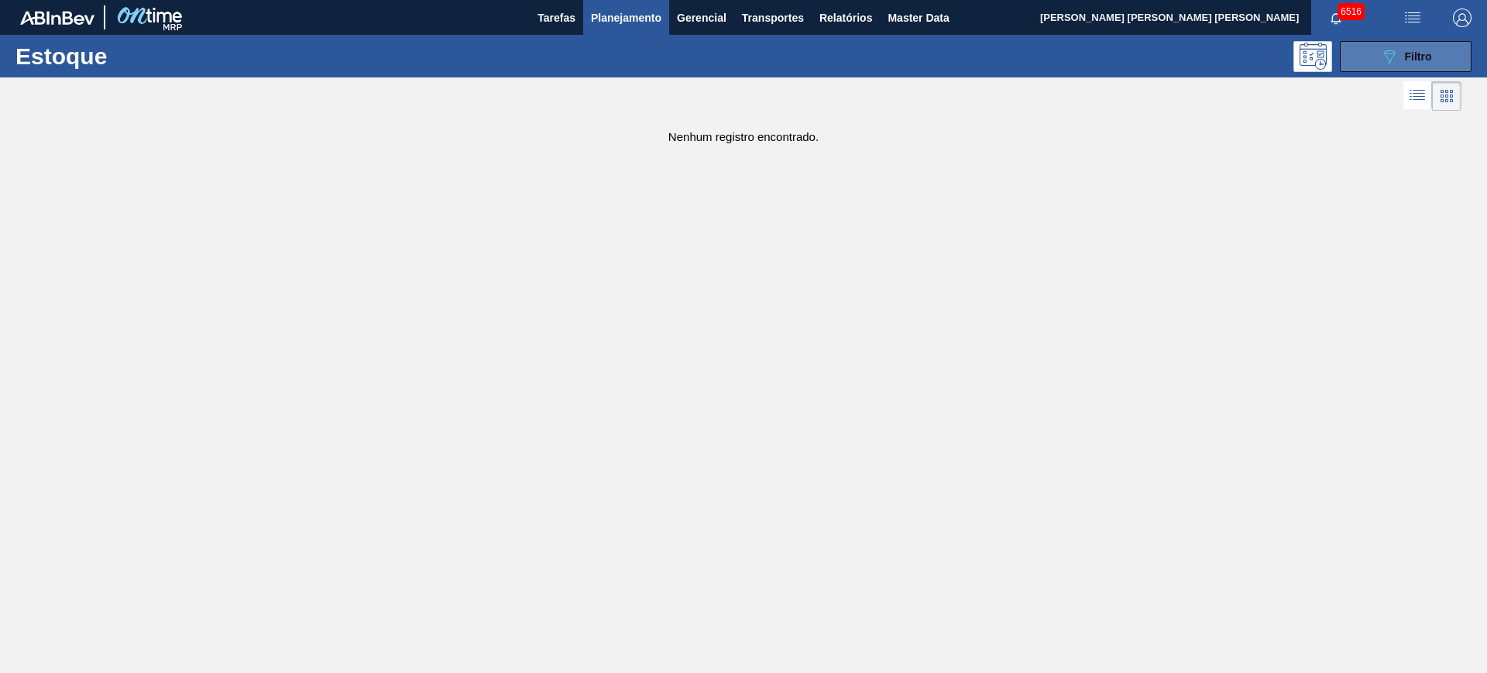
click at [1427, 47] on div "089F7B8B-B2A5-4AFE-B5C0-19BA573D28AC Filtro" at bounding box center [1406, 56] width 52 height 19
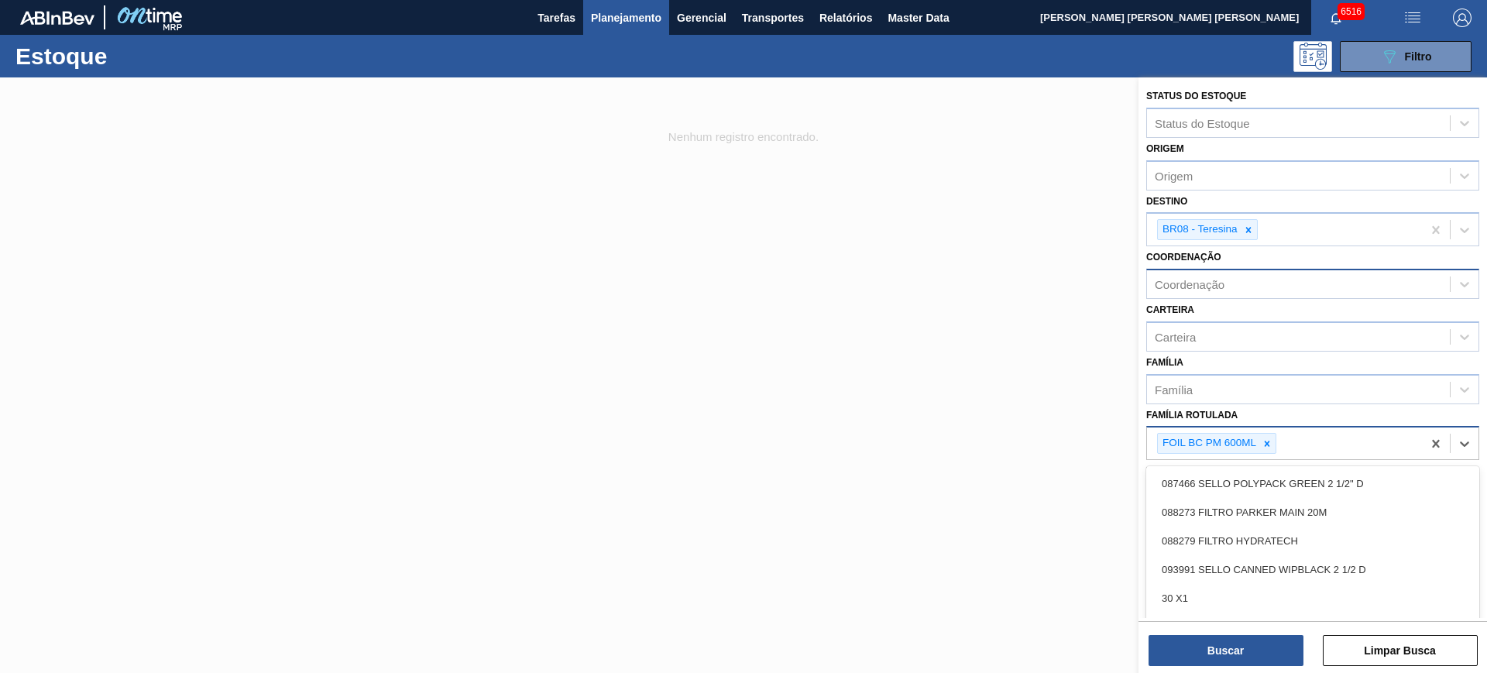
click at [1341, 448] on div "FOIL BC PM 600ML" at bounding box center [1284, 443] width 275 height 32
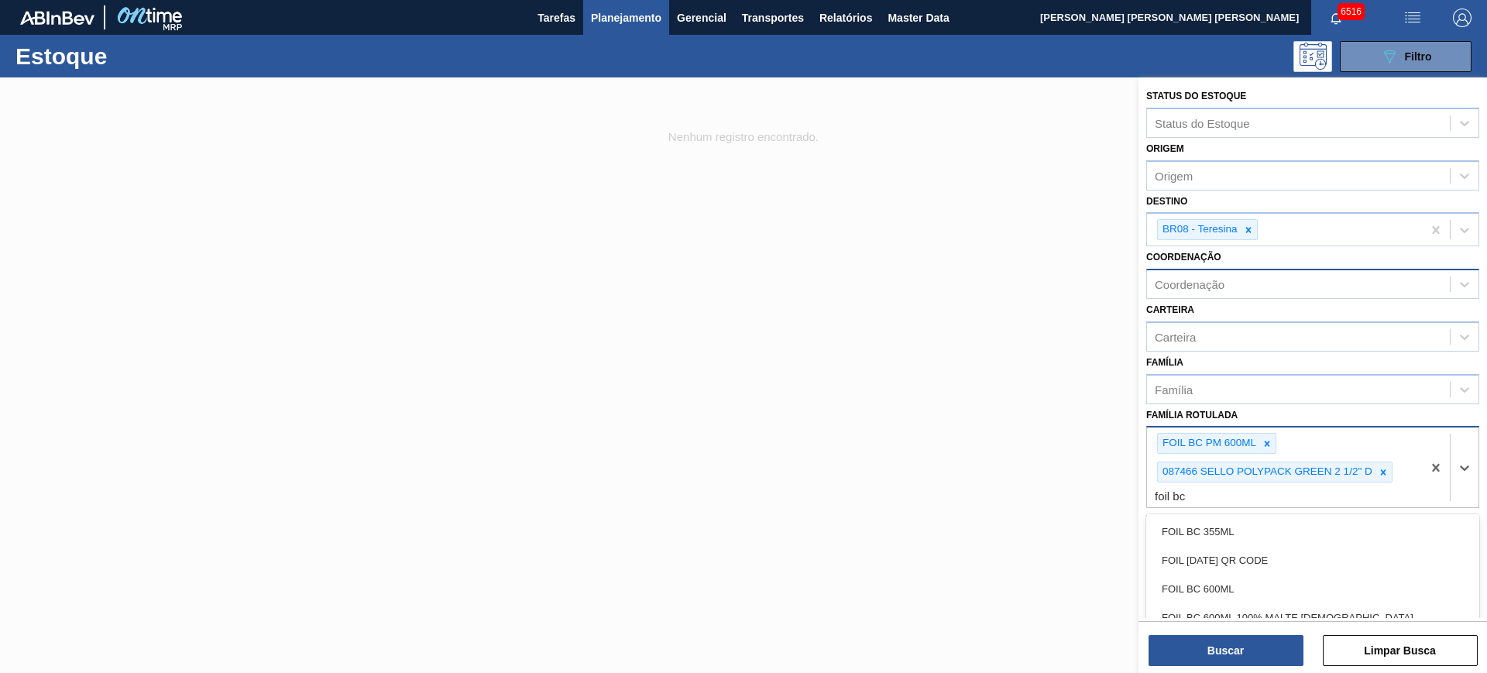
type Rotulada "foil bc 6"
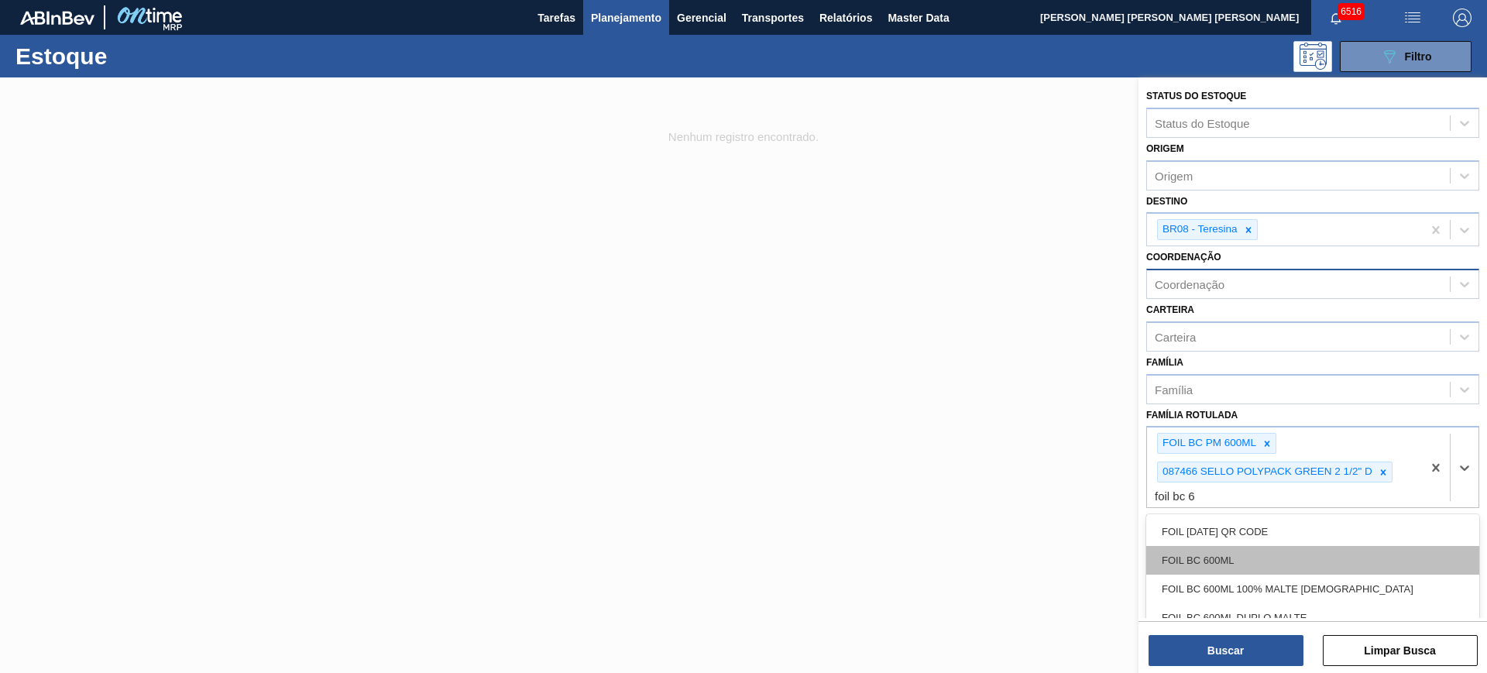
click at [1315, 551] on div "FOIL BC 600ML" at bounding box center [1312, 560] width 333 height 29
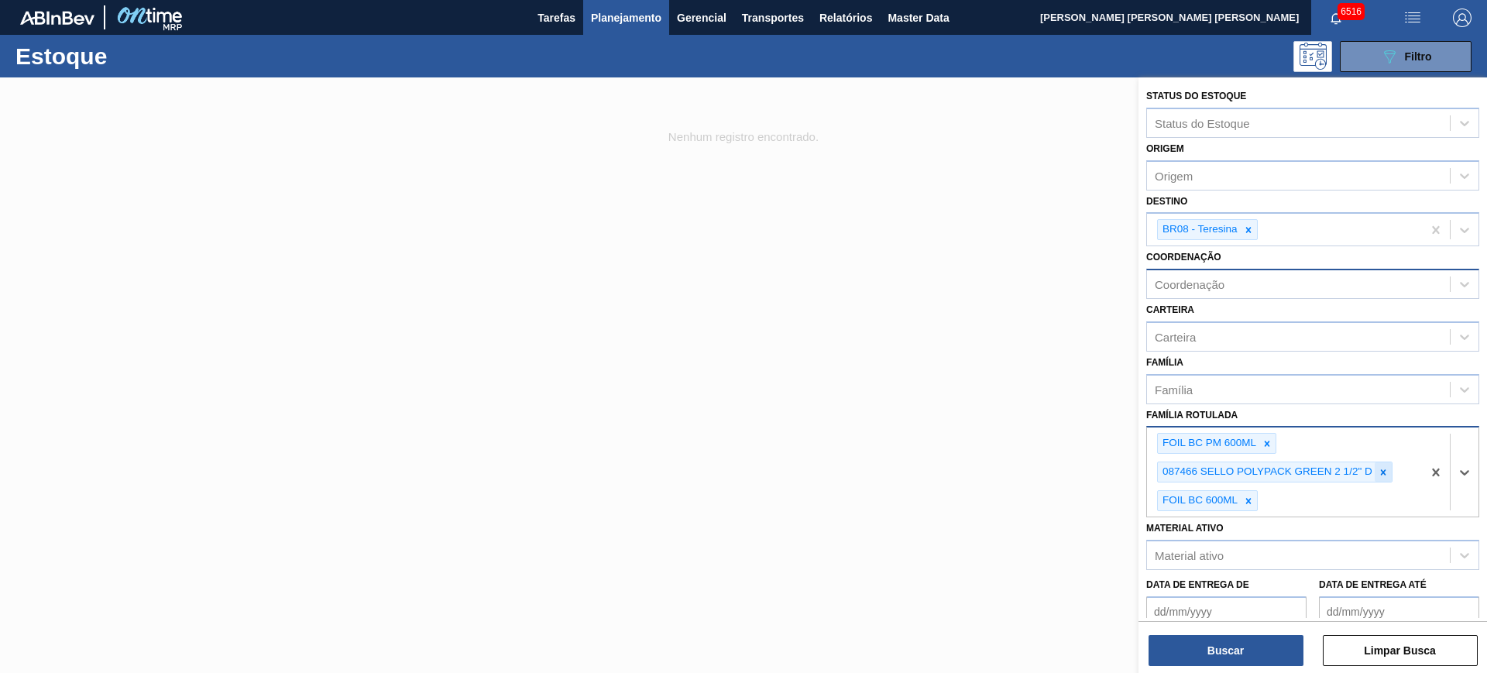
click at [1386, 473] on icon at bounding box center [1382, 472] width 11 height 11
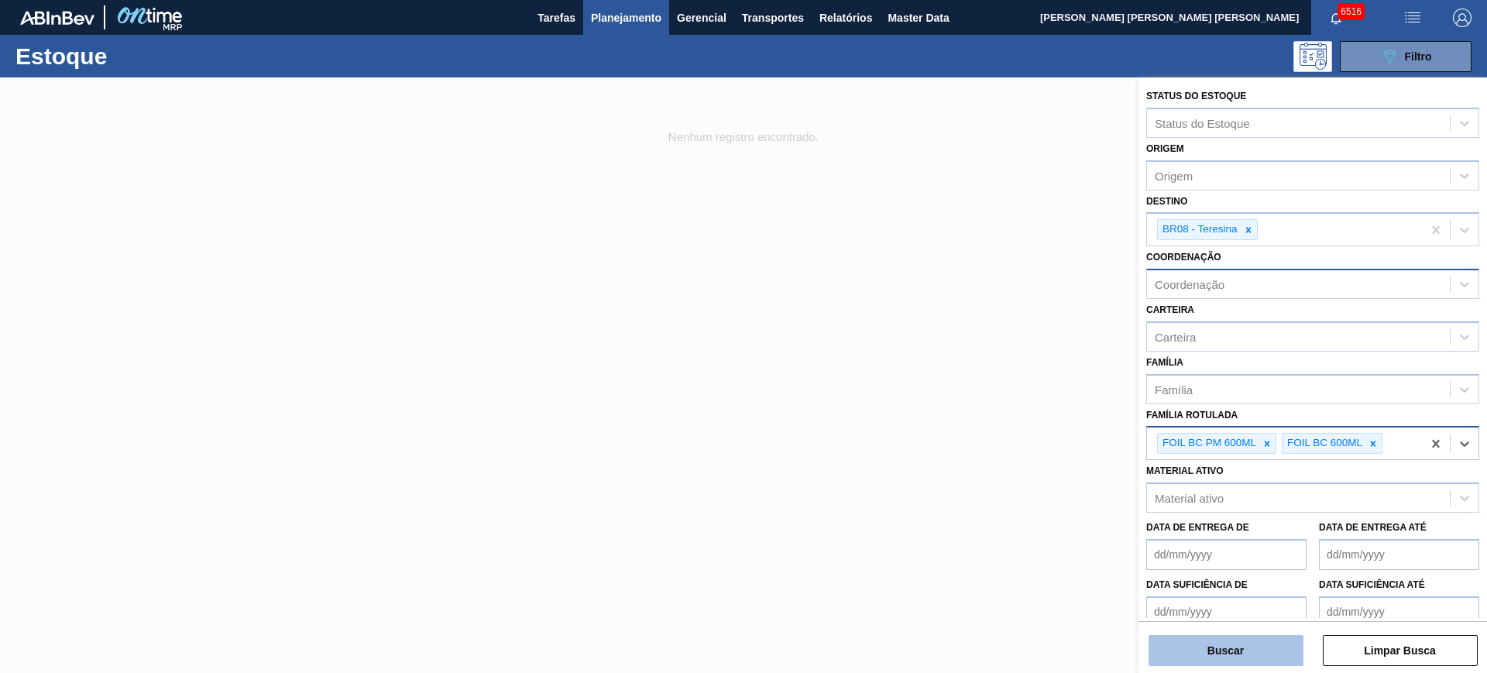
click at [1258, 662] on button "Buscar" at bounding box center [1225, 650] width 155 height 31
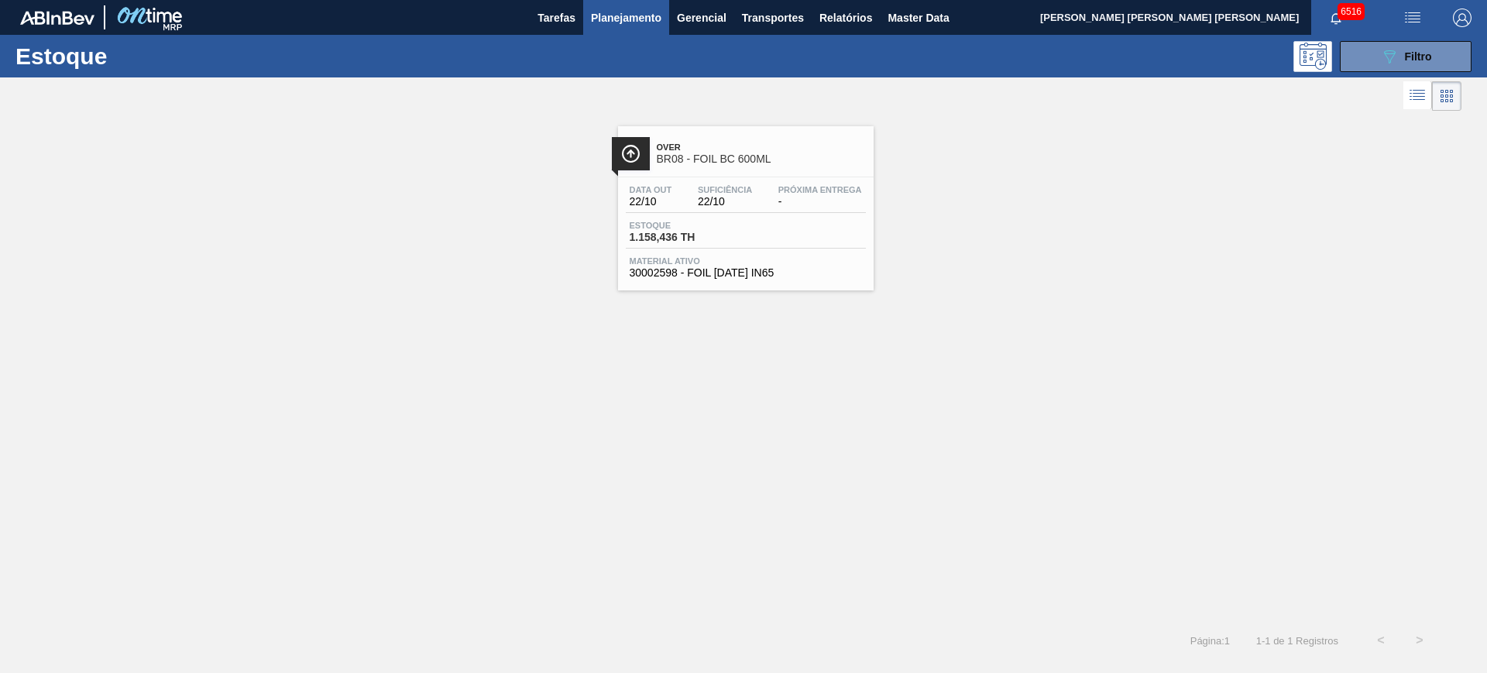
click at [1414, 37] on div "Estoque 089F7B8B-B2A5-4AFE-B5C0-19BA573D28AC Filtro" at bounding box center [743, 56] width 1487 height 43
click at [1415, 50] on span "Filtro" at bounding box center [1418, 56] width 27 height 12
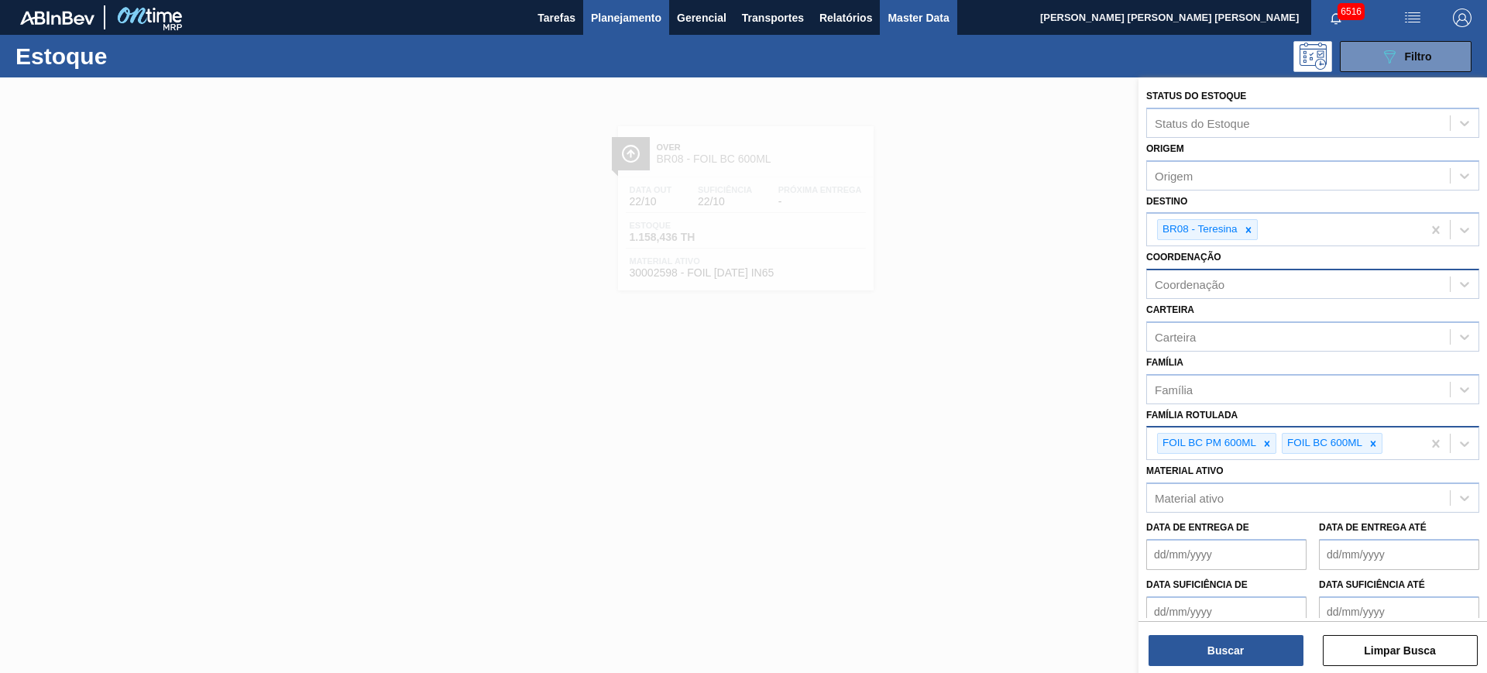
click at [906, 26] on button "Master Data" at bounding box center [918, 17] width 77 height 35
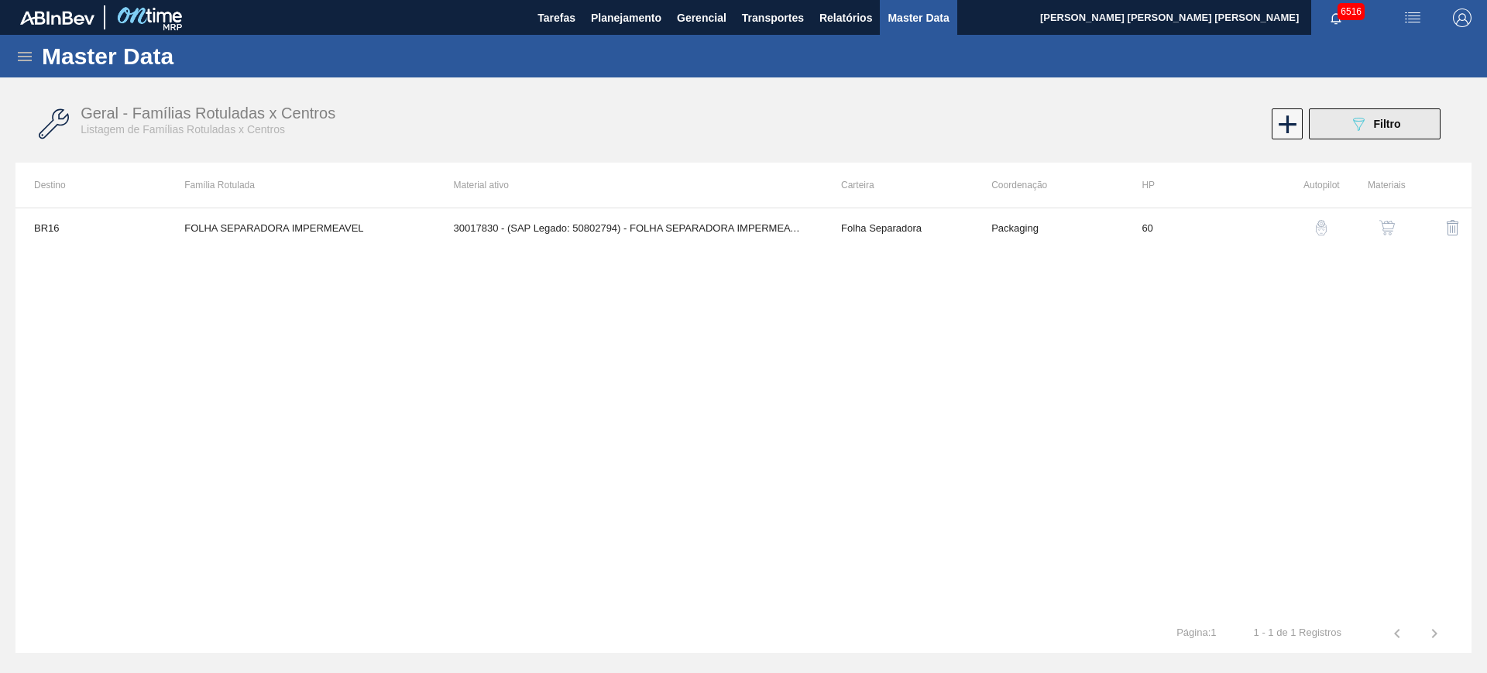
click at [1394, 118] on span "Filtro" at bounding box center [1387, 124] width 27 height 12
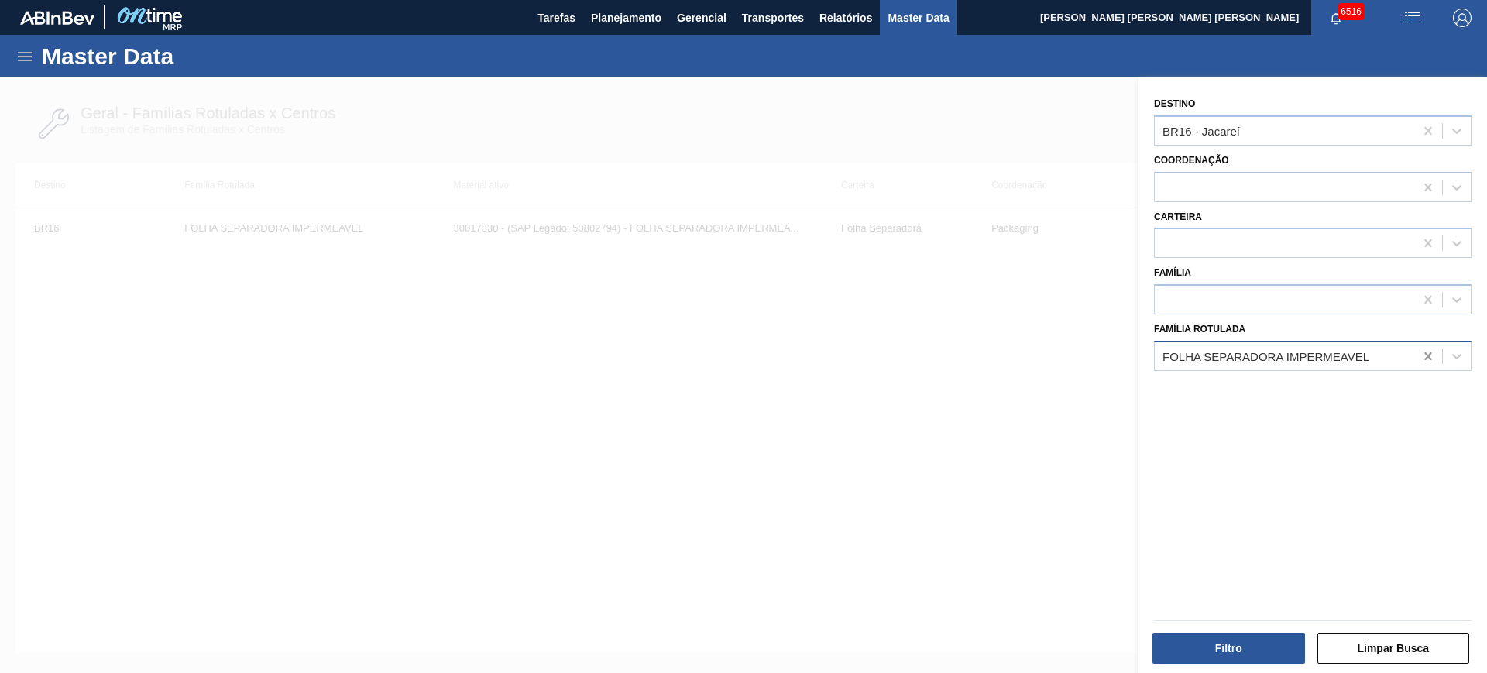
click at [1421, 354] on icon at bounding box center [1427, 355] width 15 height 15
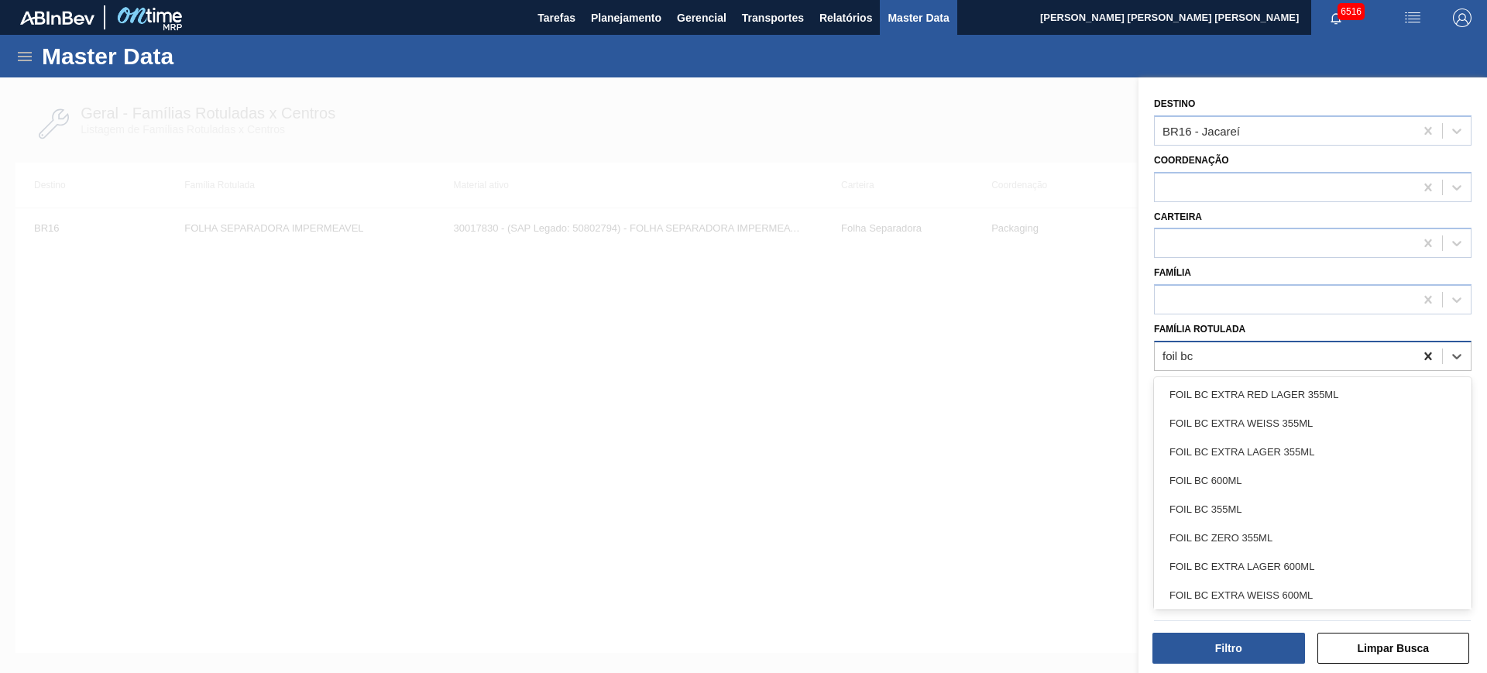
type Rotulada "foil bc p"
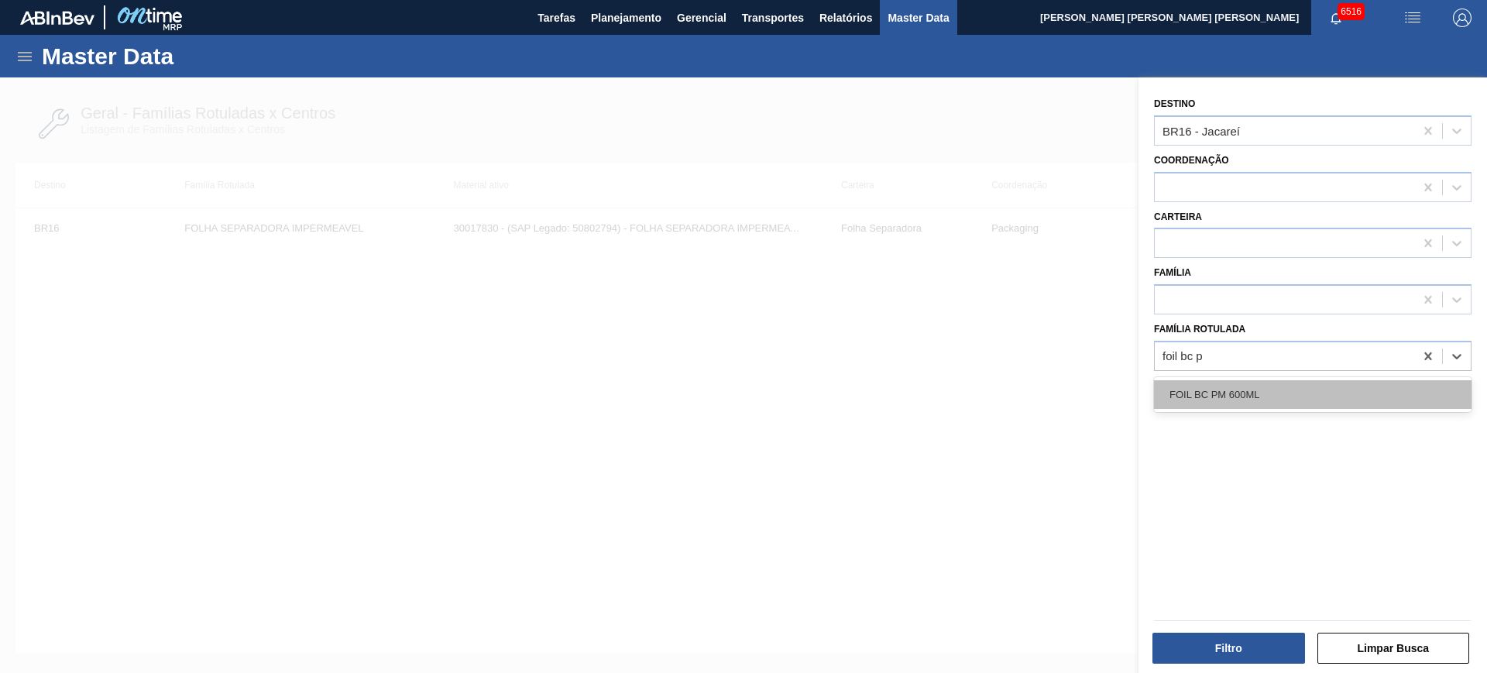
click at [1390, 400] on div "FOIL BC PM 600ML" at bounding box center [1312, 394] width 317 height 29
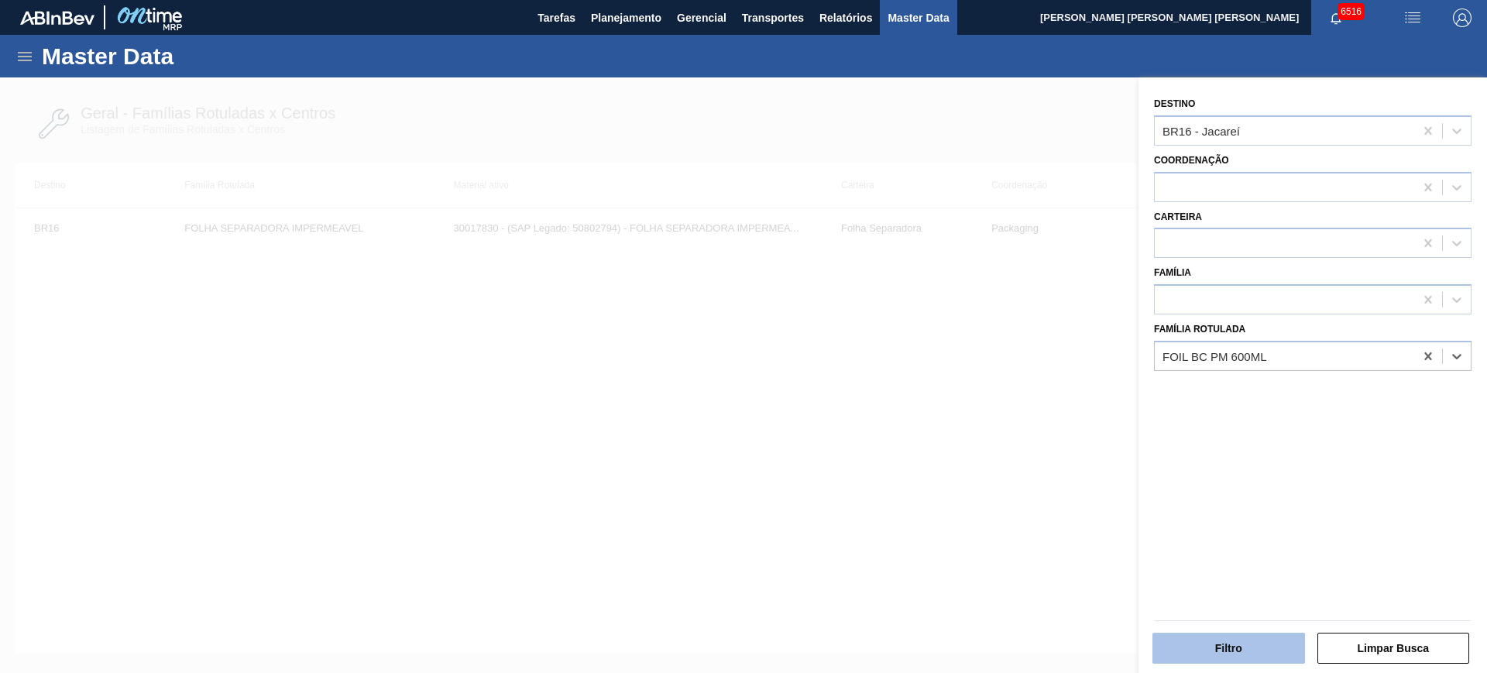
click at [1247, 638] on button "Filtro" at bounding box center [1228, 648] width 153 height 31
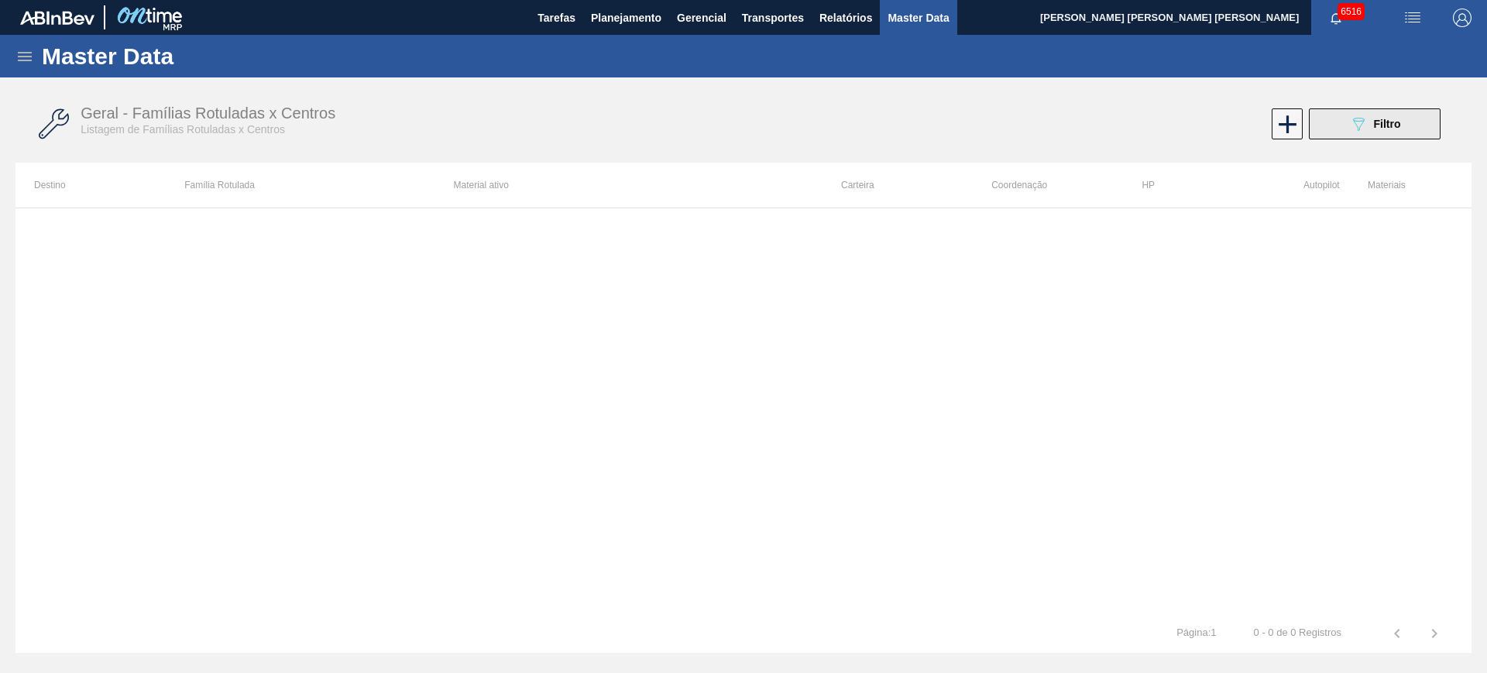
click at [1412, 121] on button "089F7B8B-B2A5-4AFE-B5C0-19BA573D28AC Filtro" at bounding box center [1375, 123] width 132 height 31
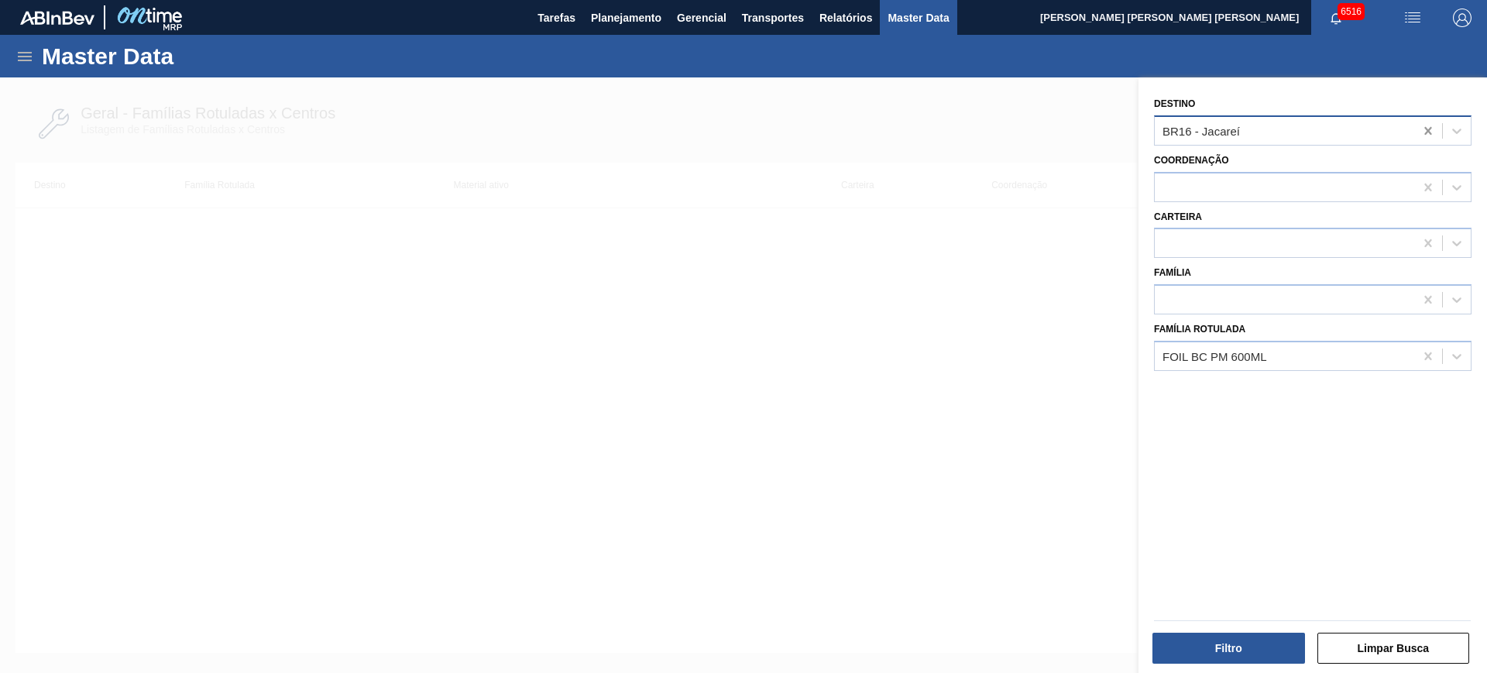
click at [1420, 131] on icon at bounding box center [1427, 130] width 15 height 15
click at [1257, 640] on button "Filtro" at bounding box center [1228, 648] width 153 height 31
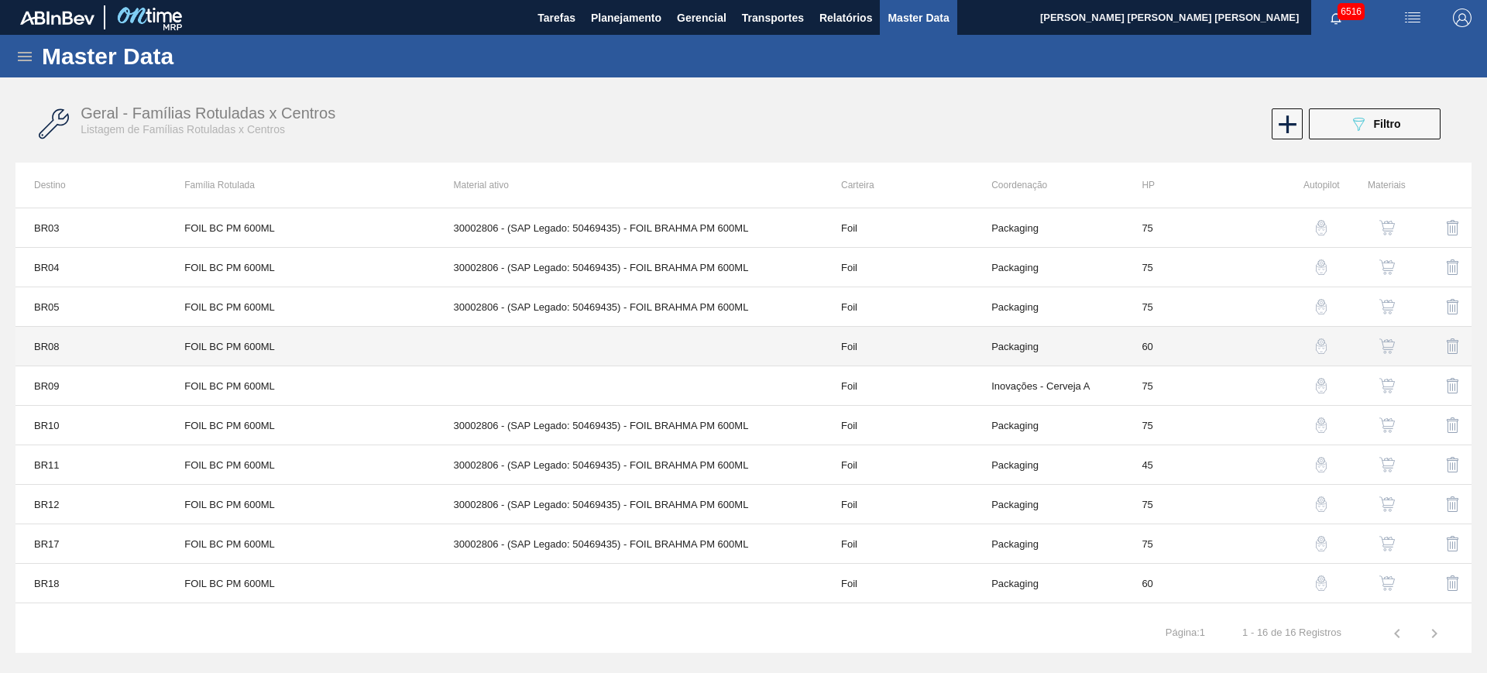
drag, startPoint x: 129, startPoint y: 348, endPoint x: 1190, endPoint y: 340, distance: 1060.8
click at [1190, 340] on td "60" at bounding box center [1198, 346] width 150 height 39
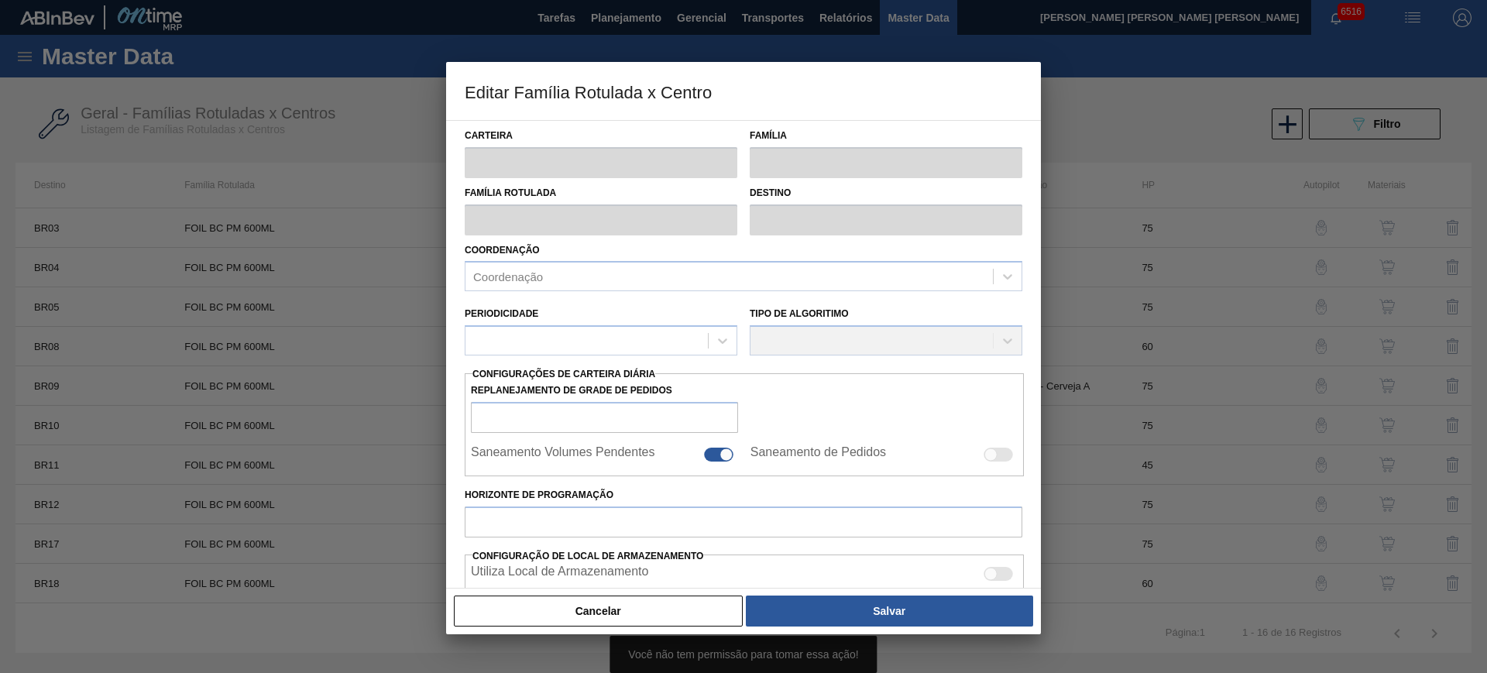
type input "Foil"
type input "FOIL BC PM 600ML"
type input "BR08 - Teresina"
type input "60"
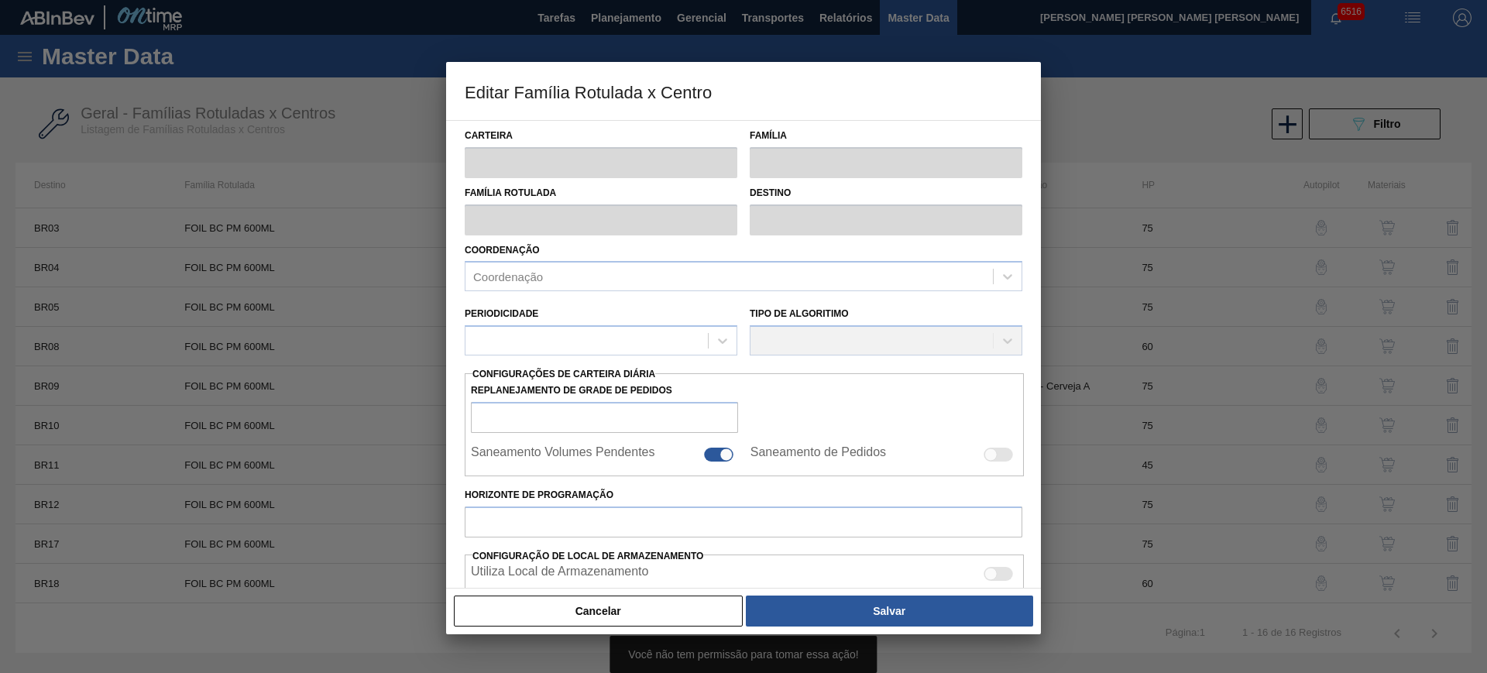
type input "0"
type input "100"
type input "0,000"
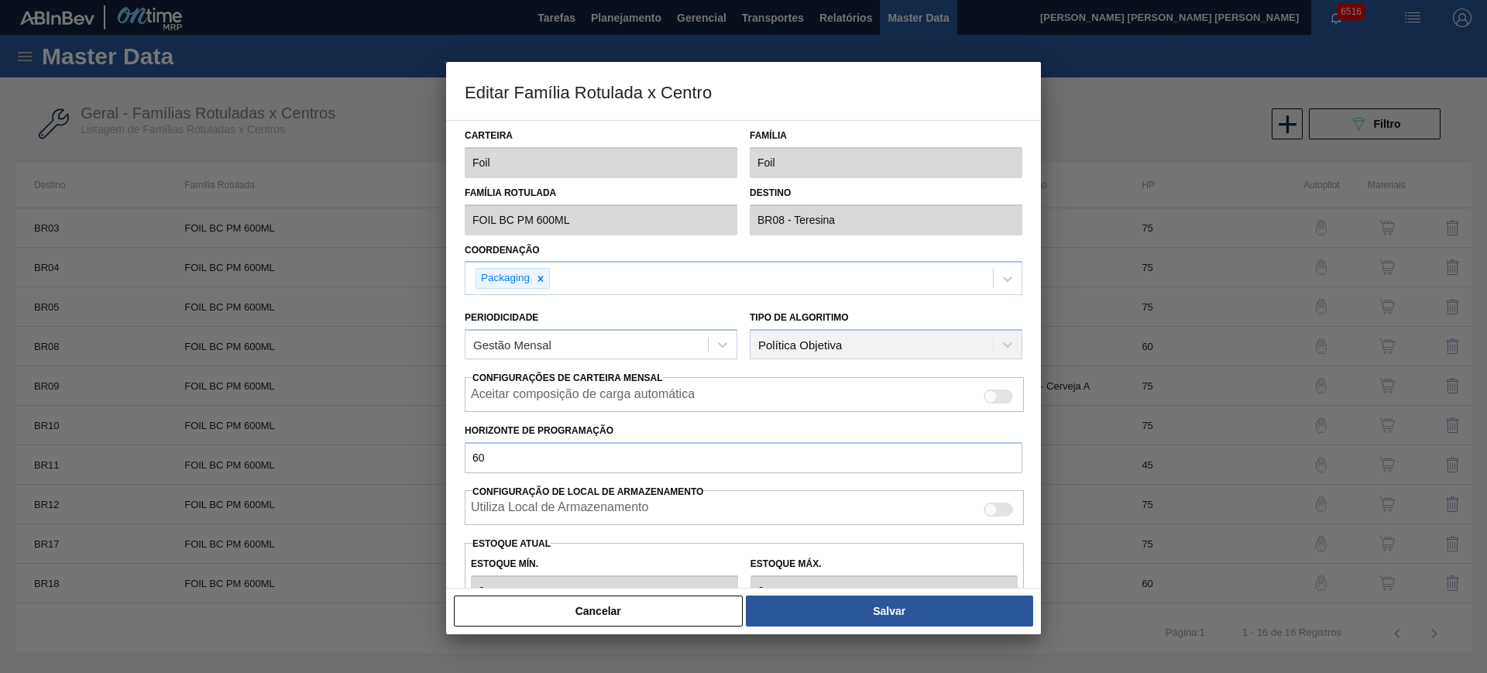
click at [1132, 345] on div at bounding box center [743, 336] width 1487 height 673
click at [640, 595] on button "Cancelar" at bounding box center [598, 610] width 289 height 31
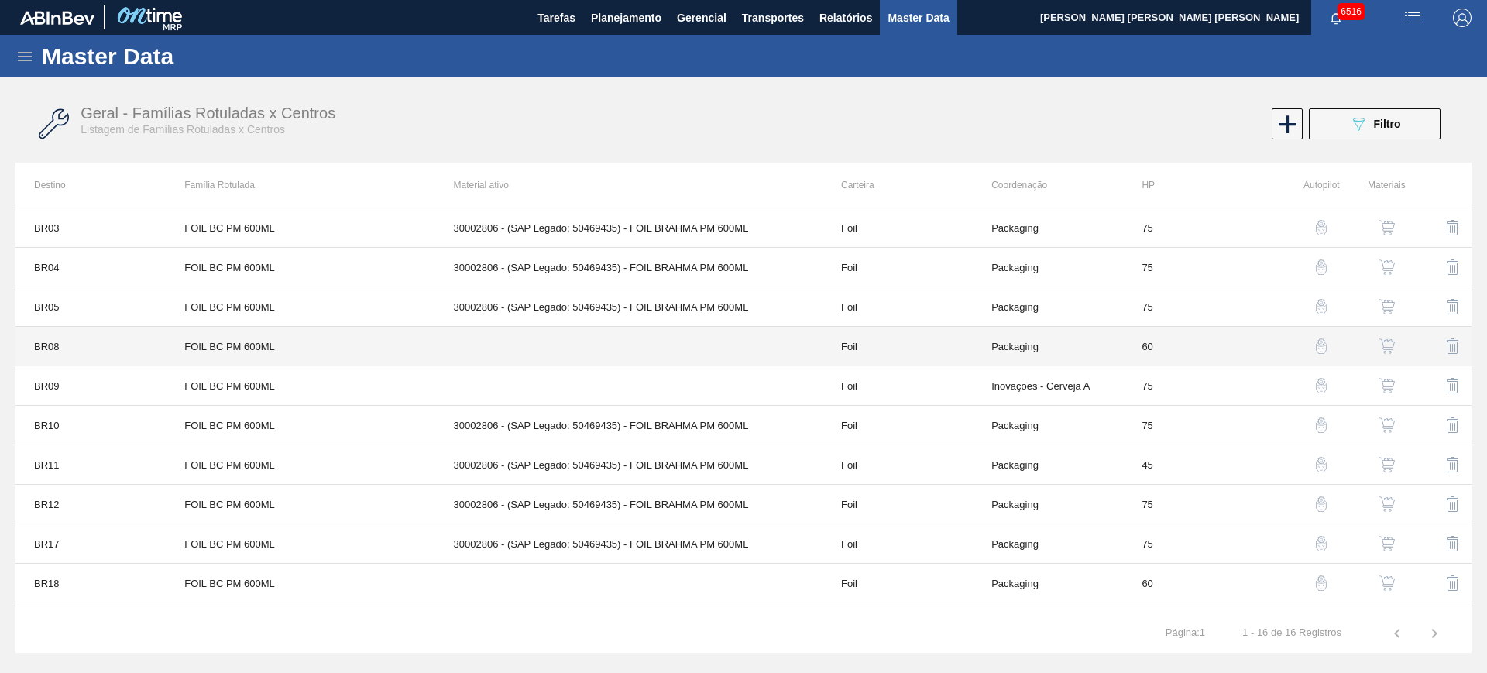
click at [285, 339] on td "FOIL BC PM 600ML" at bounding box center [300, 346] width 269 height 39
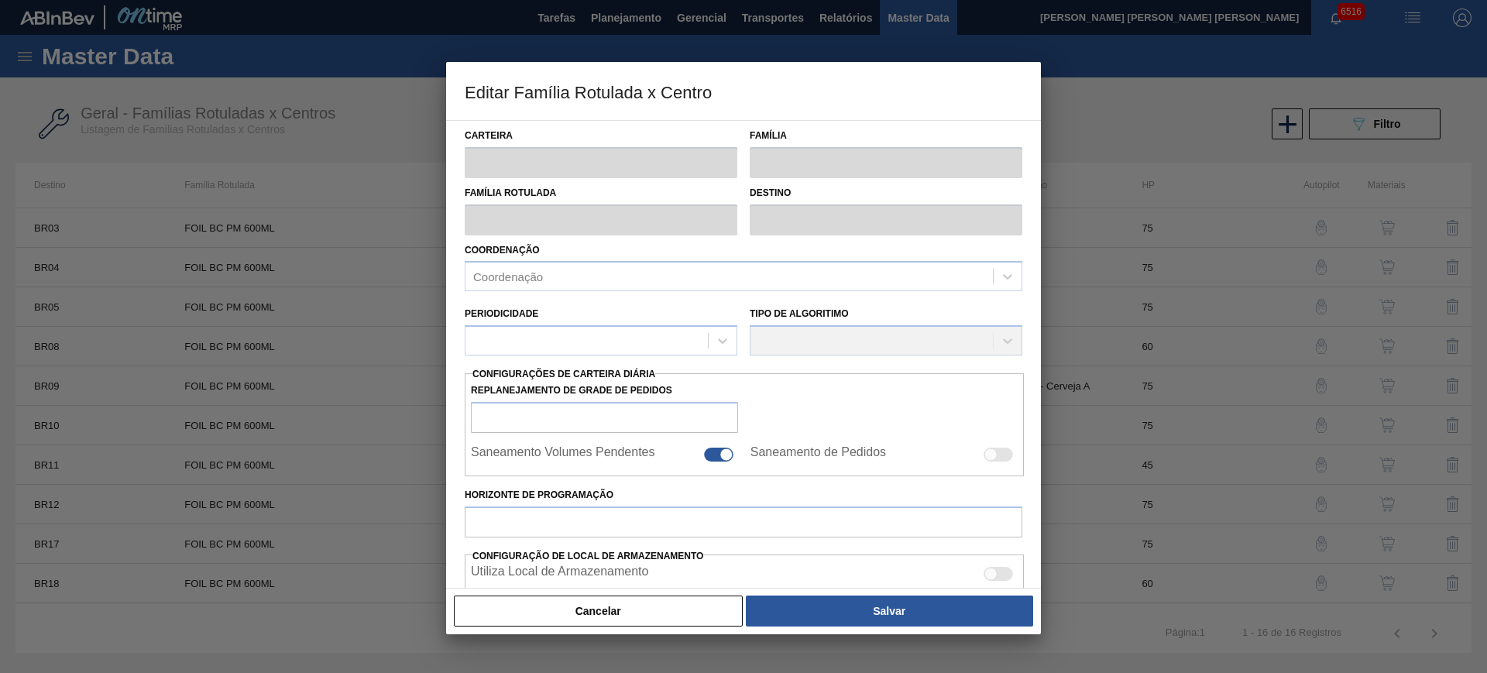
type input "Foil"
type input "FOIL BC PM 600ML"
type input "BR08 - Teresina"
type input "60"
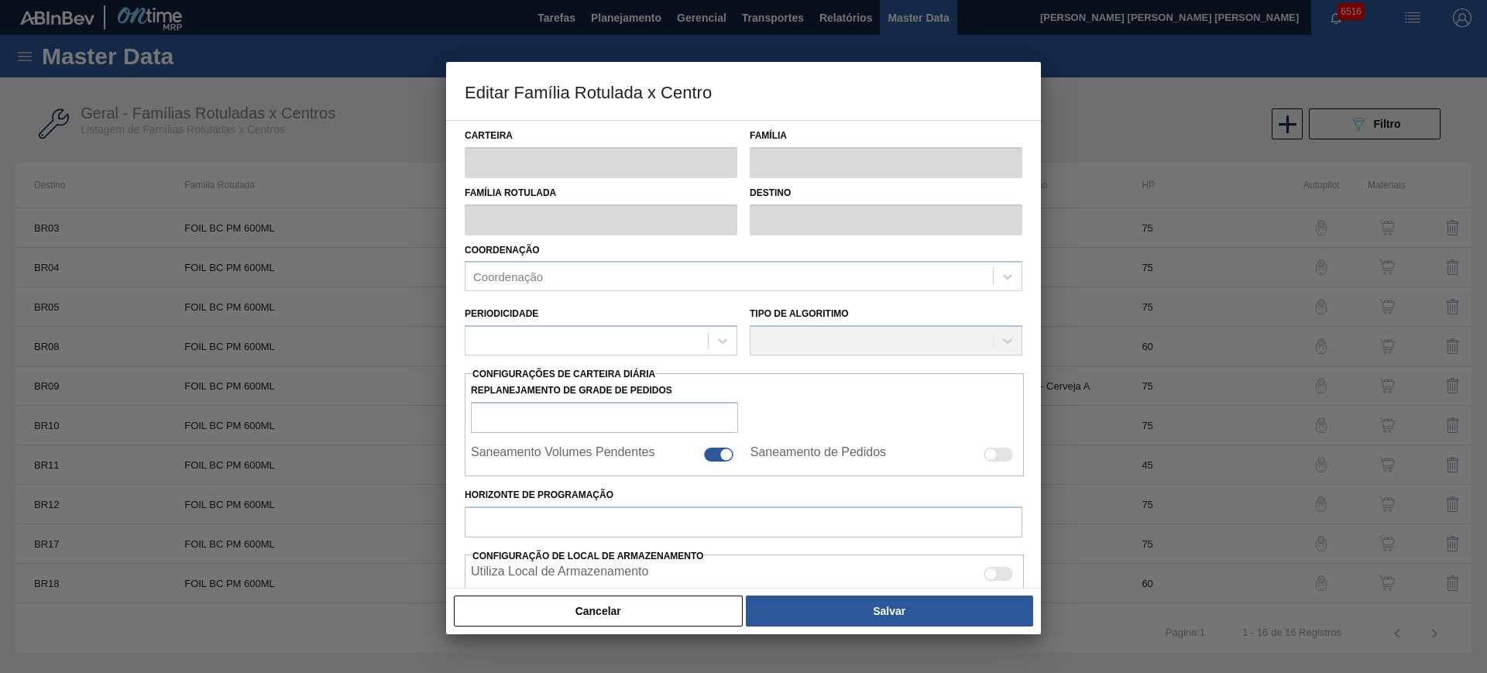
type input "0"
type input "100"
type input "0,000"
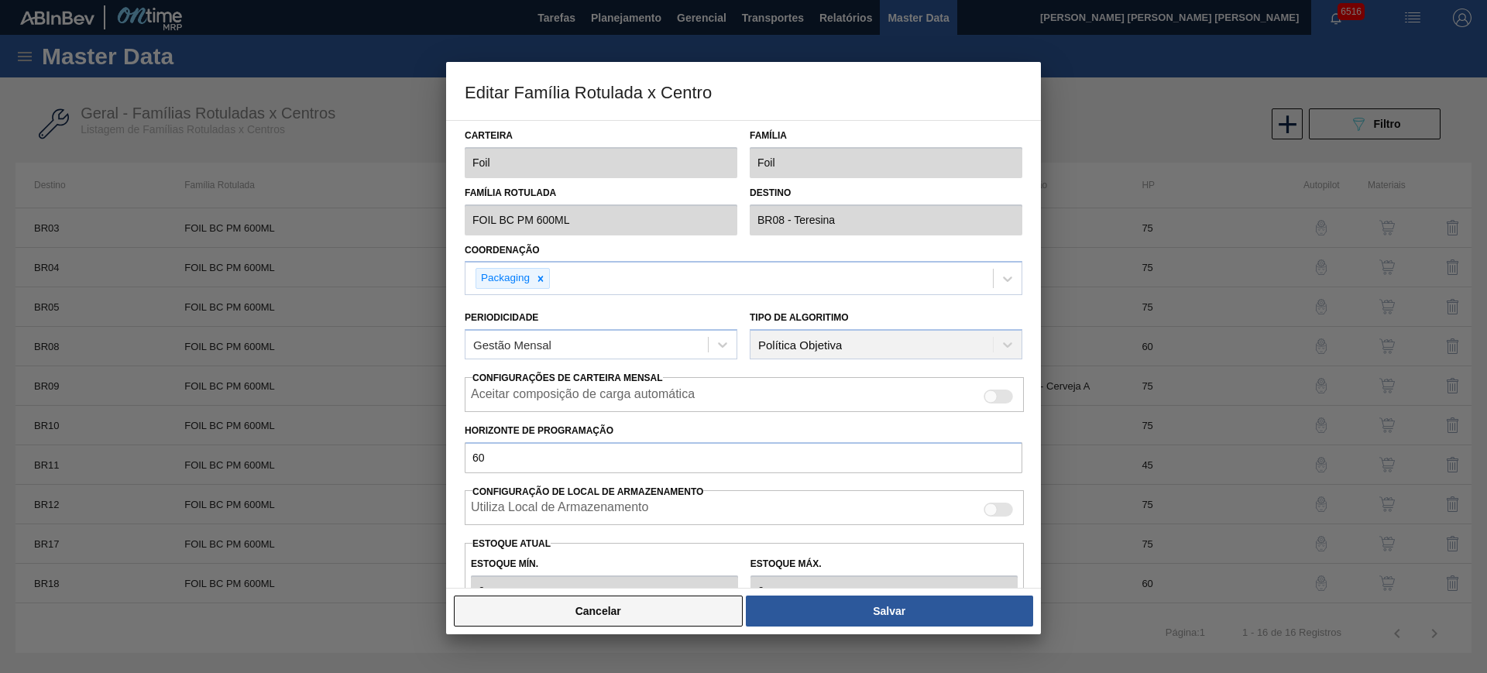
click at [676, 603] on button "Cancelar" at bounding box center [598, 610] width 289 height 31
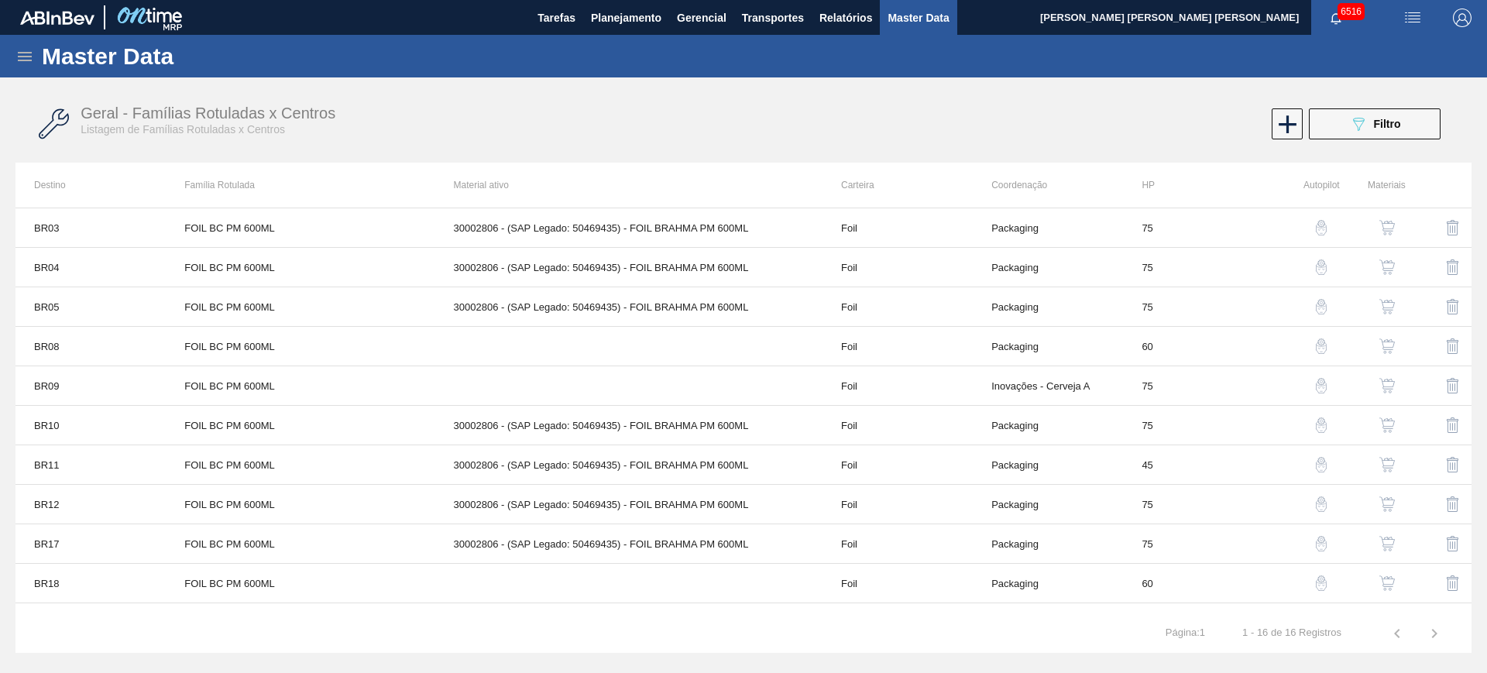
click at [1397, 345] on button "button" at bounding box center [1386, 346] width 37 height 37
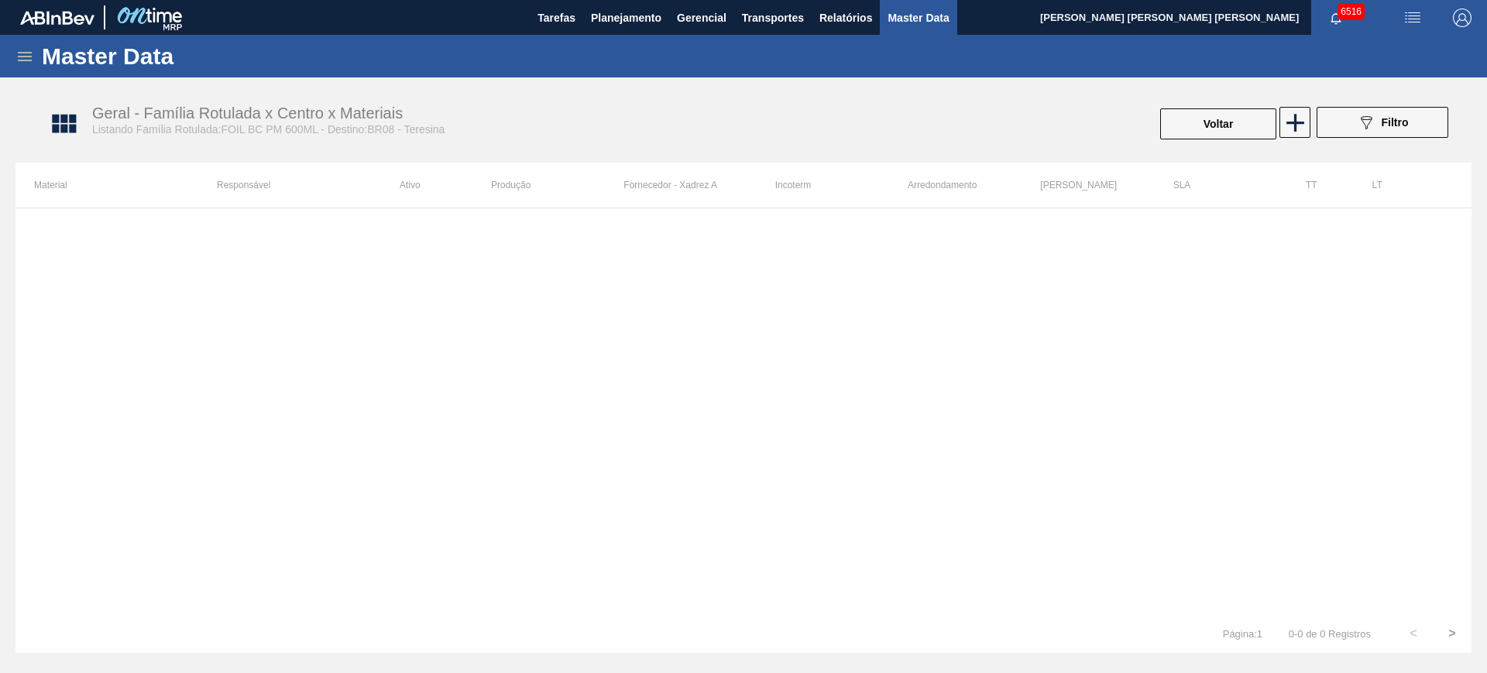
click at [523, 191] on th "Produção" at bounding box center [557, 185] width 132 height 45
click at [489, 186] on th "Ativo" at bounding box center [436, 185] width 110 height 45
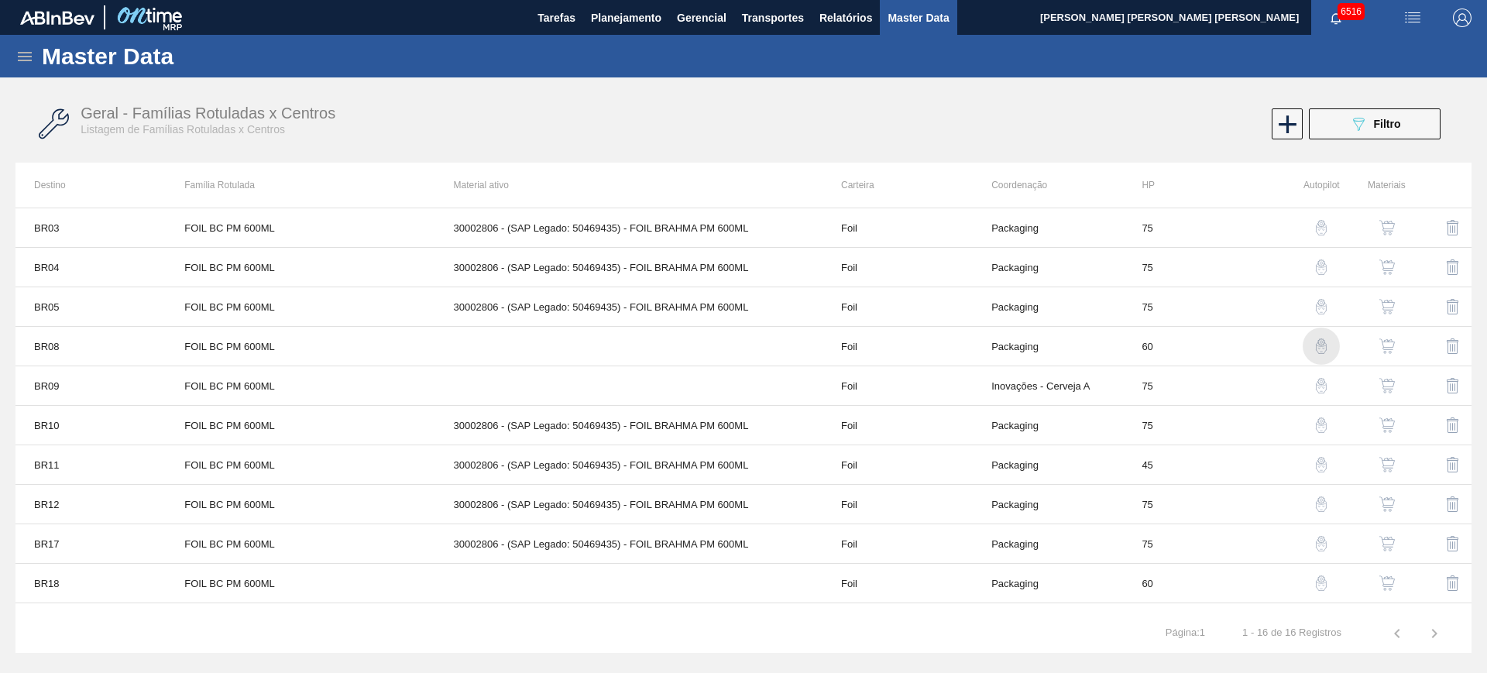
click at [1322, 343] on img "button" at bounding box center [1320, 345] width 15 height 15
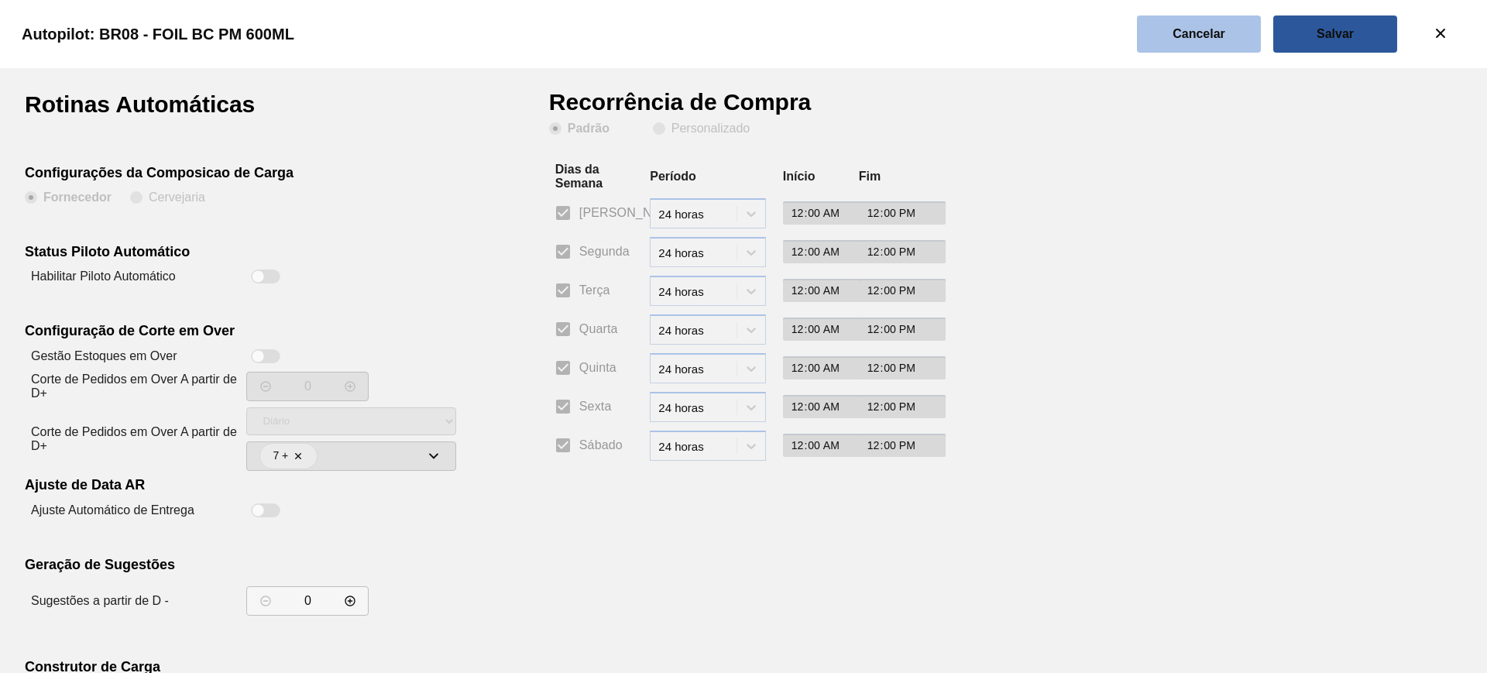
drag, startPoint x: 1126, startPoint y: 58, endPoint x: 1174, endPoint y: 25, distance: 58.4
click at [1154, 41] on div "Autopilot: BR08 - FOIL BC PM 600ML" at bounding box center [740, 34] width 1487 height 68
click at [1174, 25] on button "Cancelar" at bounding box center [1199, 33] width 124 height 37
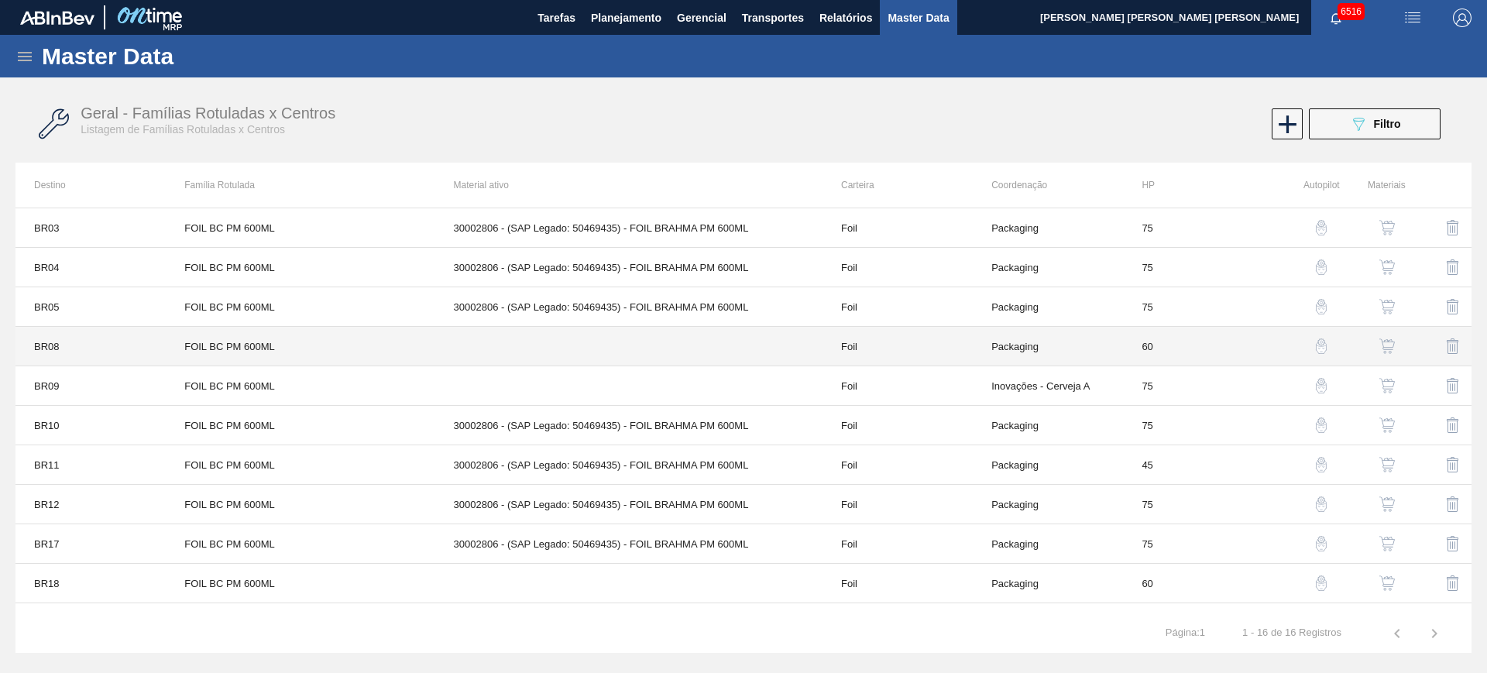
click at [226, 338] on td "FOIL BC PM 600ML" at bounding box center [300, 346] width 269 height 39
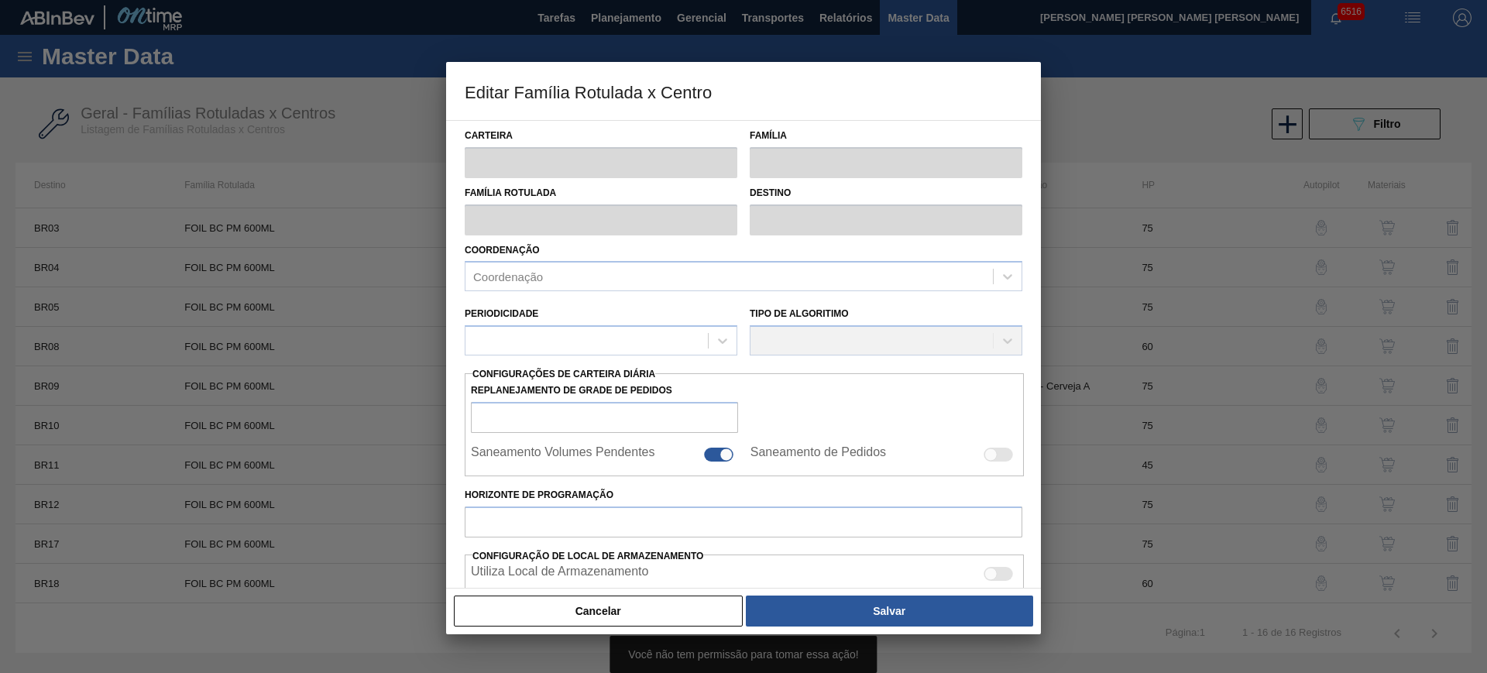
type input "Foil"
type input "FOIL BC PM 600ML"
type input "BR08 - Teresina"
type input "60"
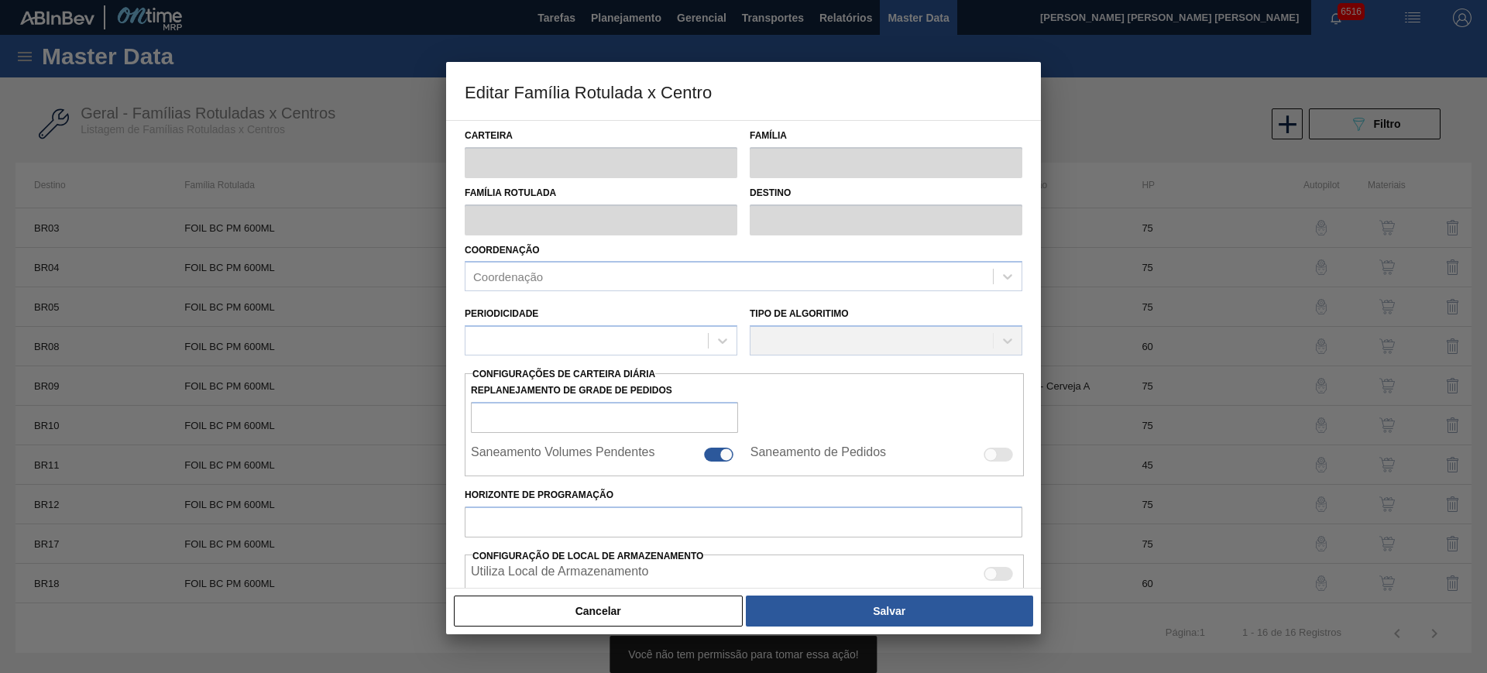
type input "0"
type input "100"
type input "0,000"
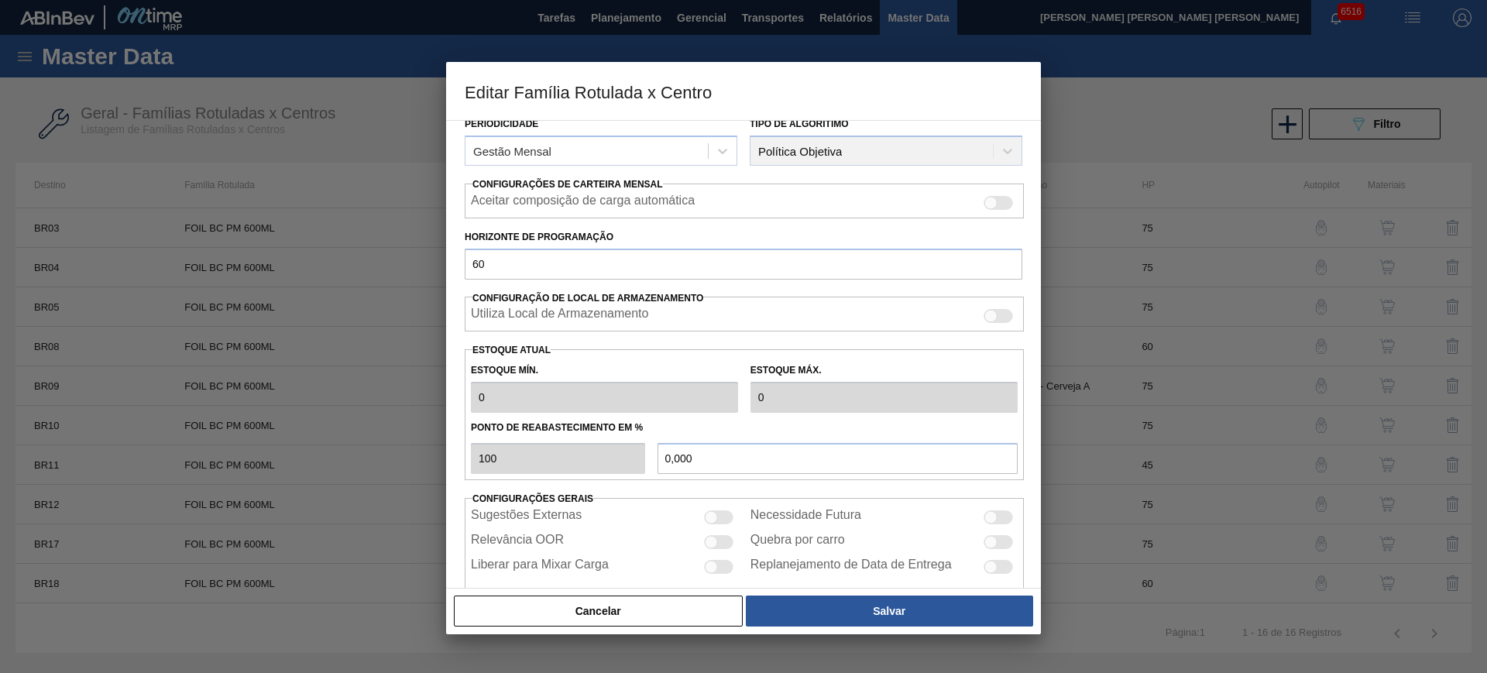
scroll to position [221, 0]
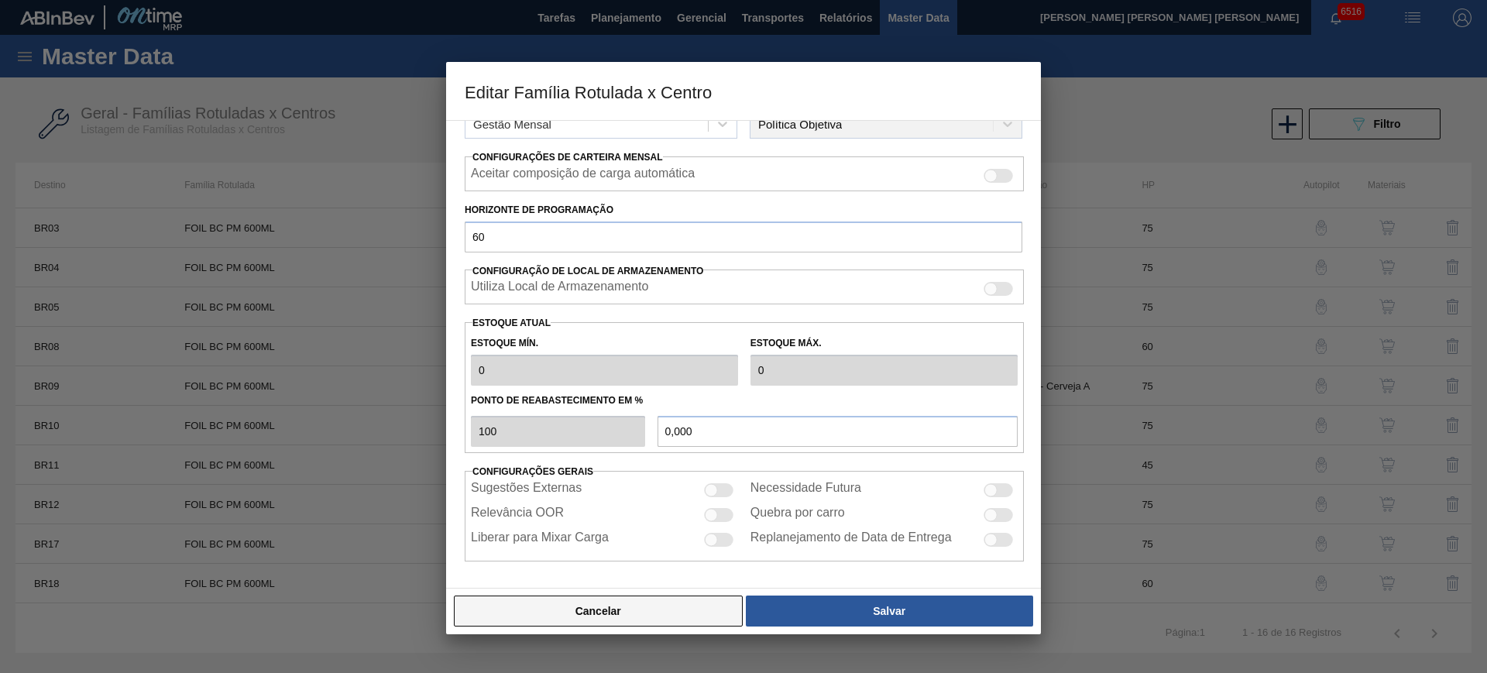
click at [684, 608] on button "Cancelar" at bounding box center [598, 610] width 289 height 31
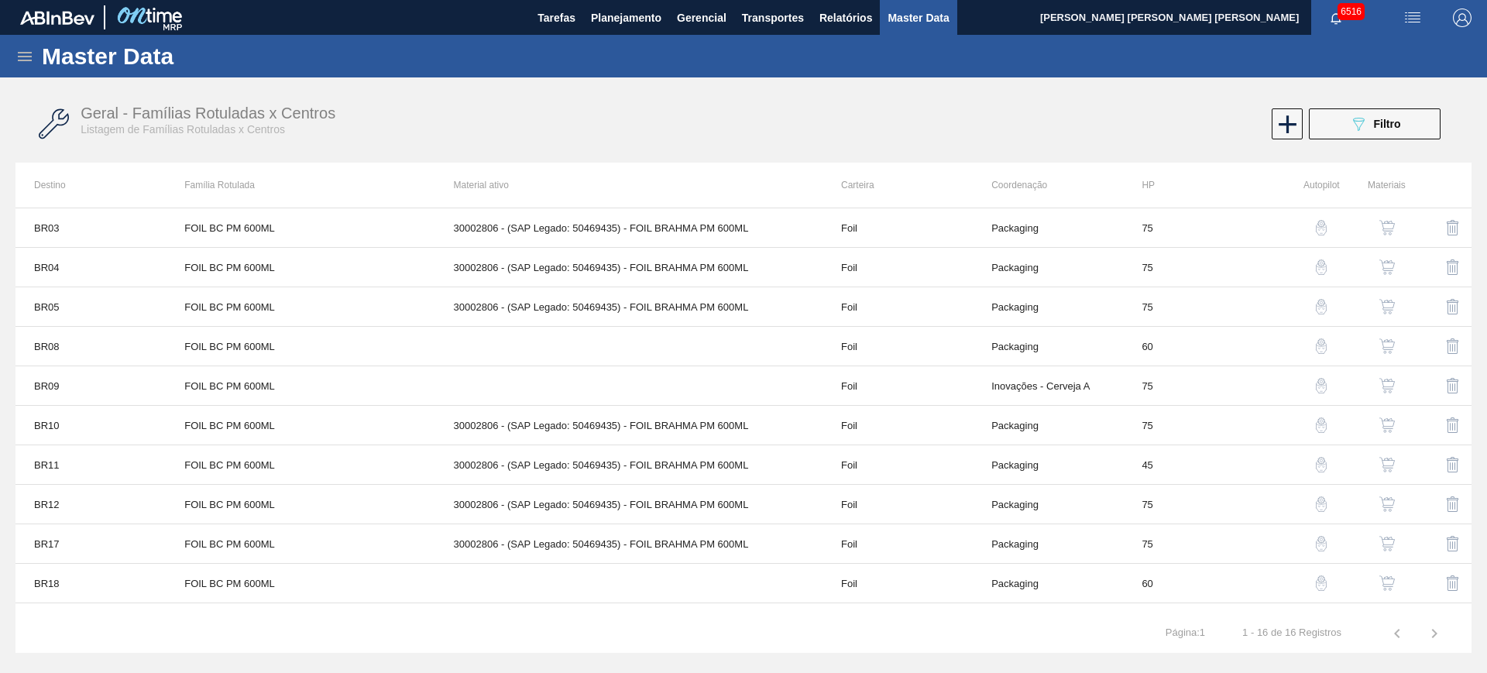
drag, startPoint x: 1387, startPoint y: 344, endPoint x: 1164, endPoint y: 91, distance: 336.8
click at [1164, 91] on div "Geral - Famílias Rotuladas x Centros Listagem de Famílias Rotuladas x Centros 0…" at bounding box center [743, 123] width 1456 height 77
click at [1384, 345] on img "button" at bounding box center [1386, 345] width 15 height 15
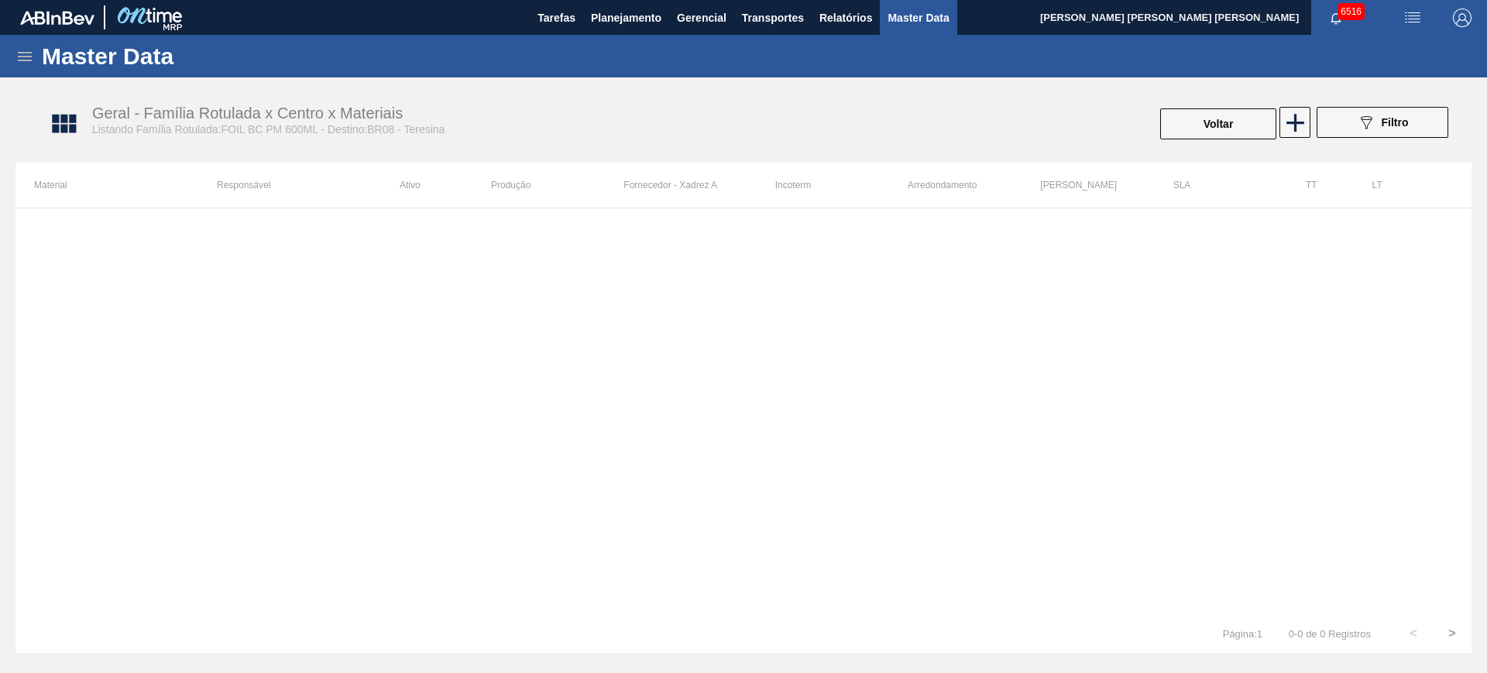
drag, startPoint x: 1144, startPoint y: 180, endPoint x: 938, endPoint y: 198, distance: 206.7
click at [1143, 180] on th "Lote Mínimo" at bounding box center [1087, 185] width 132 height 45
click at [886, 198] on th "Incoterm" at bounding box center [822, 185] width 132 height 45
click at [1310, 121] on div "089F7B8B-B2A5-4AFE-B5C0-19BA573D28AC Filtro" at bounding box center [1382, 124] width 147 height 34
click at [1304, 122] on icon at bounding box center [1295, 123] width 30 height 30
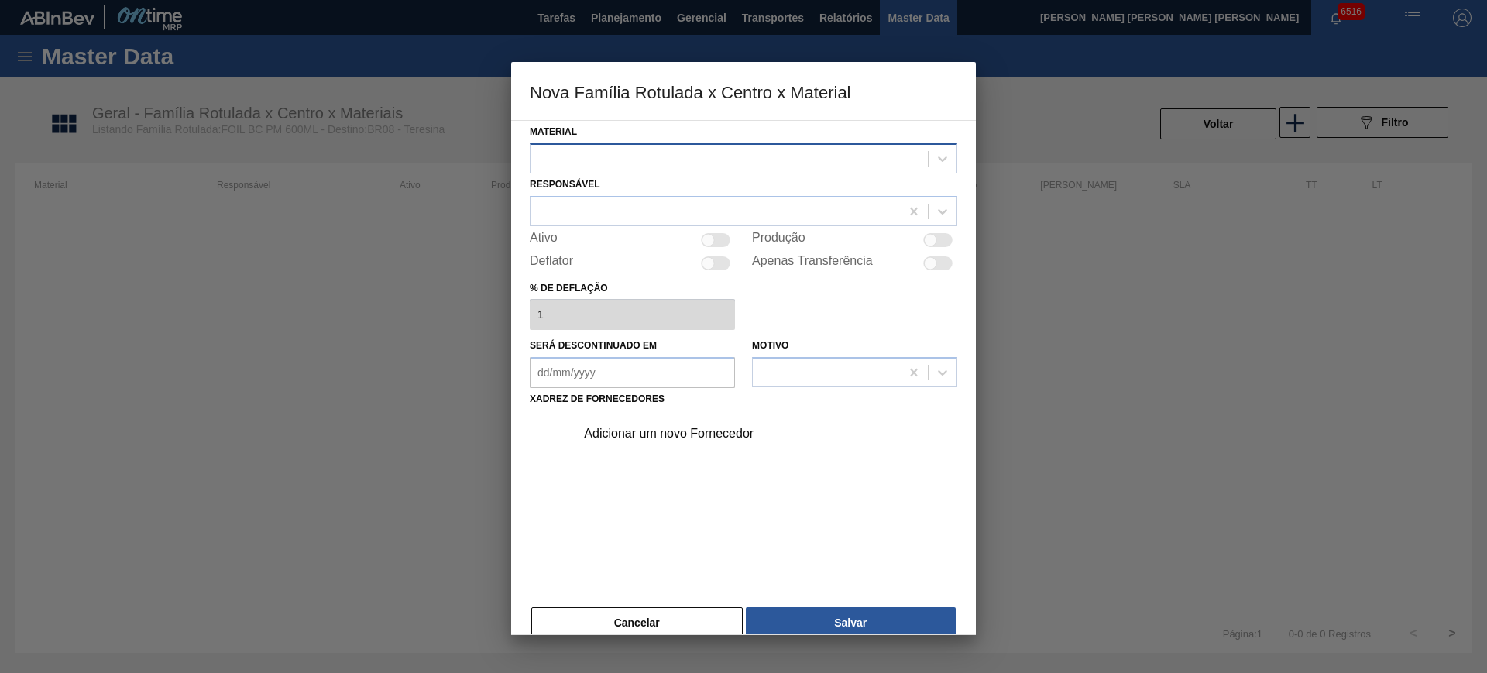
click at [681, 163] on div at bounding box center [728, 158] width 397 height 22
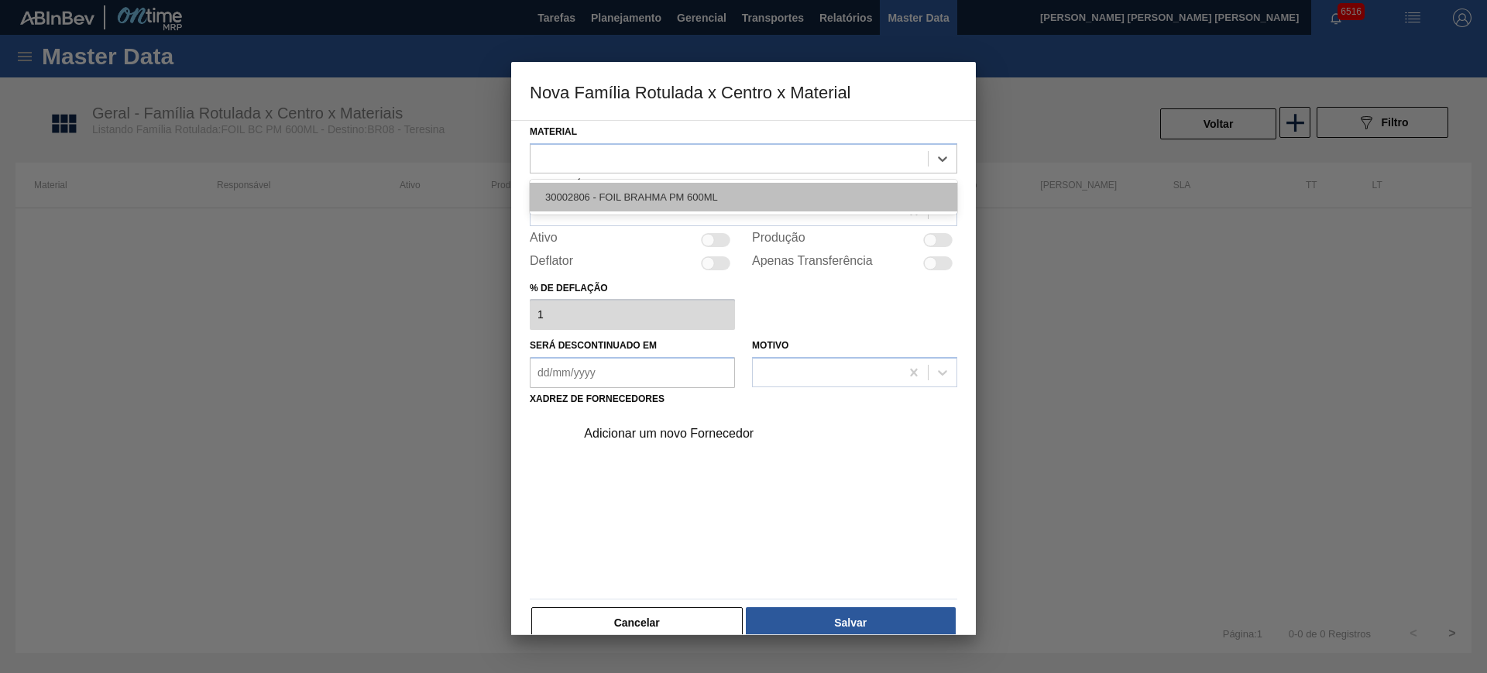
click at [698, 191] on div "30002806 - FOIL BRAHMA PM 600ML" at bounding box center [743, 197] width 427 height 29
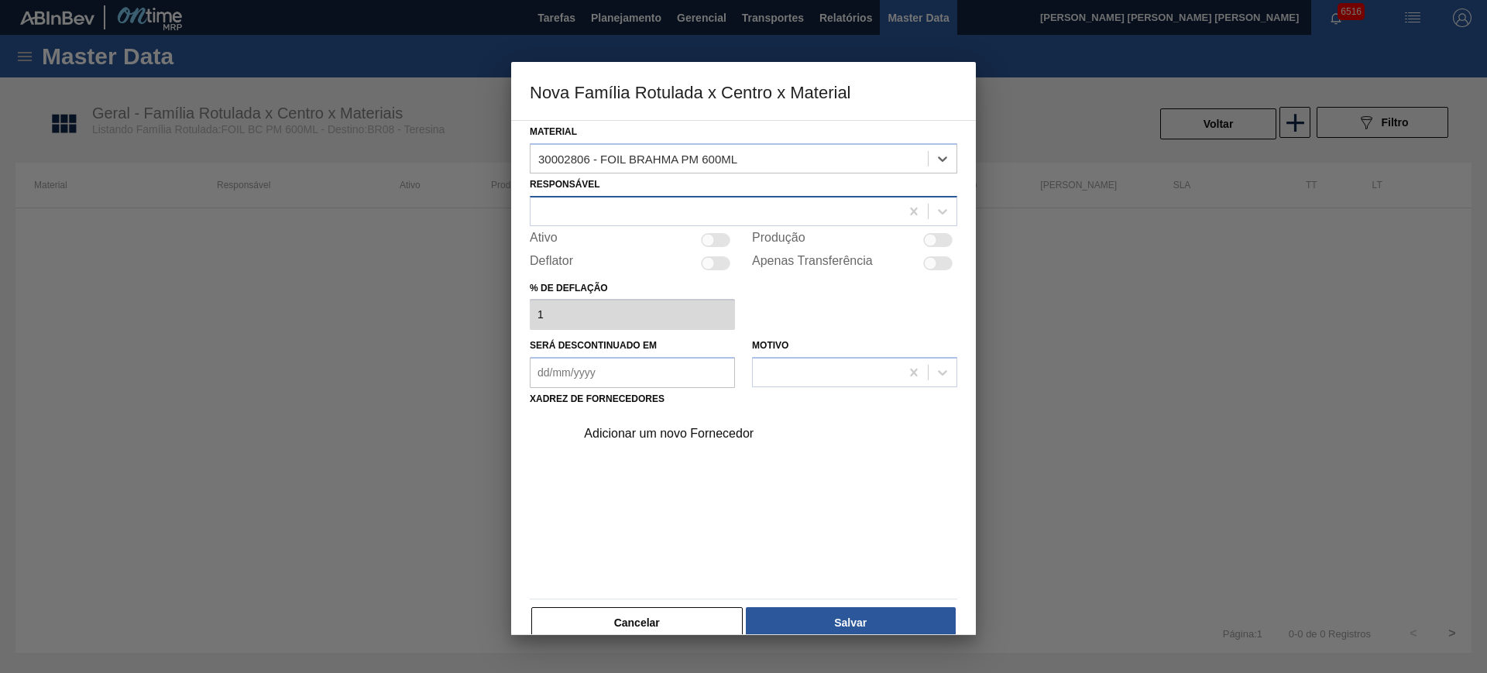
click at [700, 197] on div at bounding box center [743, 211] width 427 height 30
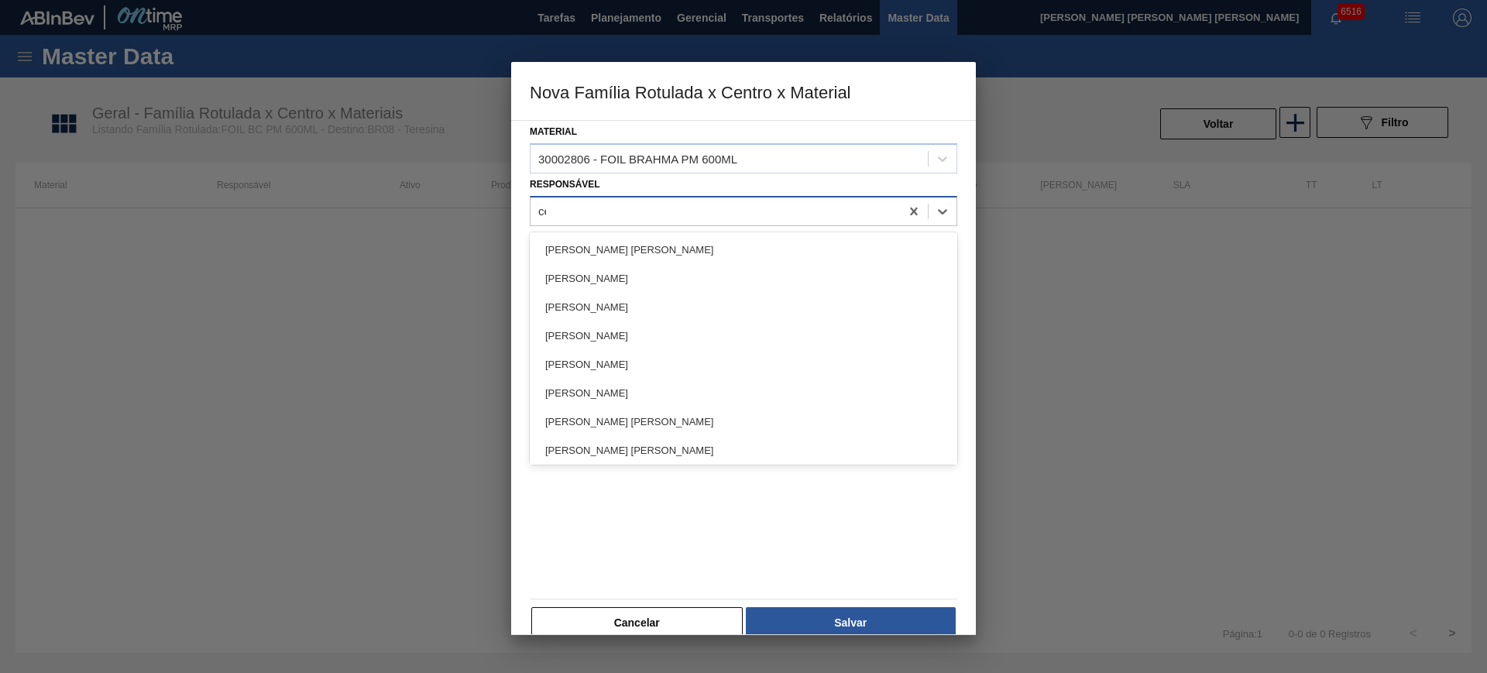
type input "cez"
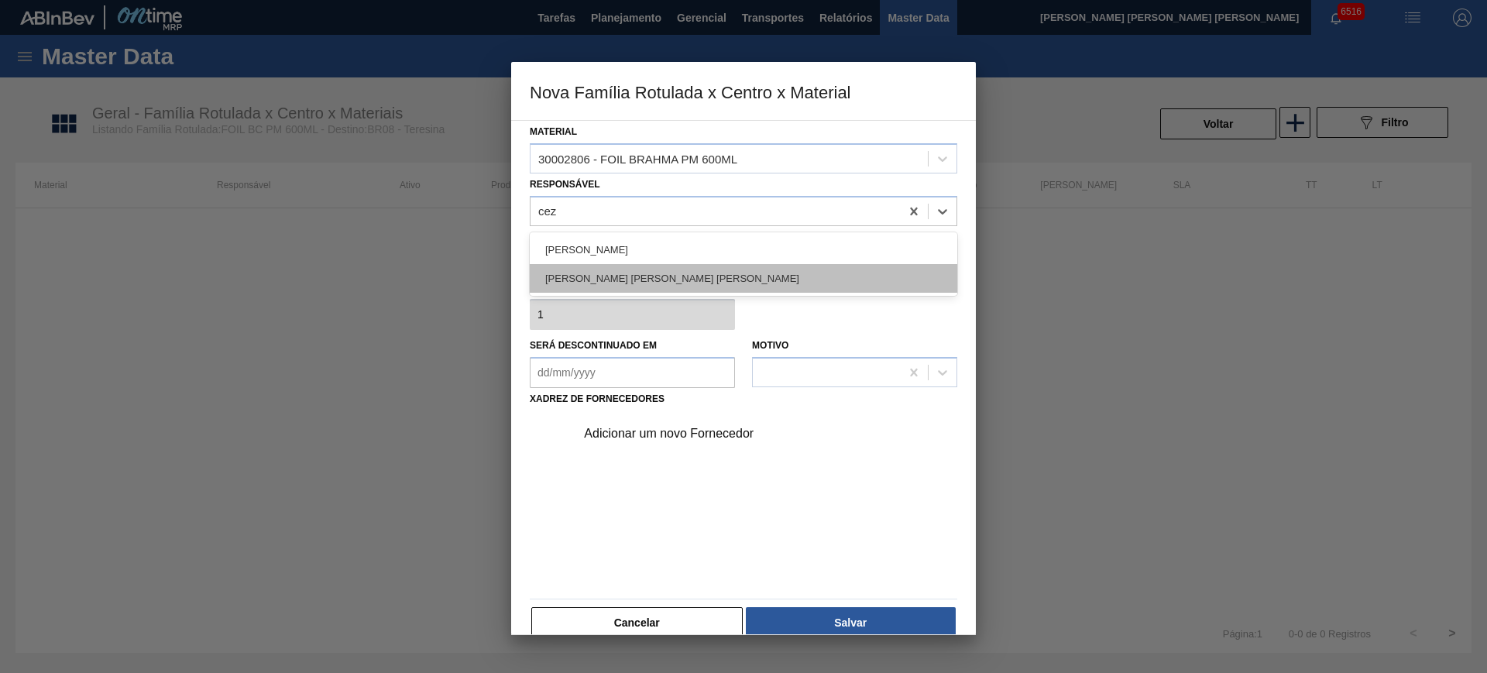
click at [721, 273] on div "[PERSON_NAME] [PERSON_NAME] [PERSON_NAME]" at bounding box center [743, 278] width 427 height 29
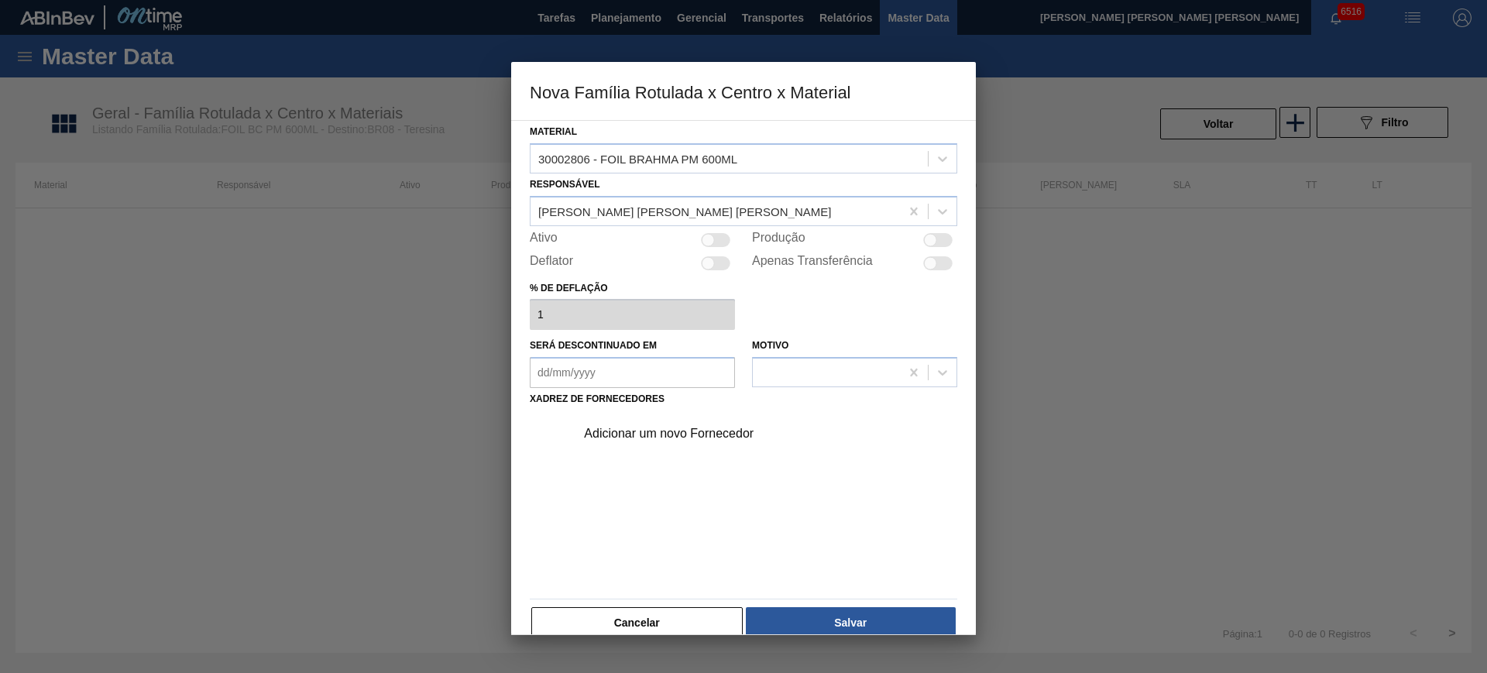
click at [709, 237] on div at bounding box center [707, 239] width 13 height 13
checkbox input "true"
click at [657, 431] on div "Adicionar um novo Fornecedor" at bounding box center [736, 434] width 304 height 14
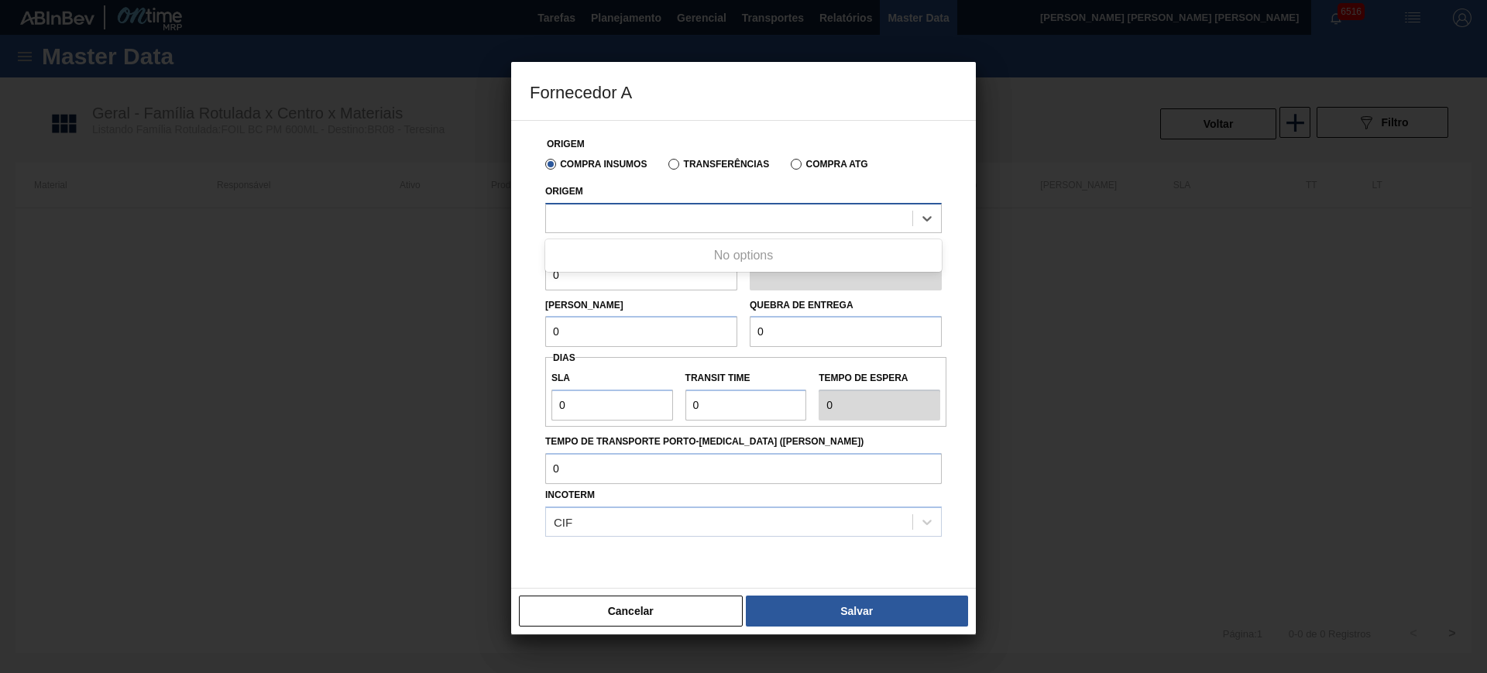
click at [715, 214] on div at bounding box center [729, 218] width 366 height 22
click at [680, 160] on label "Transferências" at bounding box center [718, 164] width 101 height 11
click at [666, 167] on input "Transferências" at bounding box center [666, 167] width 0 height 0
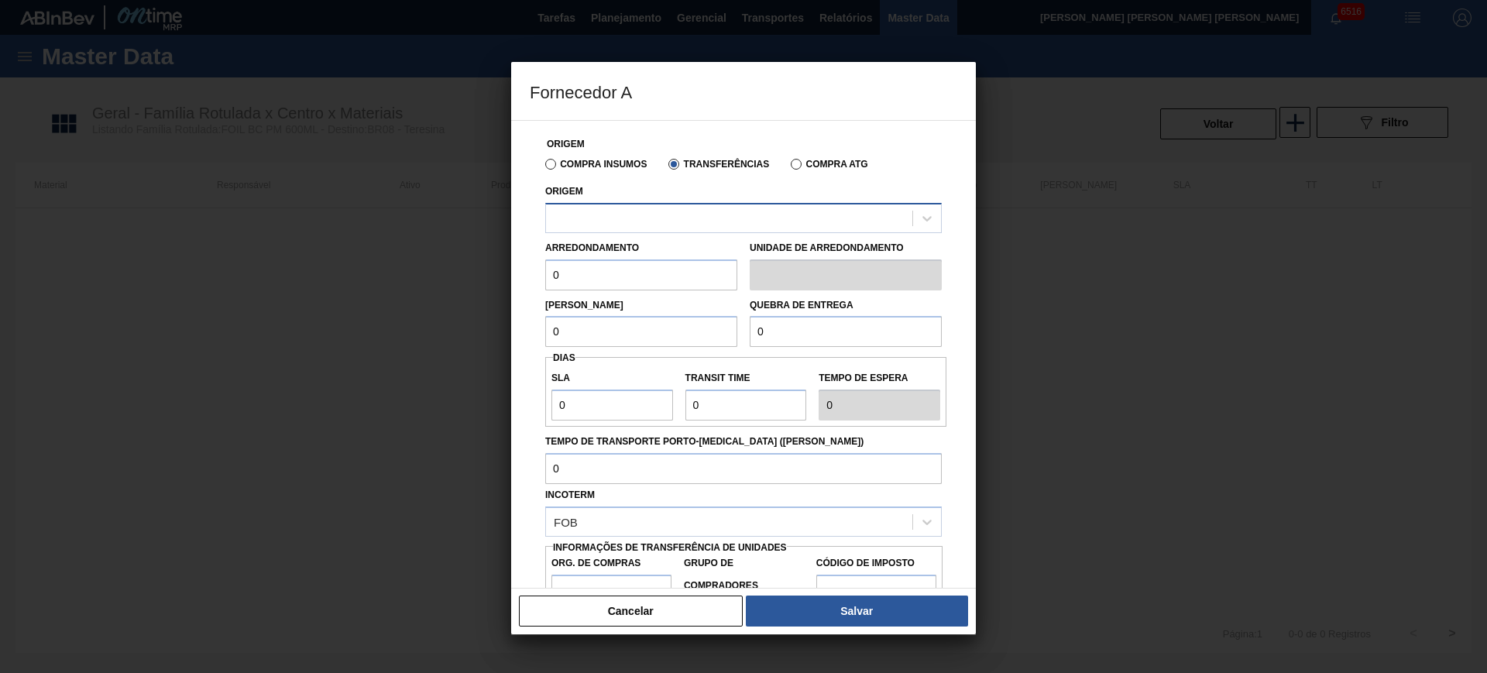
click at [661, 210] on div at bounding box center [729, 218] width 366 height 22
type input "s"
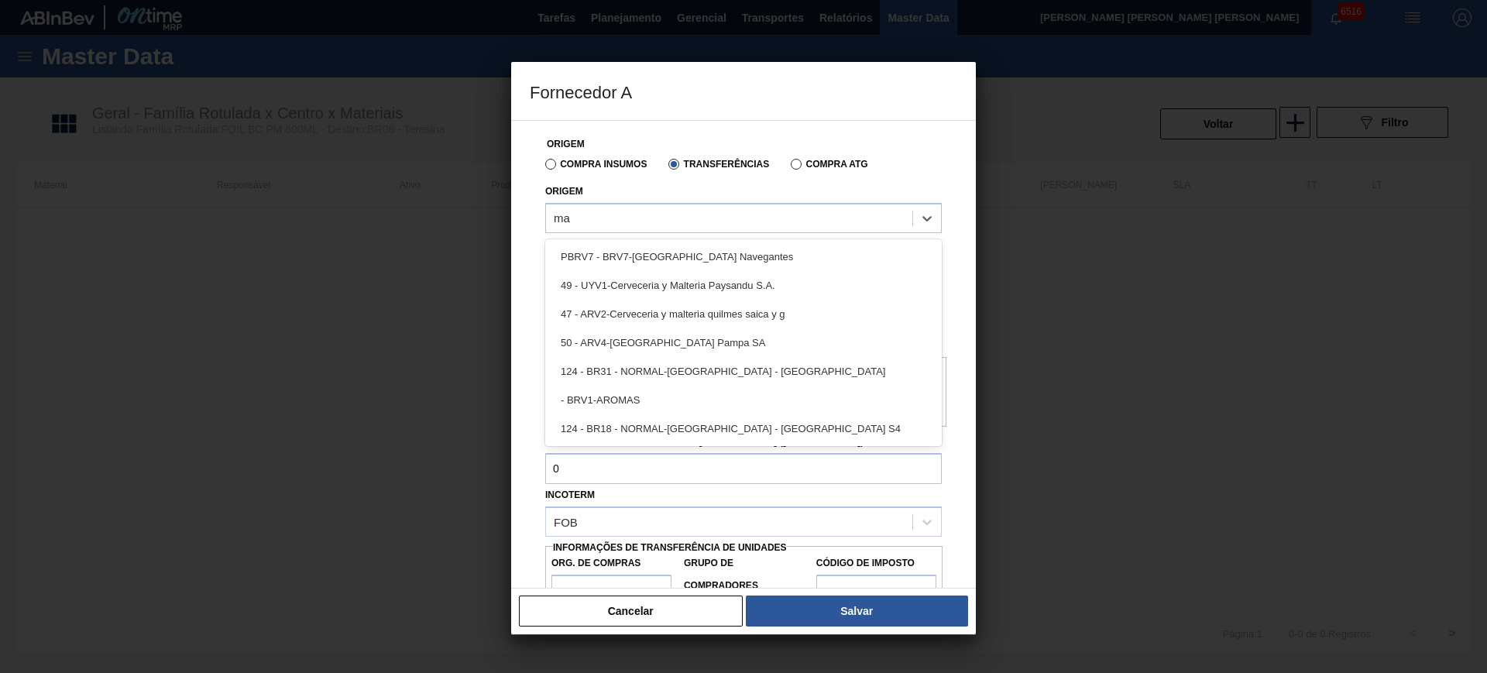
type input "m"
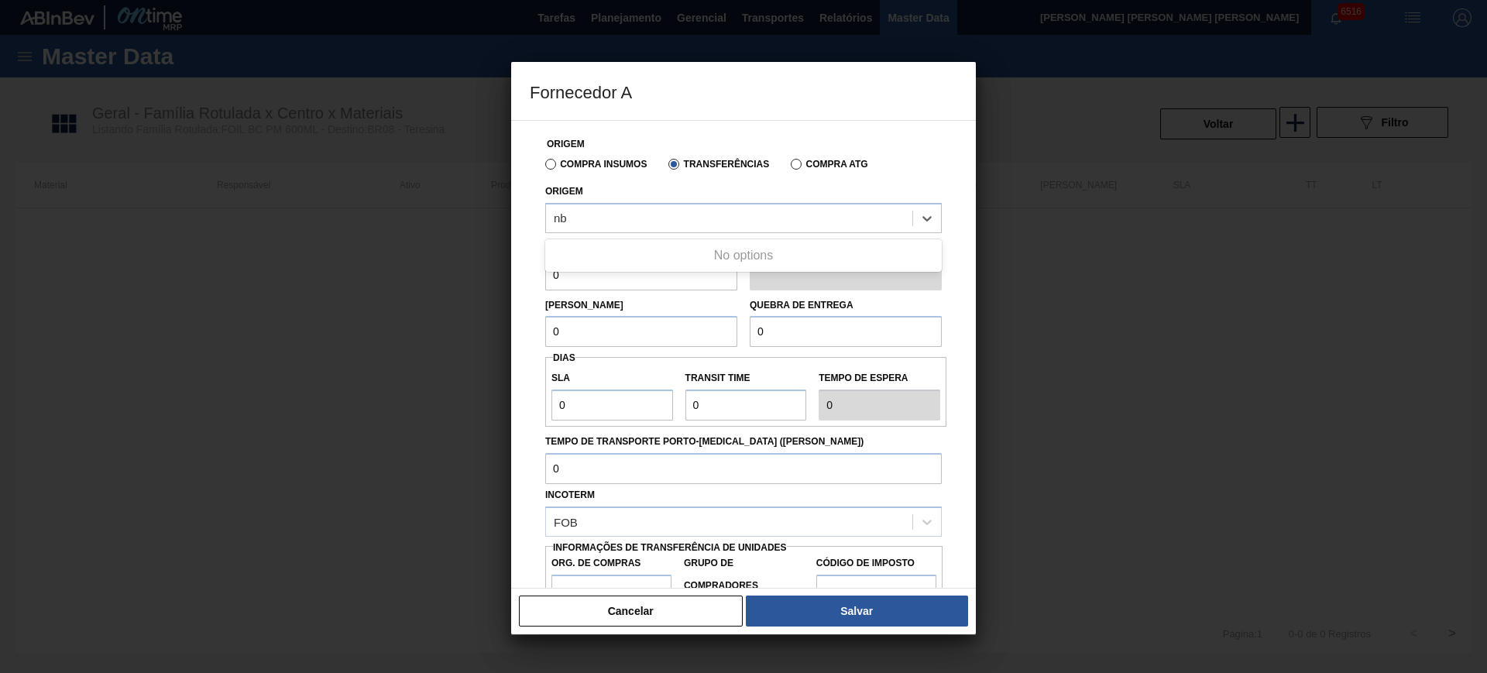
type input "n"
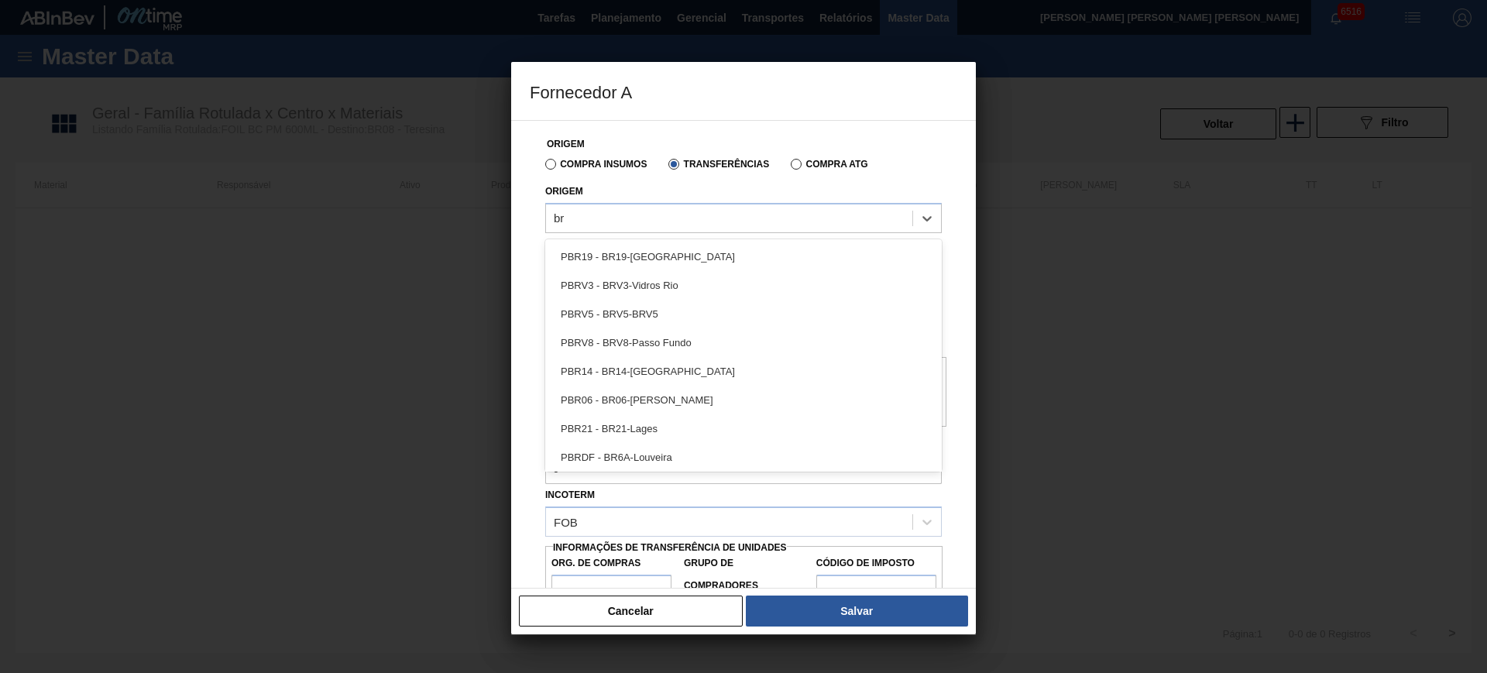
type input "b"
click at [564, 164] on label "Compra Insumos" at bounding box center [595, 164] width 101 height 11
click at [543, 167] on input "Compra Insumos" at bounding box center [543, 167] width 0 height 0
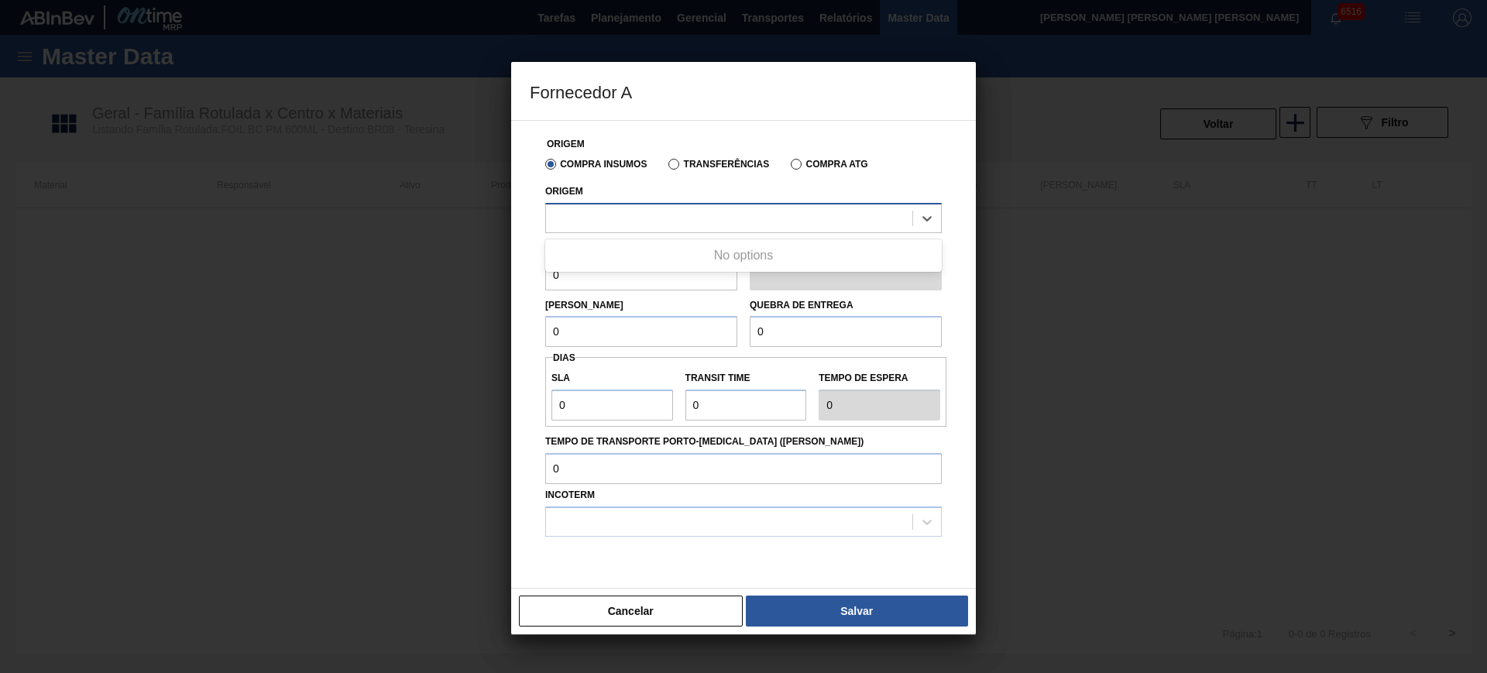
click at [651, 226] on div at bounding box center [729, 218] width 366 height 22
drag, startPoint x: 685, startPoint y: 164, endPoint x: 688, endPoint y: 201, distance: 37.3
click at [688, 164] on label "Transferências" at bounding box center [718, 164] width 101 height 11
click at [673, 165] on label "Transferências" at bounding box center [718, 164] width 101 height 11
click at [666, 167] on input "Transferências" at bounding box center [666, 167] width 0 height 0
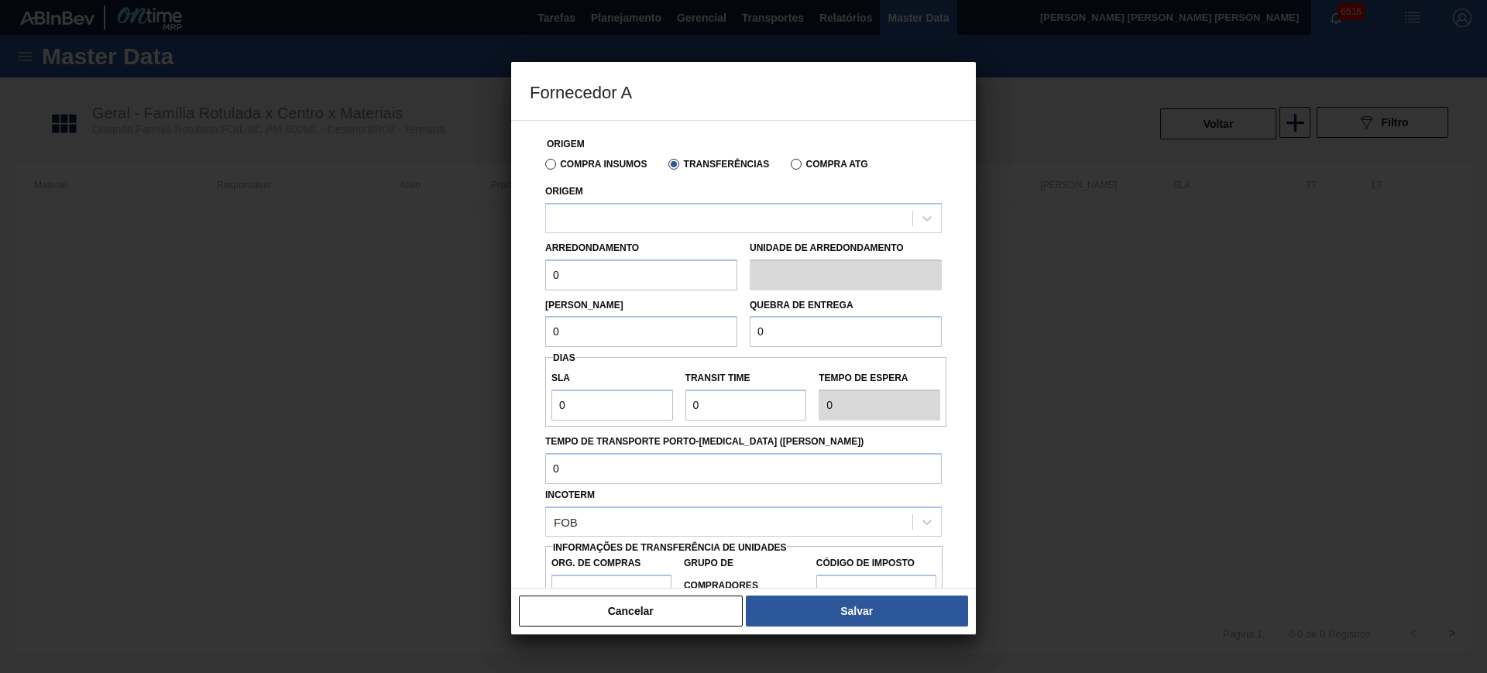
click at [702, 162] on label "Transferências" at bounding box center [718, 164] width 101 height 11
click at [666, 167] on input "Transferências" at bounding box center [666, 167] width 0 height 0
click at [689, 211] on div at bounding box center [729, 218] width 366 height 22
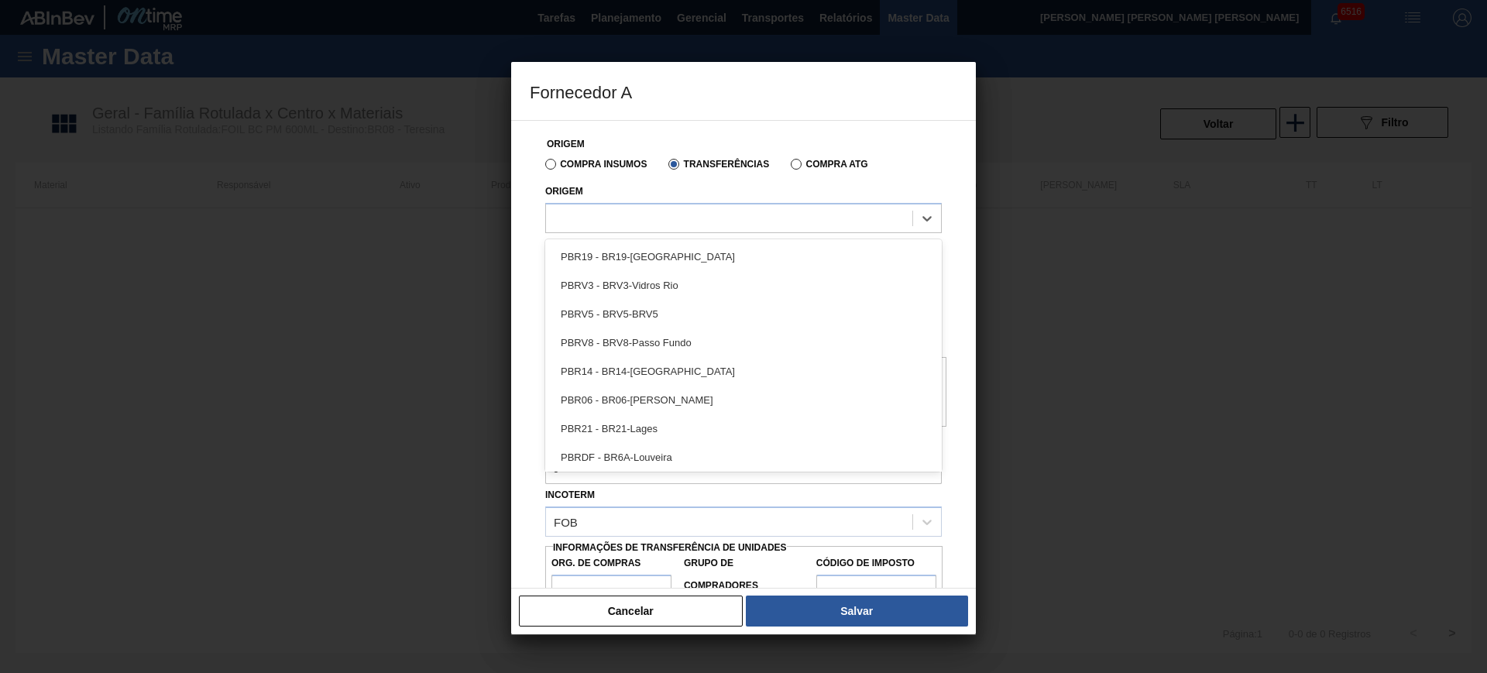
click at [568, 169] on label "Compra Insumos" at bounding box center [595, 164] width 101 height 11
click at [543, 167] on input "Compra Insumos" at bounding box center [543, 167] width 0 height 0
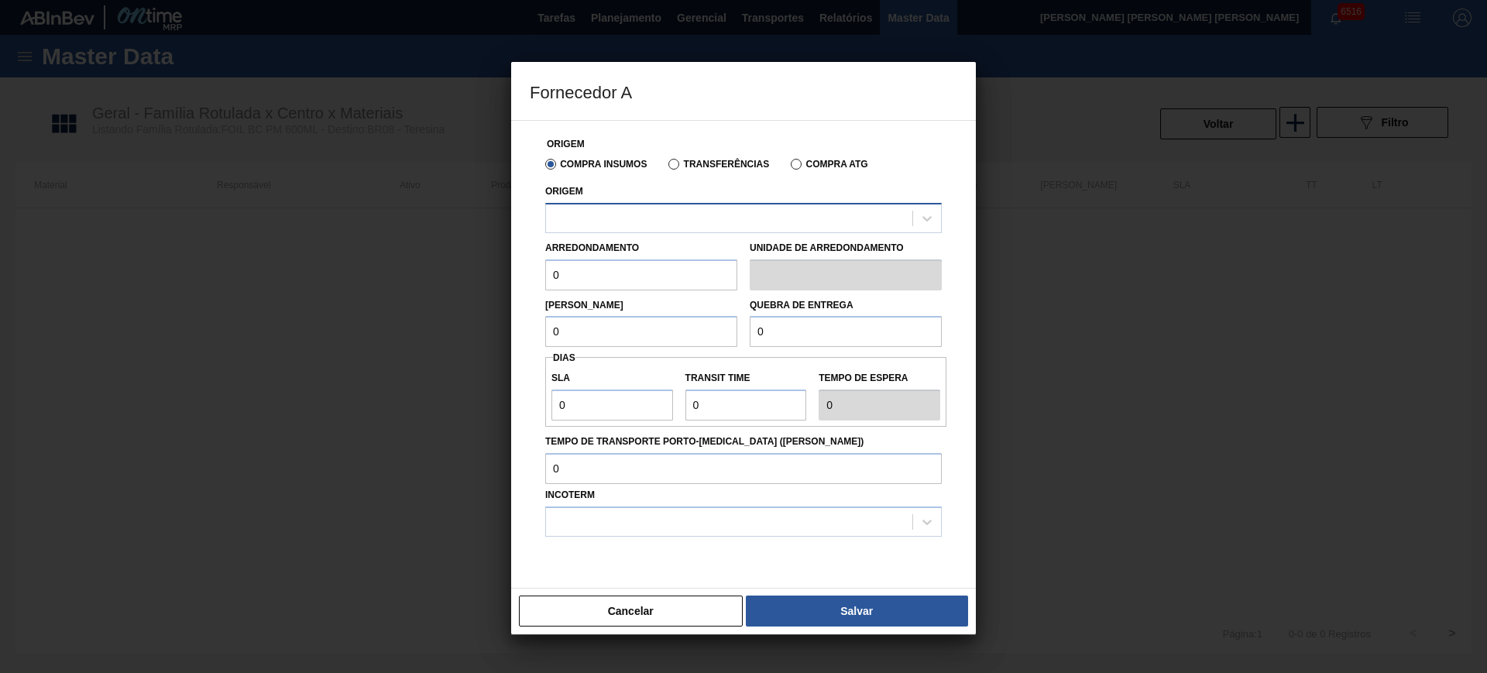
click at [626, 221] on div at bounding box center [729, 218] width 366 height 22
drag, startPoint x: 695, startPoint y: 150, endPoint x: 698, endPoint y: 166, distance: 16.4
click at [696, 156] on div "Compra Insumos Transferências Compra ATG" at bounding box center [743, 163] width 409 height 26
click at [698, 169] on label "Transferências" at bounding box center [718, 164] width 101 height 11
click at [666, 167] on input "Transferências" at bounding box center [666, 167] width 0 height 0
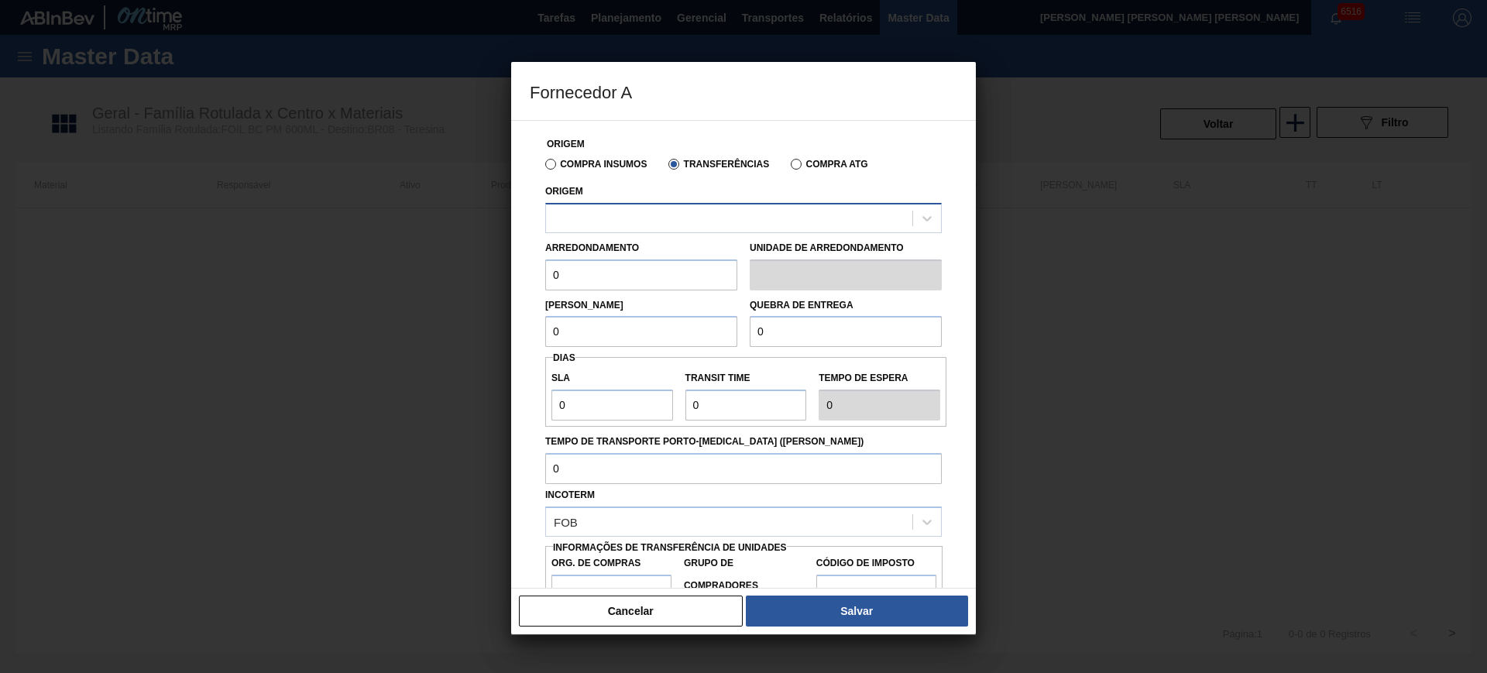
click at [705, 217] on div at bounding box center [729, 218] width 366 height 22
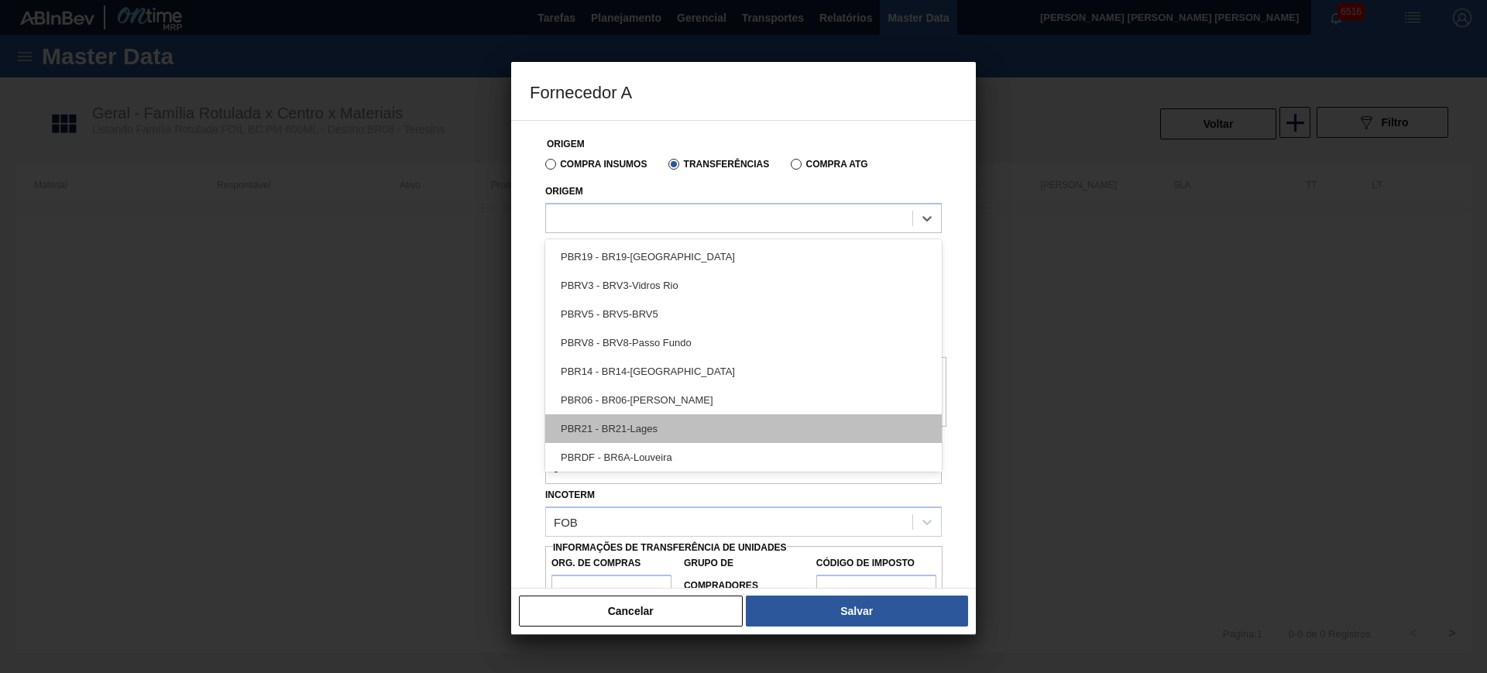
click at [699, 434] on div "PBR21 - BR21-Lages" at bounding box center [743, 428] width 396 height 29
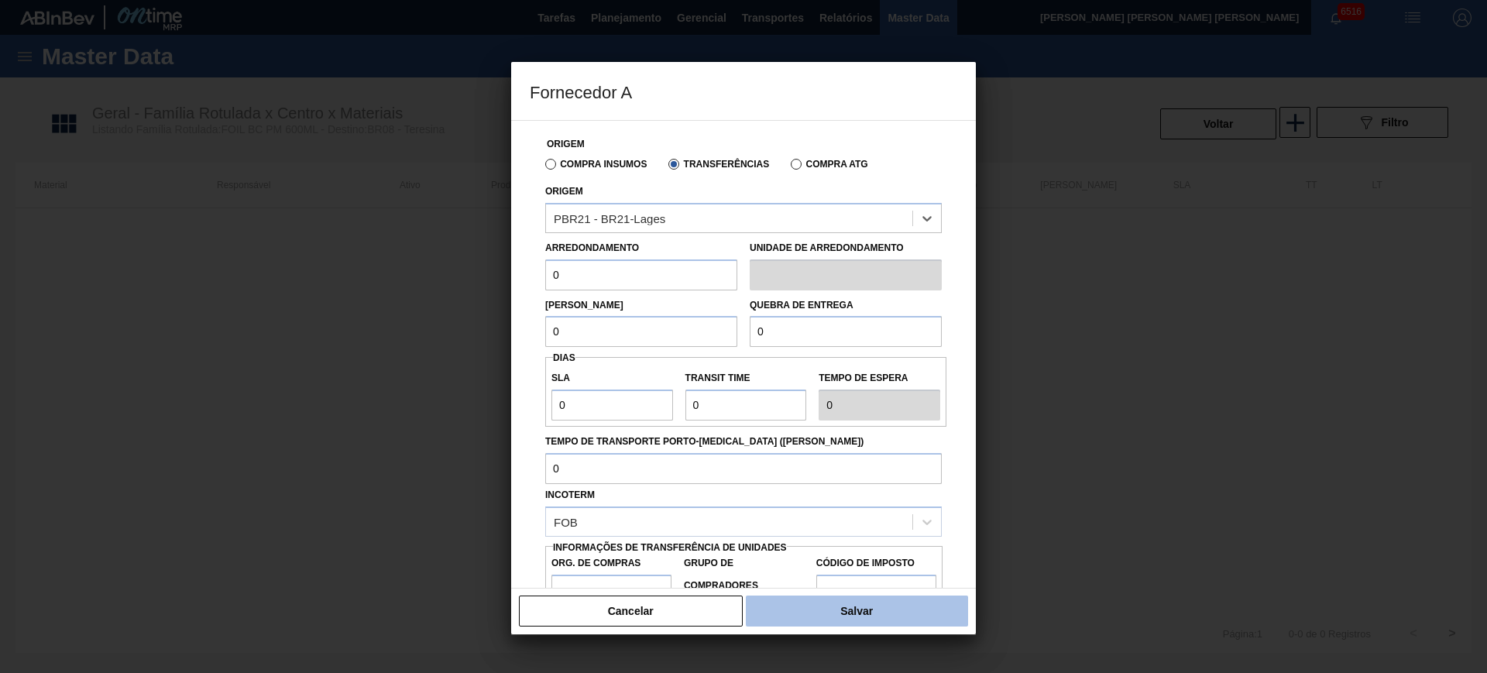
click at [842, 620] on button "Salvar" at bounding box center [857, 610] width 222 height 31
type input "Pallet"
click at [848, 605] on button "Salvar" at bounding box center [857, 610] width 222 height 31
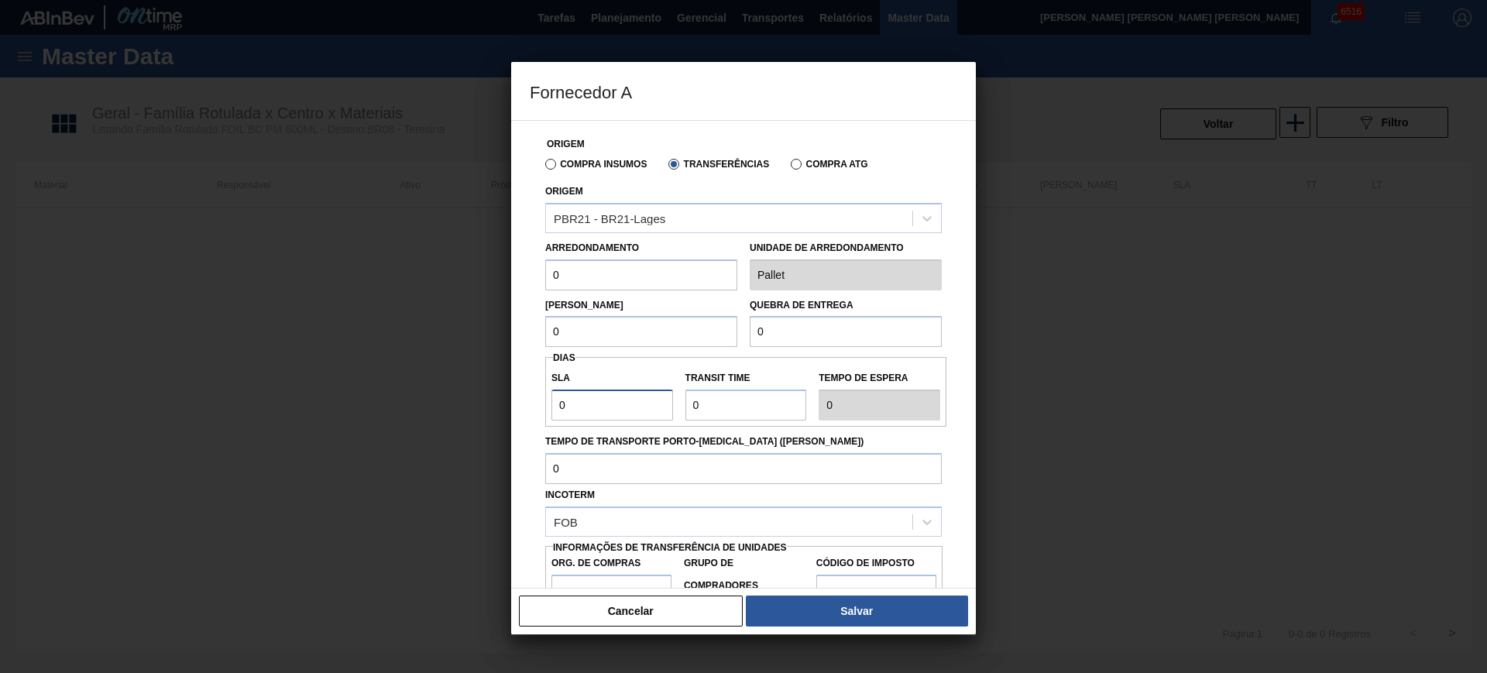
click at [628, 405] on input "0" at bounding box center [612, 404] width 122 height 31
type input "3"
type input "30"
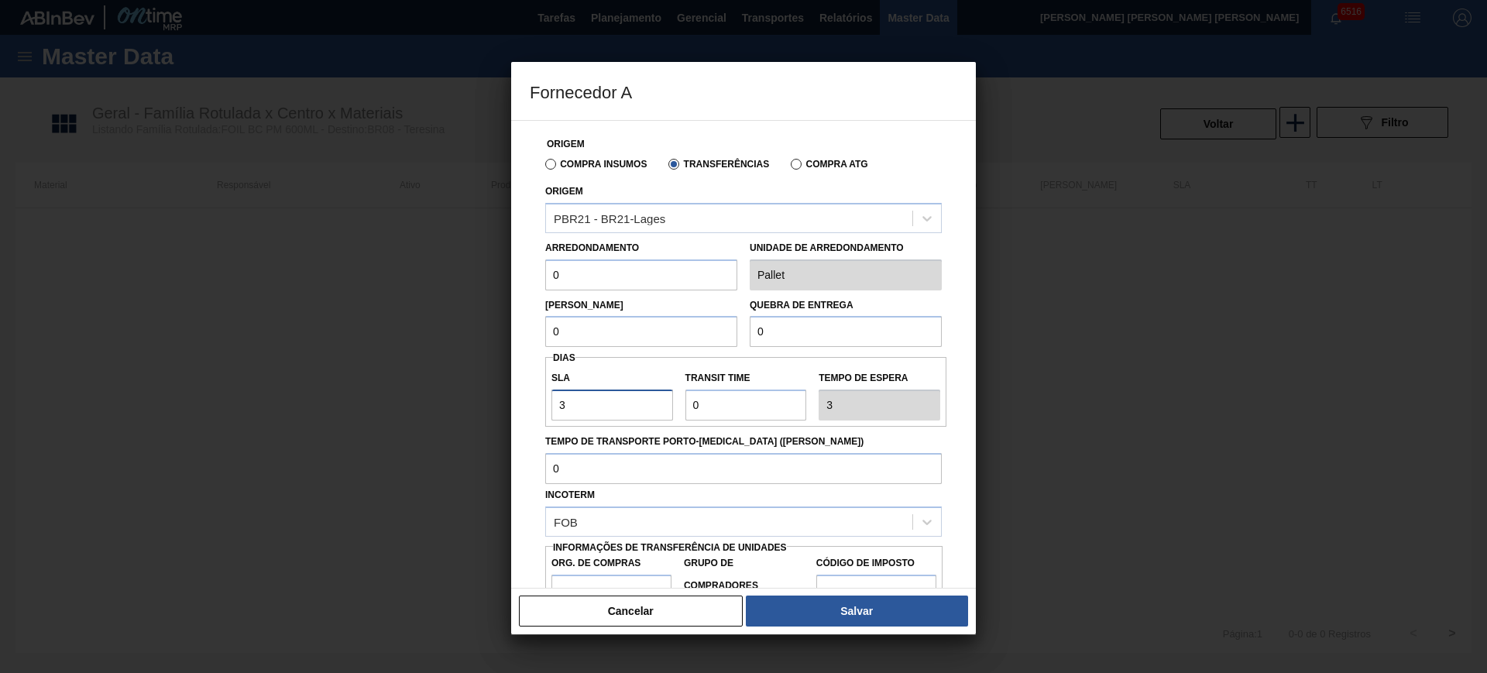
type input "30"
type input "1"
type input "31"
type input "1"
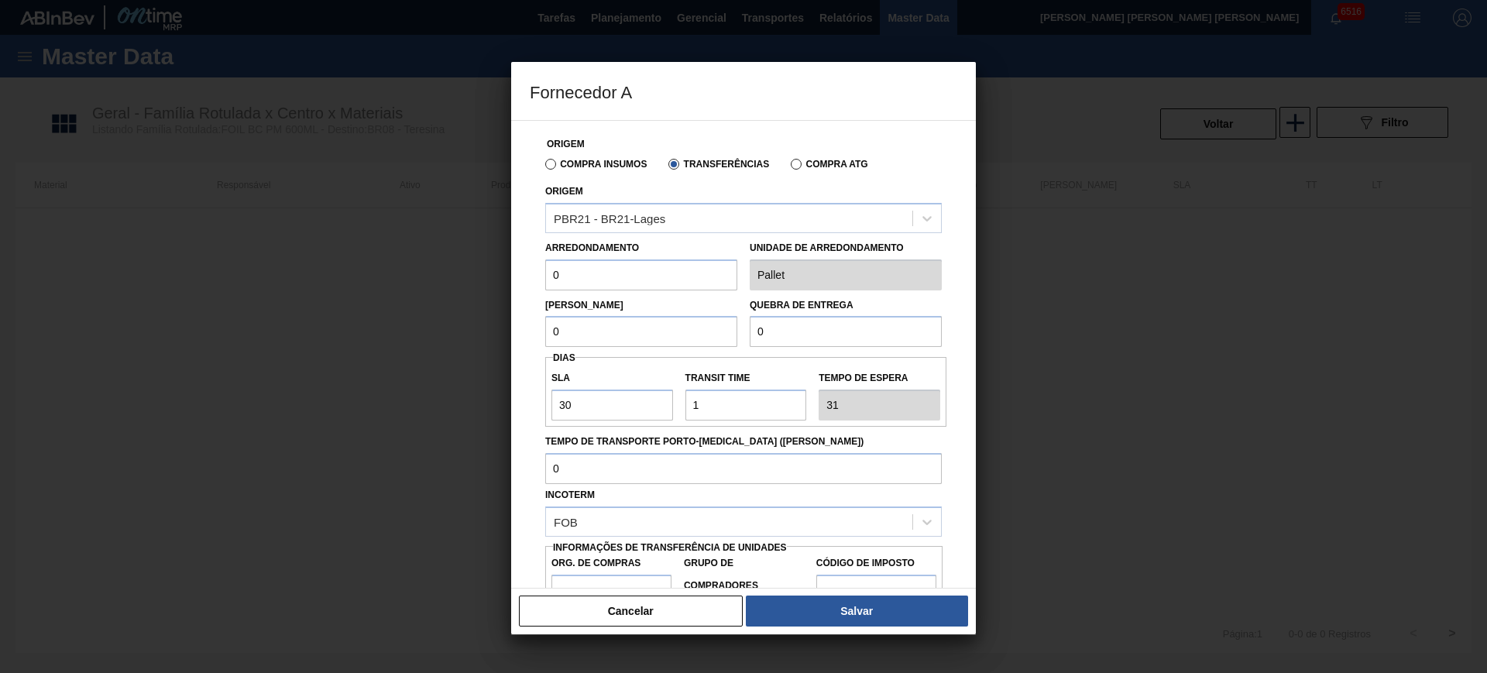
click at [624, 285] on input "0" at bounding box center [641, 274] width 192 height 31
type input "972"
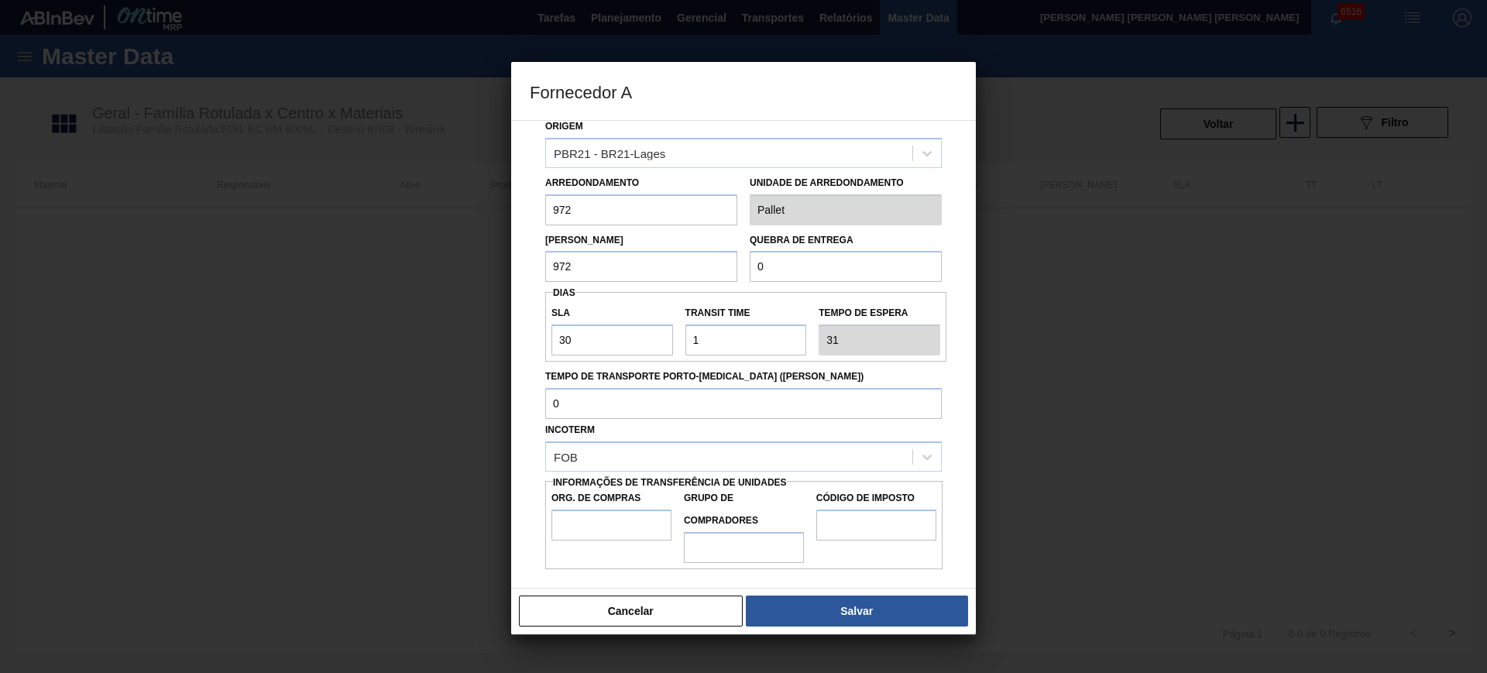
type input "972"
click at [607, 534] on input "Org. de Compras" at bounding box center [611, 524] width 120 height 31
type input "BR00"
type input "A01"
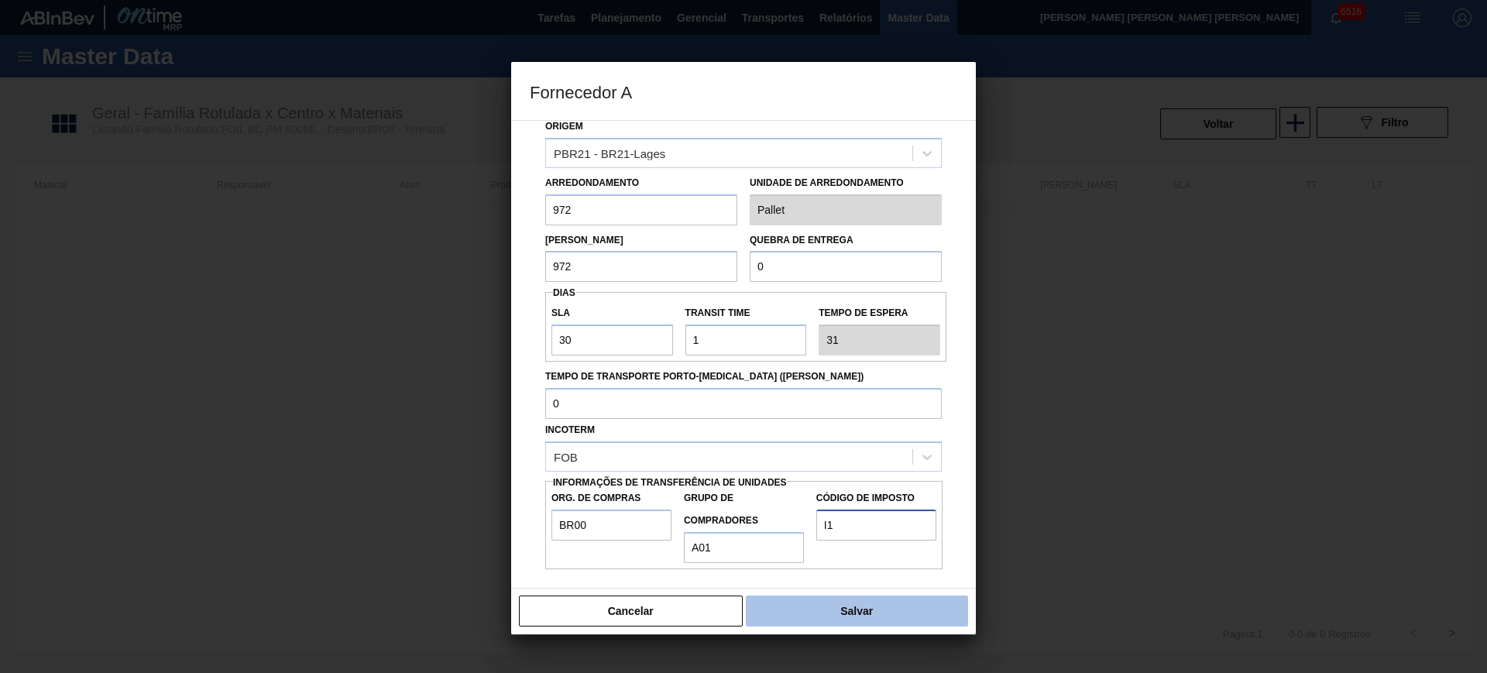
type input "I1"
click at [848, 611] on button "Salvar" at bounding box center [857, 610] width 222 height 31
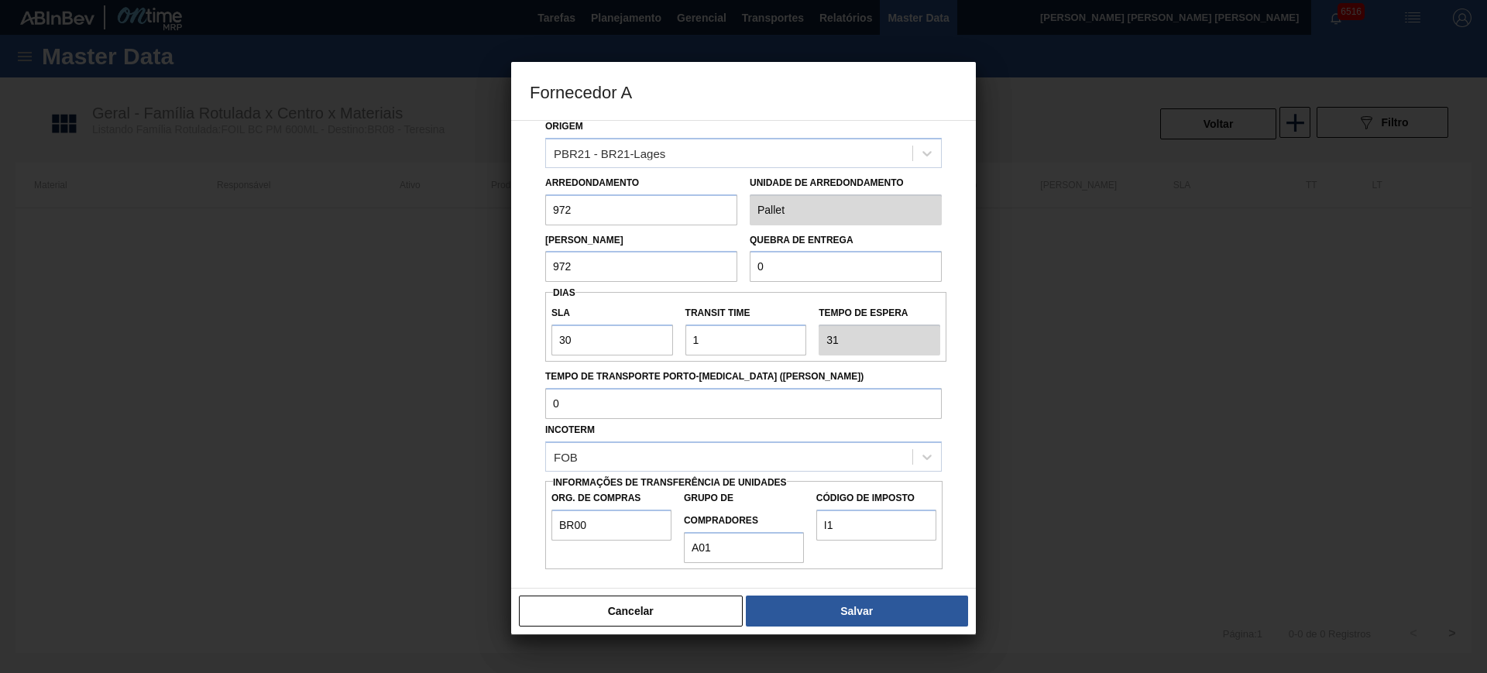
click at [844, 276] on input "0" at bounding box center [846, 266] width 192 height 31
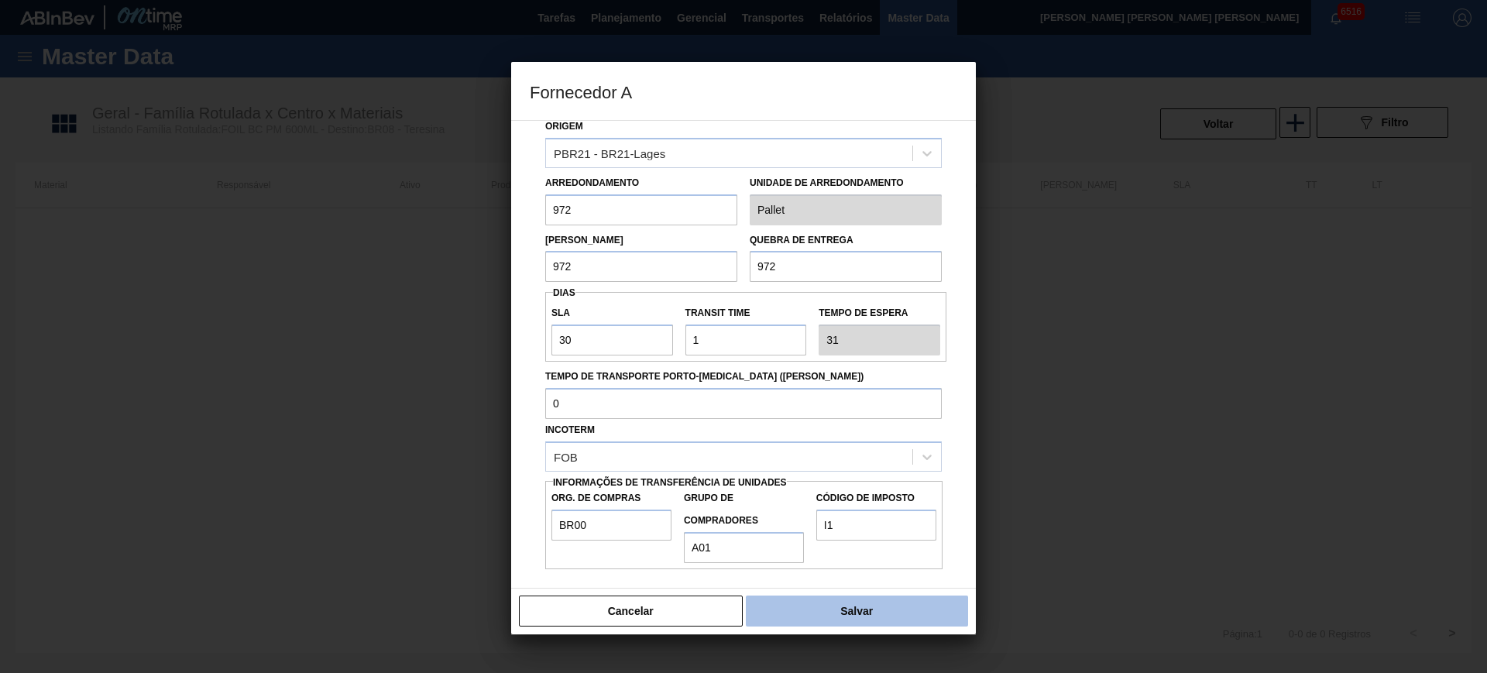
type input "972"
click at [867, 610] on button "Salvar" at bounding box center [857, 610] width 222 height 31
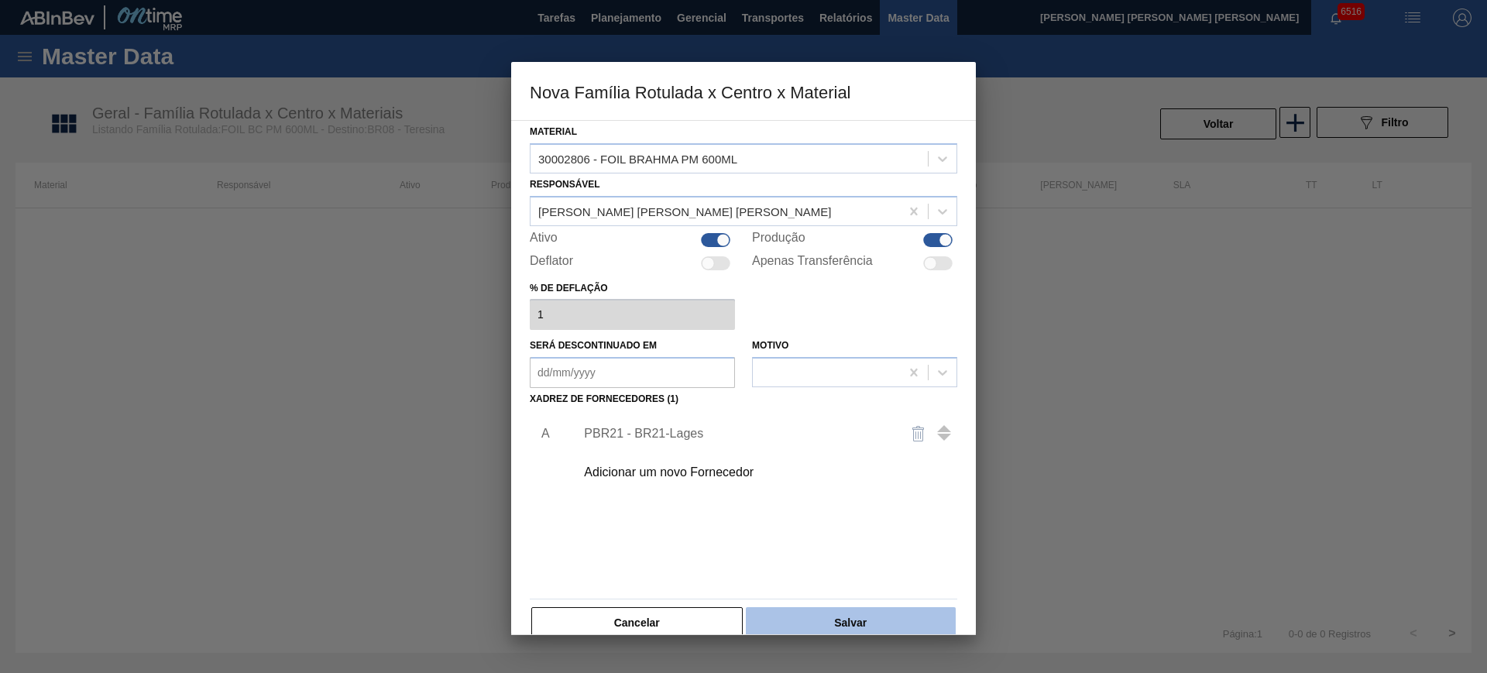
click at [873, 616] on button "Salvar" at bounding box center [851, 622] width 210 height 31
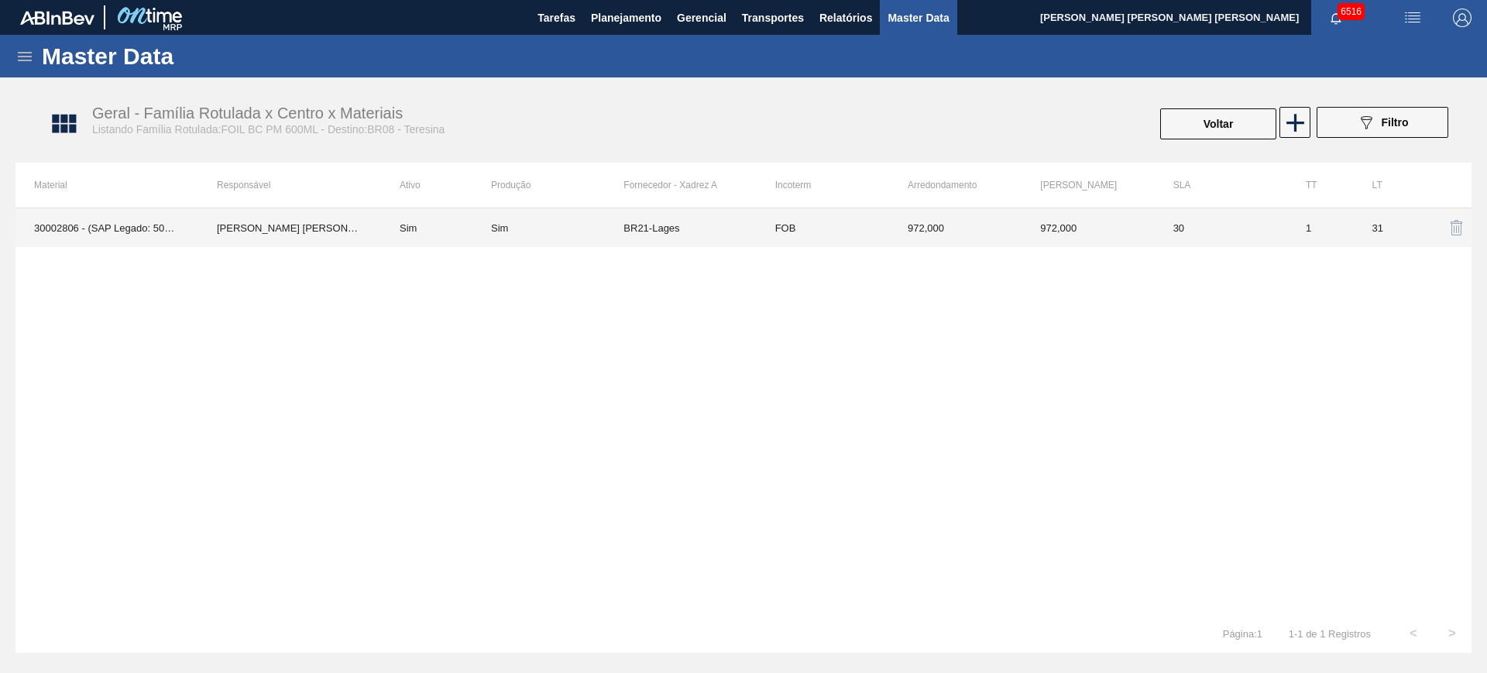
click at [264, 225] on td "[PERSON_NAME] [PERSON_NAME] [PERSON_NAME]" at bounding box center [289, 227] width 183 height 39
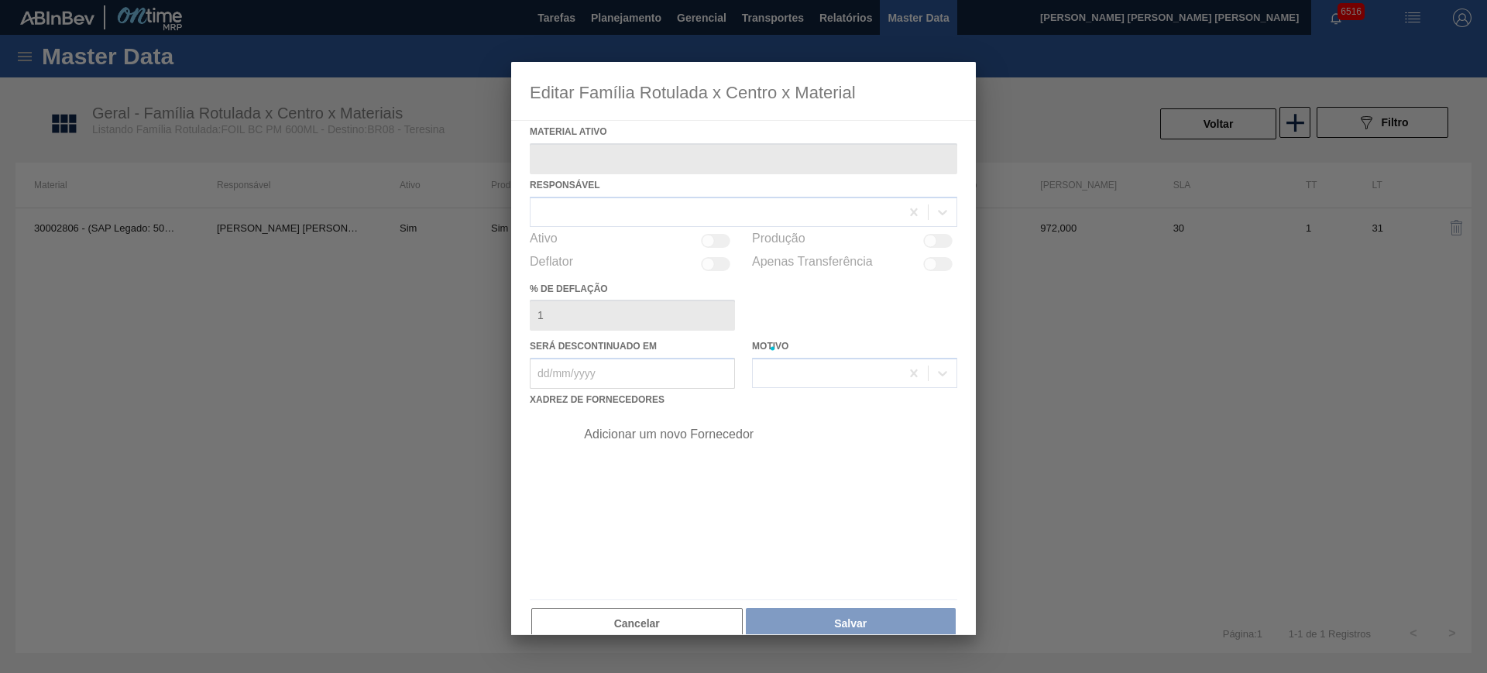
type ativo "30002806 - (SAP Legado: 50469435) - FOIL BRAHMA PM 600ML"
checkbox input "true"
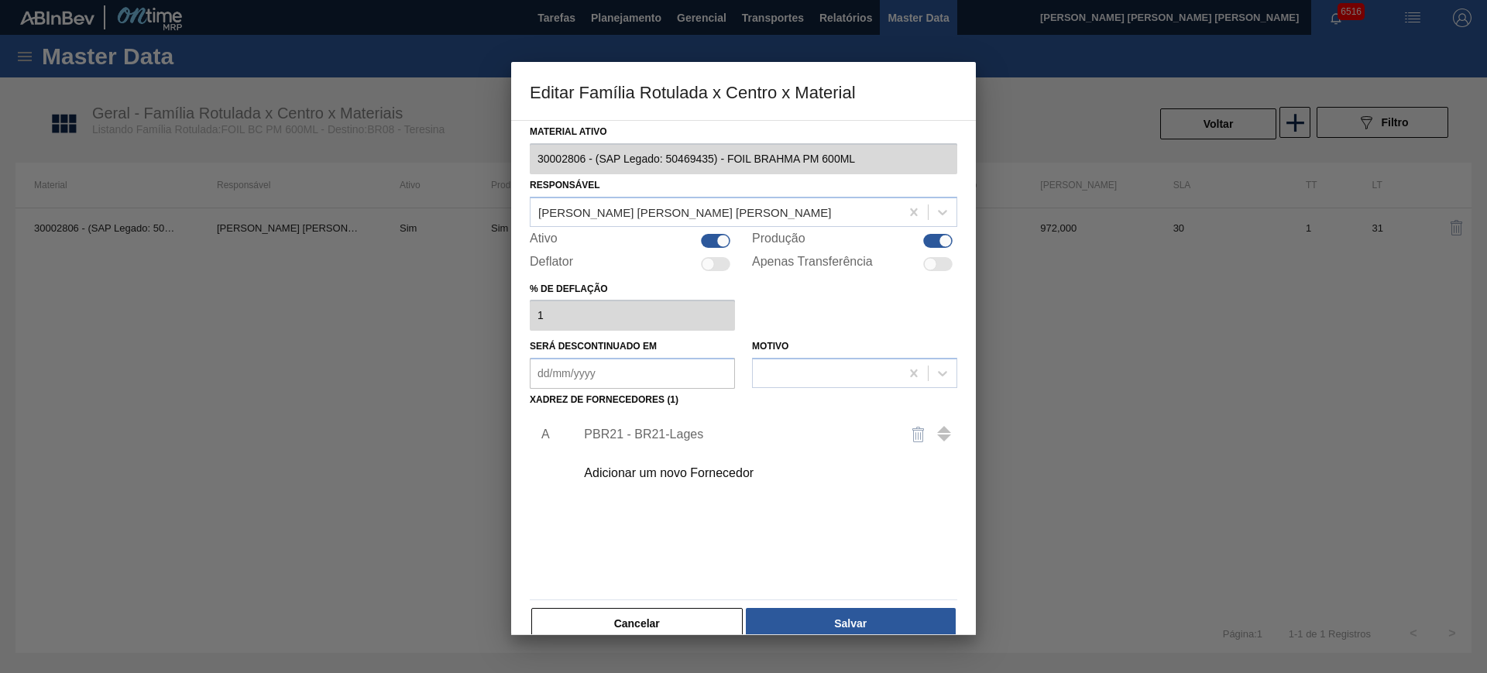
drag, startPoint x: 667, startPoint y: 615, endPoint x: 604, endPoint y: 433, distance: 192.7
click at [667, 616] on button "Cancelar" at bounding box center [636, 623] width 211 height 31
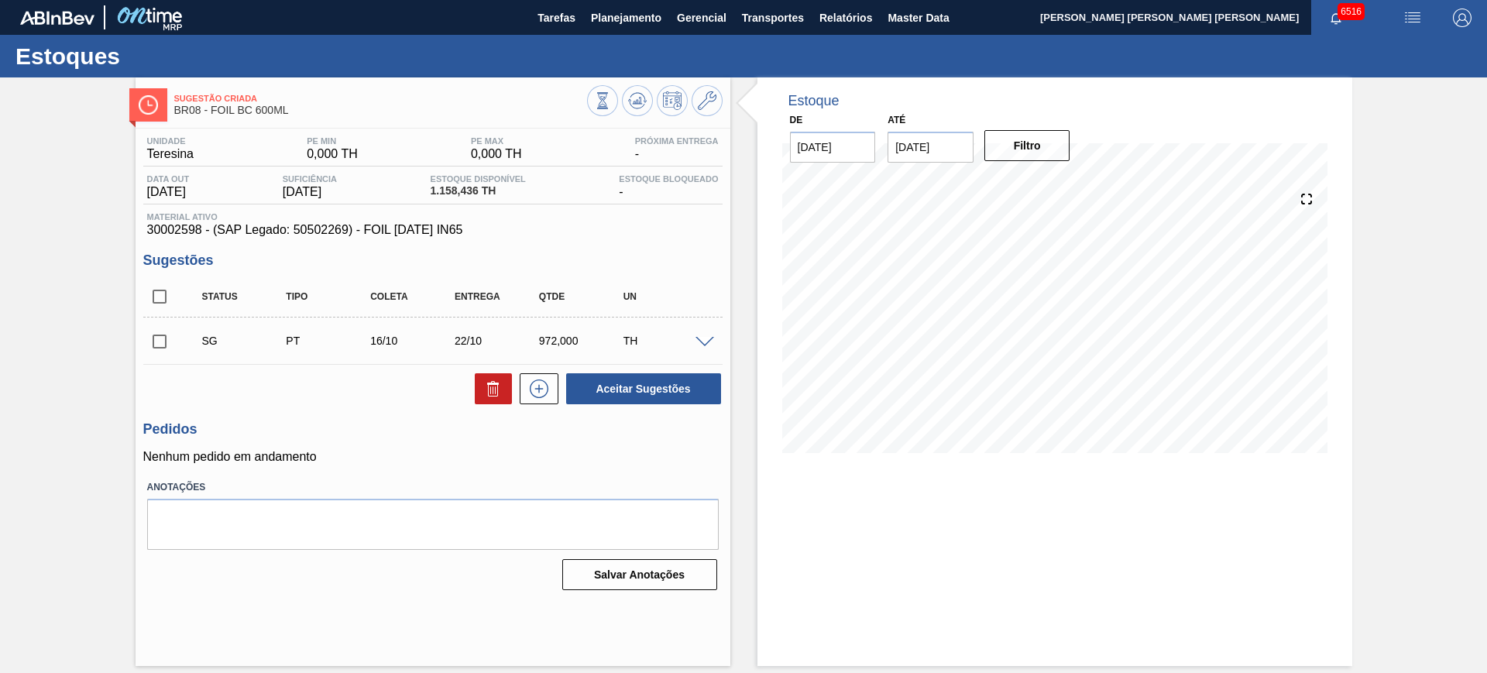
click at [170, 292] on input "checkbox" at bounding box center [159, 296] width 33 height 33
checkbox input "true"
click at [499, 392] on icon at bounding box center [493, 388] width 19 height 19
checkbox input "false"
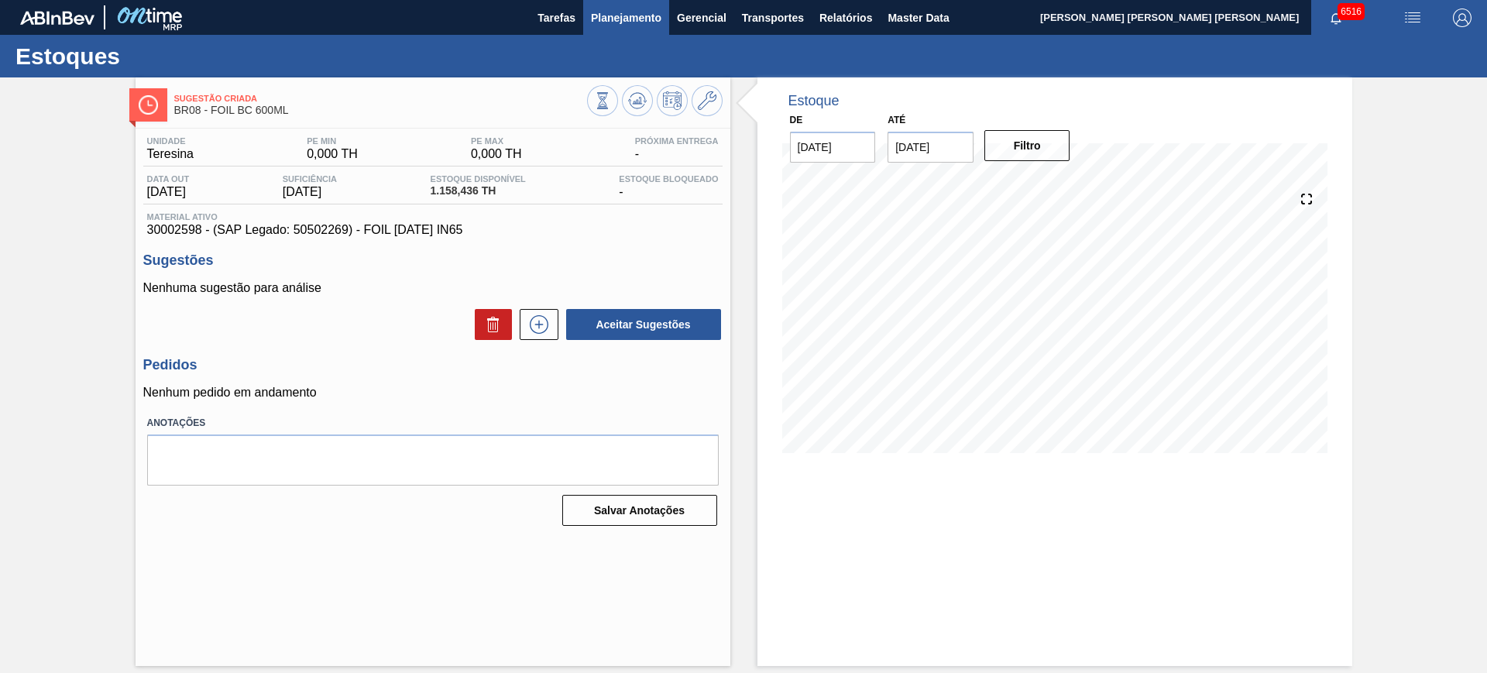
click at [633, 17] on span "Planejamento" at bounding box center [626, 18] width 70 height 19
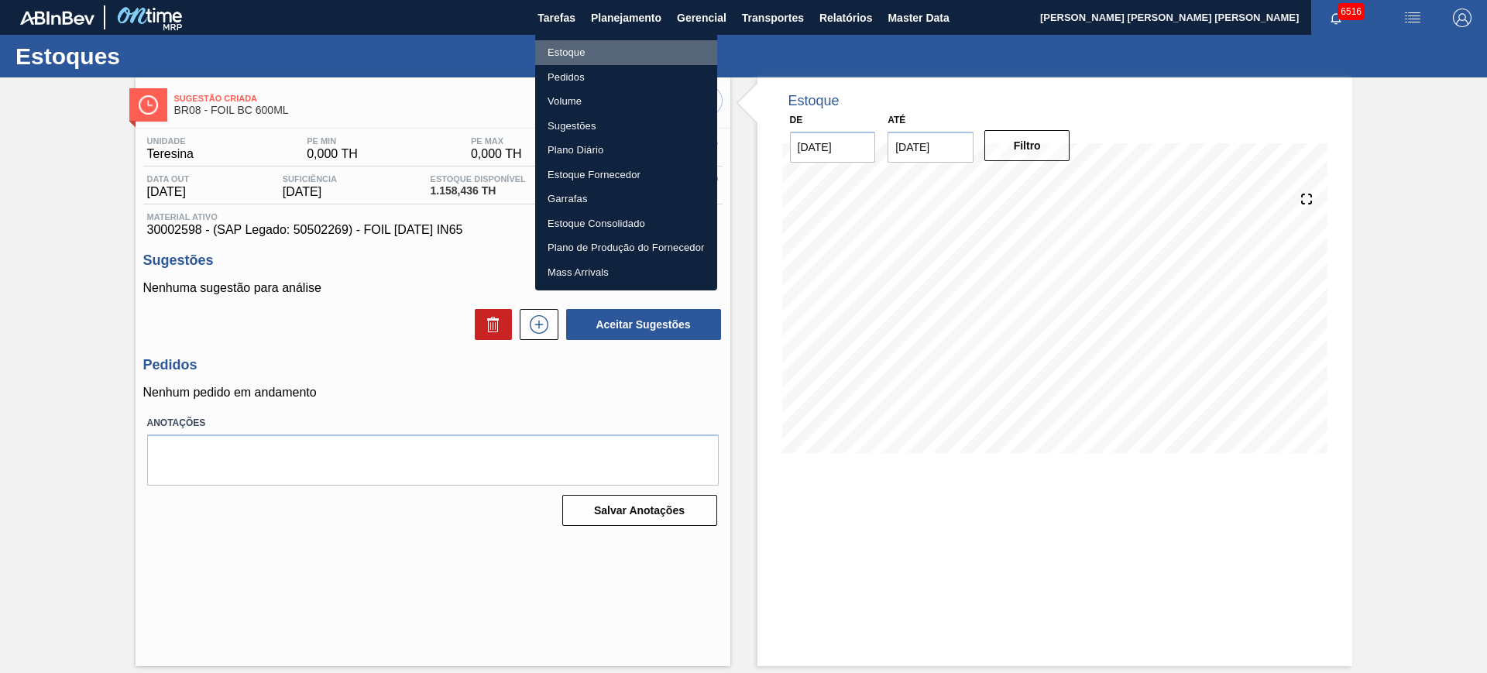
click at [609, 50] on li "Estoque" at bounding box center [626, 52] width 182 height 25
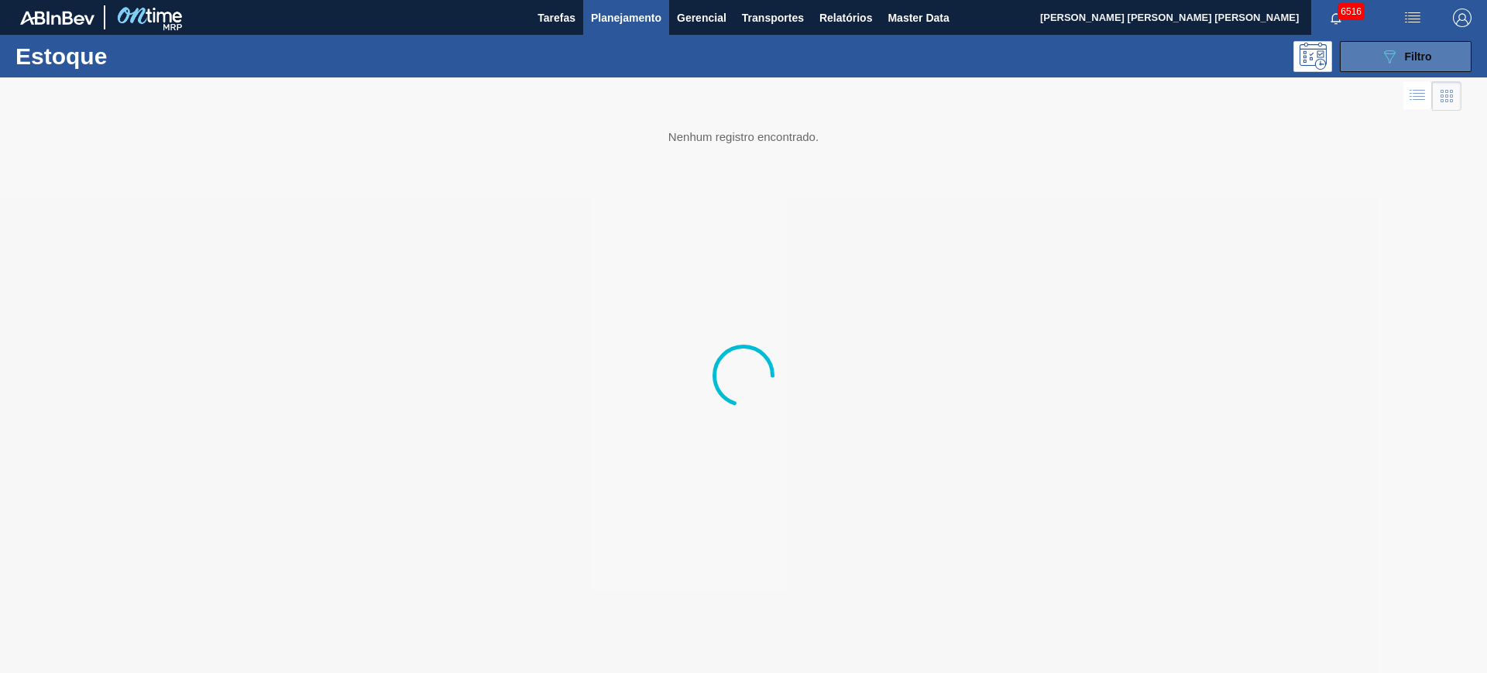
click at [1416, 65] on button "089F7B8B-B2A5-4AFE-B5C0-19BA573D28AC Filtro" at bounding box center [1406, 56] width 132 height 31
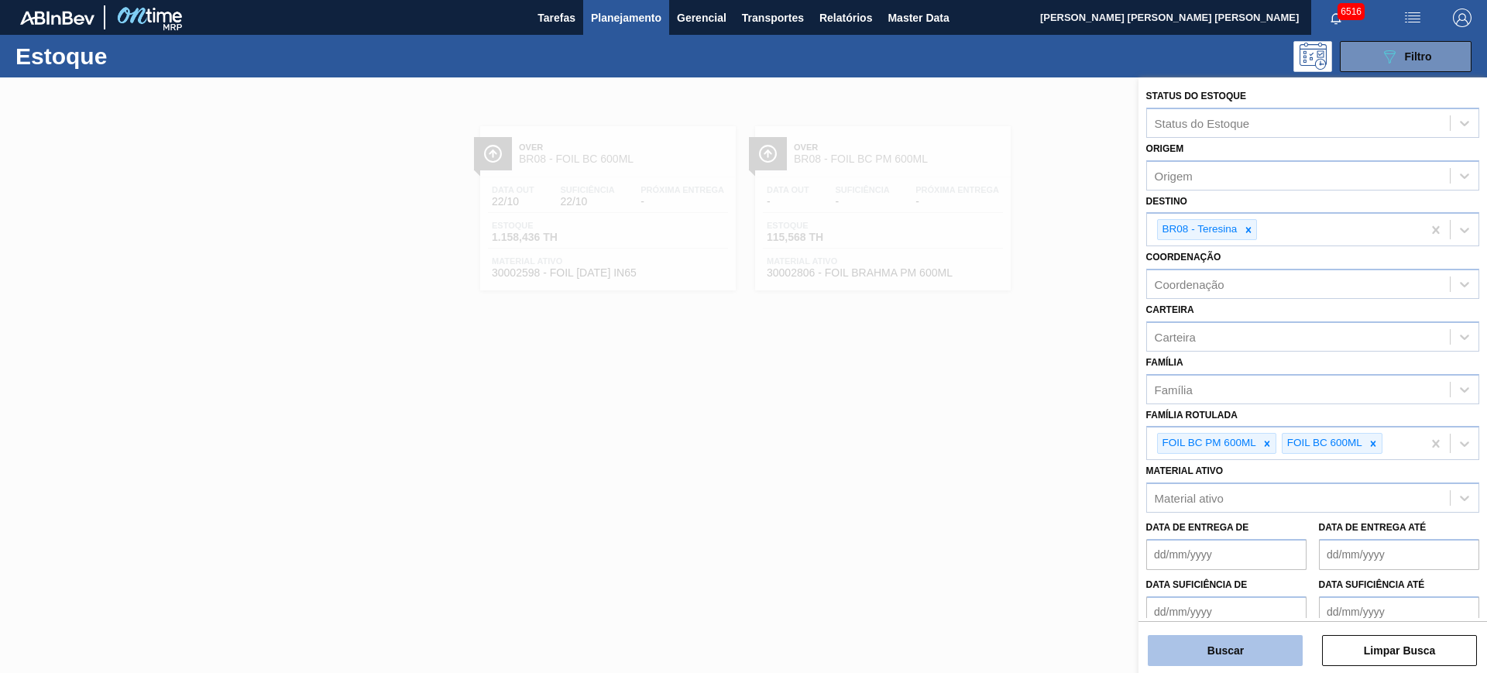
click at [1237, 658] on button "Buscar" at bounding box center [1225, 650] width 155 height 31
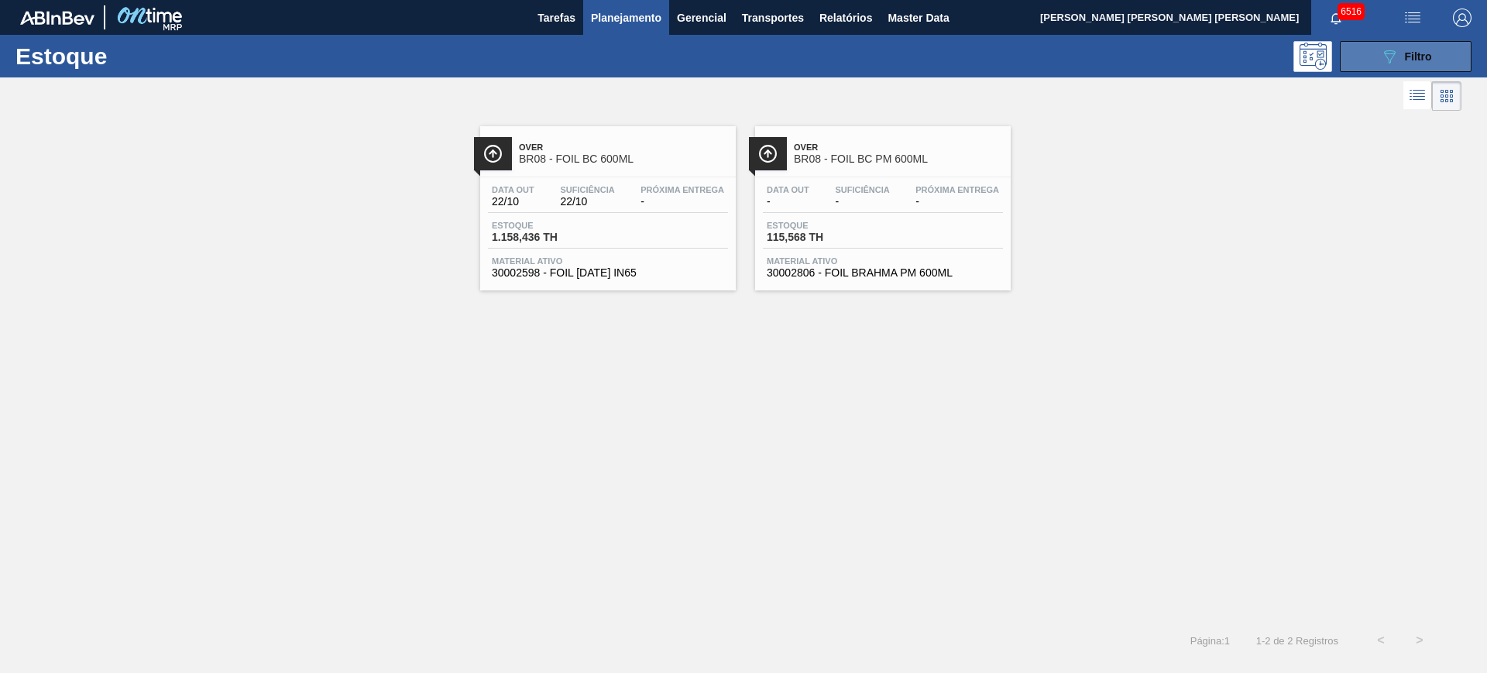
click at [1368, 46] on button "089F7B8B-B2A5-4AFE-B5C0-19BA573D28AC Filtro" at bounding box center [1406, 56] width 132 height 31
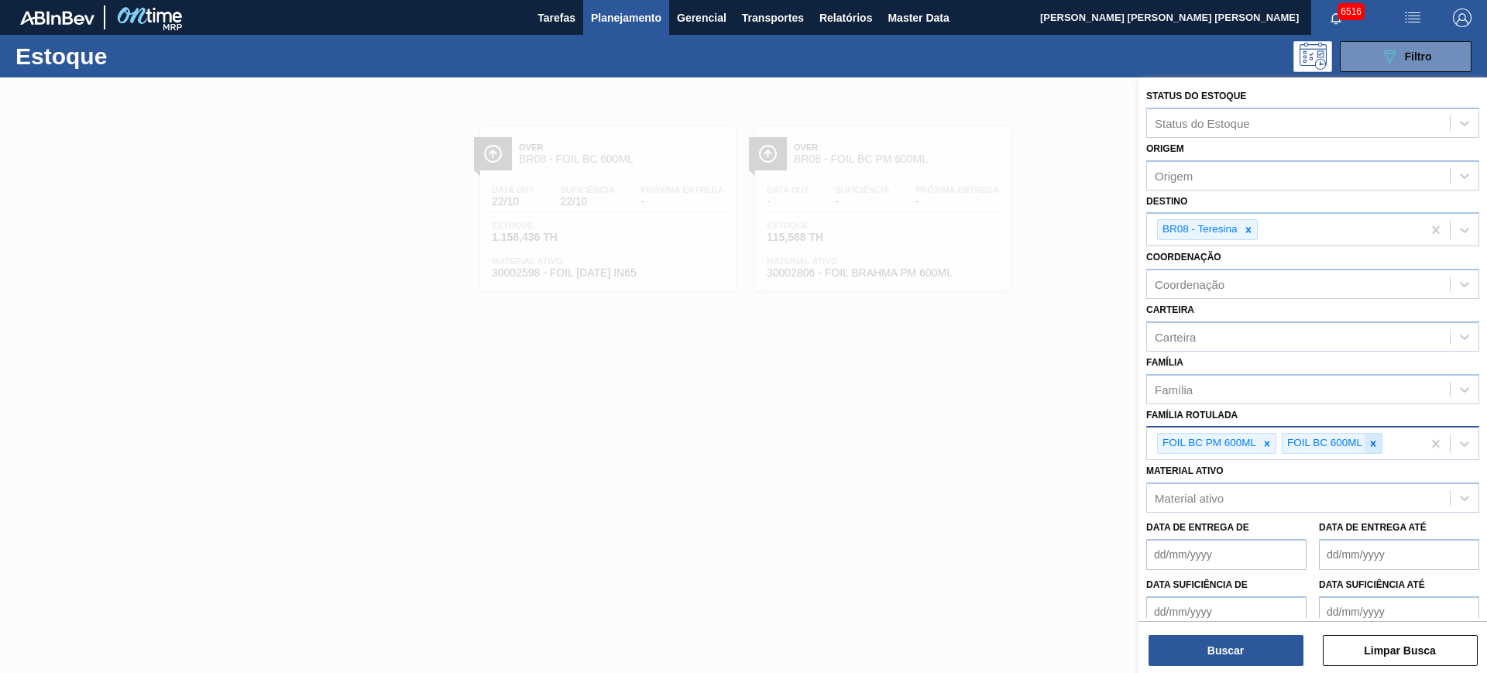
click at [1376, 448] on icon at bounding box center [1372, 443] width 11 height 11
click at [1244, 228] on icon at bounding box center [1248, 230] width 11 height 11
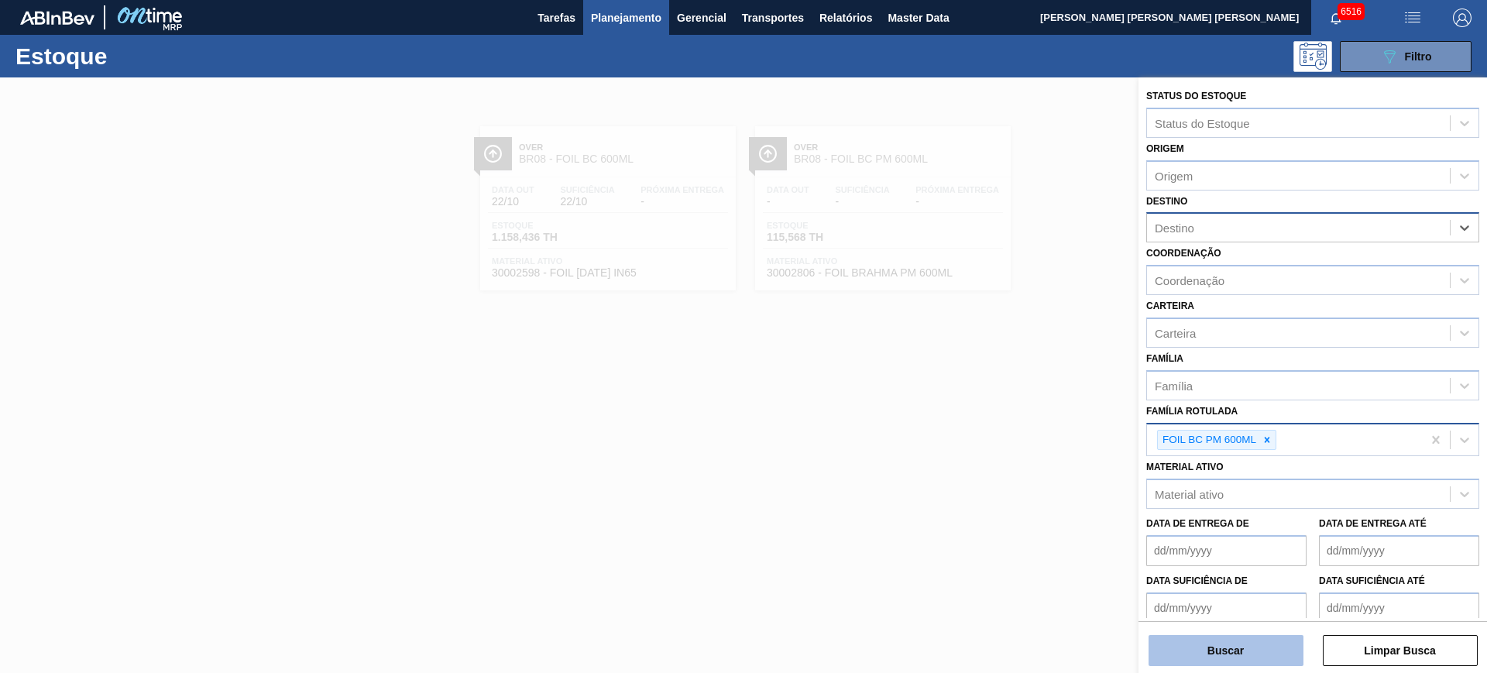
click at [1218, 657] on button "Buscar" at bounding box center [1225, 650] width 155 height 31
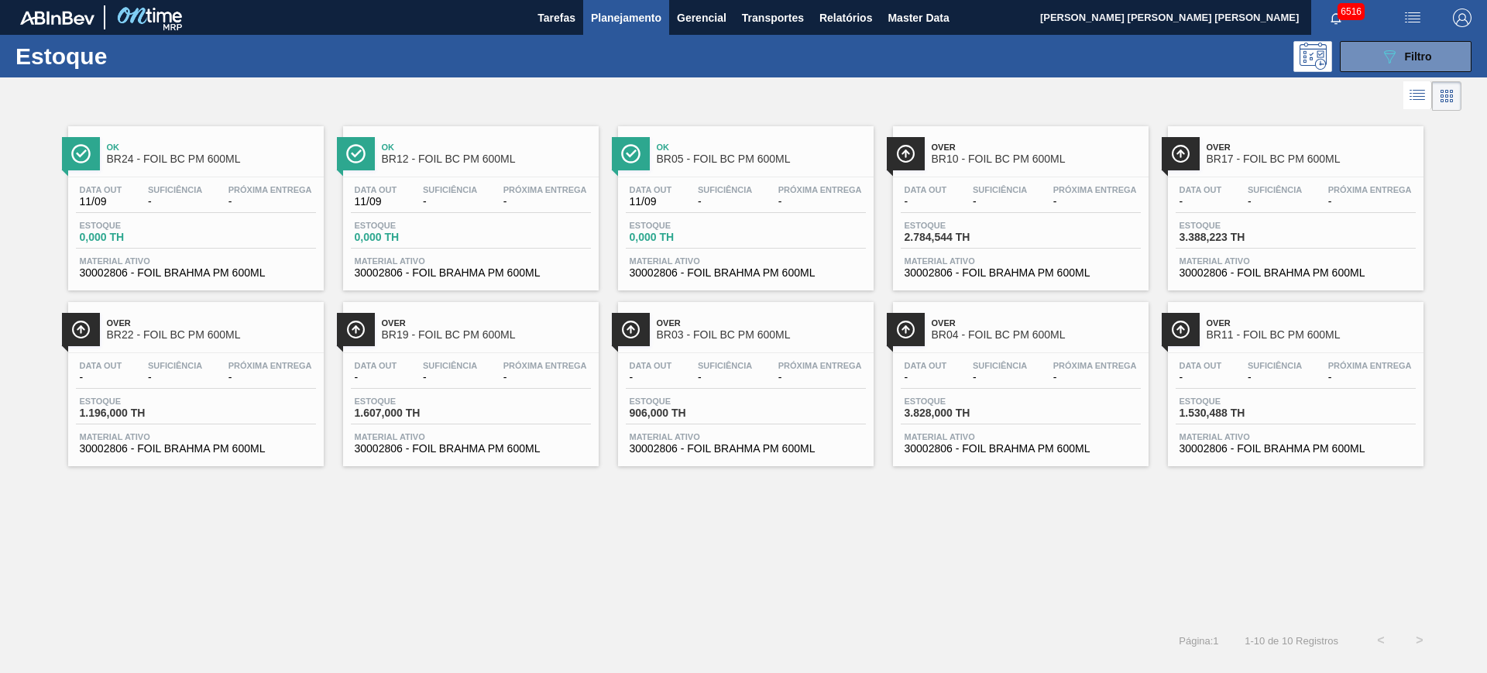
drag, startPoint x: 1231, startPoint y: 218, endPoint x: 750, endPoint y: 396, distance: 513.7
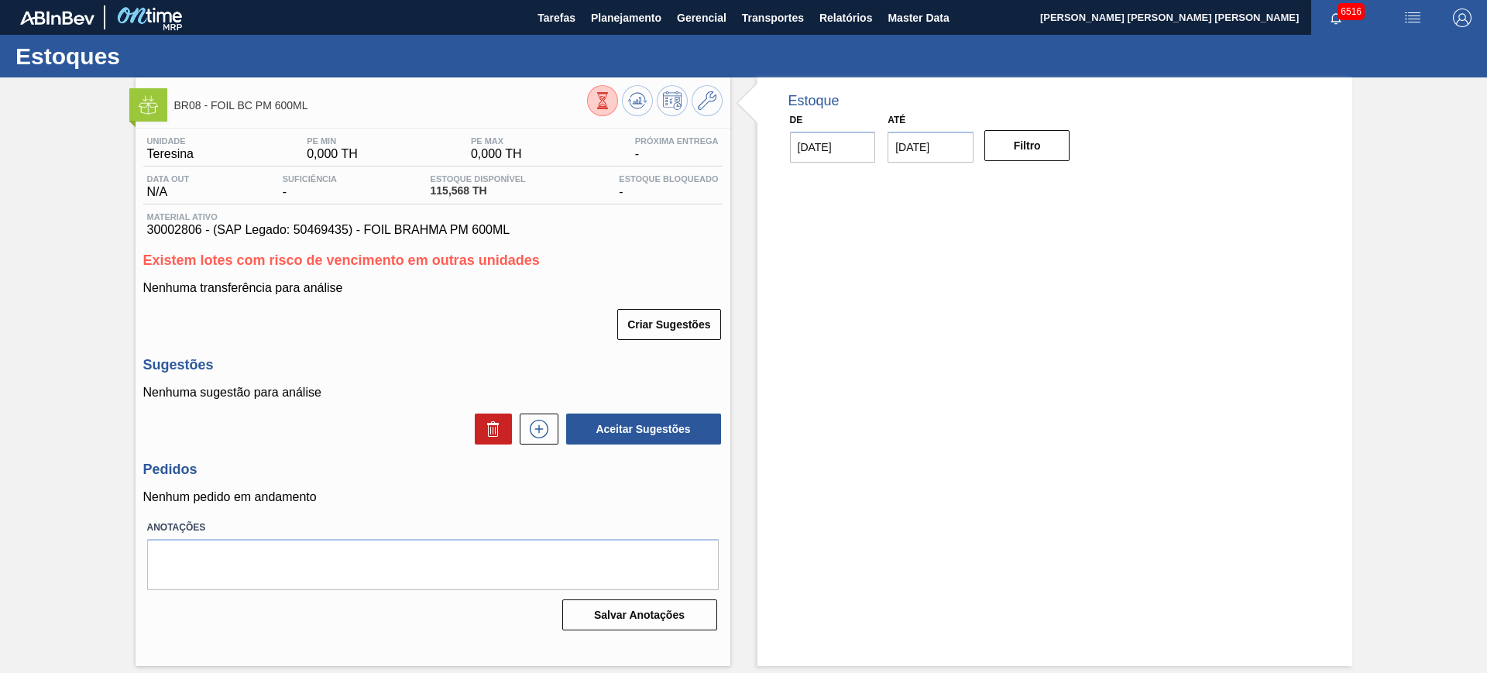
click at [173, 232] on span "30002806 - (SAP Legado: 50469435) - FOIL BRAHMA PM 600ML" at bounding box center [432, 230] width 571 height 14
copy span "30002806"
click at [719, 95] on button at bounding box center [706, 100] width 31 height 31
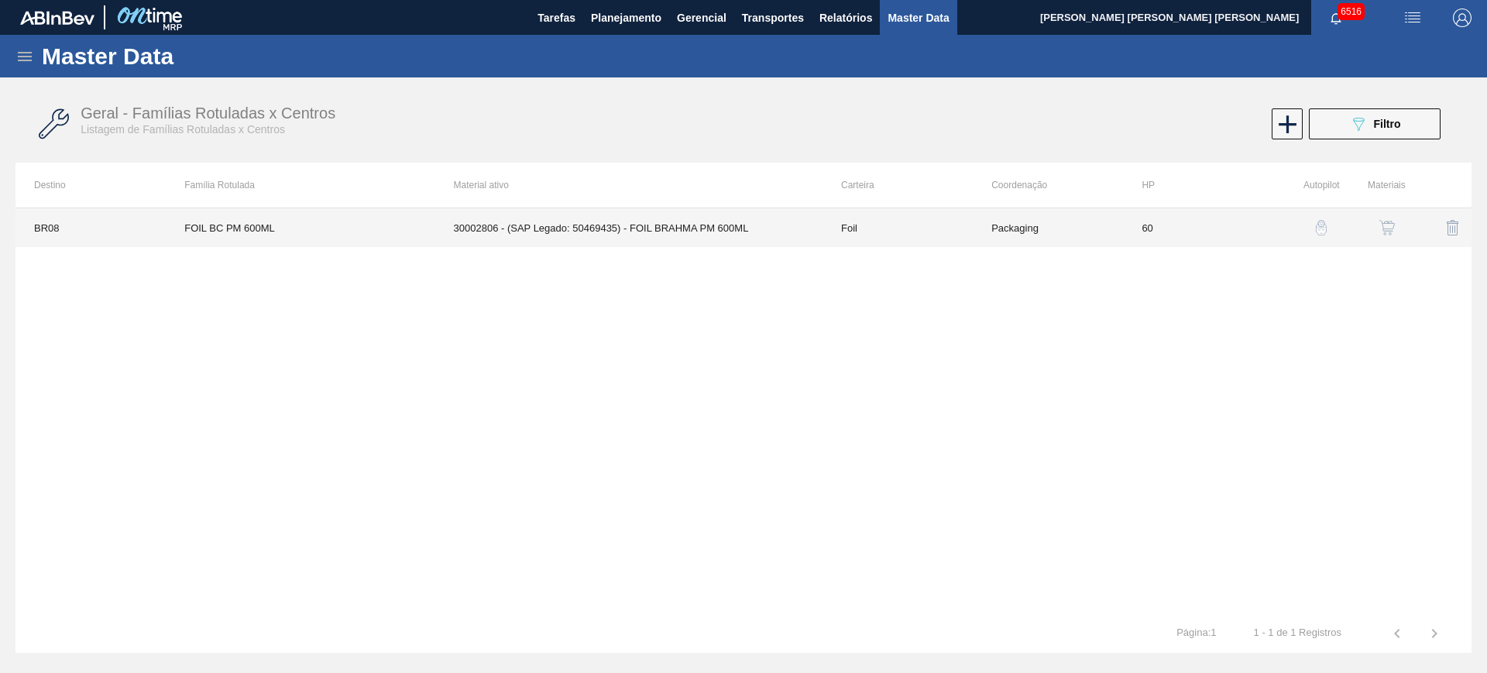
click at [643, 229] on td "30002806 - (SAP Legado: 50469435) - FOIL BRAHMA PM 600ML" at bounding box center [628, 227] width 387 height 39
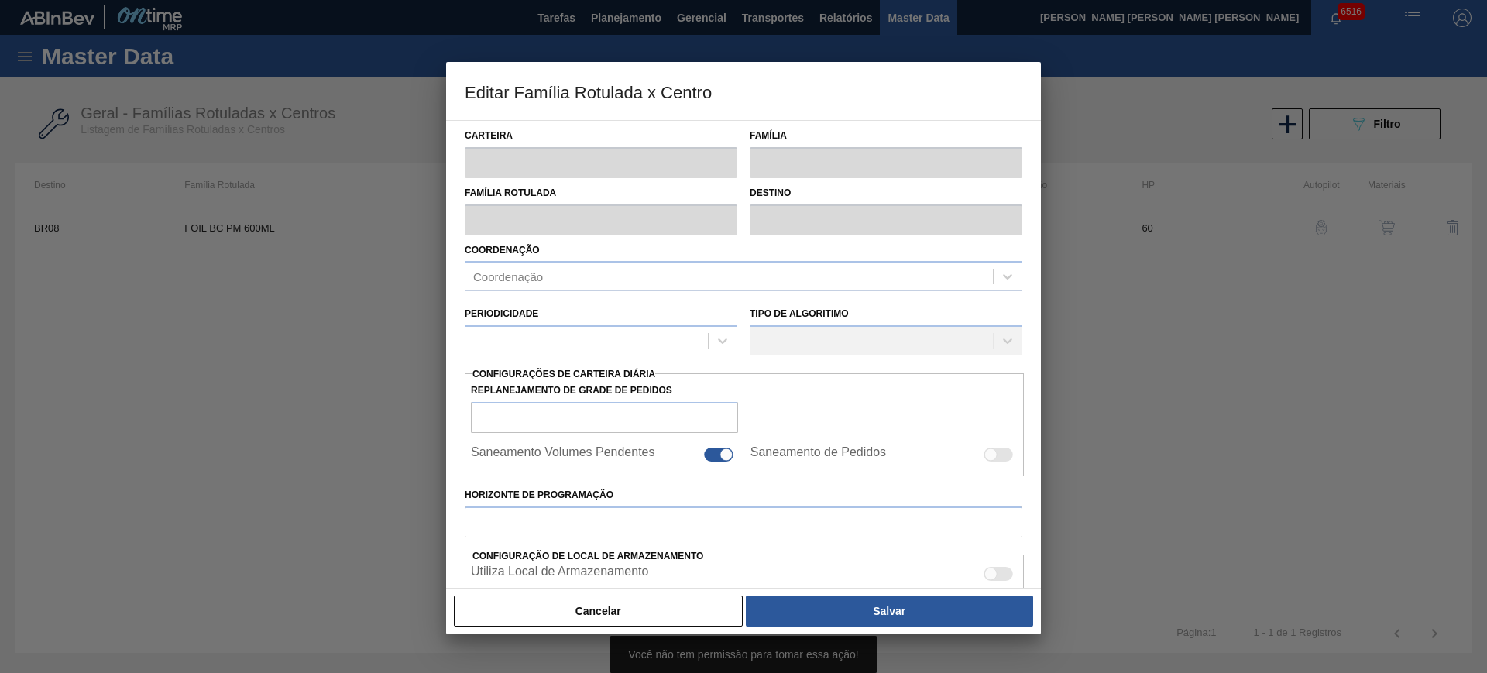
type input "Foil"
type input "FOIL BC PM 600ML"
type input "BR08 - Teresina"
type input "60"
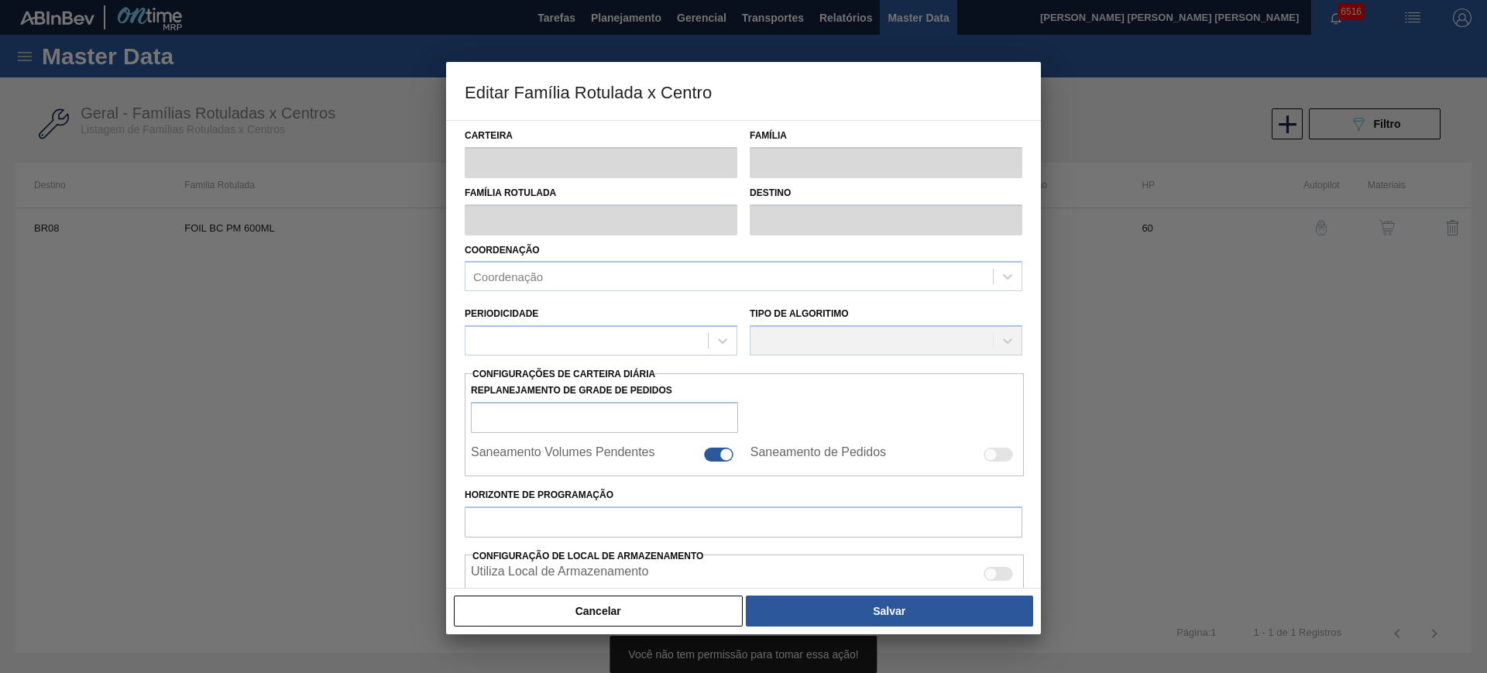
type input "0"
type input "100"
type input "0,000"
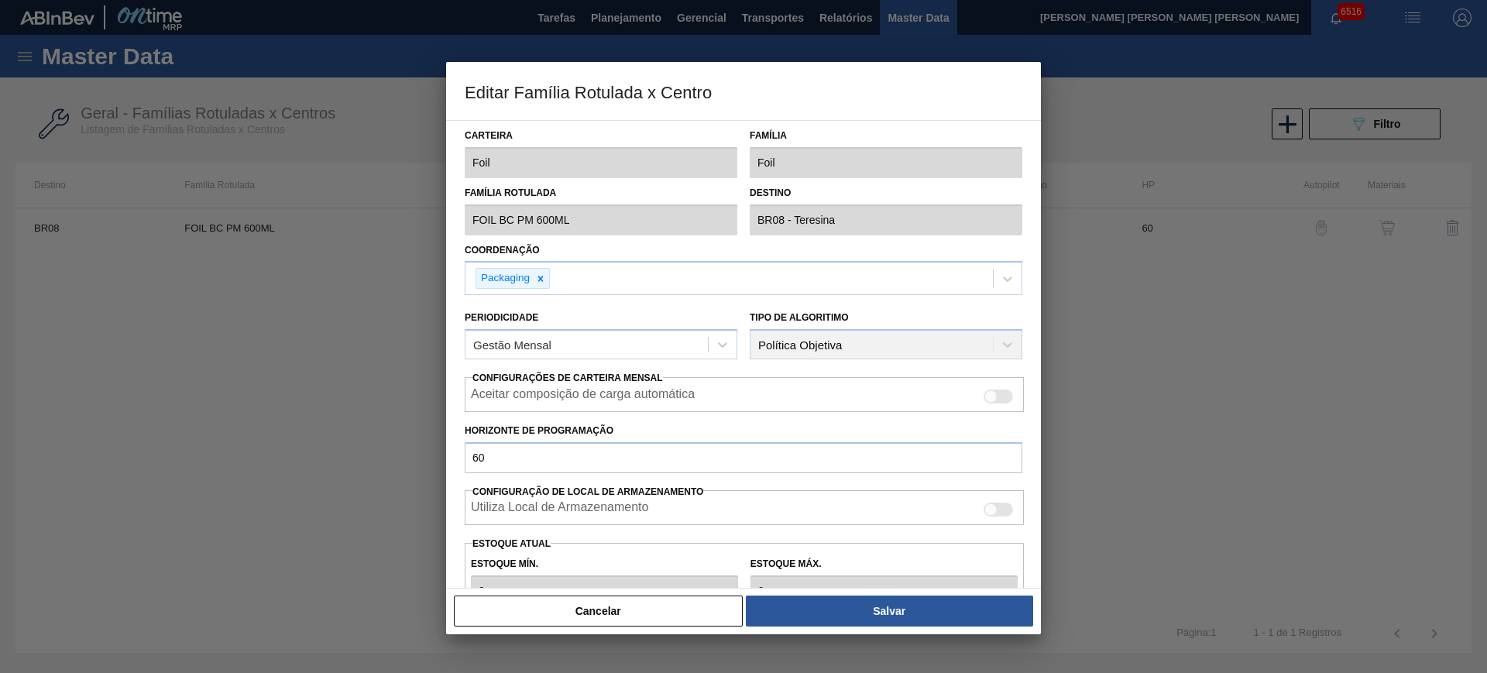
click at [675, 612] on button "Cancelar" at bounding box center [598, 610] width 289 height 31
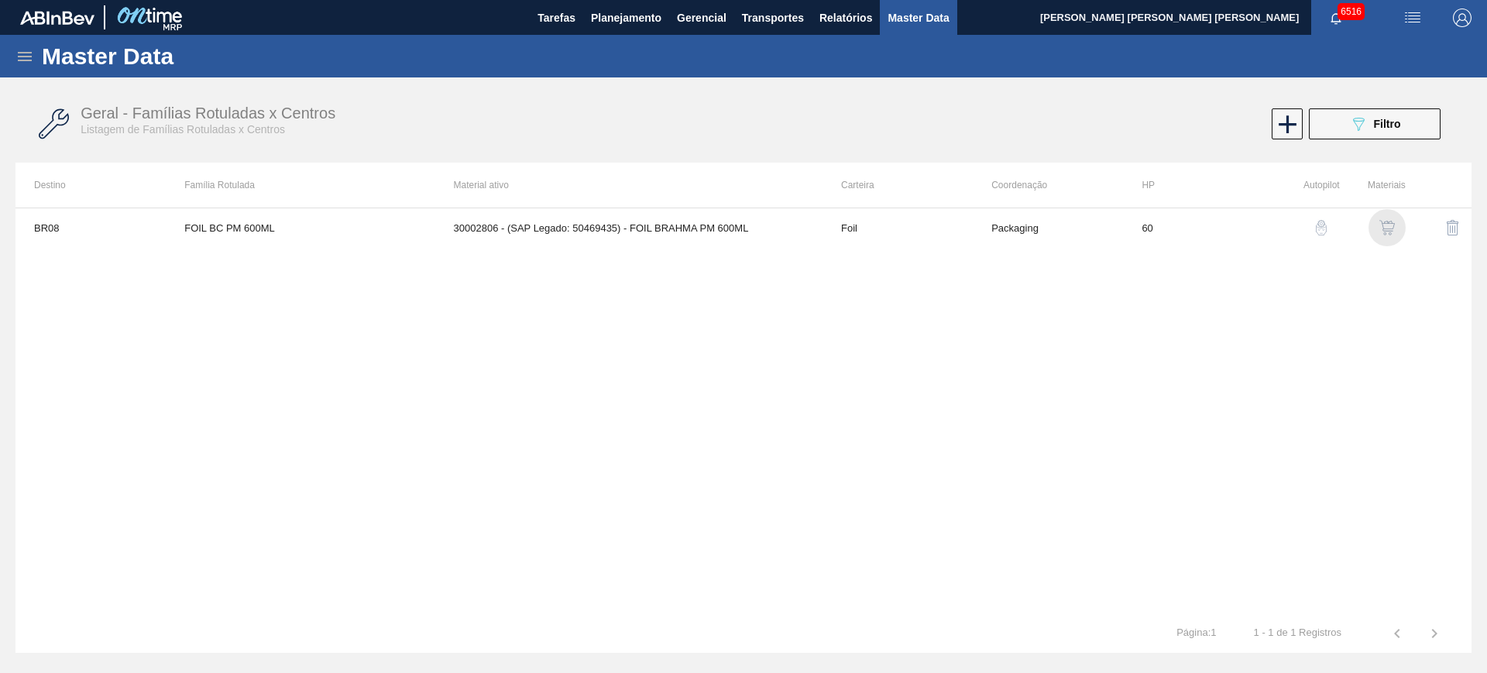
click at [1391, 224] on img "button" at bounding box center [1386, 227] width 15 height 15
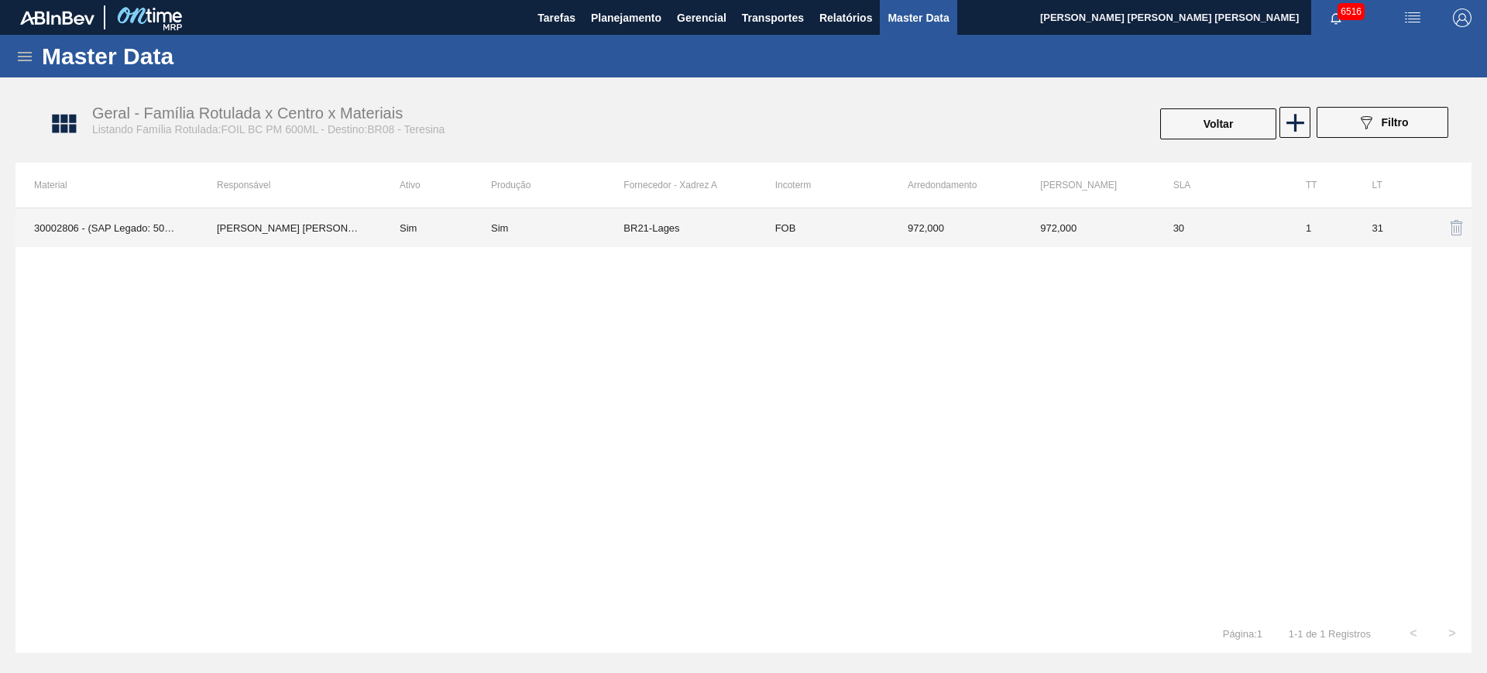
click at [828, 226] on td "FOB" at bounding box center [822, 227] width 132 height 39
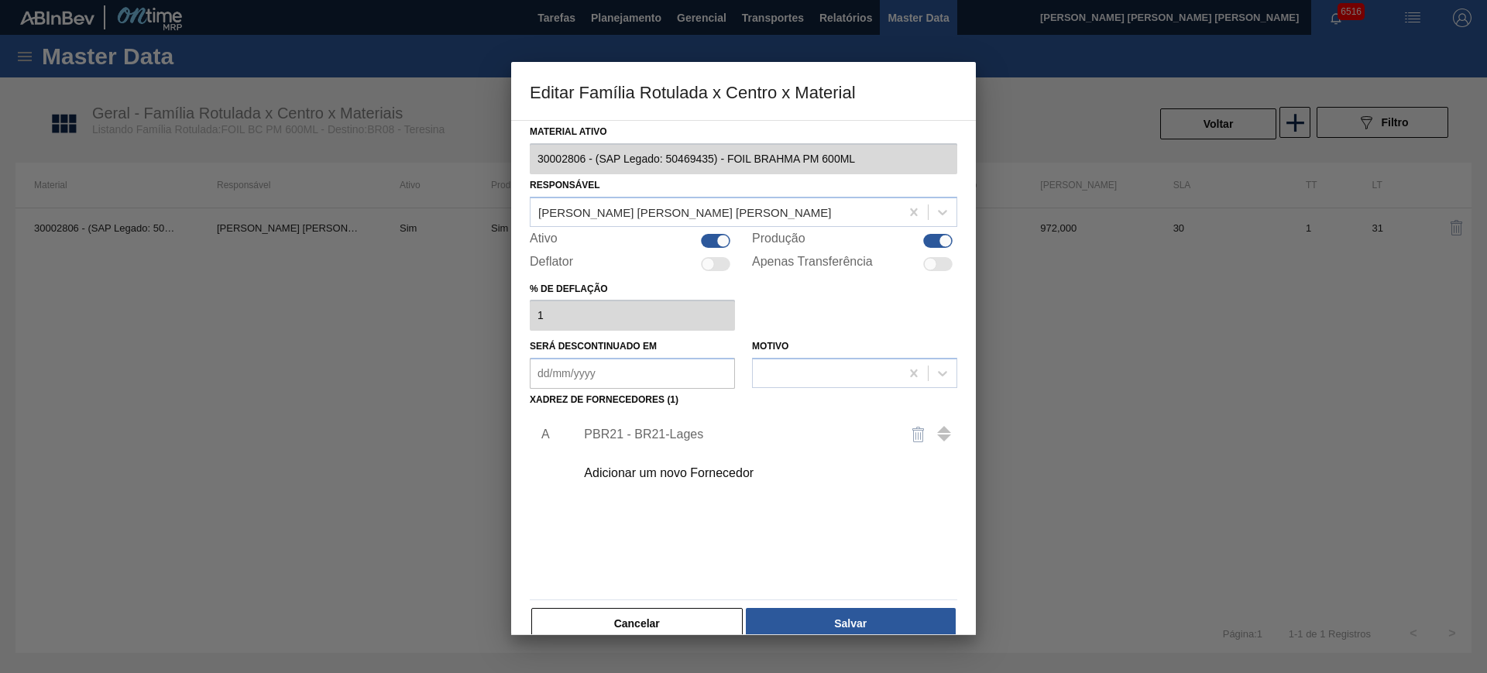
click at [723, 239] on div at bounding box center [722, 240] width 13 height 13
checkbox input "false"
click at [939, 239] on div at bounding box center [945, 240] width 13 height 13
checkbox input "false"
click at [885, 609] on button "Salvar" at bounding box center [851, 623] width 210 height 31
